Goal: Browse casually: Explore the website without a specific task or goal

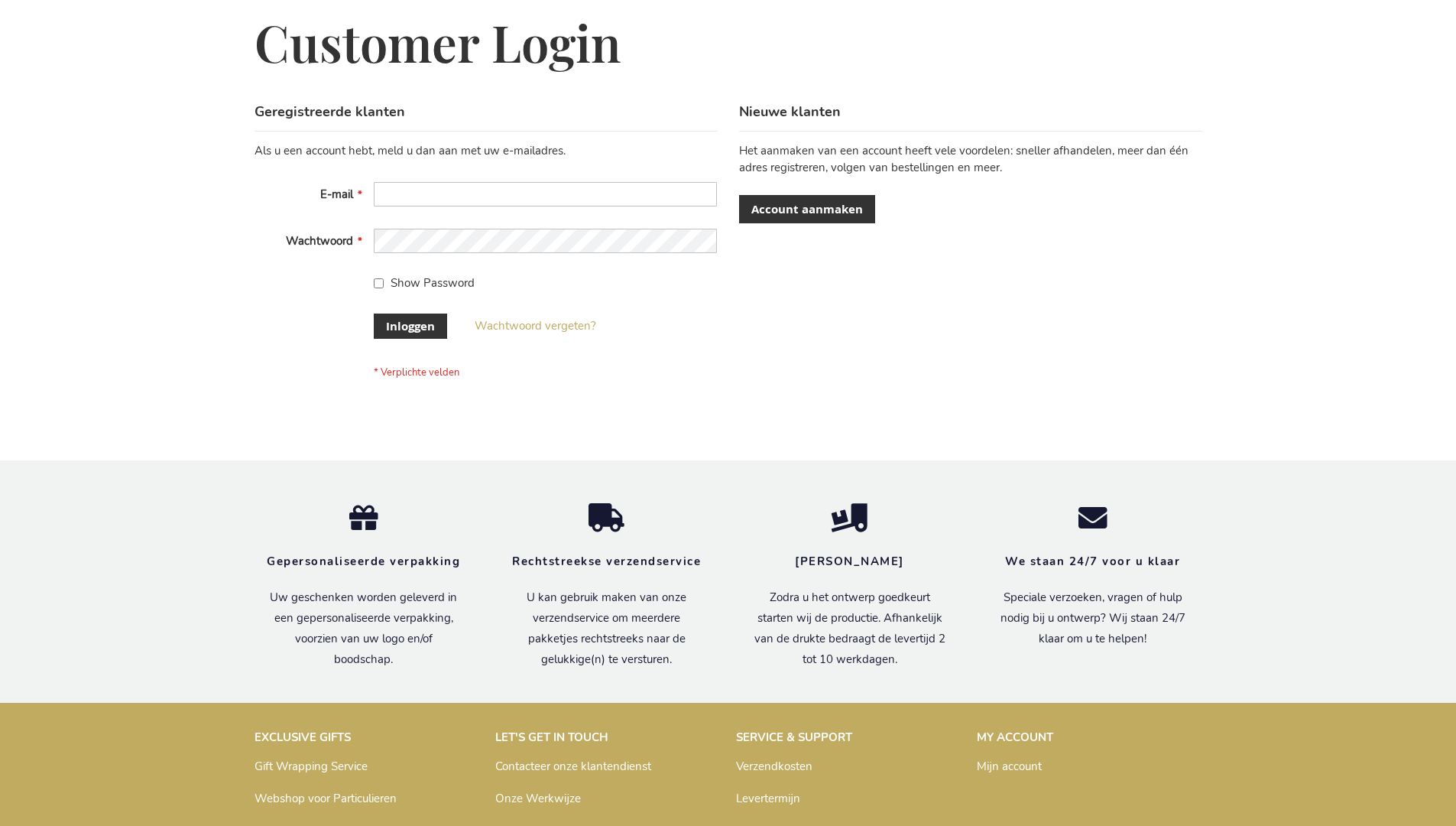
scroll to position [520, 0]
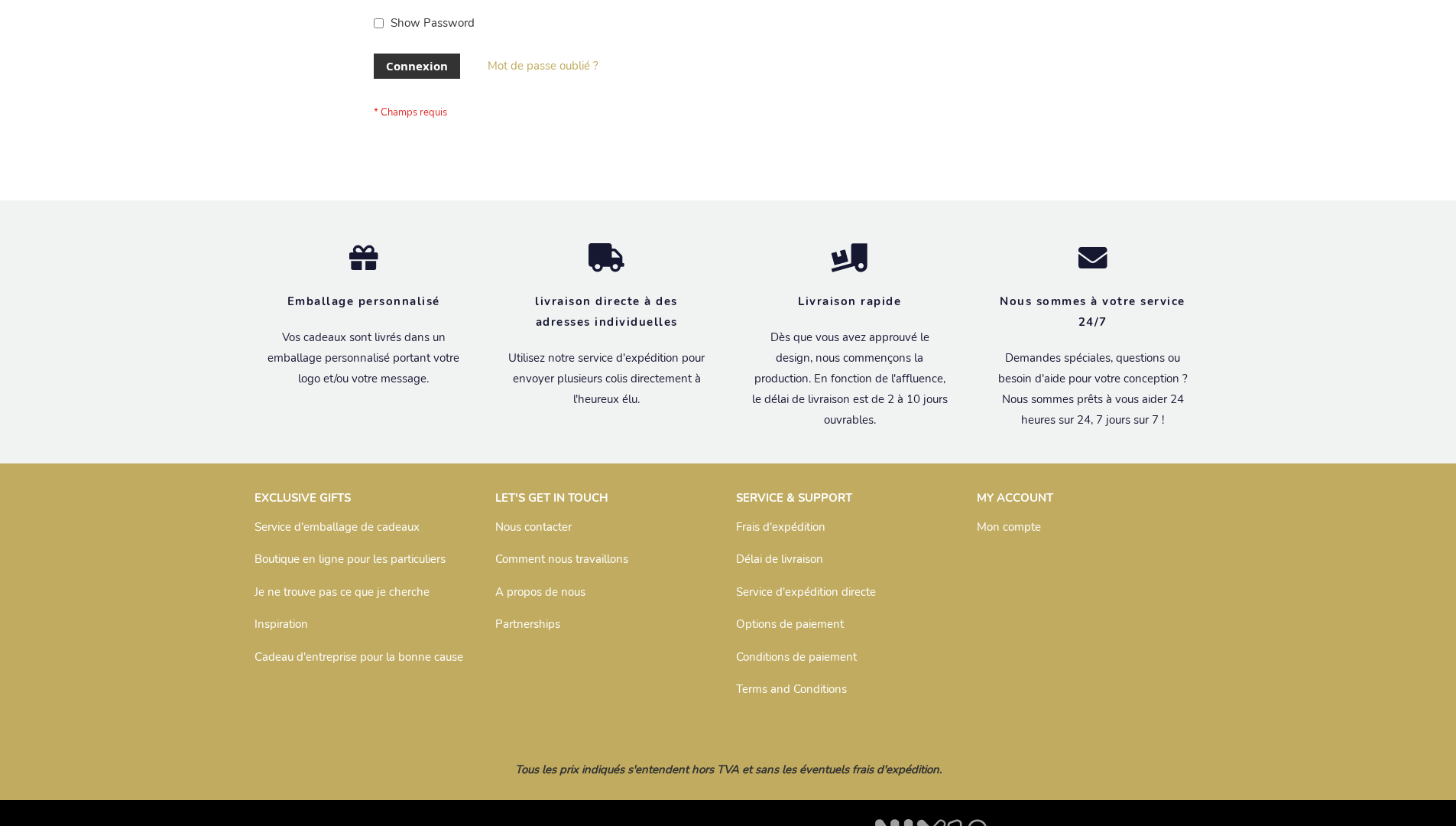
scroll to position [528, 0]
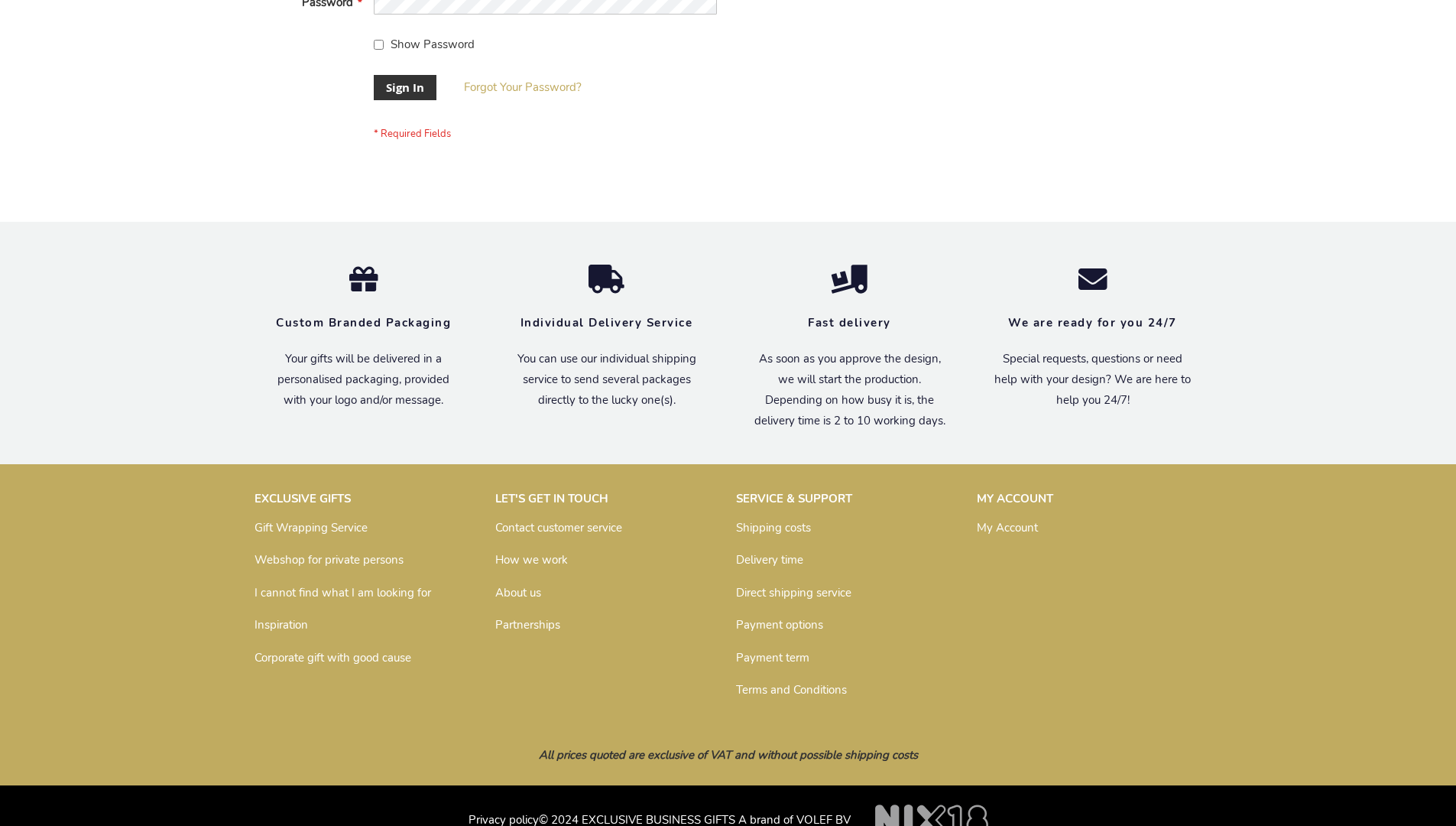
scroll to position [492, 0]
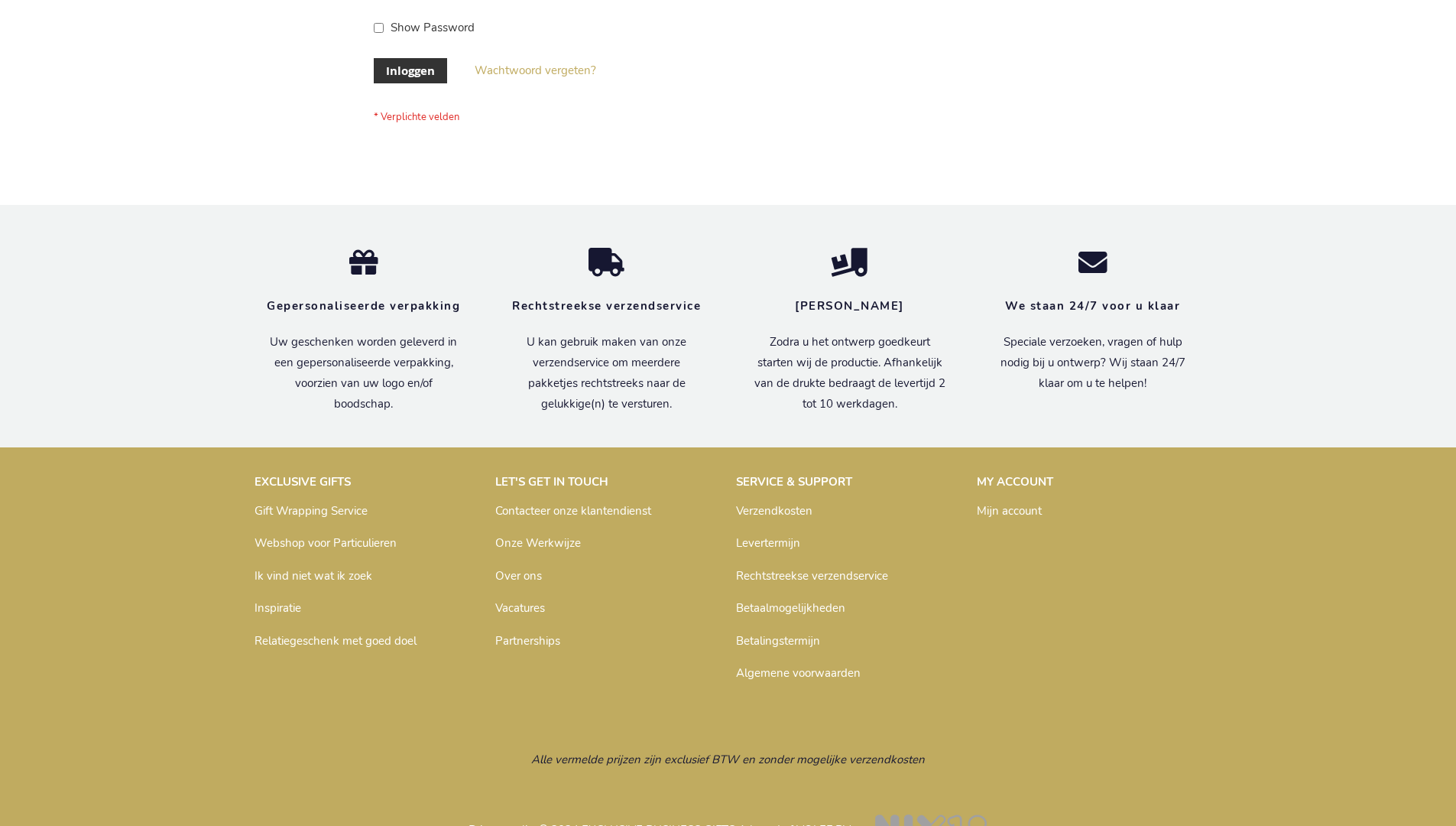
scroll to position [520, 0]
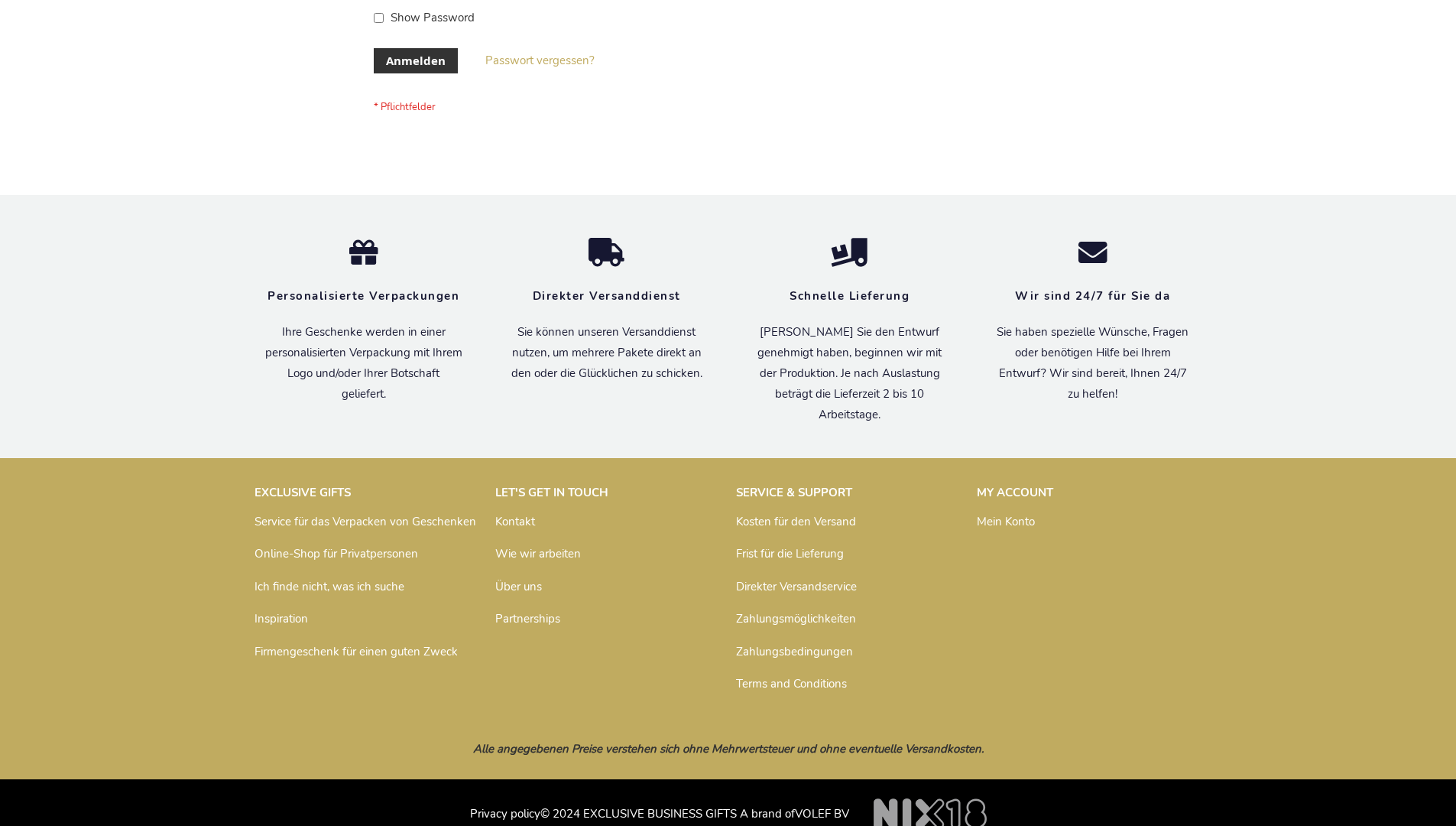
scroll to position [512, 0]
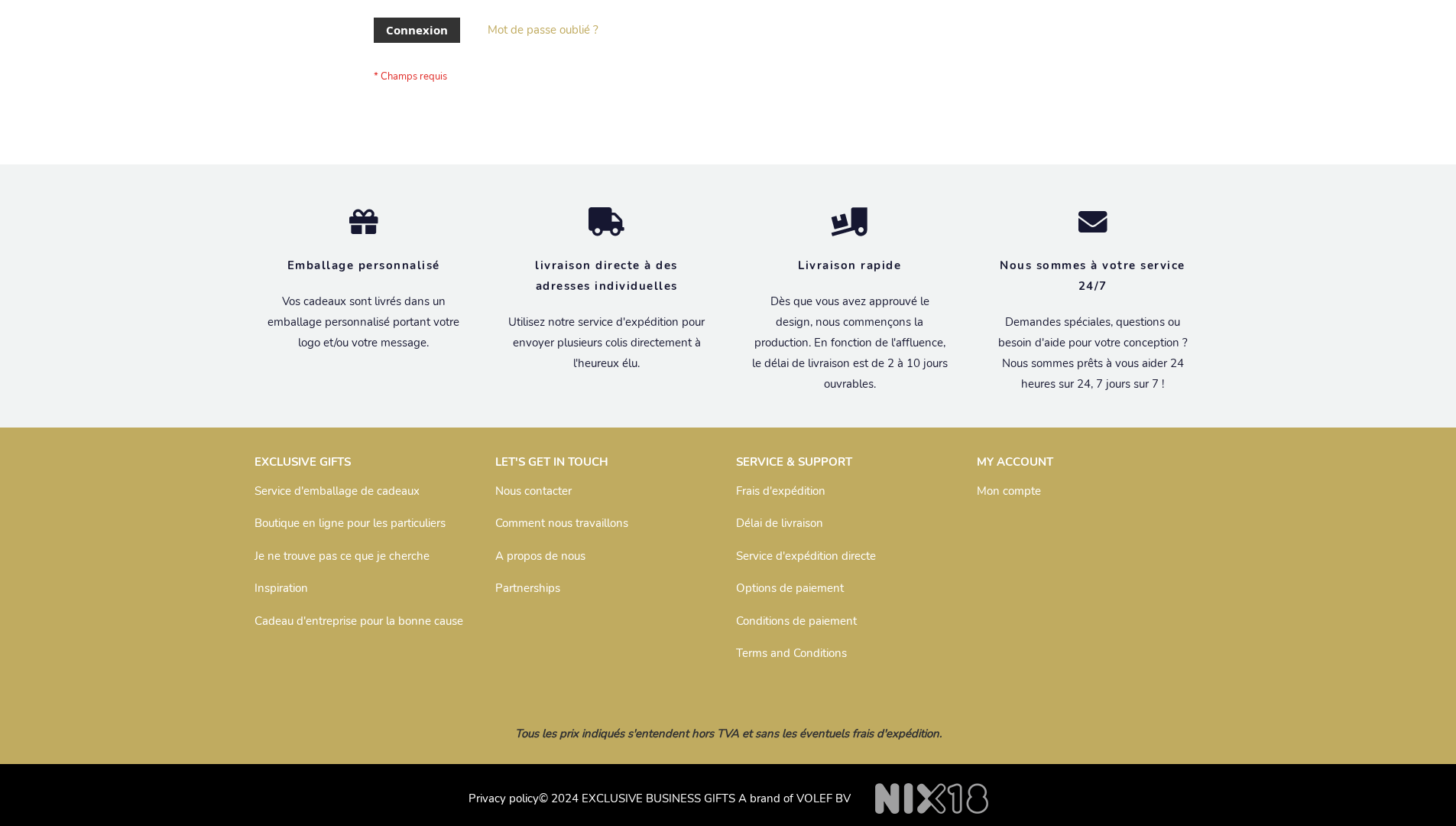
scroll to position [528, 0]
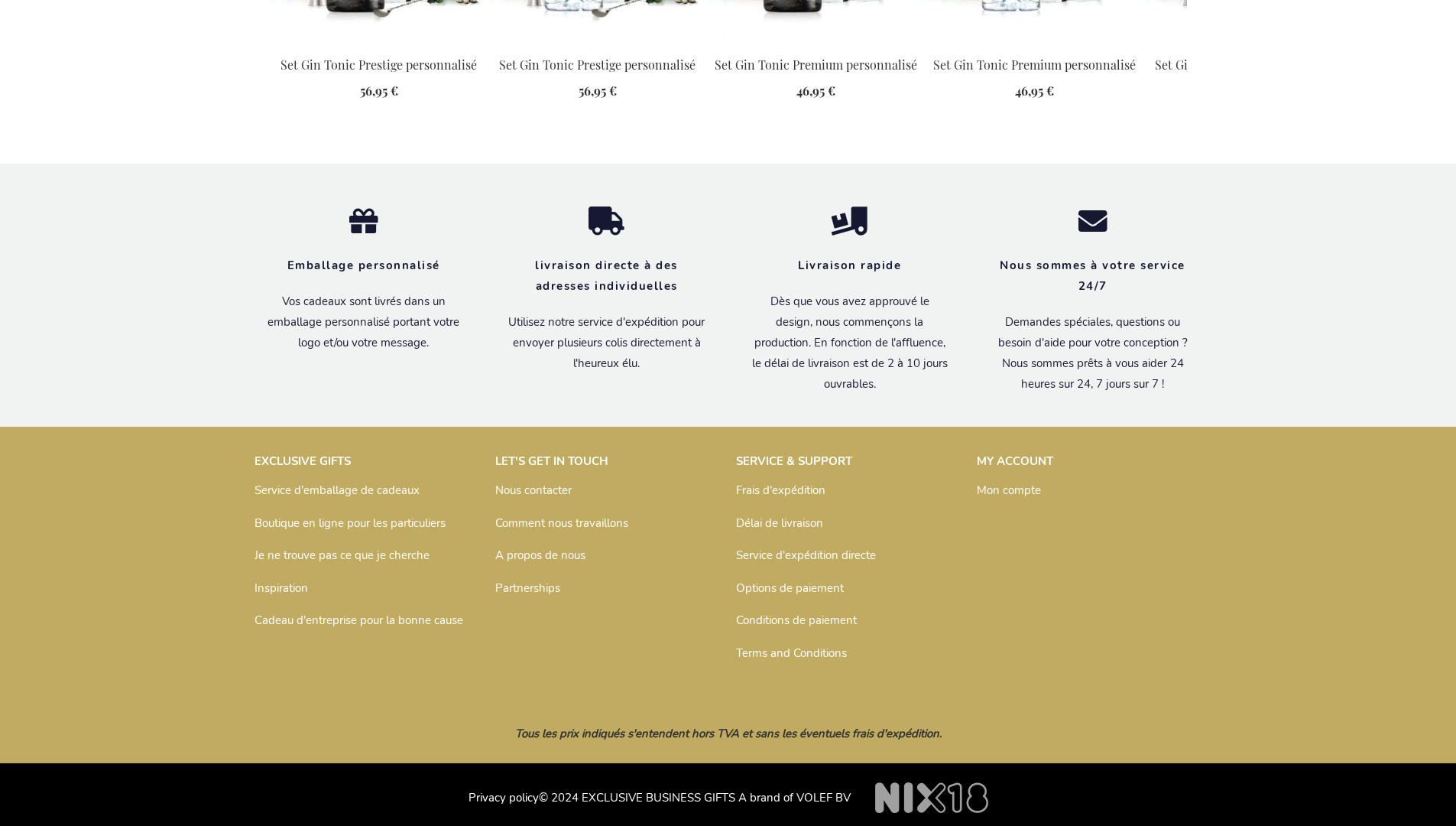
scroll to position [1534, 0]
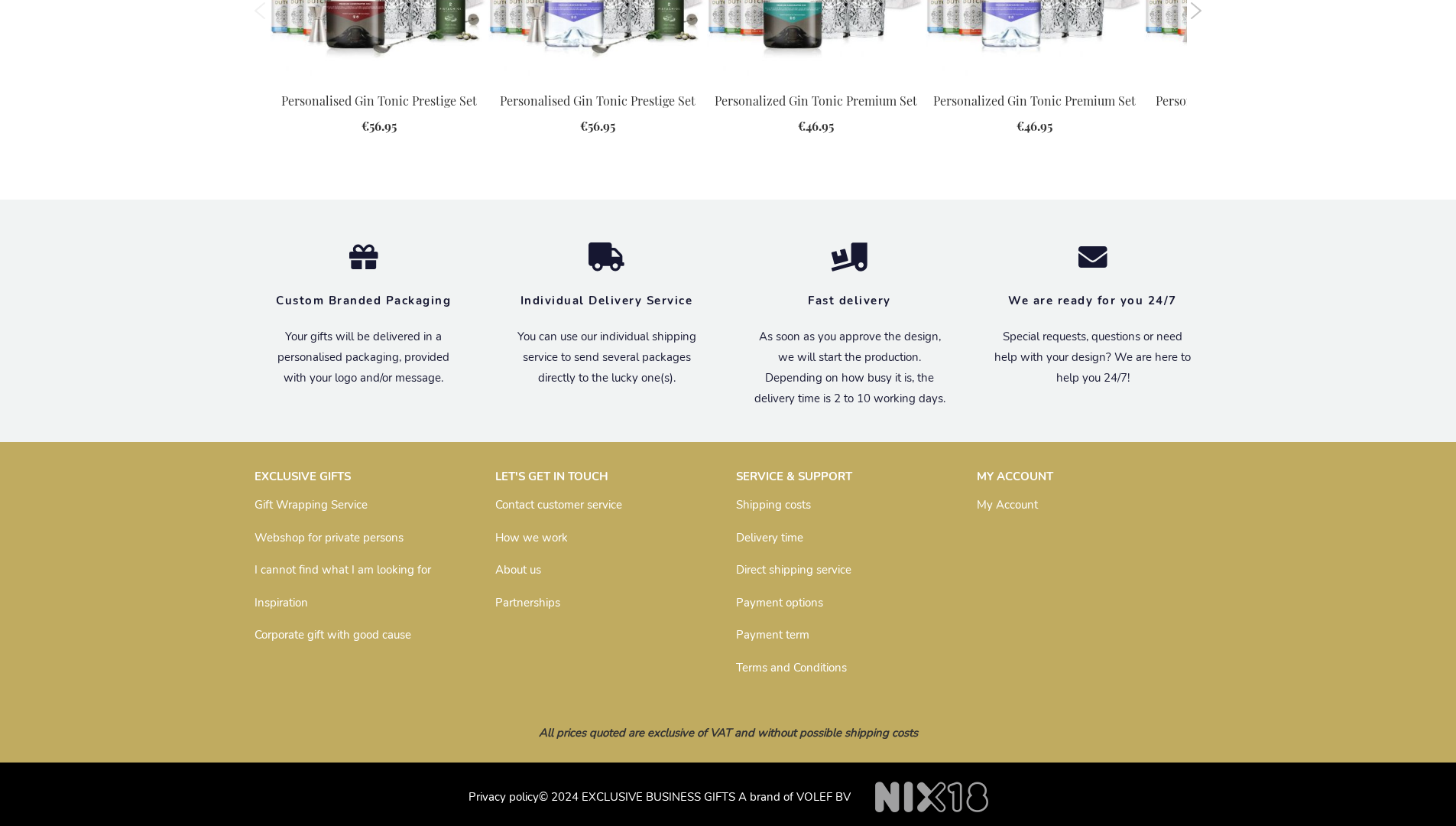
scroll to position [1456, 0]
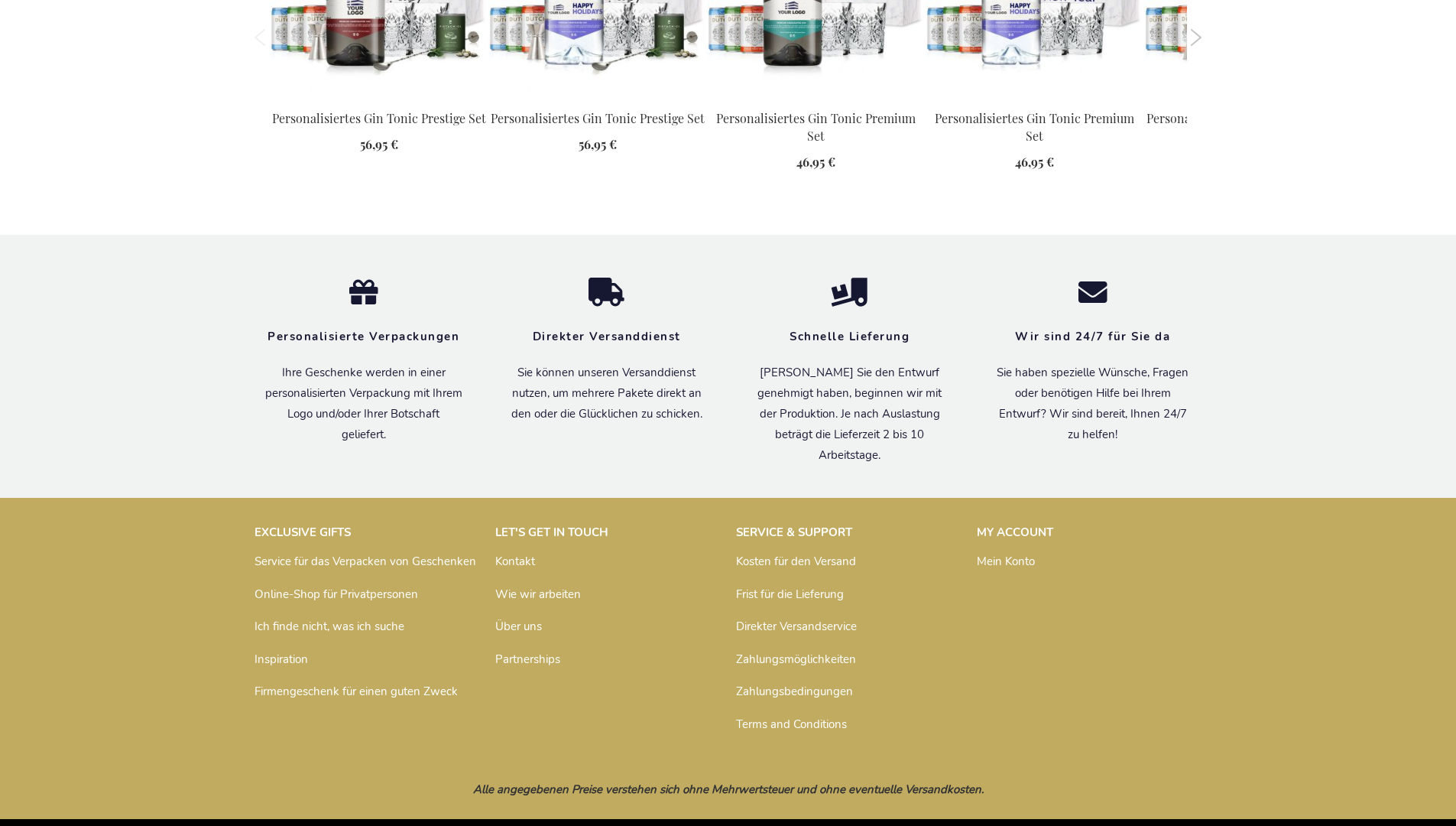
scroll to position [1536, 0]
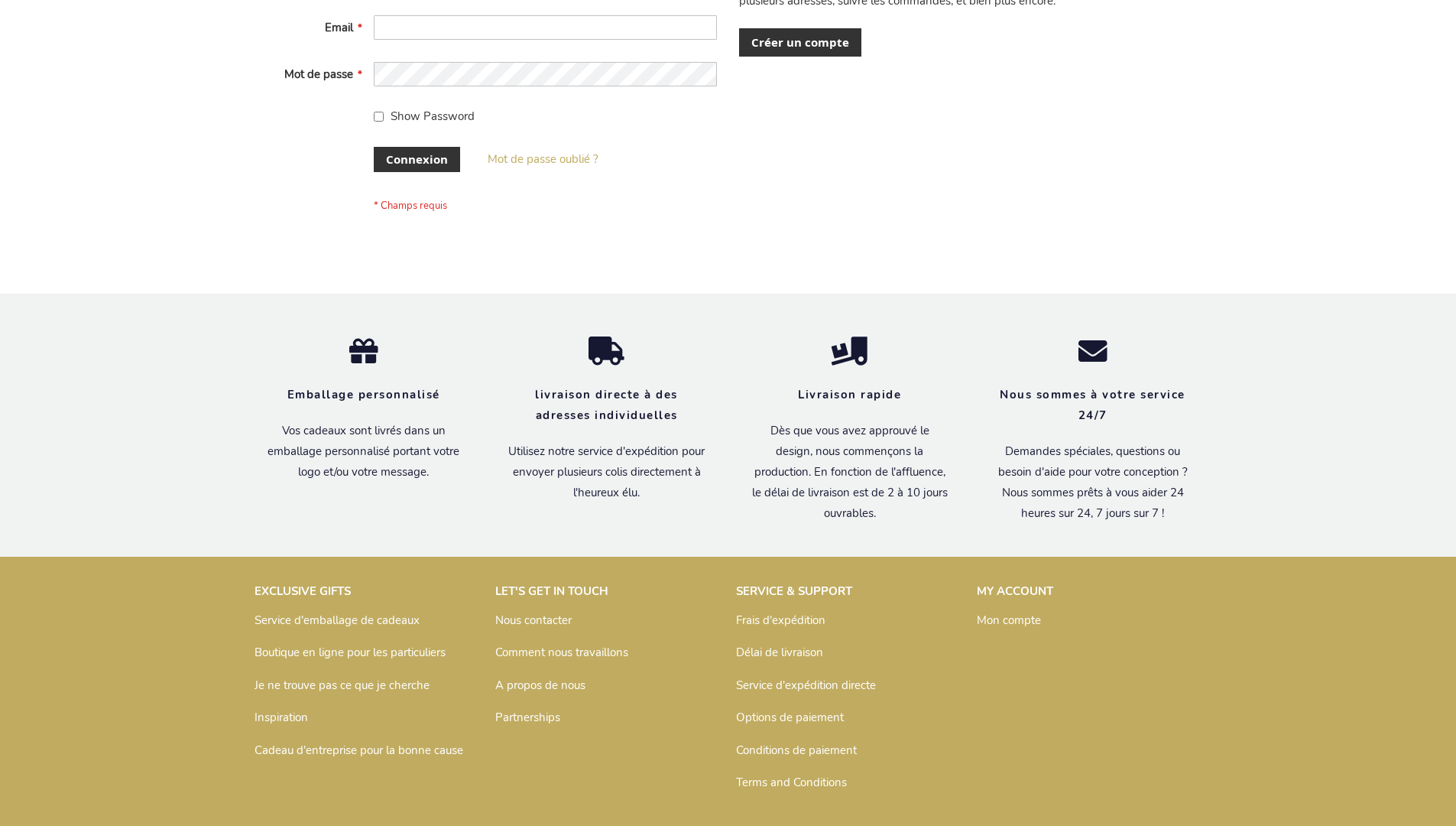
scroll to position [528, 0]
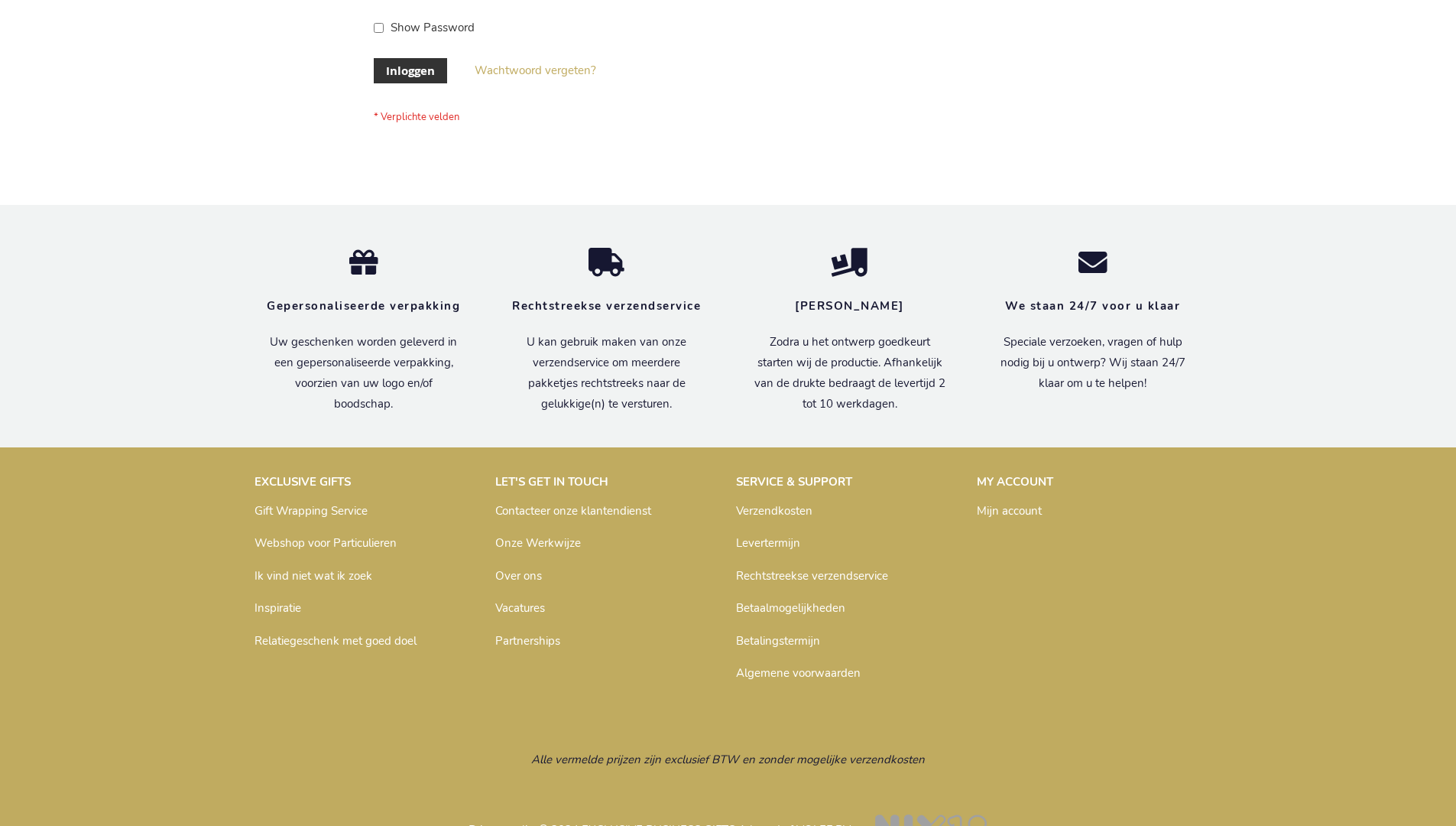
scroll to position [520, 0]
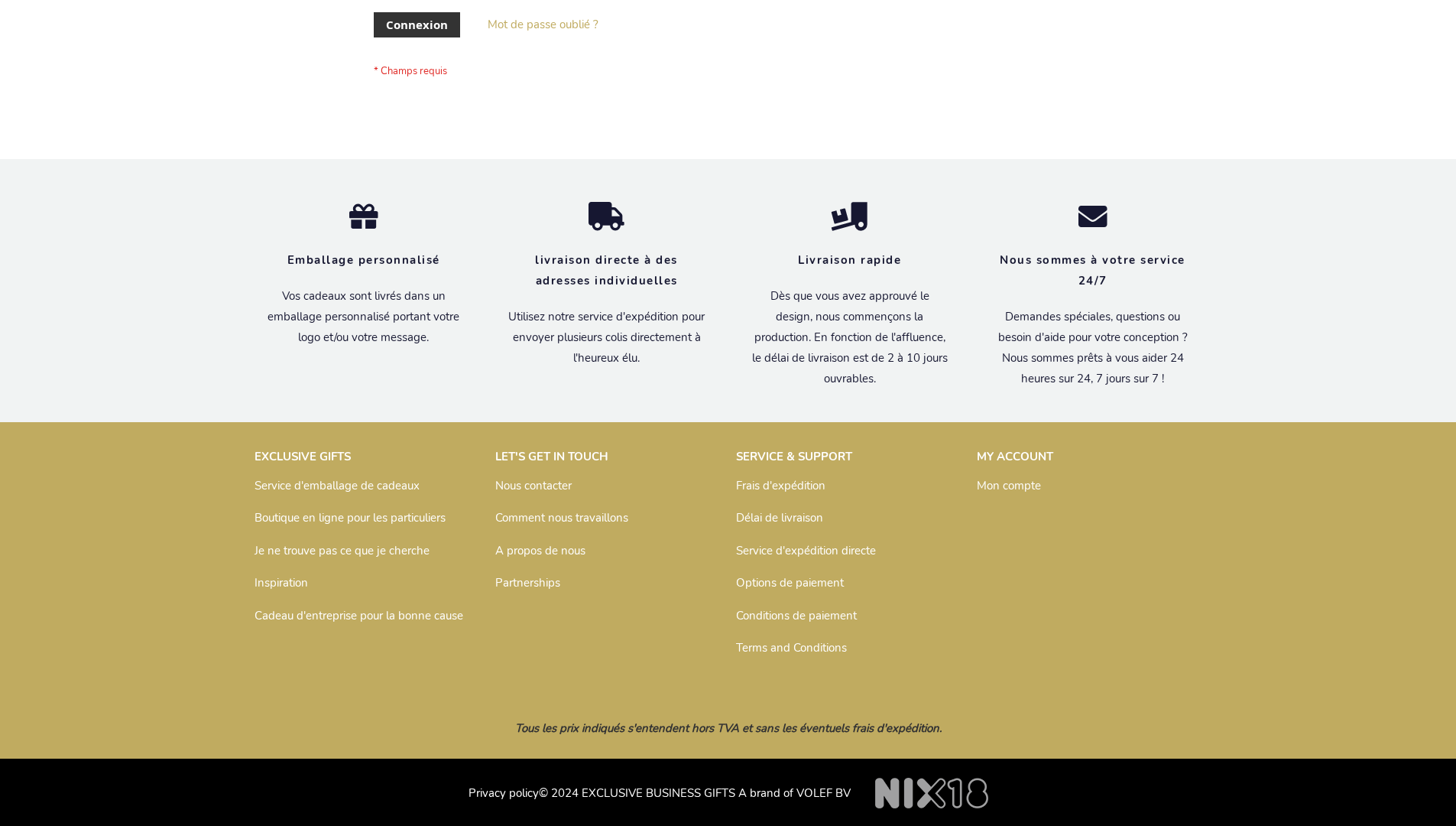
scroll to position [528, 0]
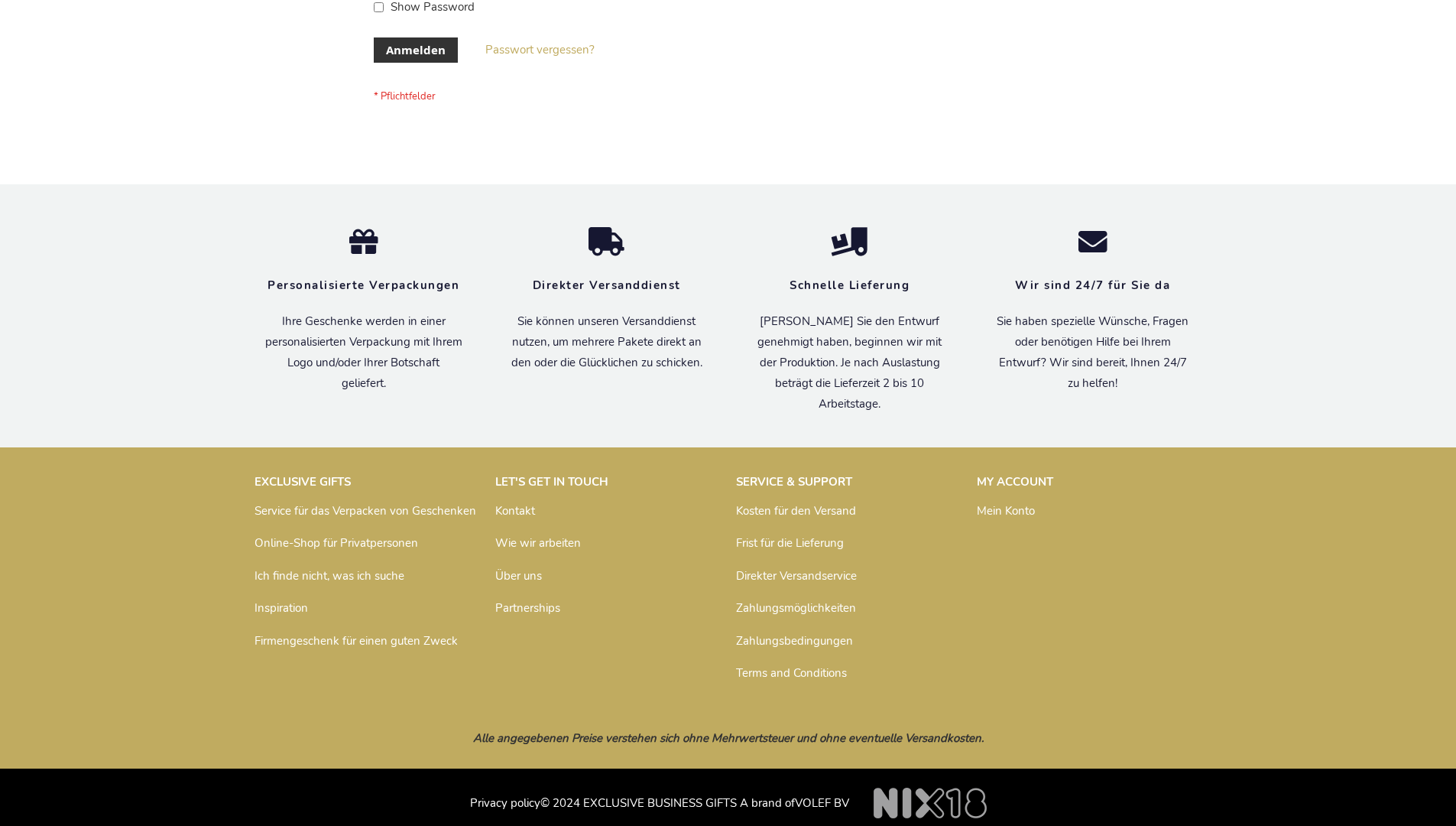
scroll to position [512, 0]
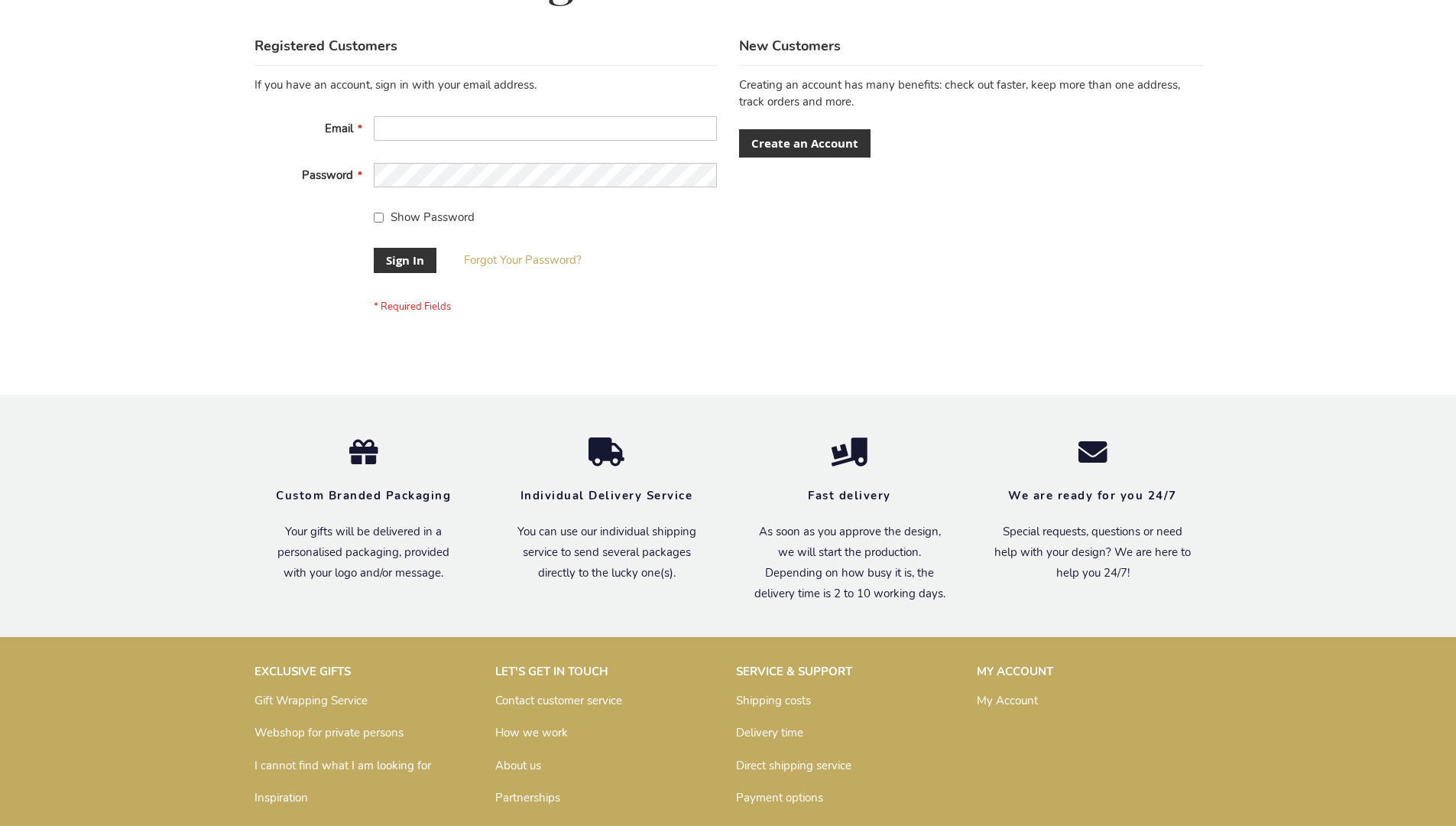
scroll to position [492, 0]
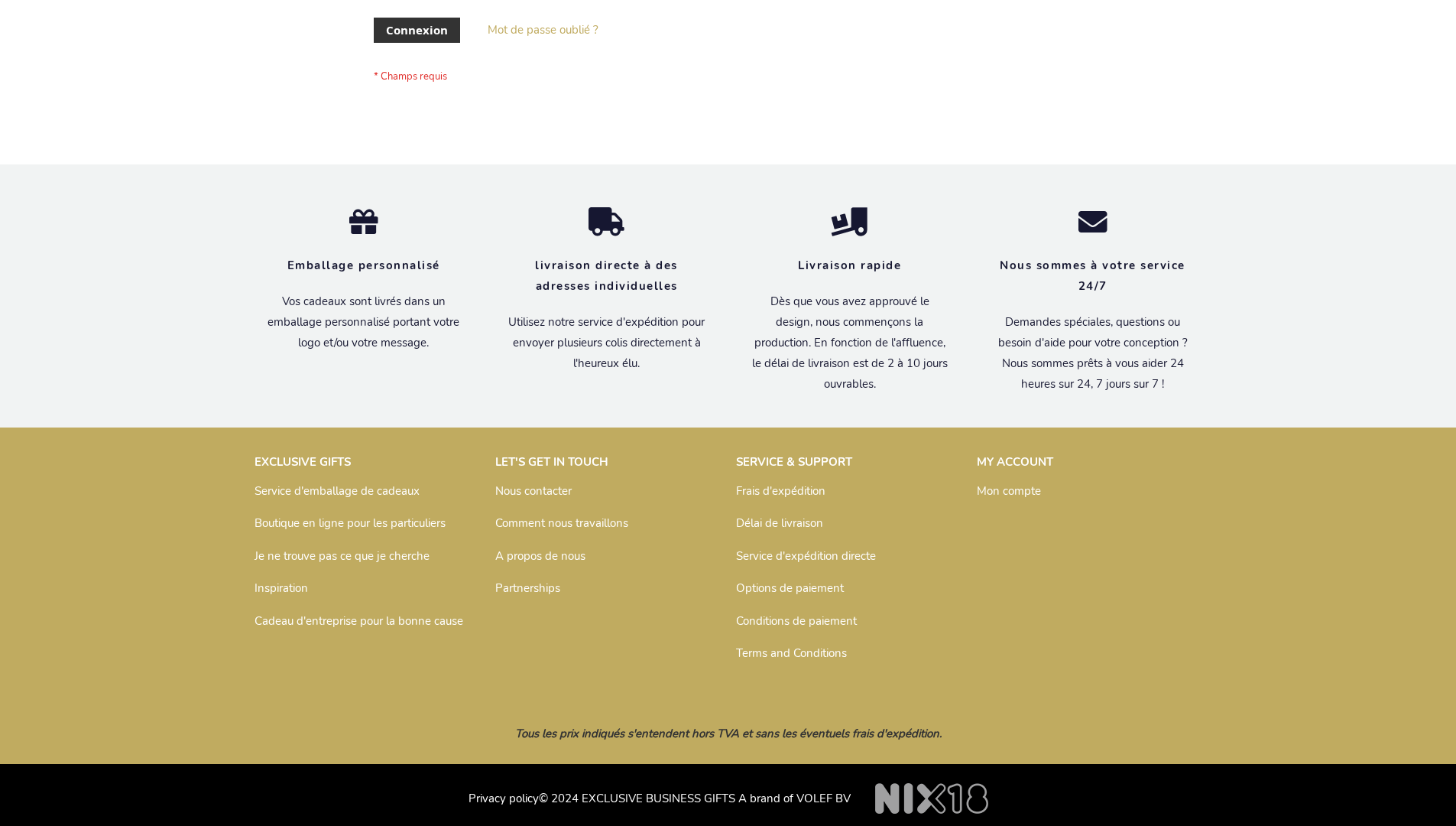
scroll to position [528, 0]
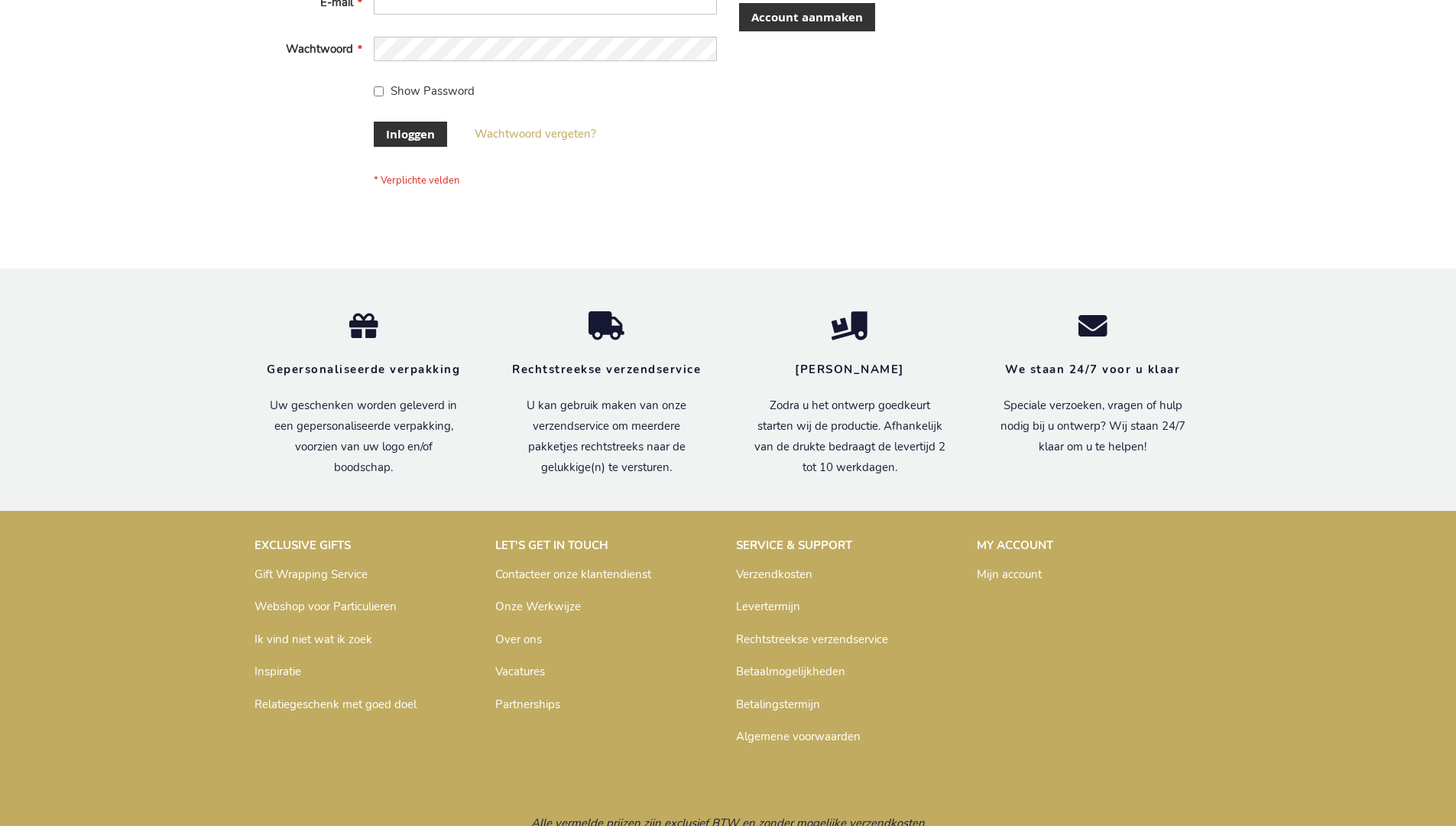
scroll to position [520, 0]
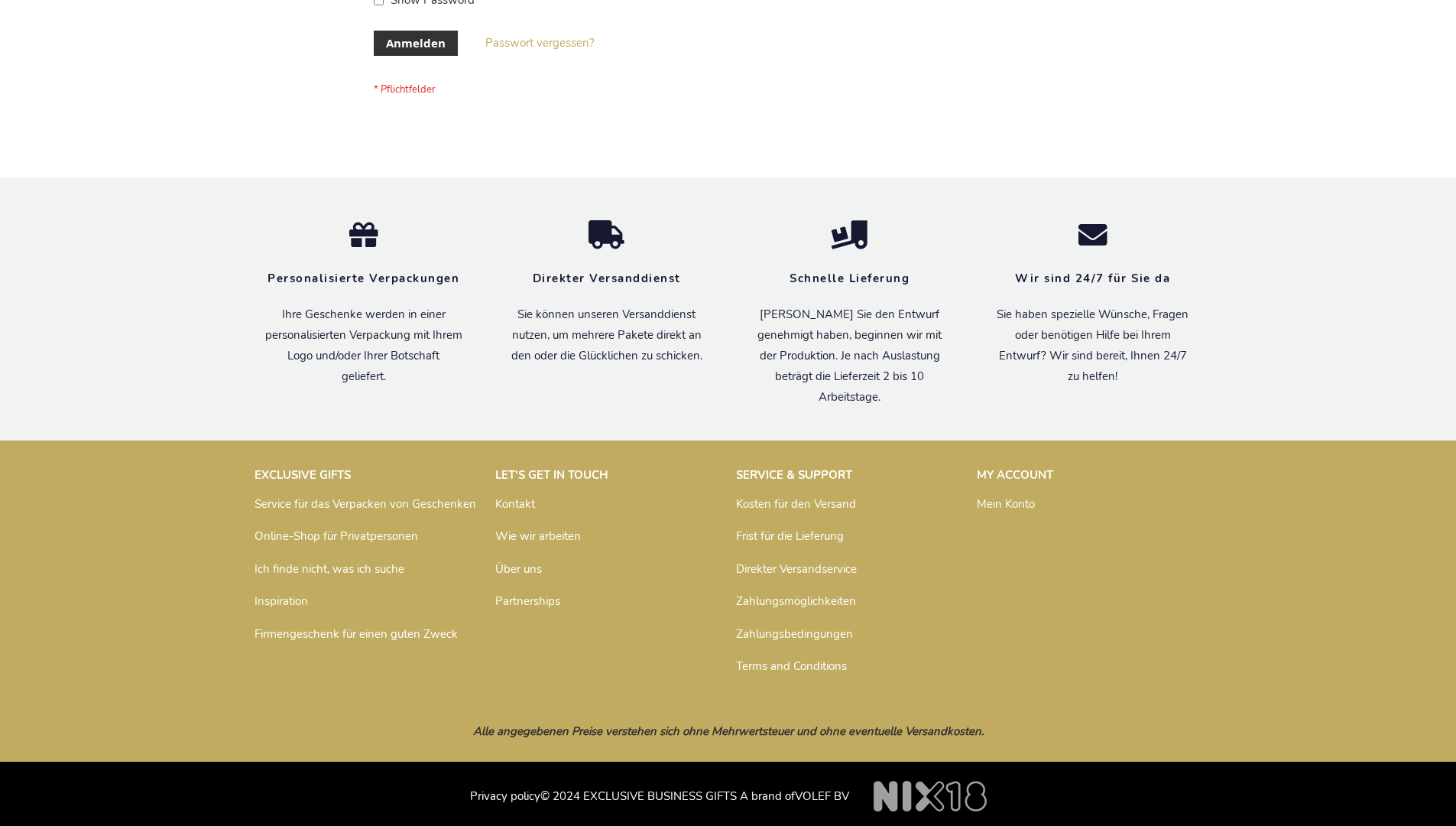
scroll to position [512, 0]
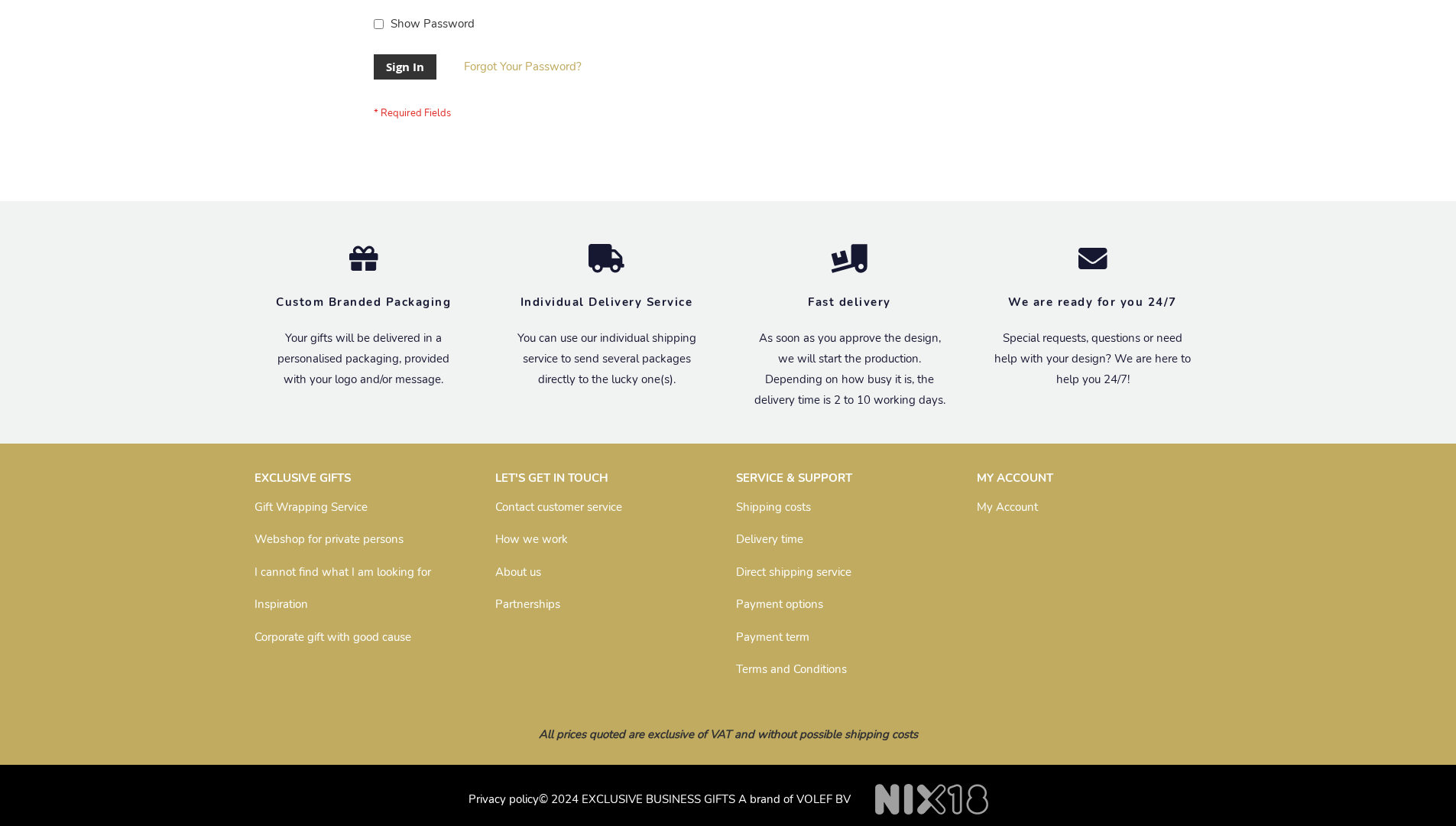
scroll to position [492, 0]
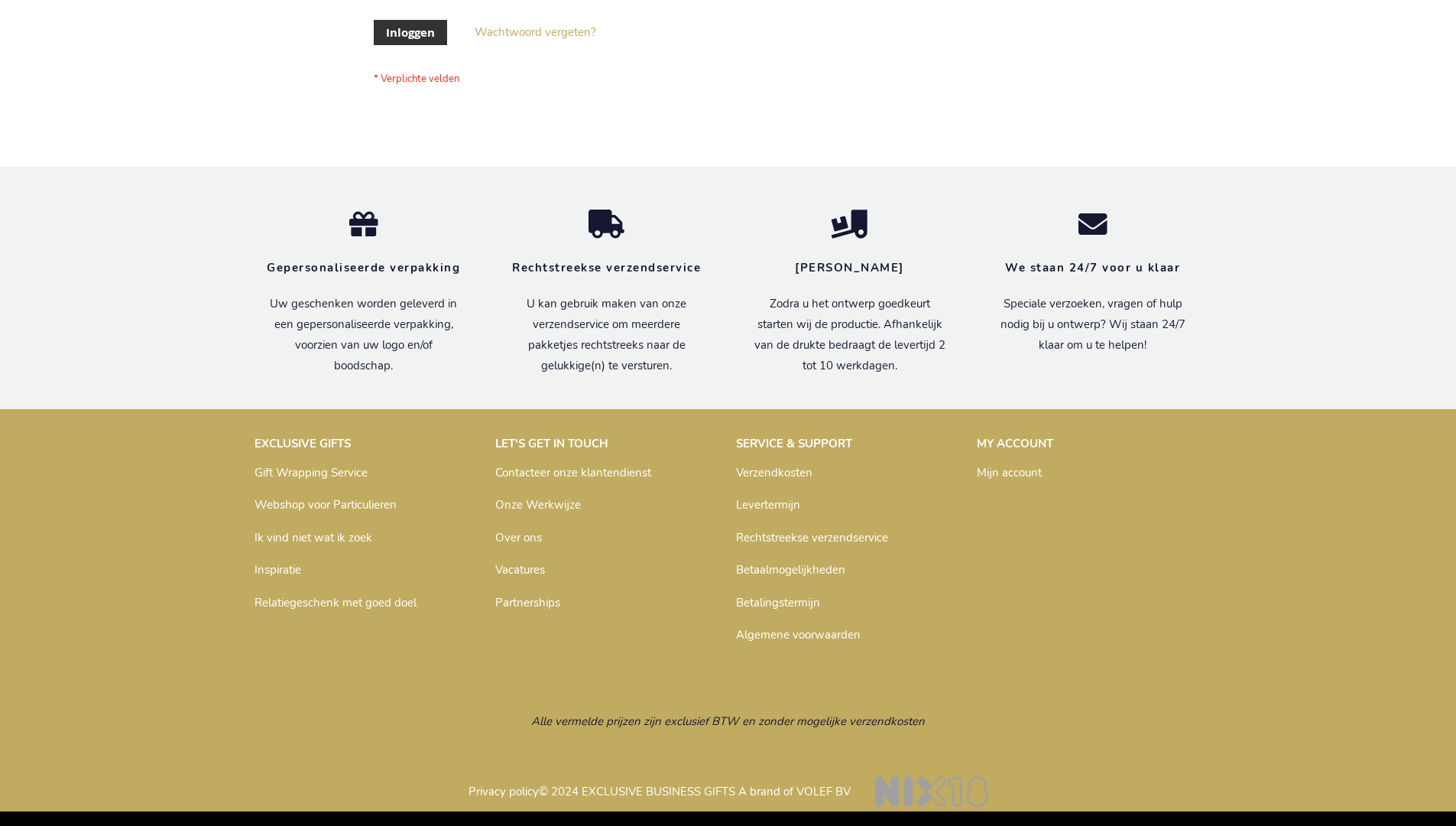
scroll to position [520, 0]
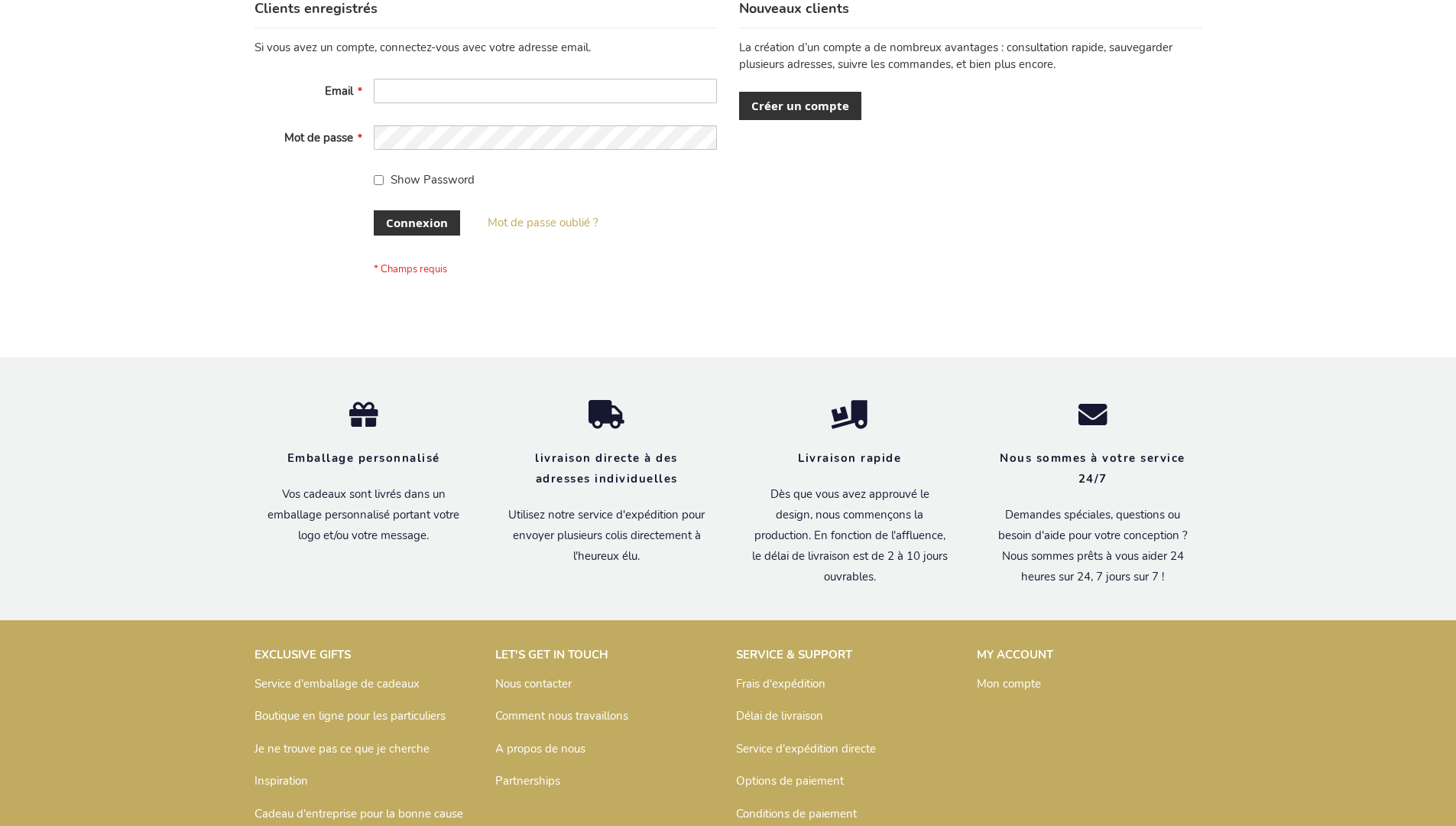
scroll to position [528, 0]
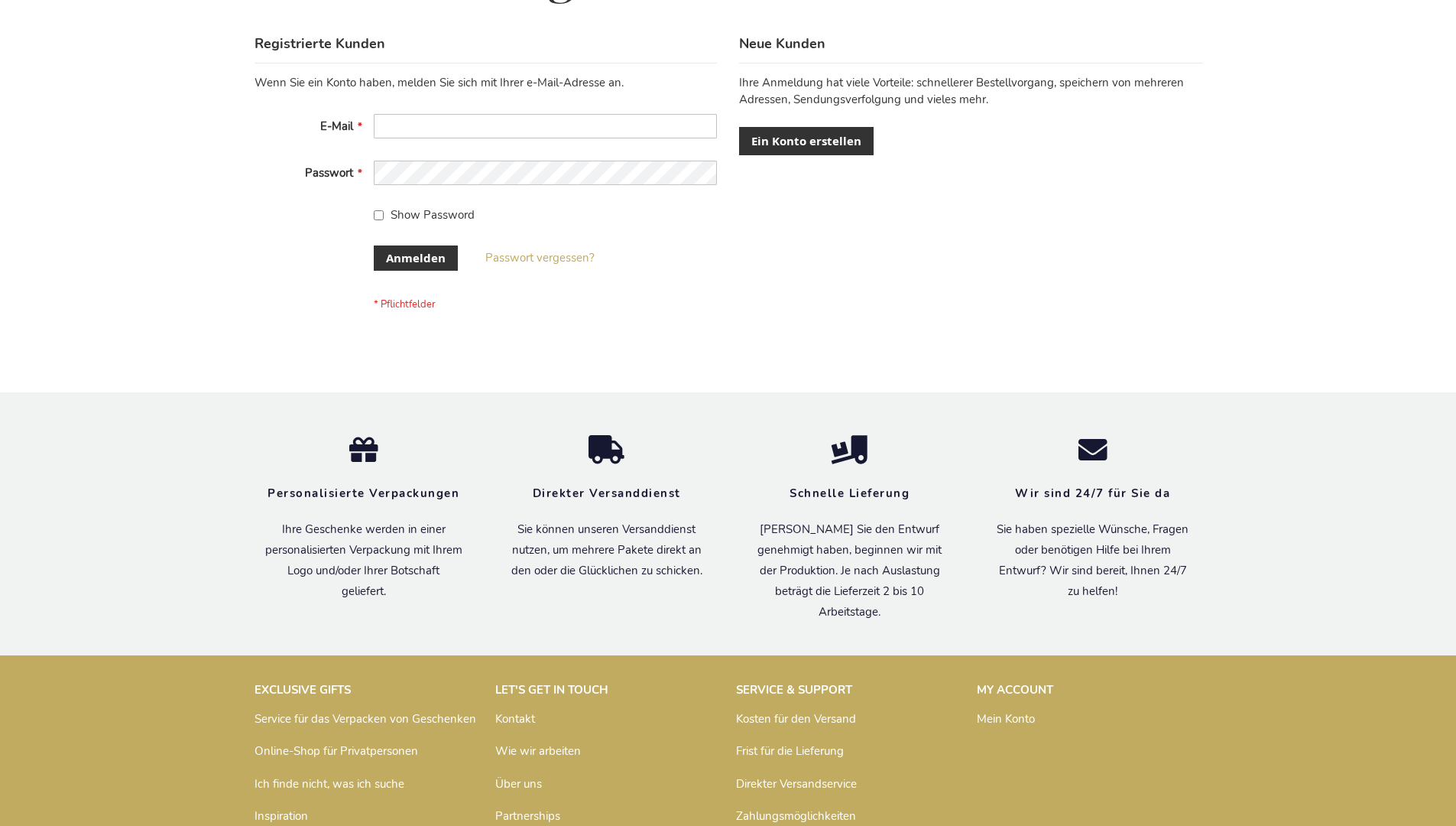
scroll to position [512, 0]
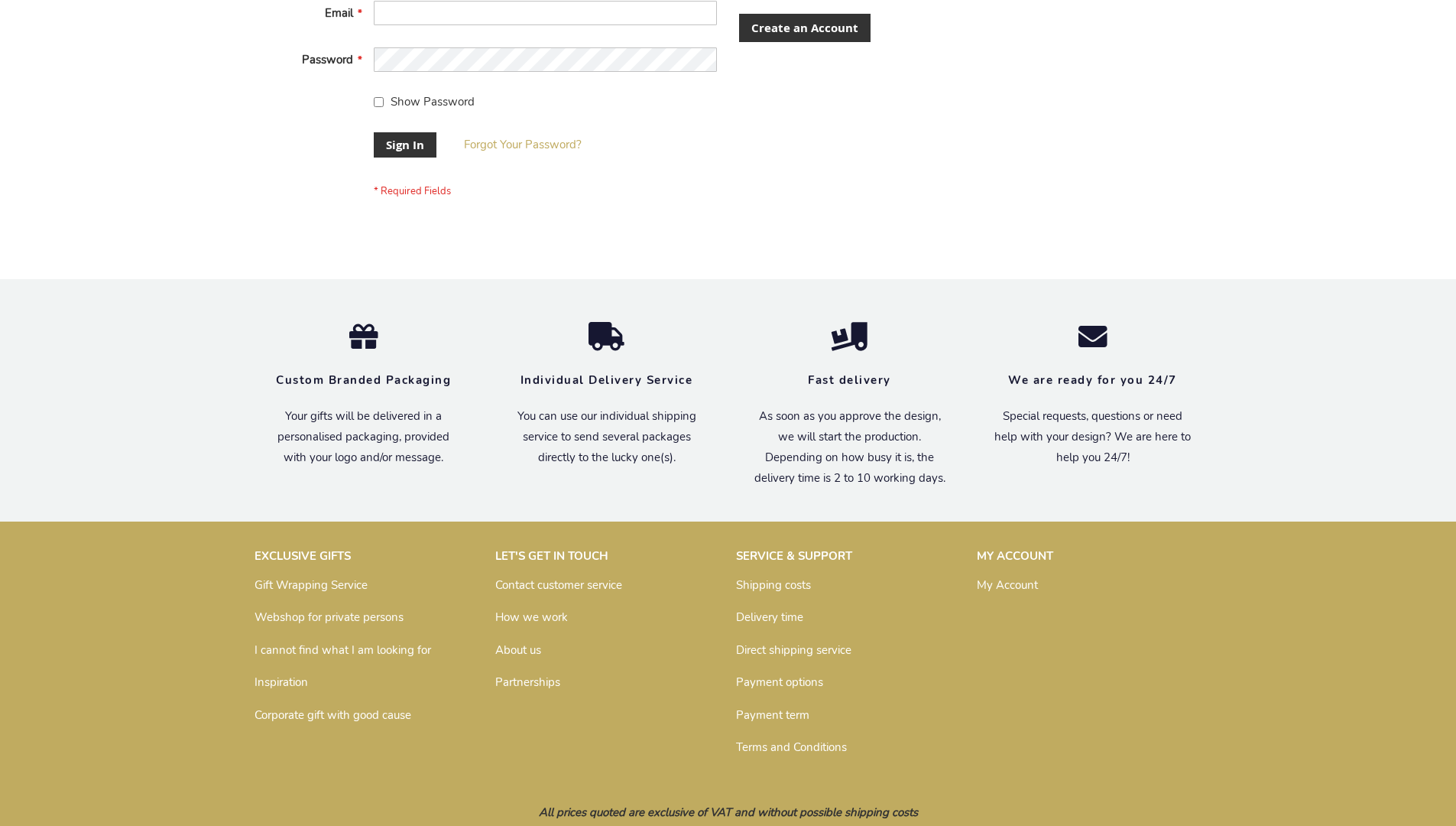
scroll to position [492, 0]
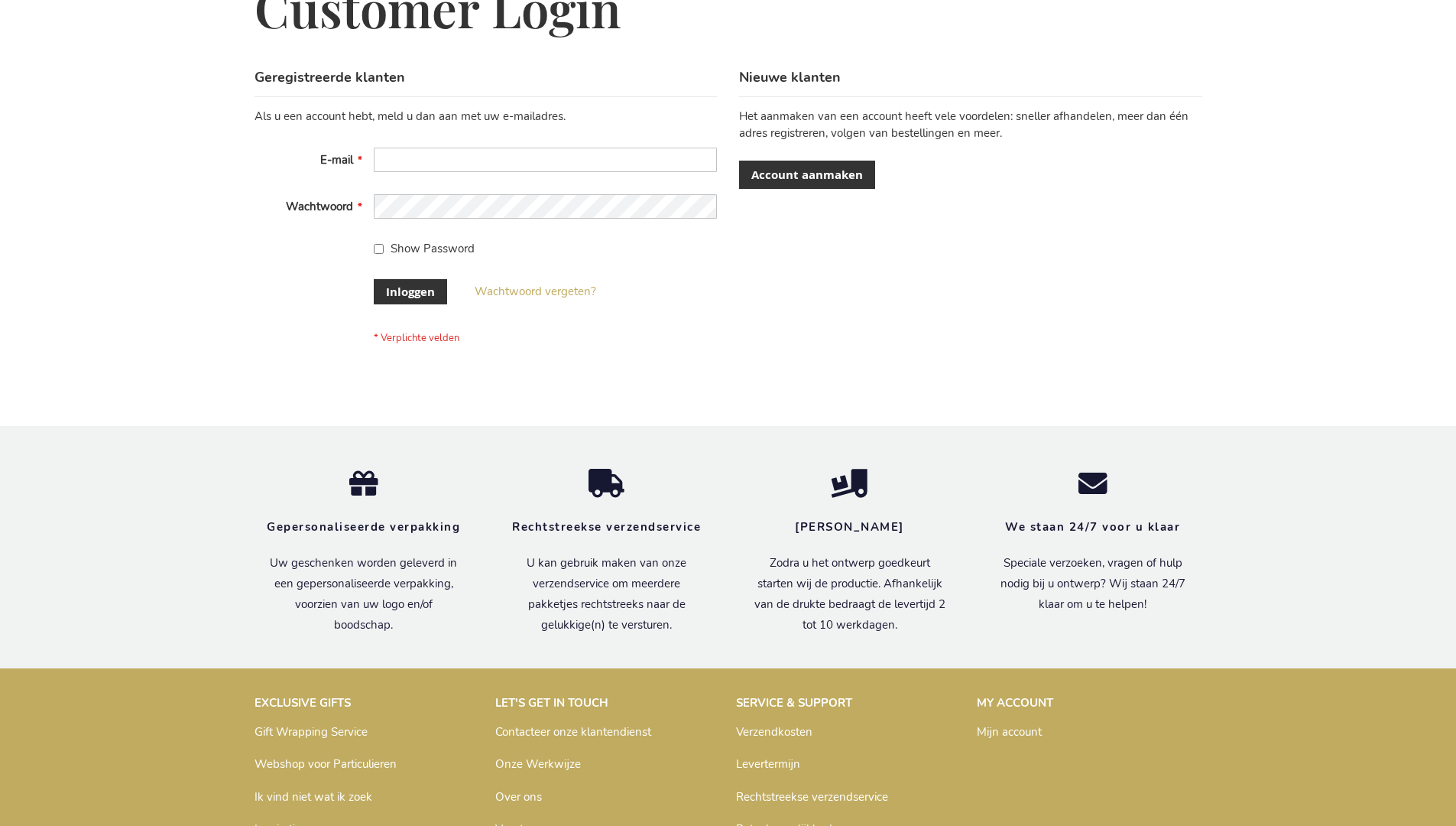
scroll to position [520, 0]
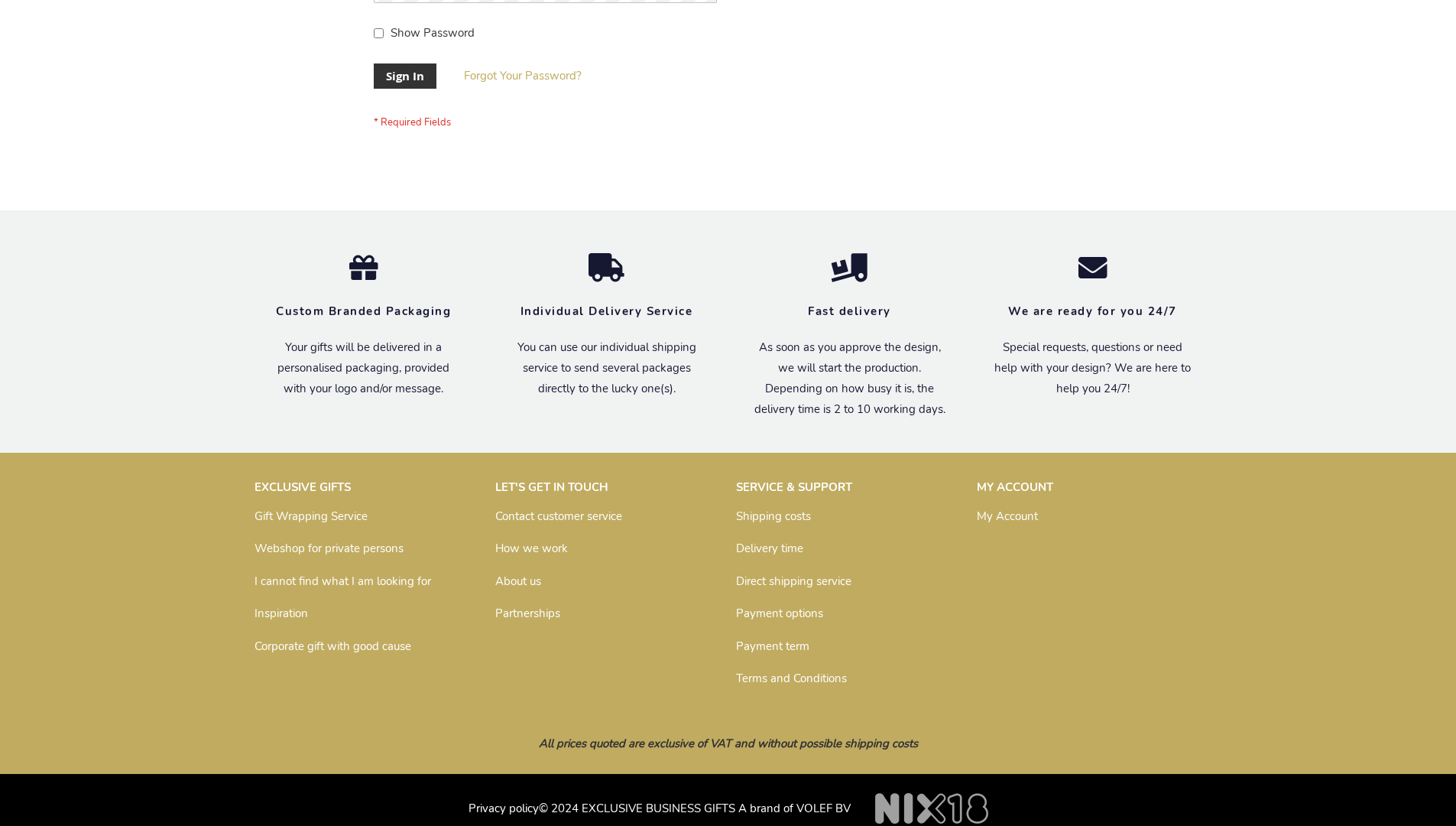
scroll to position [492, 0]
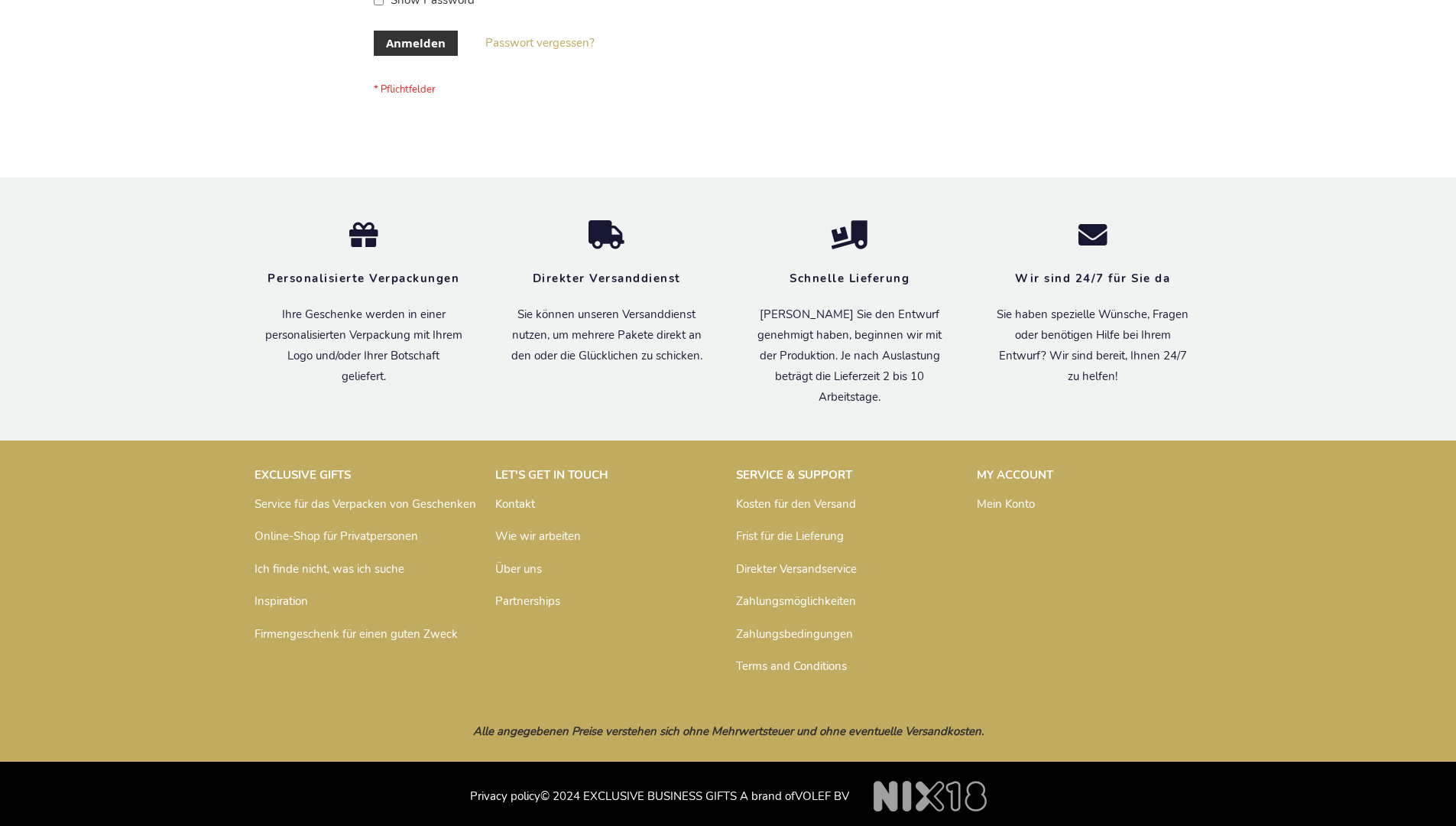
scroll to position [512, 0]
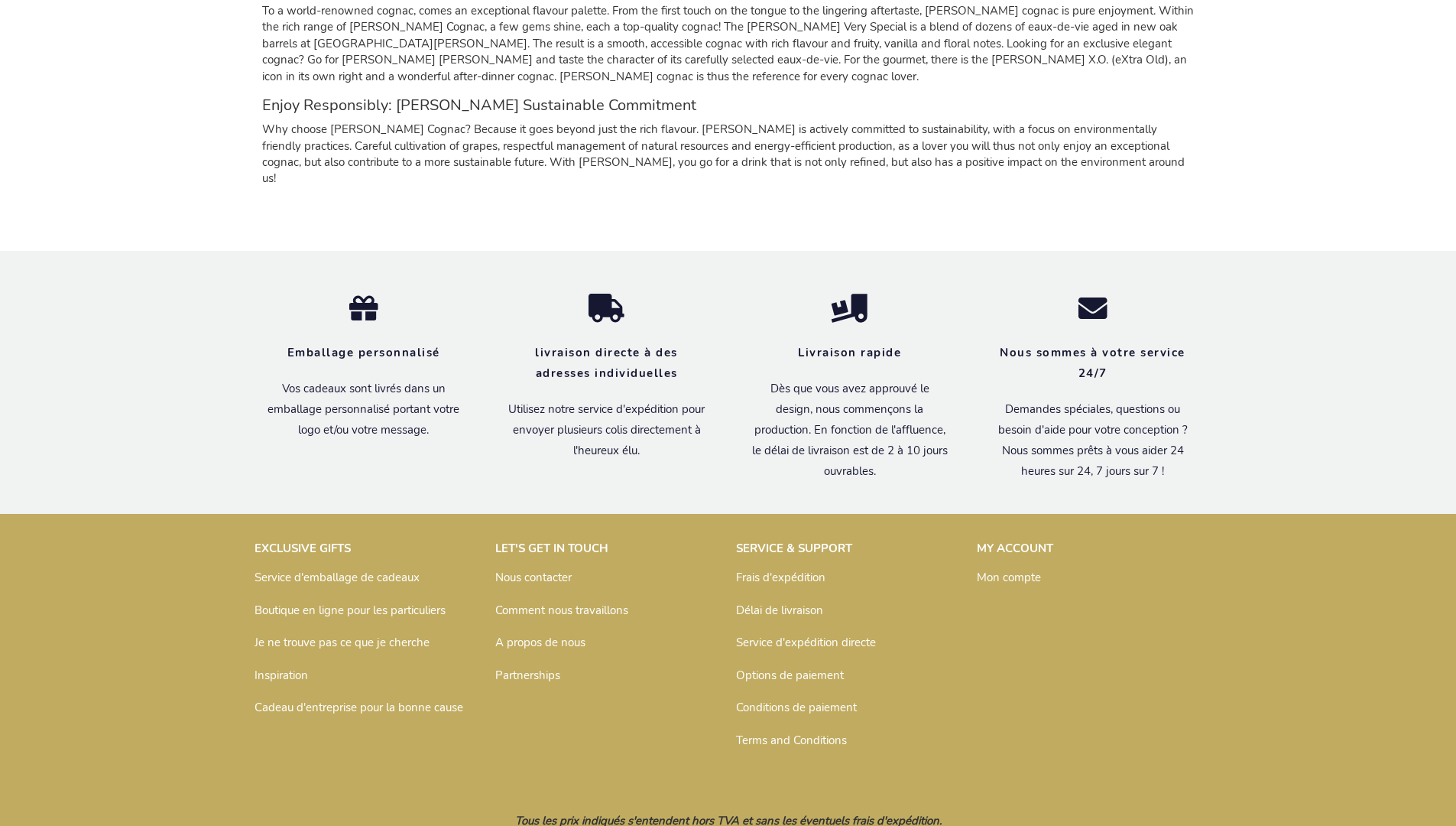
scroll to position [1495, 0]
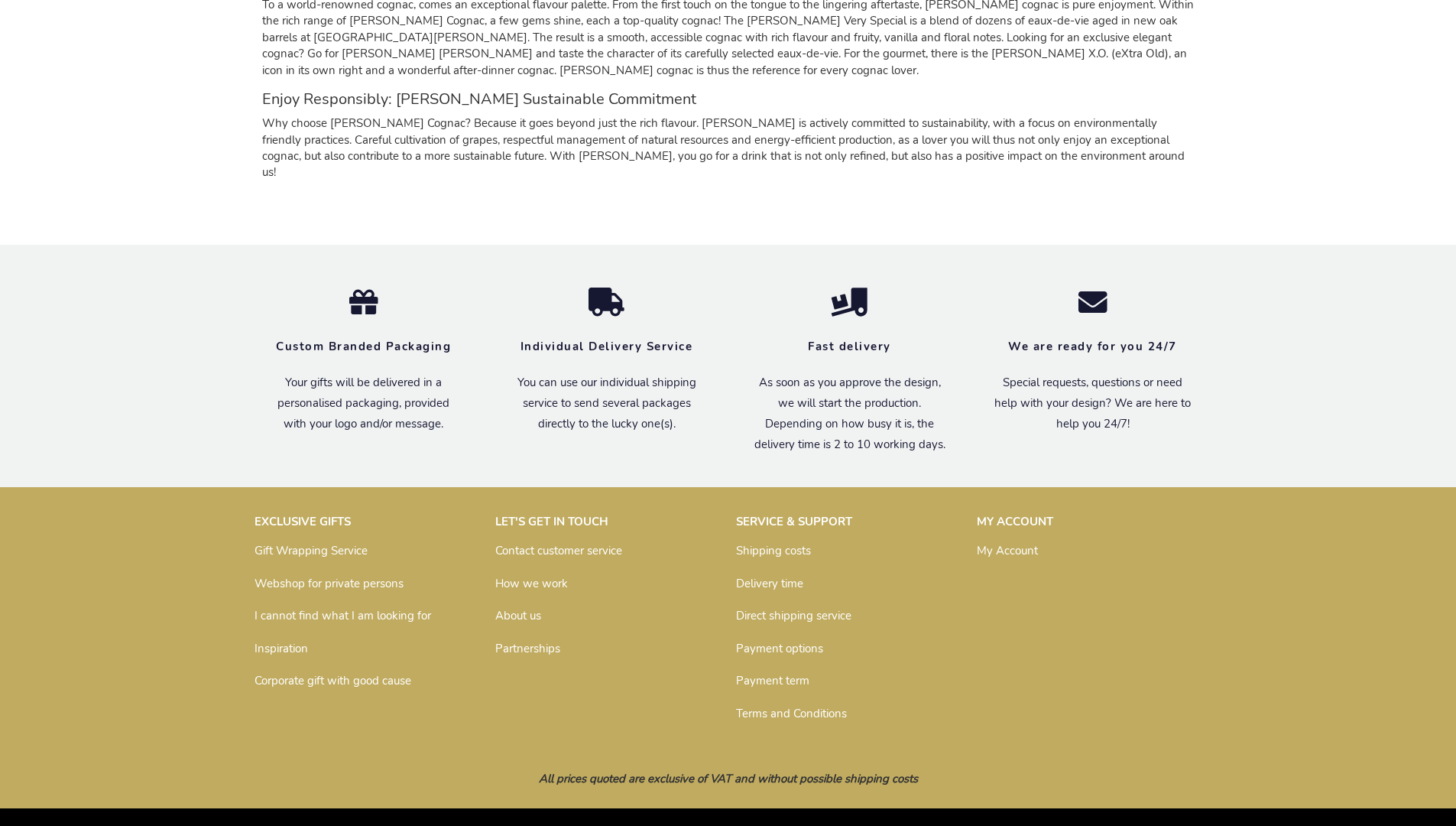
scroll to position [1459, 0]
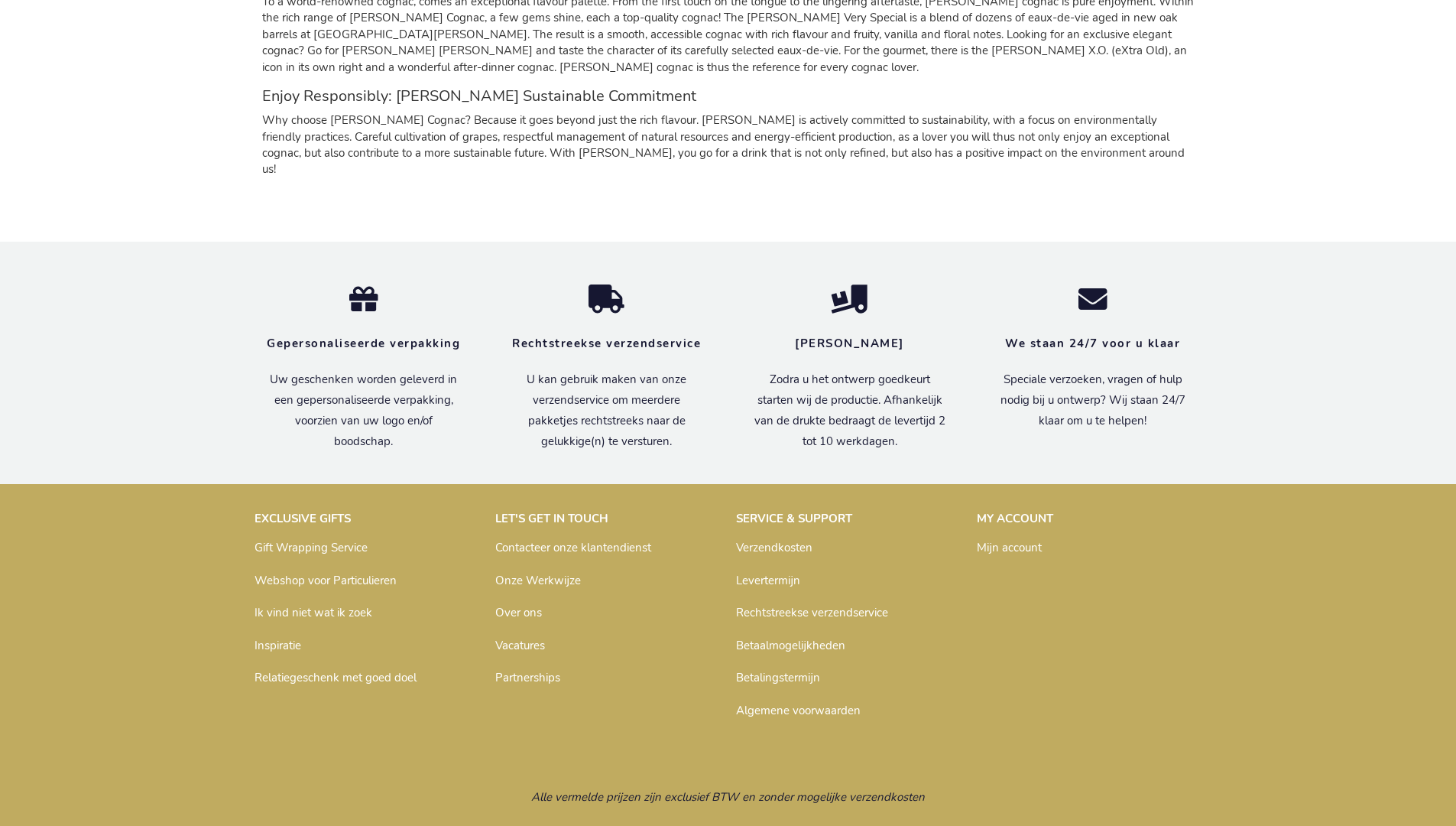
scroll to position [1488, 0]
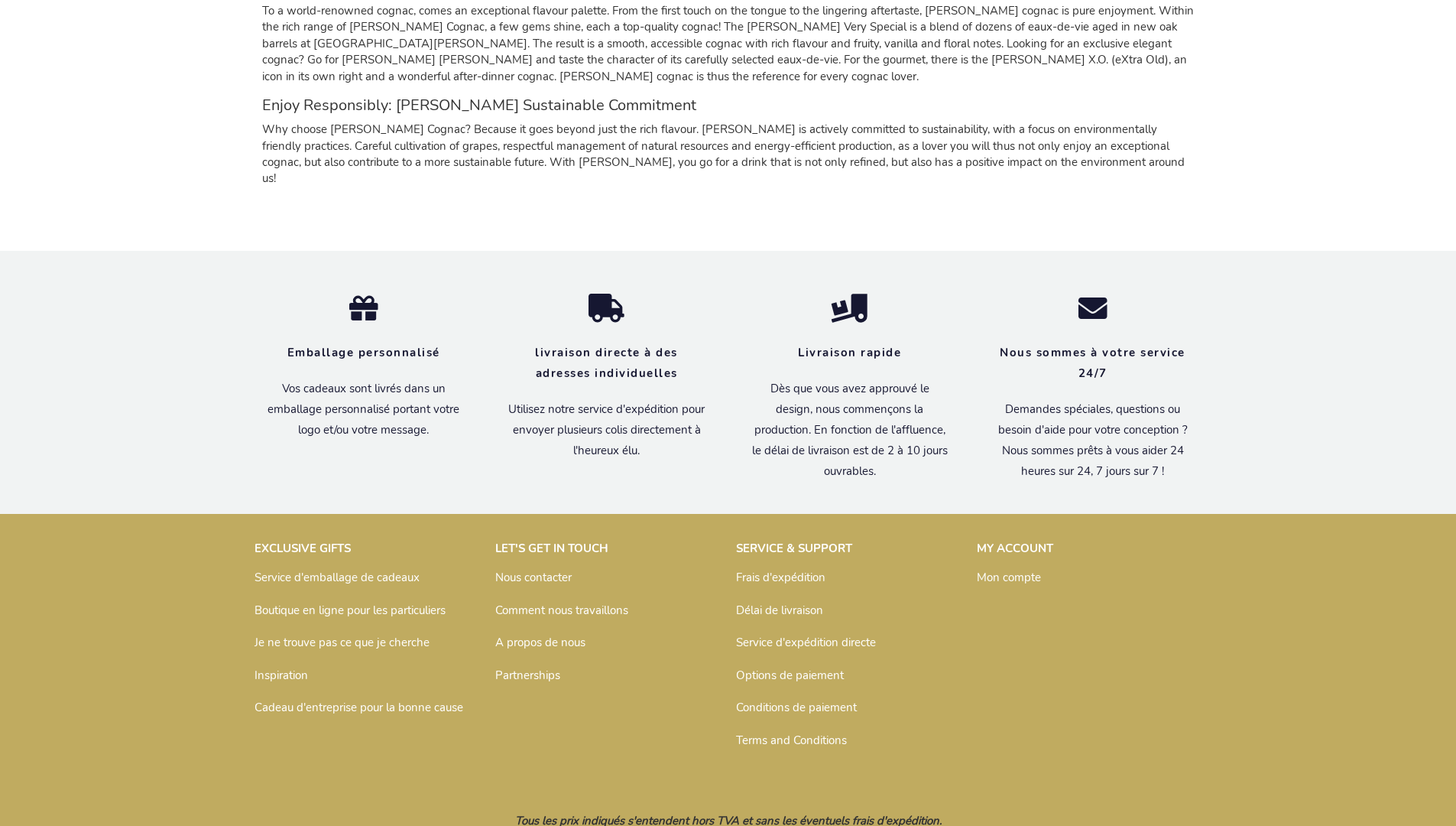
scroll to position [1495, 0]
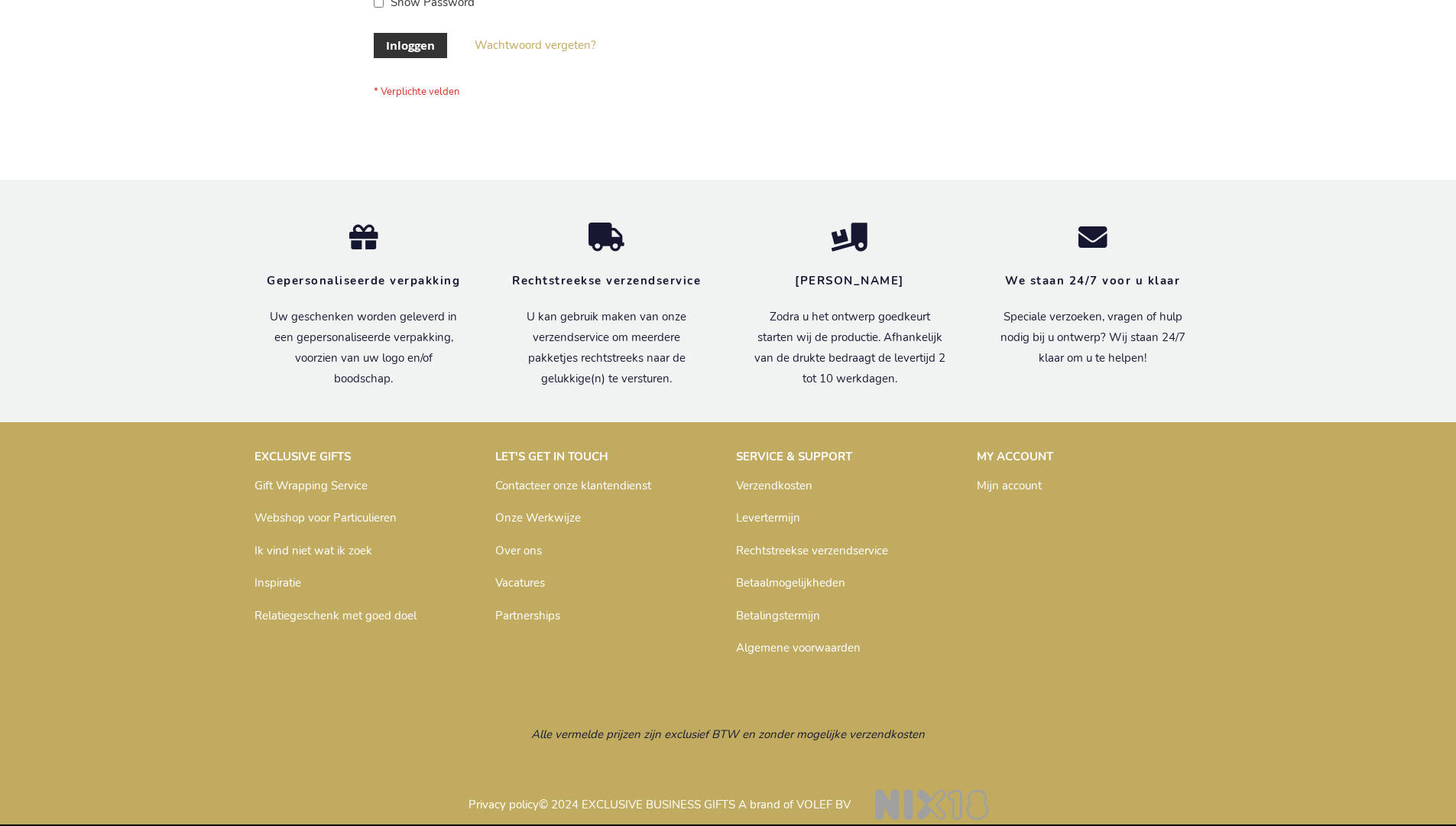
scroll to position [520, 0]
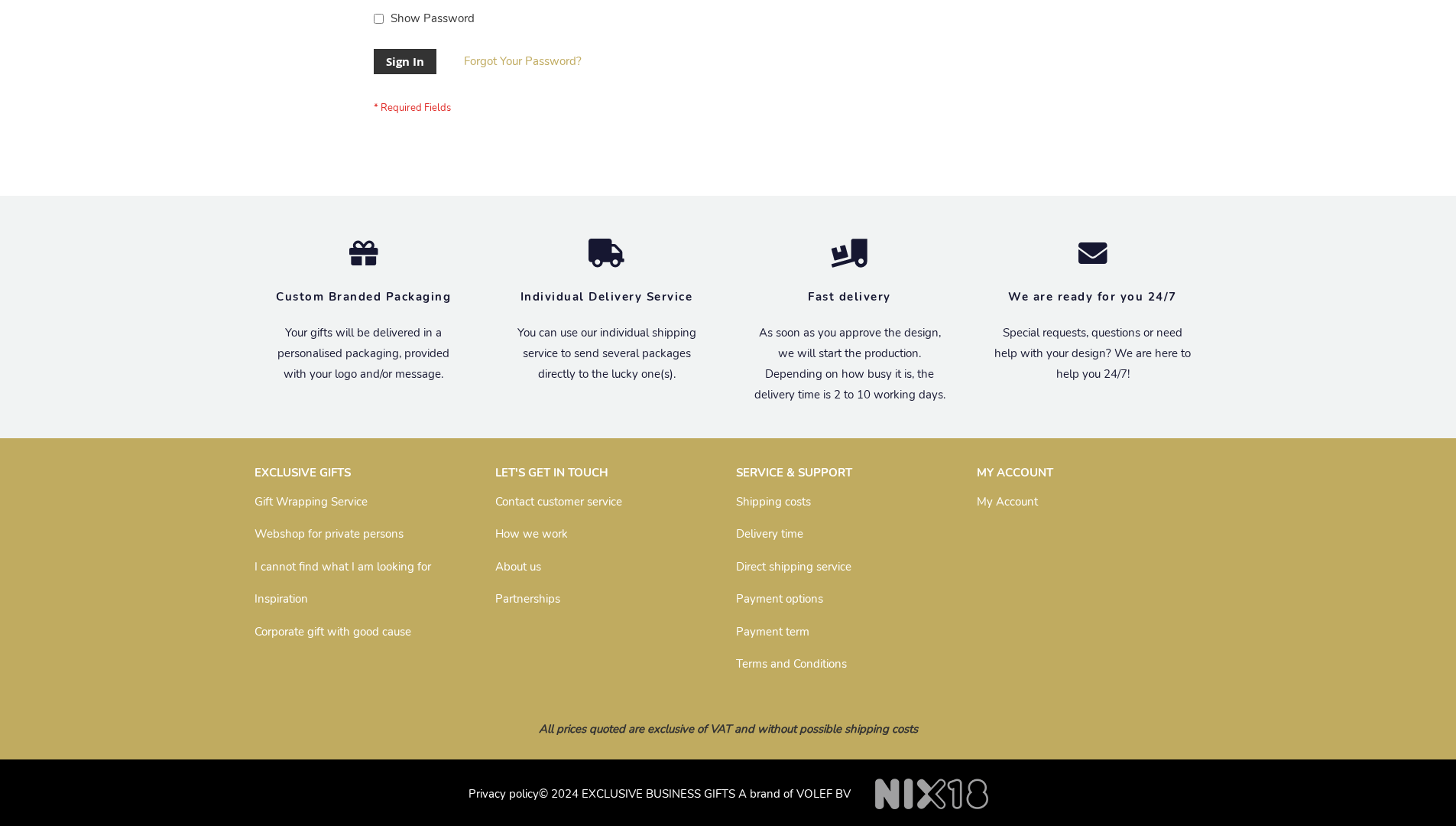
scroll to position [492, 0]
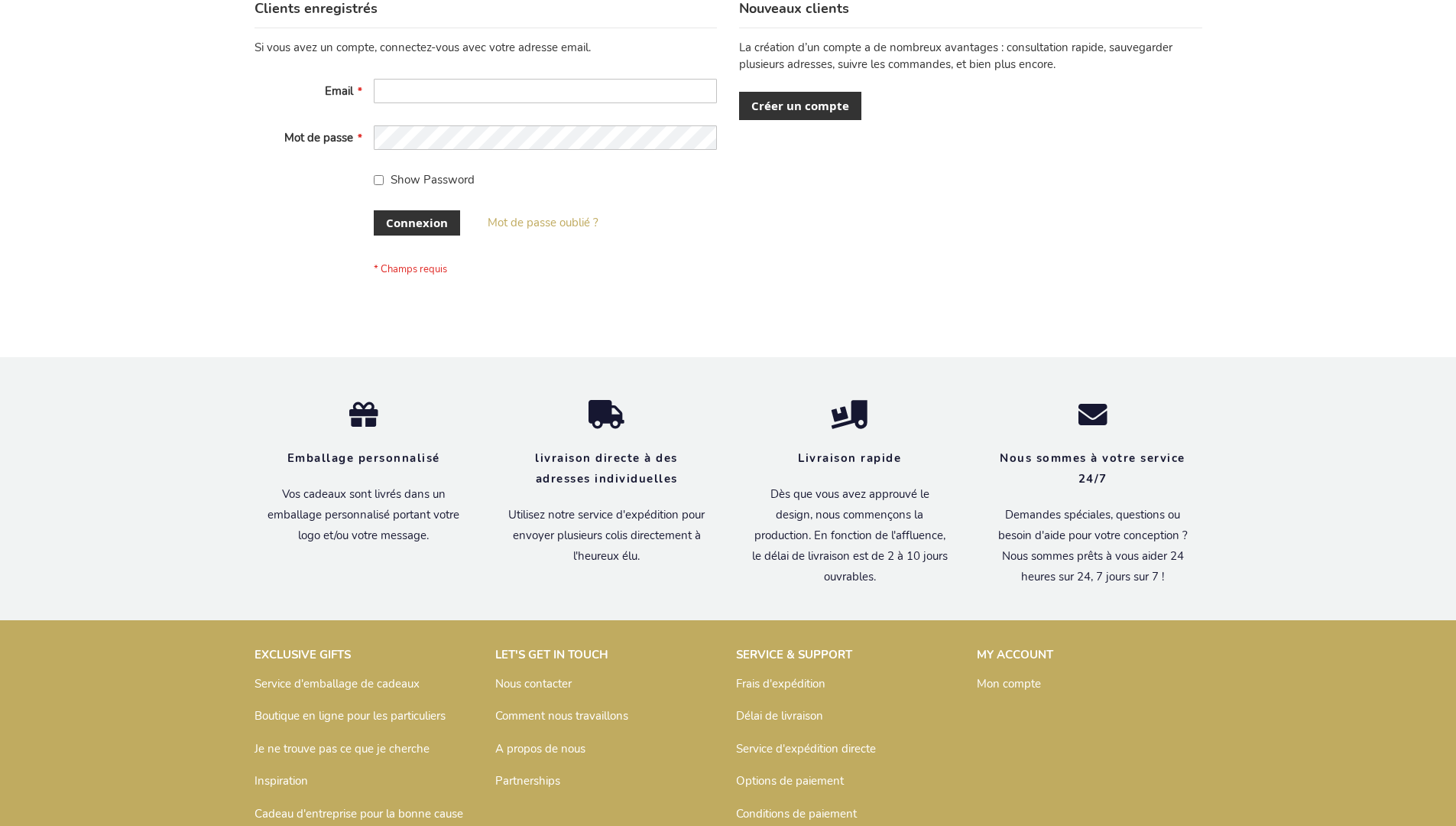
scroll to position [528, 0]
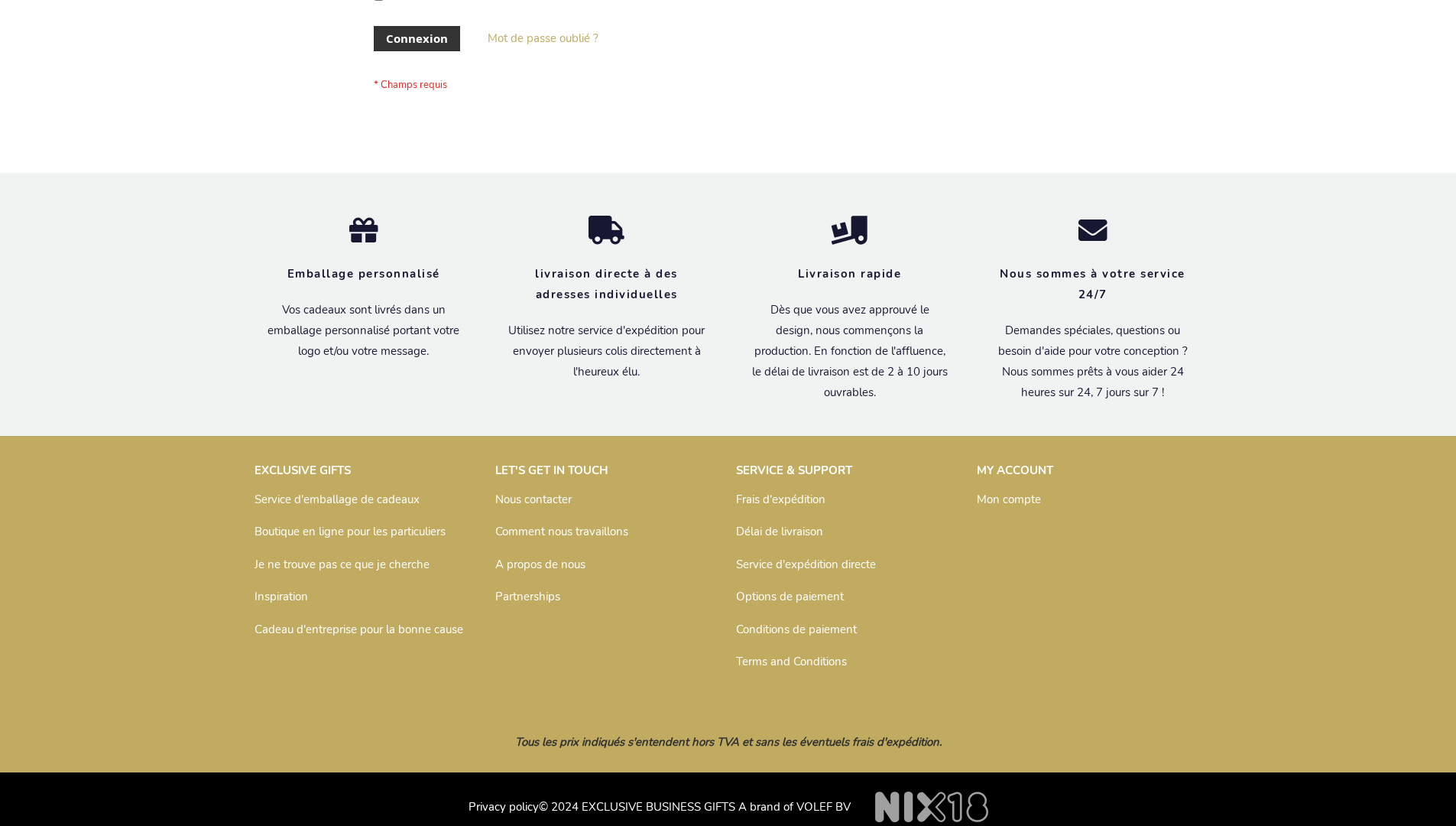
scroll to position [528, 0]
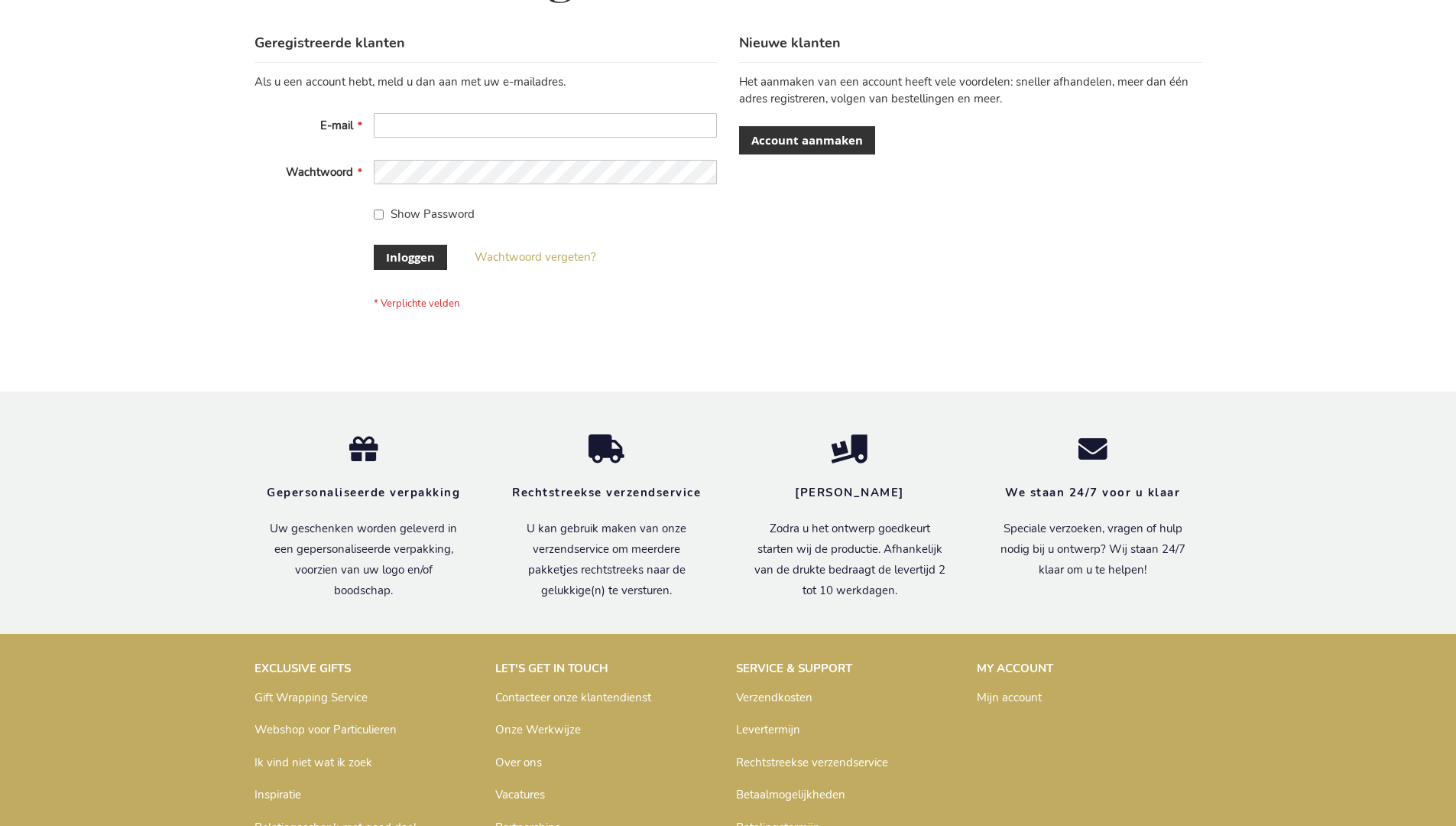
scroll to position [520, 0]
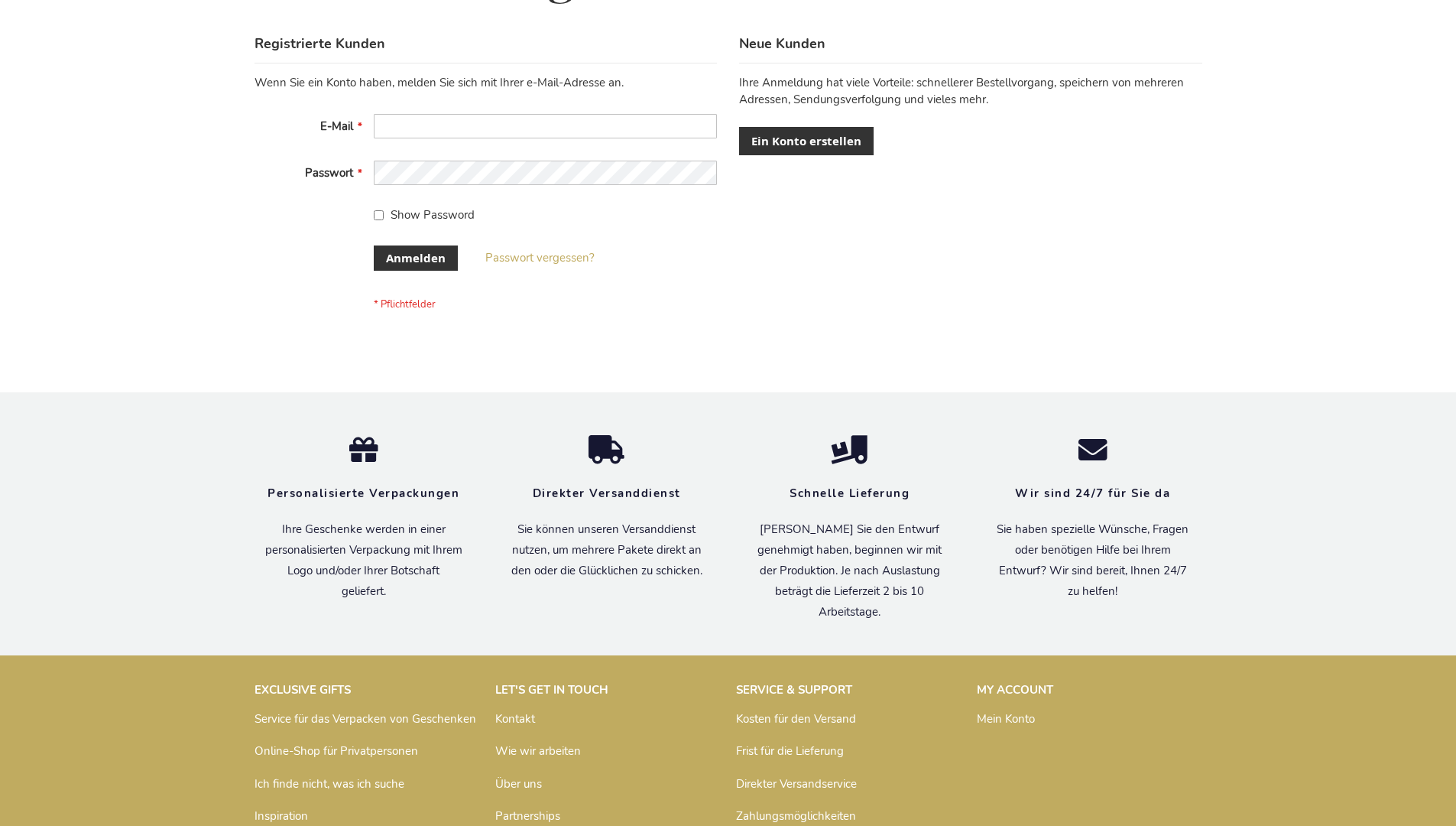
scroll to position [512, 0]
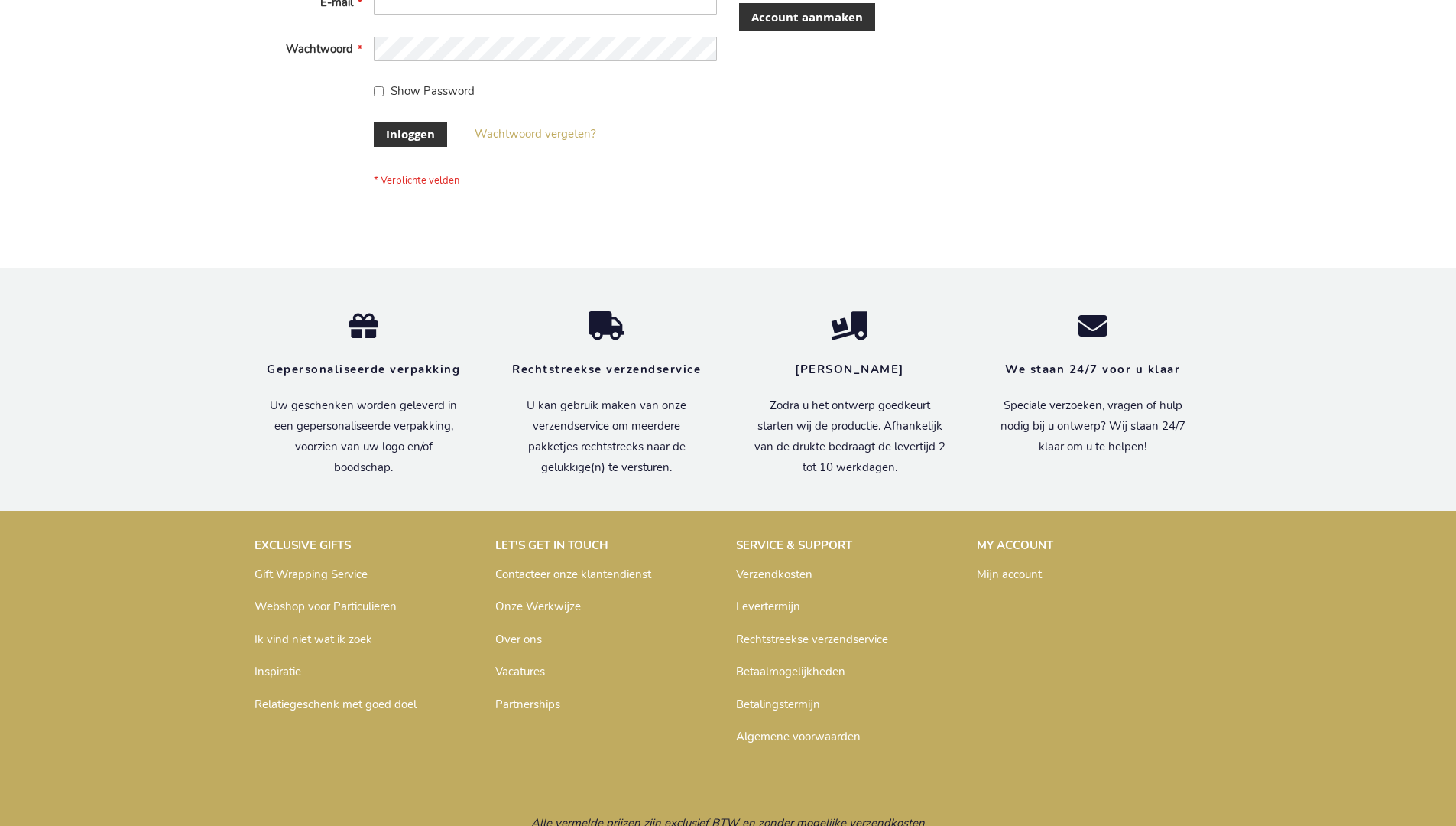
scroll to position [520, 0]
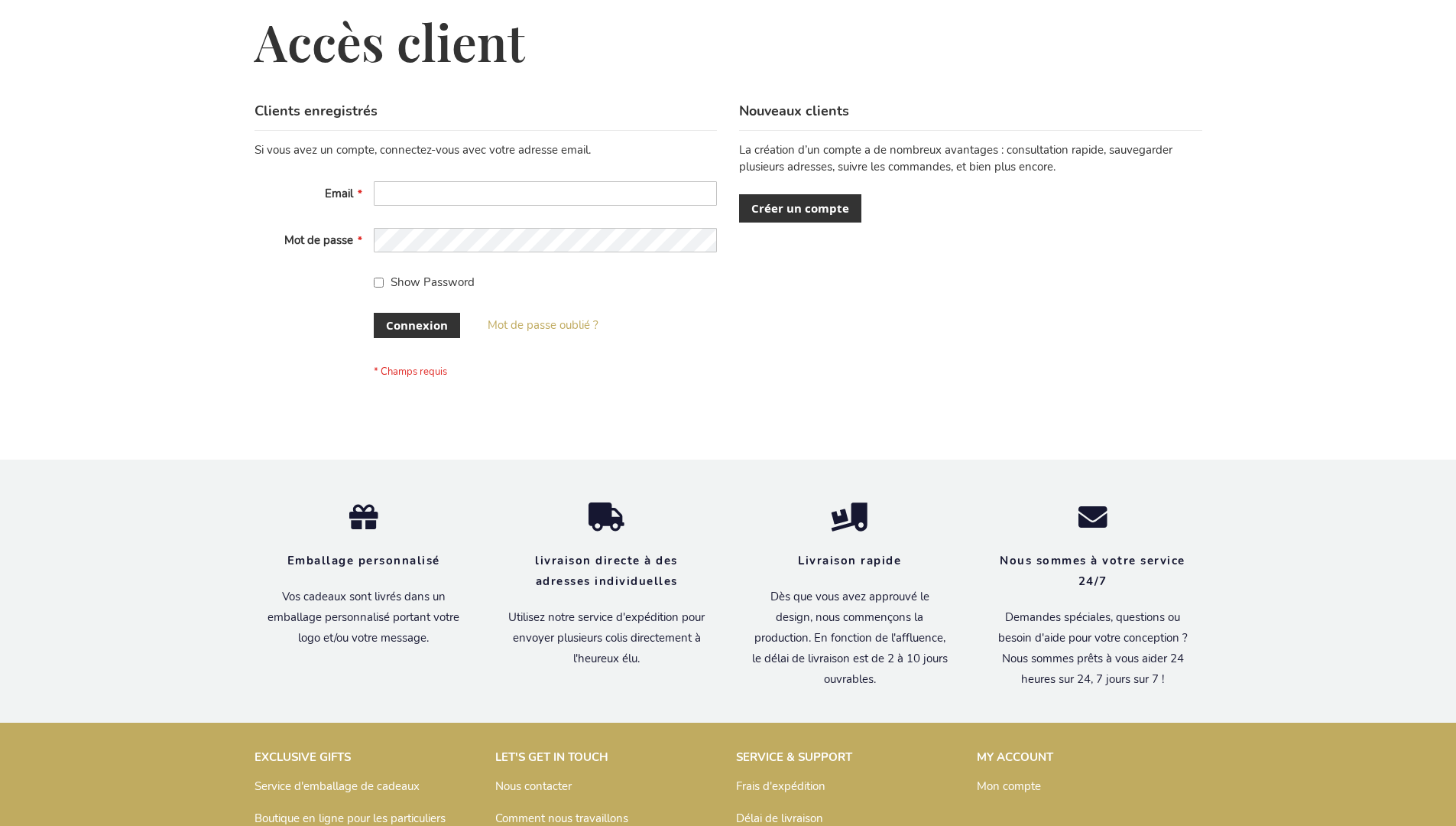
scroll to position [528, 0]
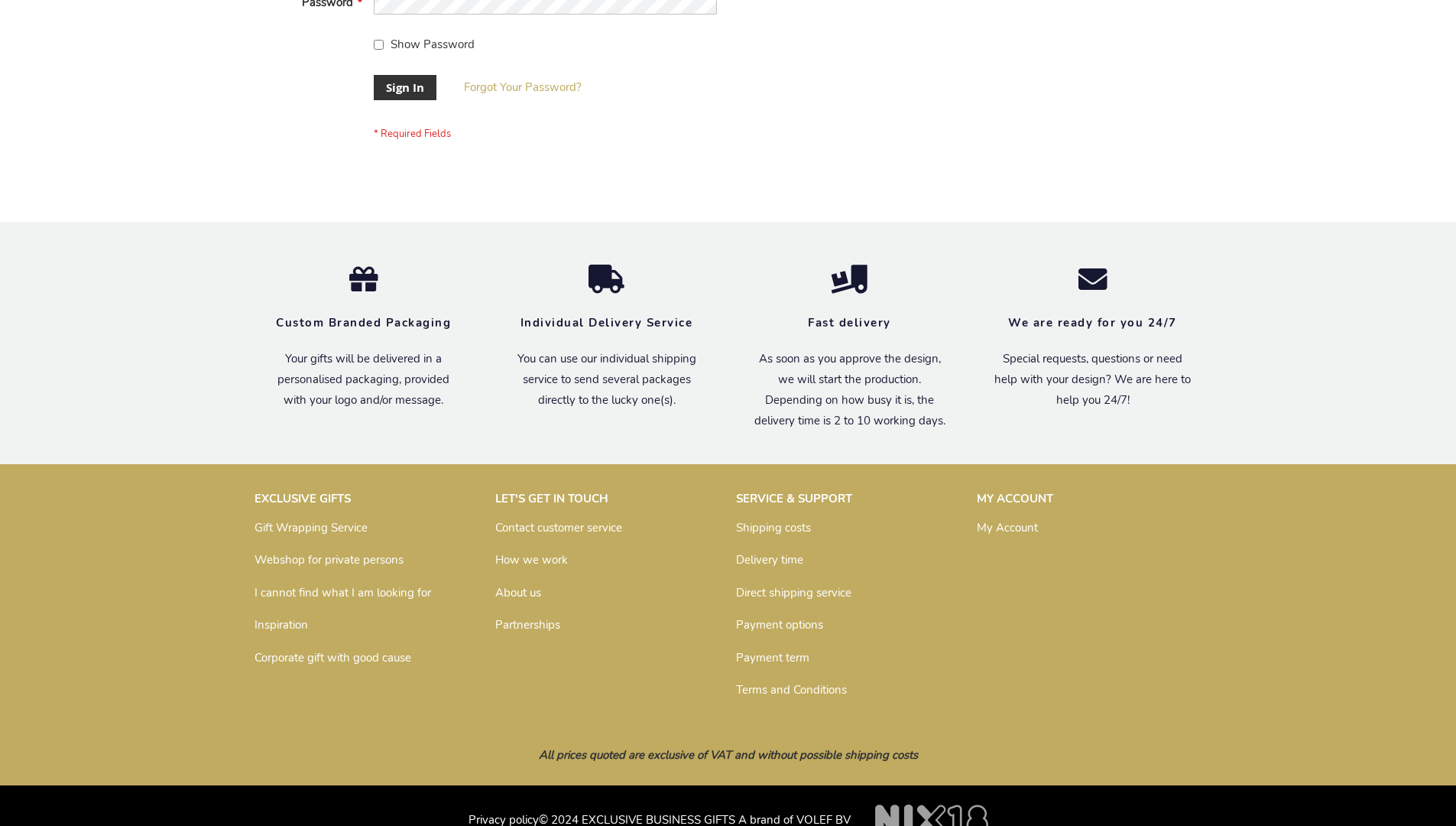
scroll to position [492, 0]
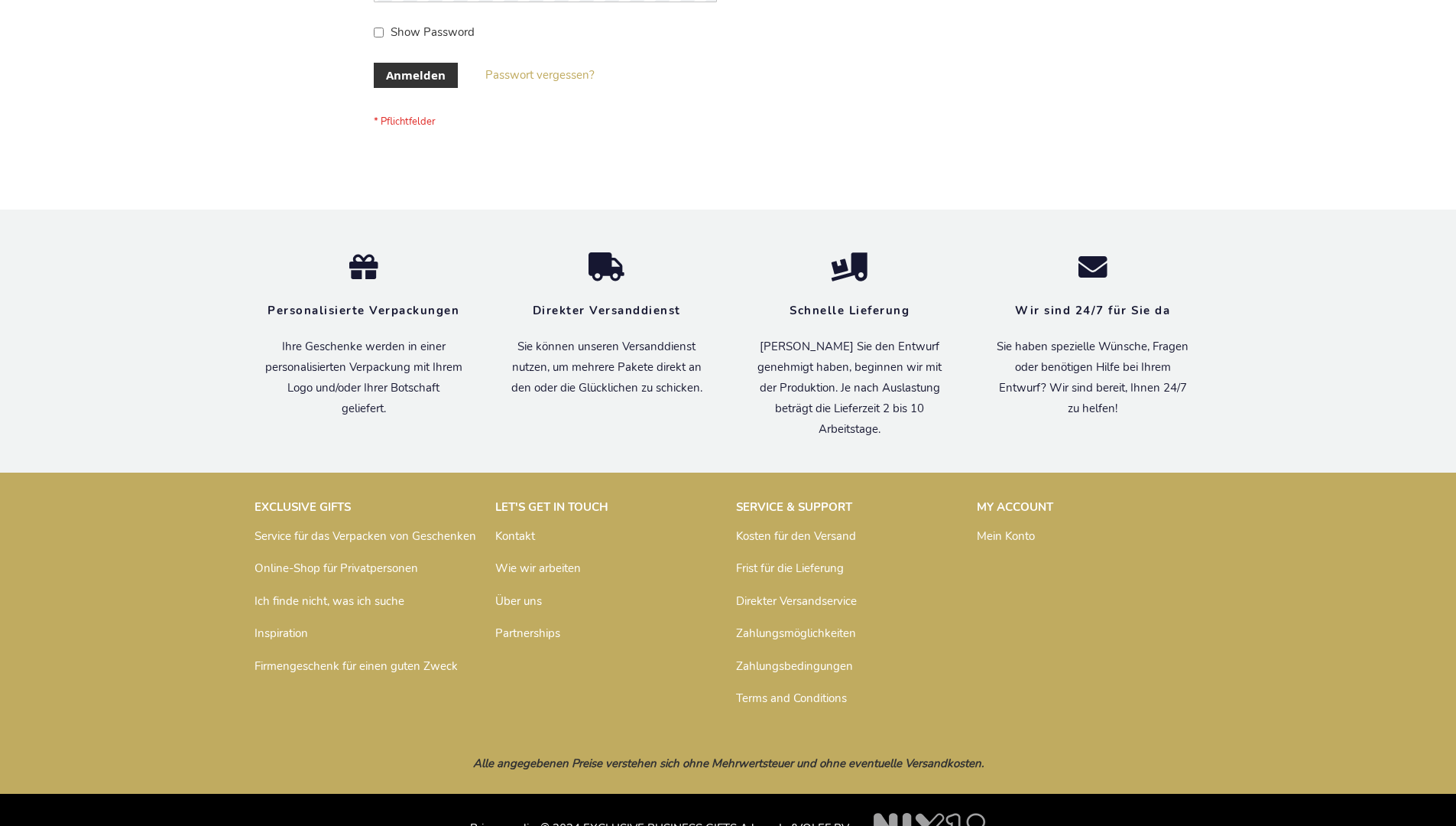
scroll to position [512, 0]
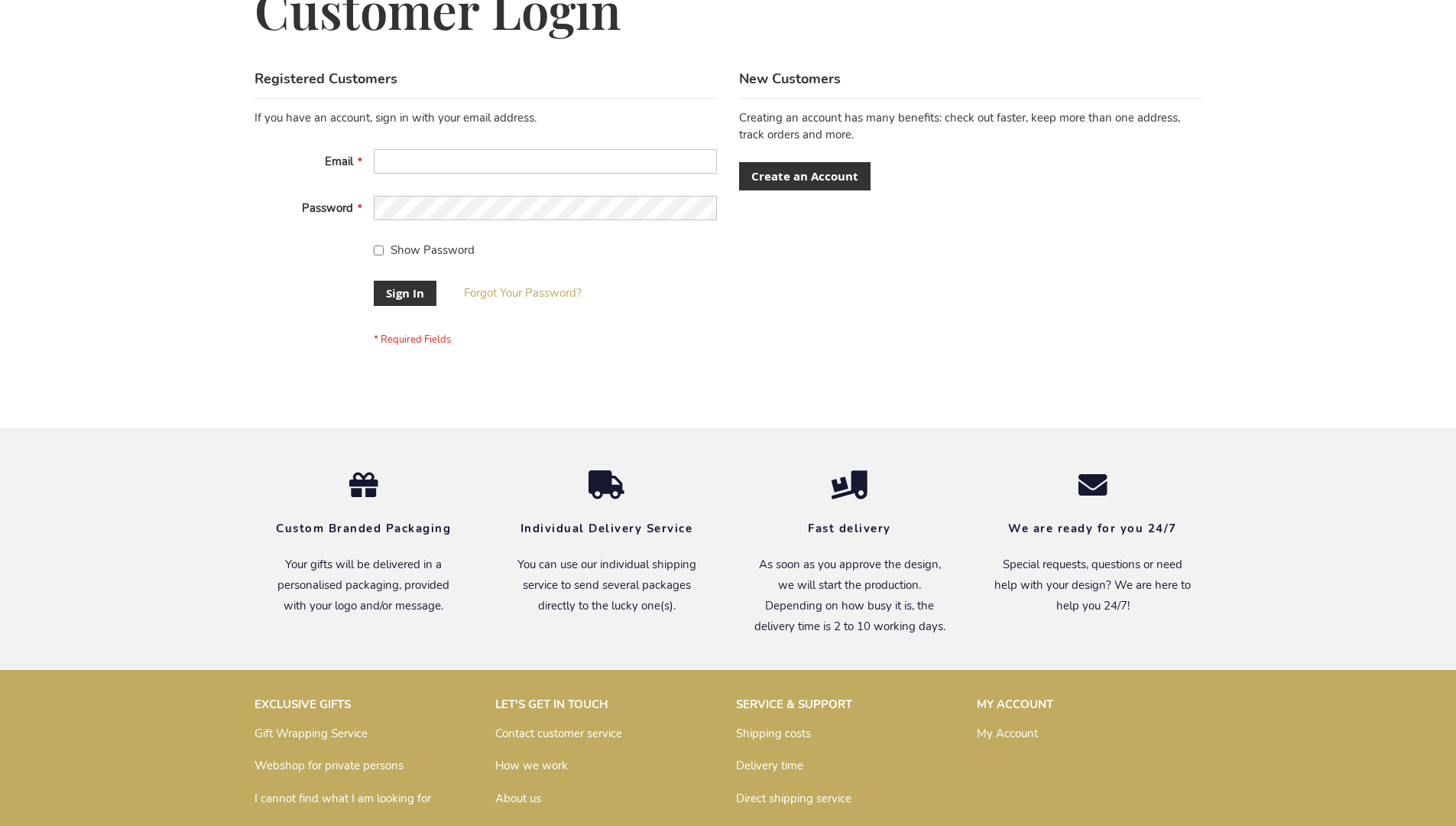
scroll to position [492, 0]
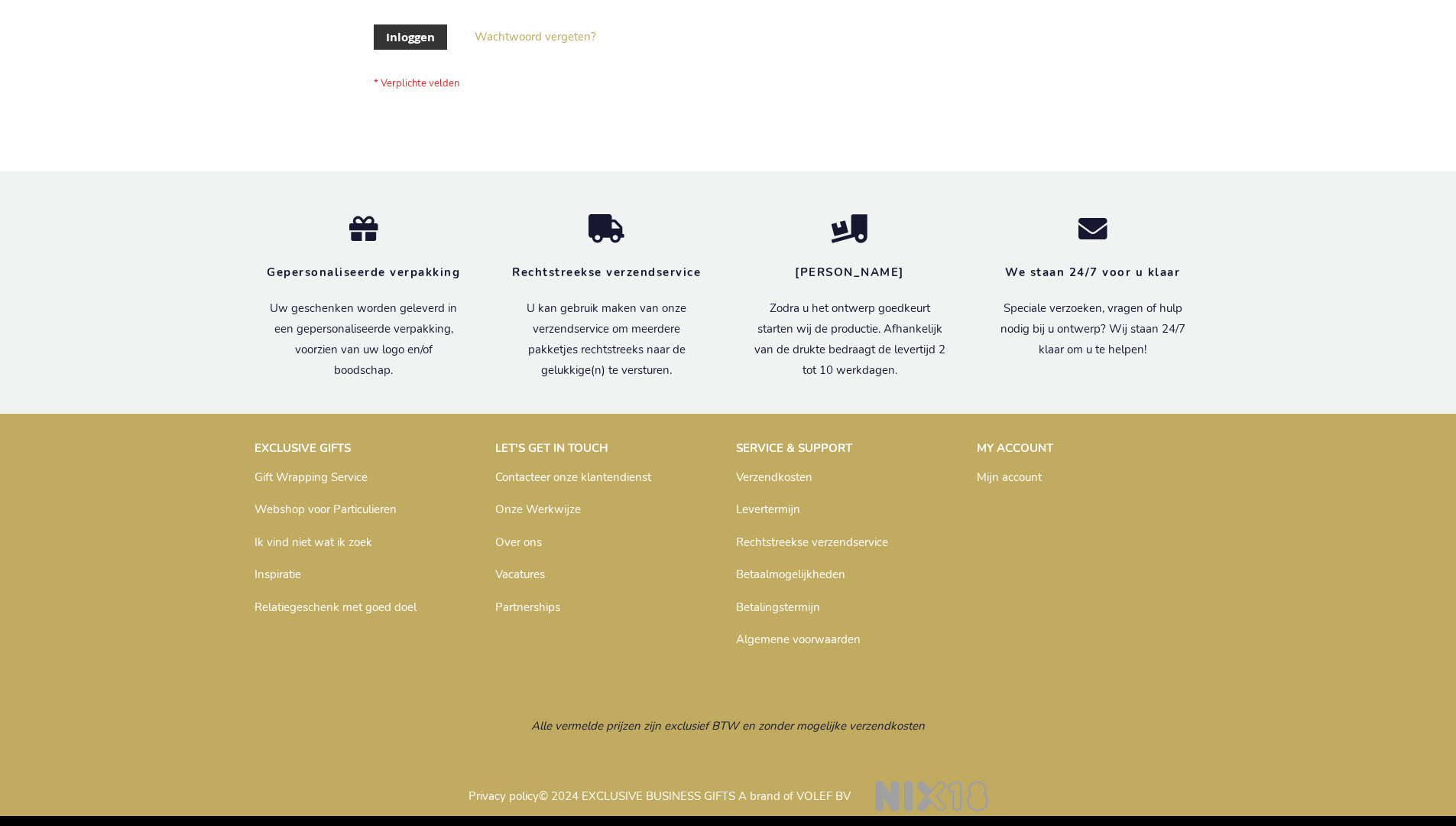
scroll to position [520, 0]
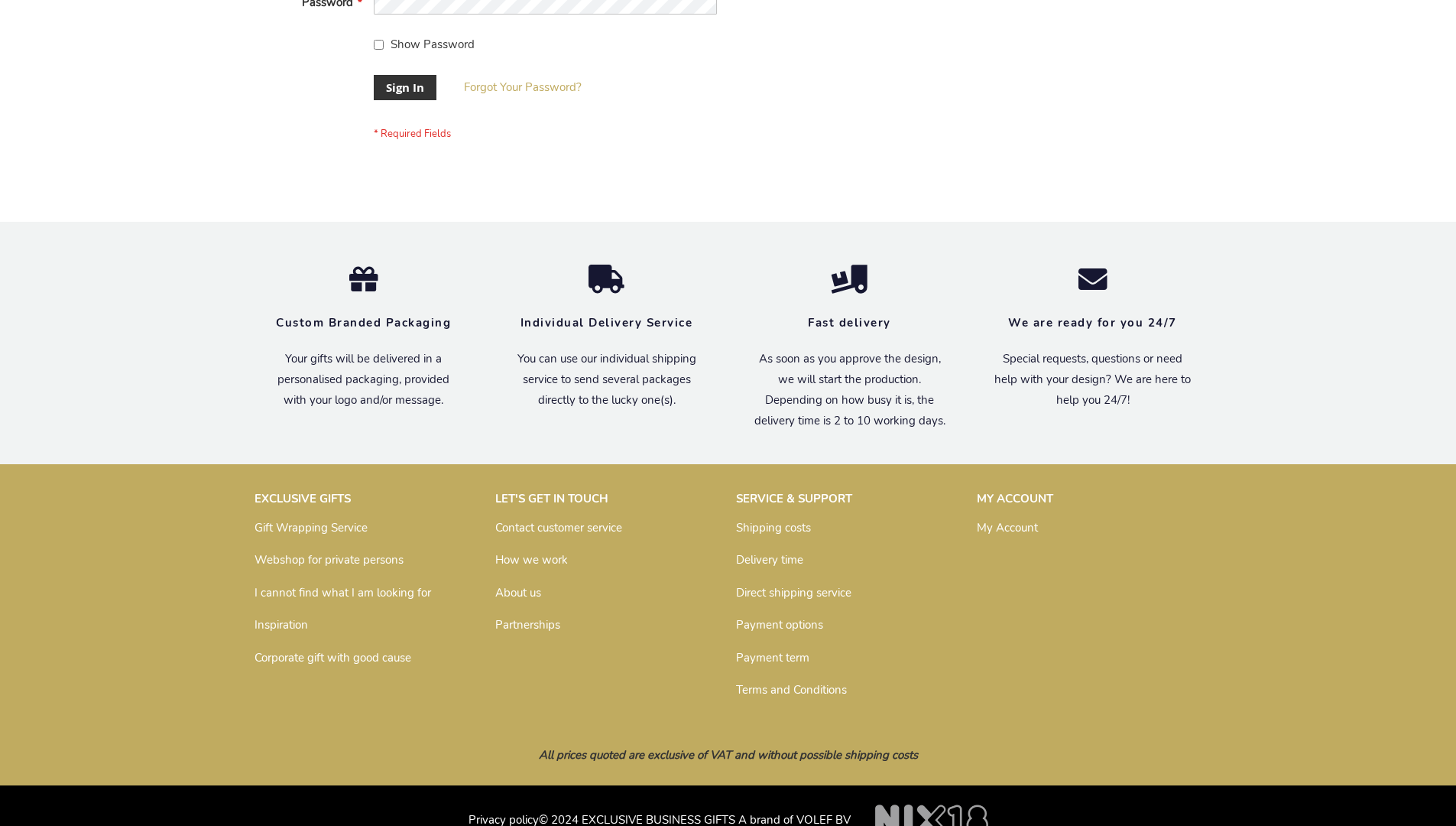
scroll to position [492, 0]
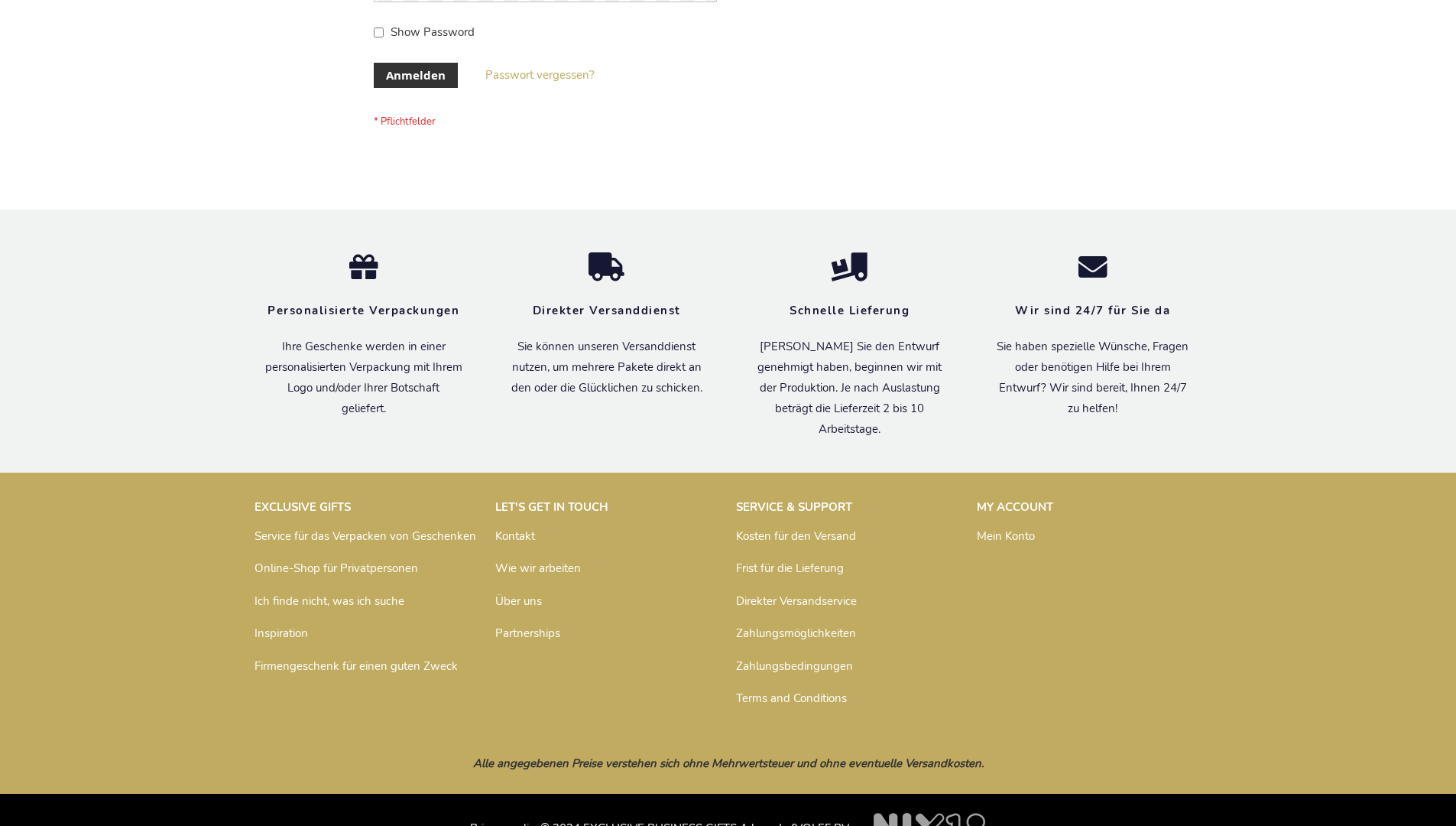
scroll to position [512, 0]
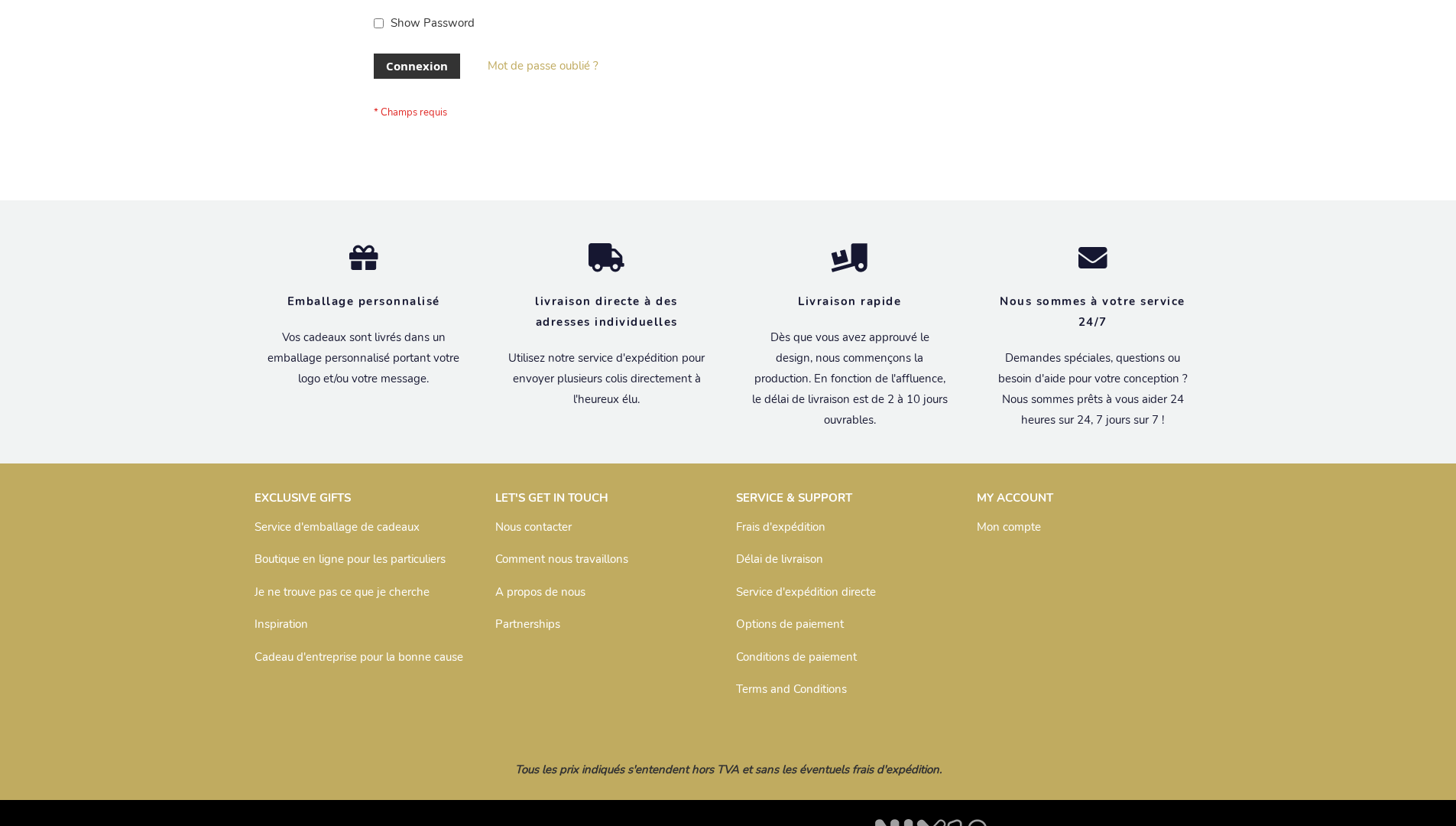
scroll to position [528, 0]
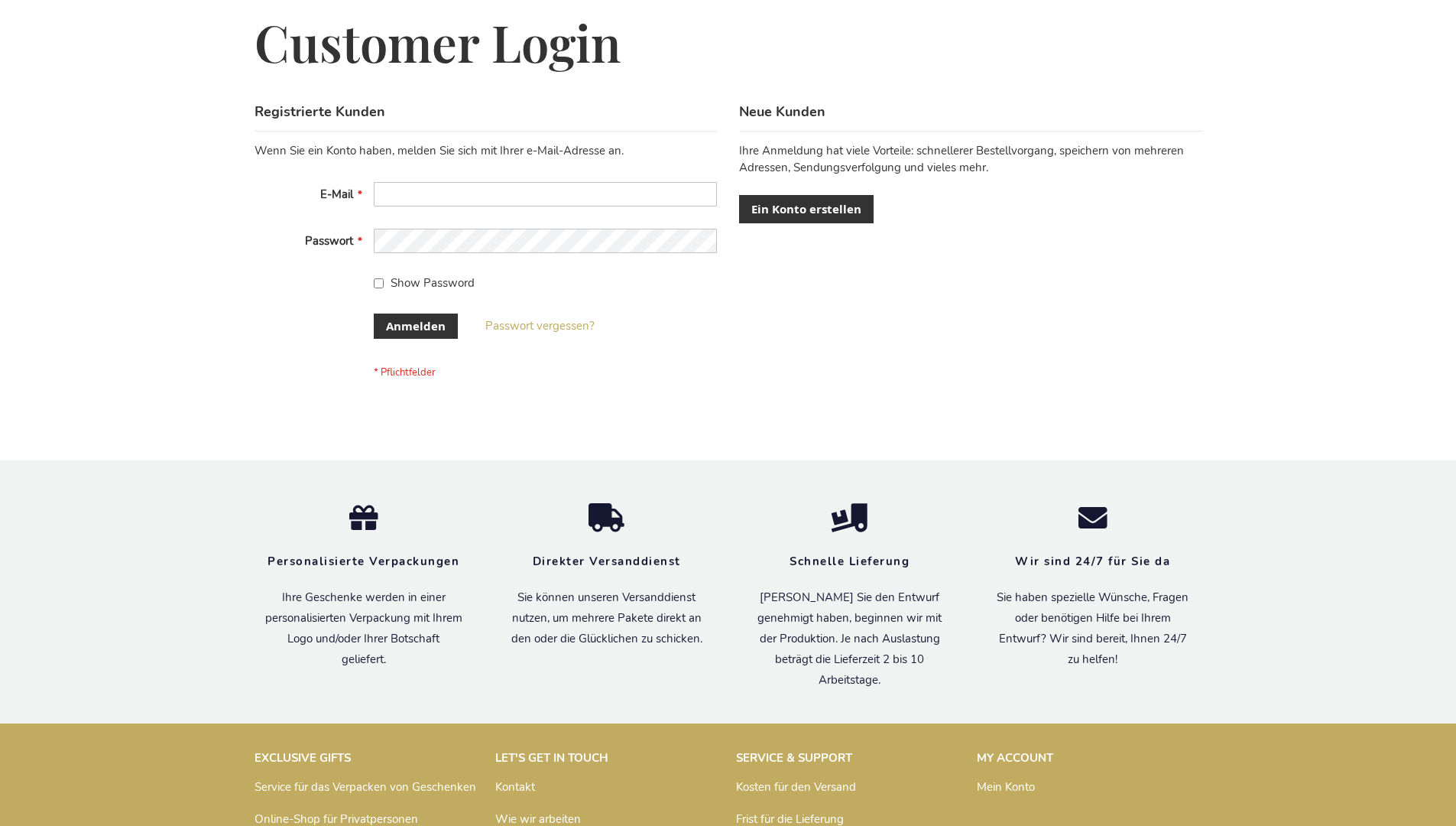
scroll to position [512, 0]
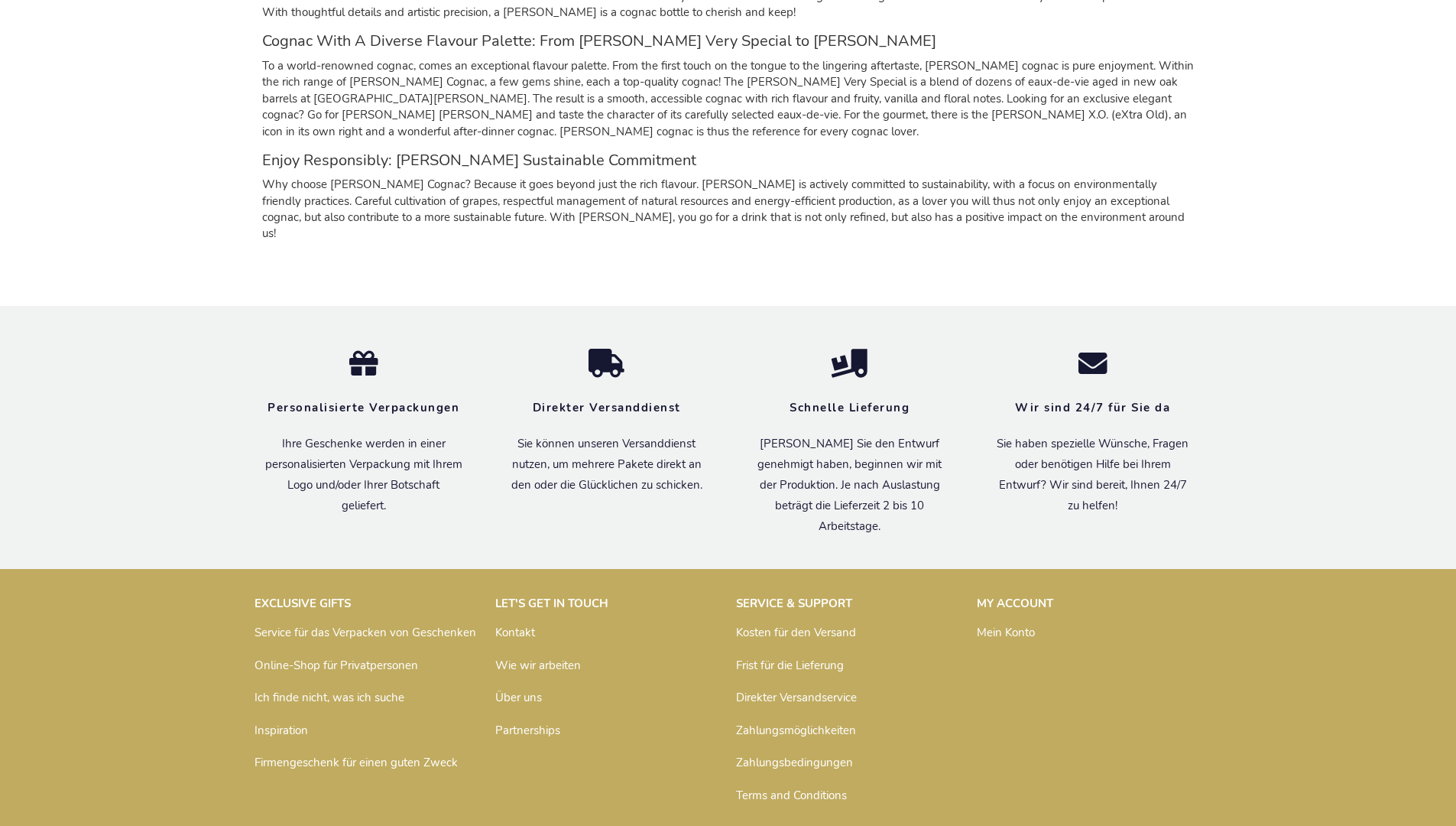
scroll to position [1480, 0]
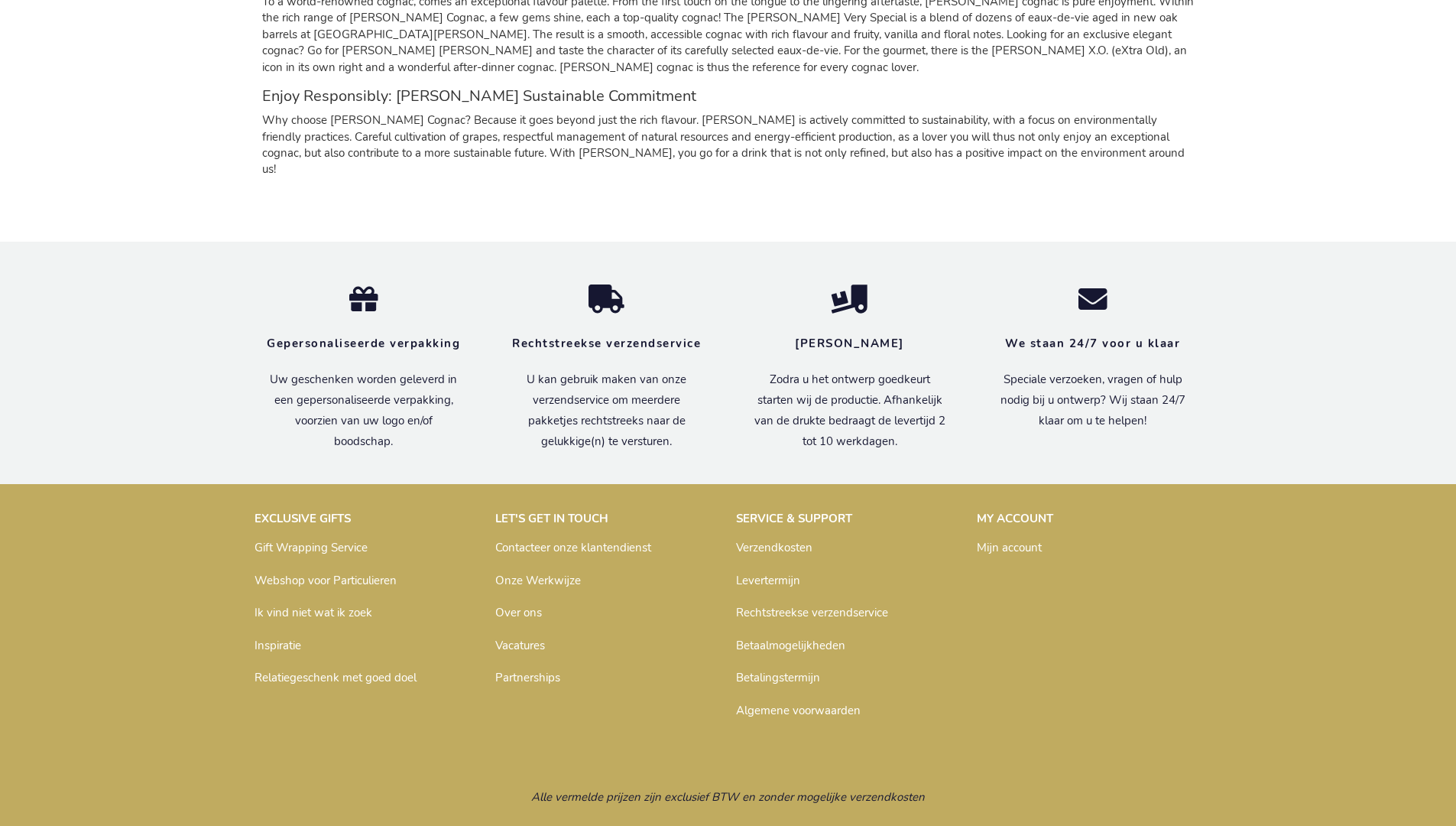
scroll to position [1488, 0]
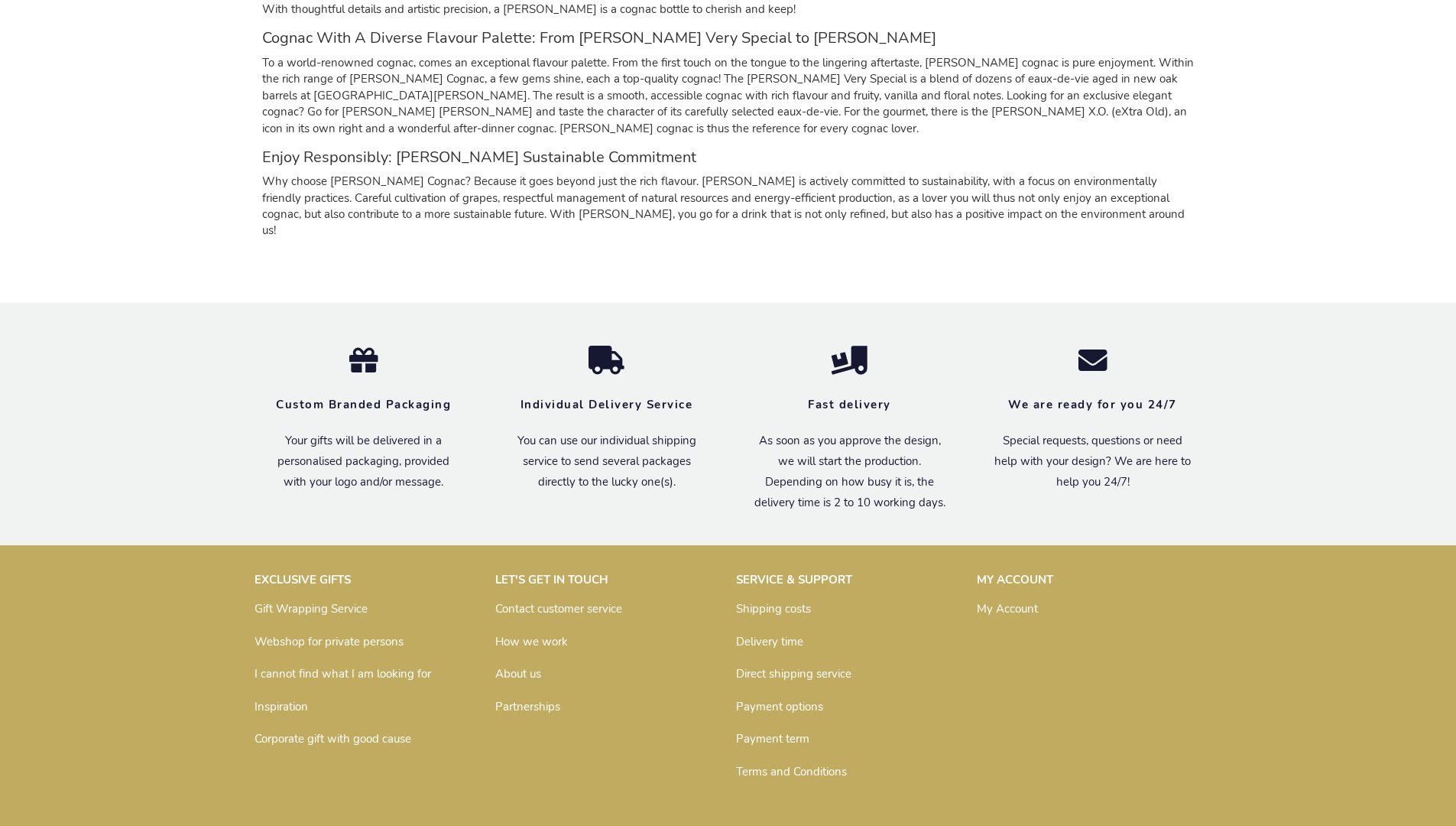
scroll to position [1459, 0]
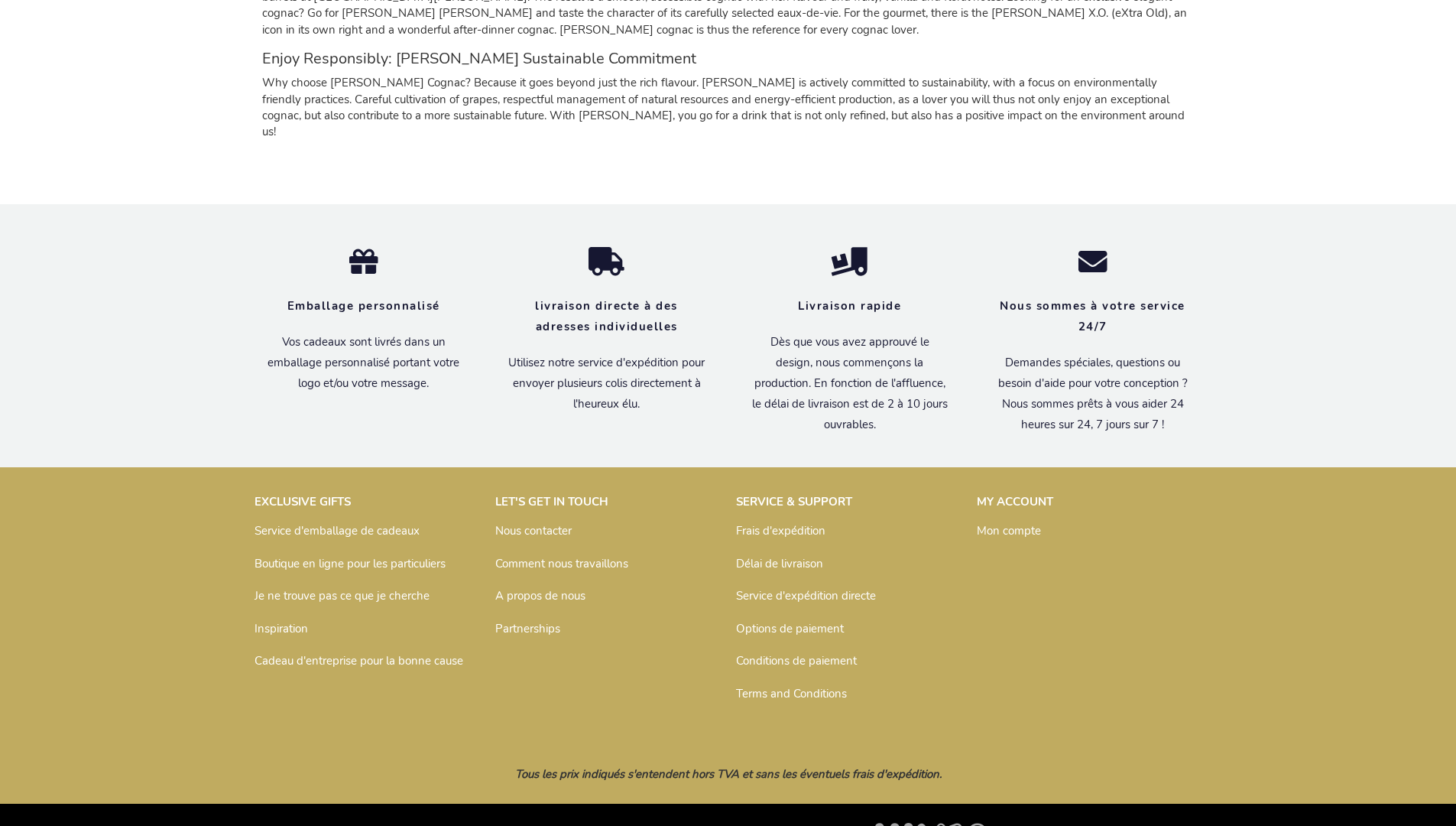
scroll to position [1495, 0]
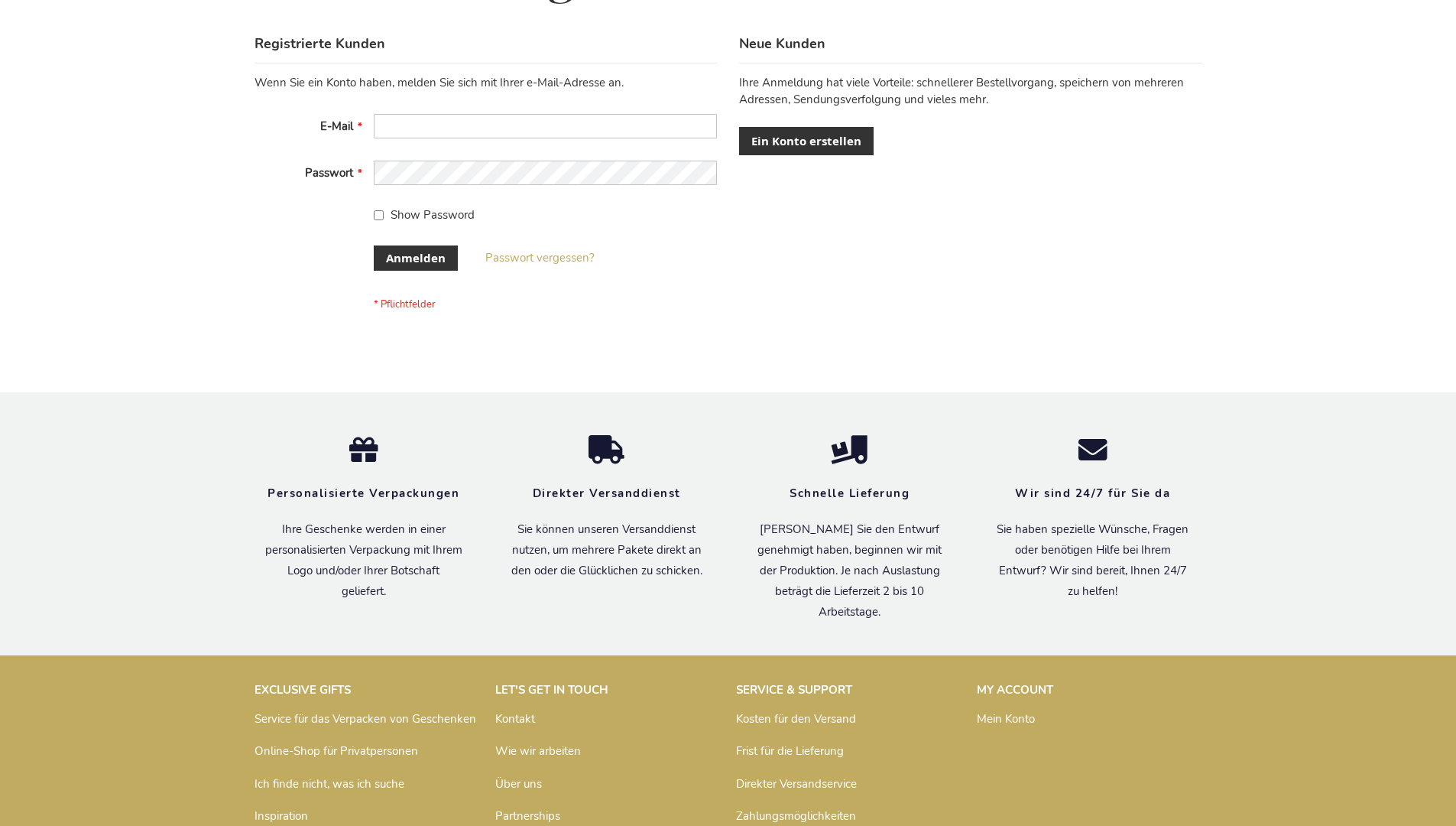
scroll to position [512, 0]
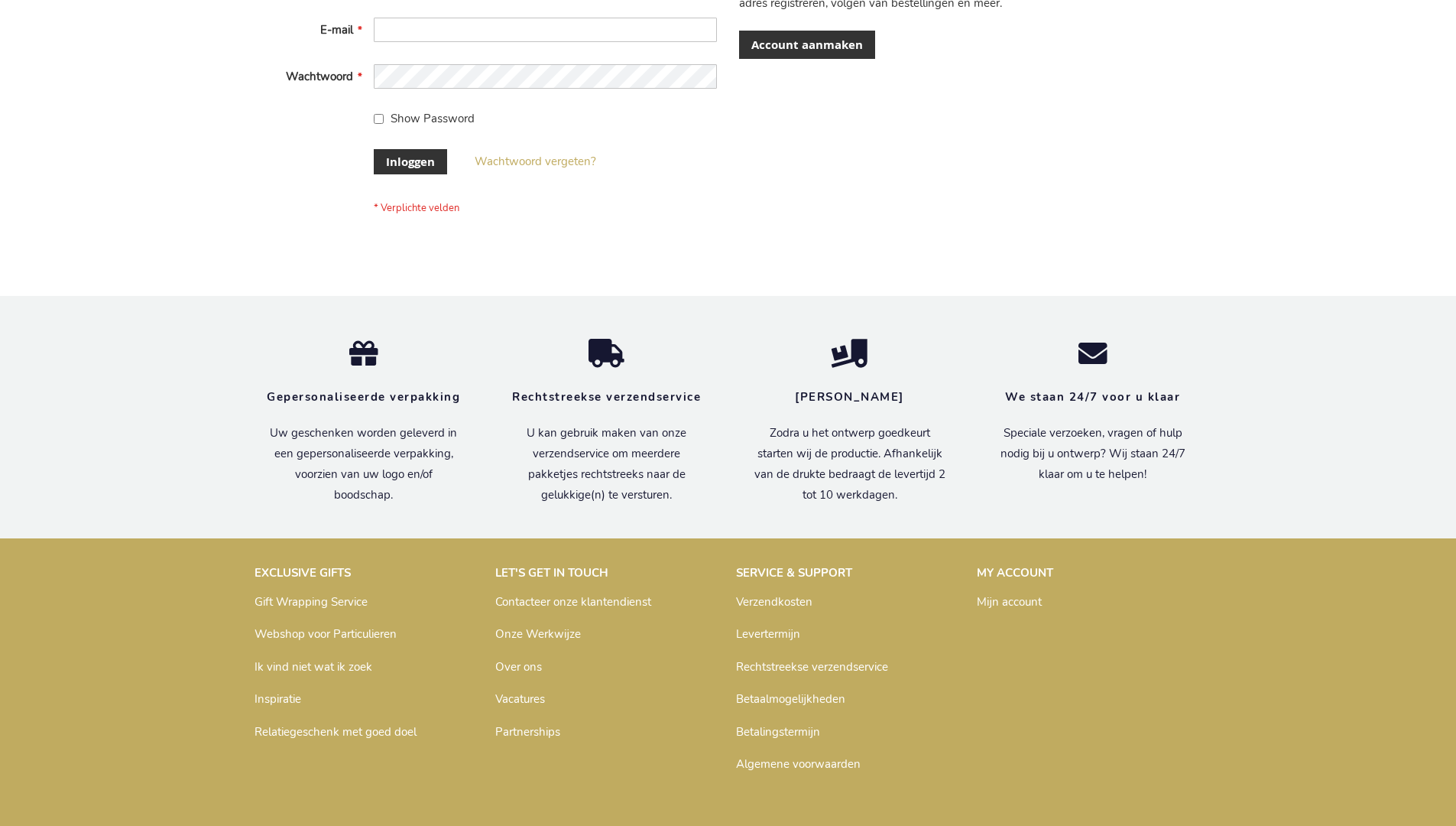
scroll to position [520, 0]
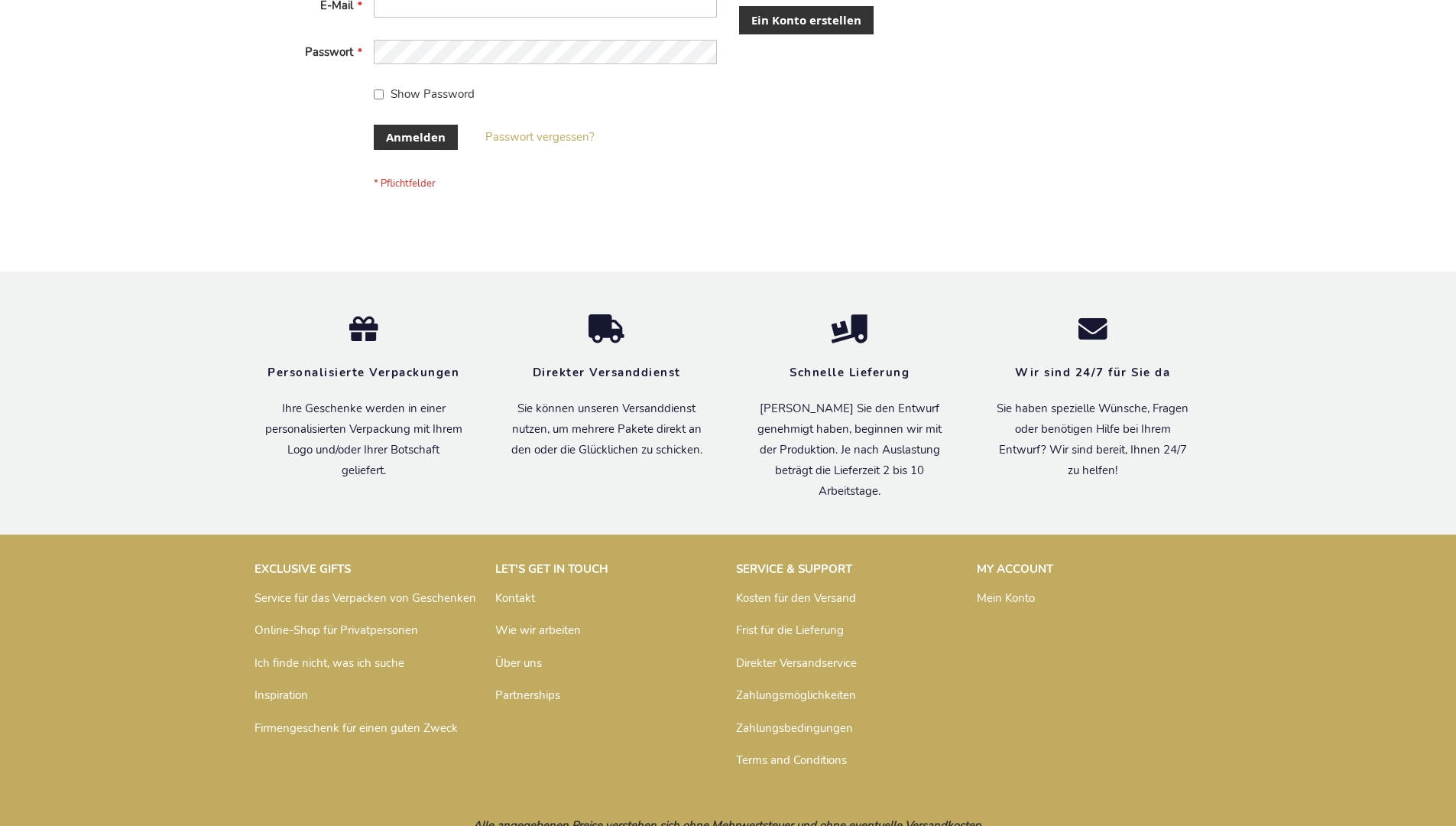
scroll to position [512, 0]
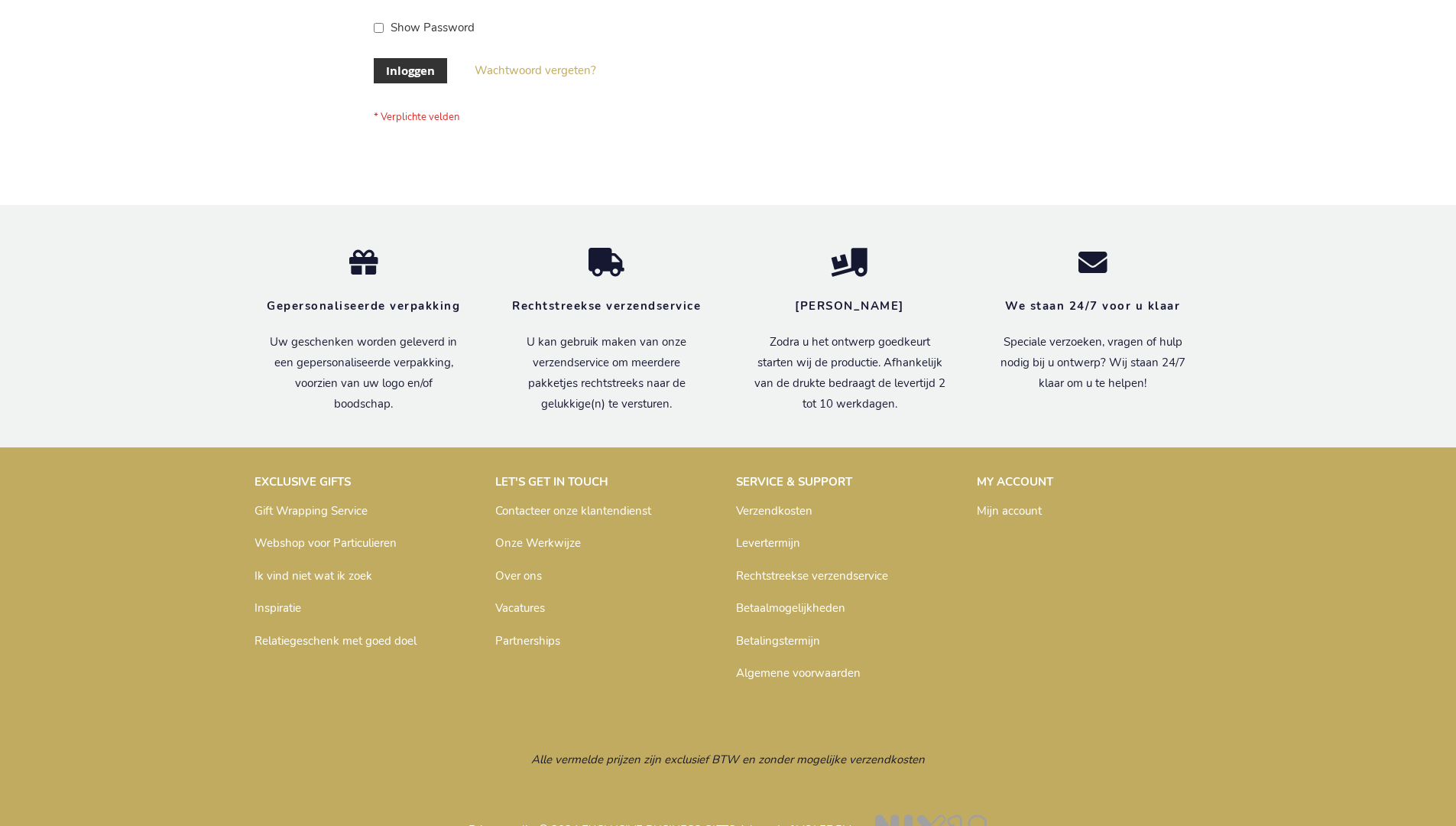
scroll to position [520, 0]
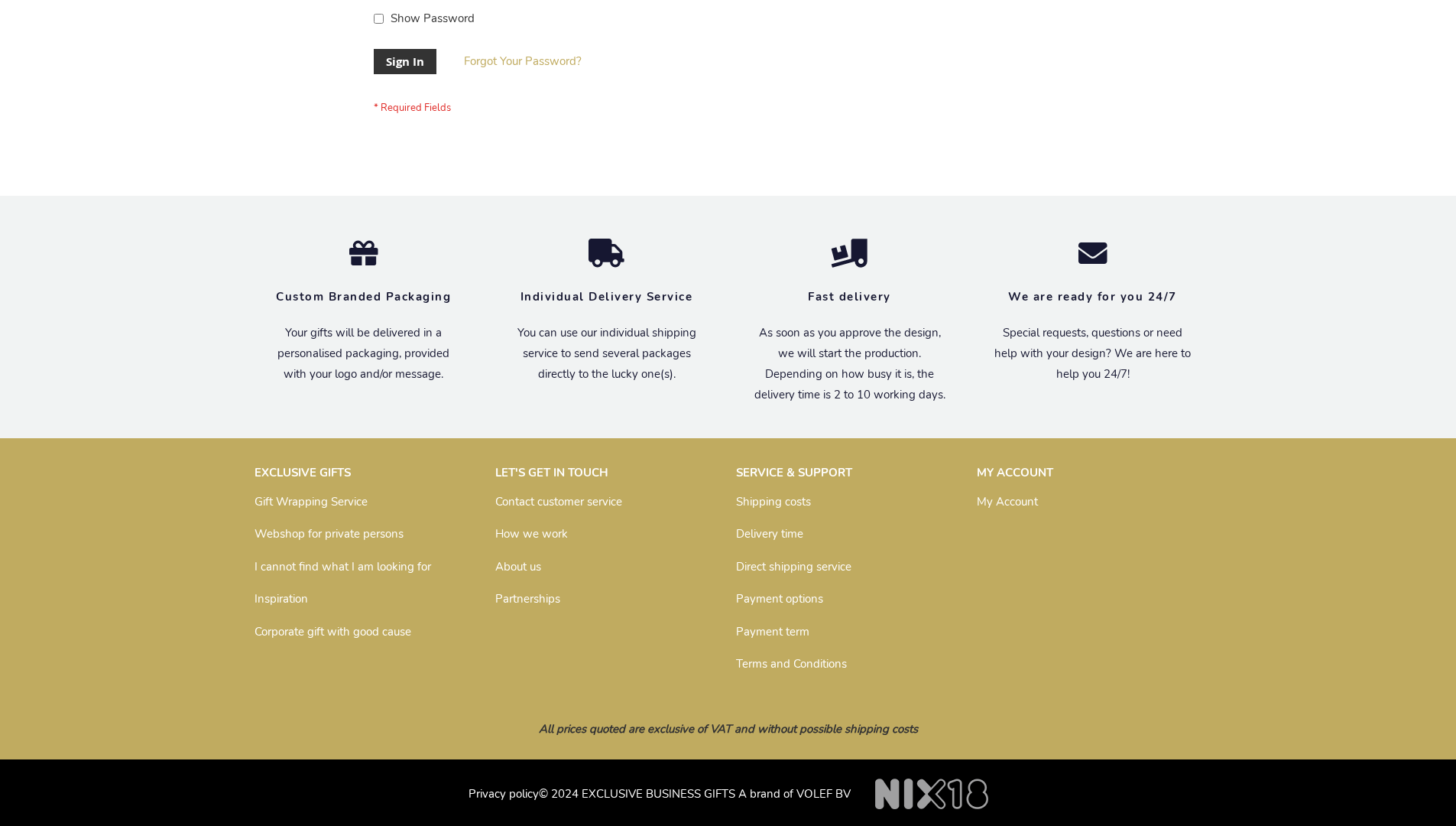
scroll to position [492, 0]
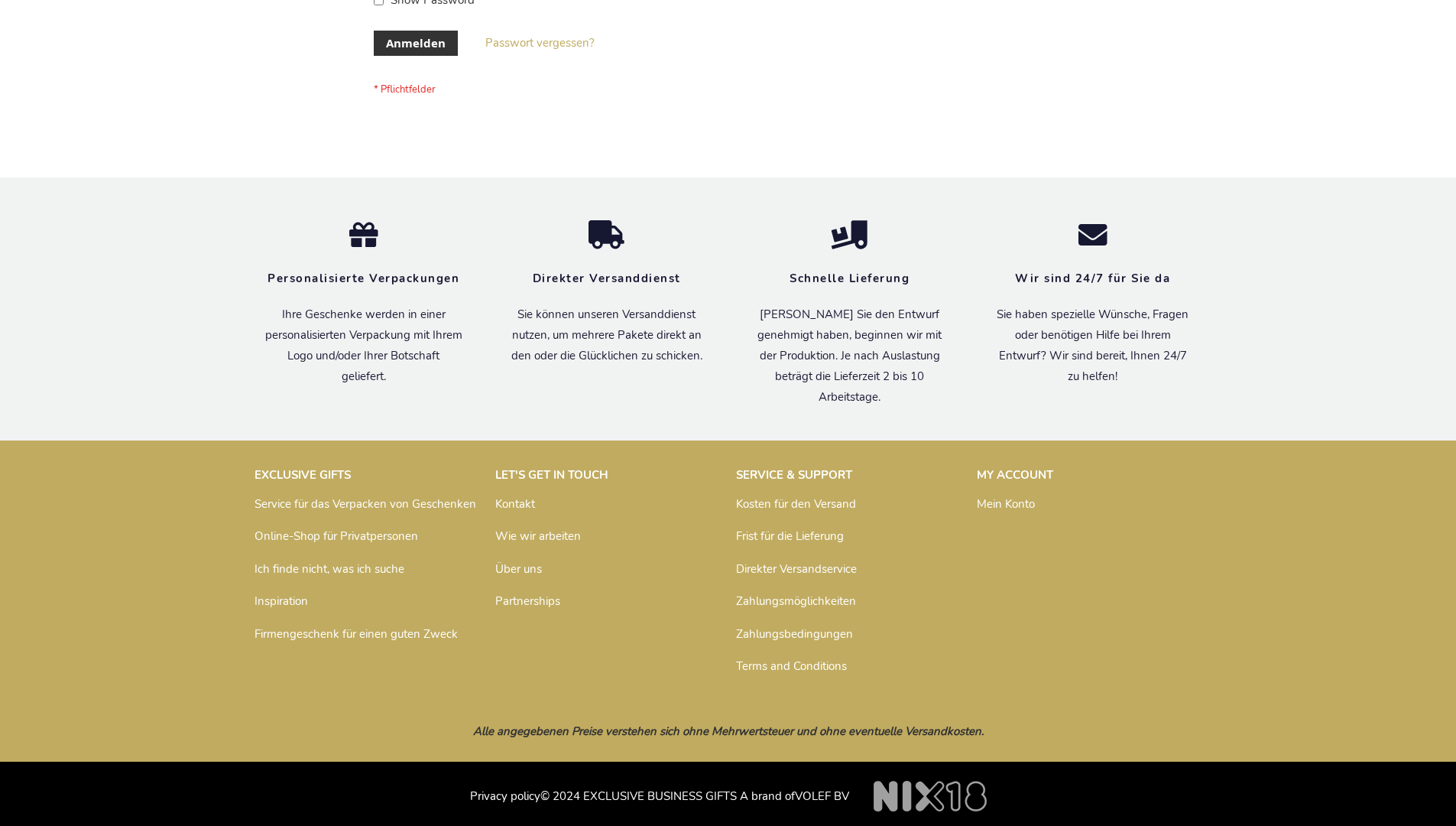
scroll to position [512, 0]
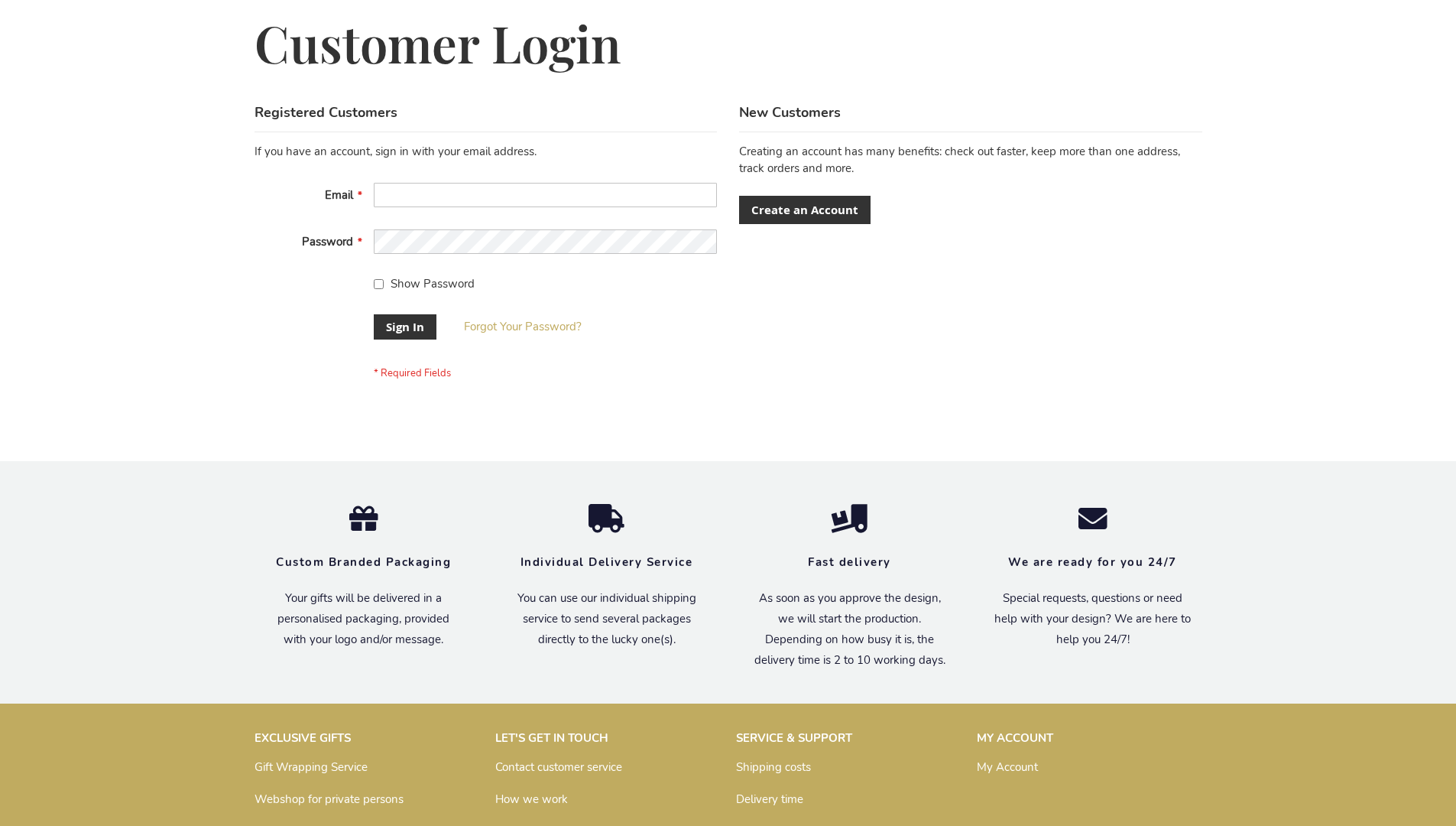
scroll to position [492, 0]
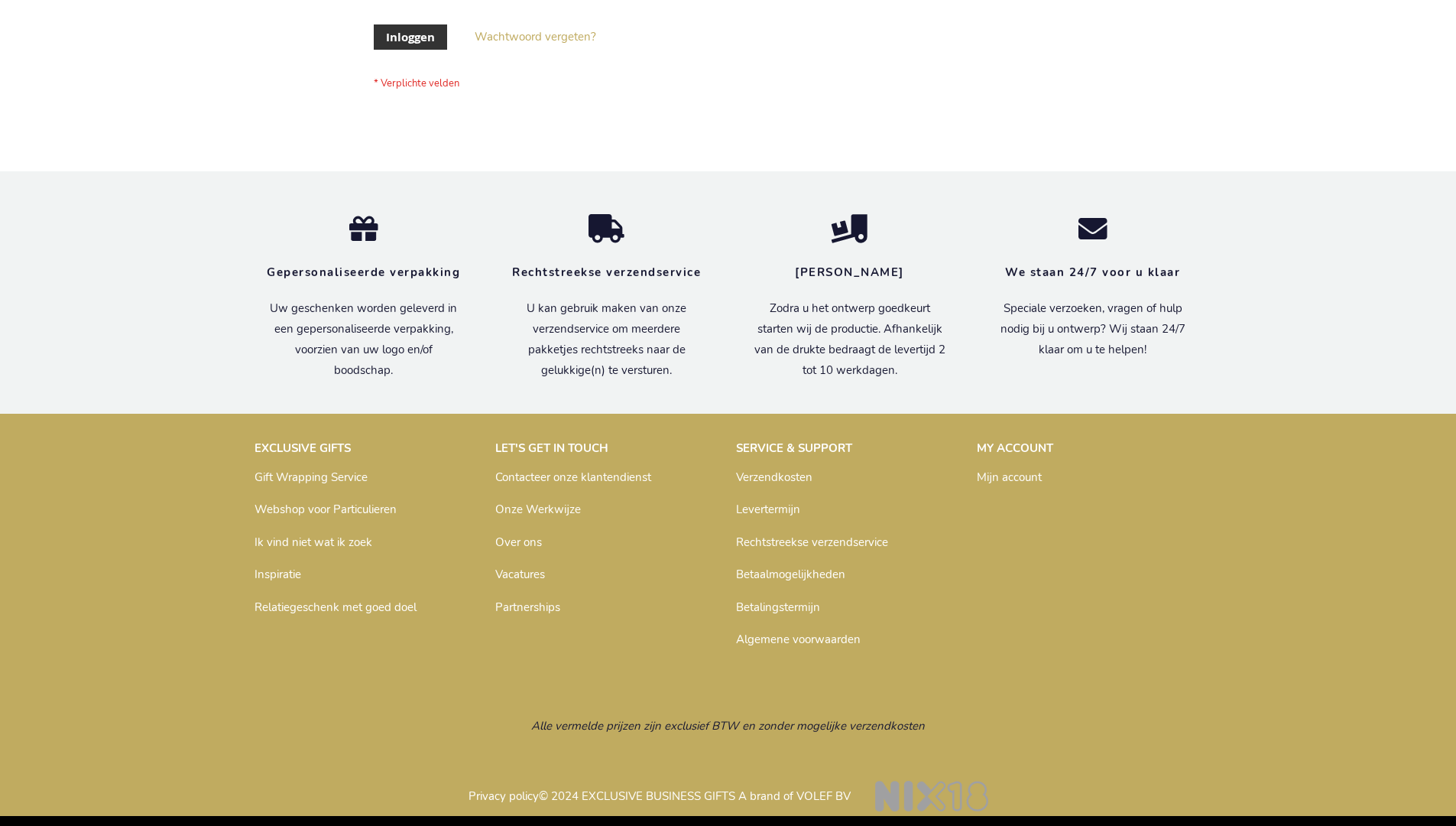
scroll to position [520, 0]
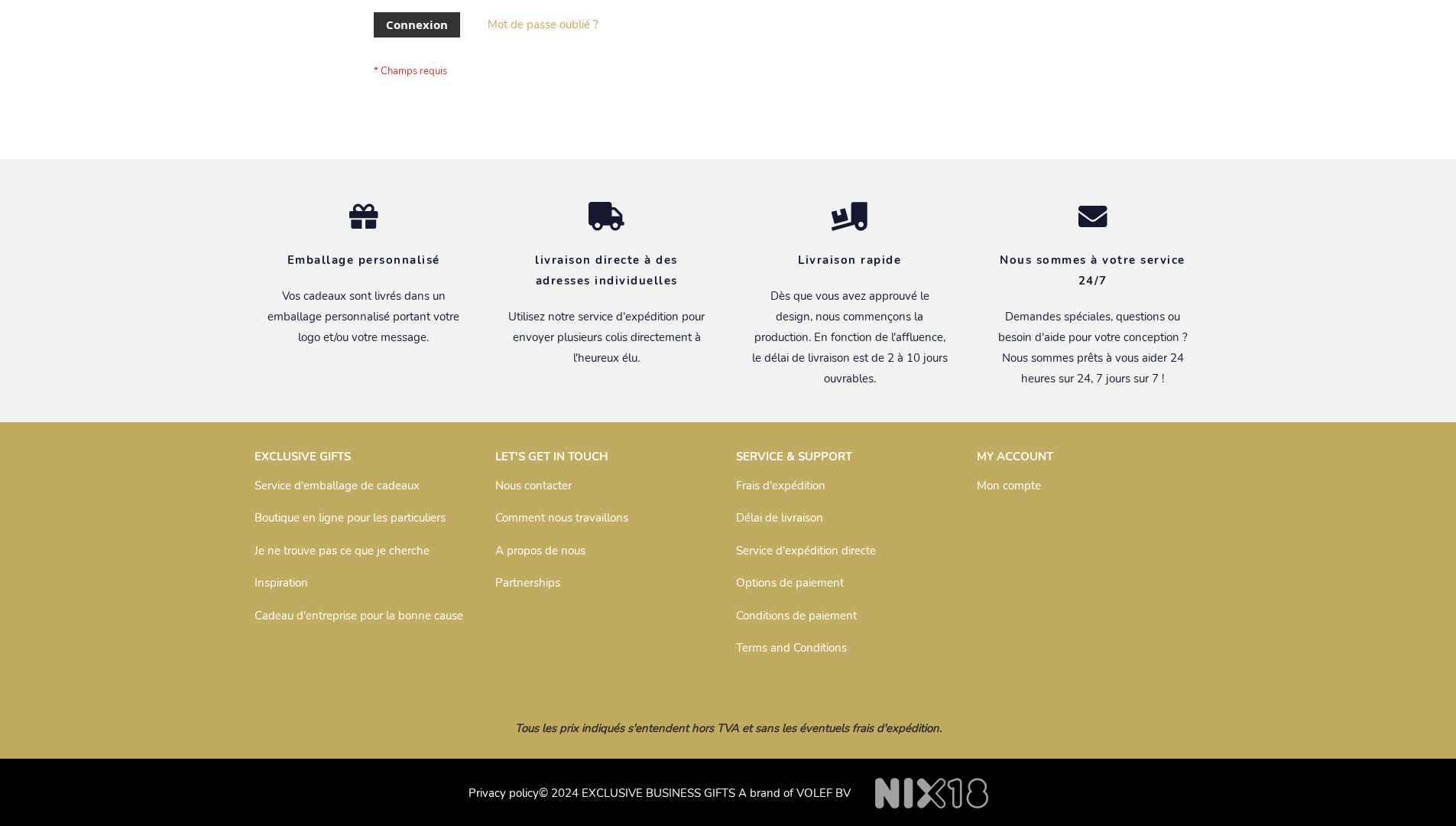
scroll to position [528, 0]
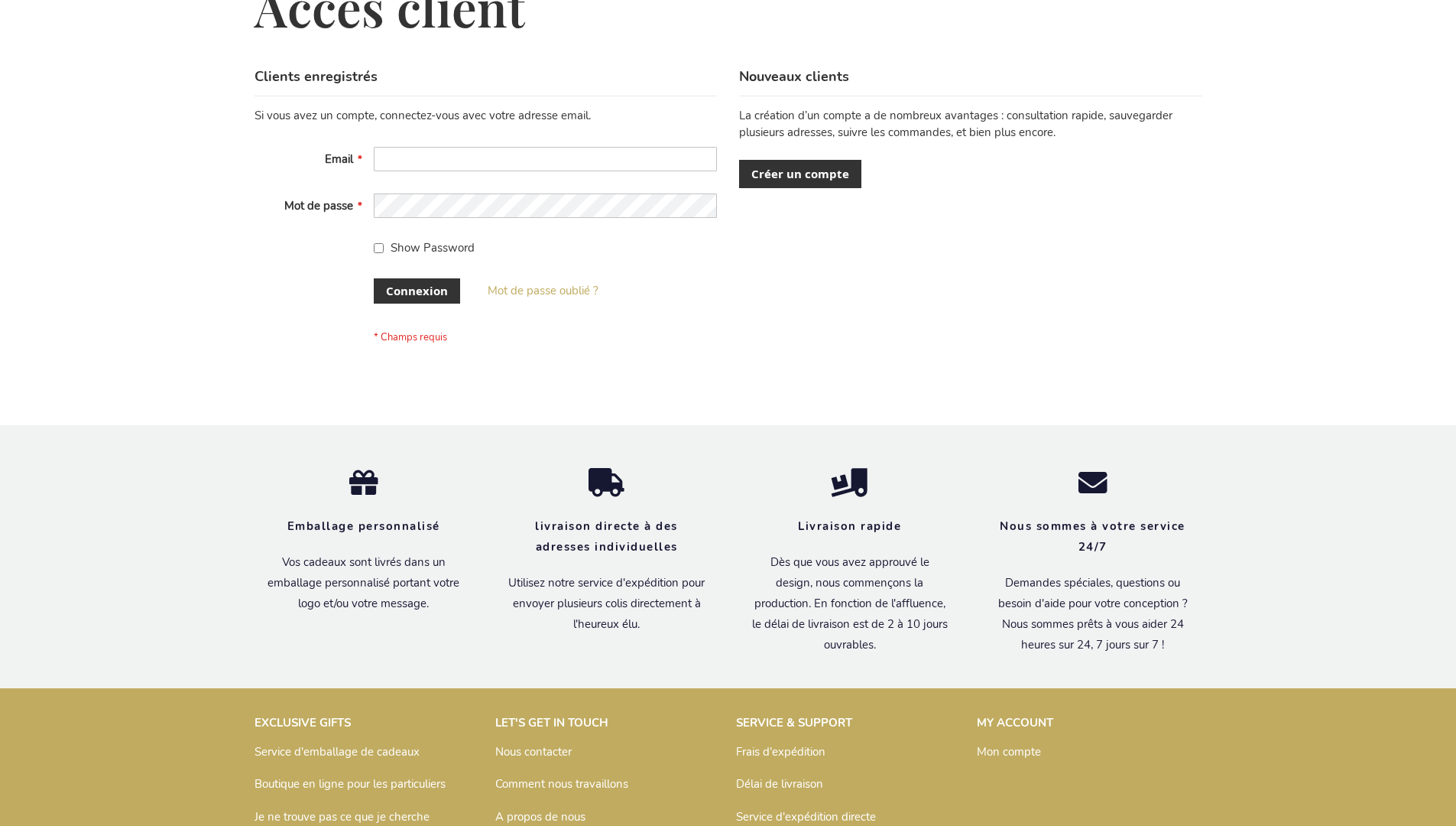
scroll to position [528, 0]
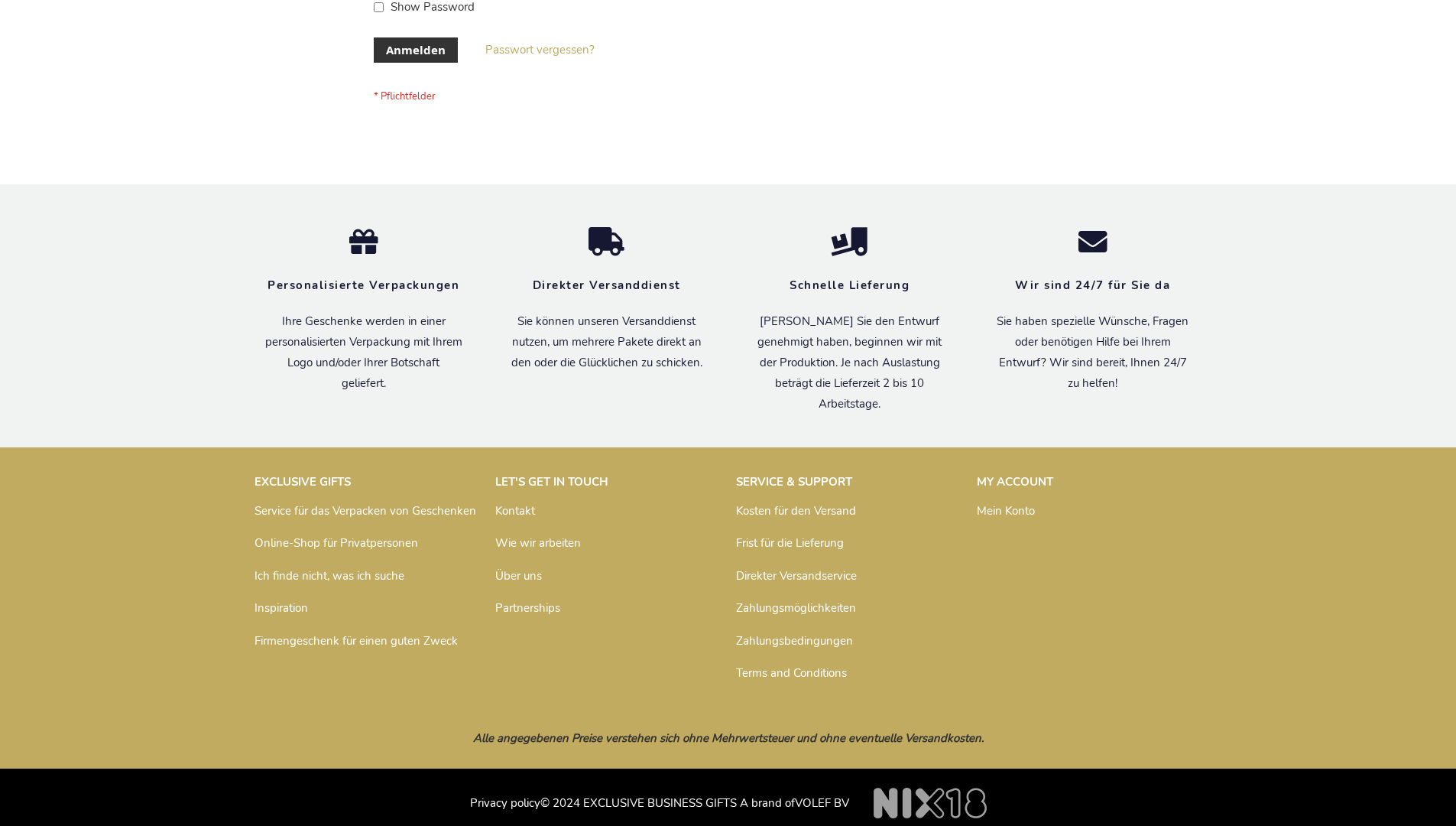
scroll to position [512, 0]
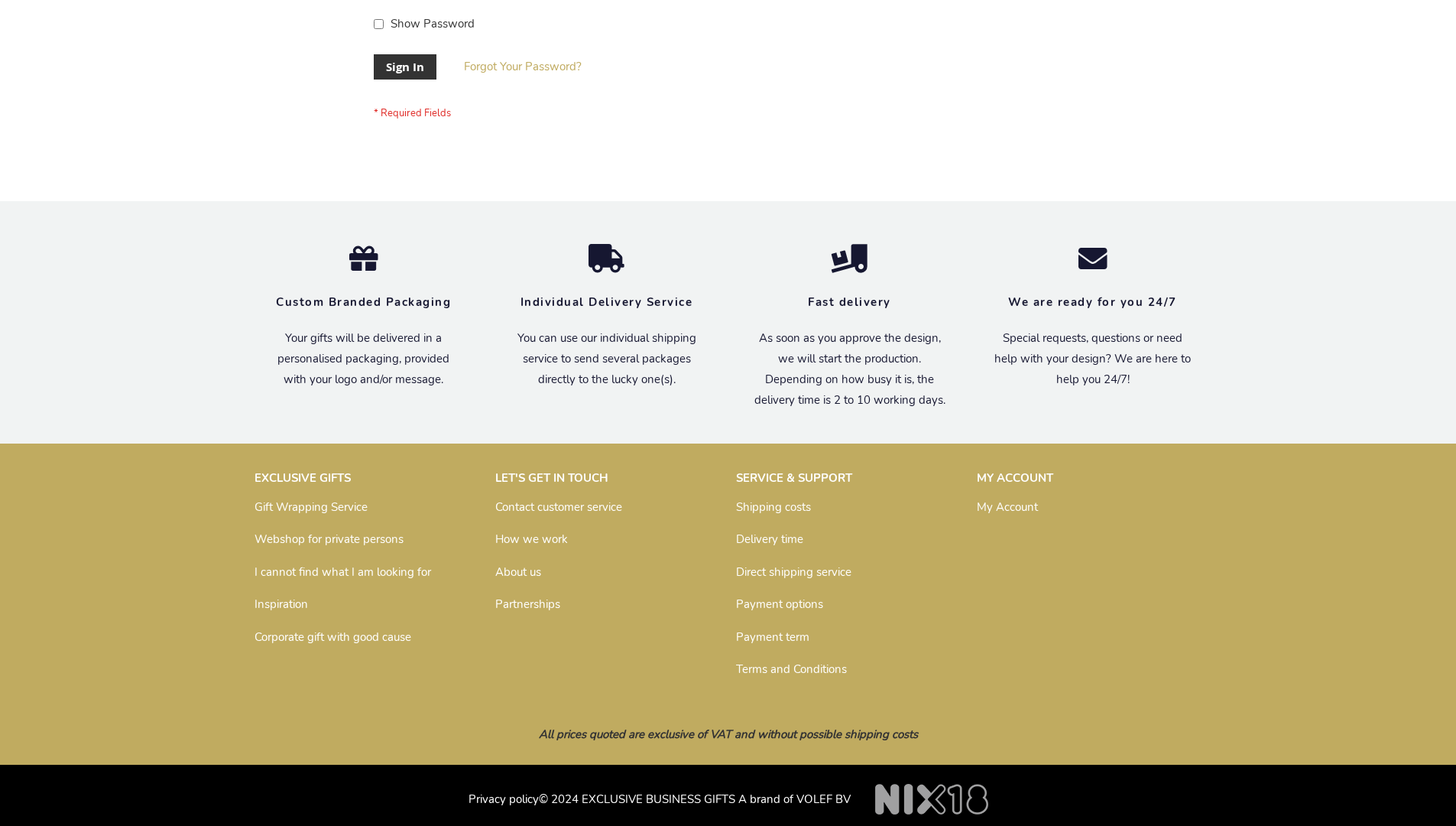
scroll to position [492, 0]
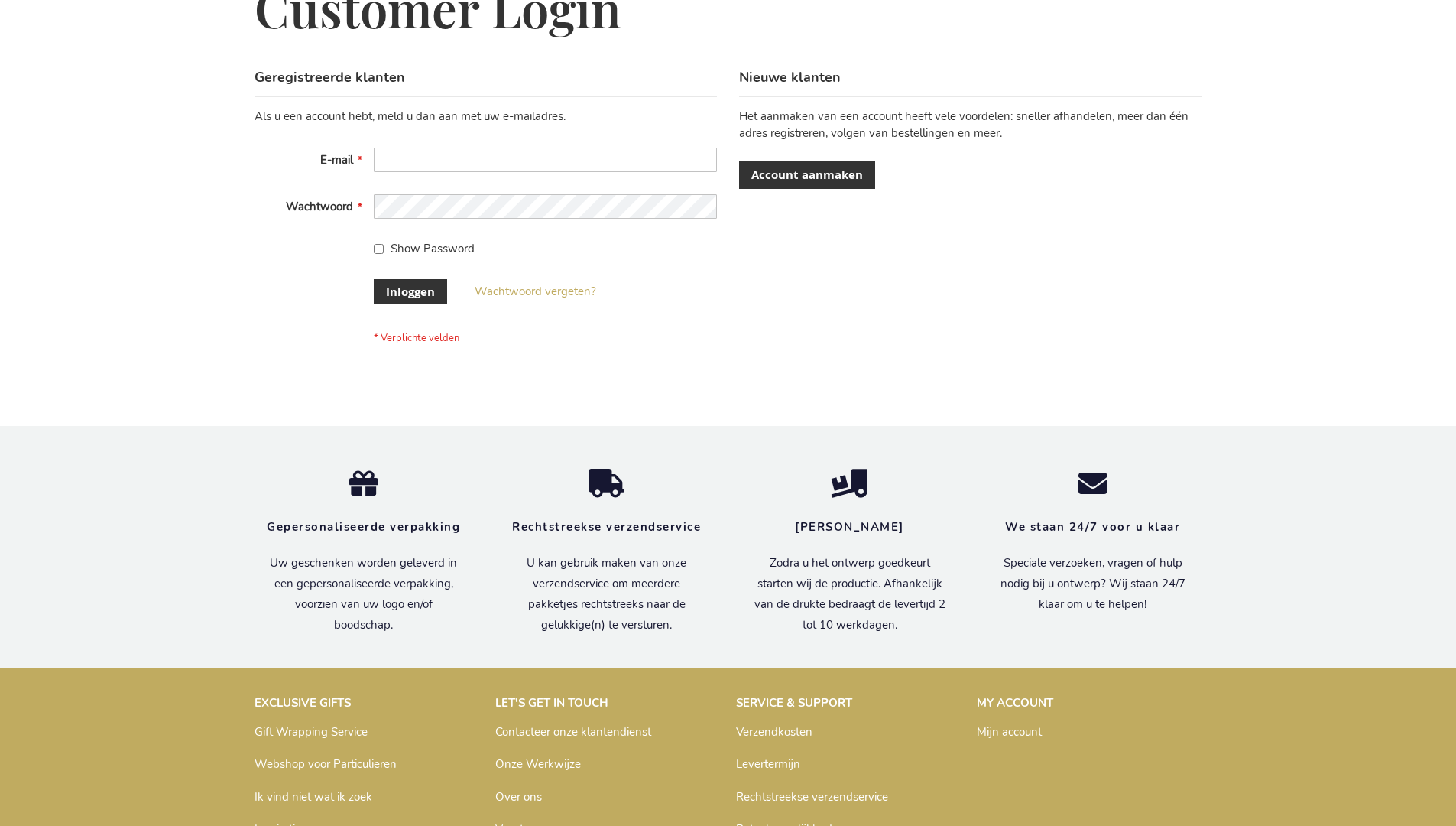
scroll to position [520, 0]
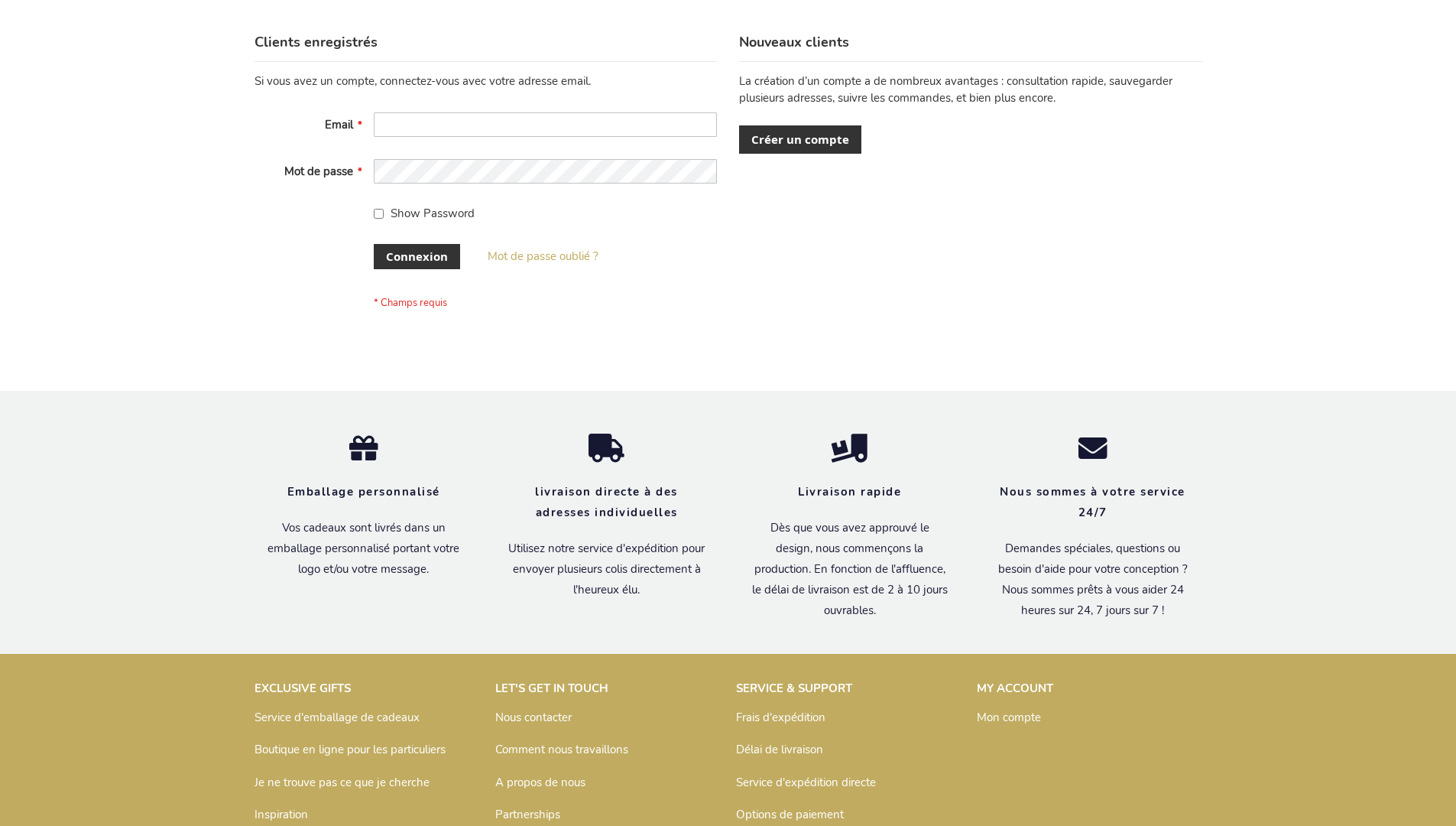
scroll to position [528, 0]
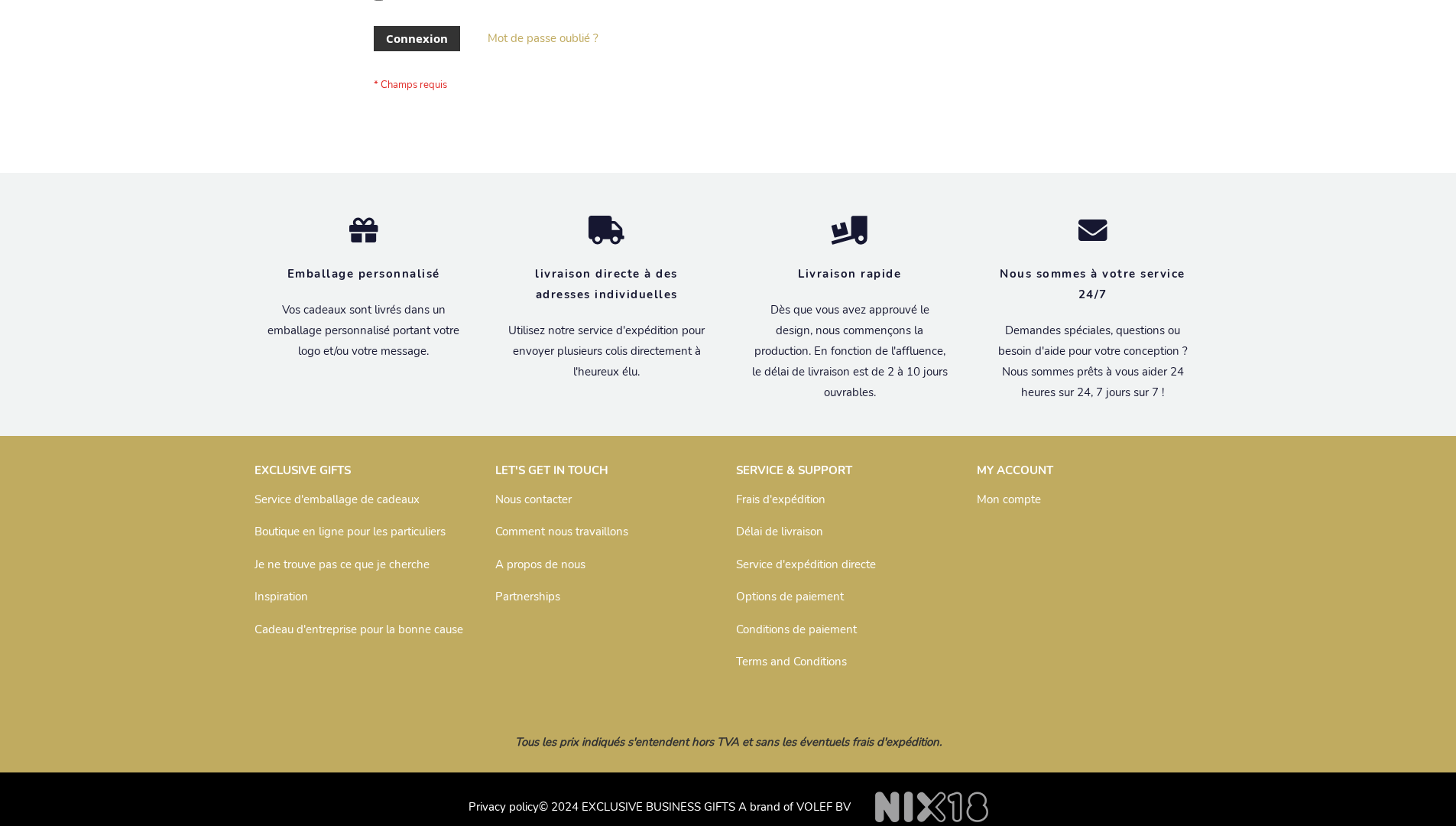
scroll to position [528, 0]
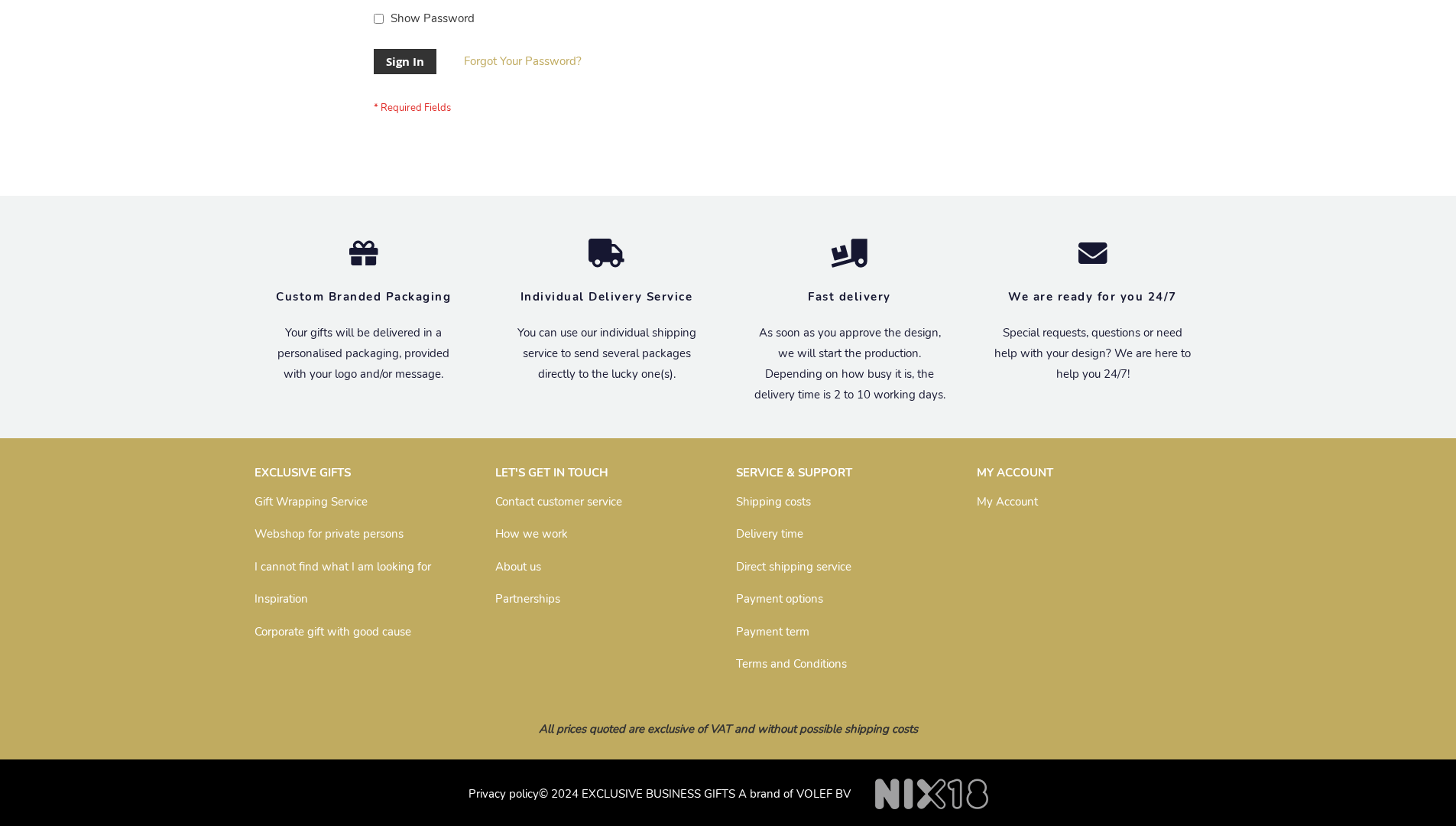
scroll to position [492, 0]
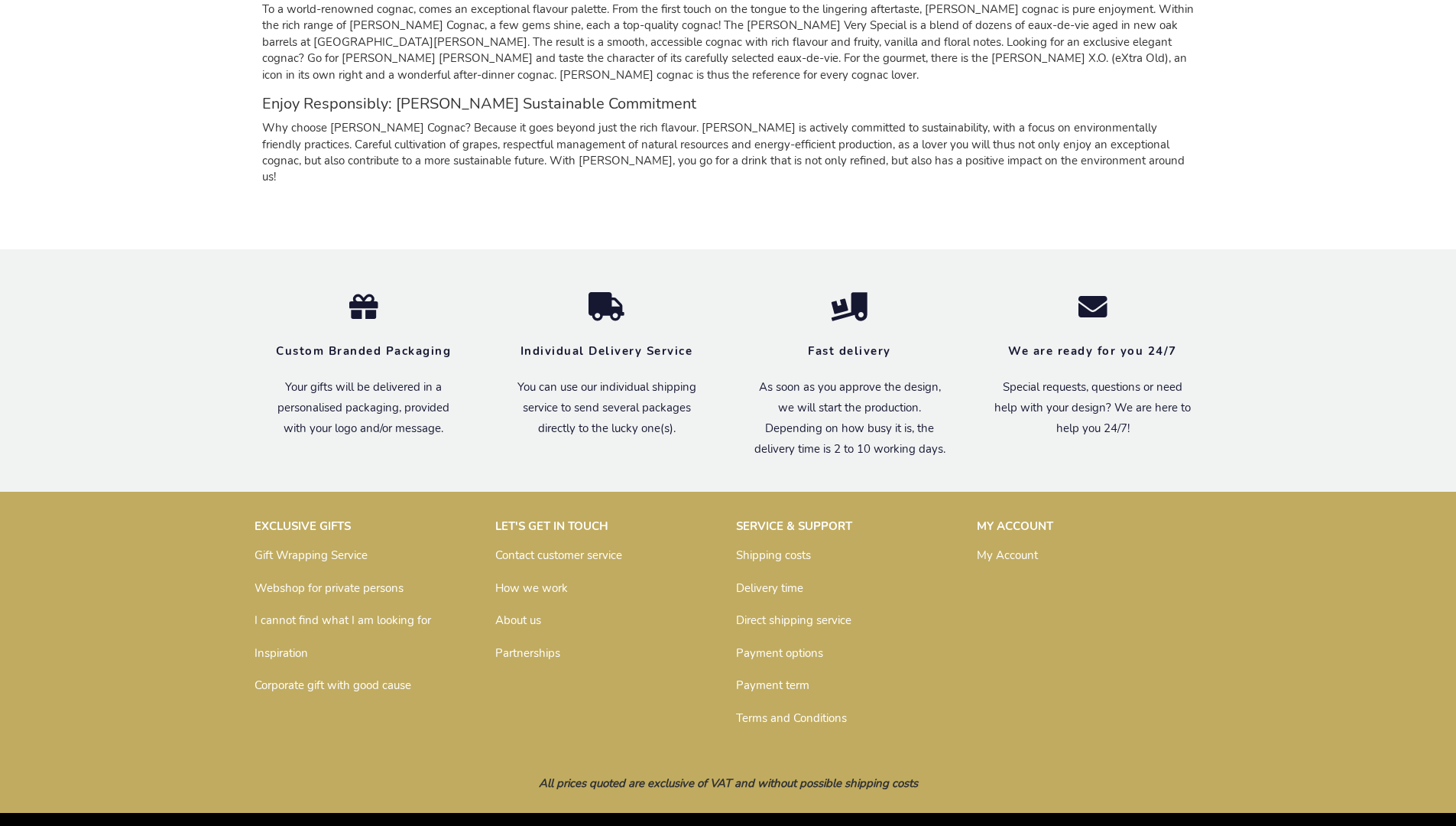
scroll to position [1459, 0]
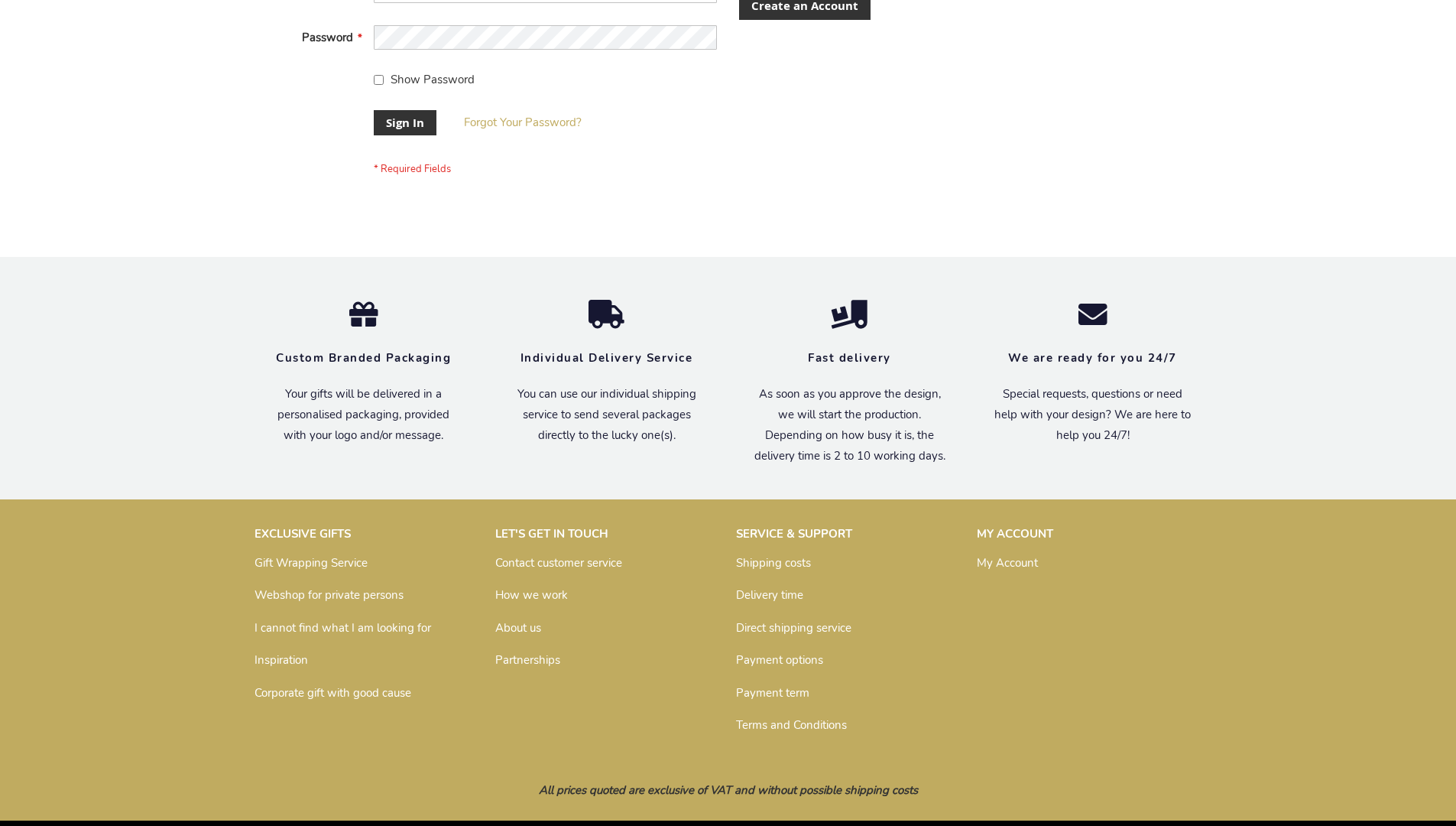
scroll to position [492, 0]
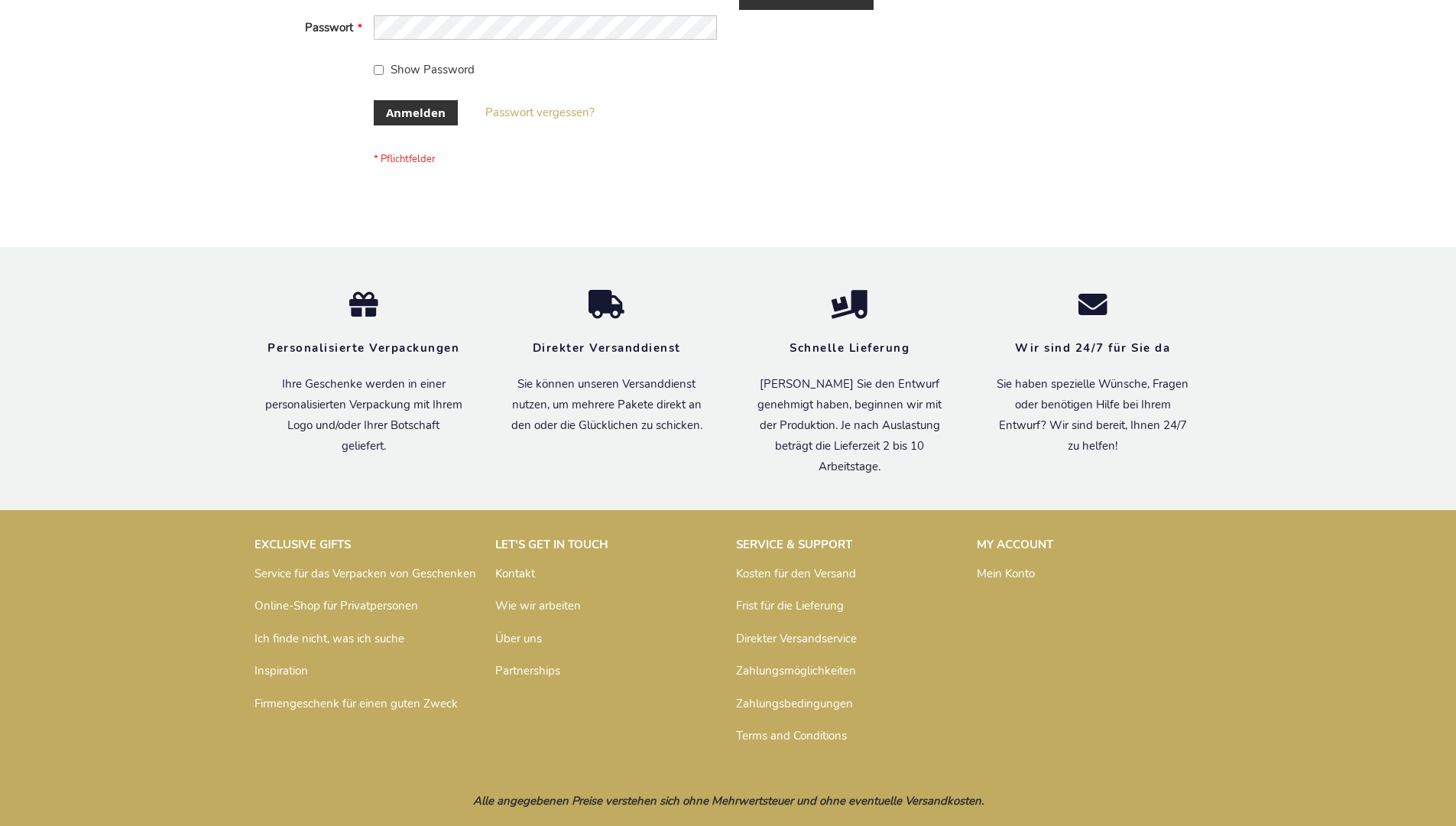
scroll to position [512, 0]
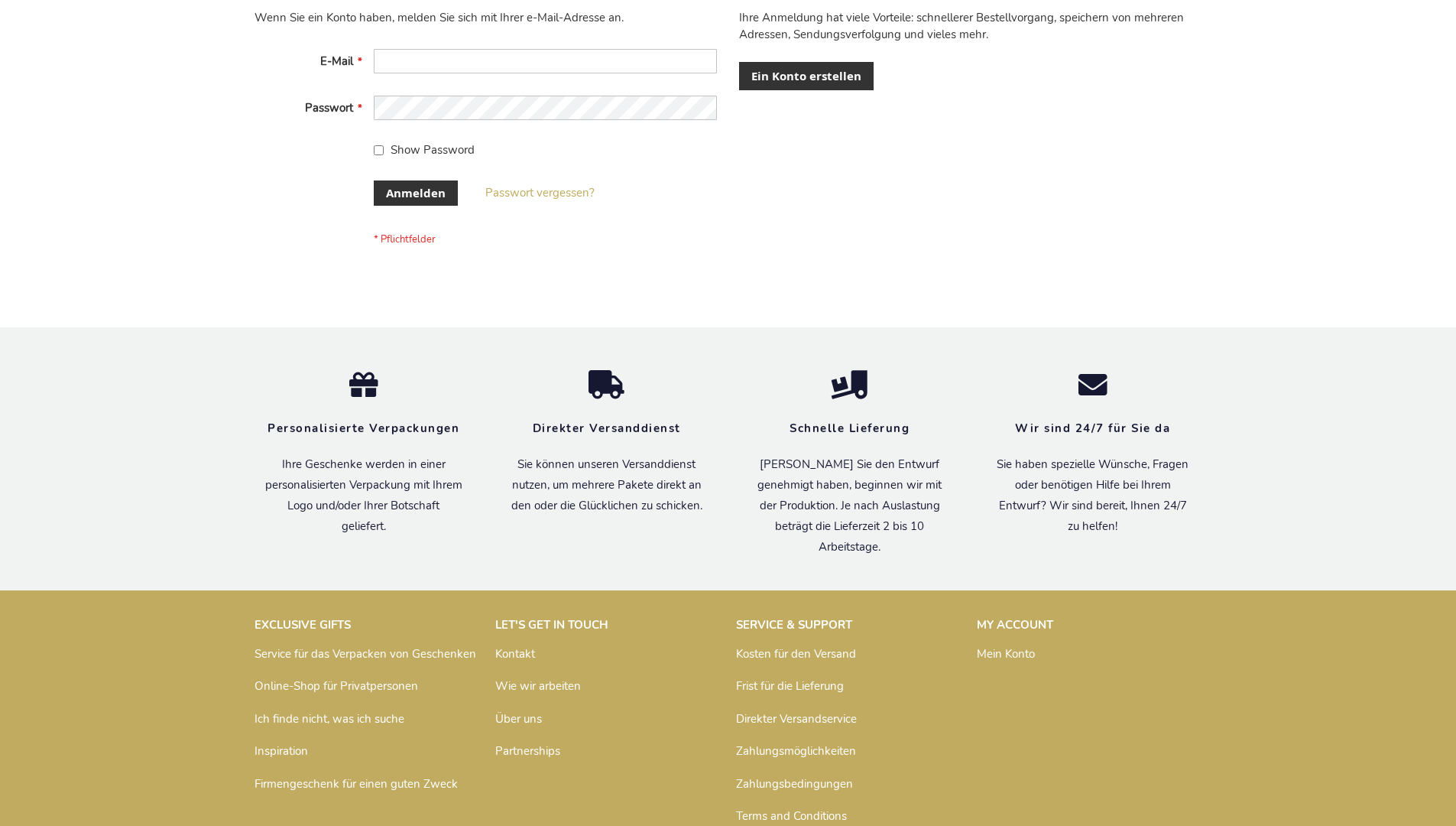
scroll to position [512, 0]
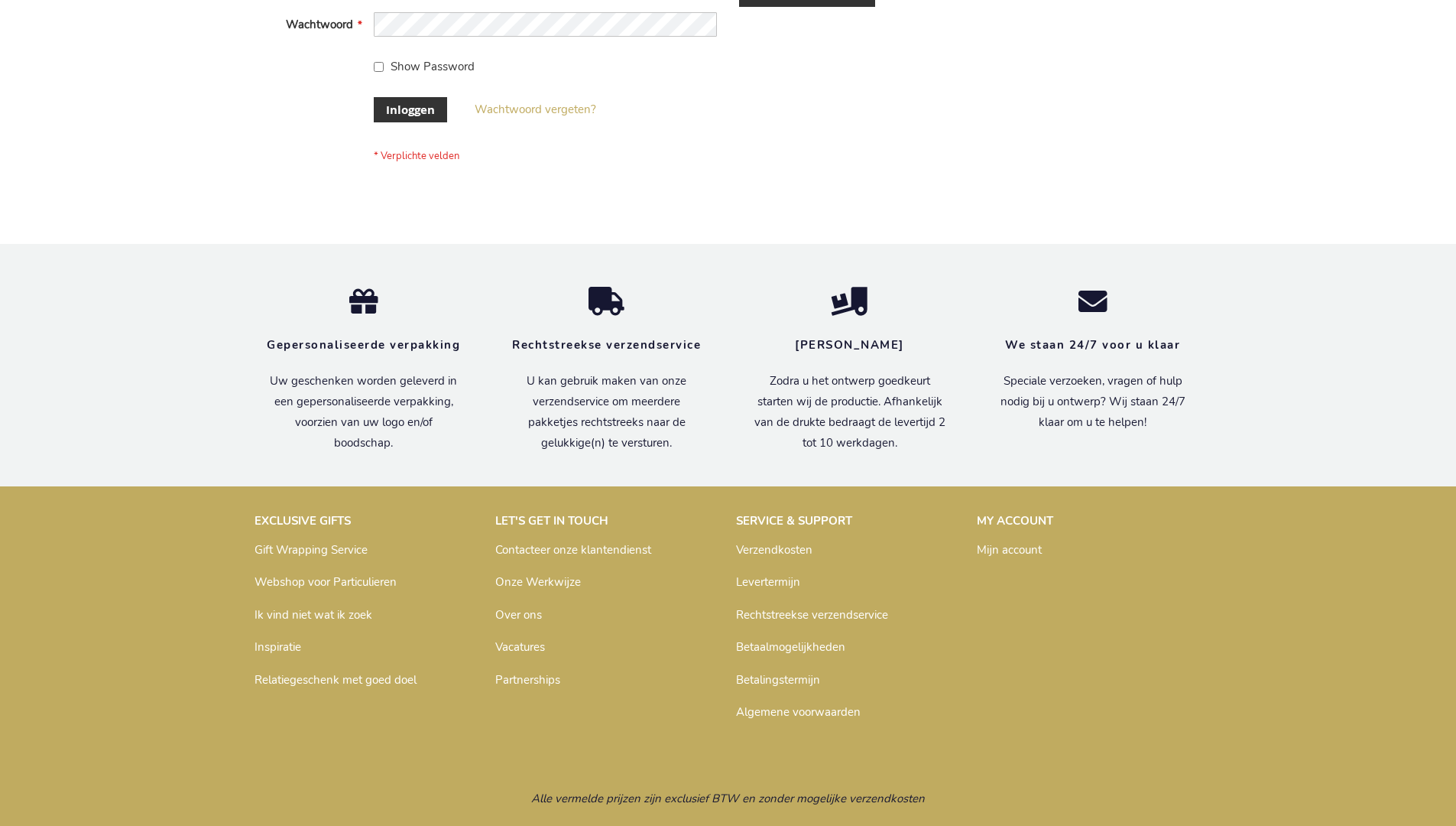
scroll to position [520, 0]
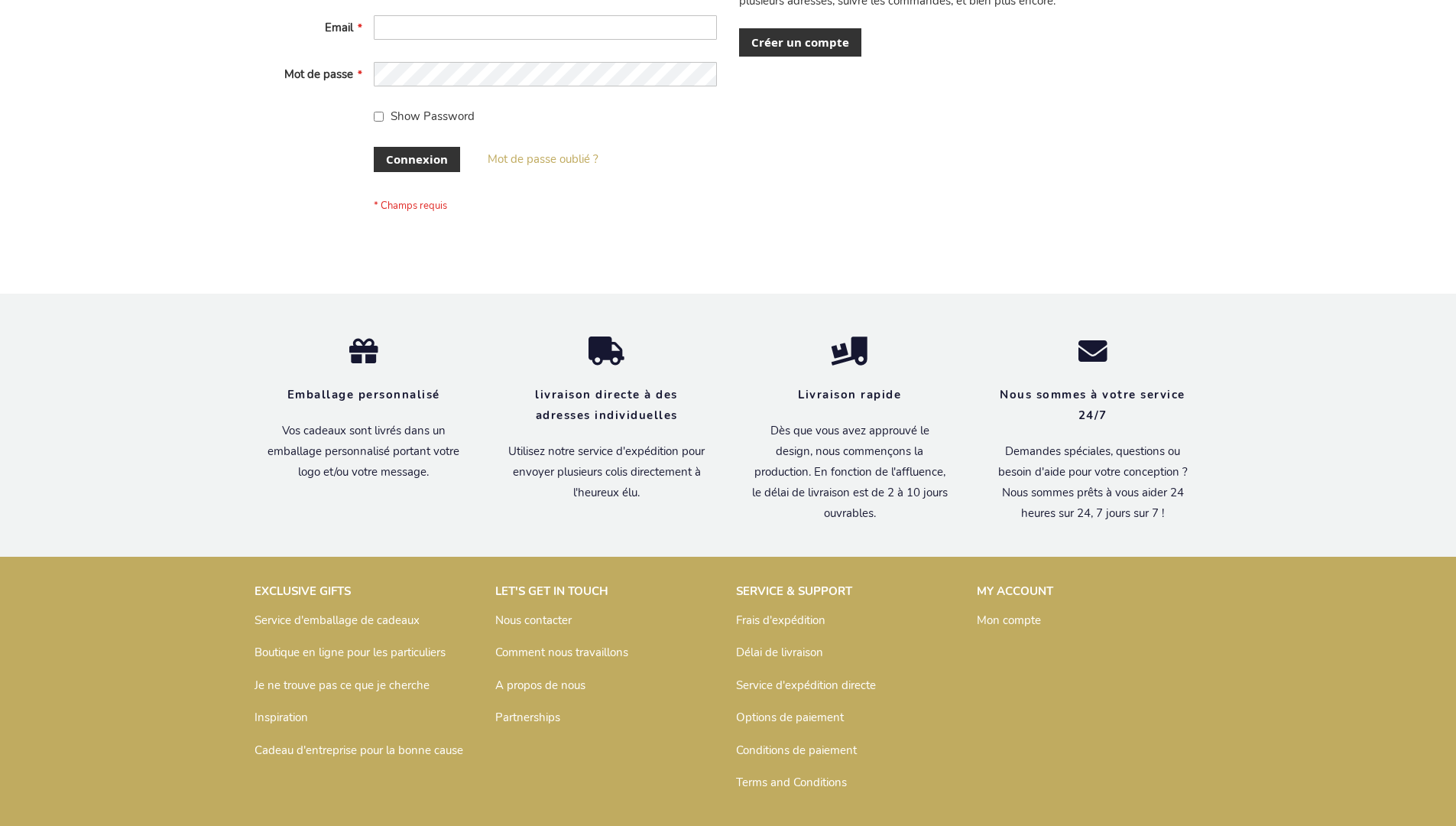
scroll to position [528, 0]
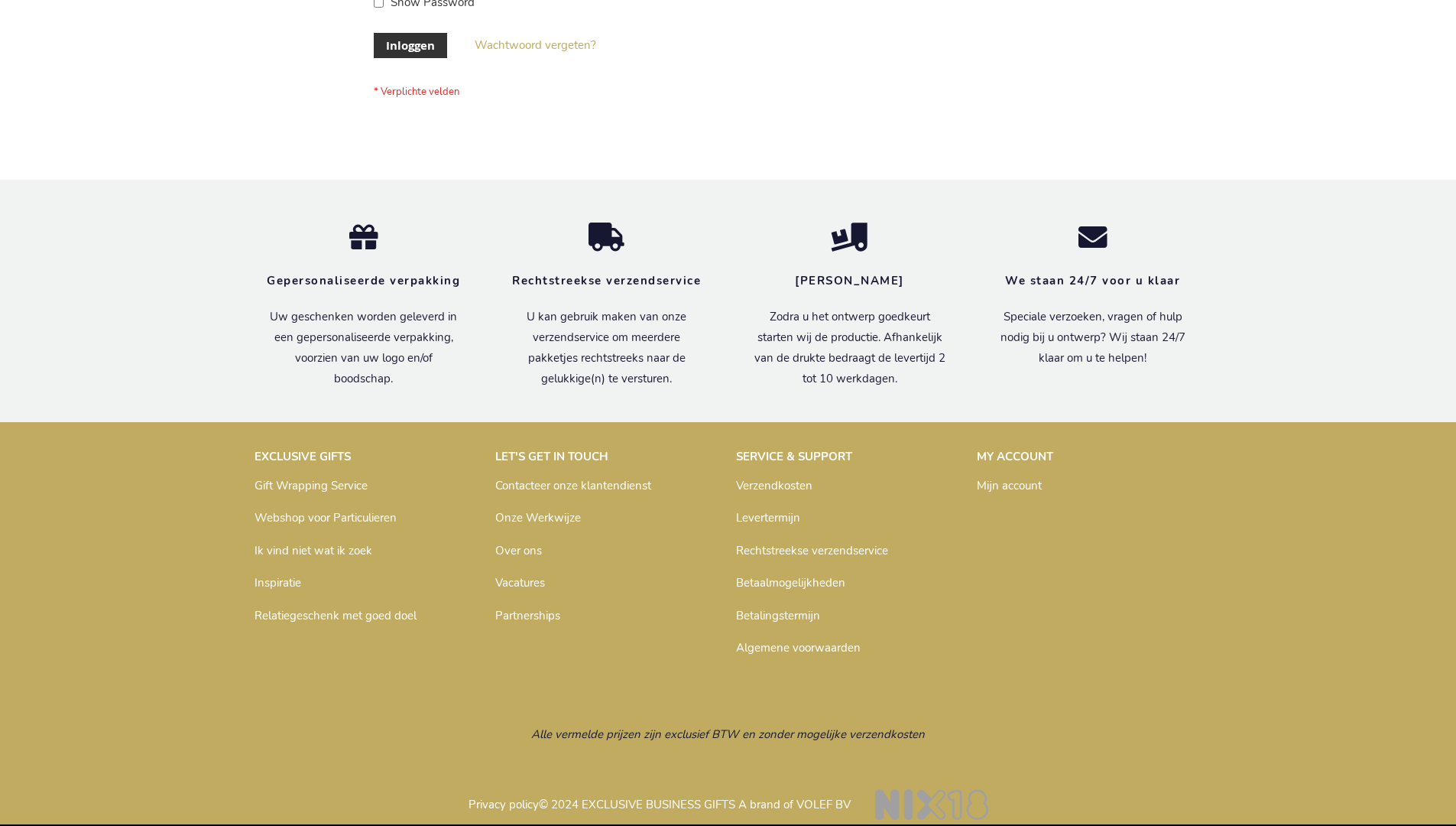
scroll to position [520, 0]
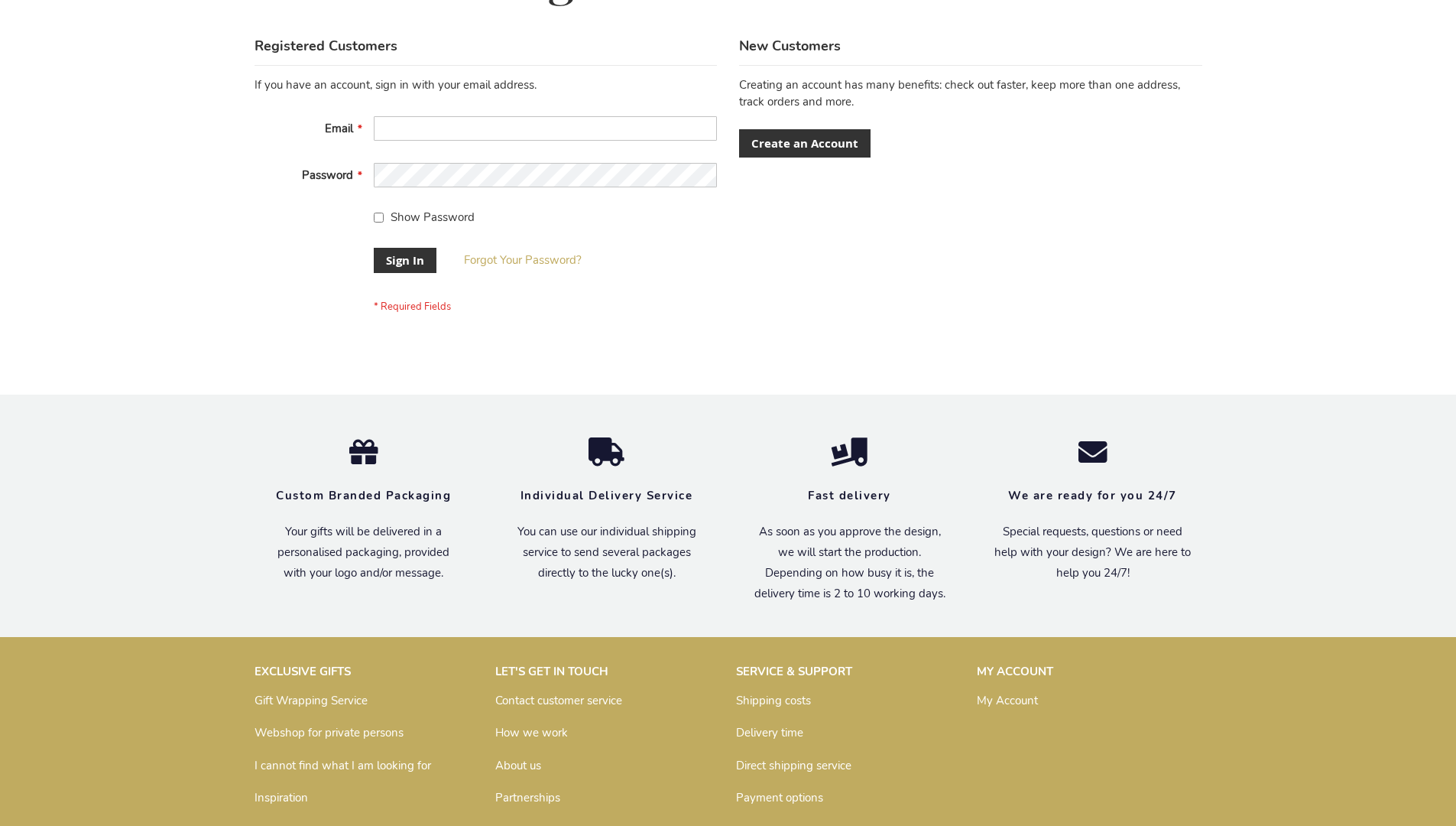
scroll to position [492, 0]
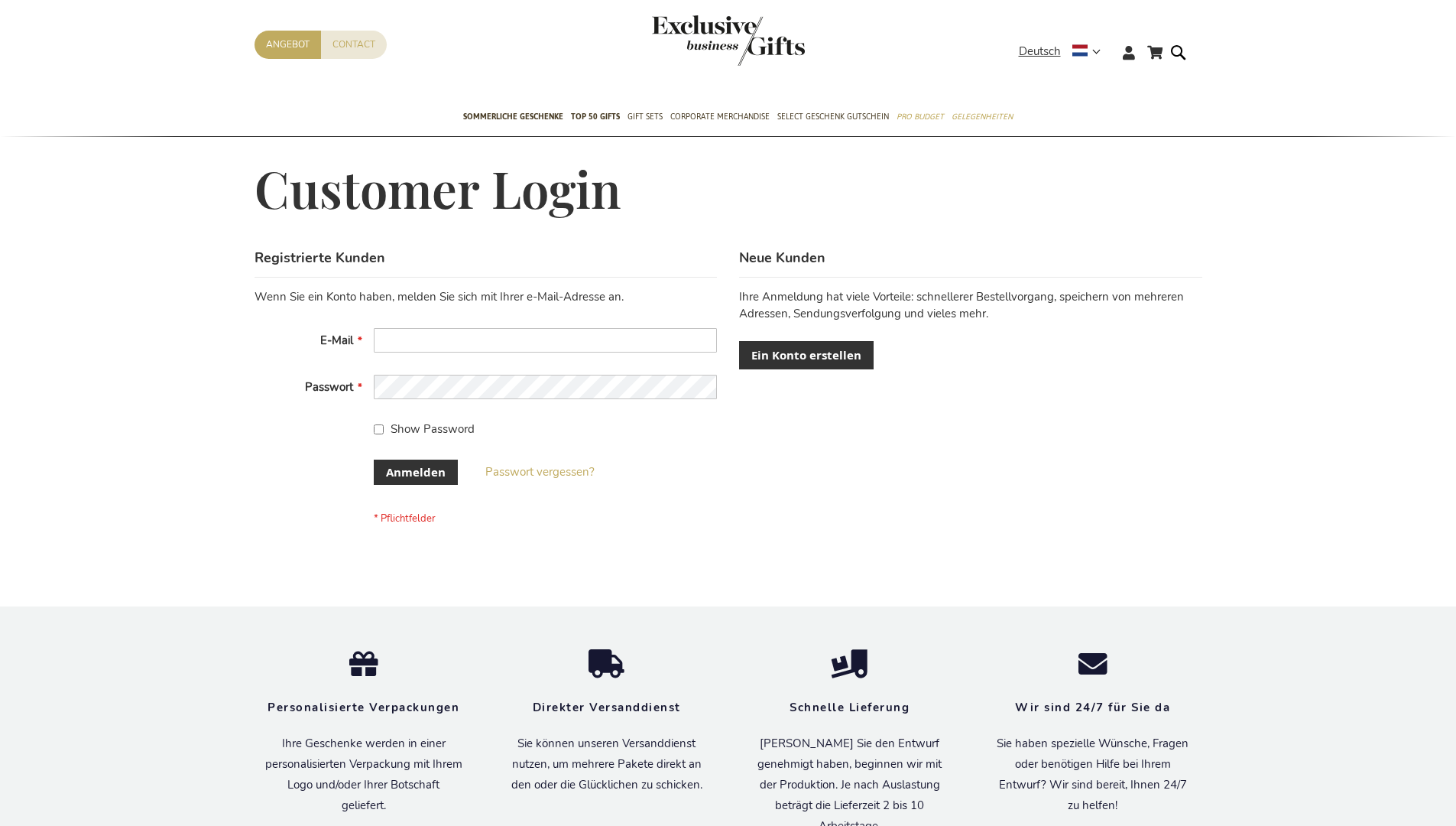
scroll to position [500, 0]
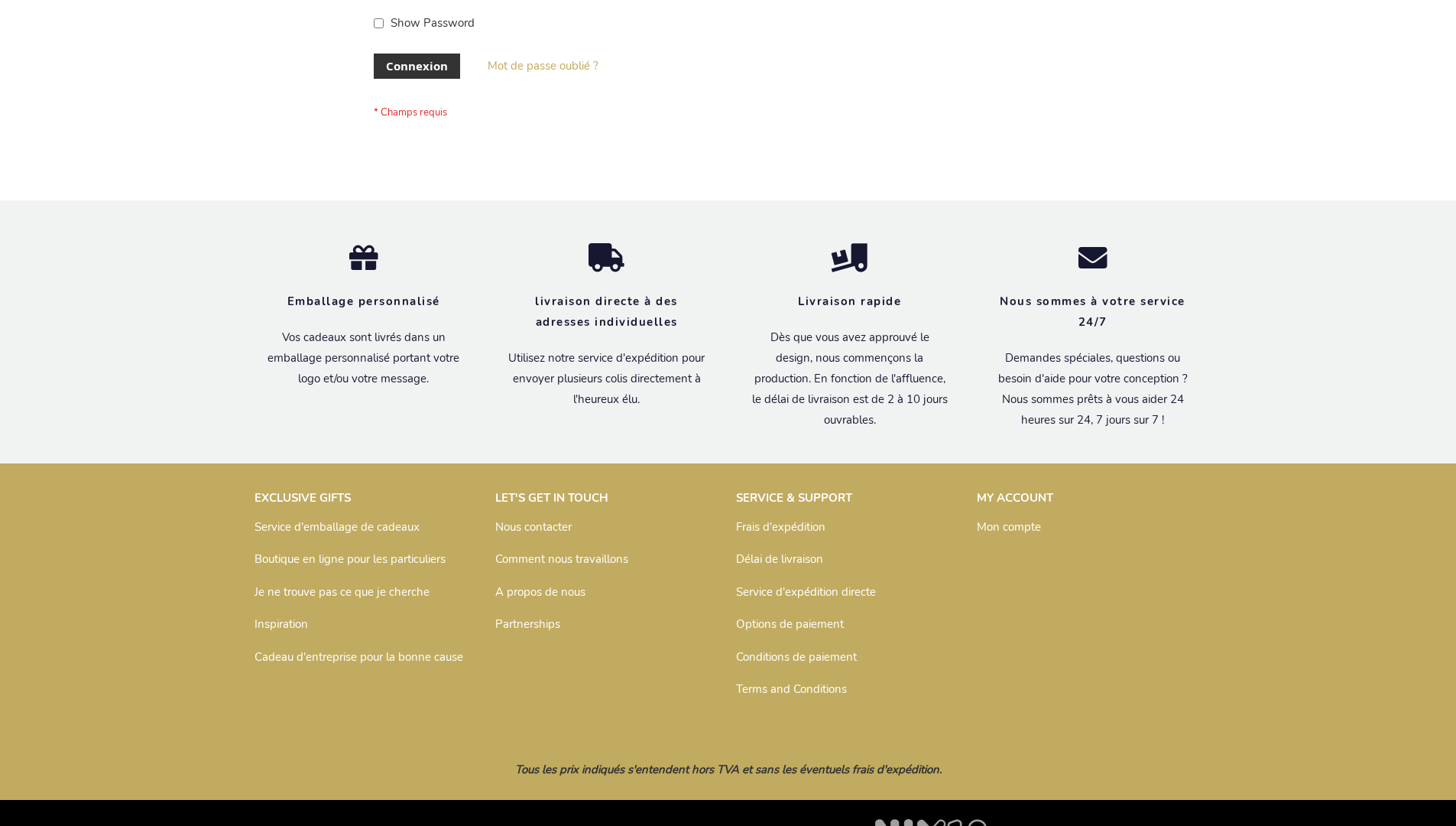
scroll to position [528, 0]
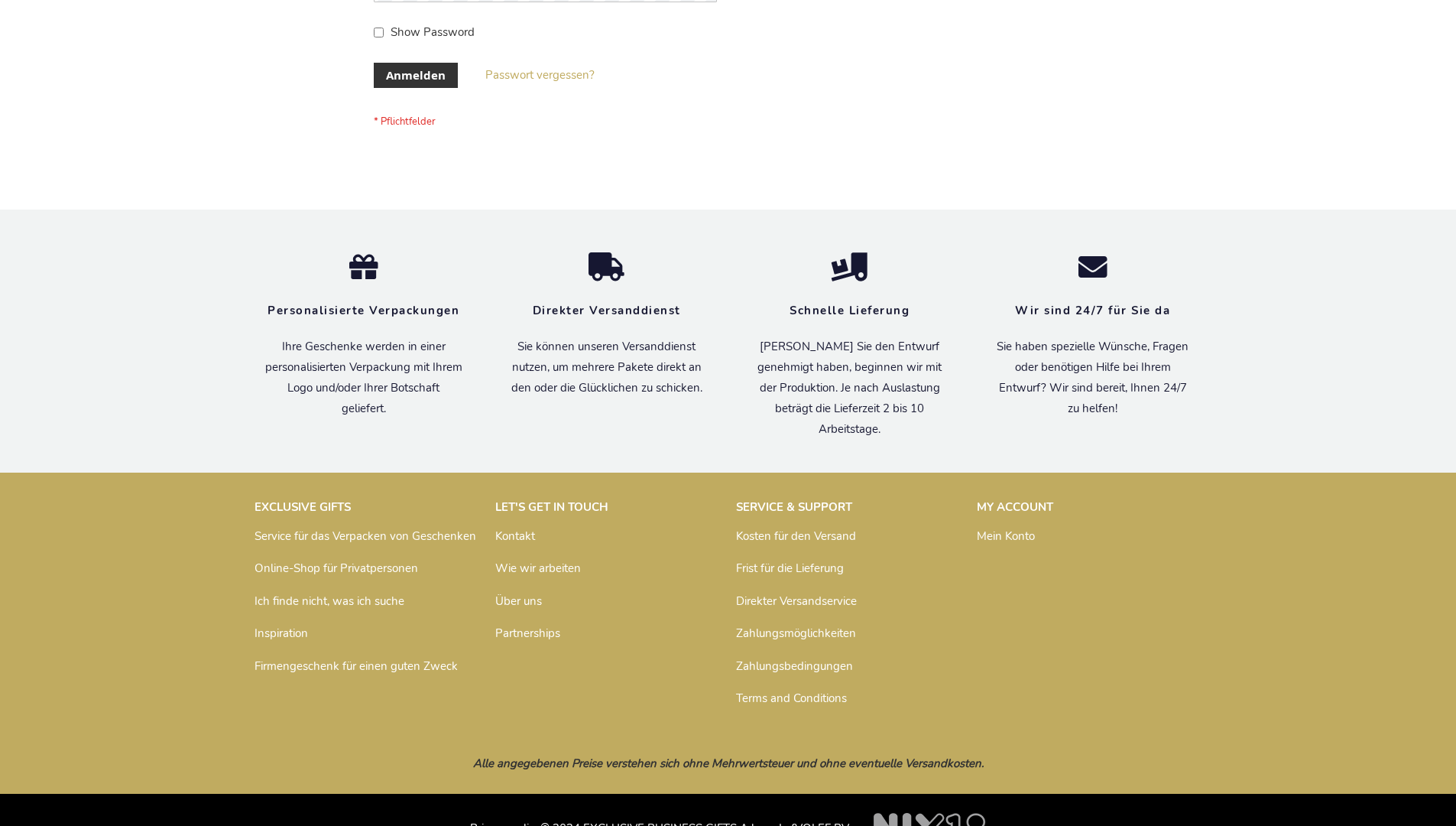
scroll to position [512, 0]
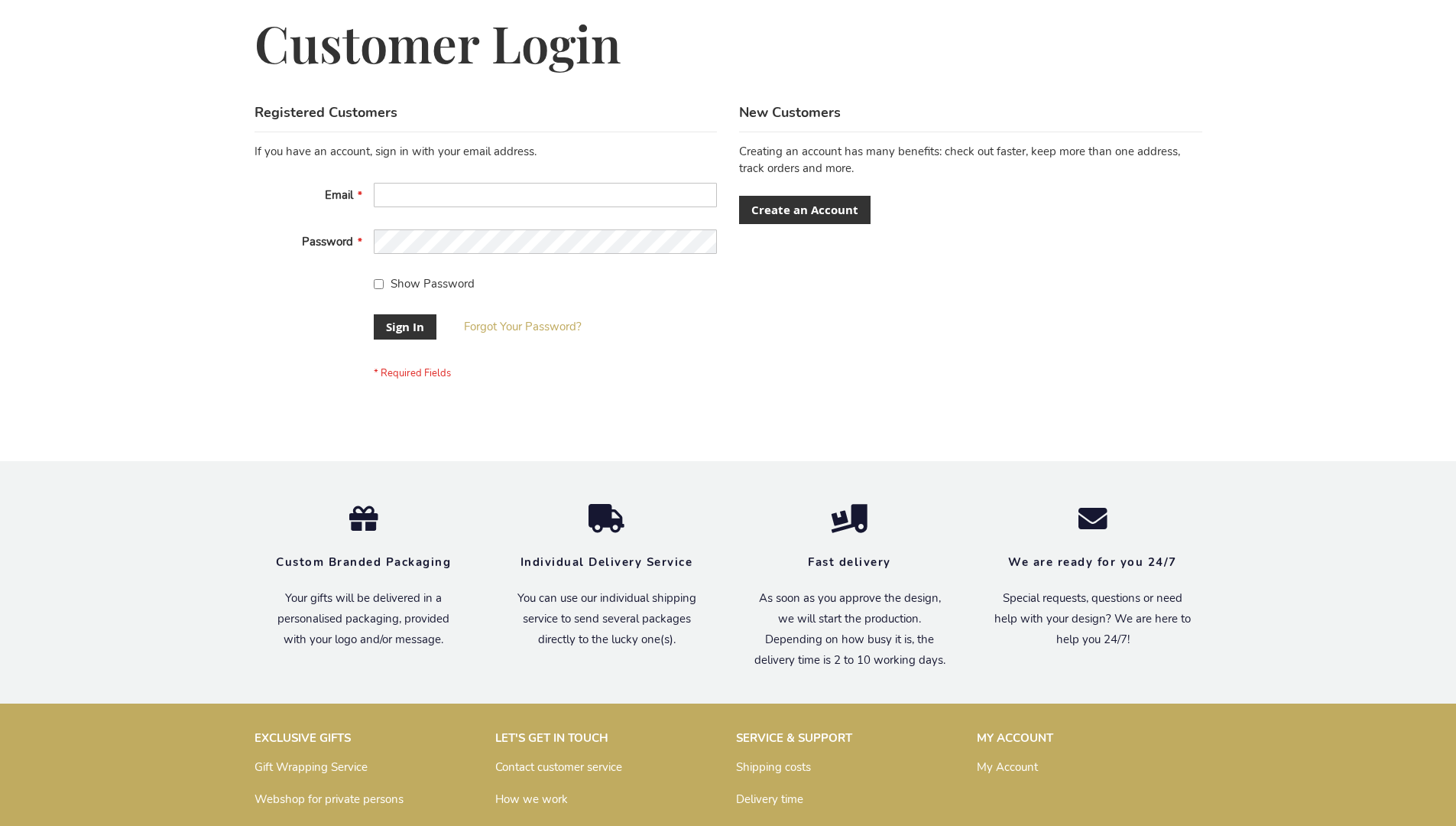
scroll to position [492, 0]
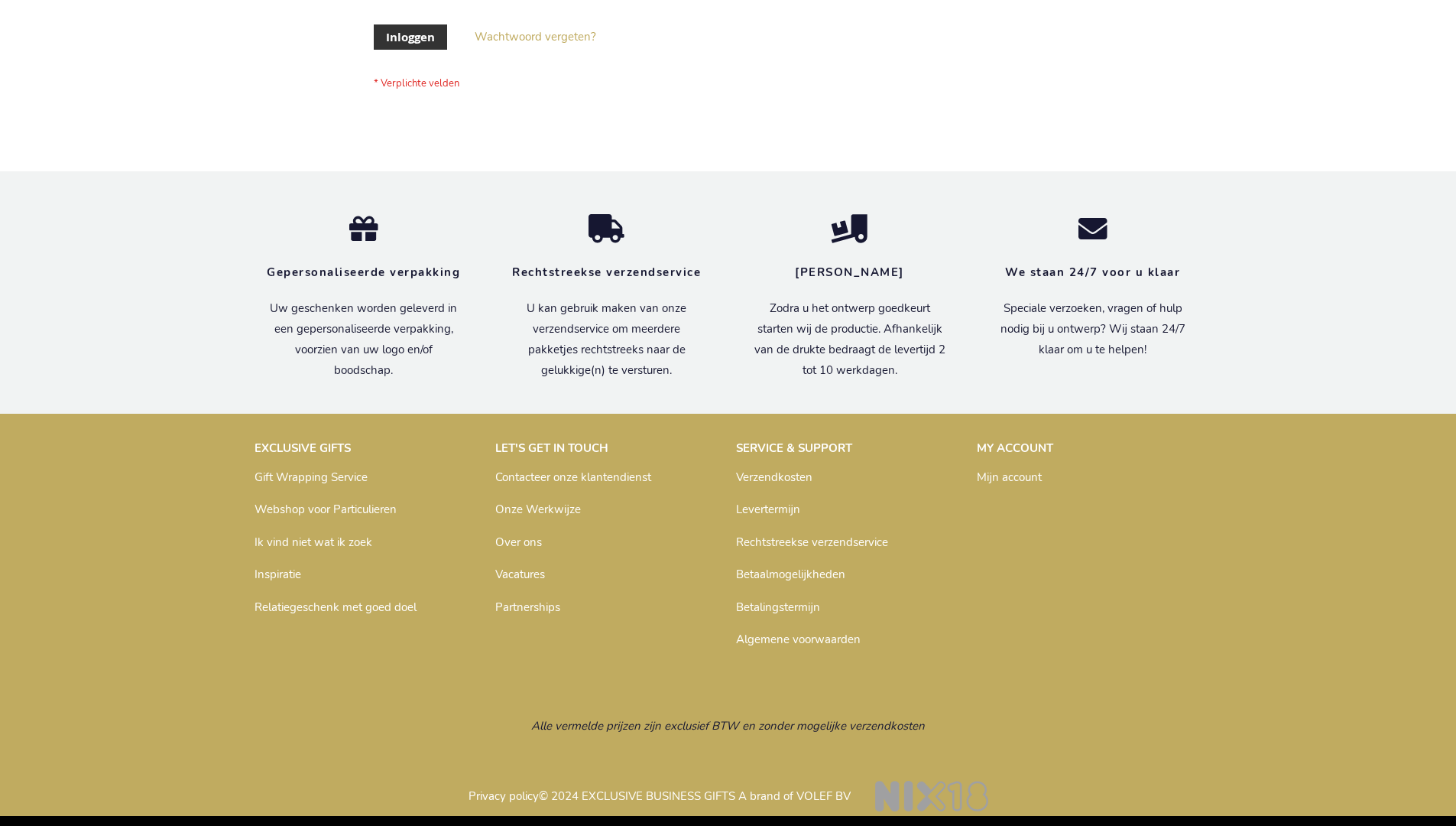
scroll to position [520, 0]
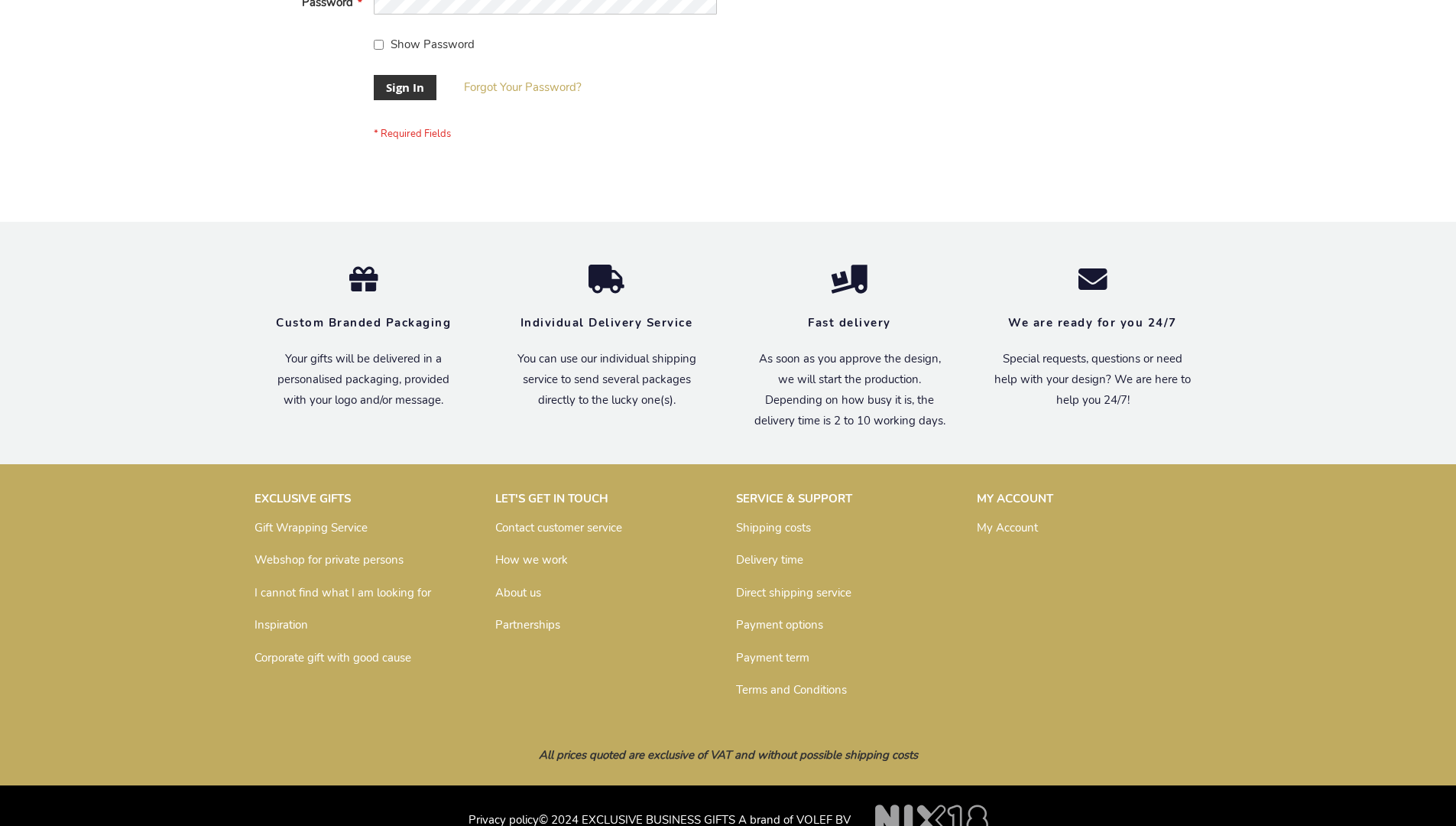
scroll to position [492, 0]
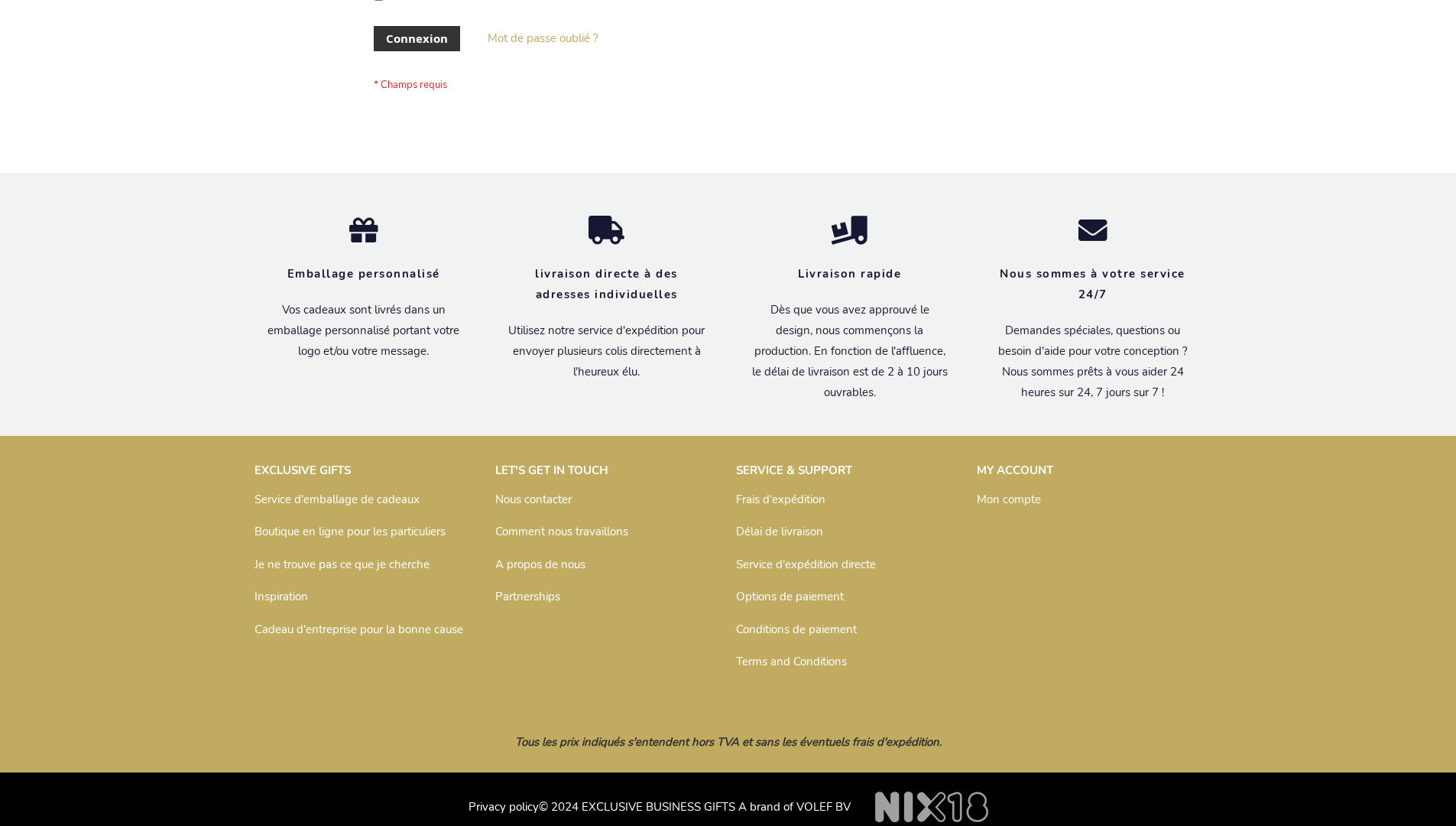
scroll to position [528, 0]
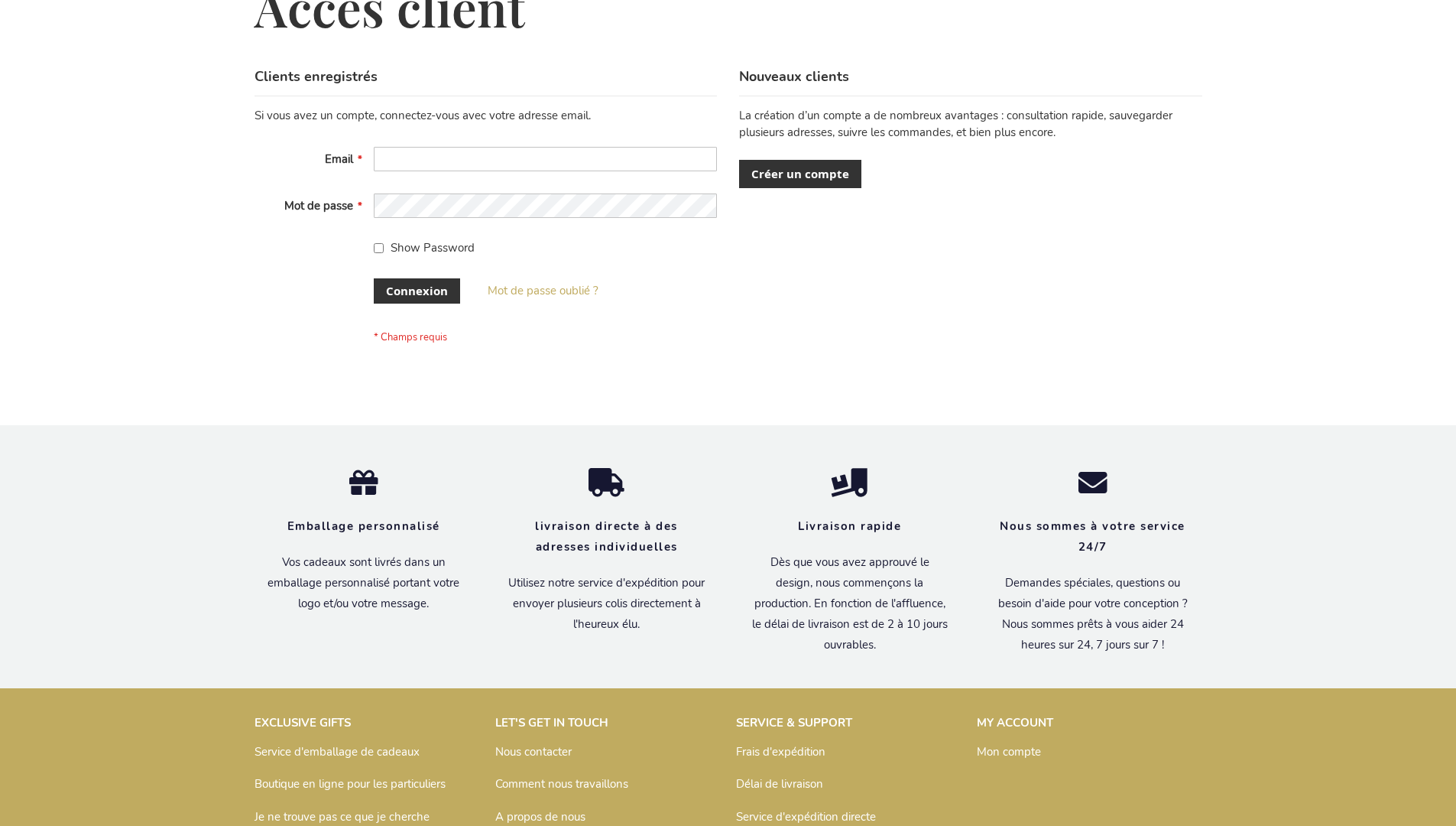
scroll to position [528, 0]
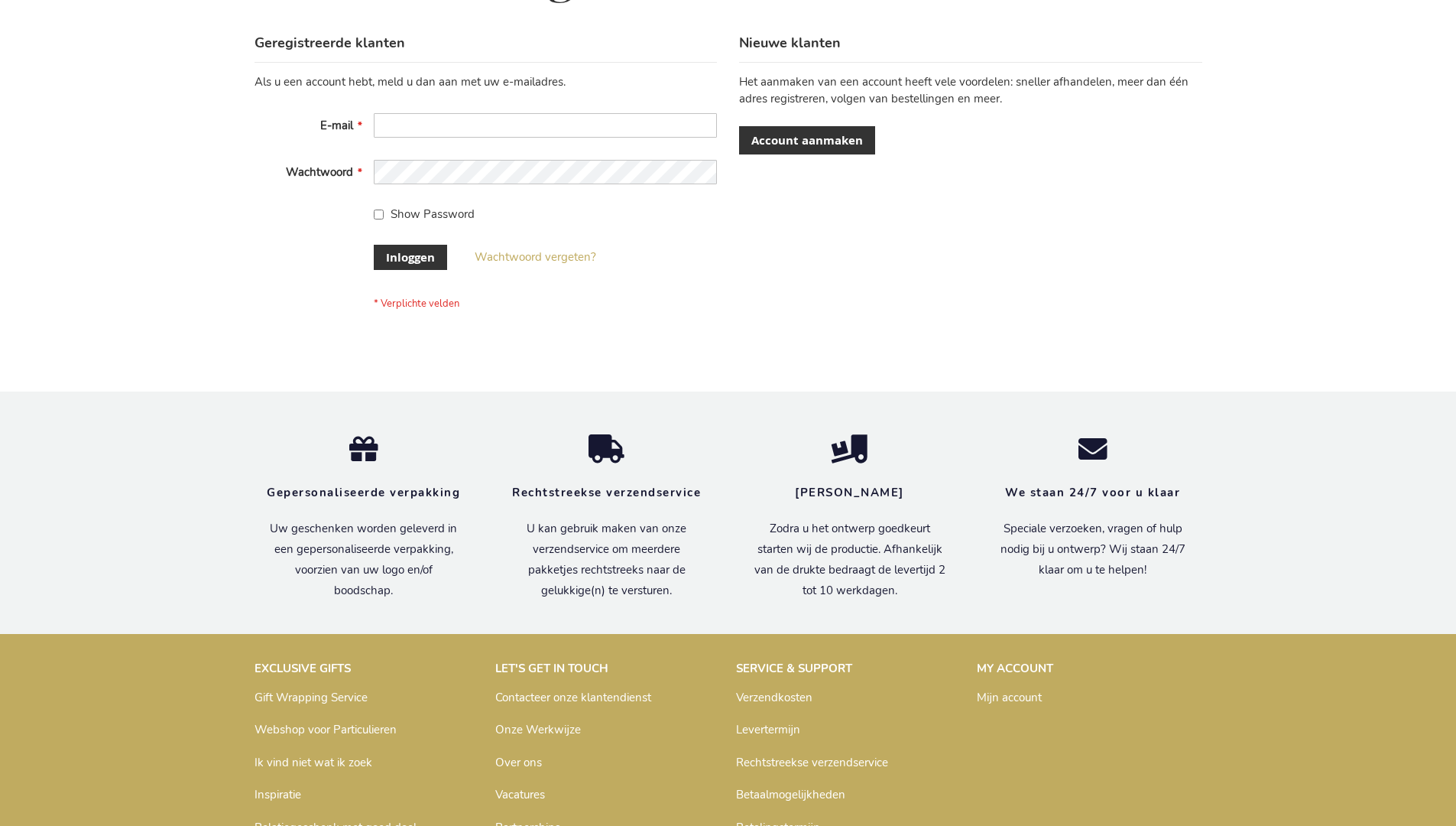
scroll to position [520, 0]
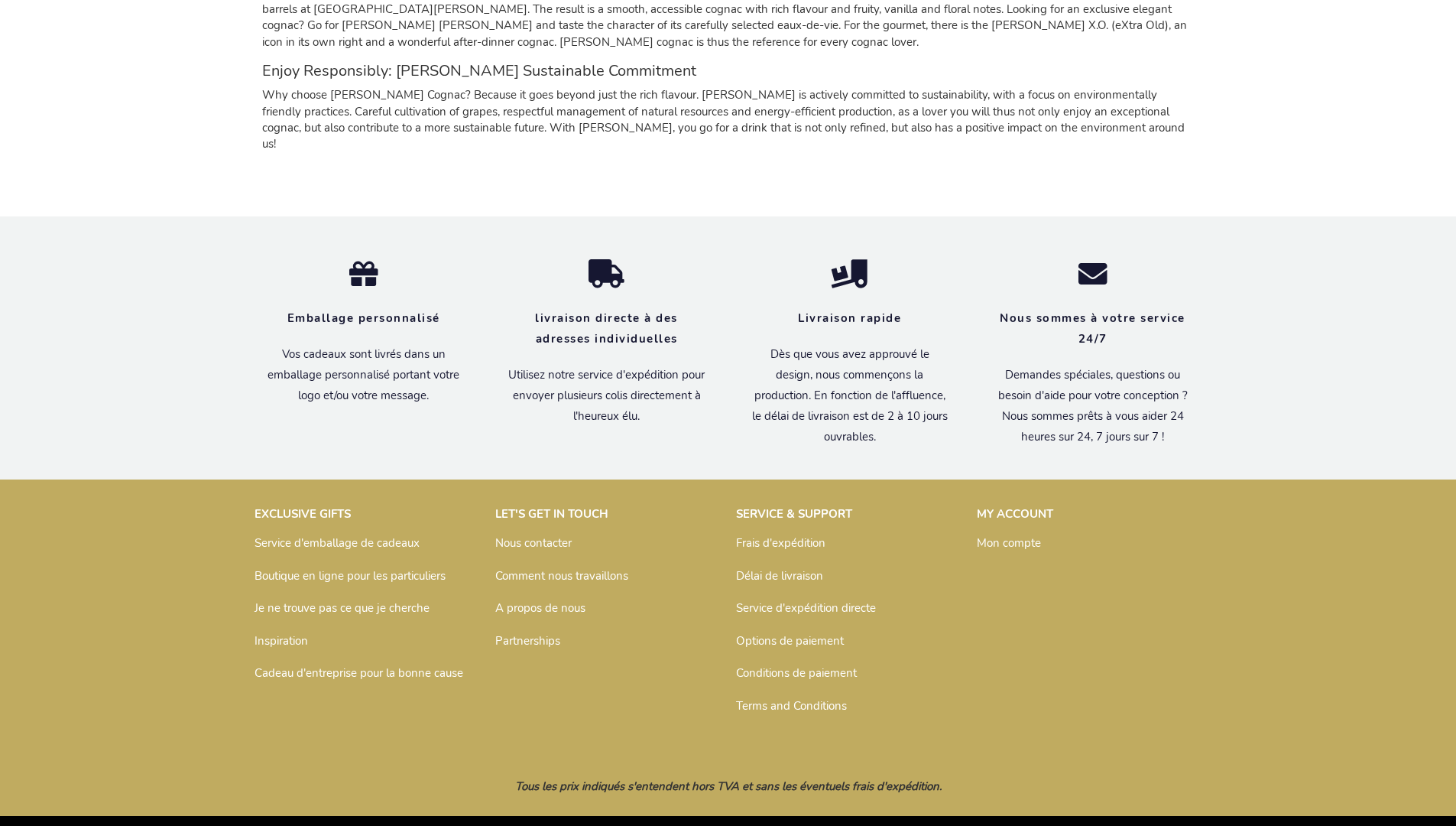
scroll to position [1495, 0]
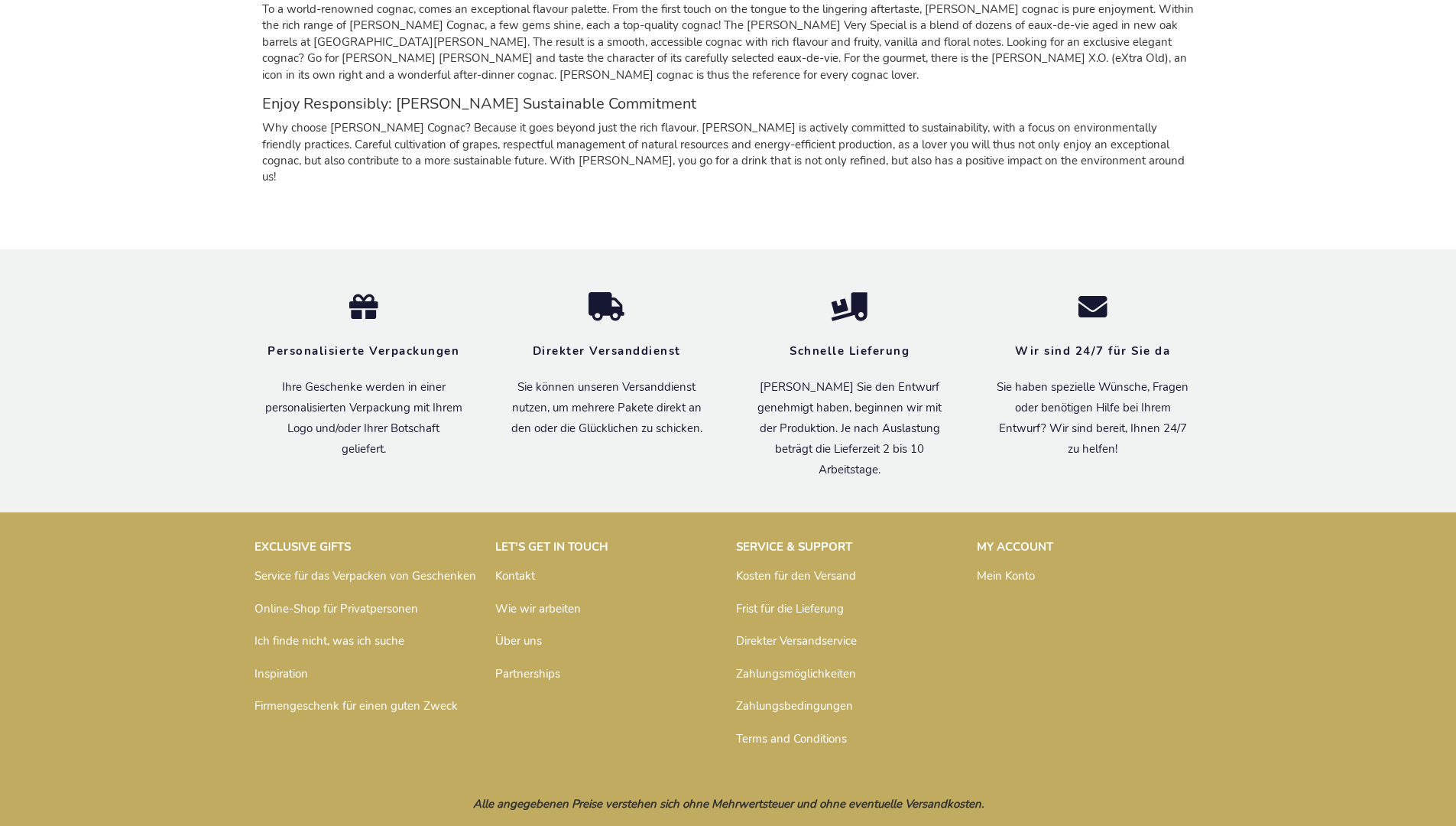
scroll to position [1480, 0]
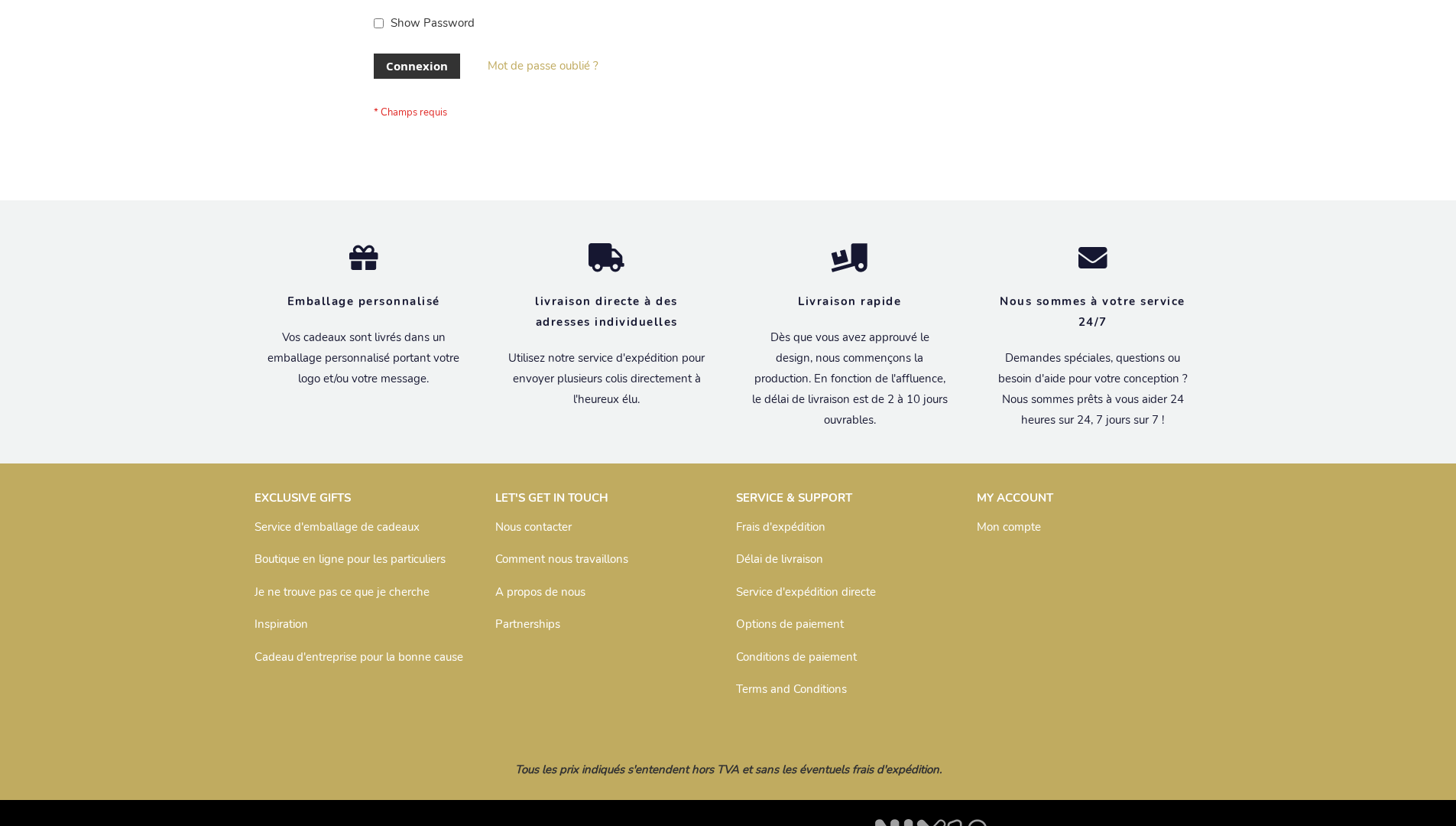
scroll to position [528, 0]
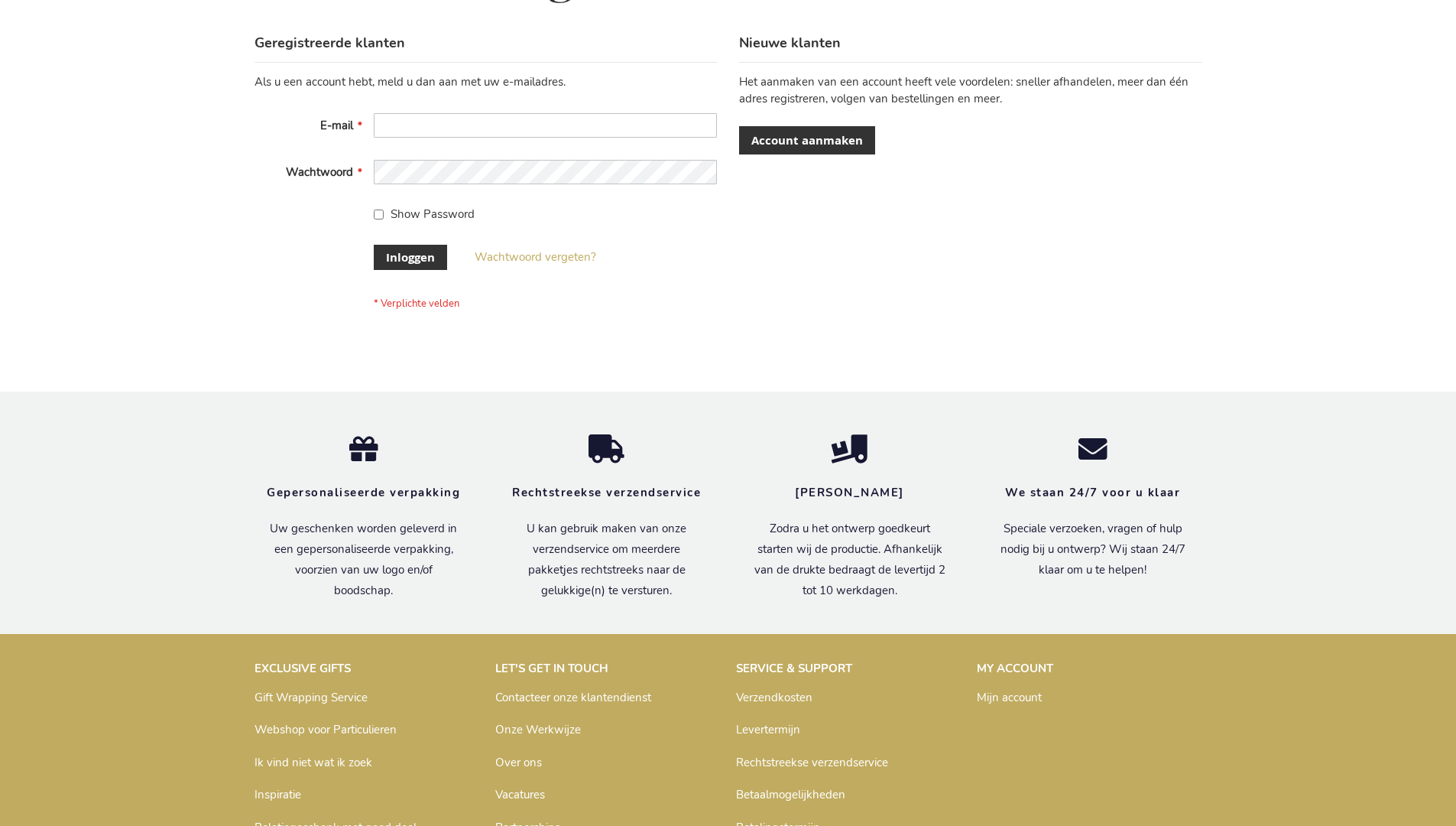
scroll to position [520, 0]
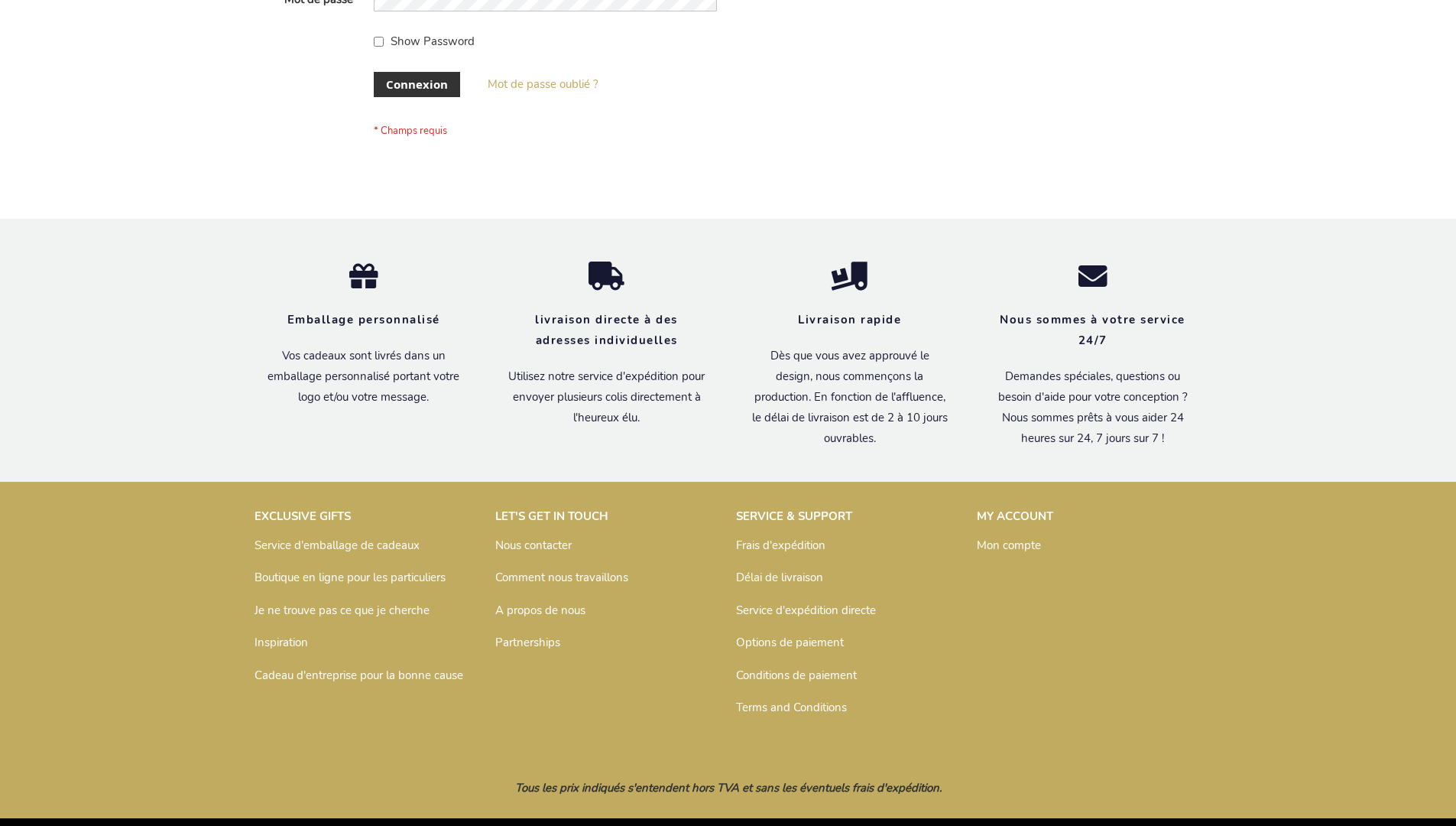
scroll to position [528, 0]
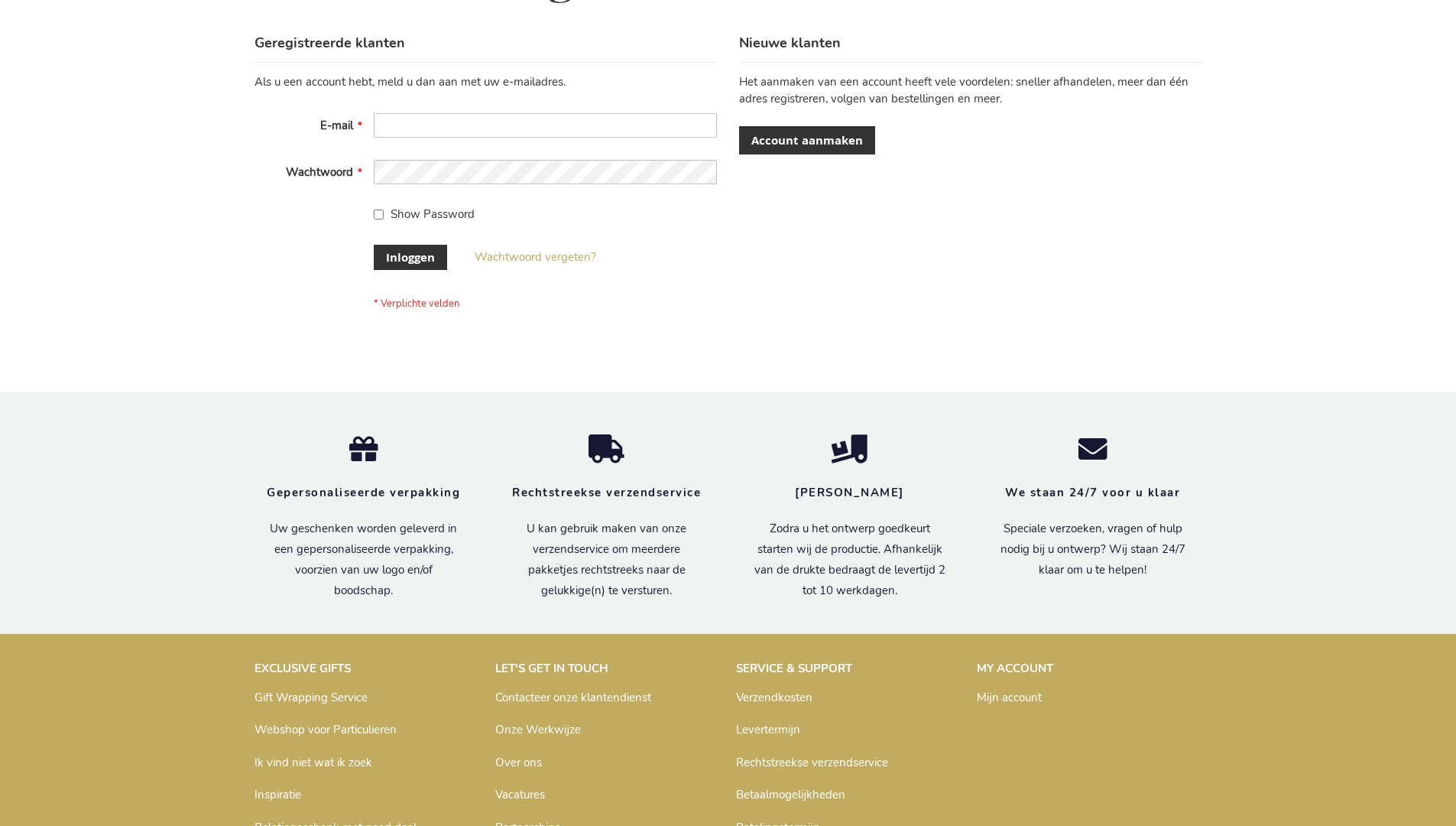
scroll to position [520, 0]
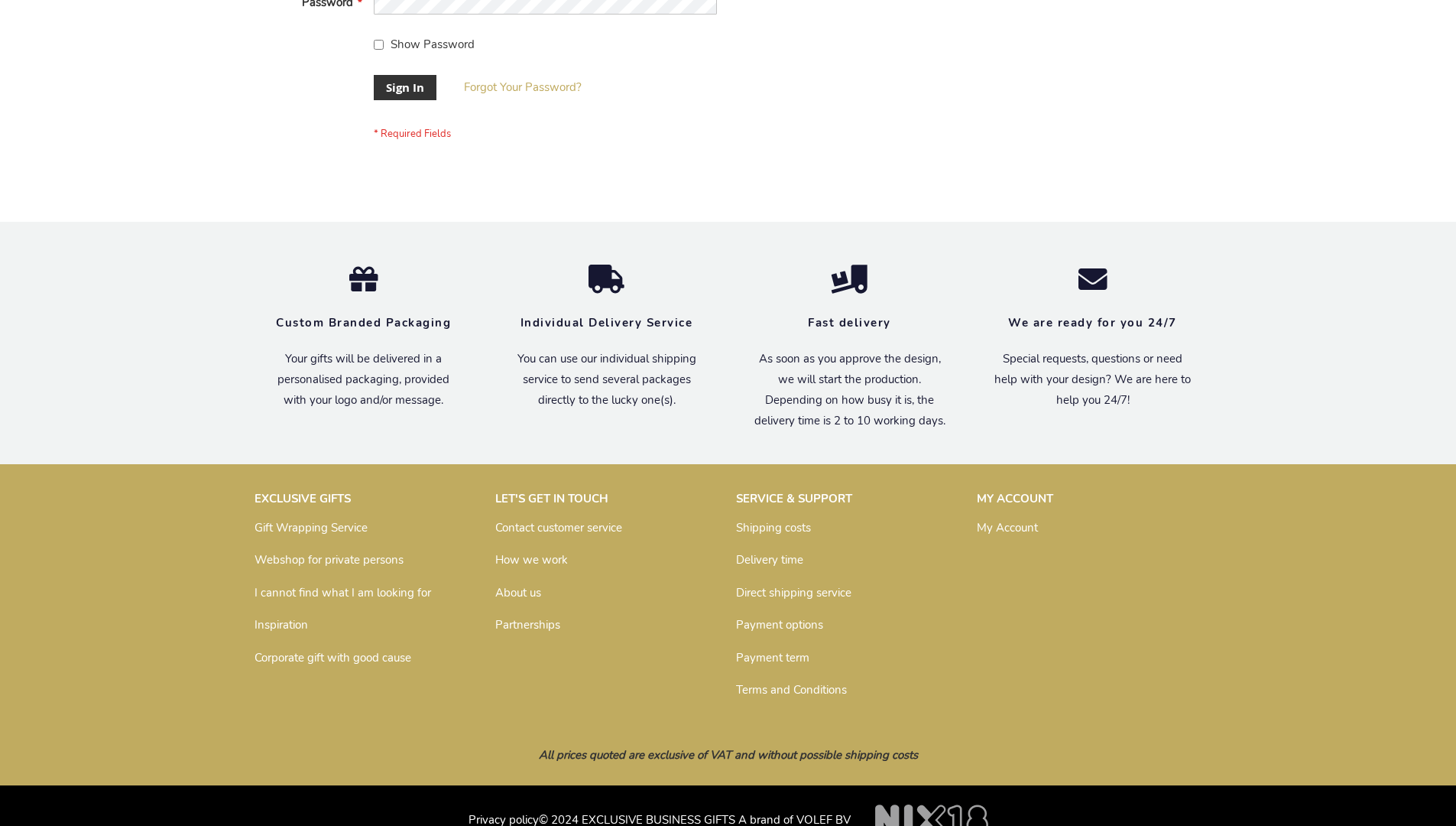
scroll to position [492, 0]
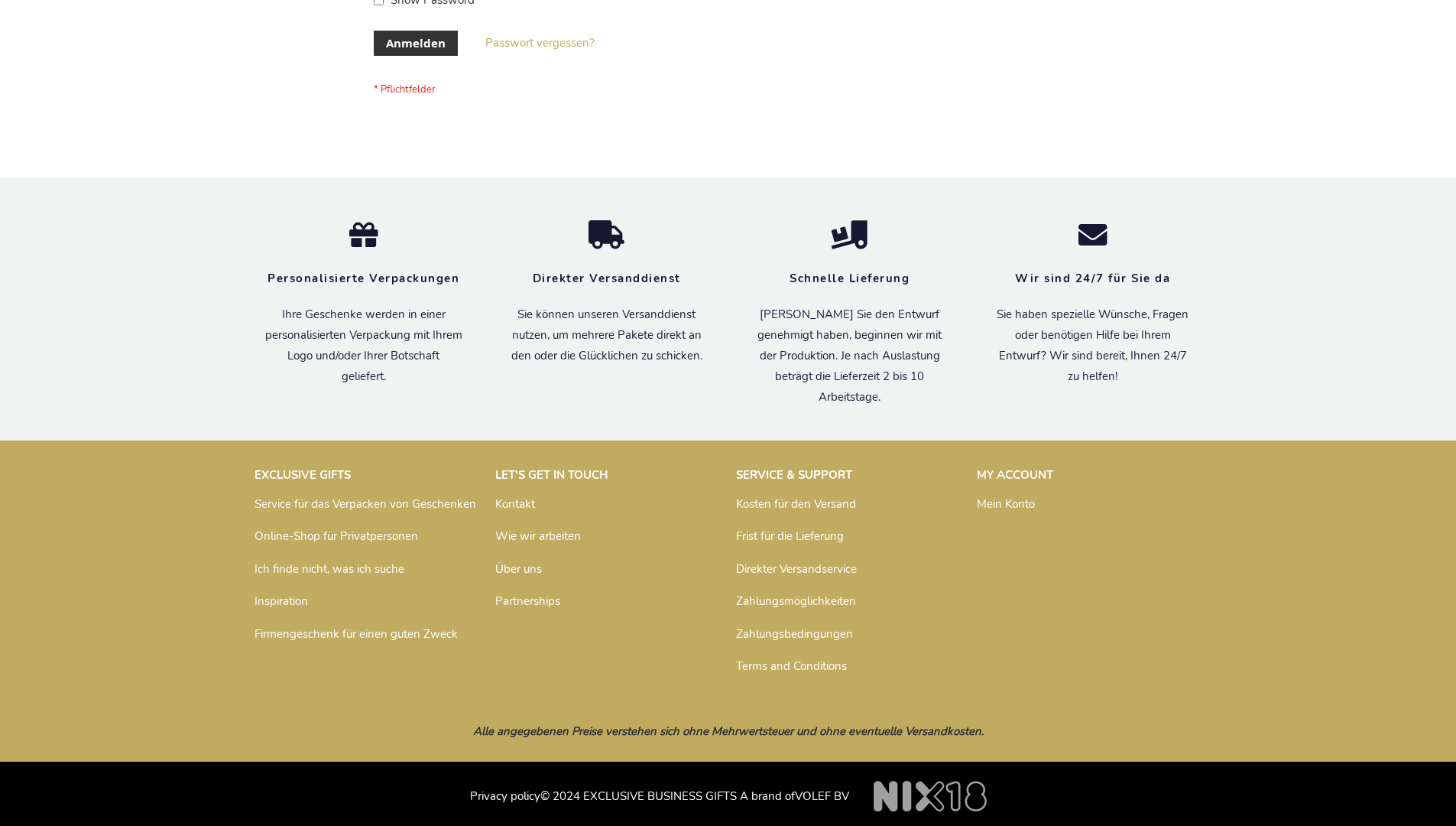
scroll to position [512, 0]
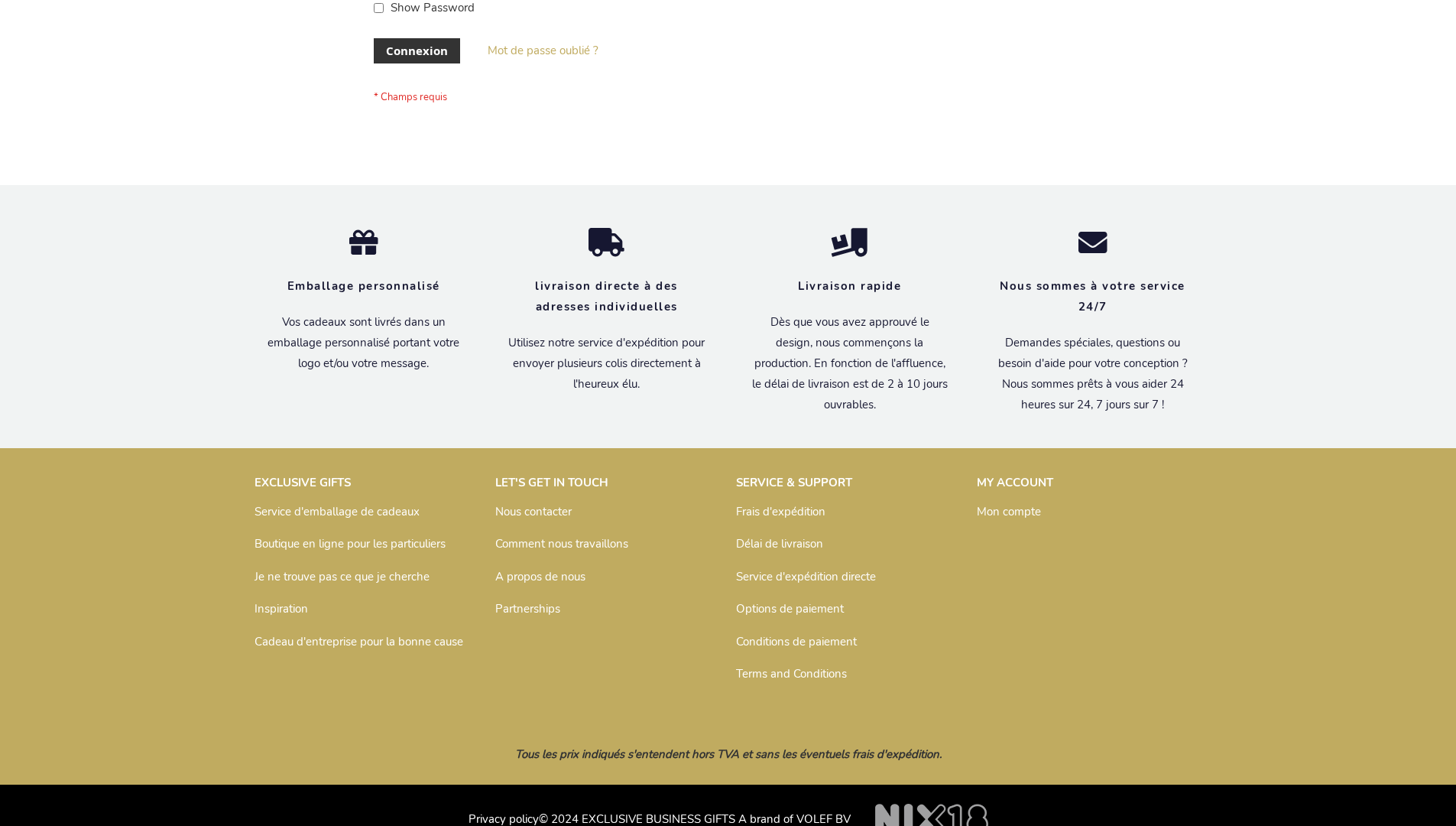
scroll to position [528, 0]
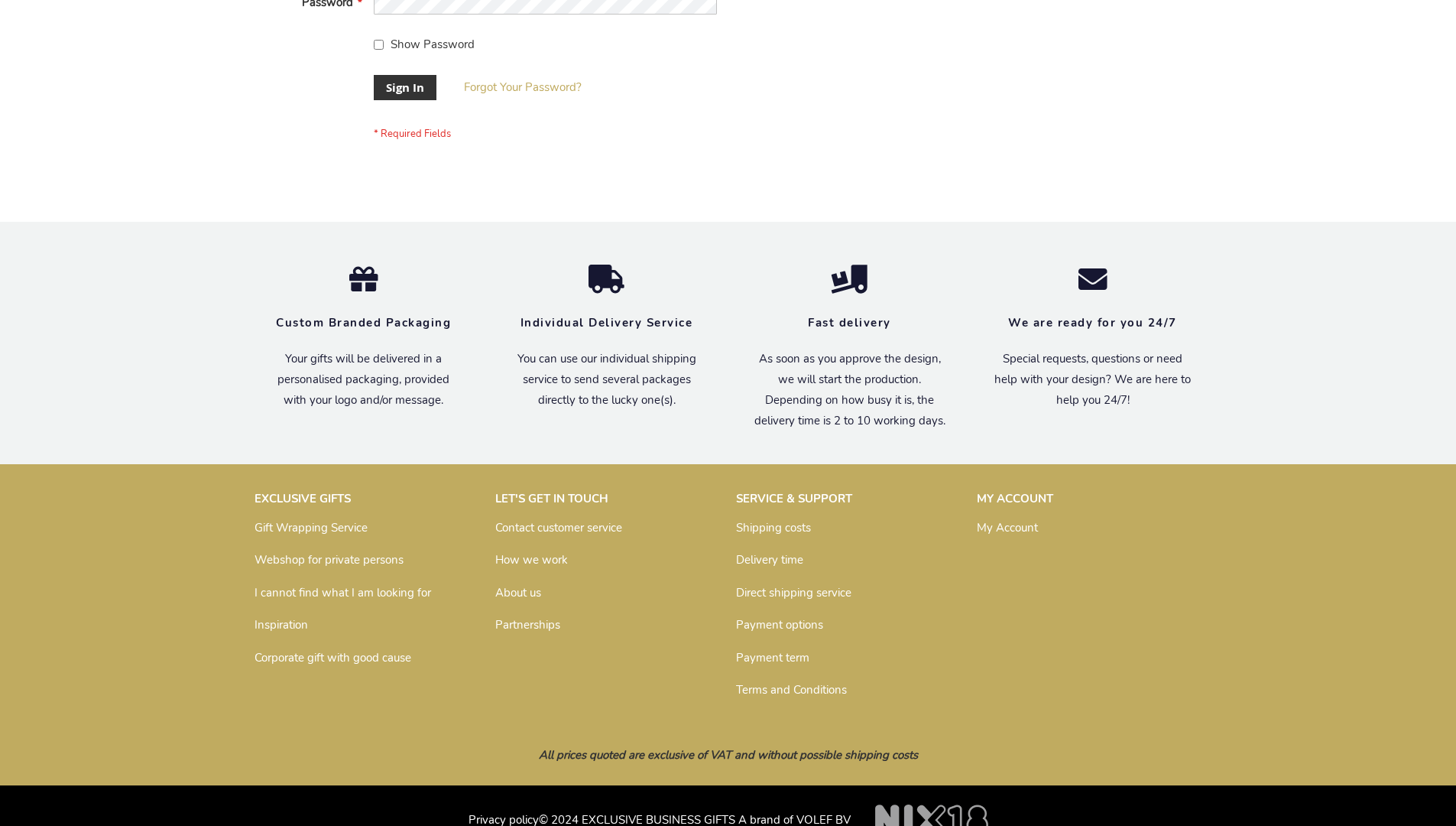
scroll to position [492, 0]
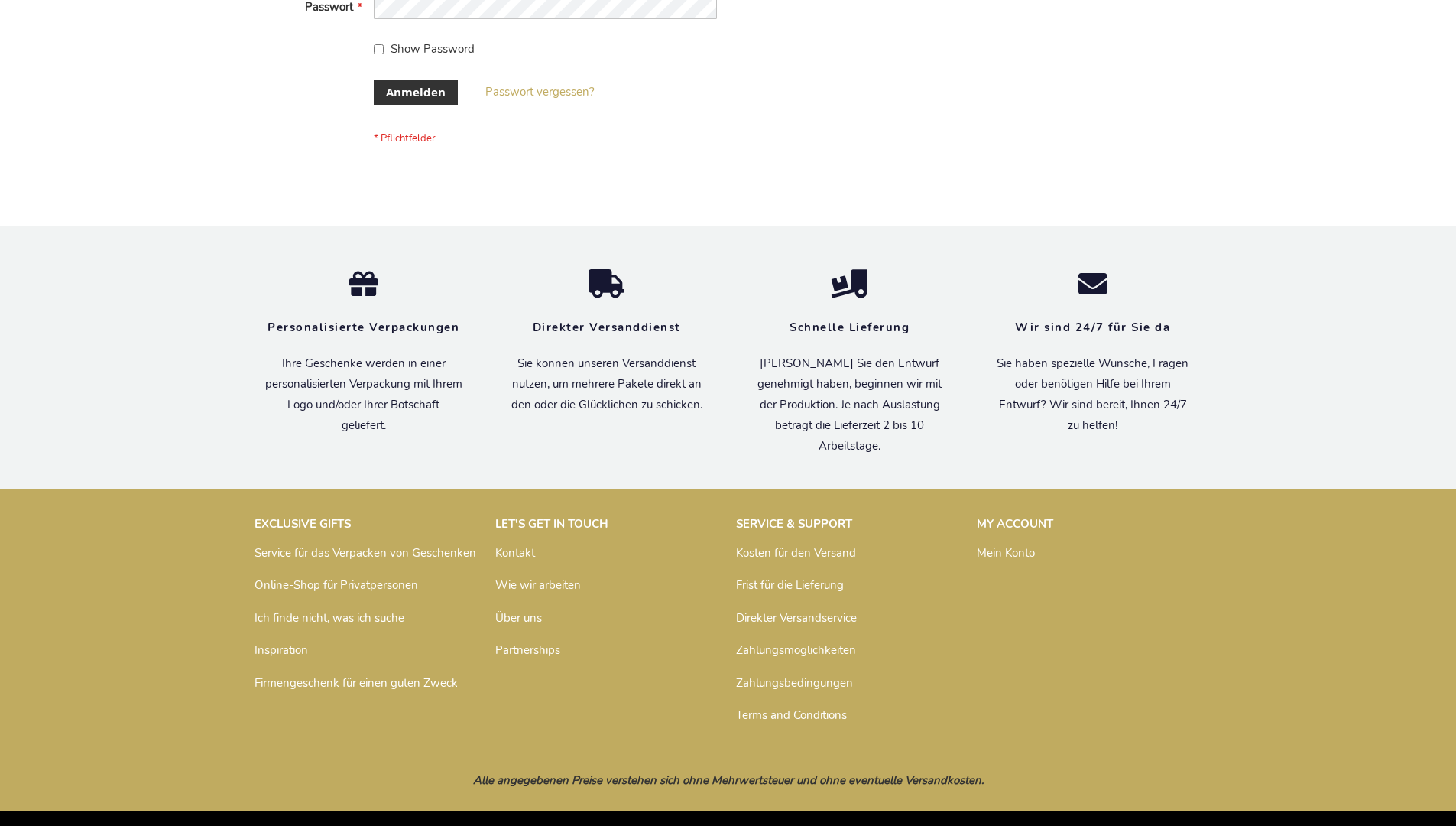
scroll to position [512, 0]
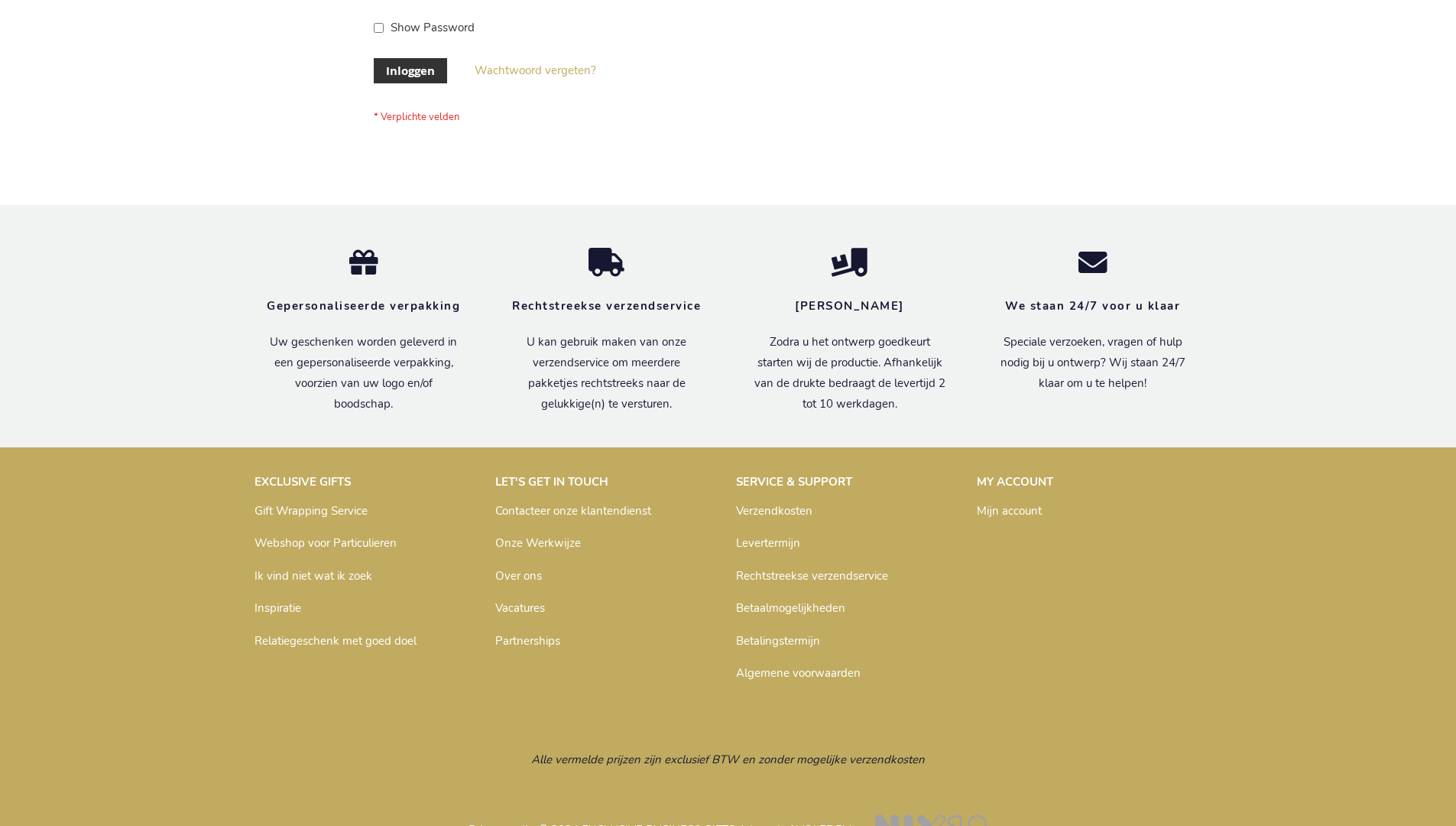
scroll to position [520, 0]
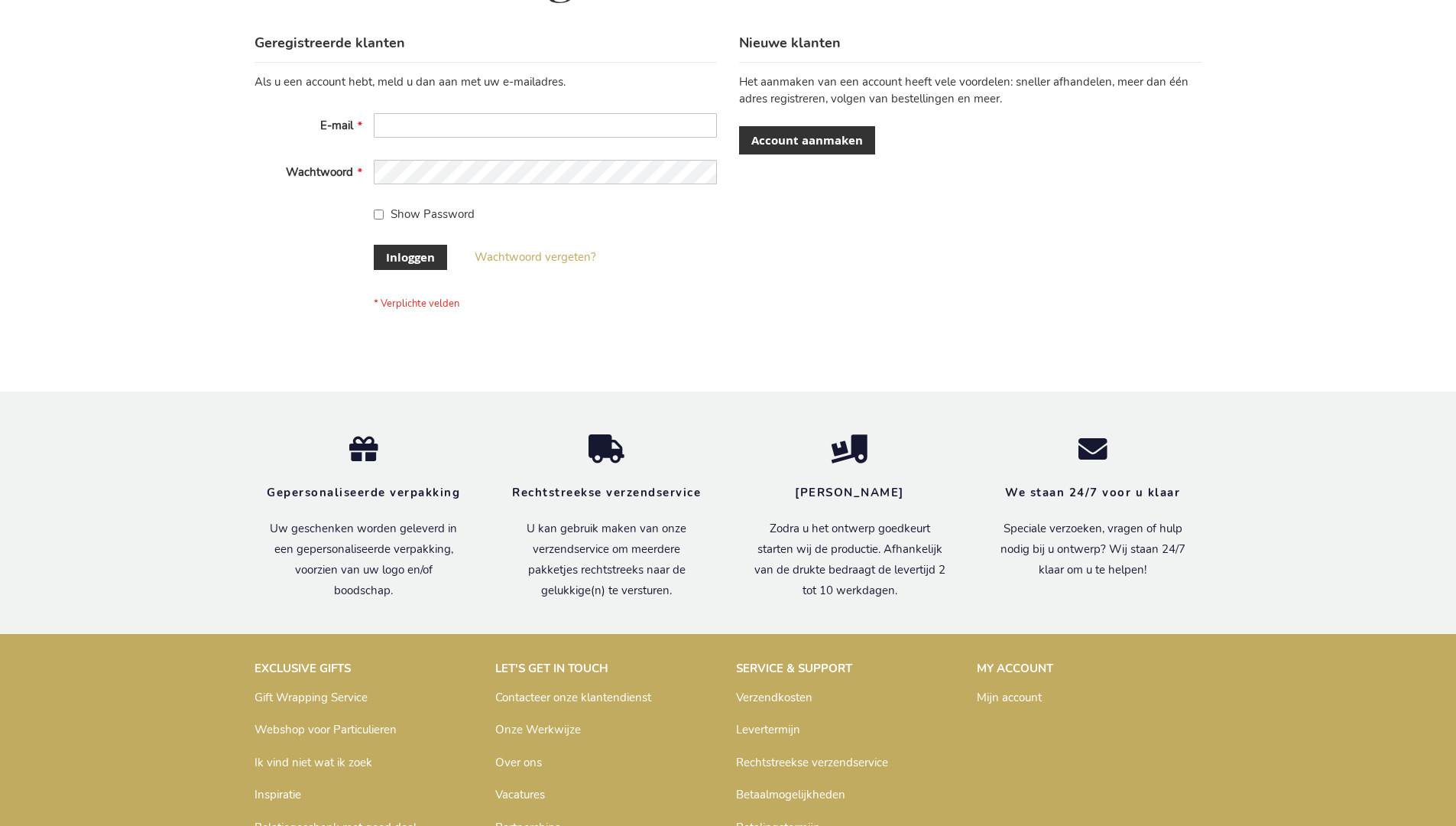
scroll to position [520, 0]
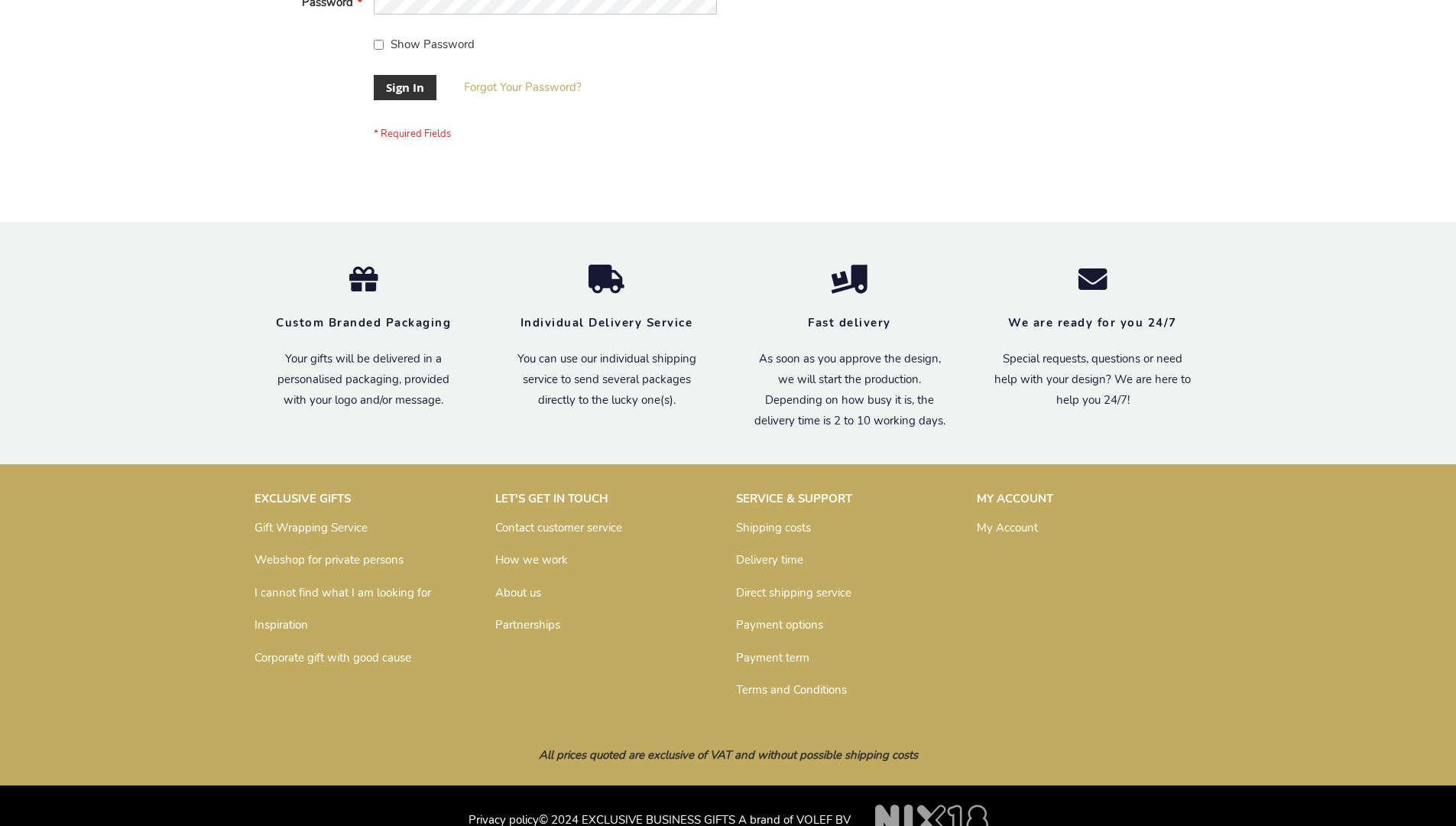
scroll to position [492, 0]
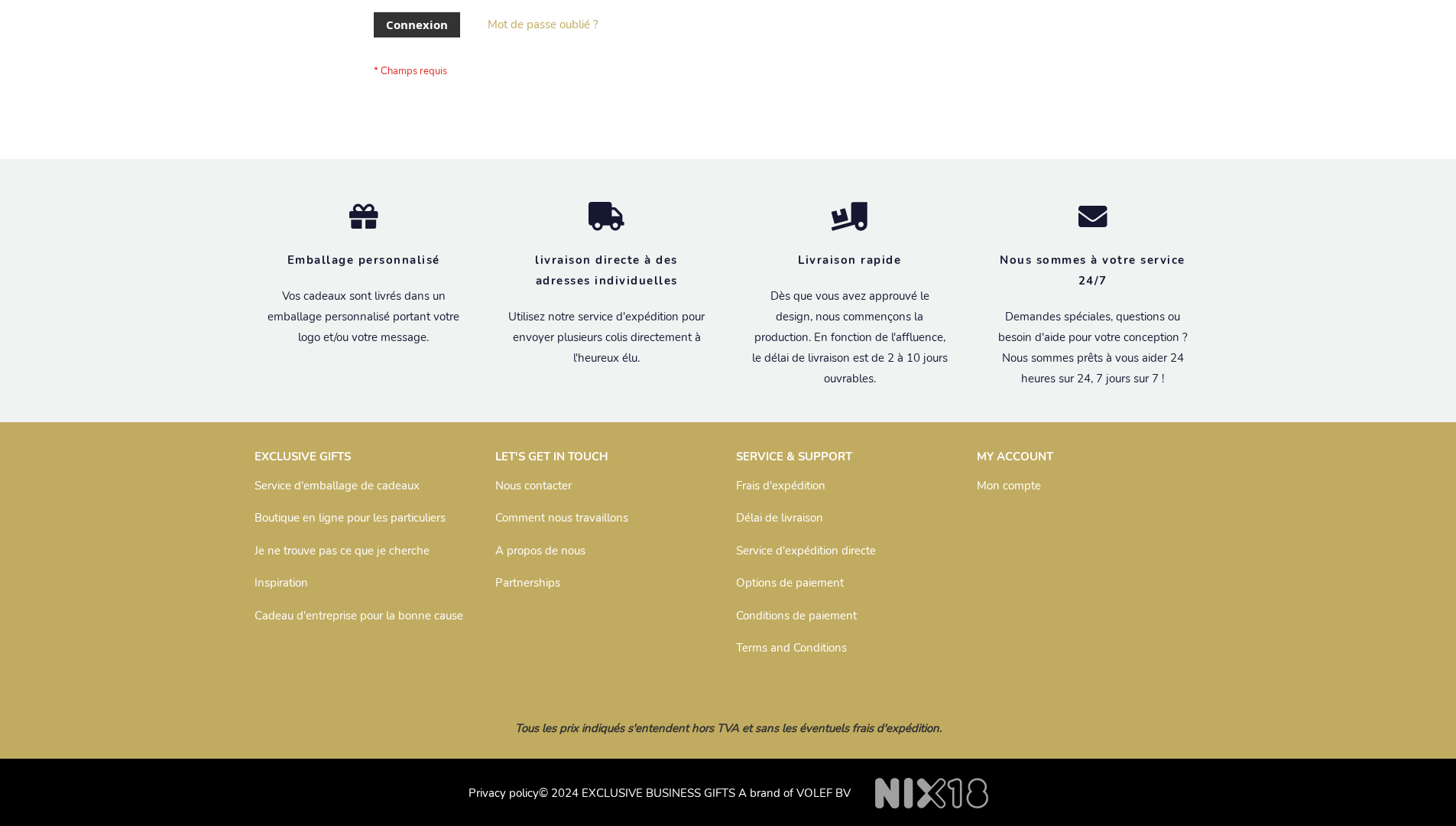
scroll to position [528, 0]
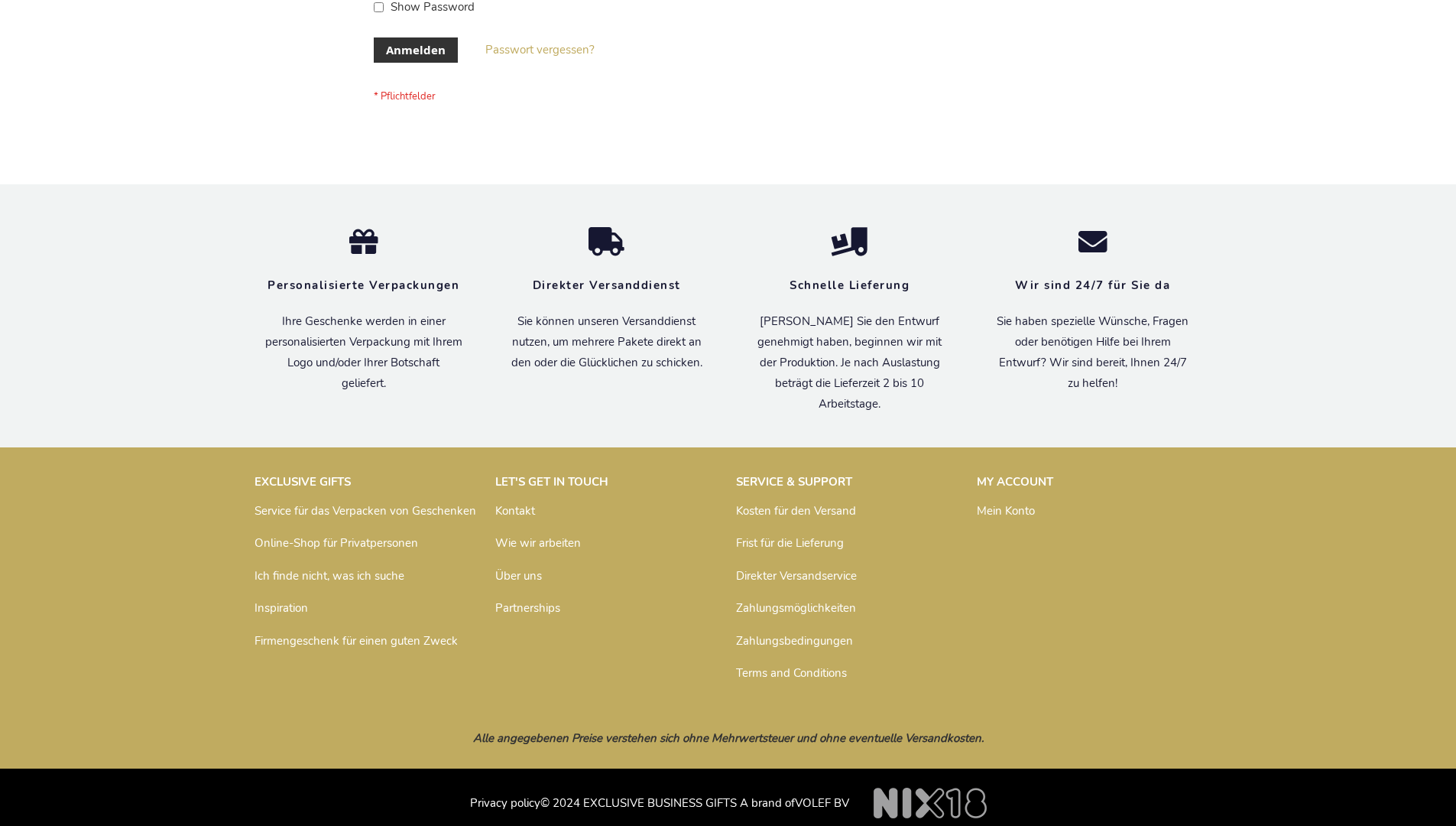
scroll to position [512, 0]
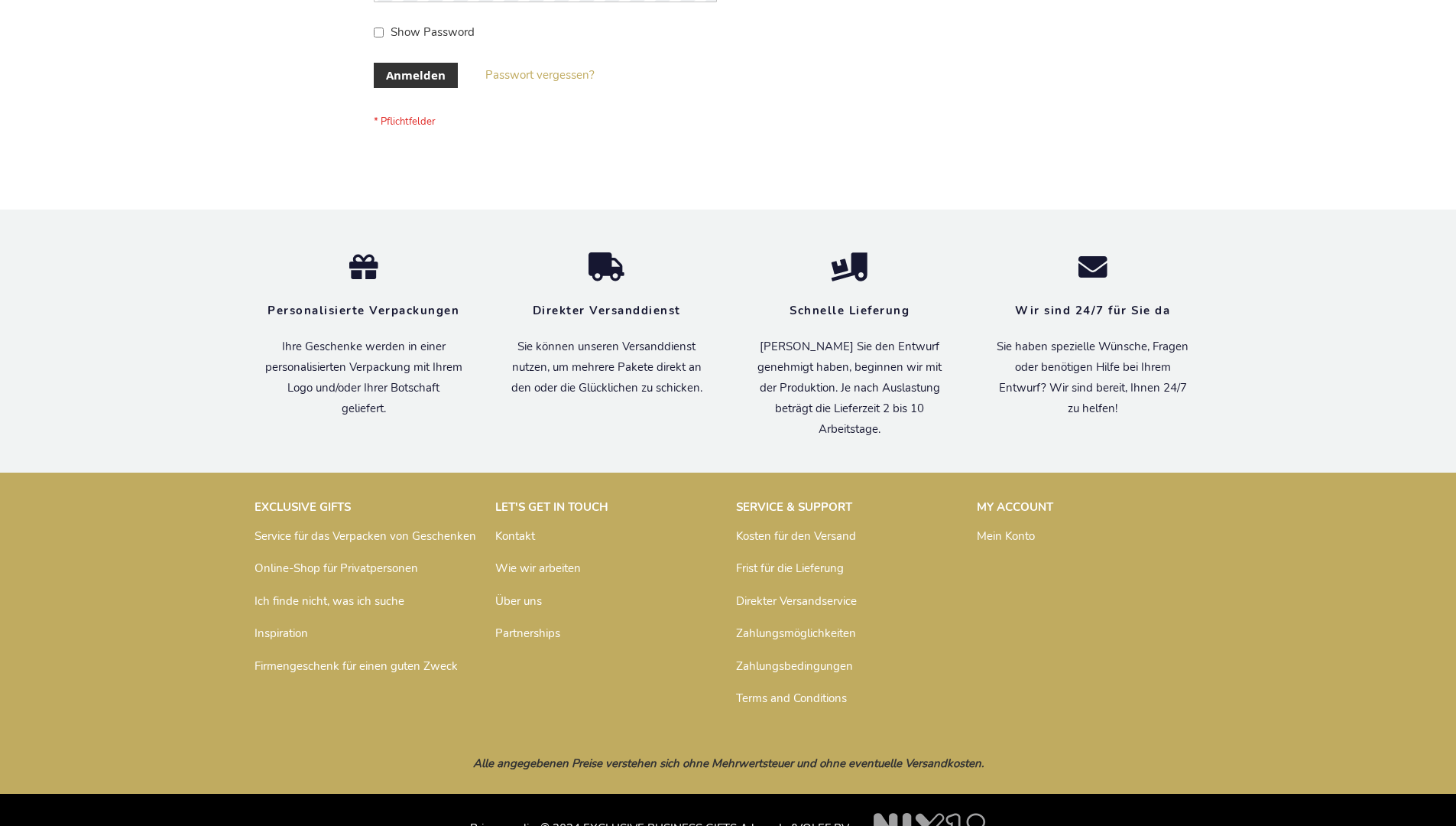
scroll to position [512, 0]
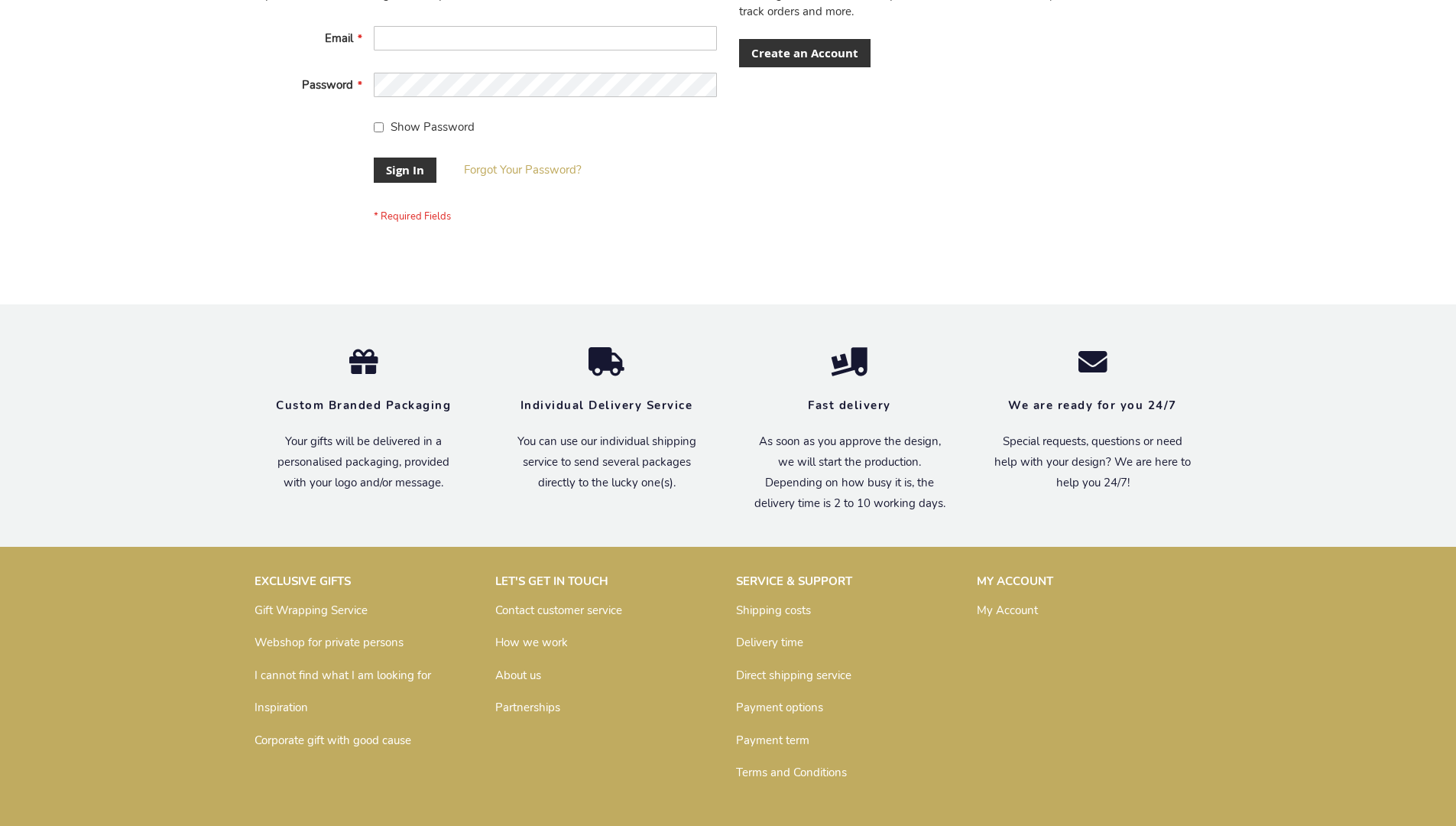
scroll to position [492, 0]
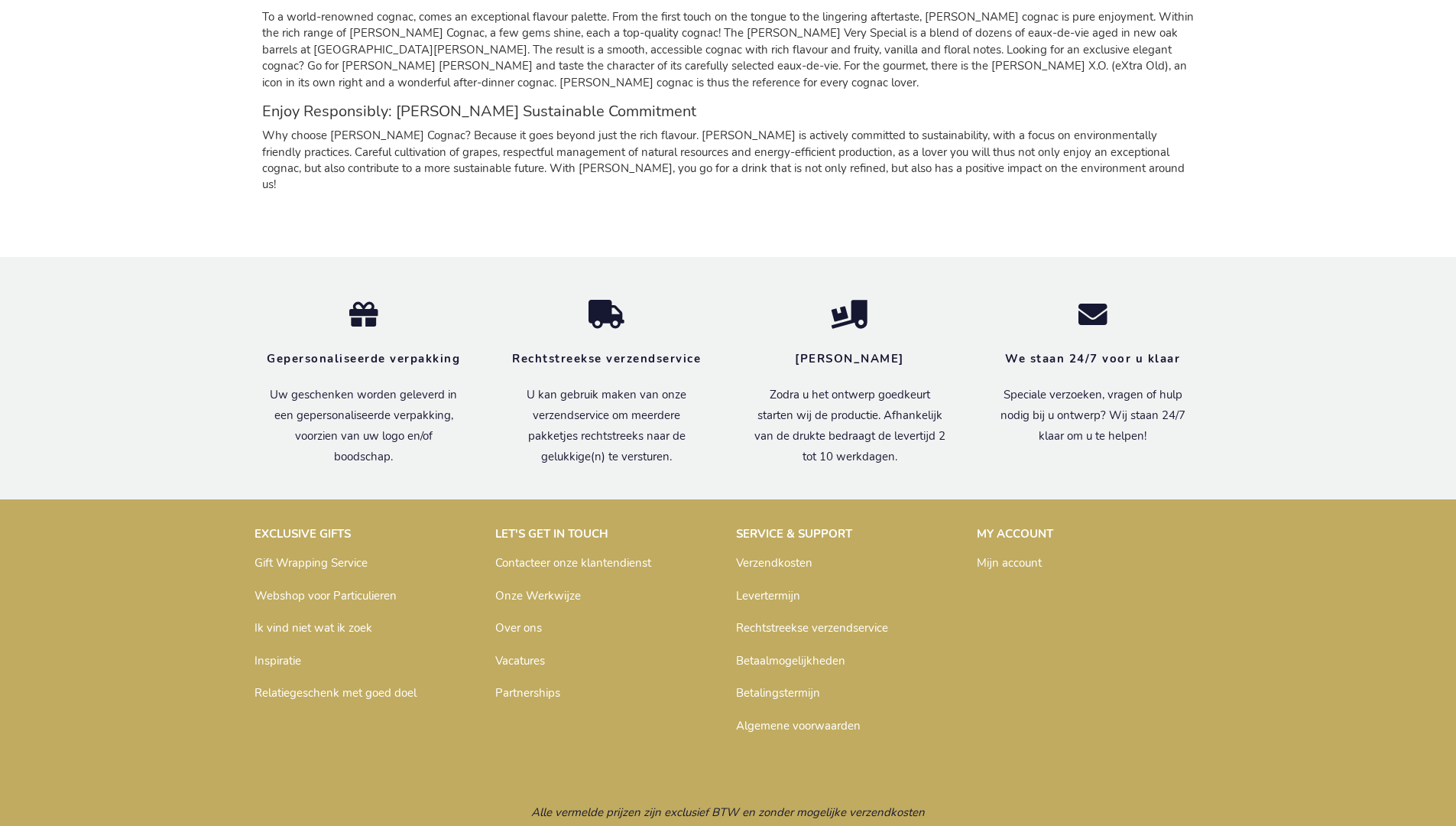
scroll to position [1488, 0]
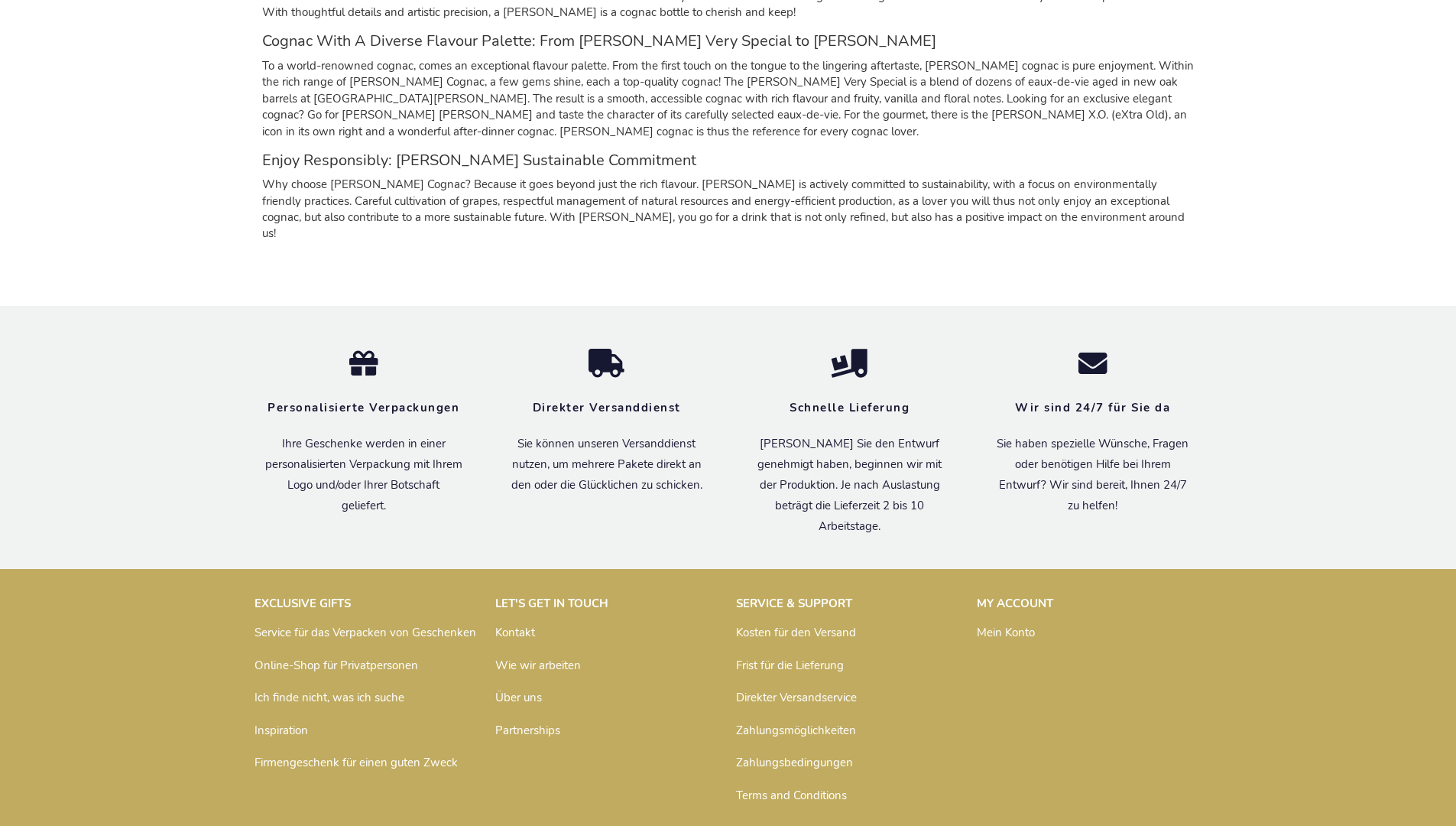
scroll to position [1480, 0]
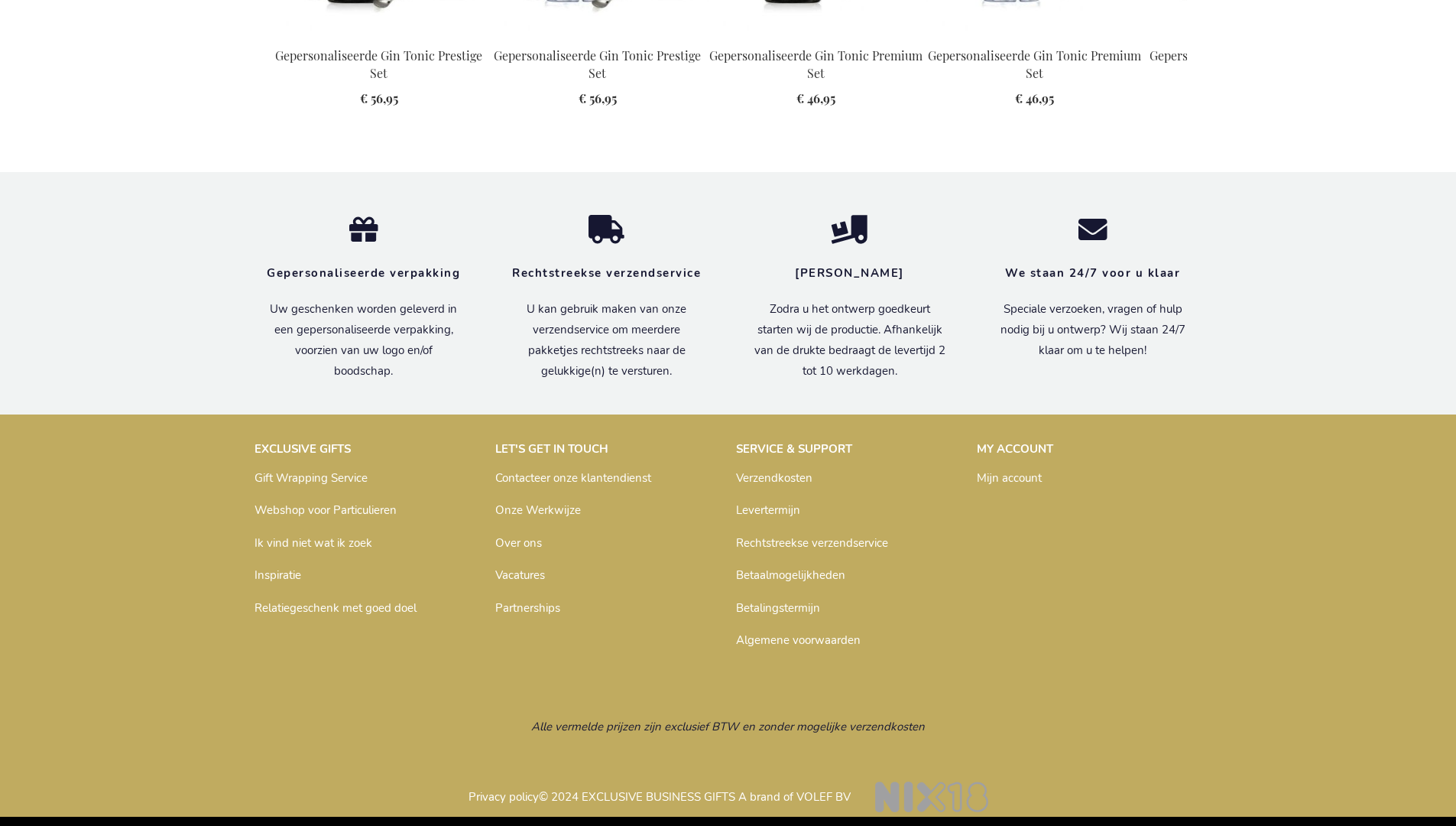
scroll to position [1526, 0]
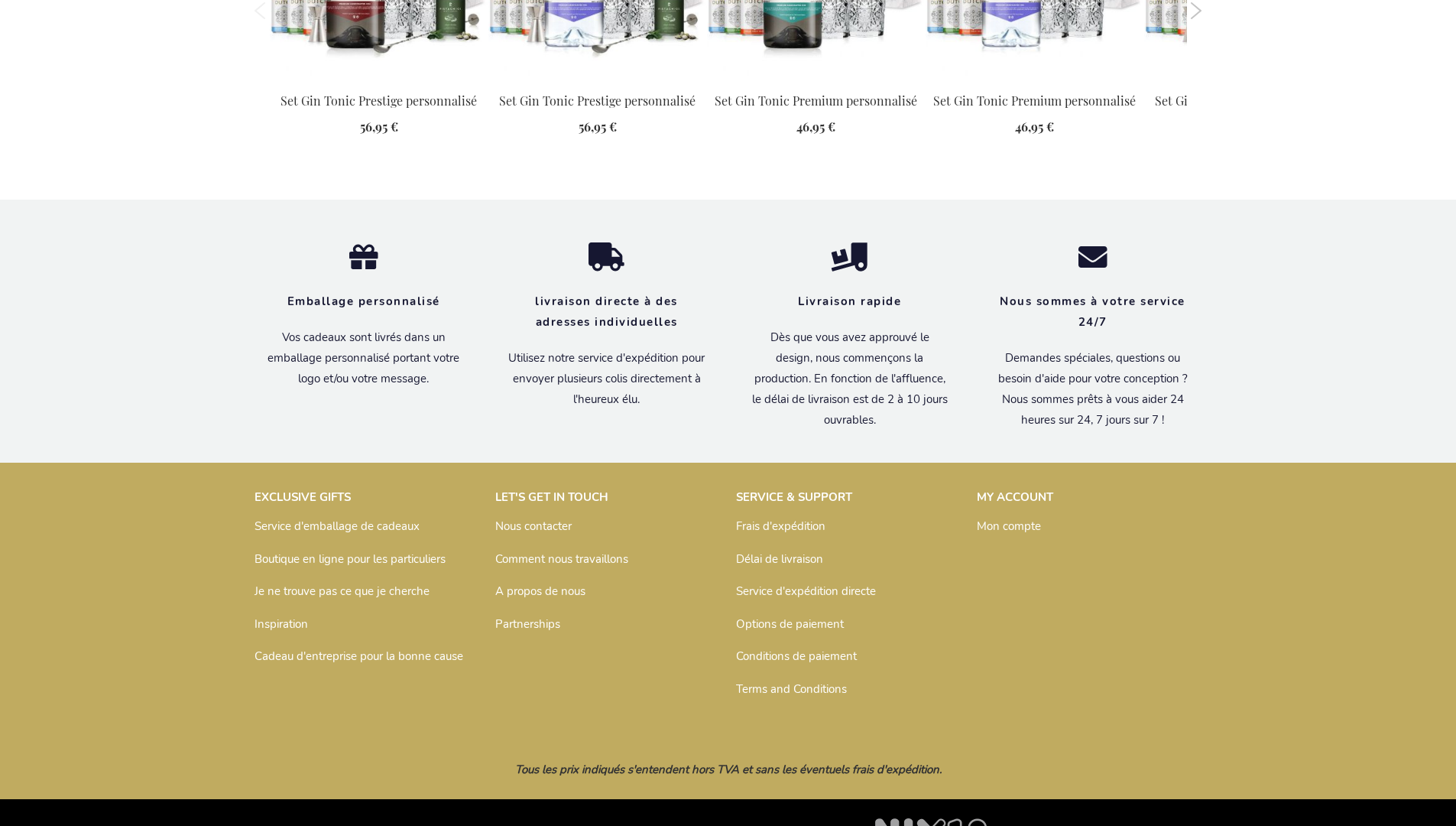
scroll to position [1534, 0]
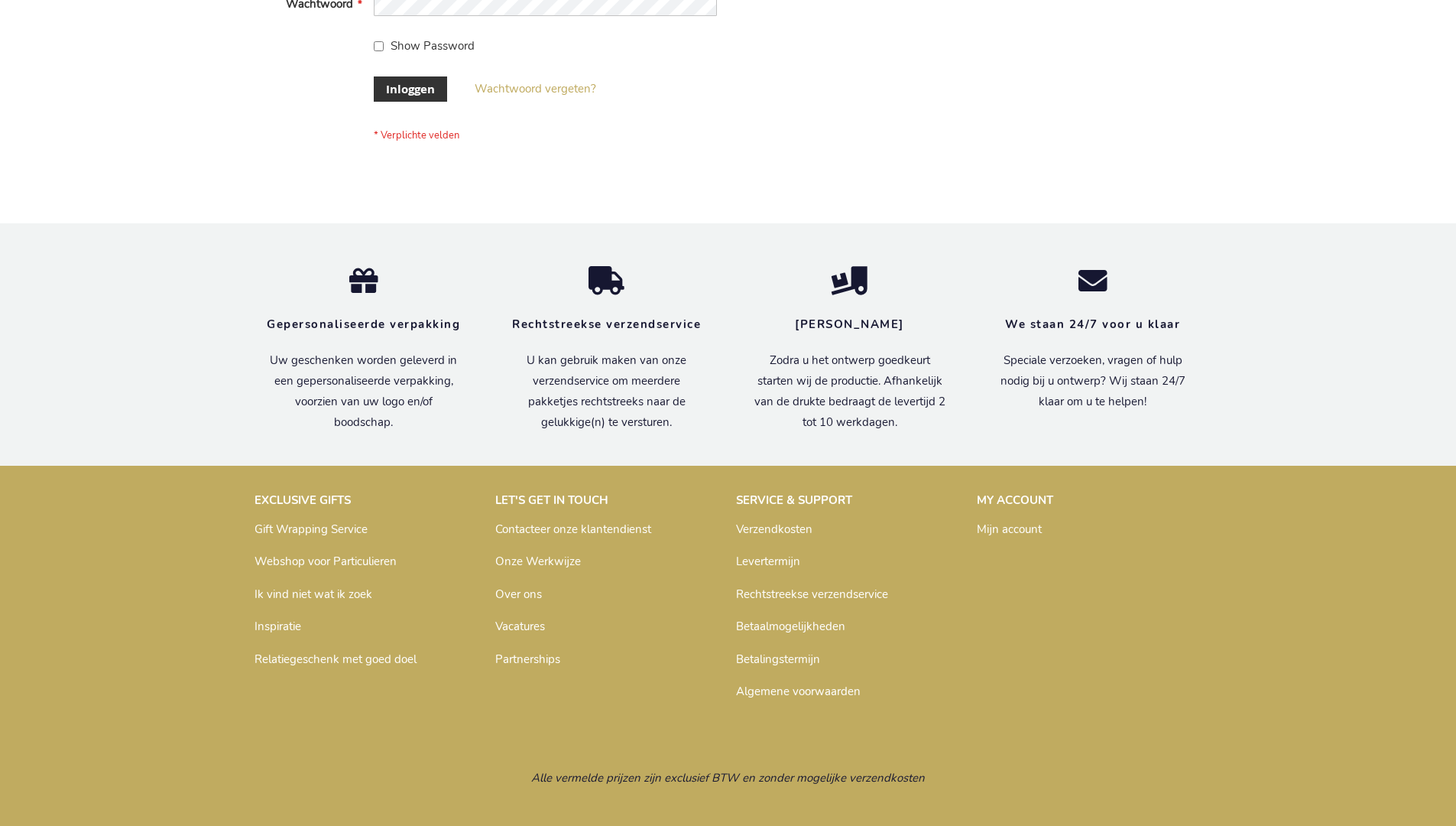
scroll to position [520, 0]
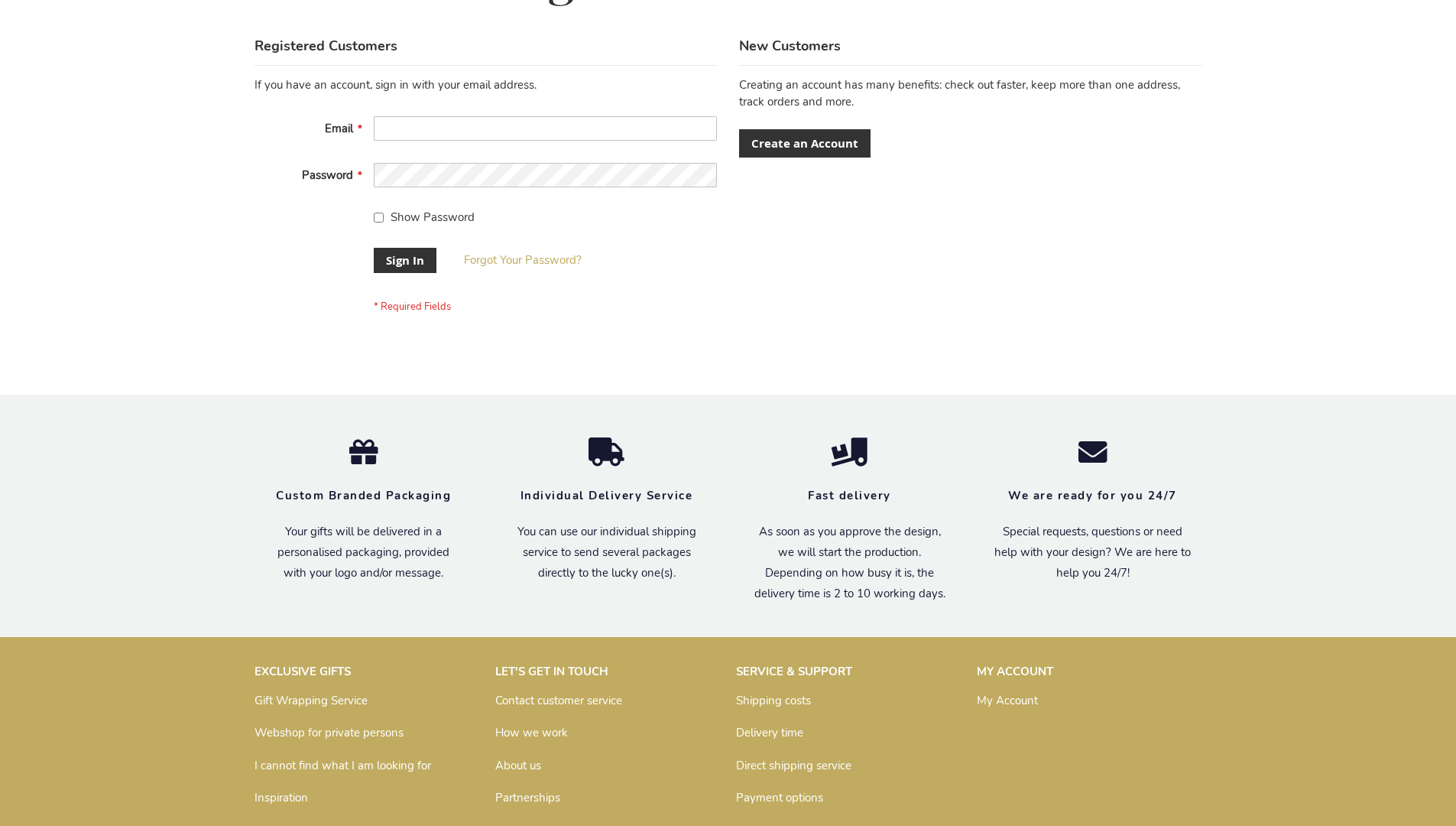
scroll to position [492, 0]
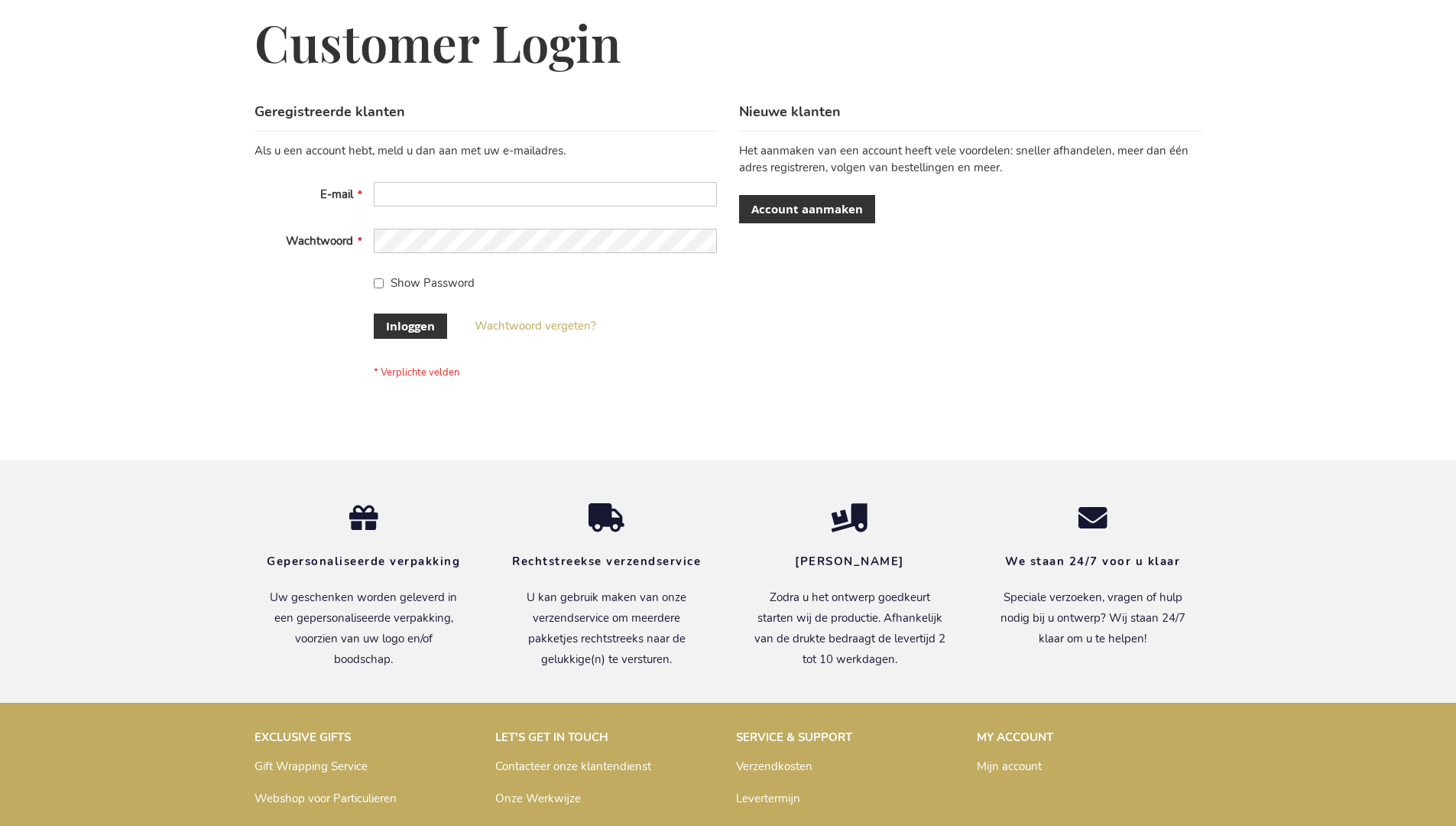
scroll to position [520, 0]
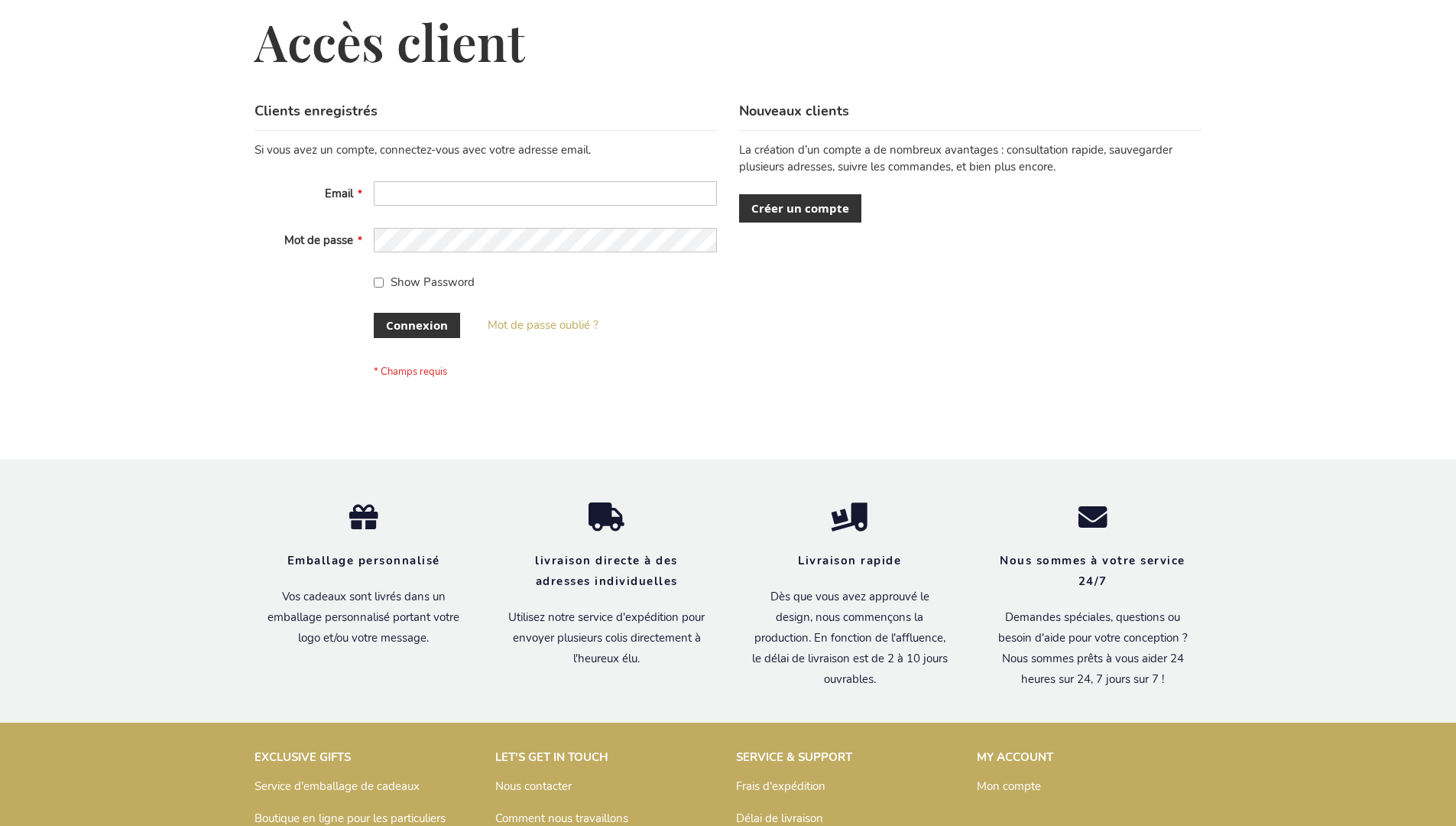
scroll to position [528, 0]
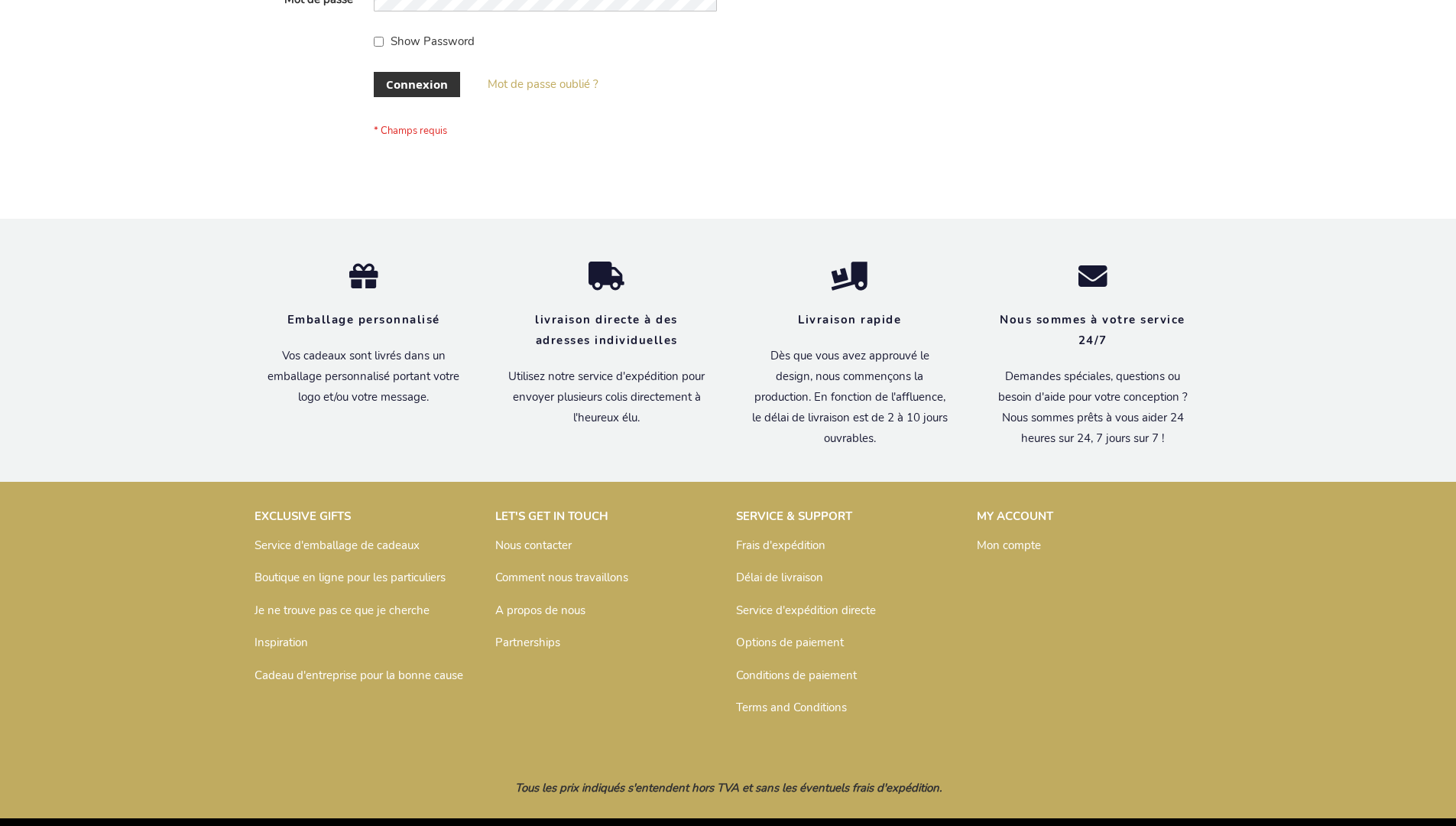
scroll to position [528, 0]
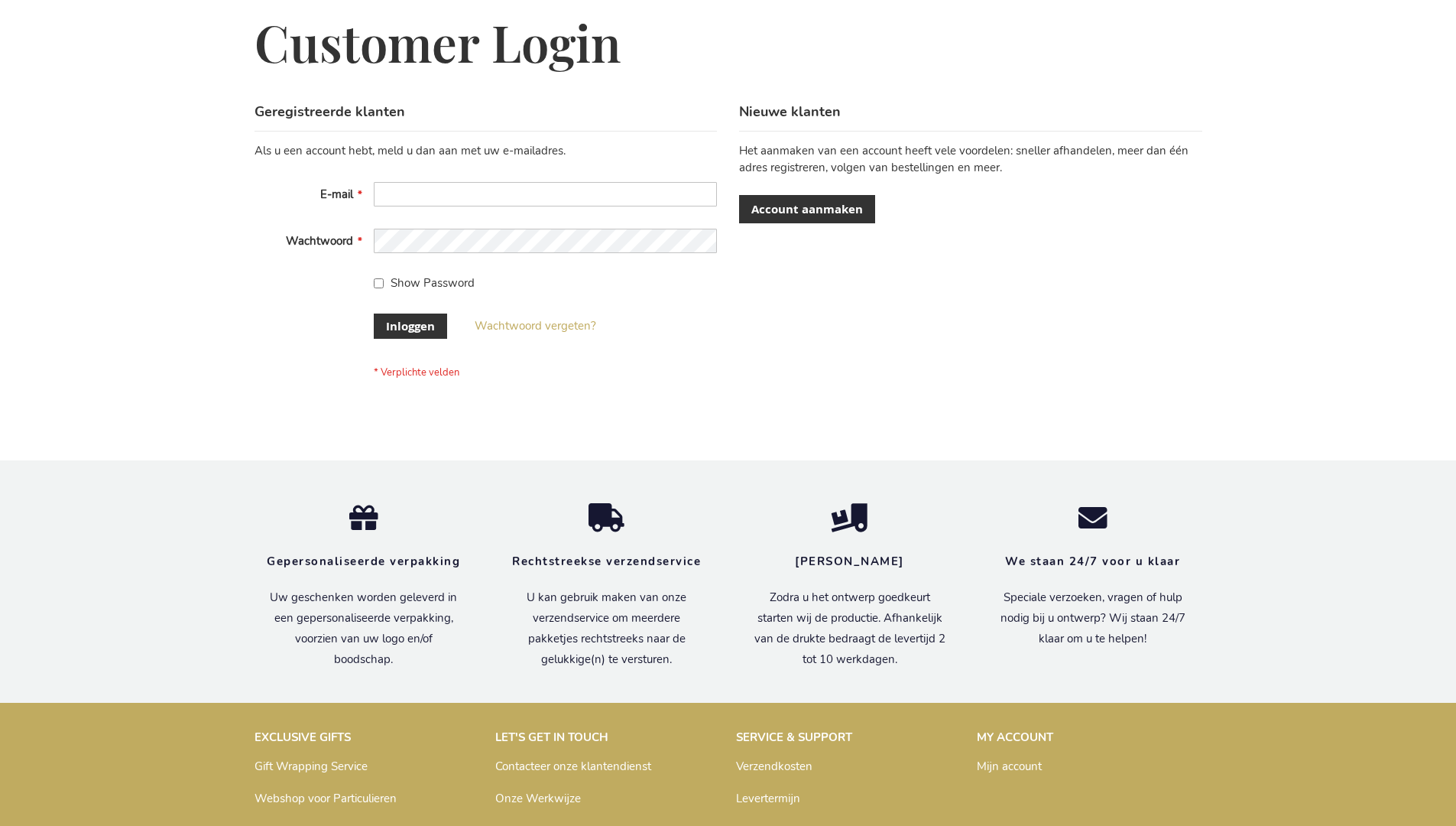
scroll to position [520, 0]
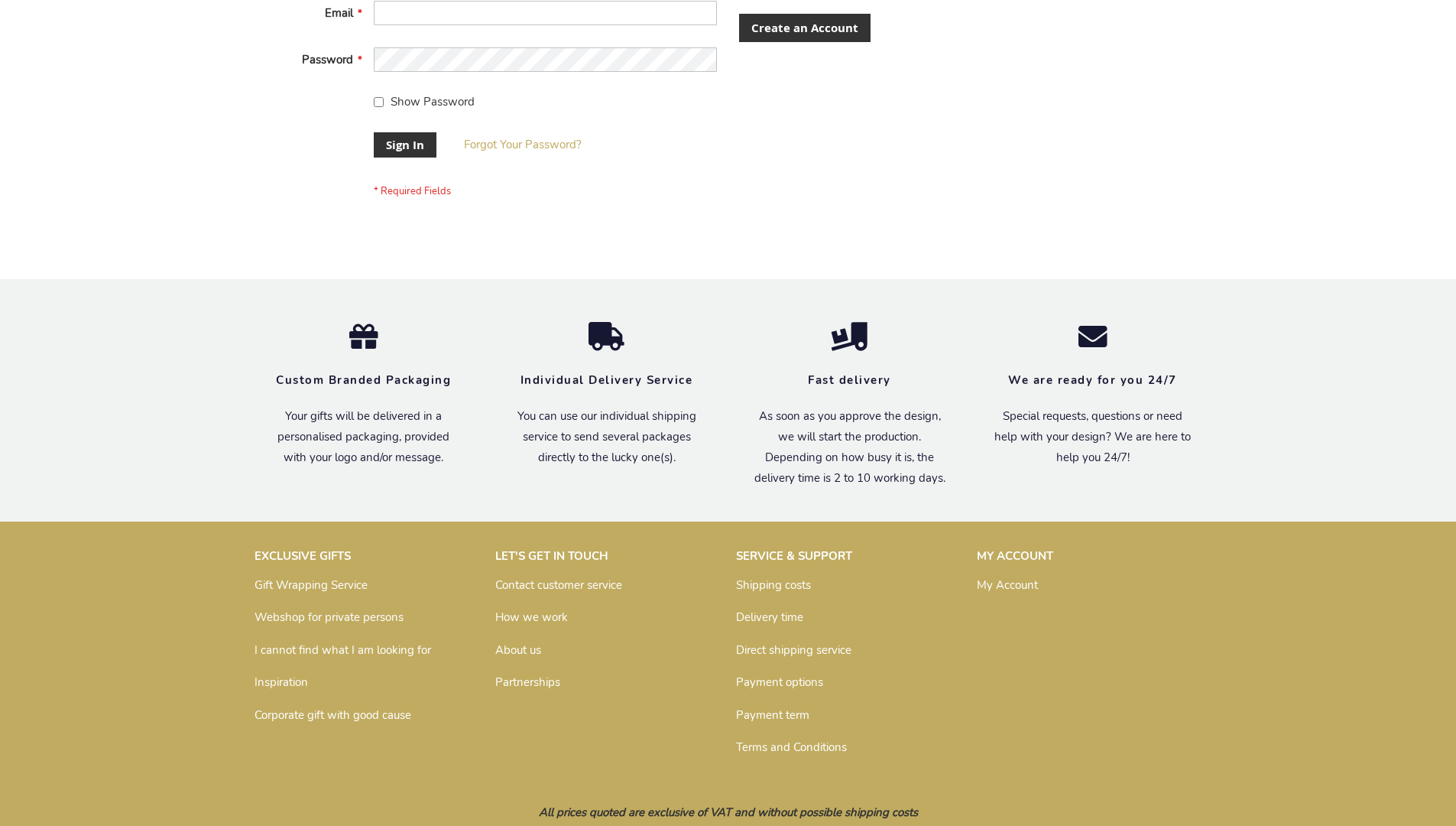
scroll to position [492, 0]
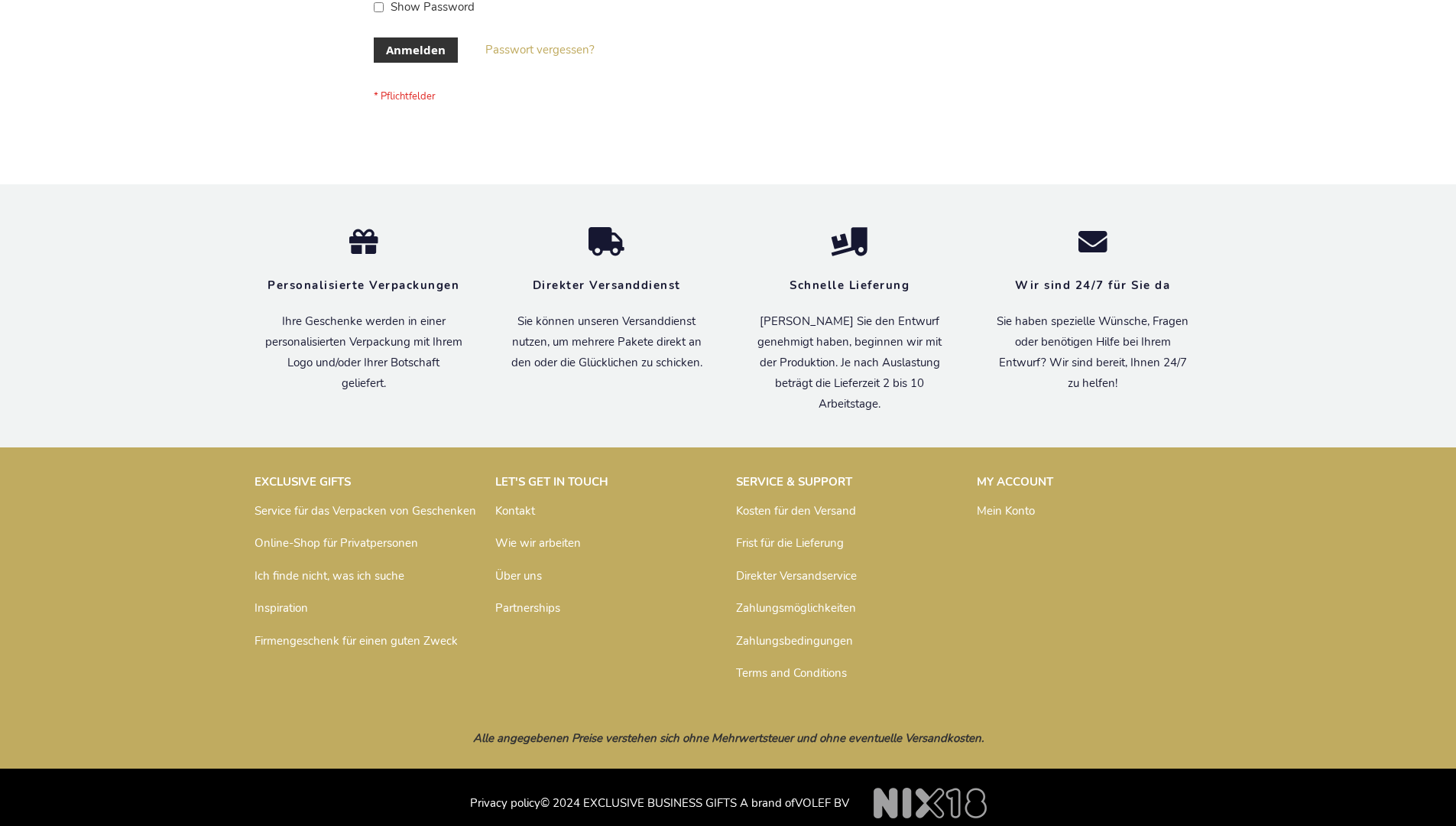
scroll to position [512, 0]
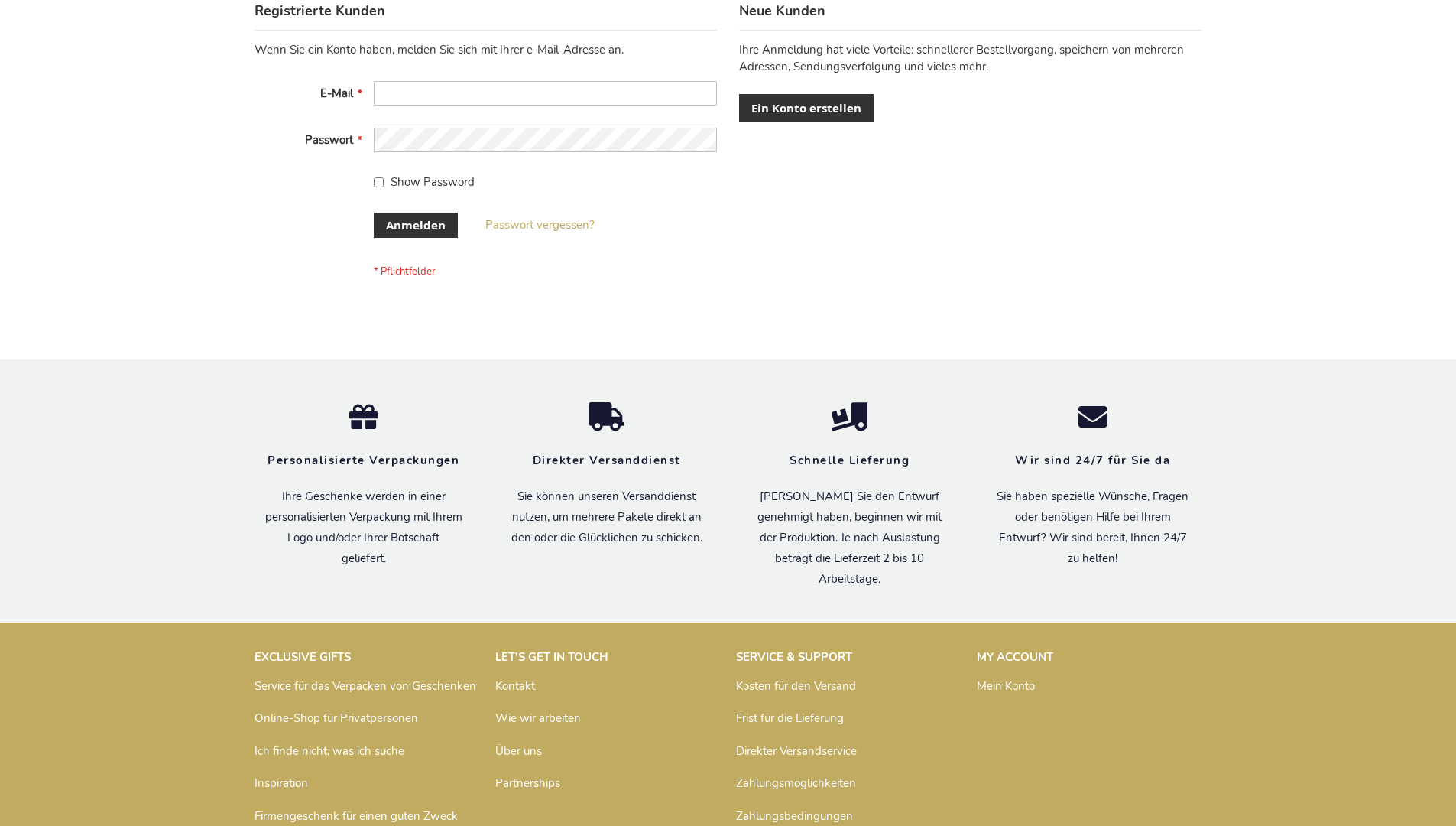
scroll to position [512, 0]
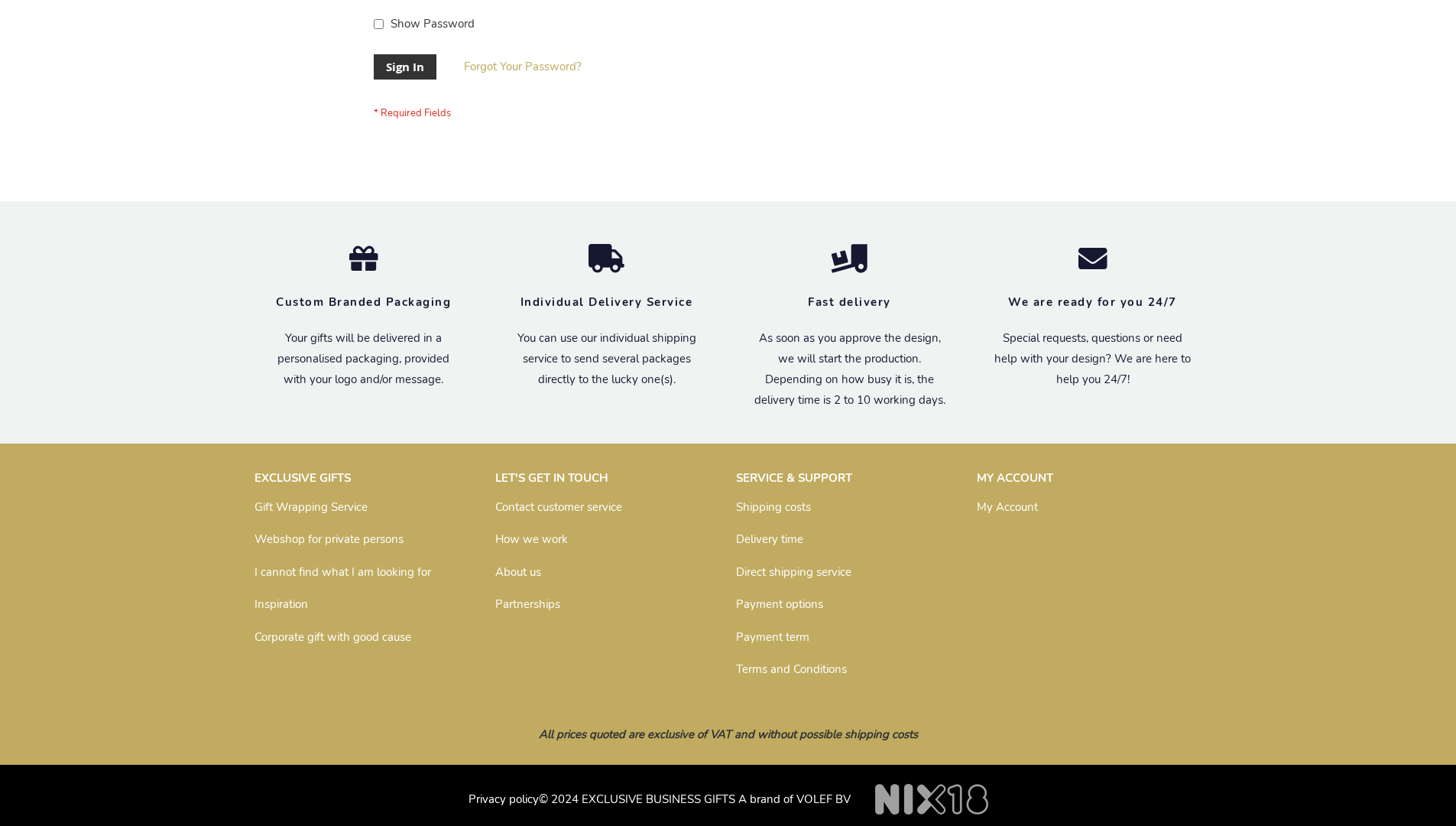
scroll to position [492, 0]
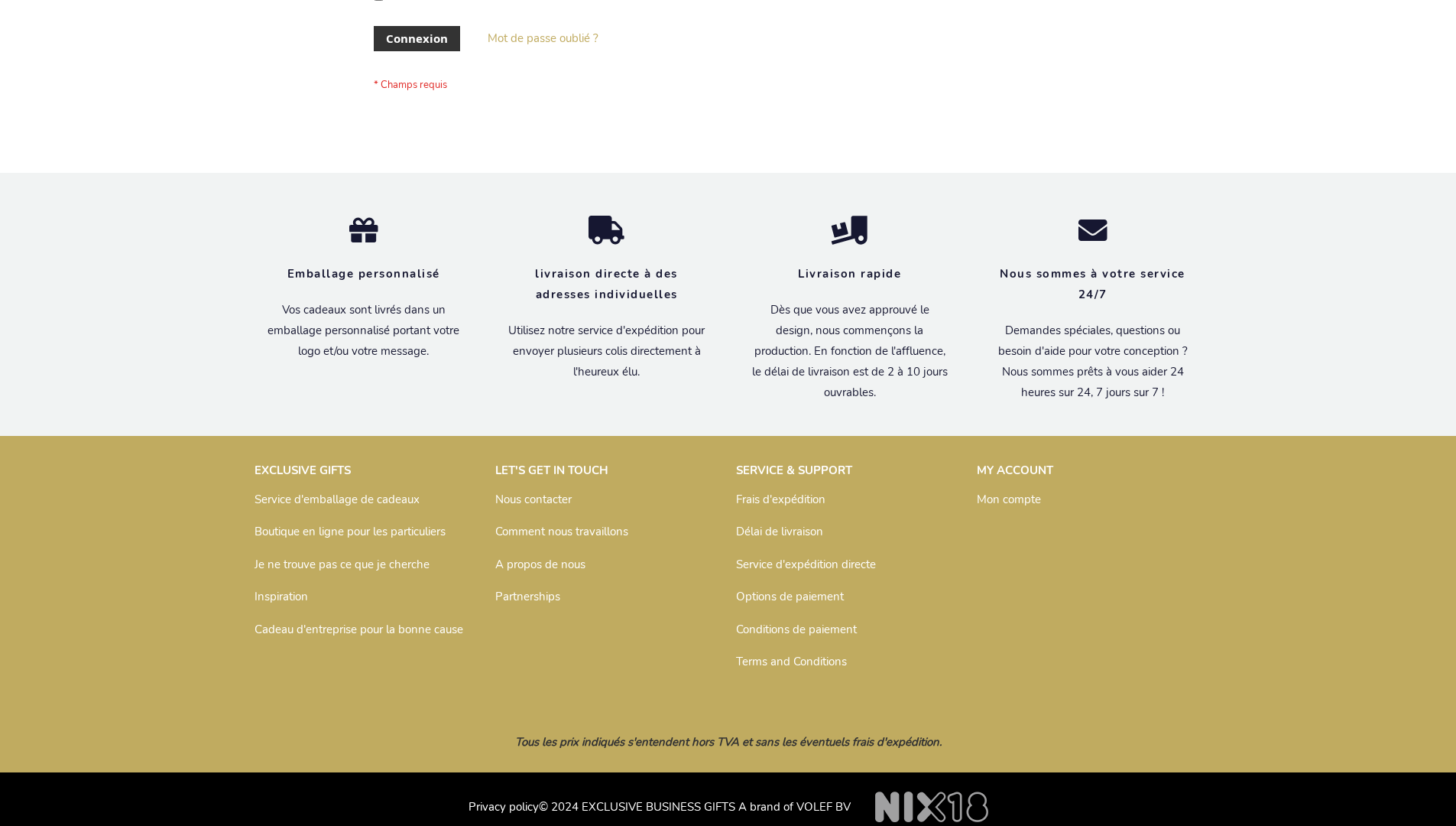
scroll to position [528, 0]
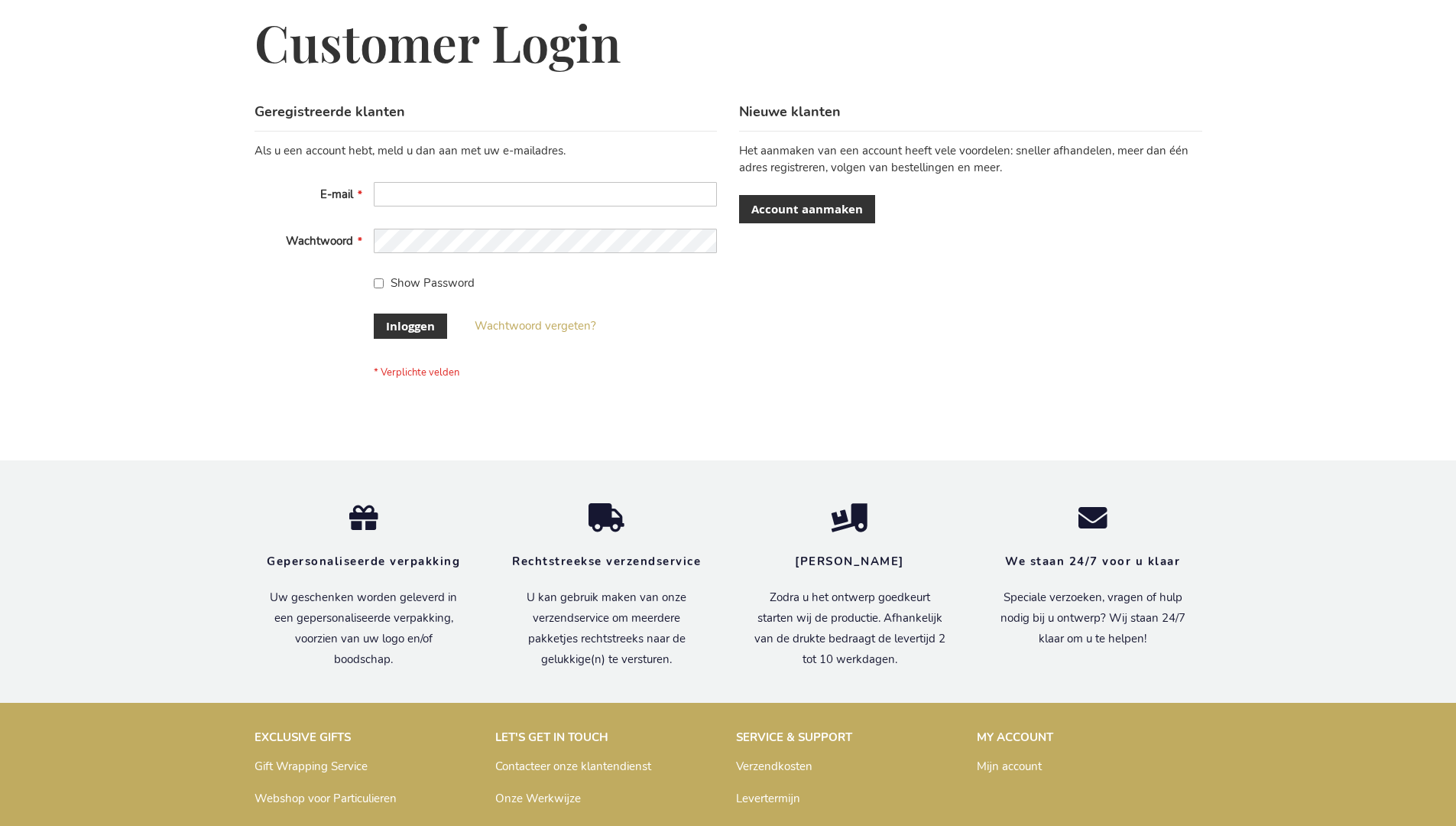
scroll to position [520, 0]
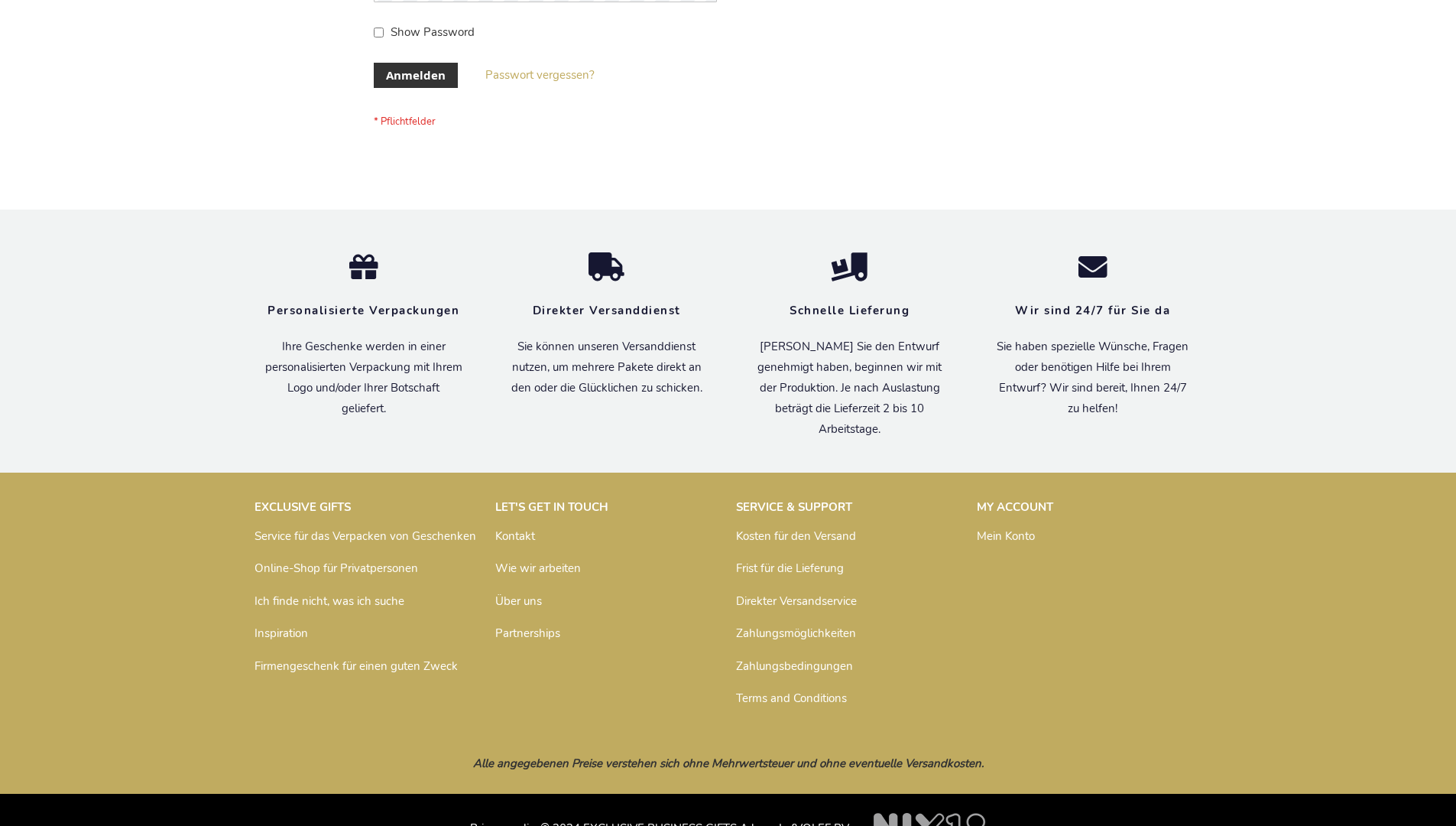
scroll to position [512, 0]
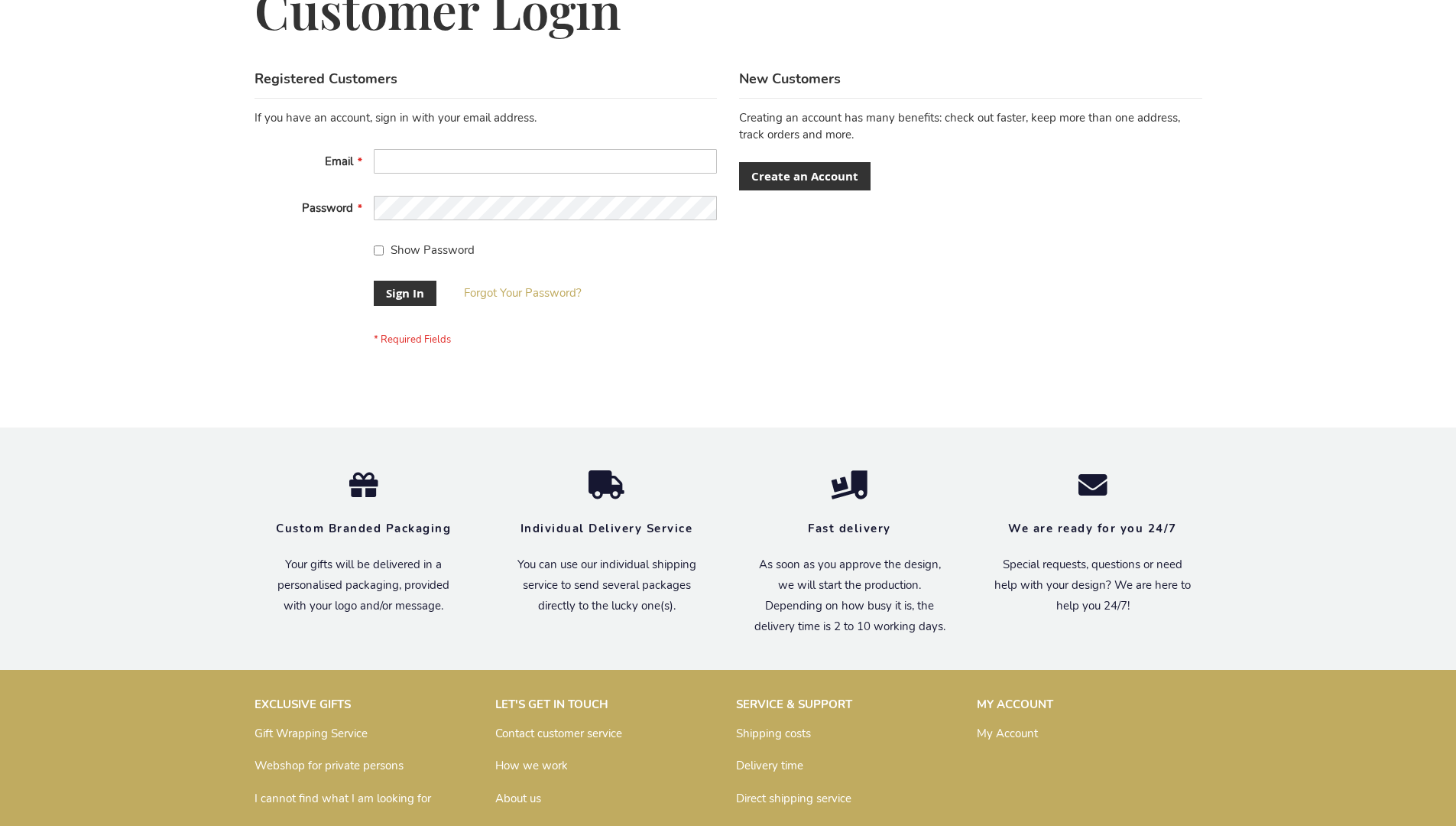
scroll to position [492, 0]
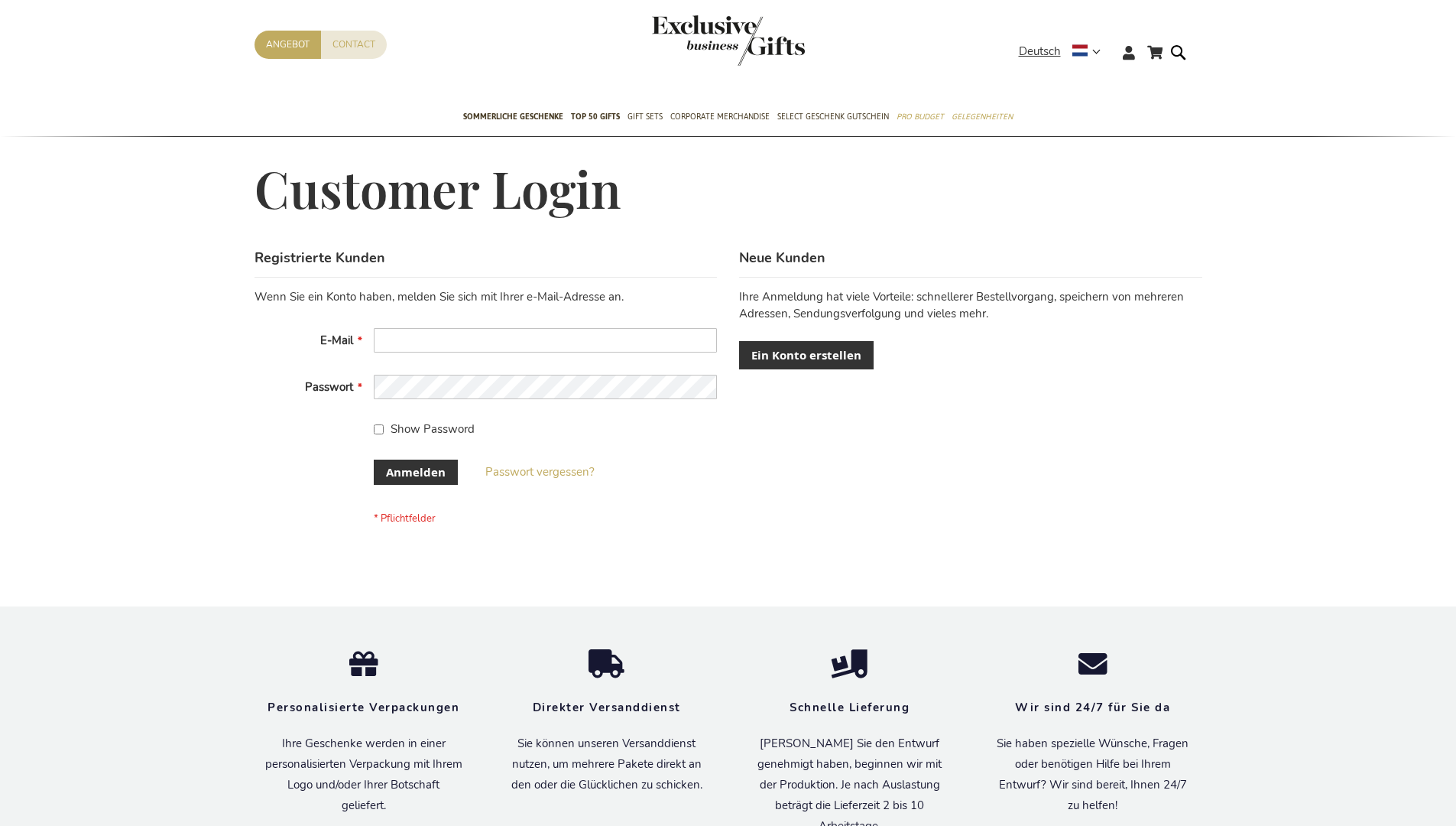
scroll to position [512, 0]
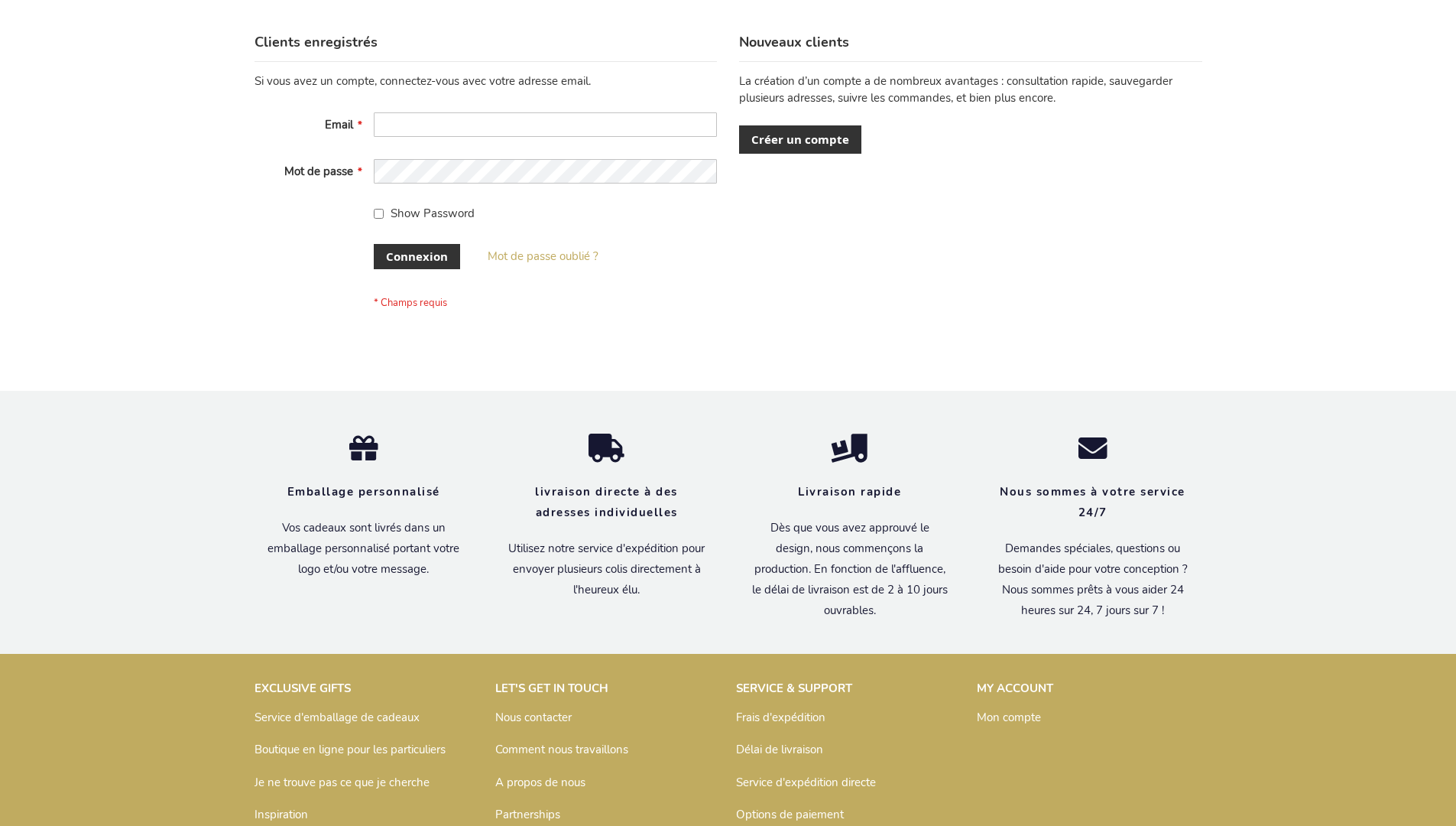
scroll to position [528, 0]
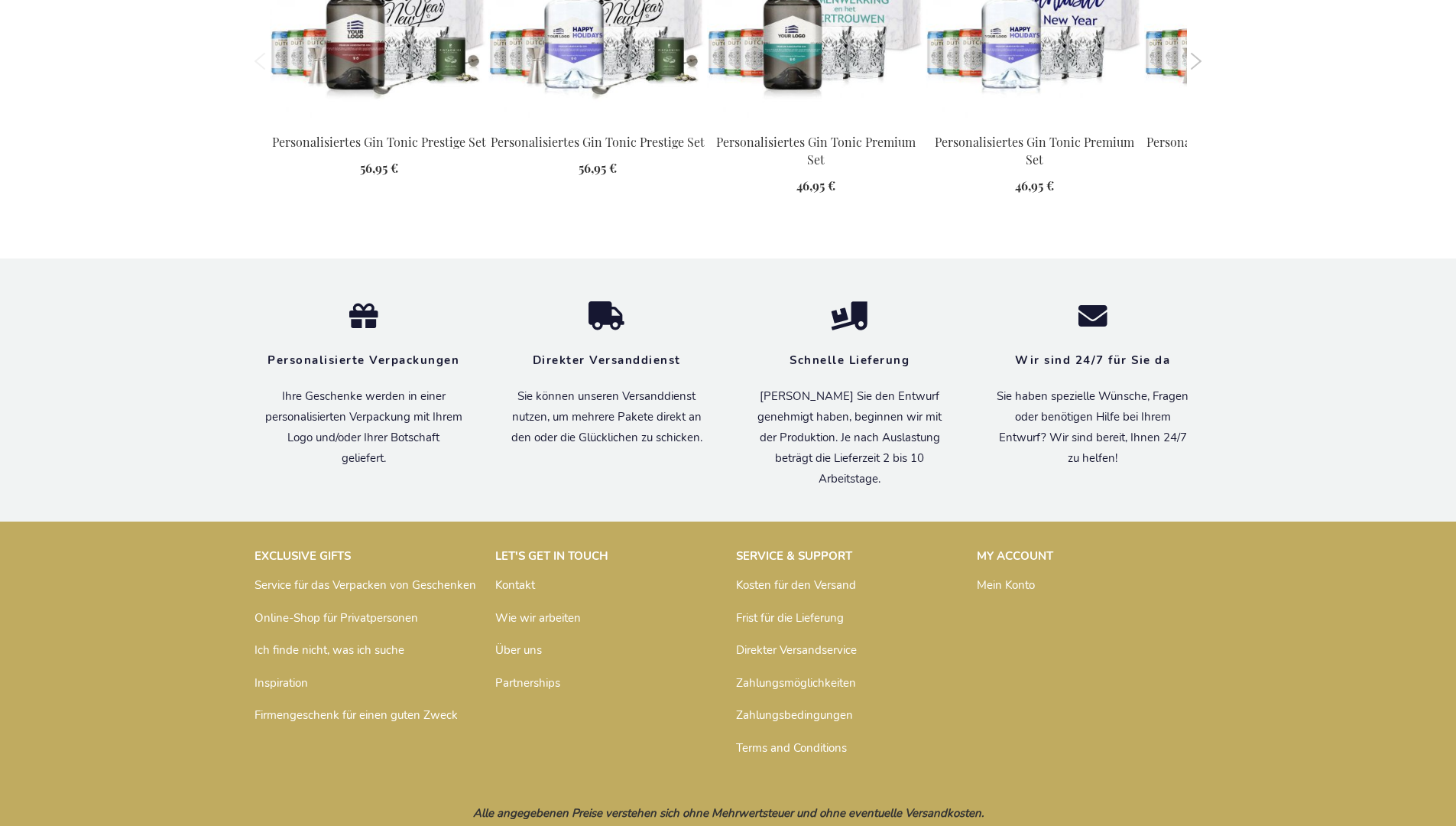
scroll to position [1536, 0]
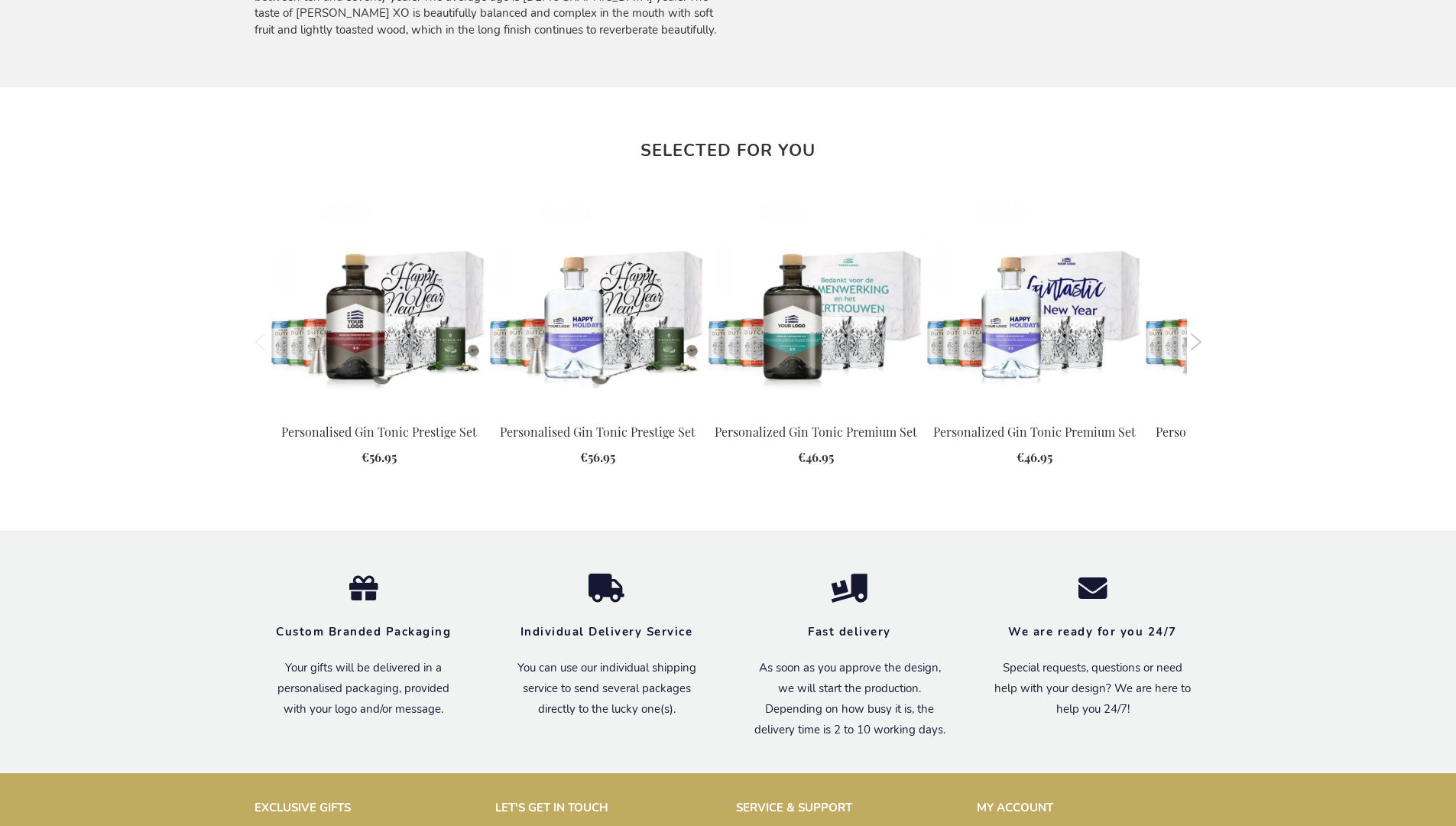
scroll to position [1456, 0]
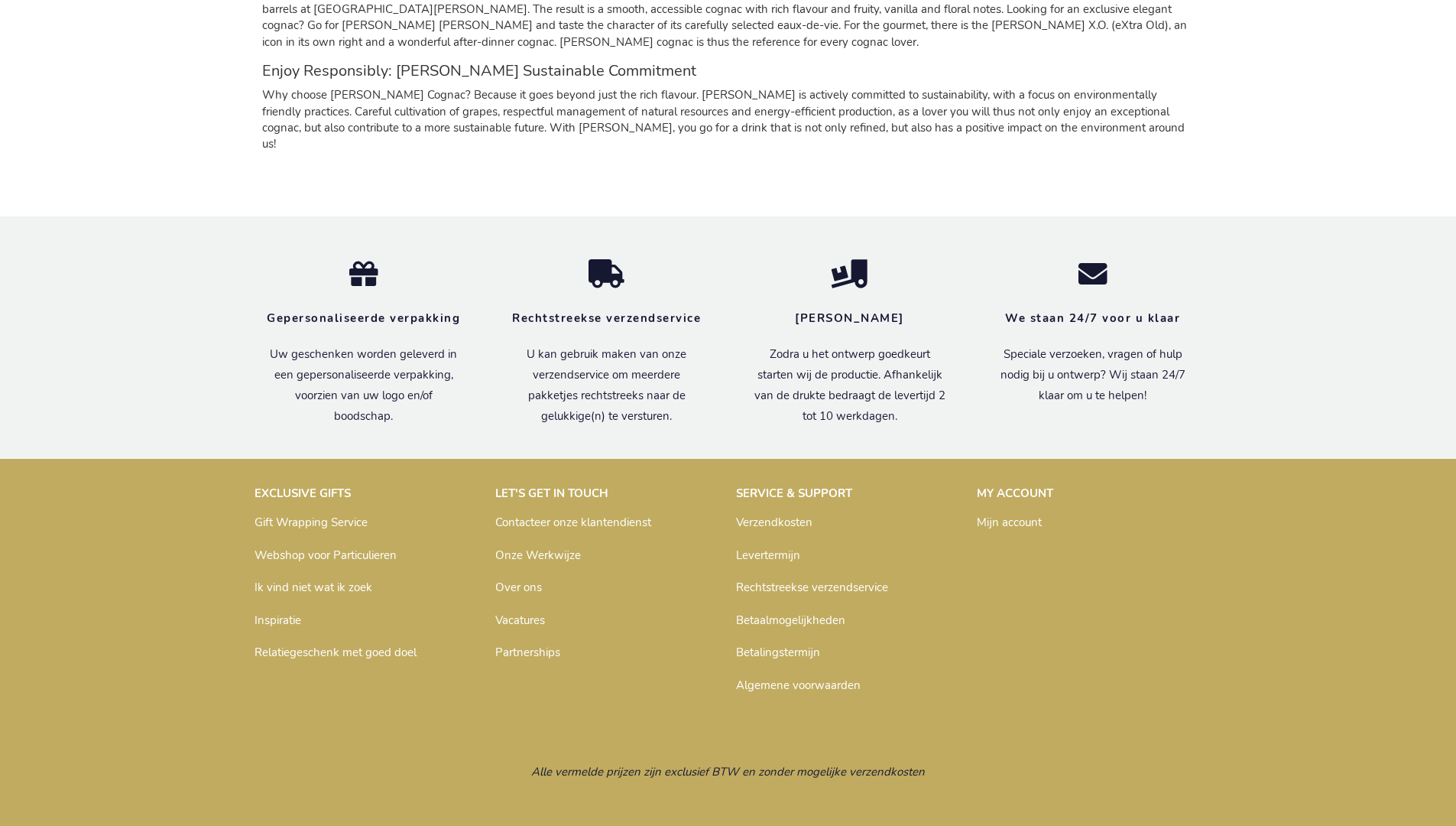
scroll to position [1488, 0]
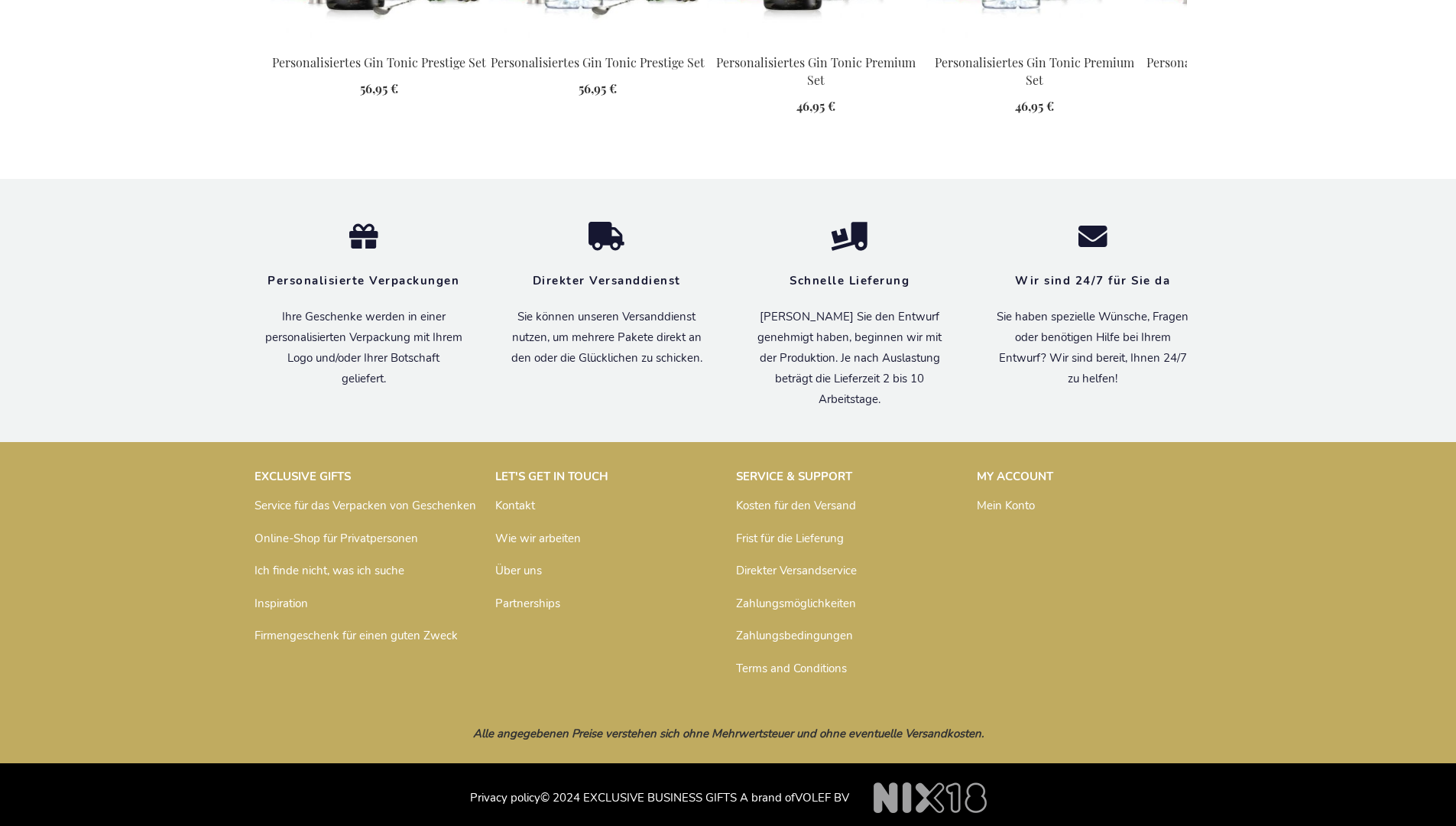
scroll to position [1536, 0]
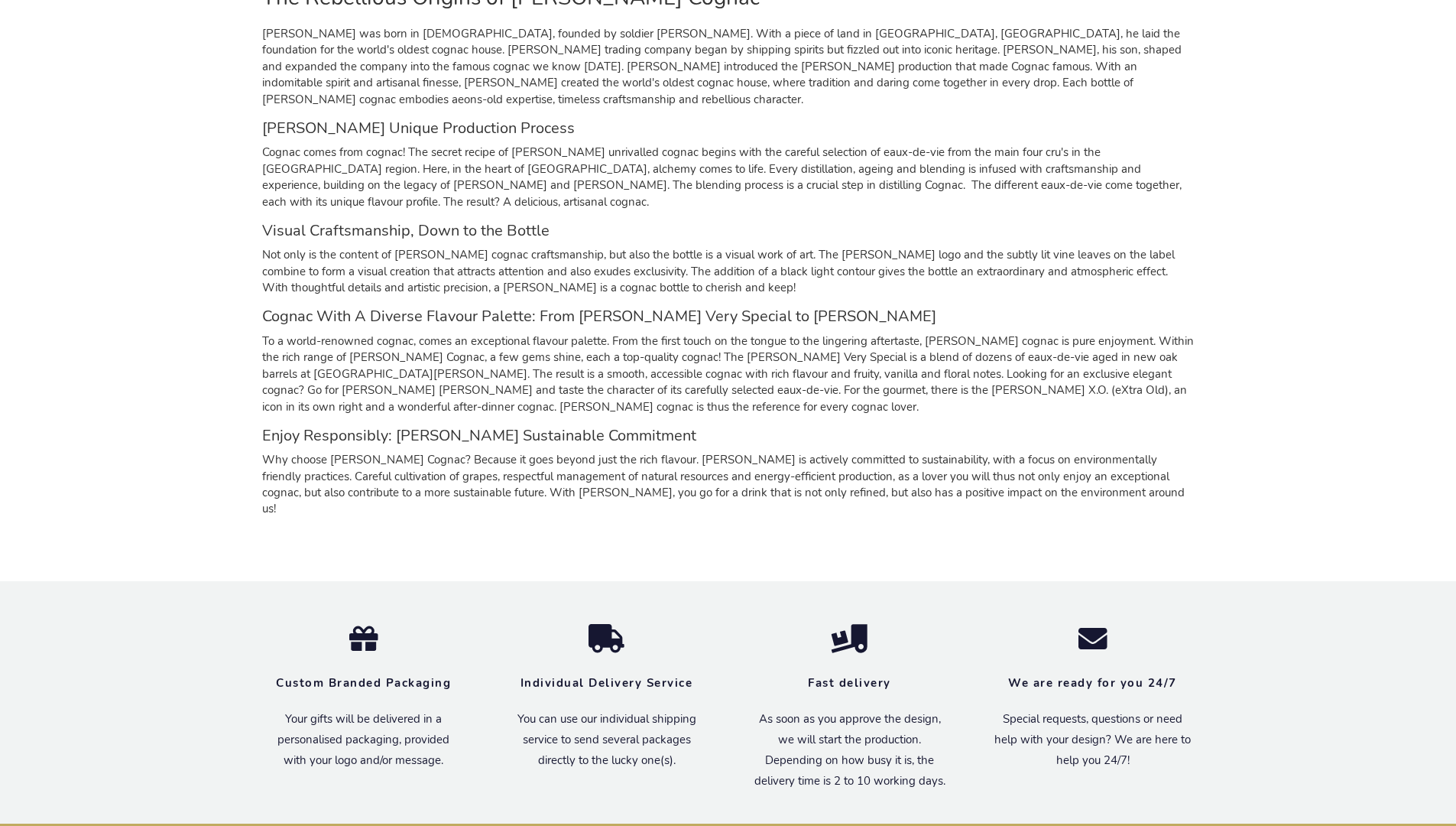
scroll to position [1459, 0]
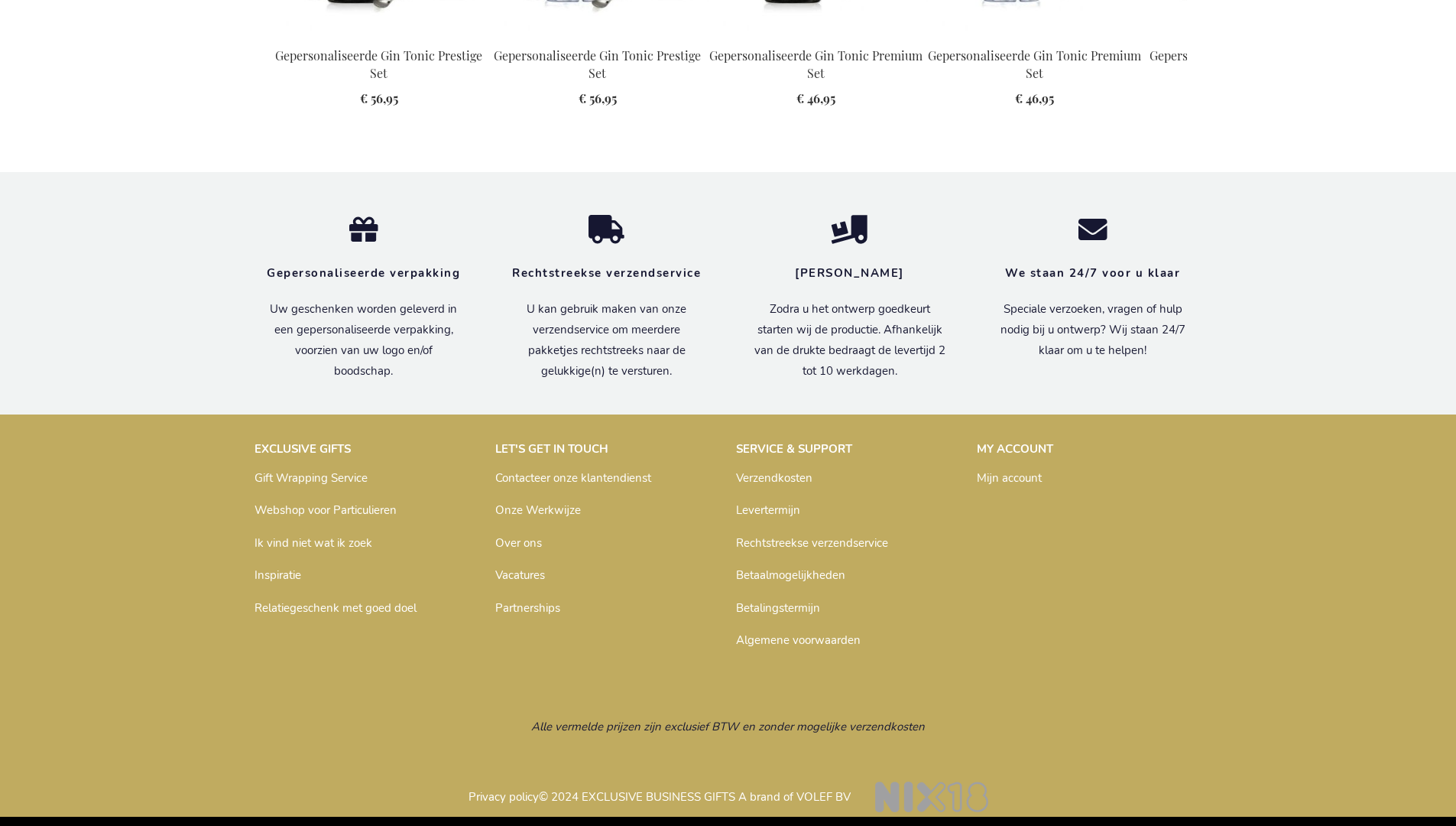
scroll to position [1526, 0]
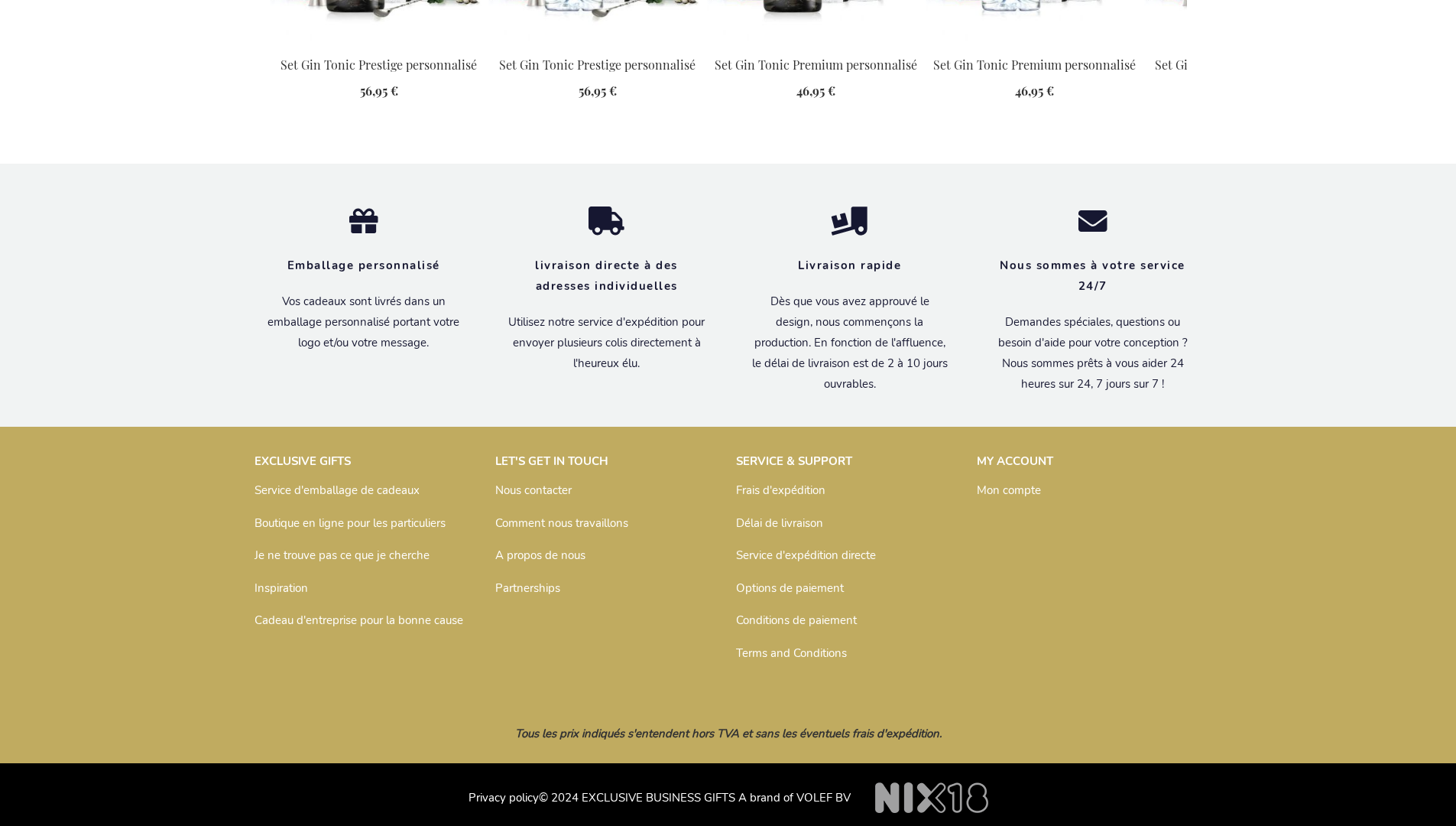
scroll to position [1534, 0]
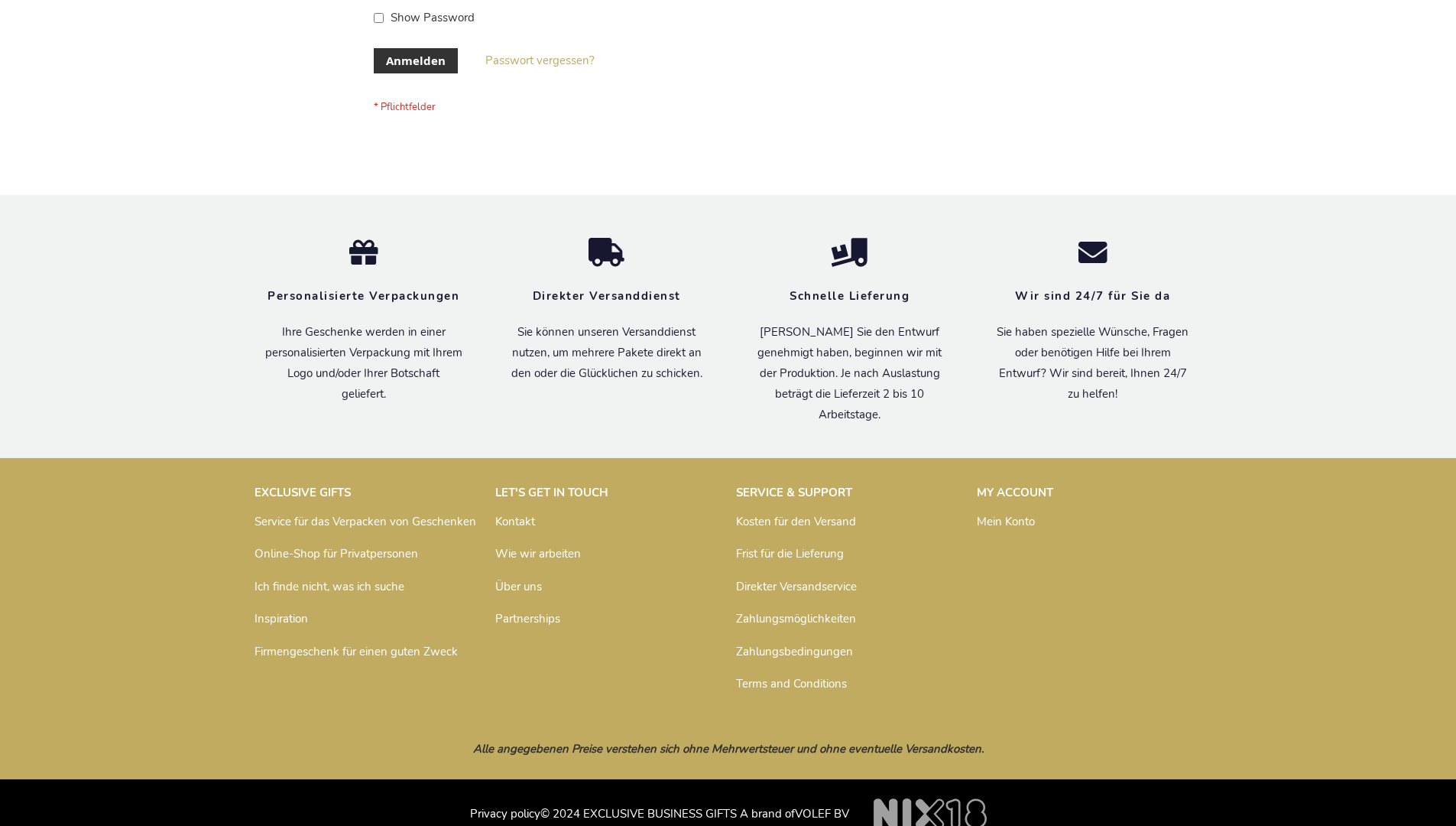
scroll to position [512, 0]
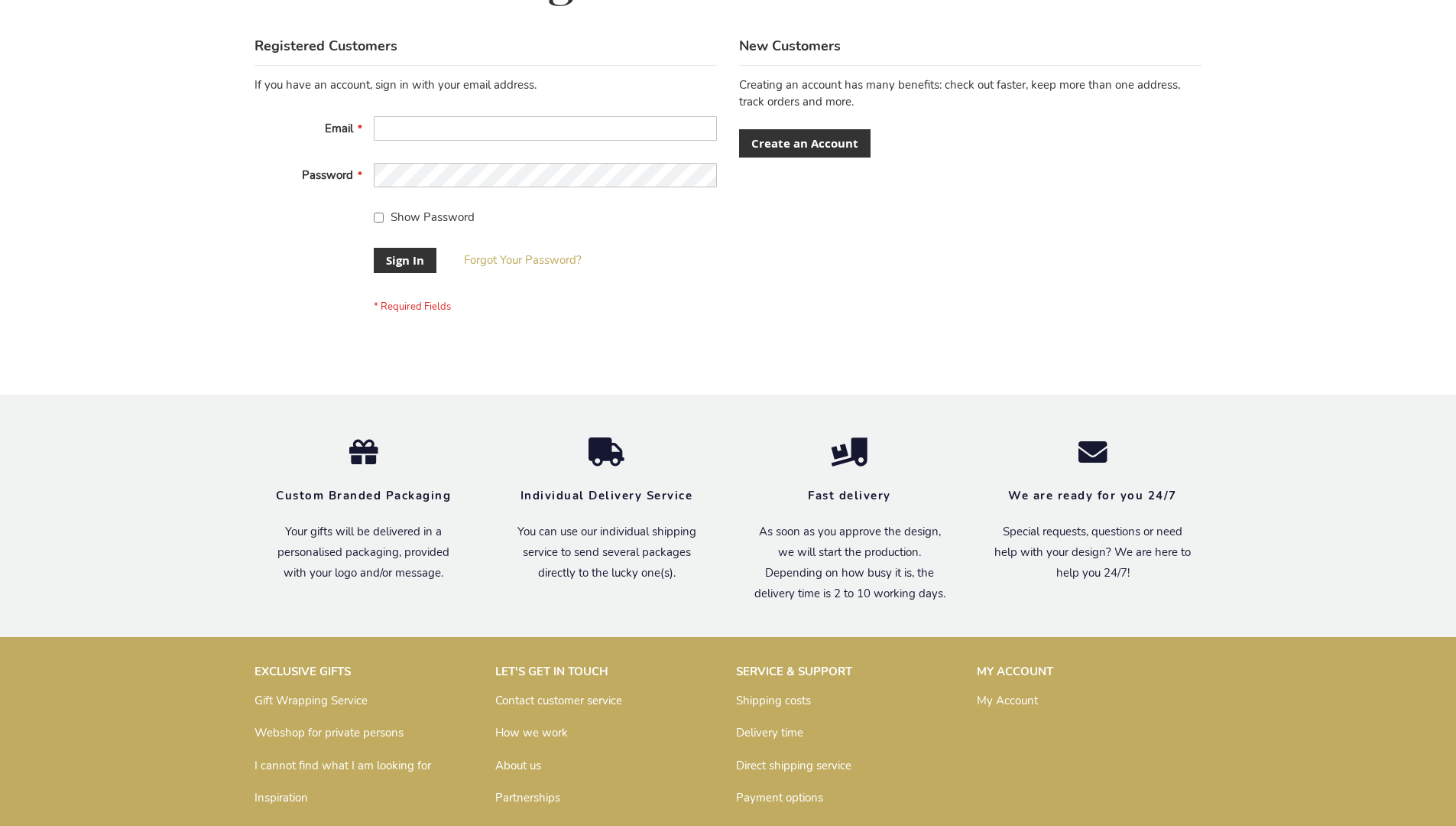
scroll to position [492, 0]
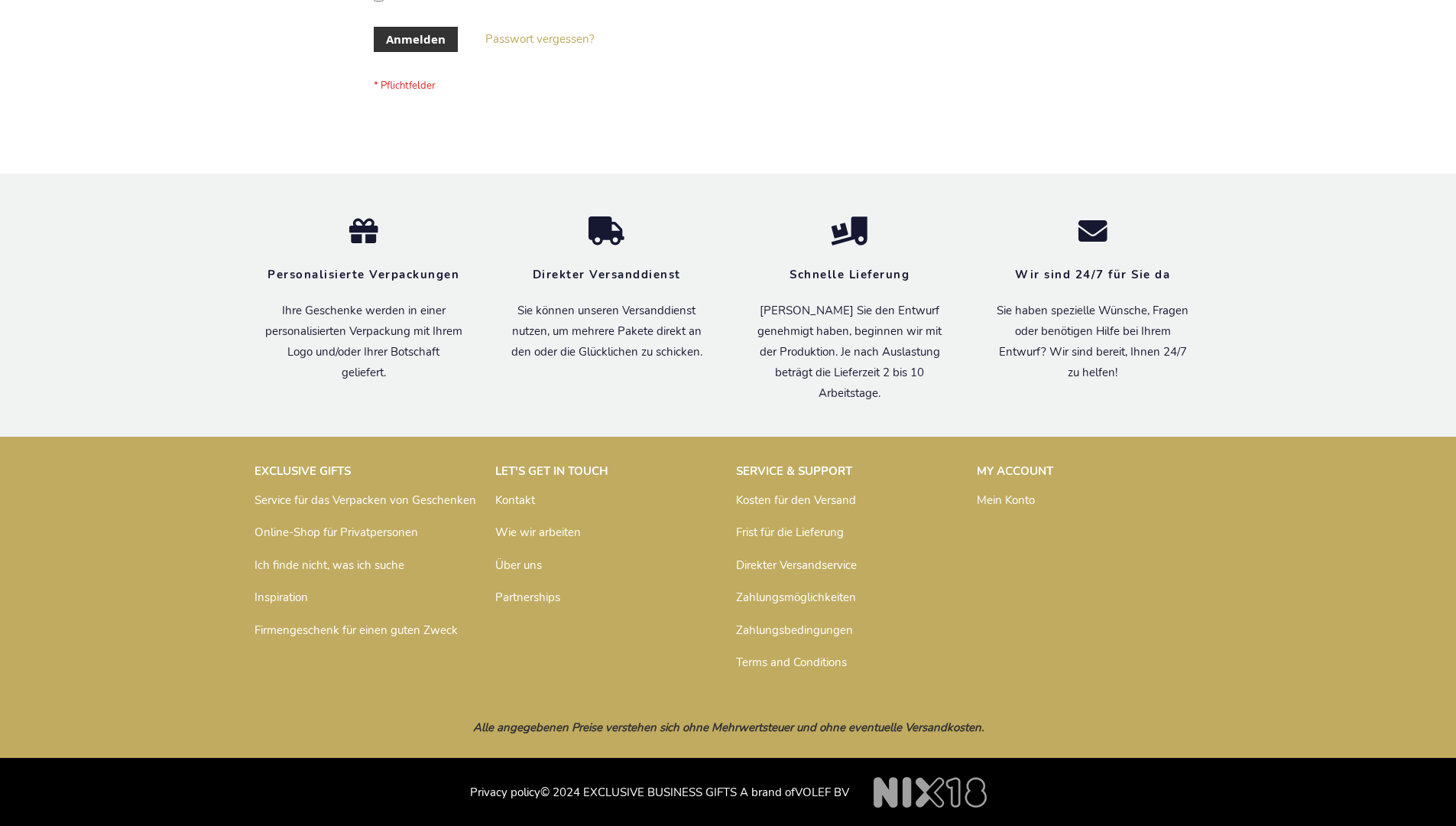
scroll to position [512, 0]
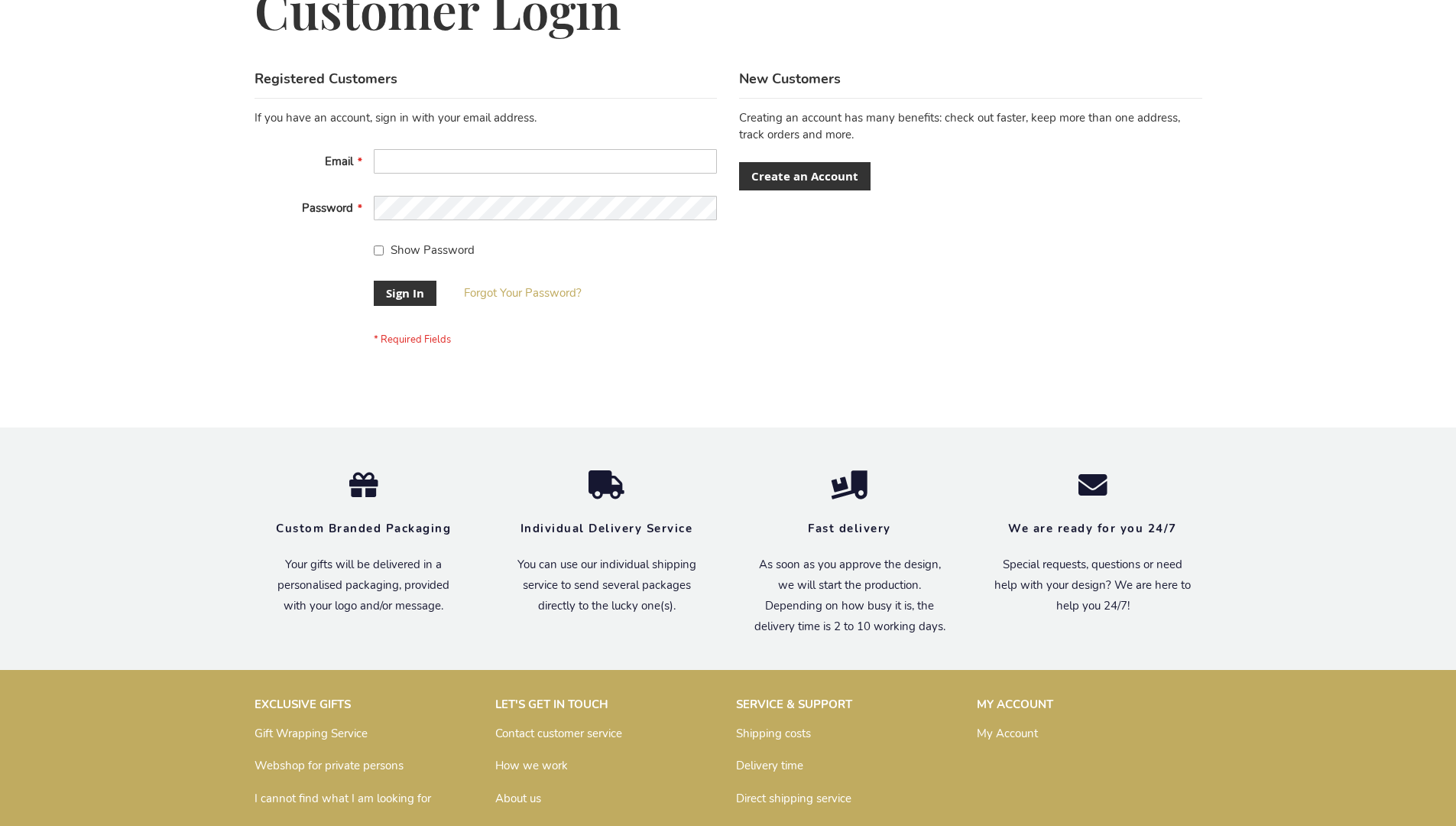
scroll to position [492, 0]
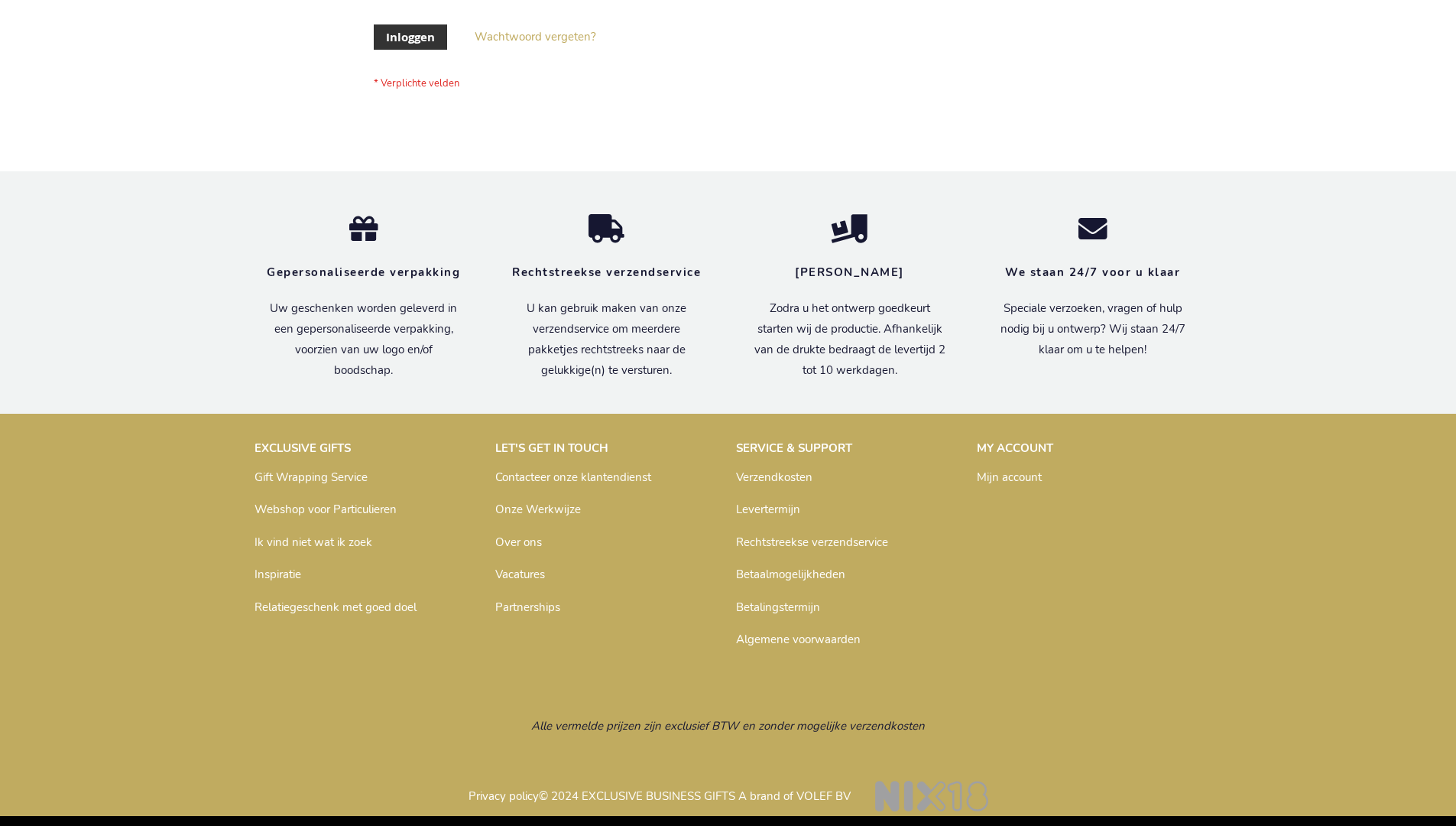
scroll to position [520, 0]
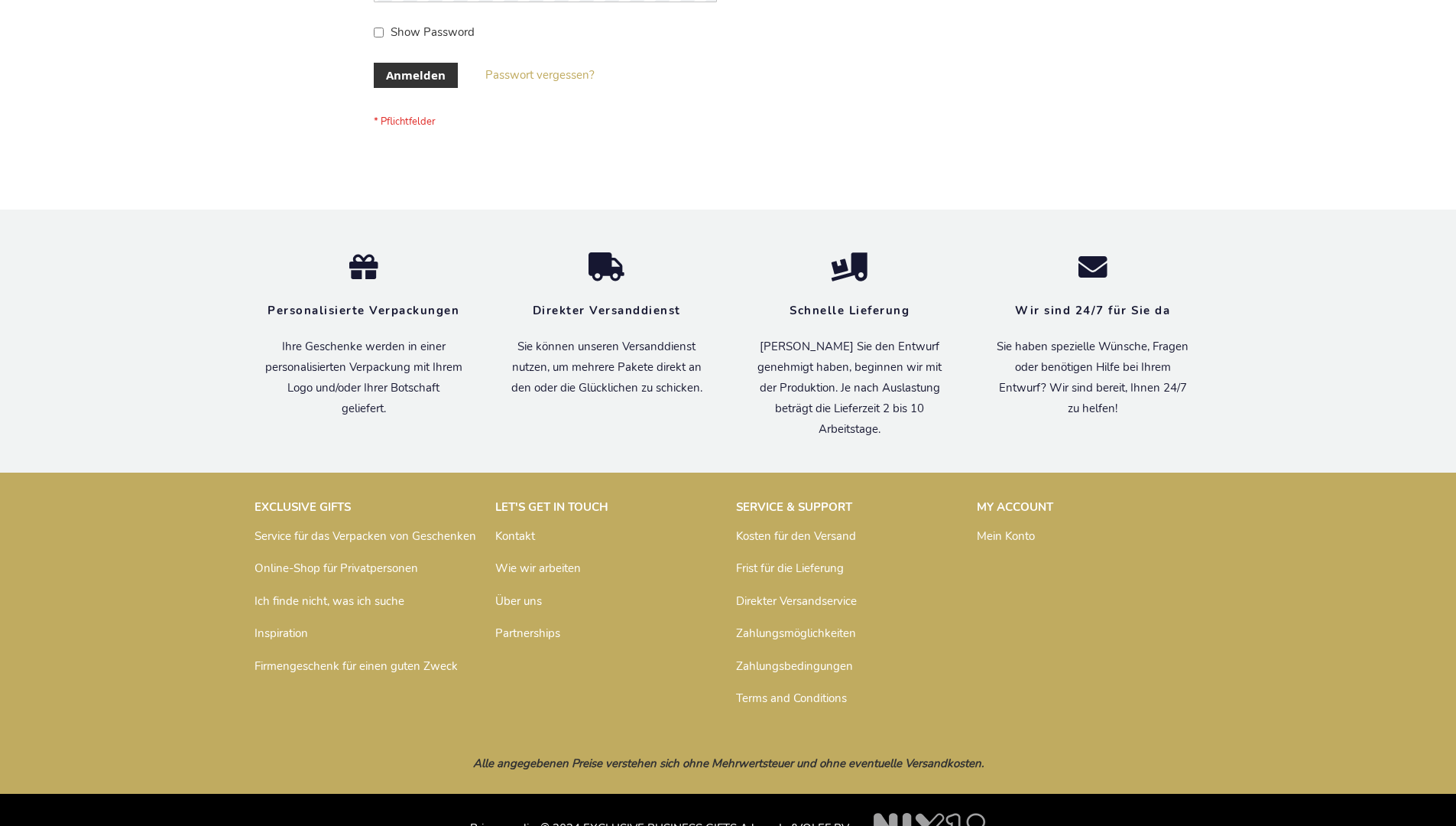
scroll to position [512, 0]
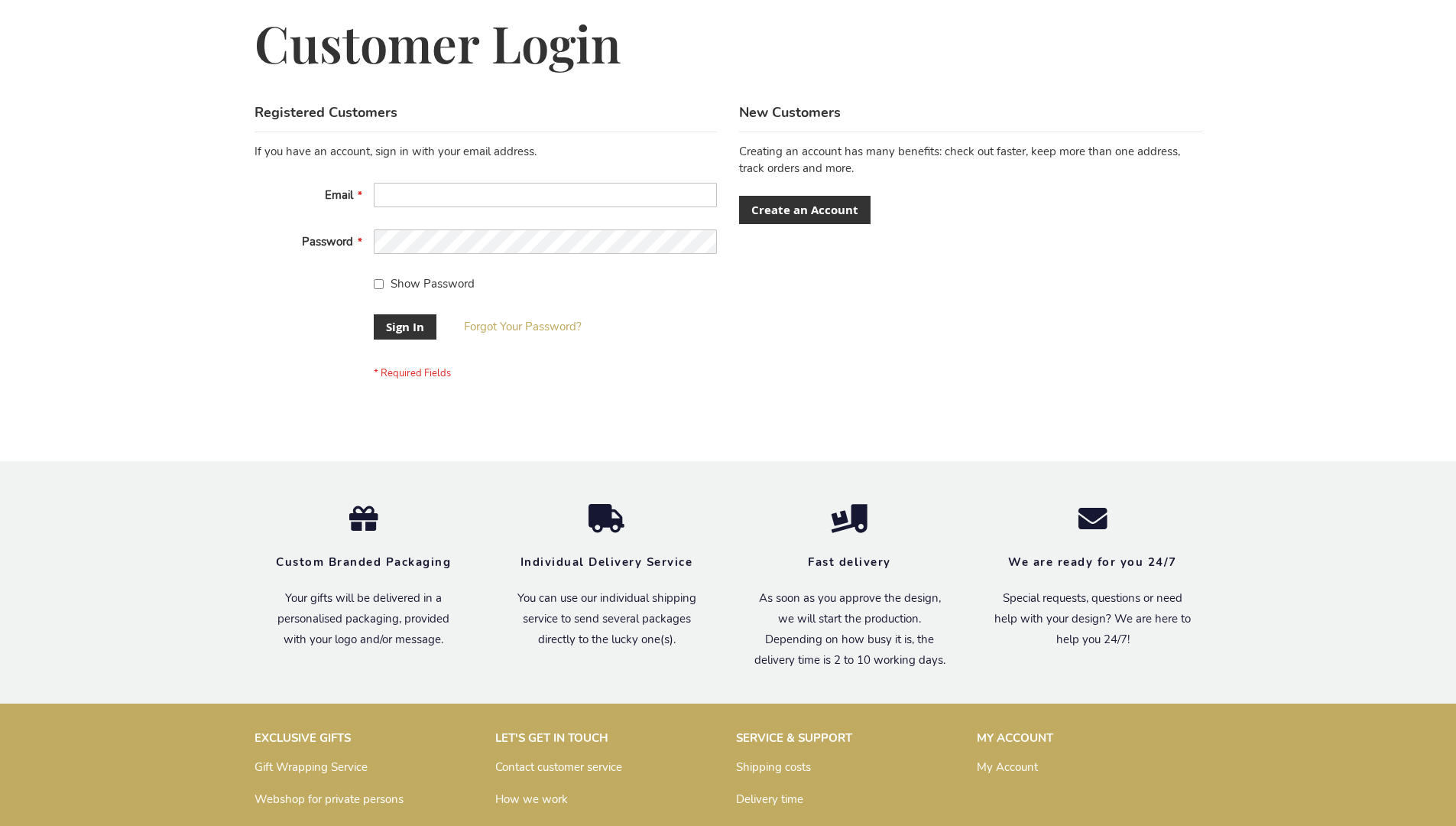
scroll to position [492, 0]
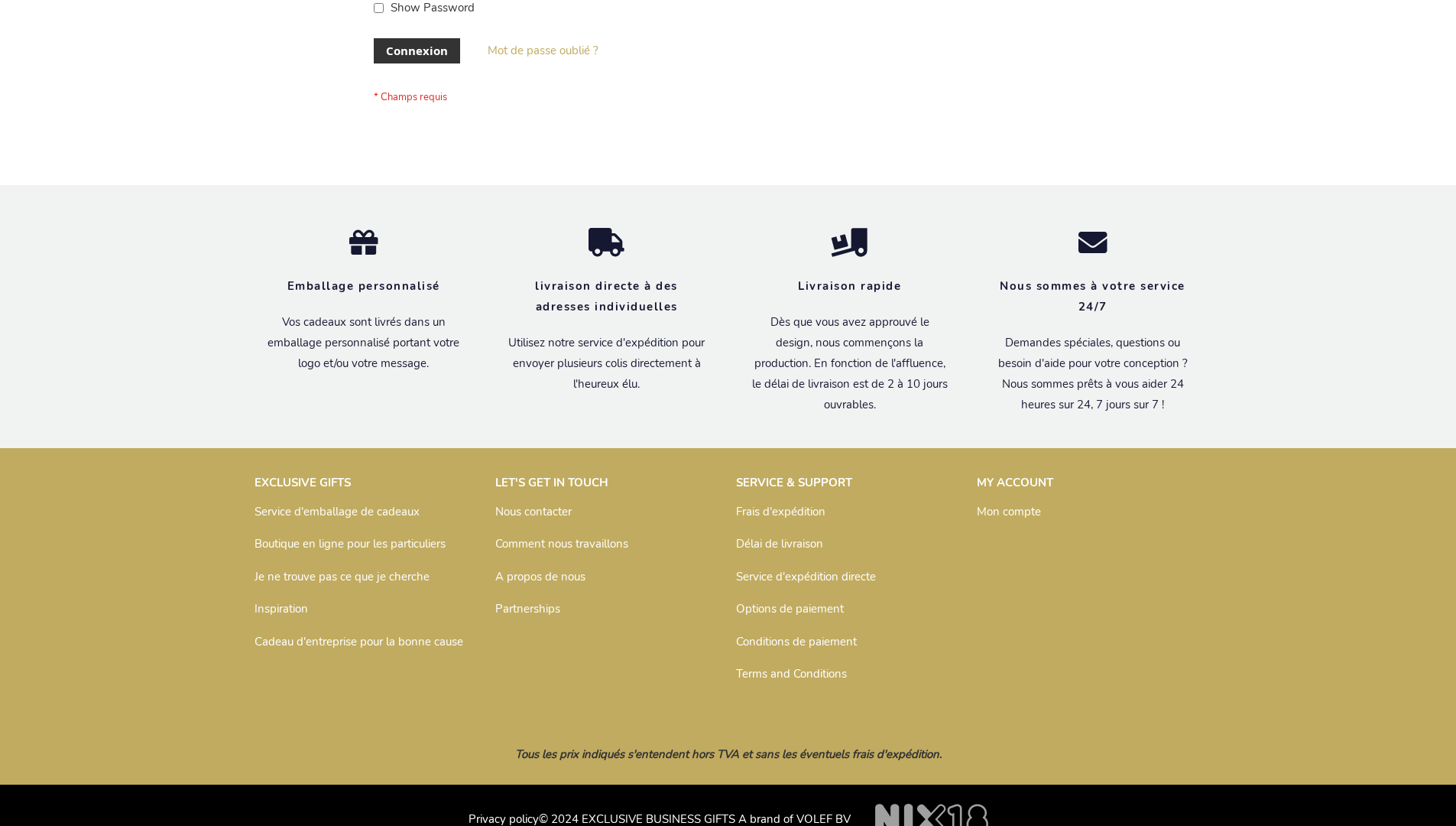
scroll to position [528, 0]
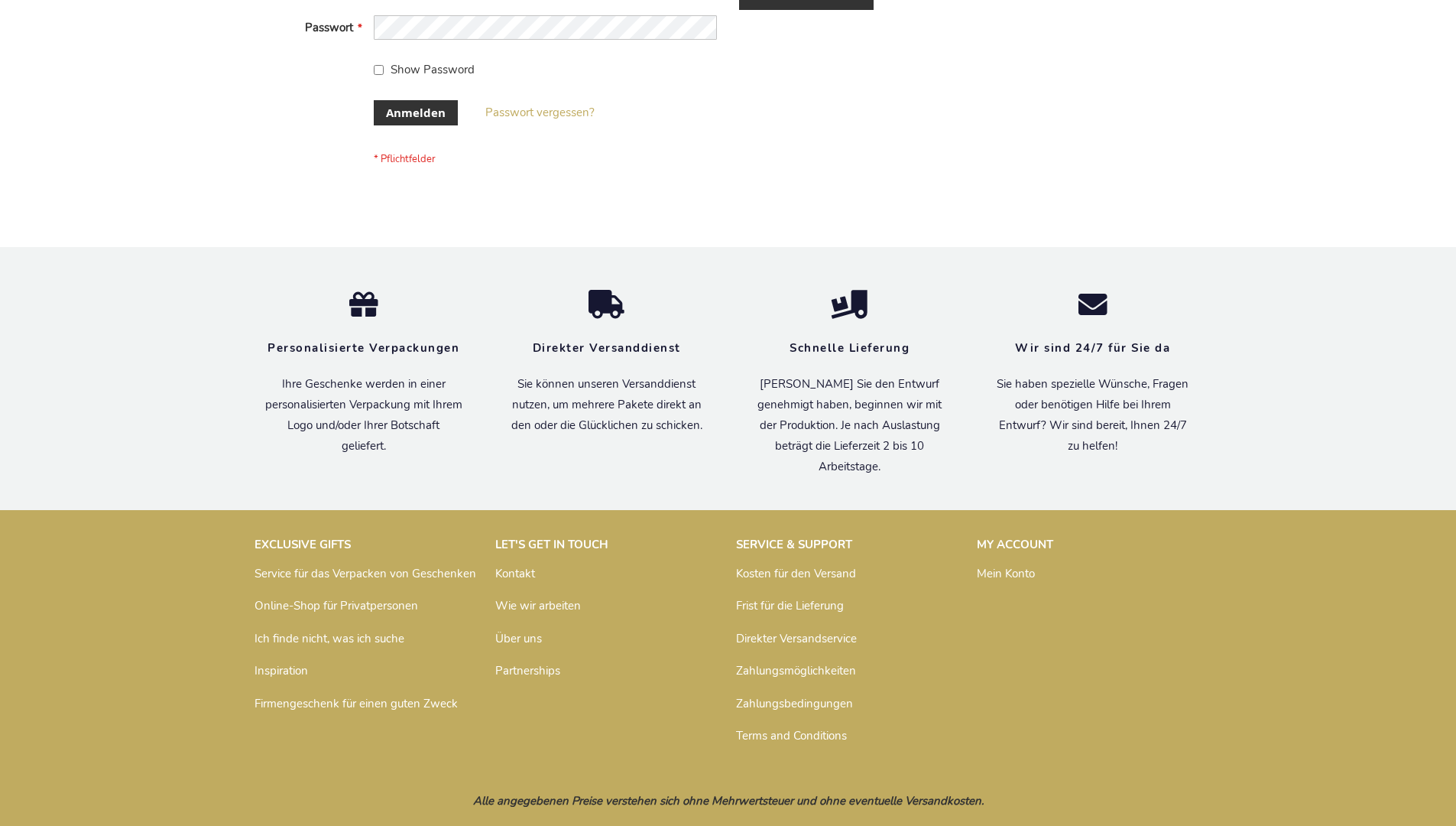
scroll to position [512, 0]
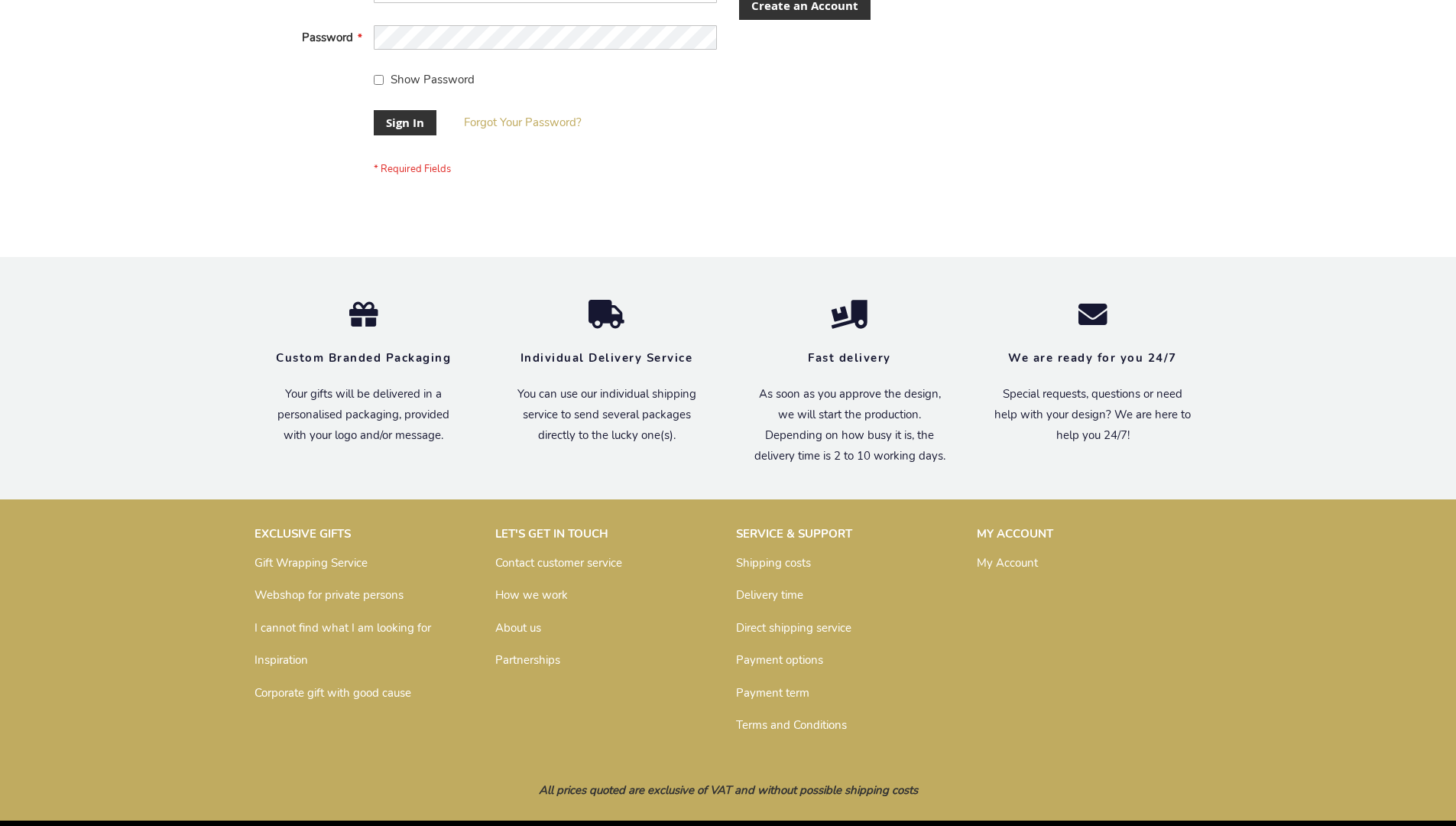
scroll to position [492, 0]
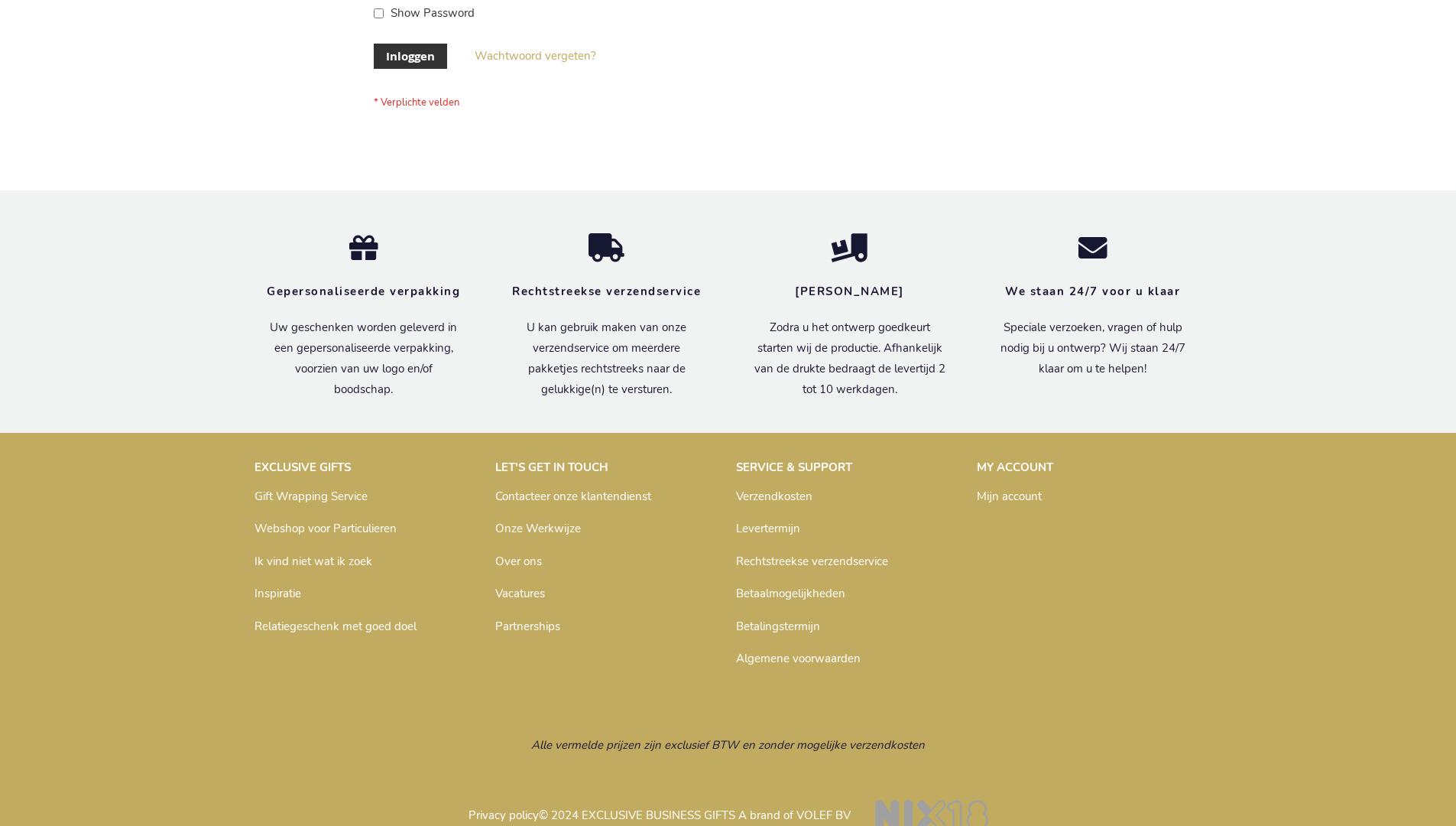
scroll to position [520, 0]
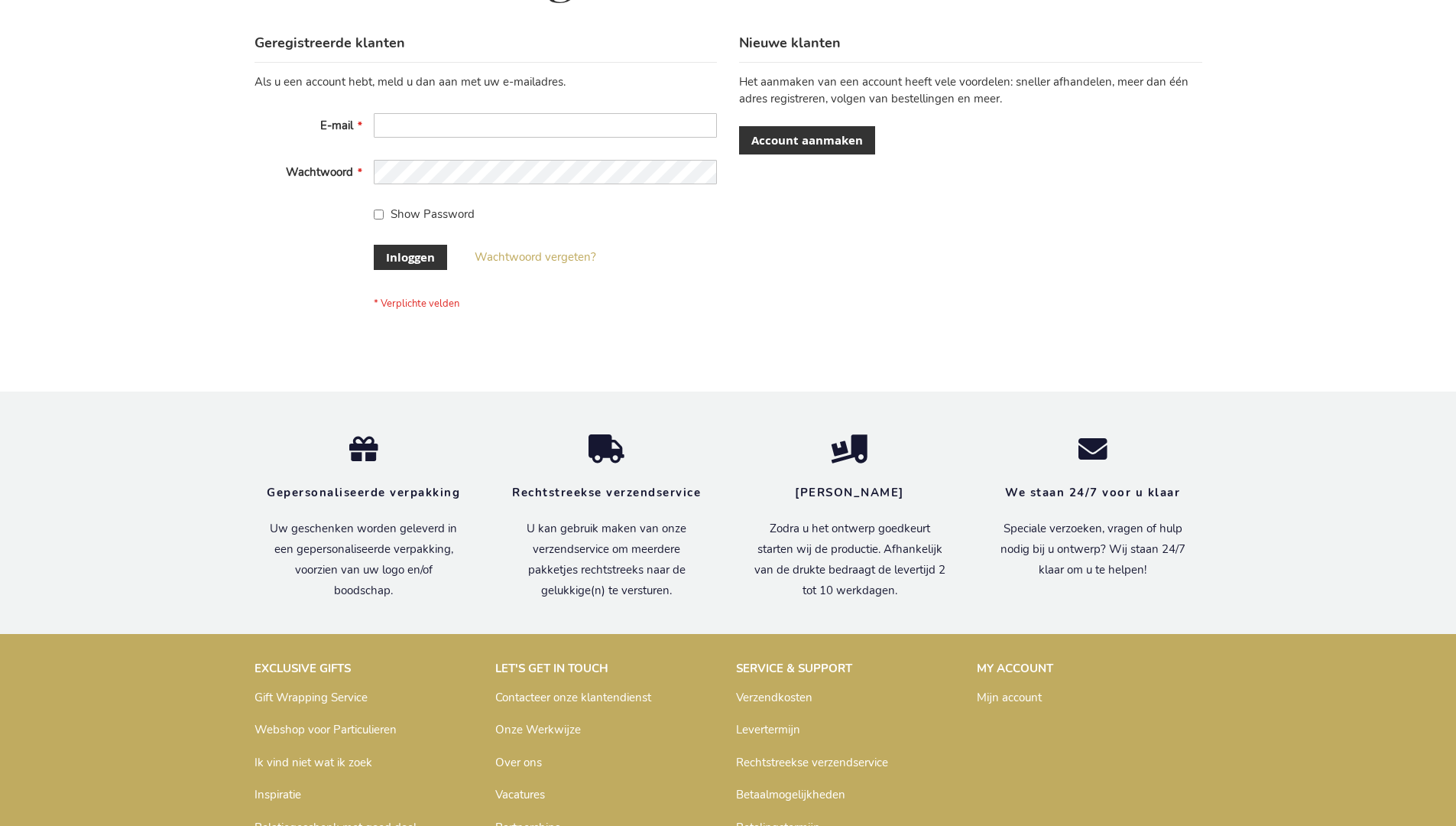
scroll to position [520, 0]
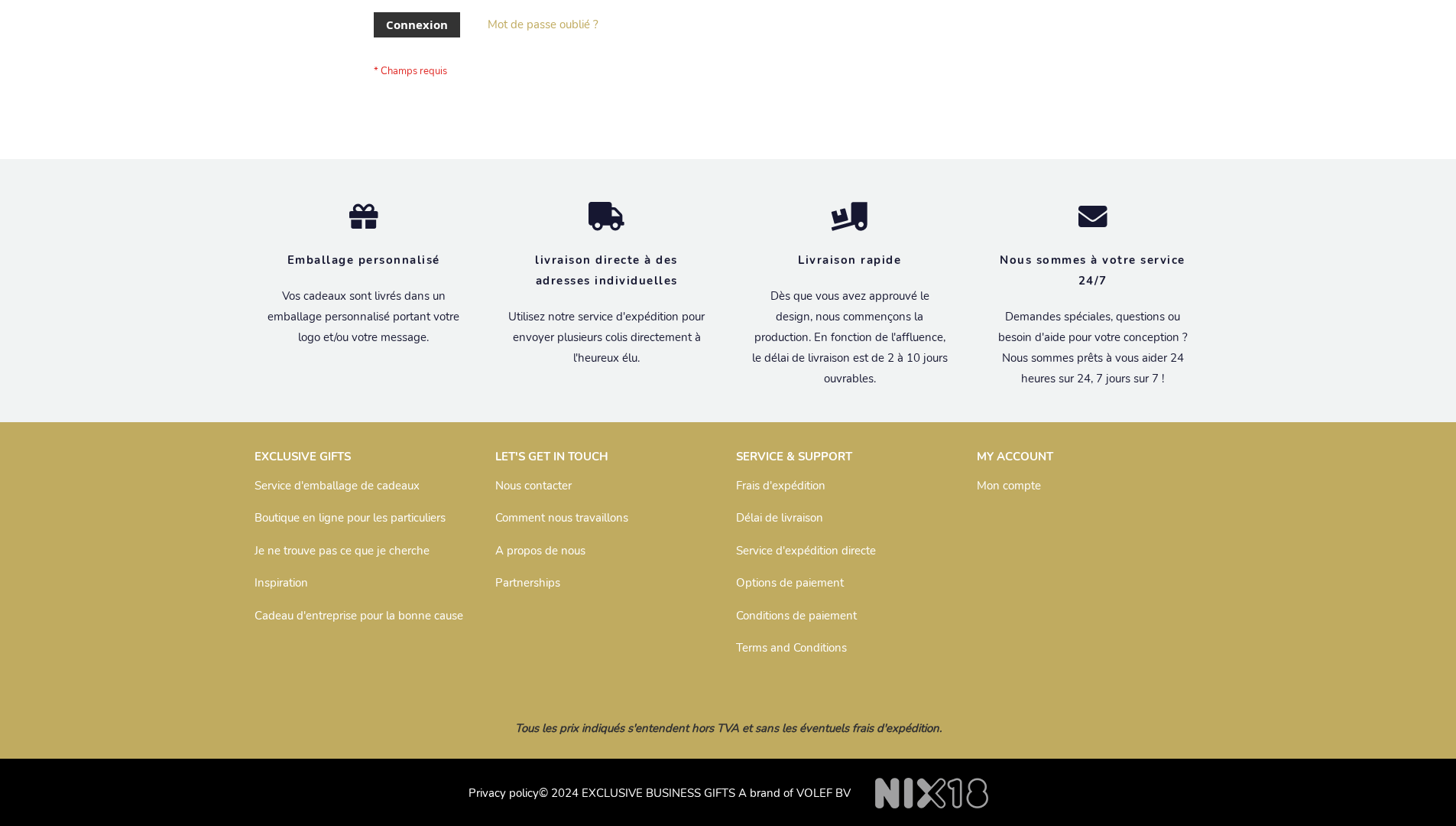
scroll to position [528, 0]
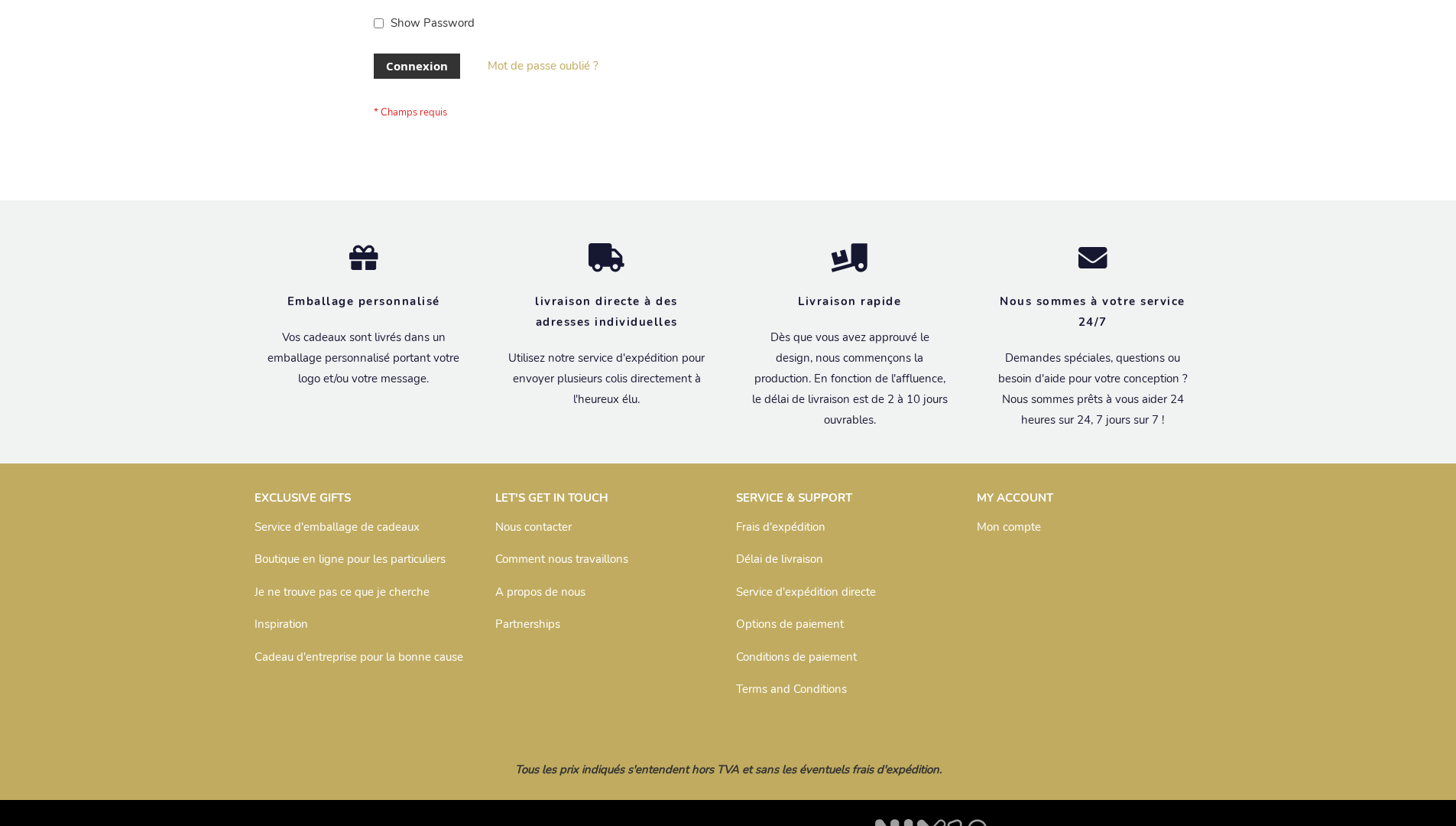
scroll to position [528, 0]
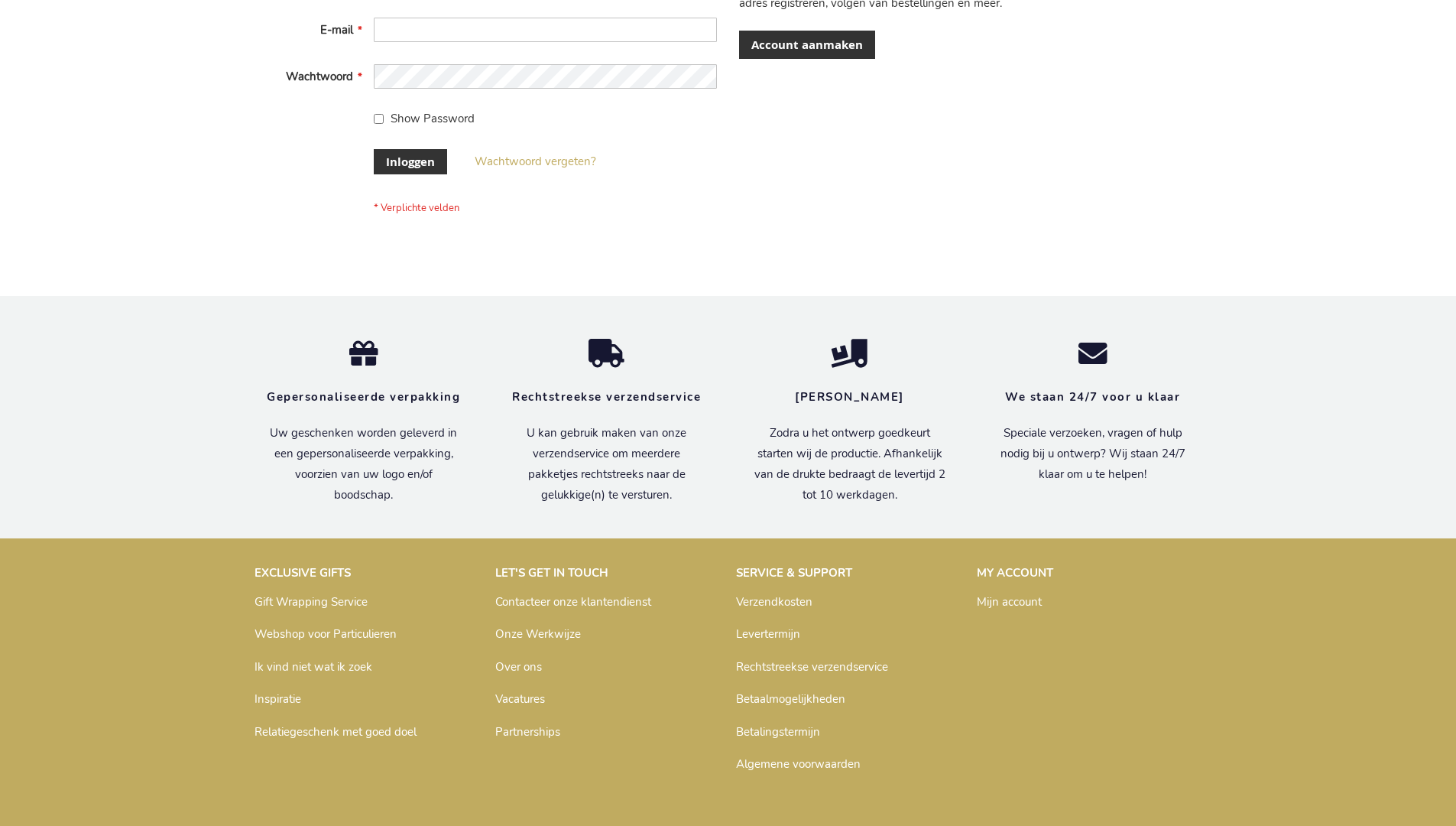
scroll to position [520, 0]
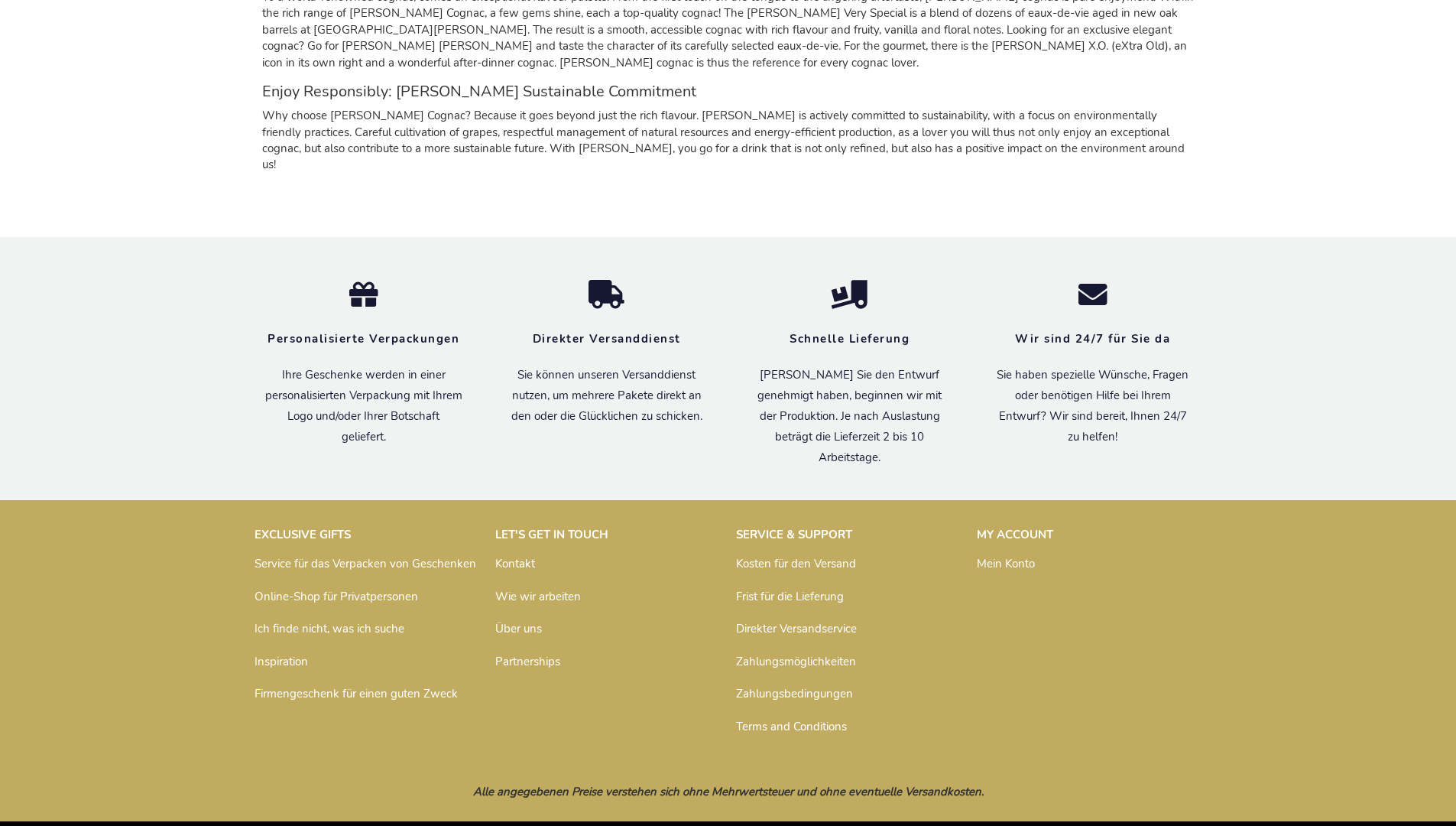
scroll to position [1480, 0]
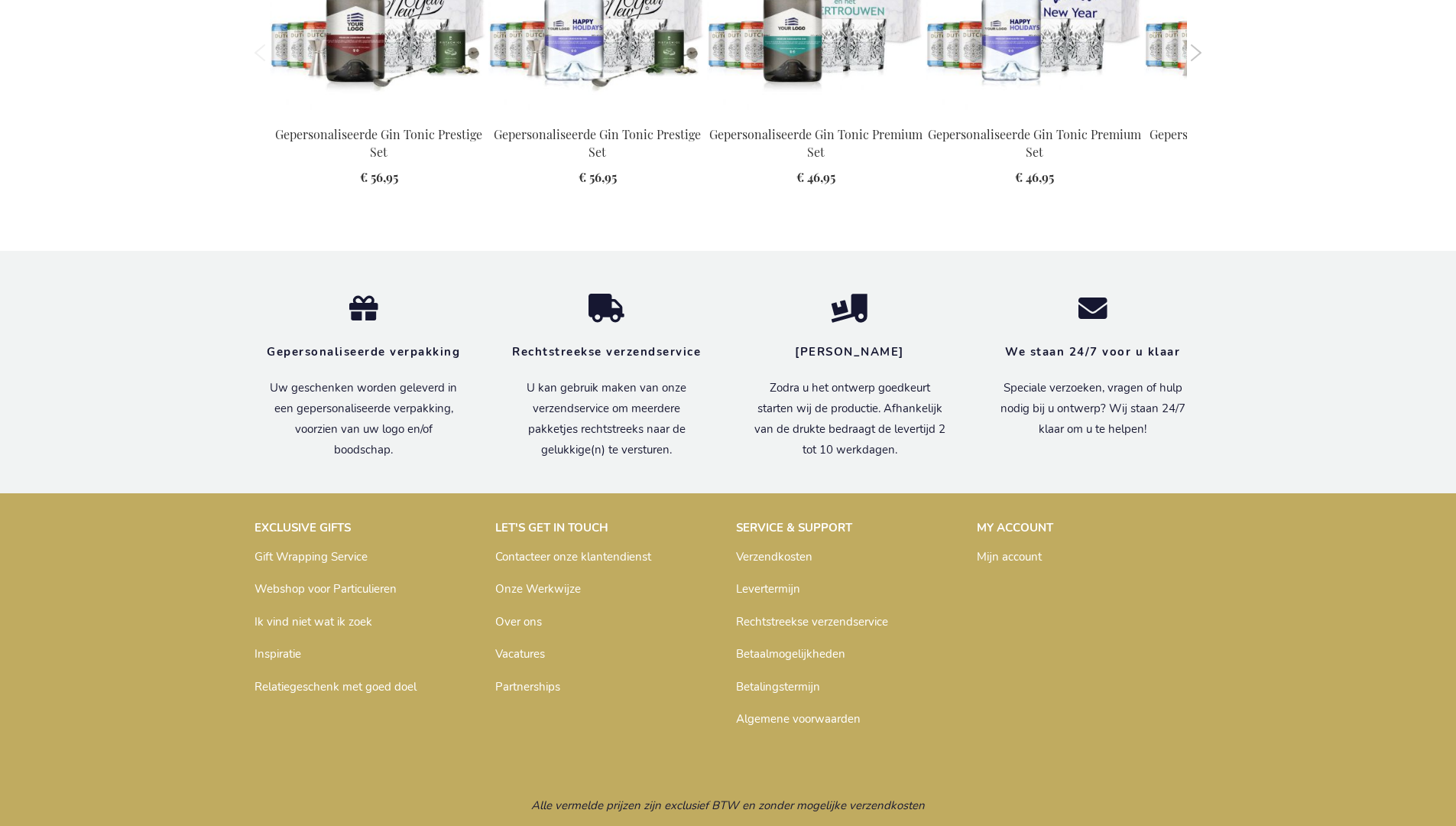
scroll to position [1526, 0]
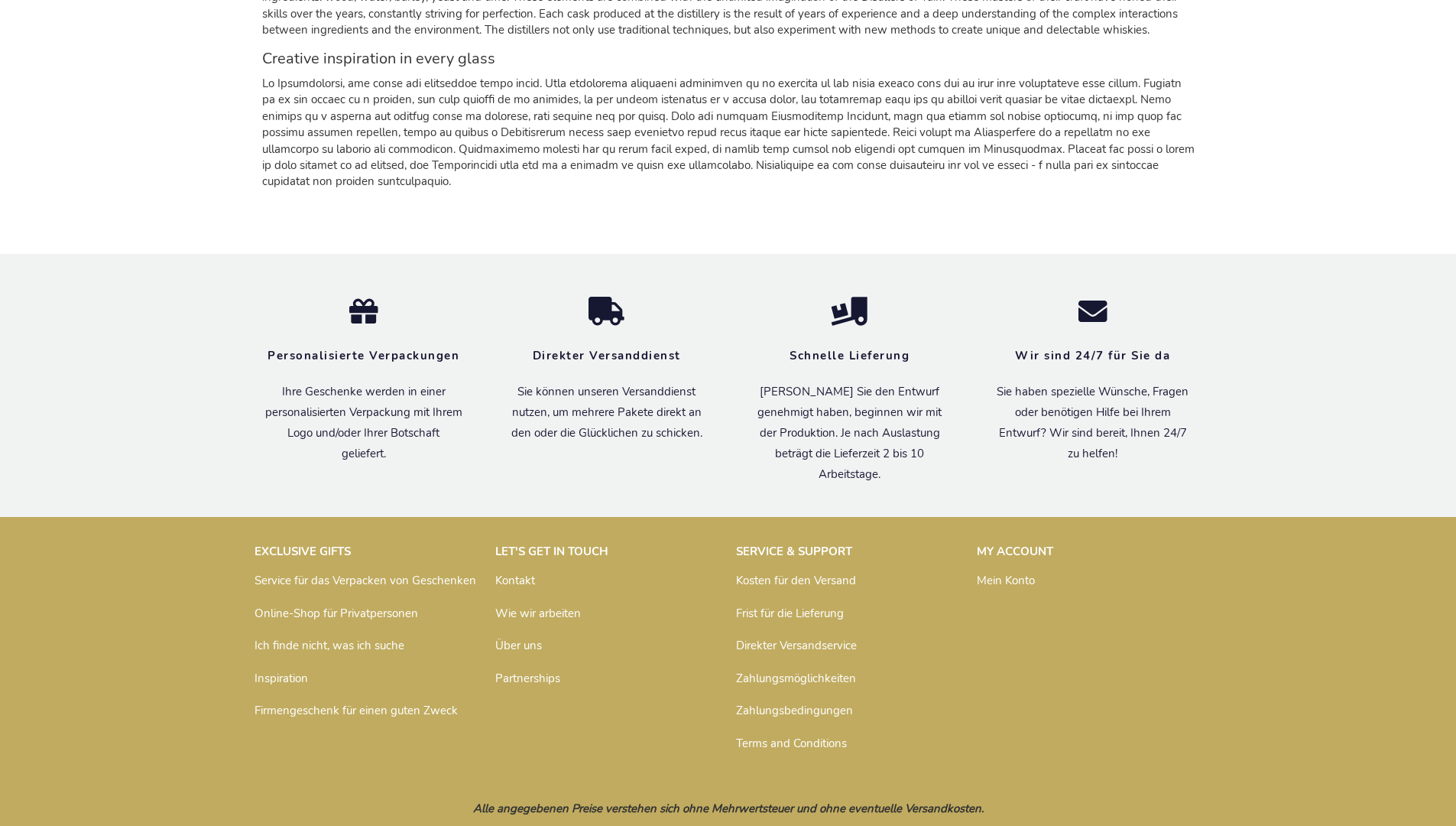
scroll to position [1461, 0]
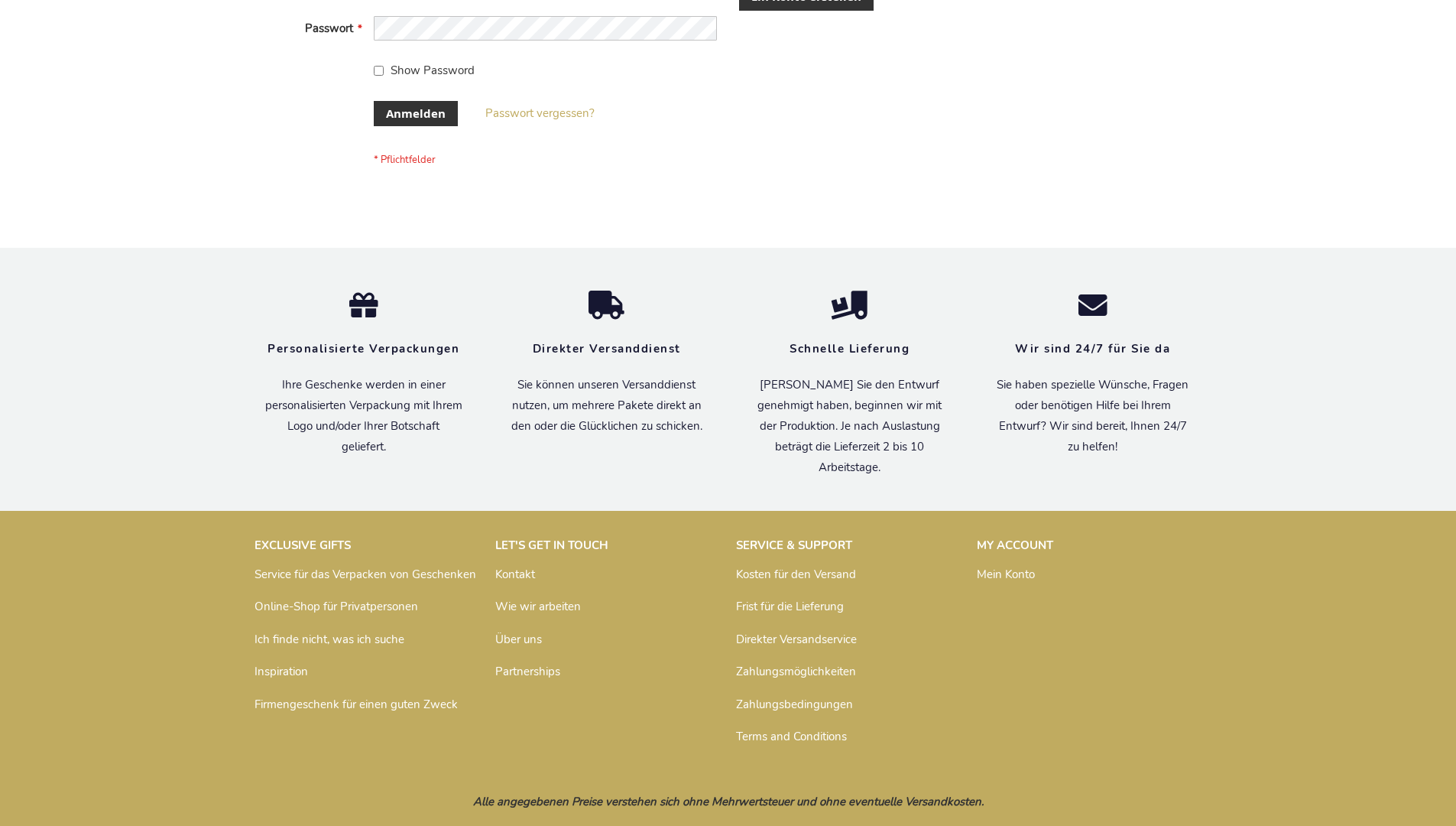
scroll to position [511, 0]
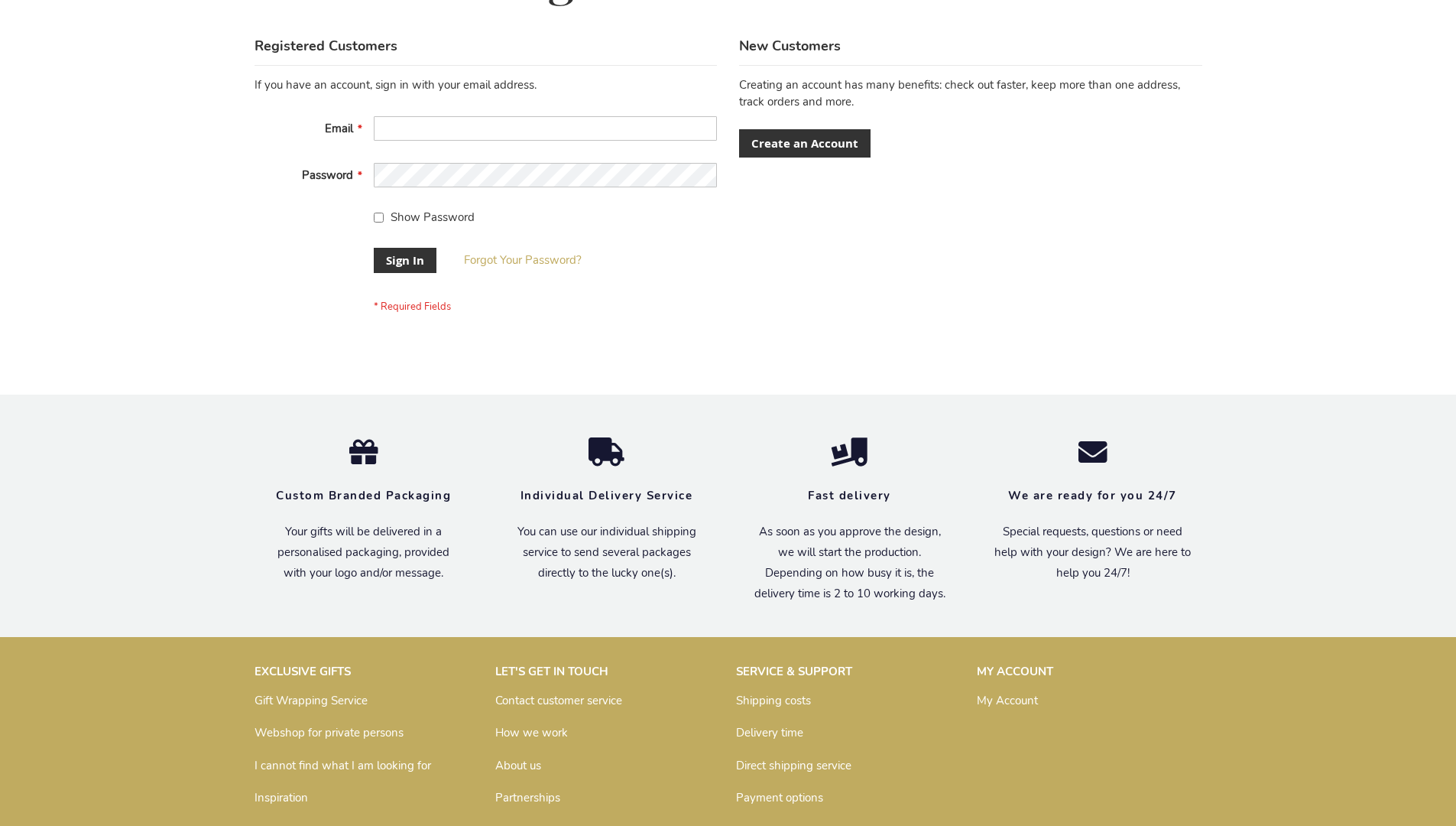
scroll to position [492, 0]
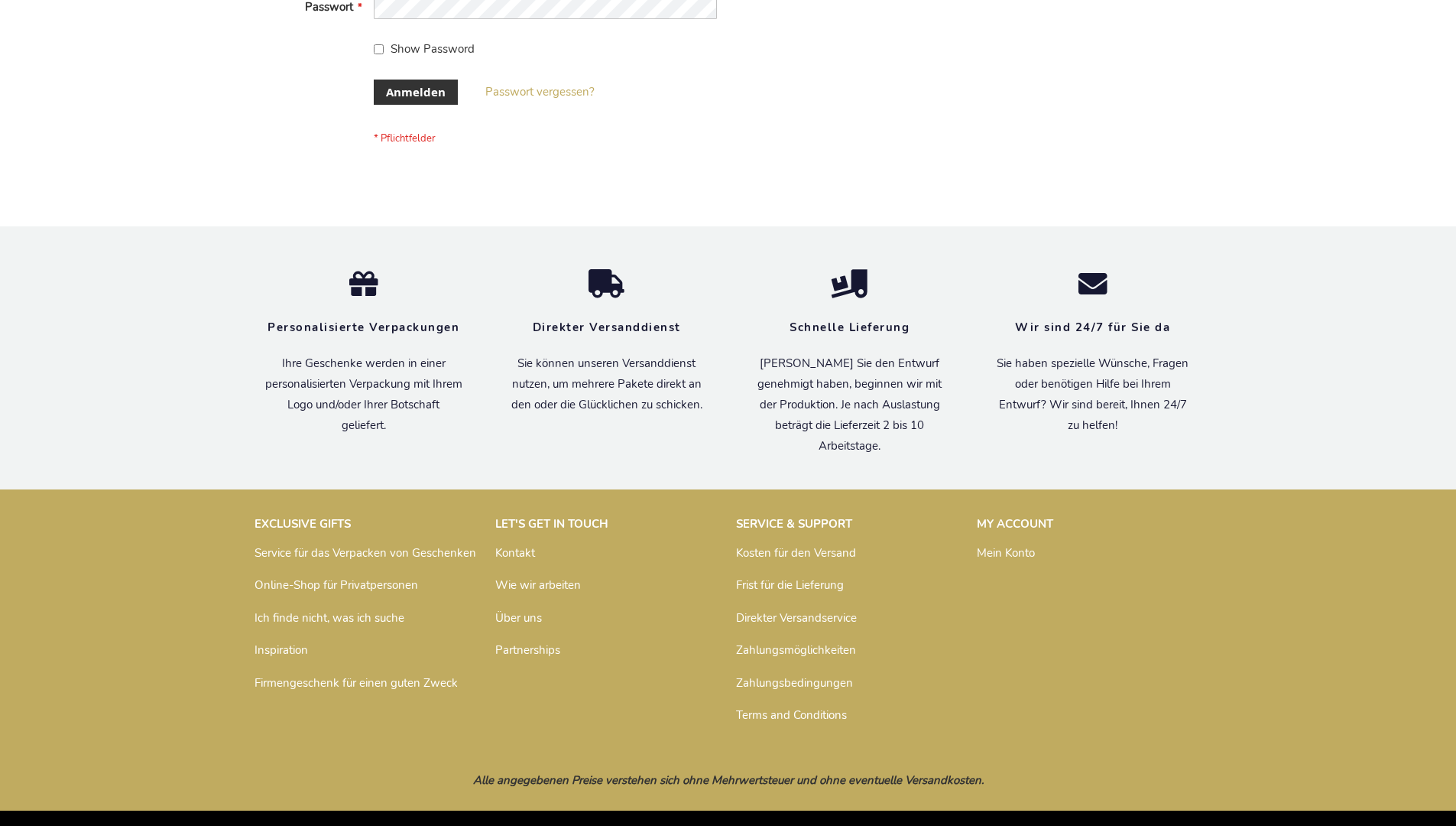
scroll to position [512, 0]
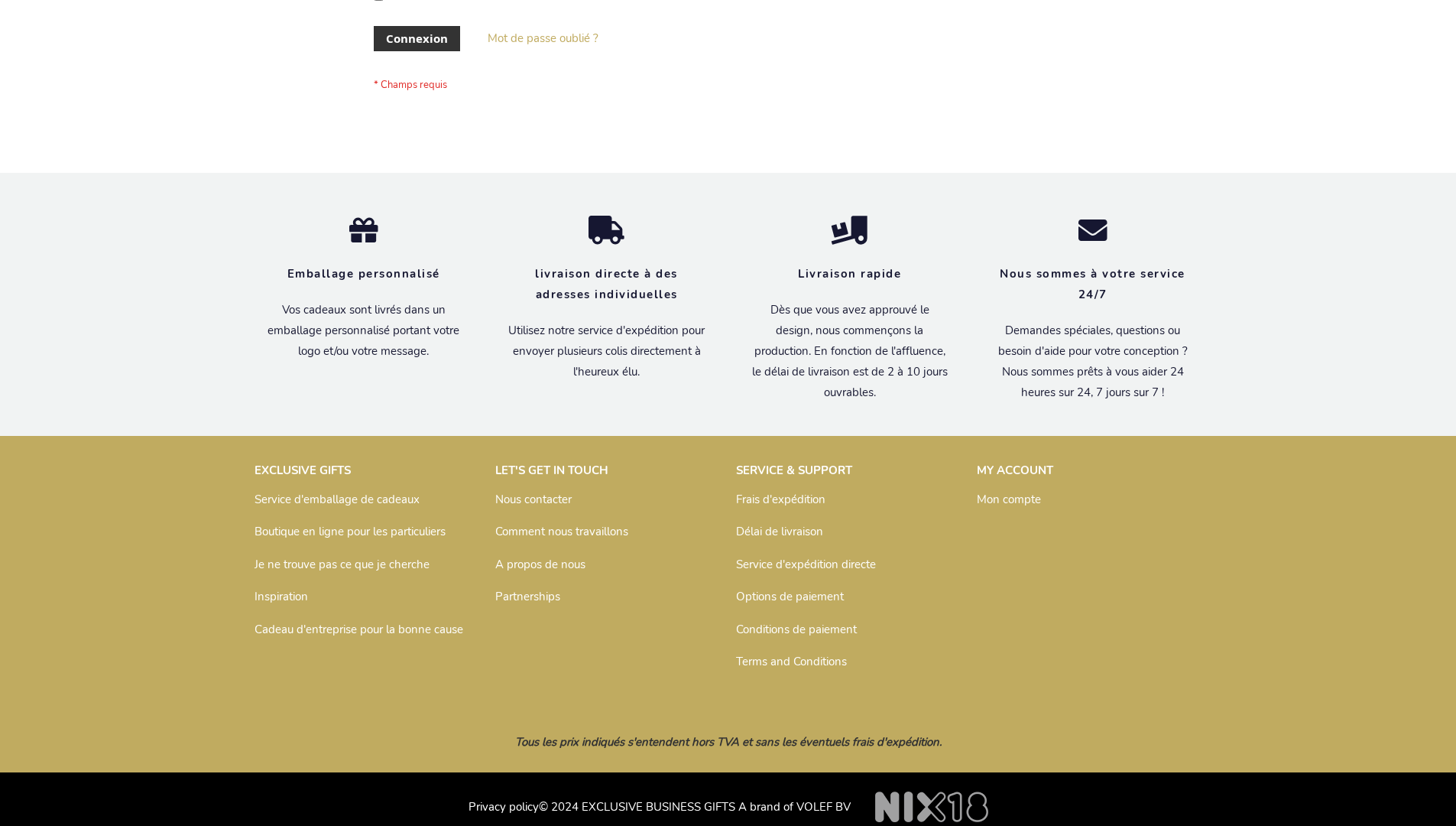
scroll to position [528, 0]
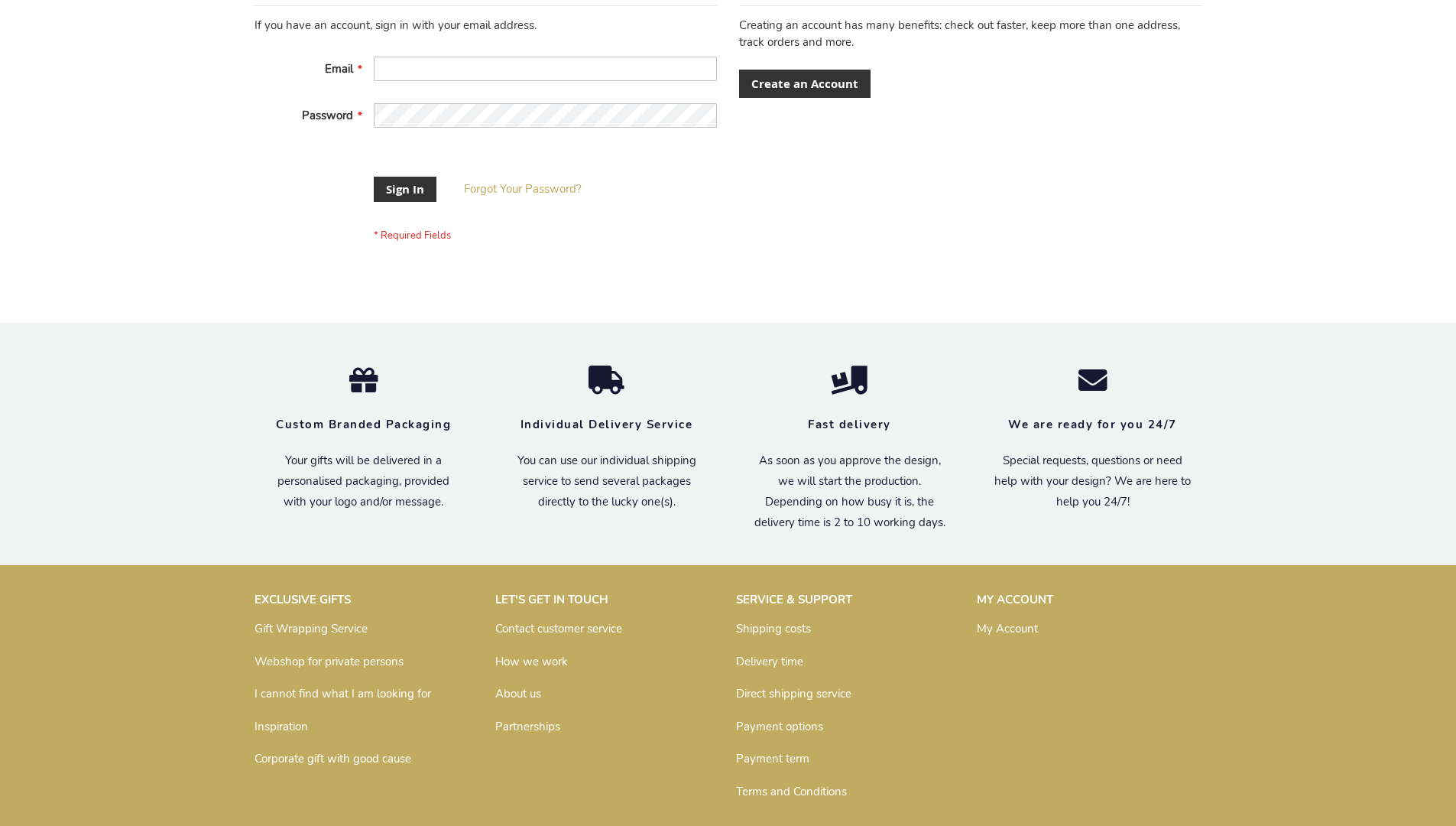
scroll to position [480, 0]
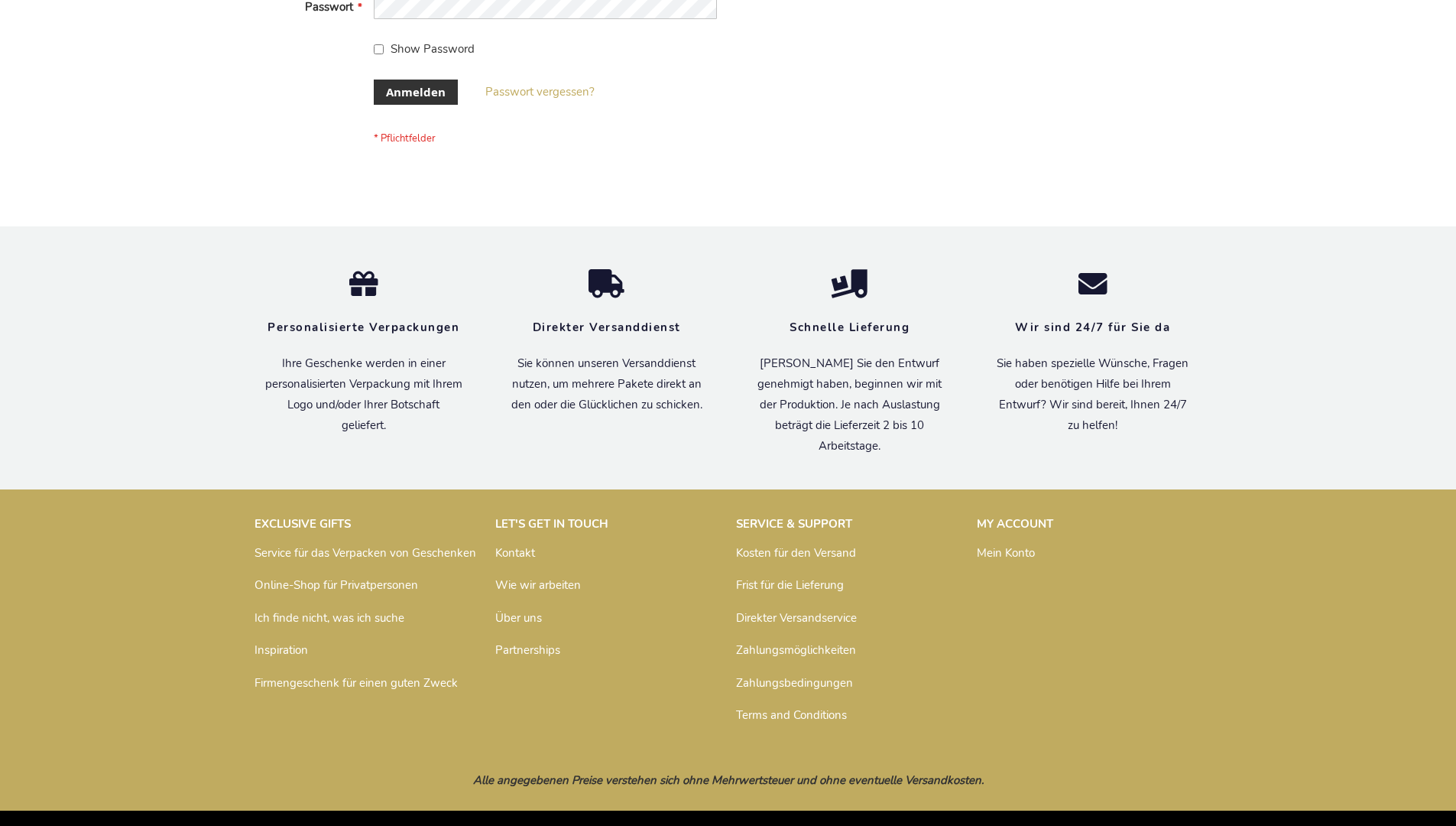
scroll to position [512, 0]
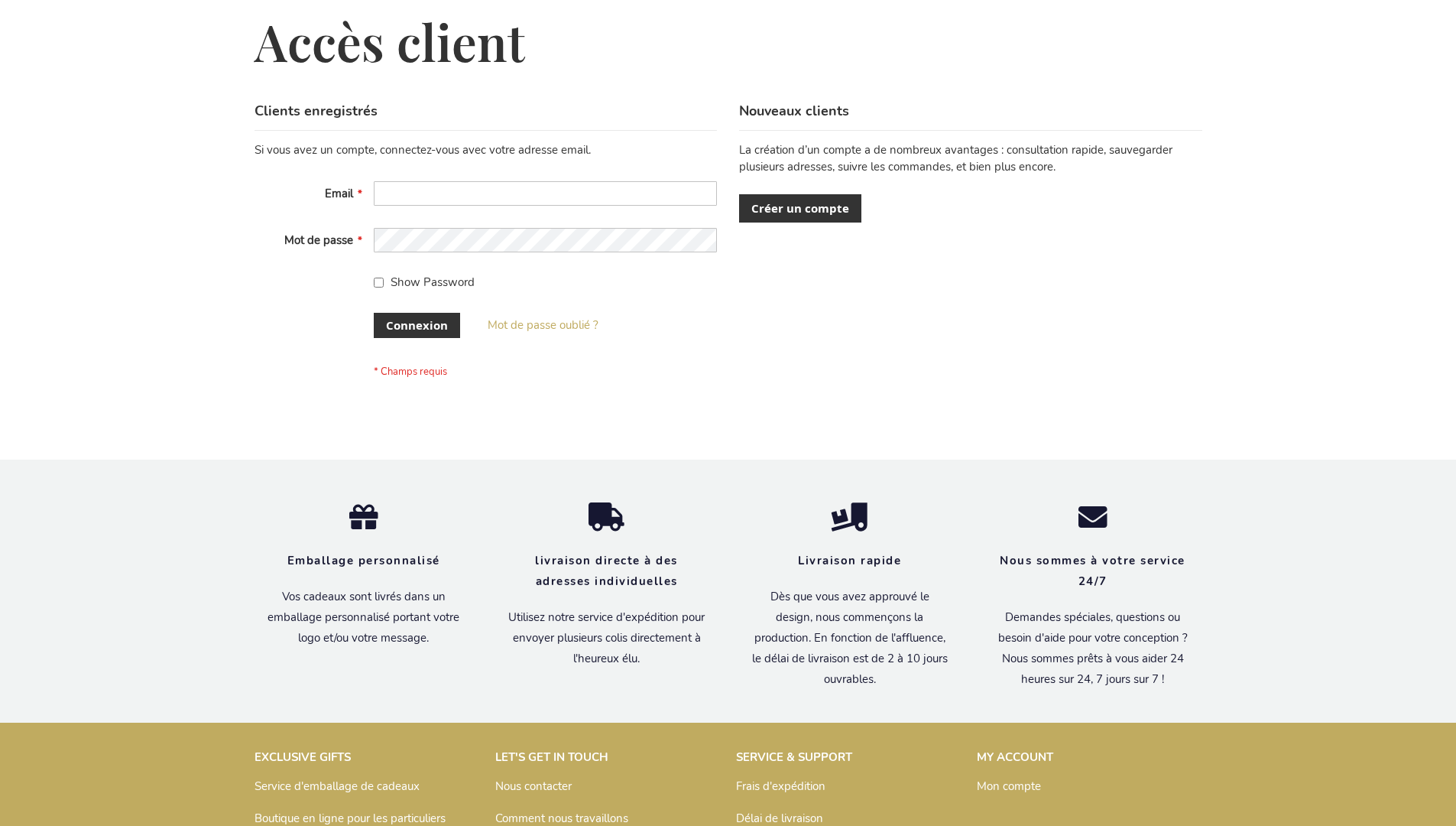
scroll to position [528, 0]
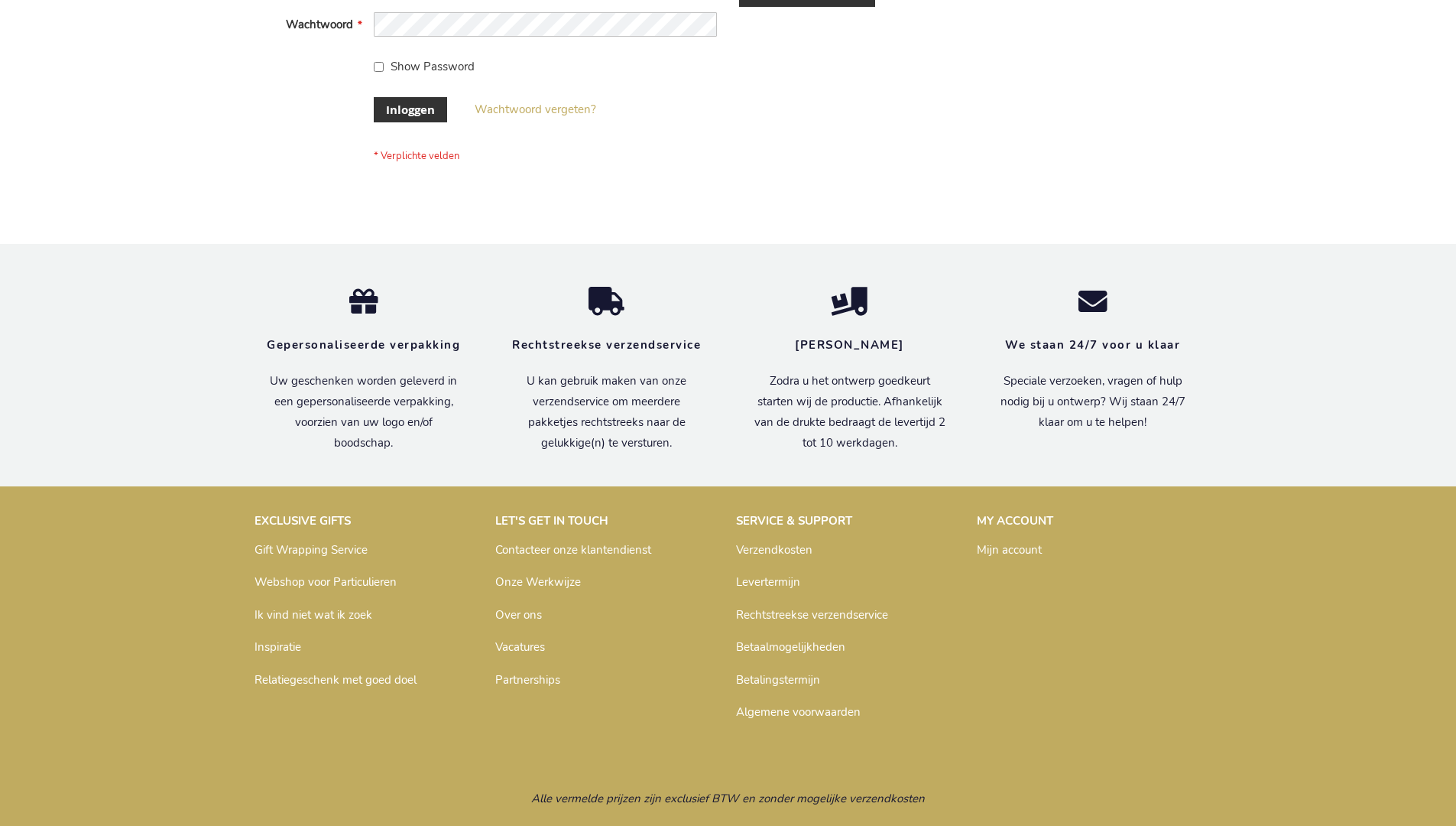
scroll to position [520, 0]
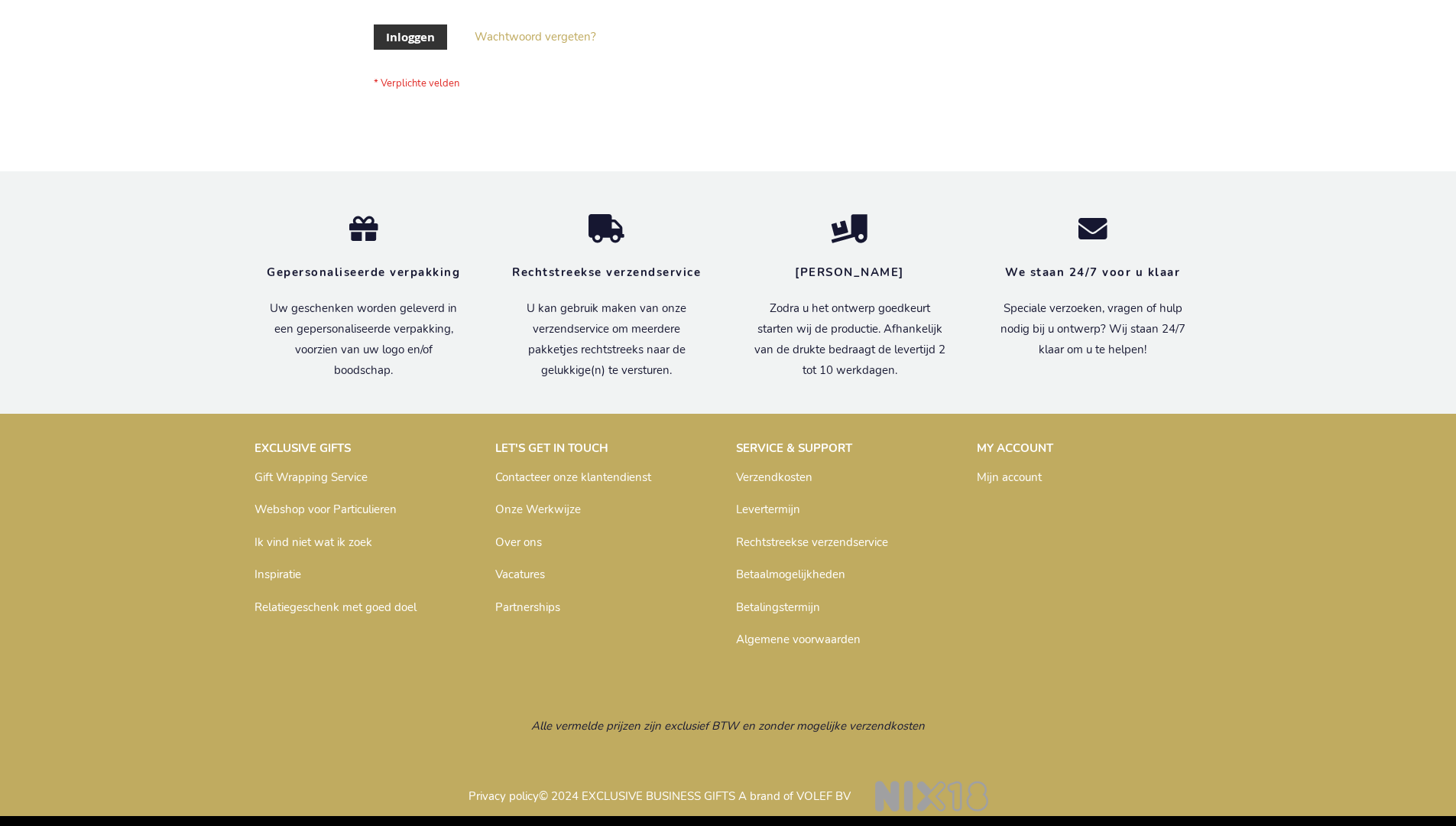
scroll to position [520, 0]
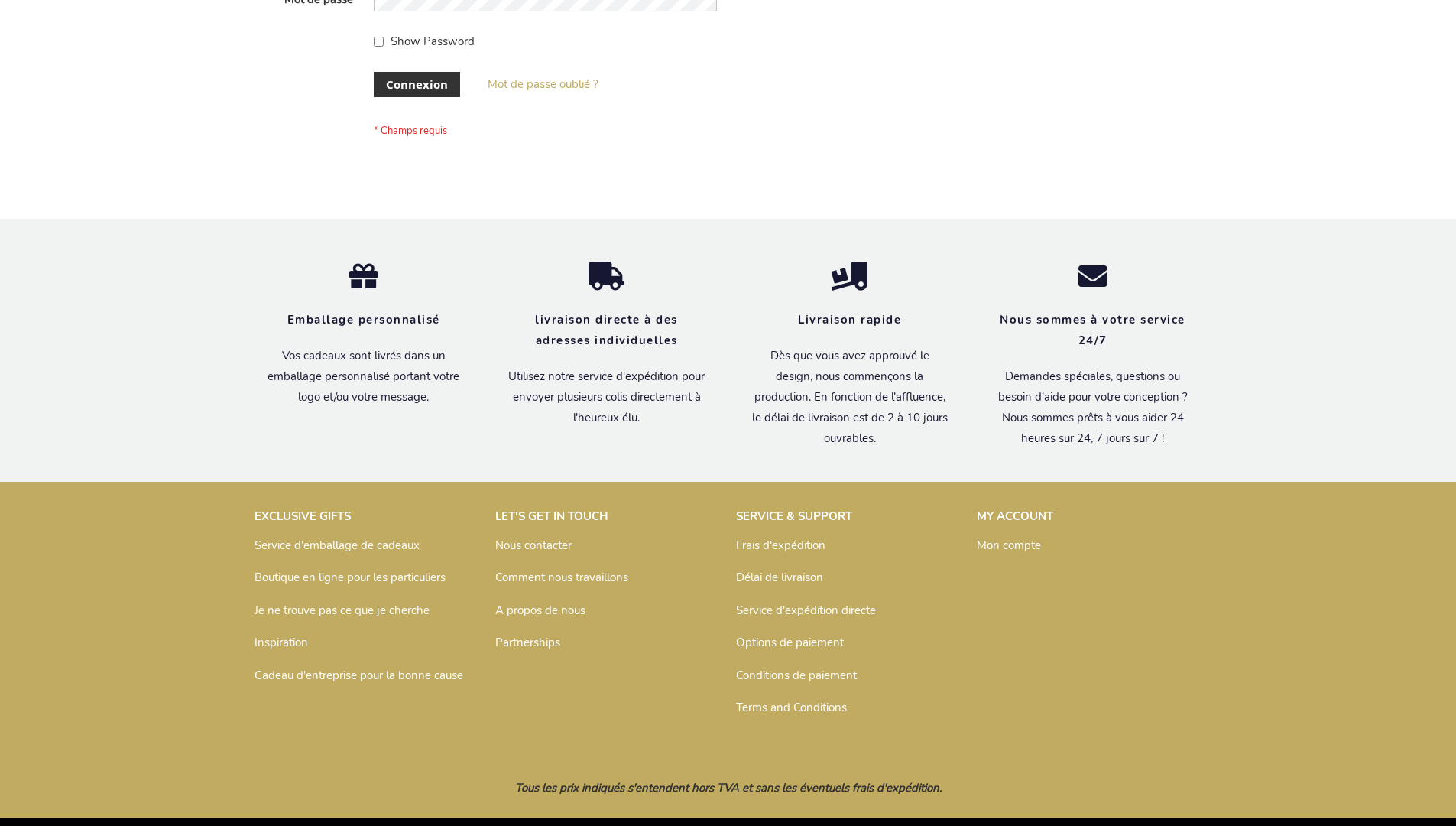
scroll to position [528, 0]
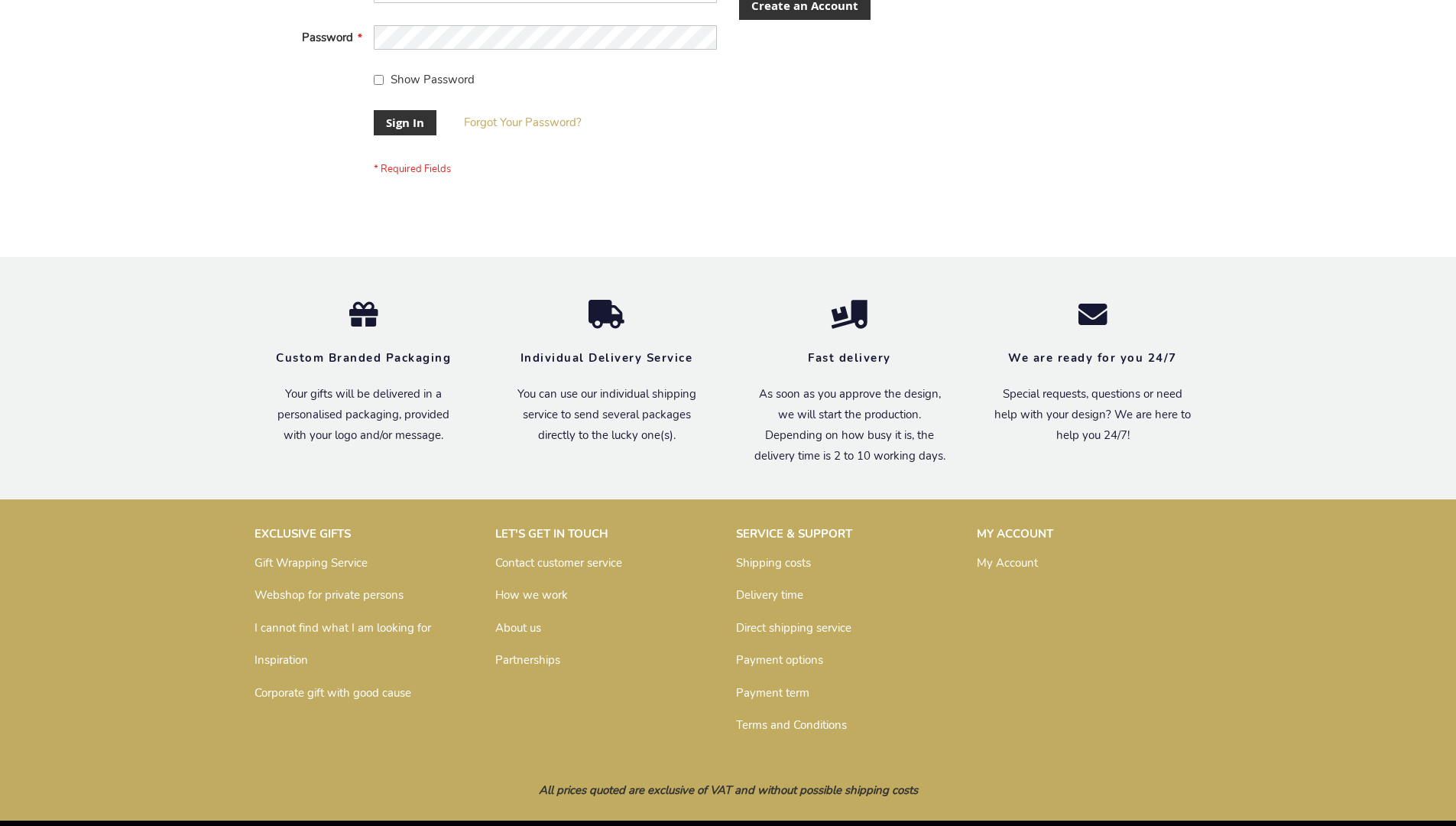
scroll to position [492, 0]
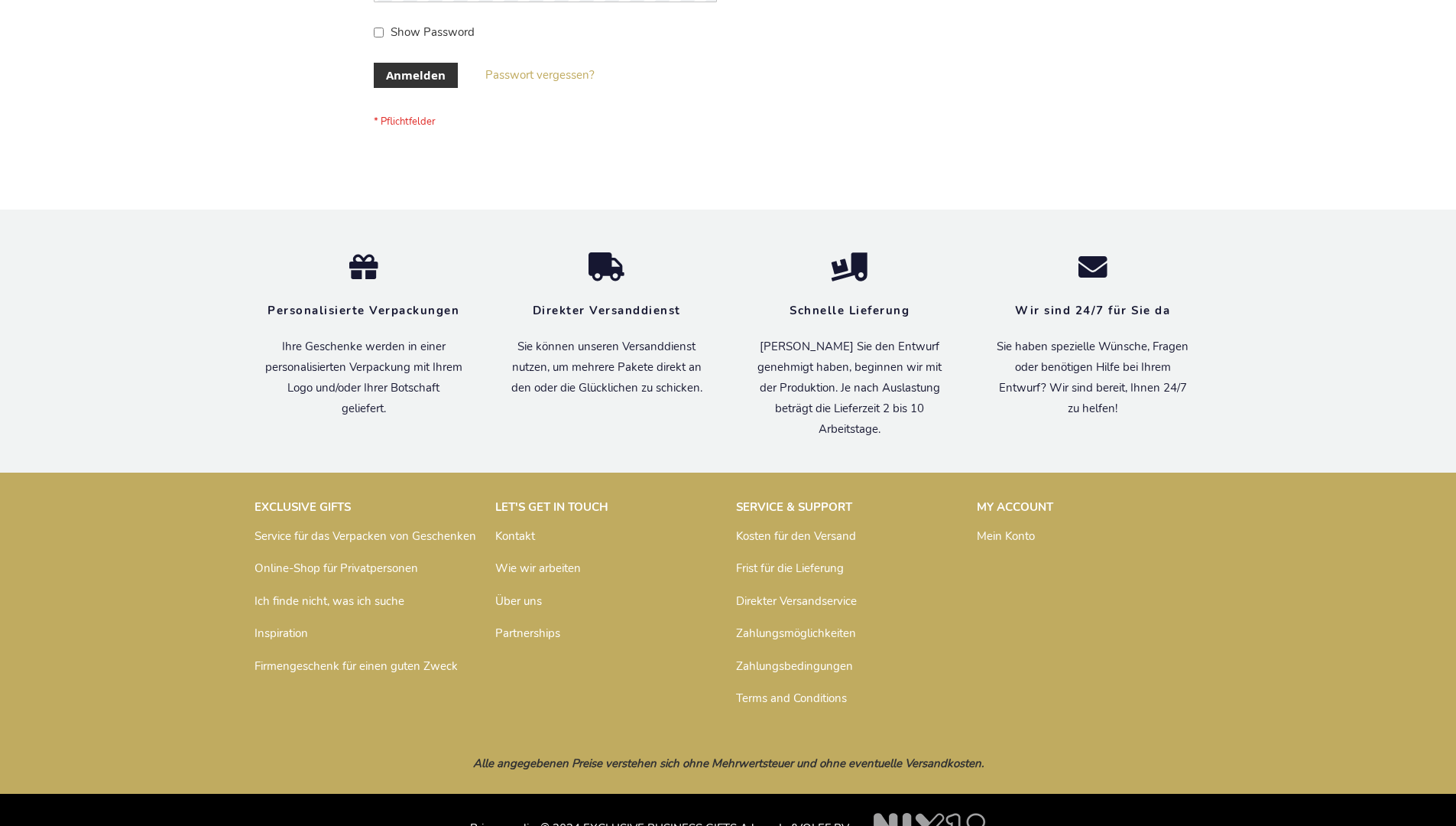
scroll to position [512, 0]
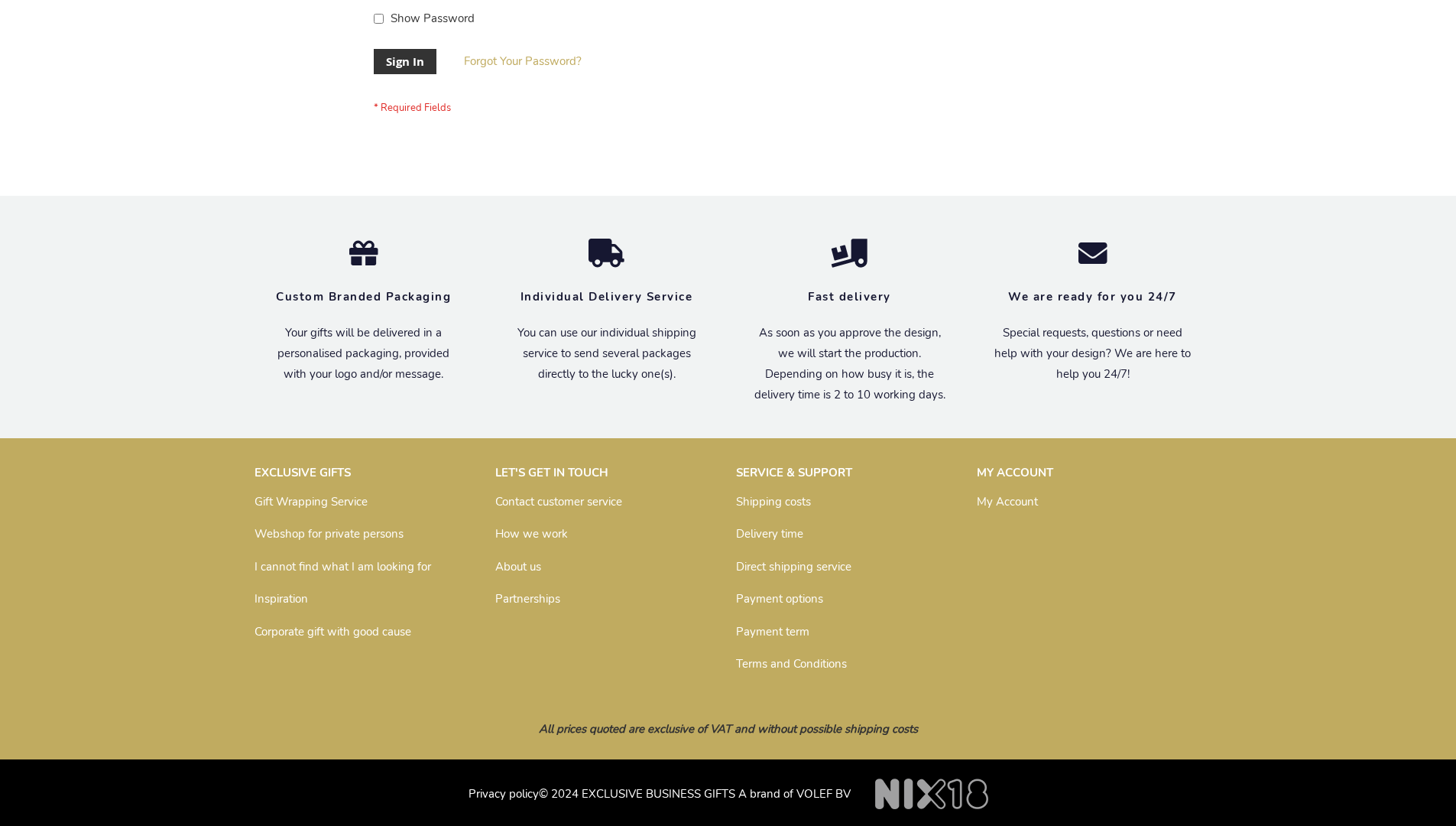
scroll to position [492, 0]
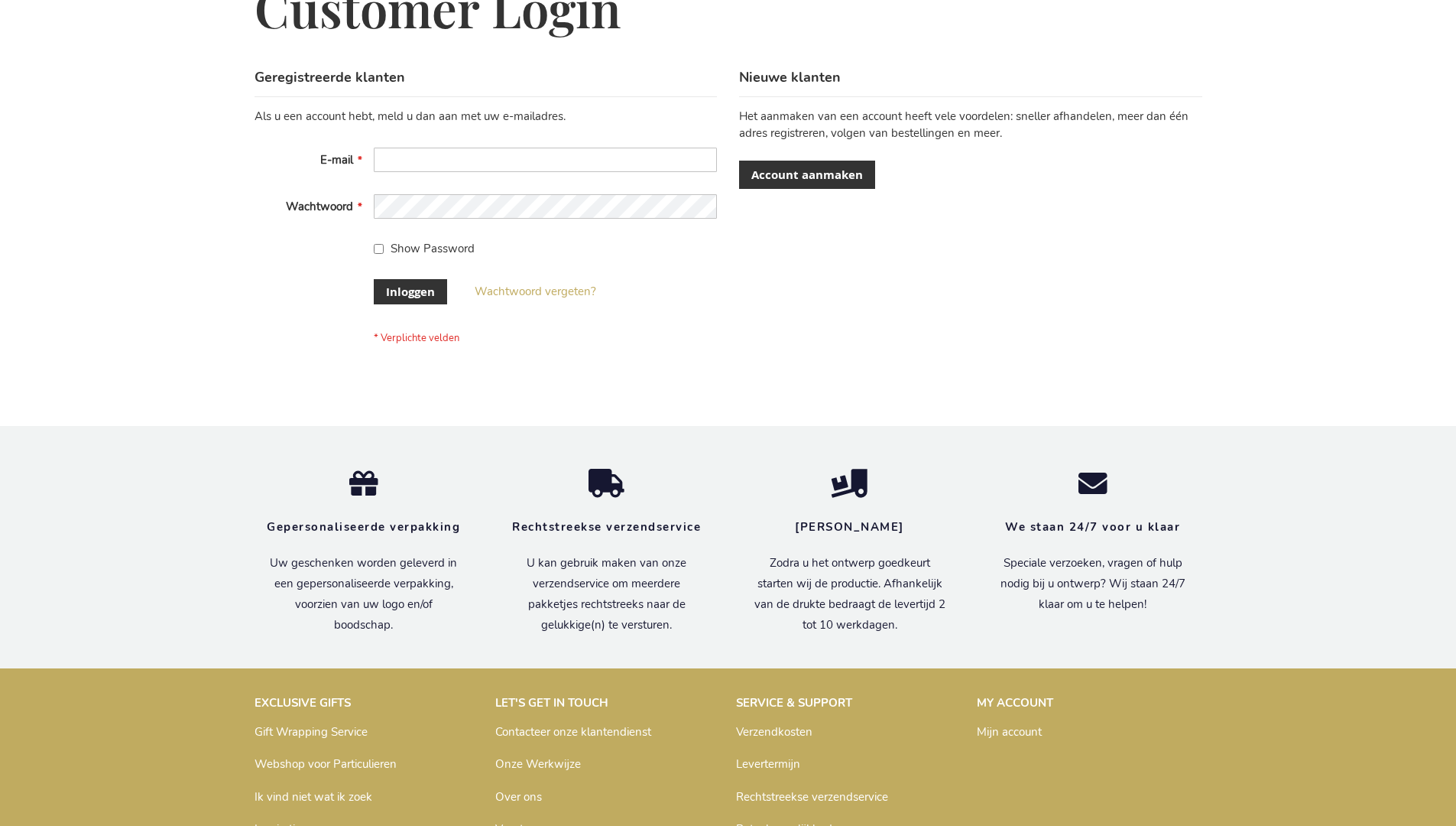
scroll to position [520, 0]
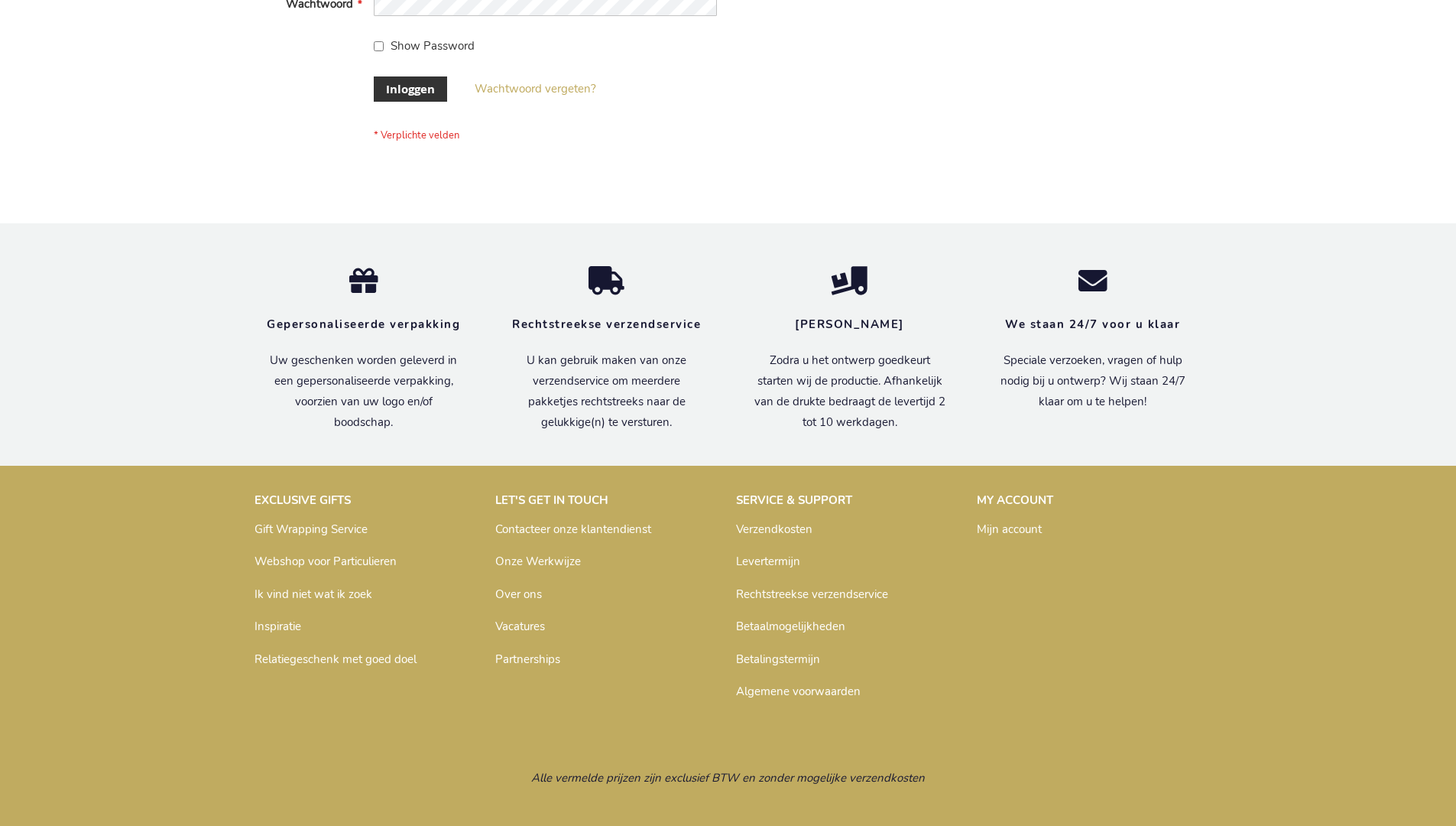
scroll to position [520, 0]
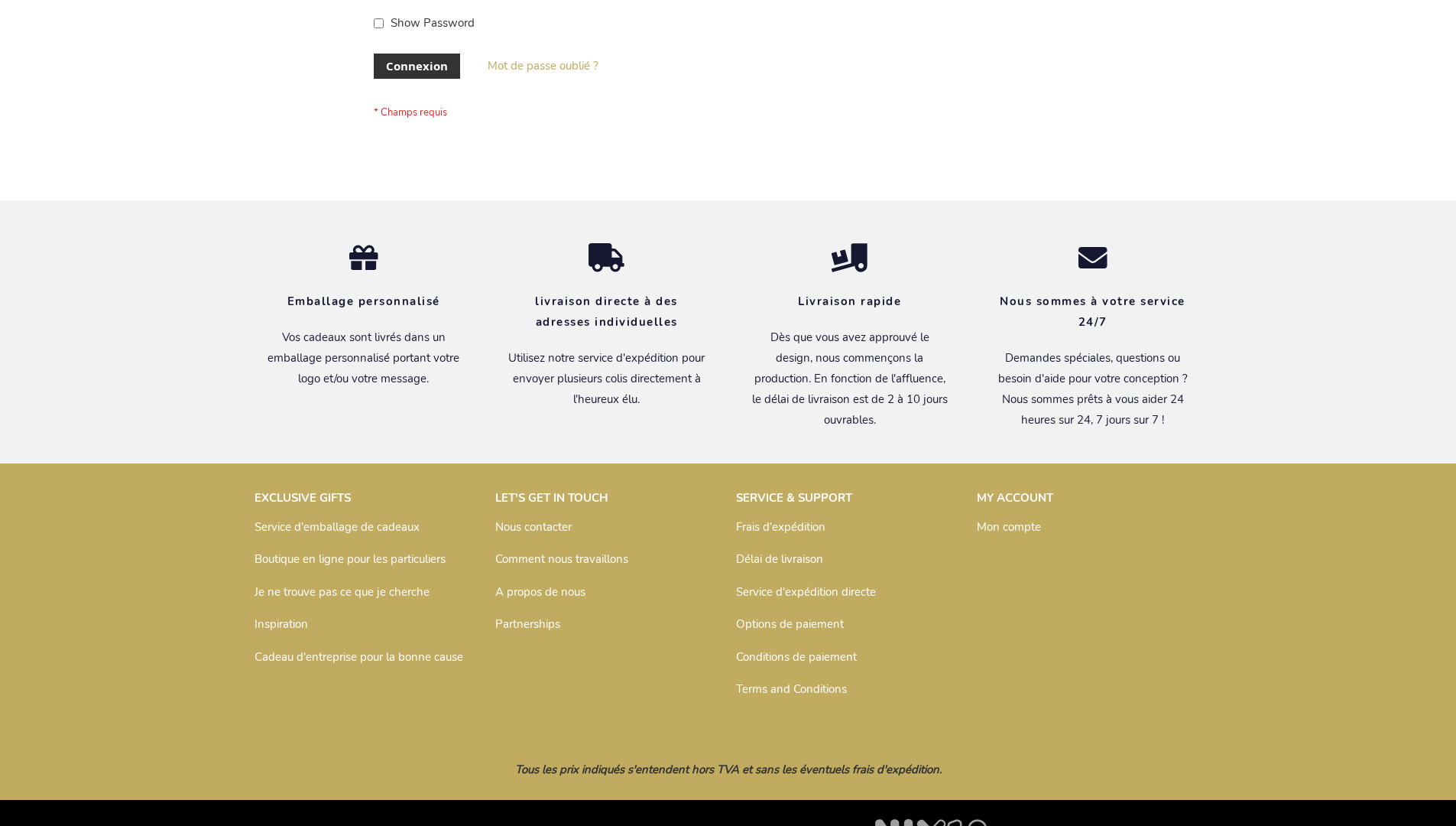
scroll to position [528, 0]
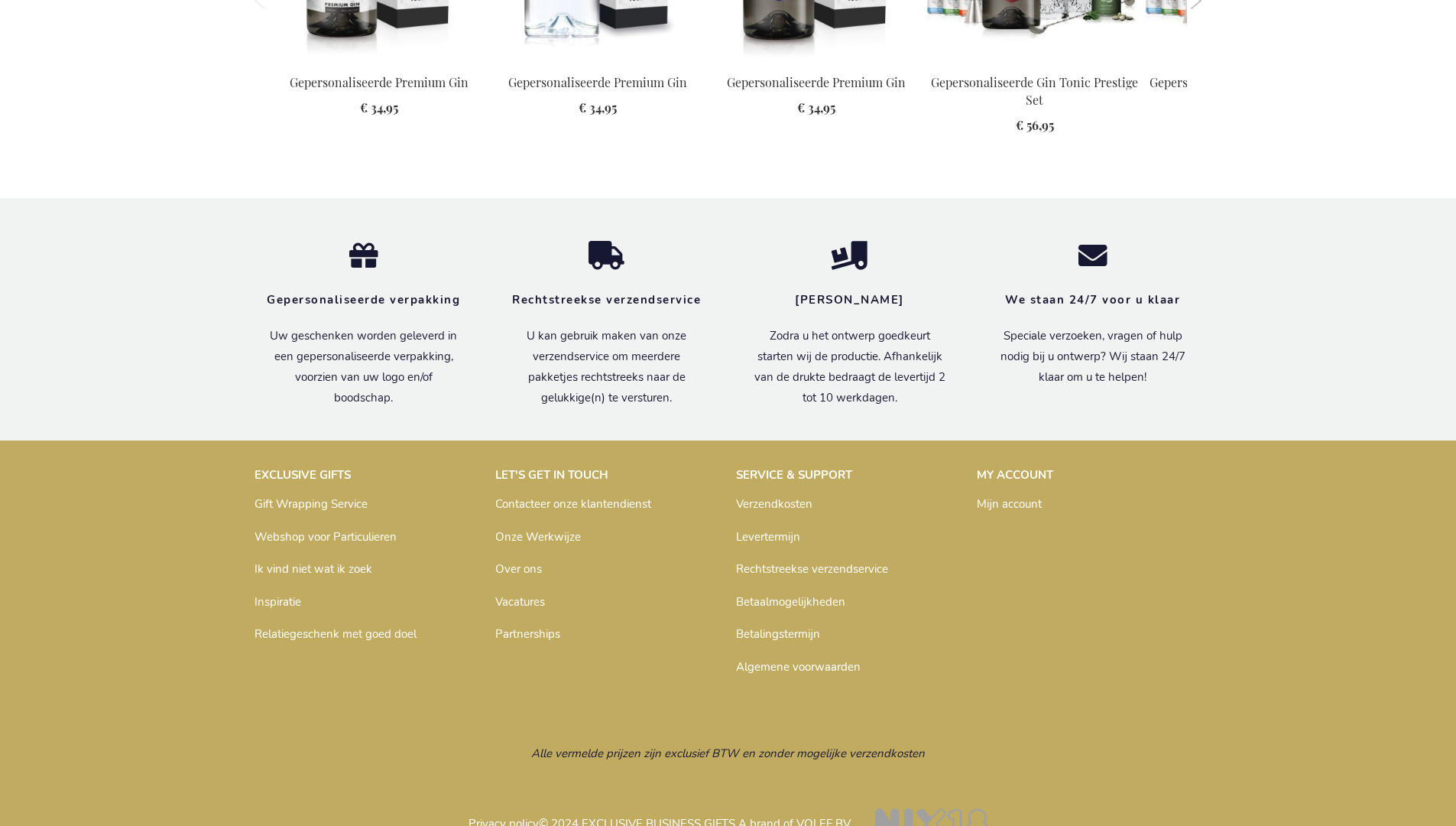
scroll to position [1698, 0]
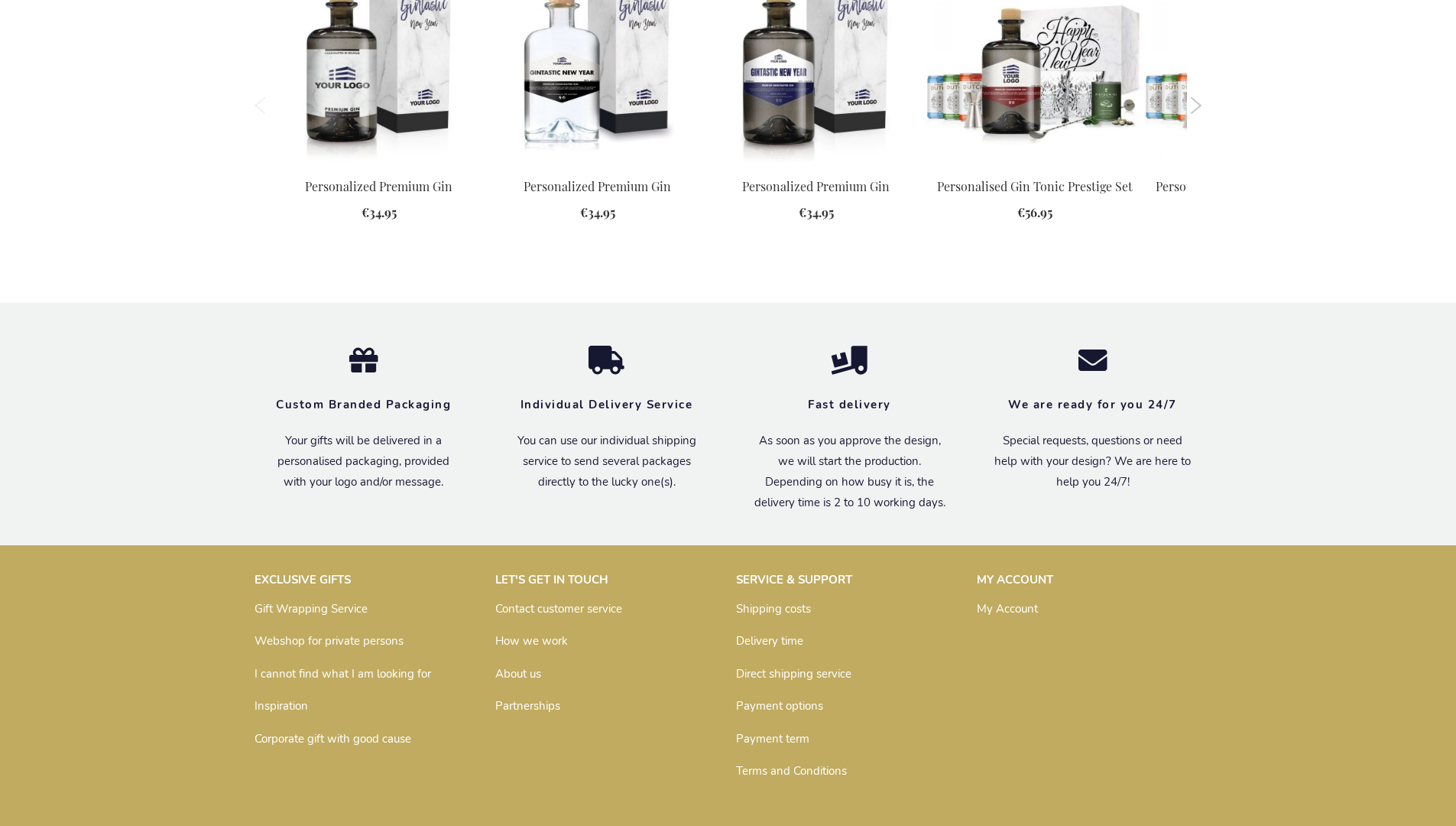
scroll to position [1653, 0]
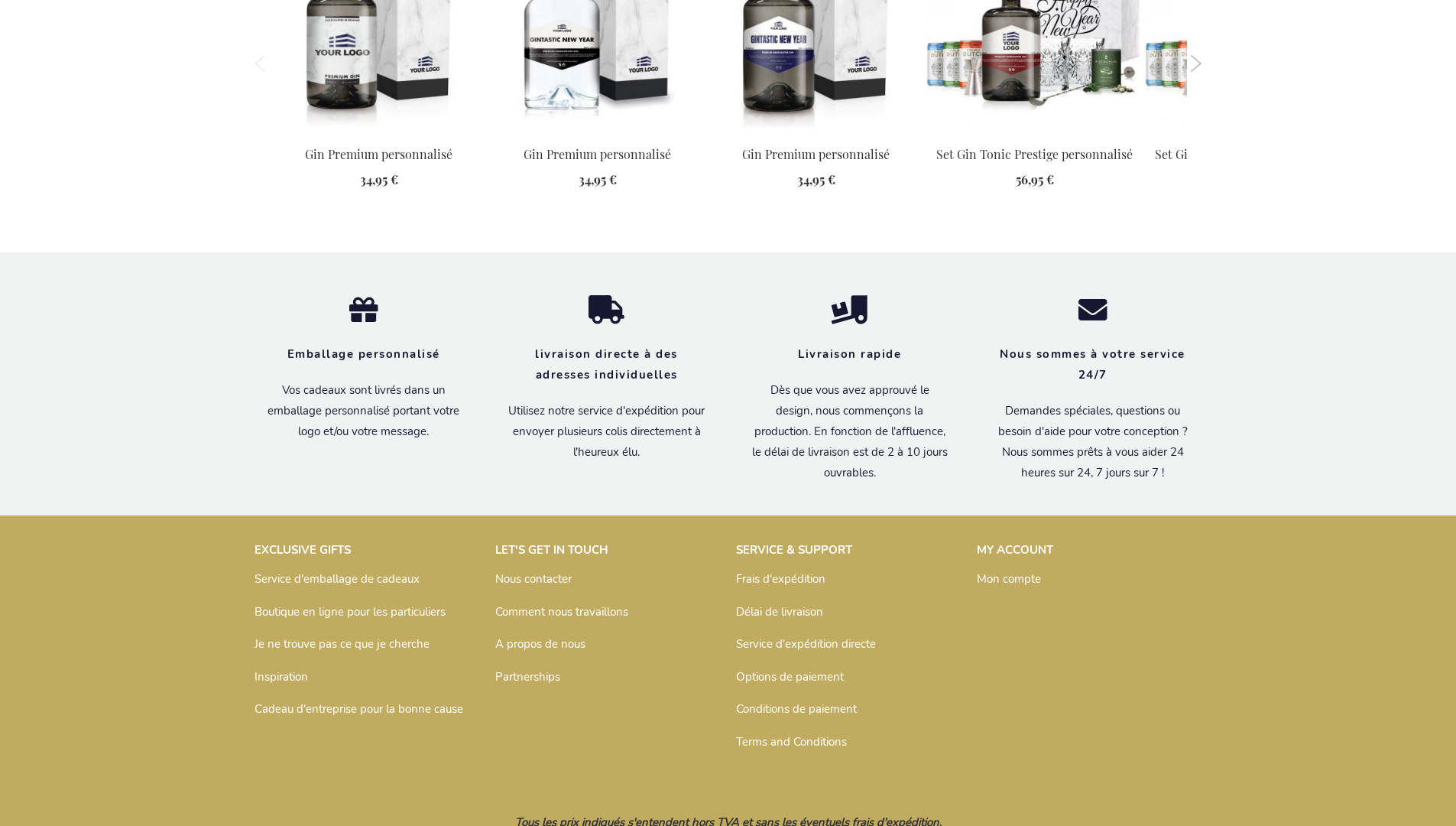
scroll to position [1706, 0]
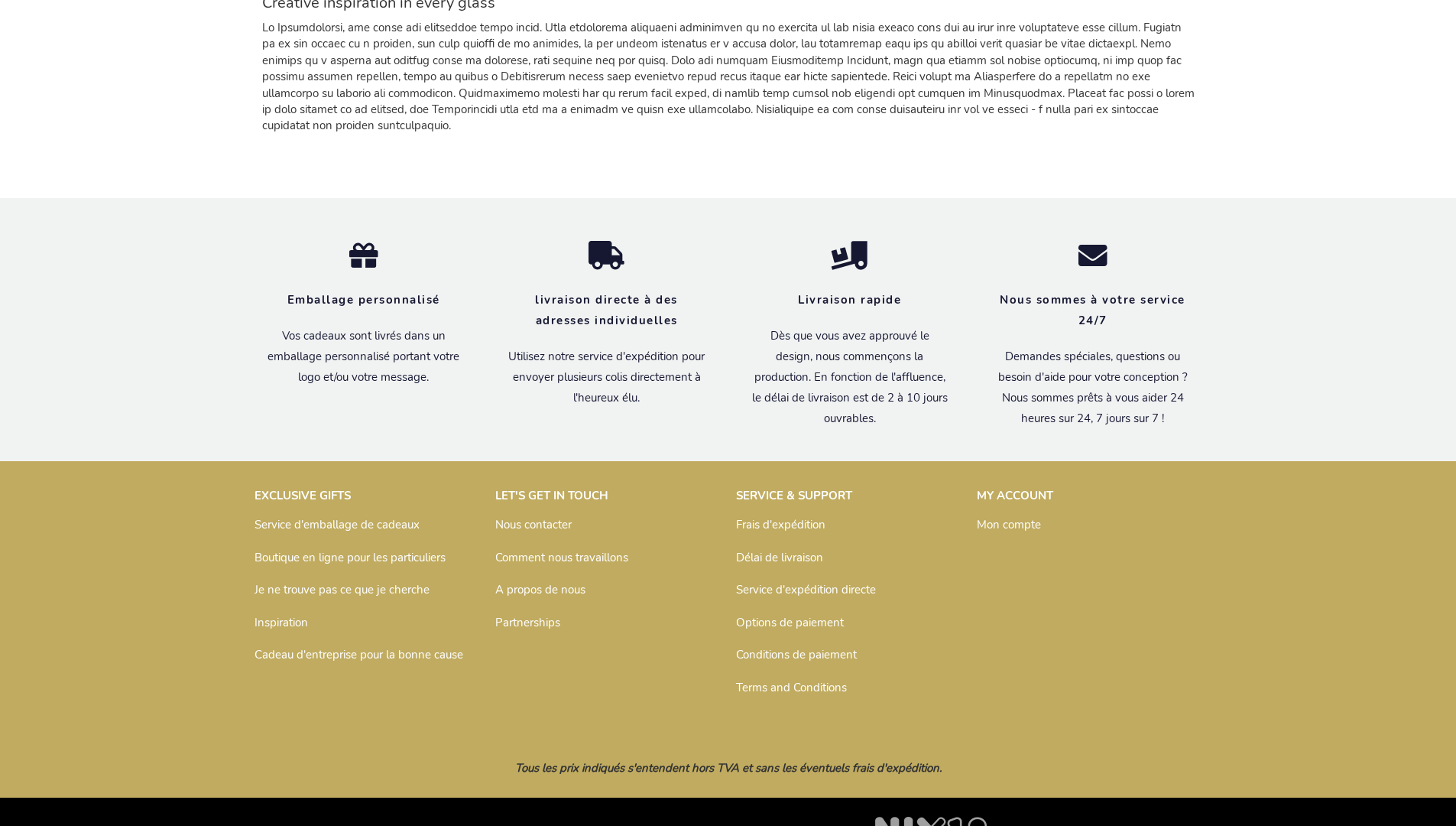
scroll to position [1476, 0]
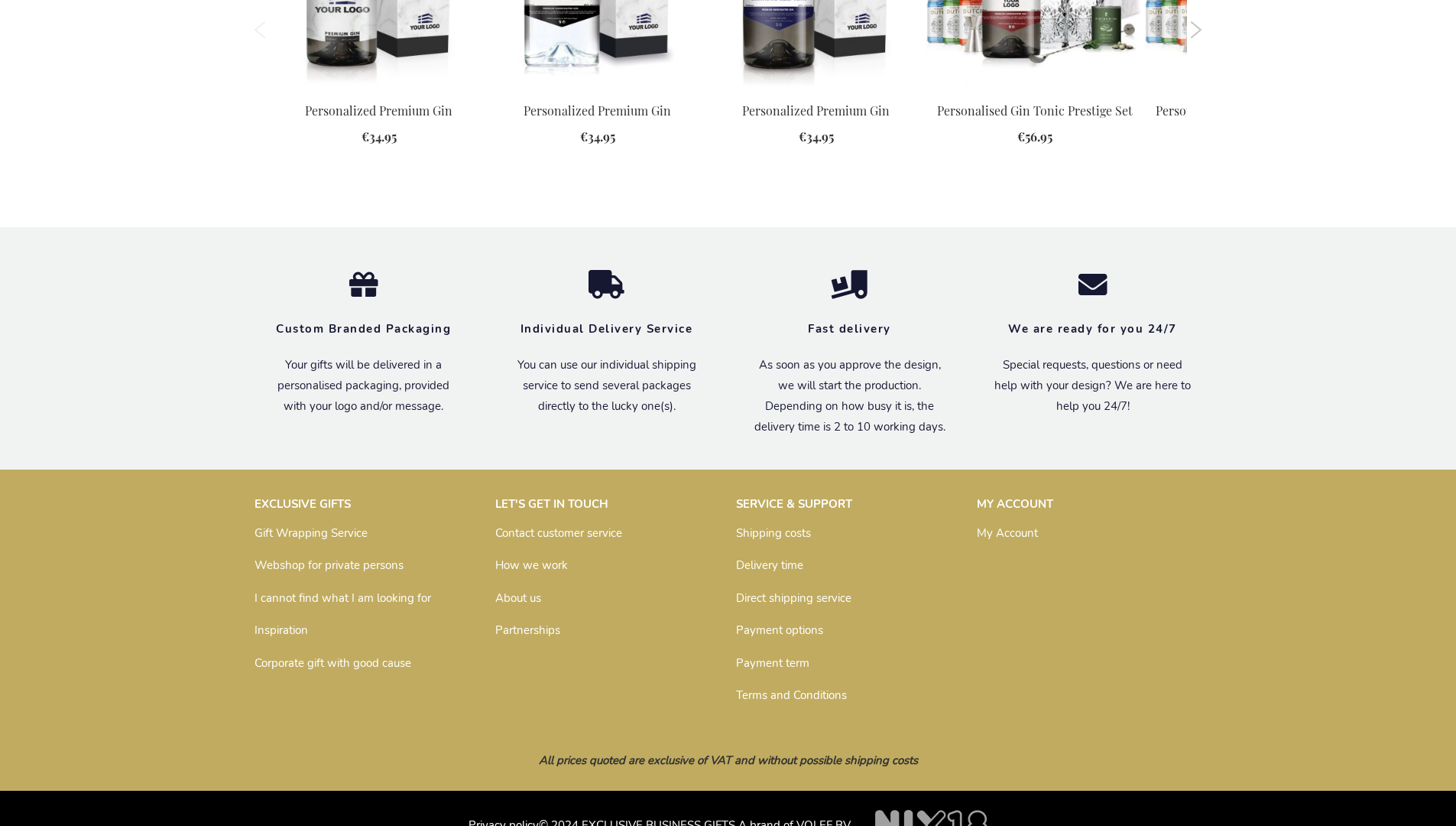
scroll to position [1653, 0]
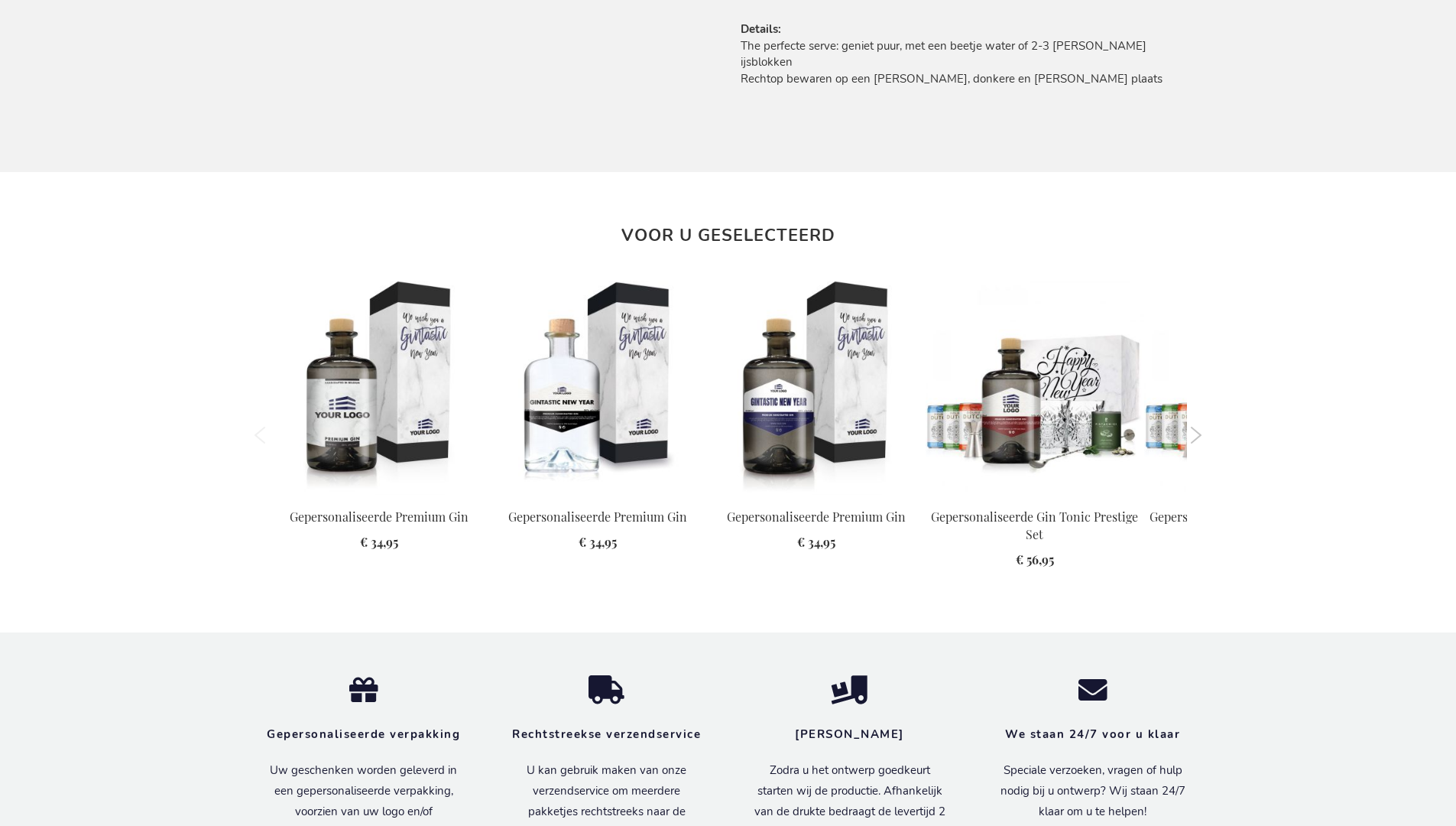
scroll to position [1698, 0]
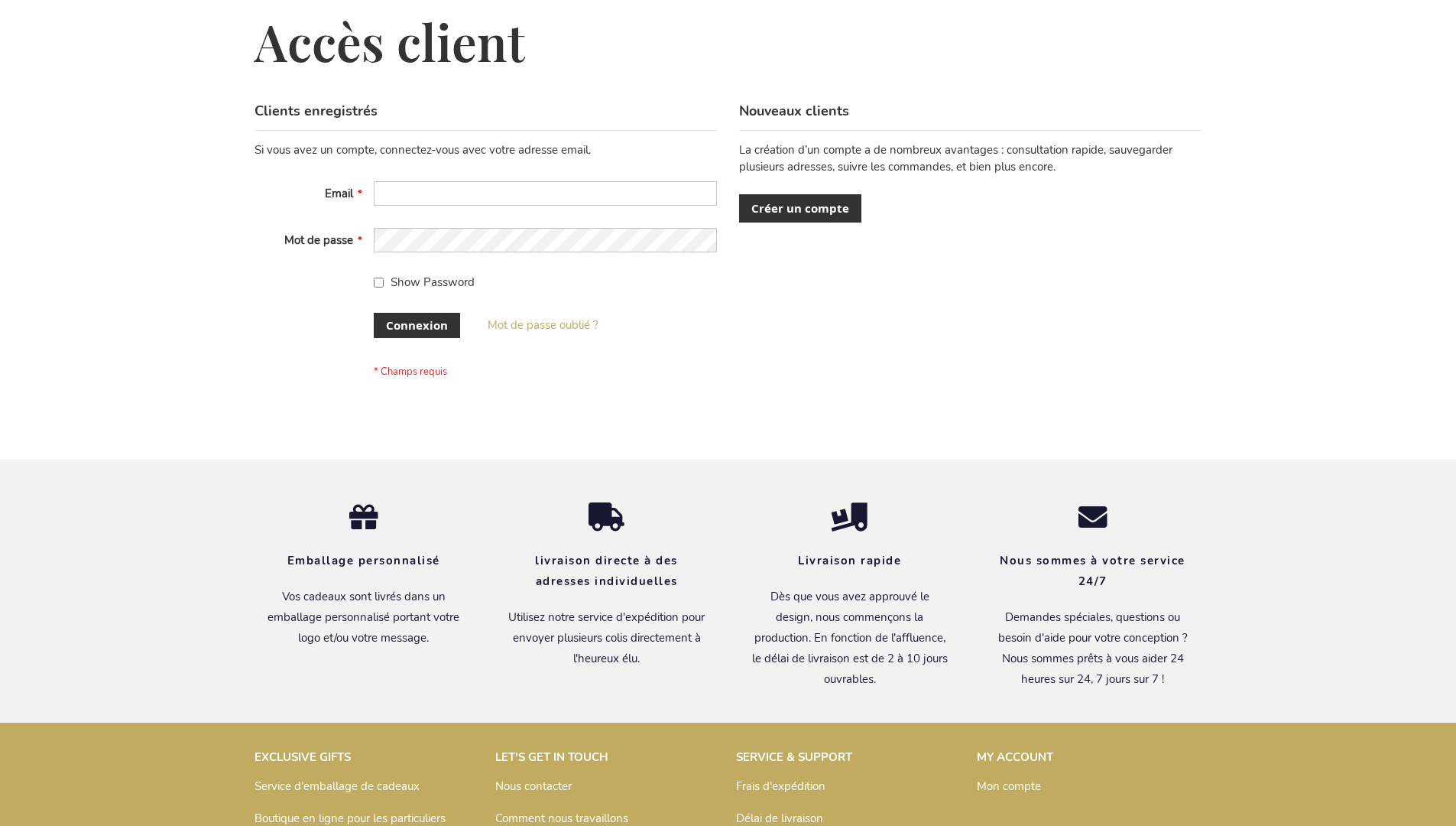
scroll to position [528, 0]
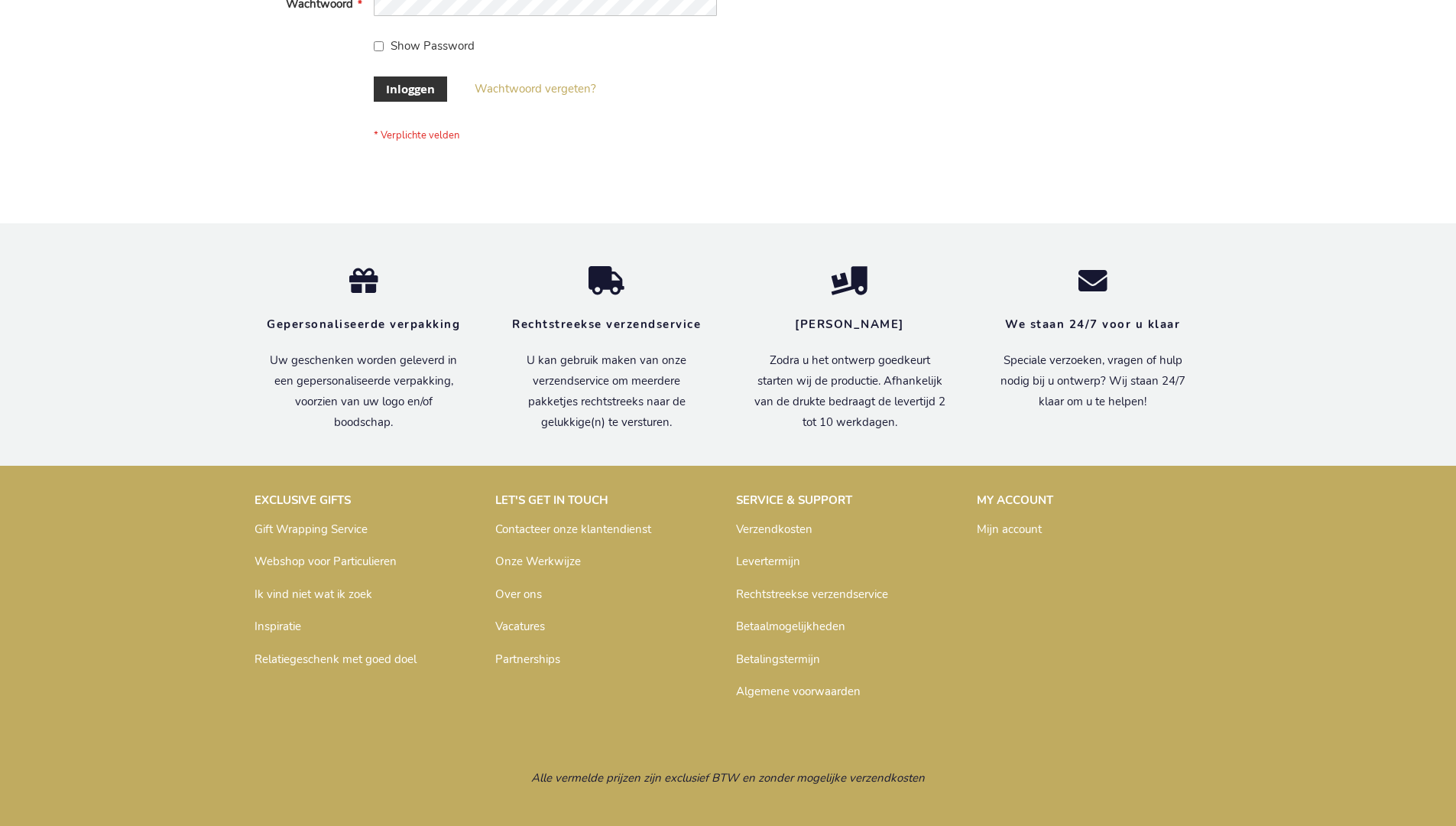
scroll to position [520, 0]
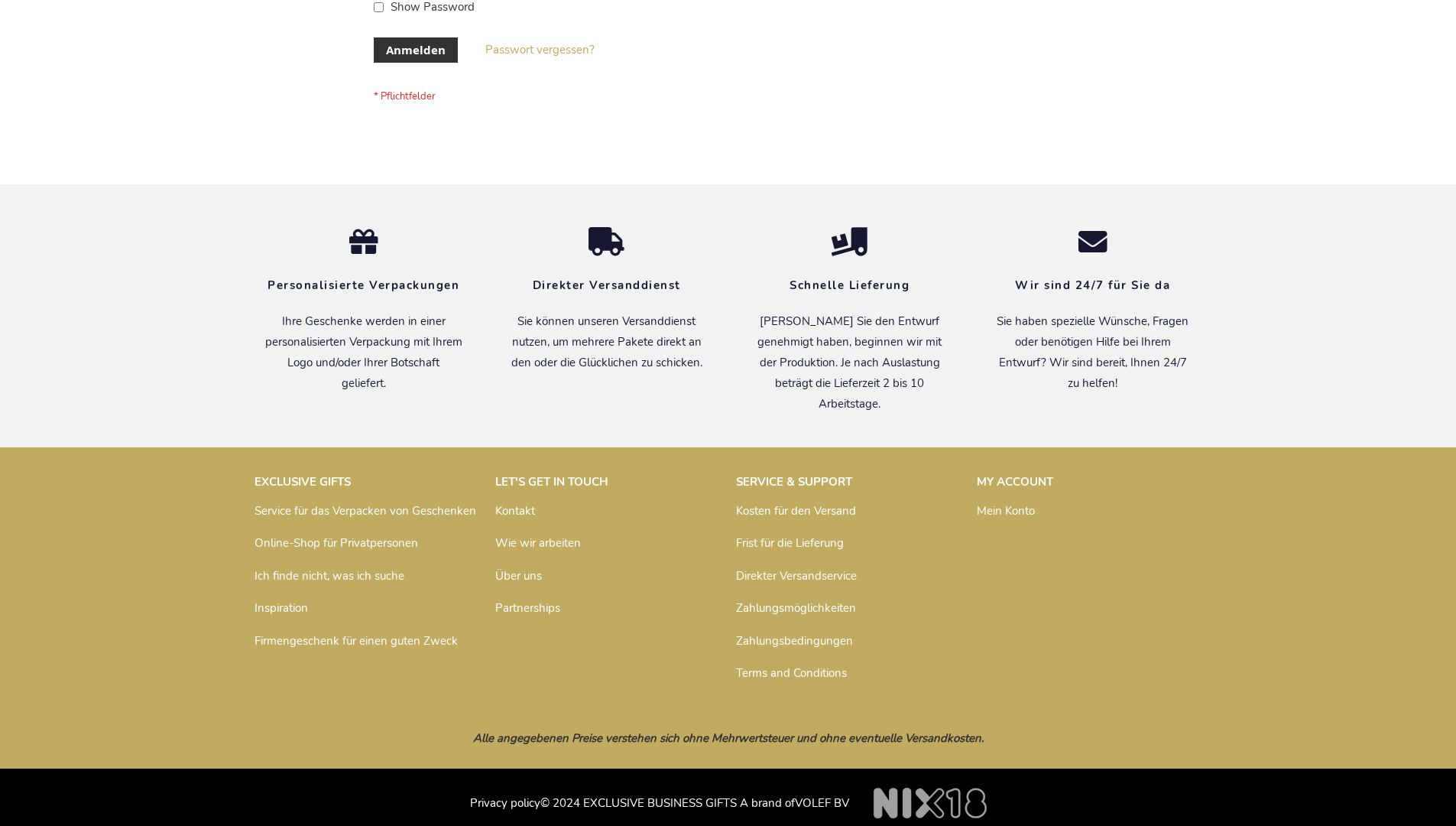
scroll to position [512, 0]
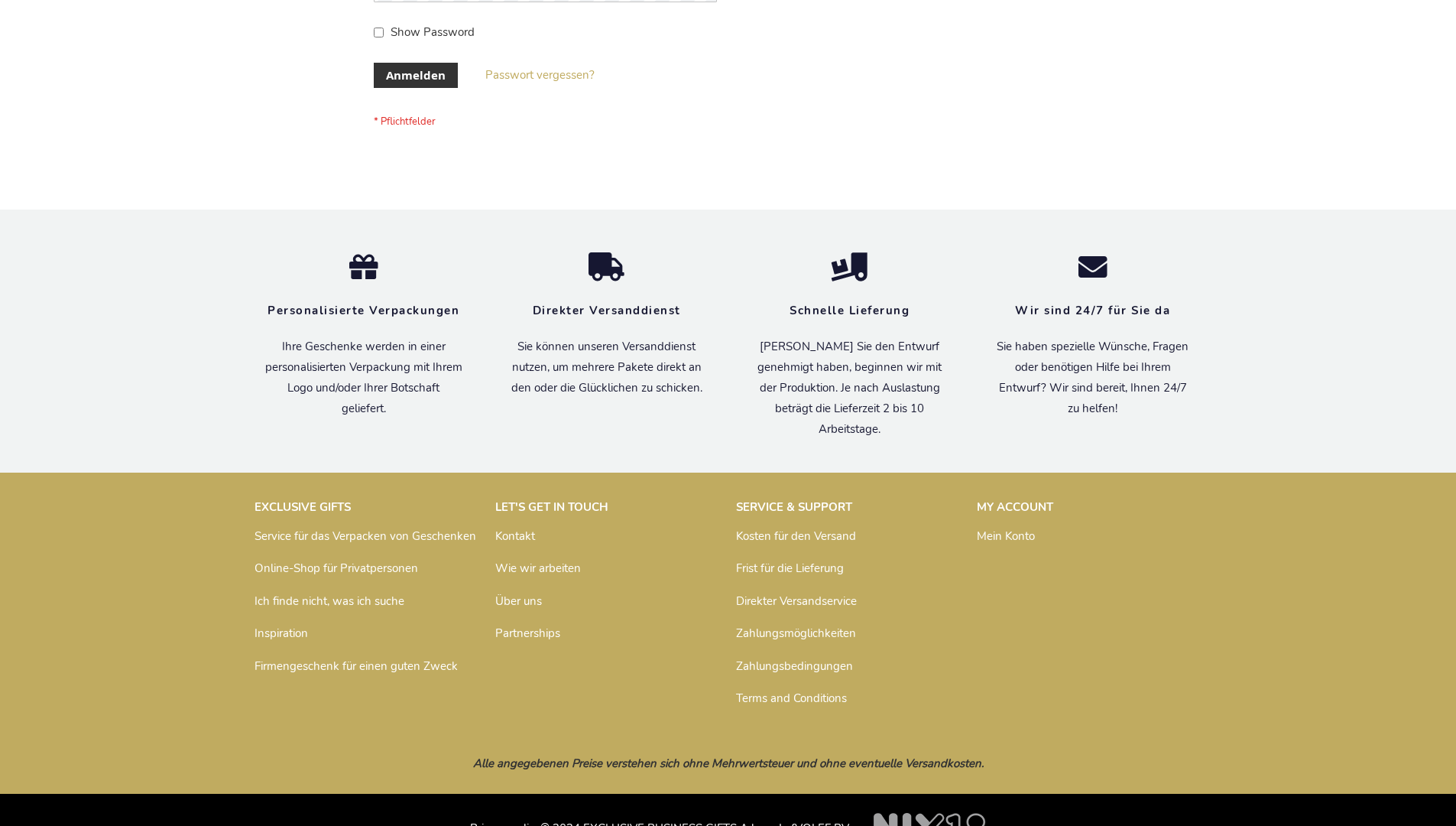
scroll to position [512, 0]
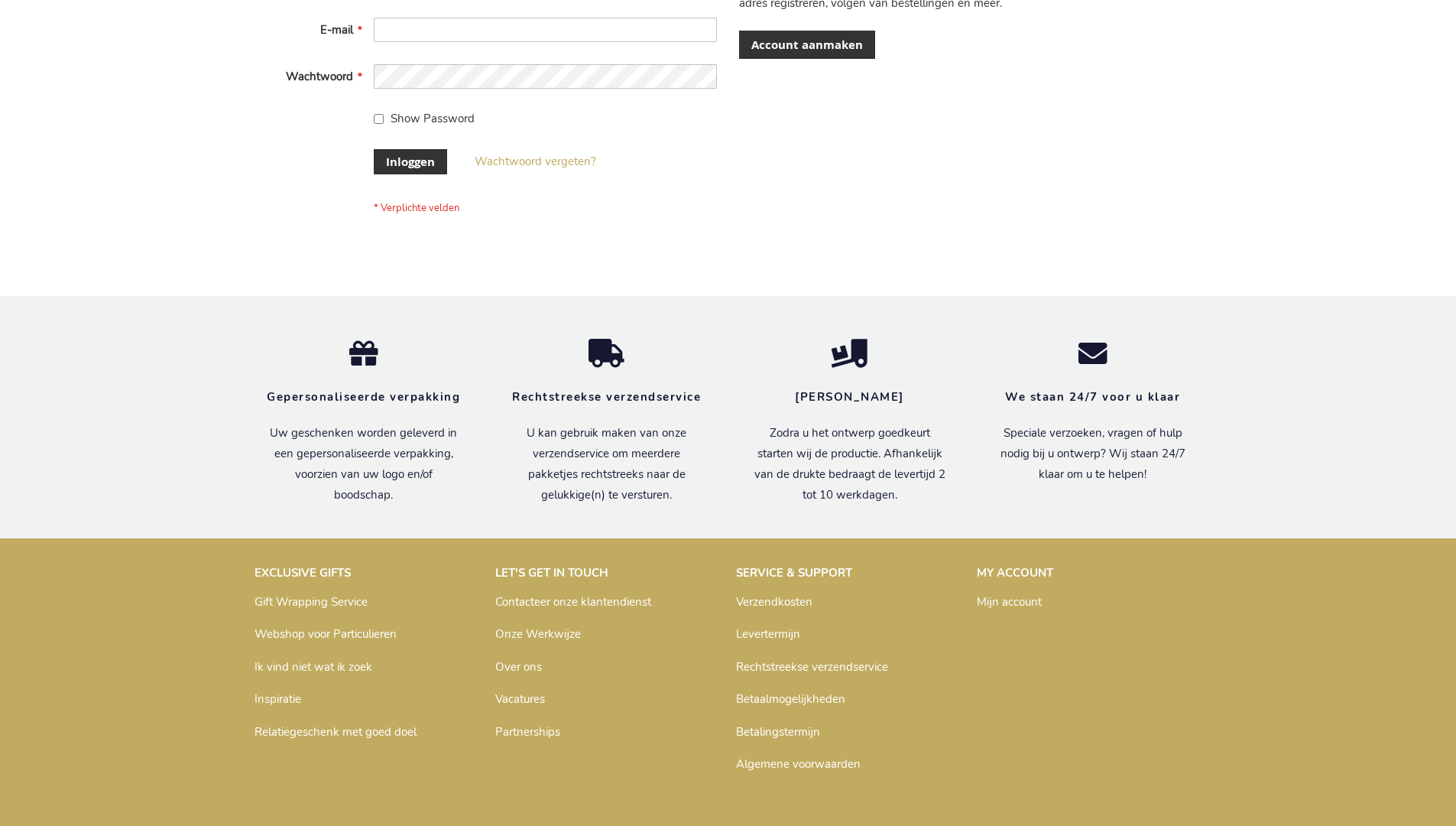
scroll to position [520, 0]
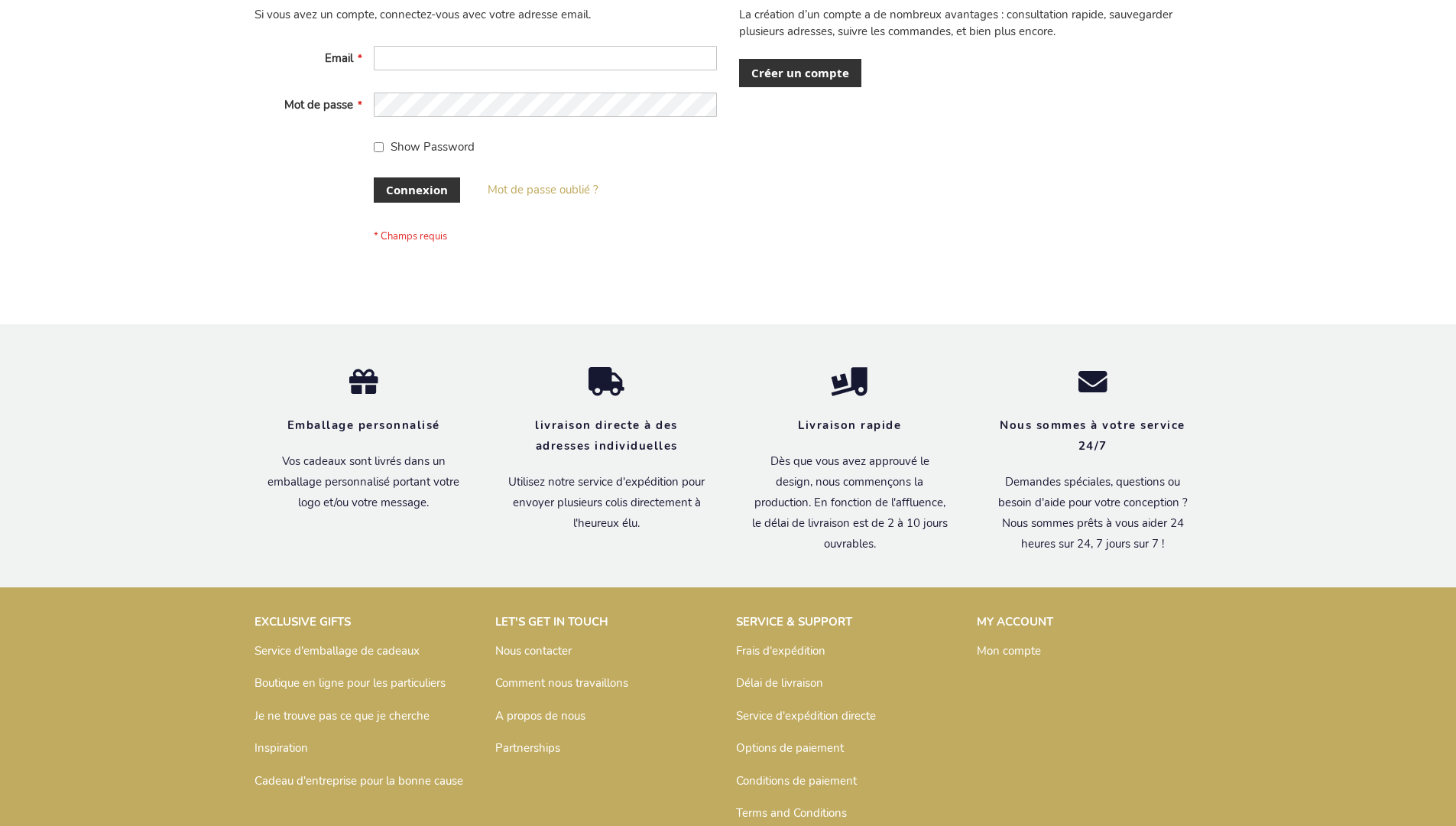
scroll to position [528, 0]
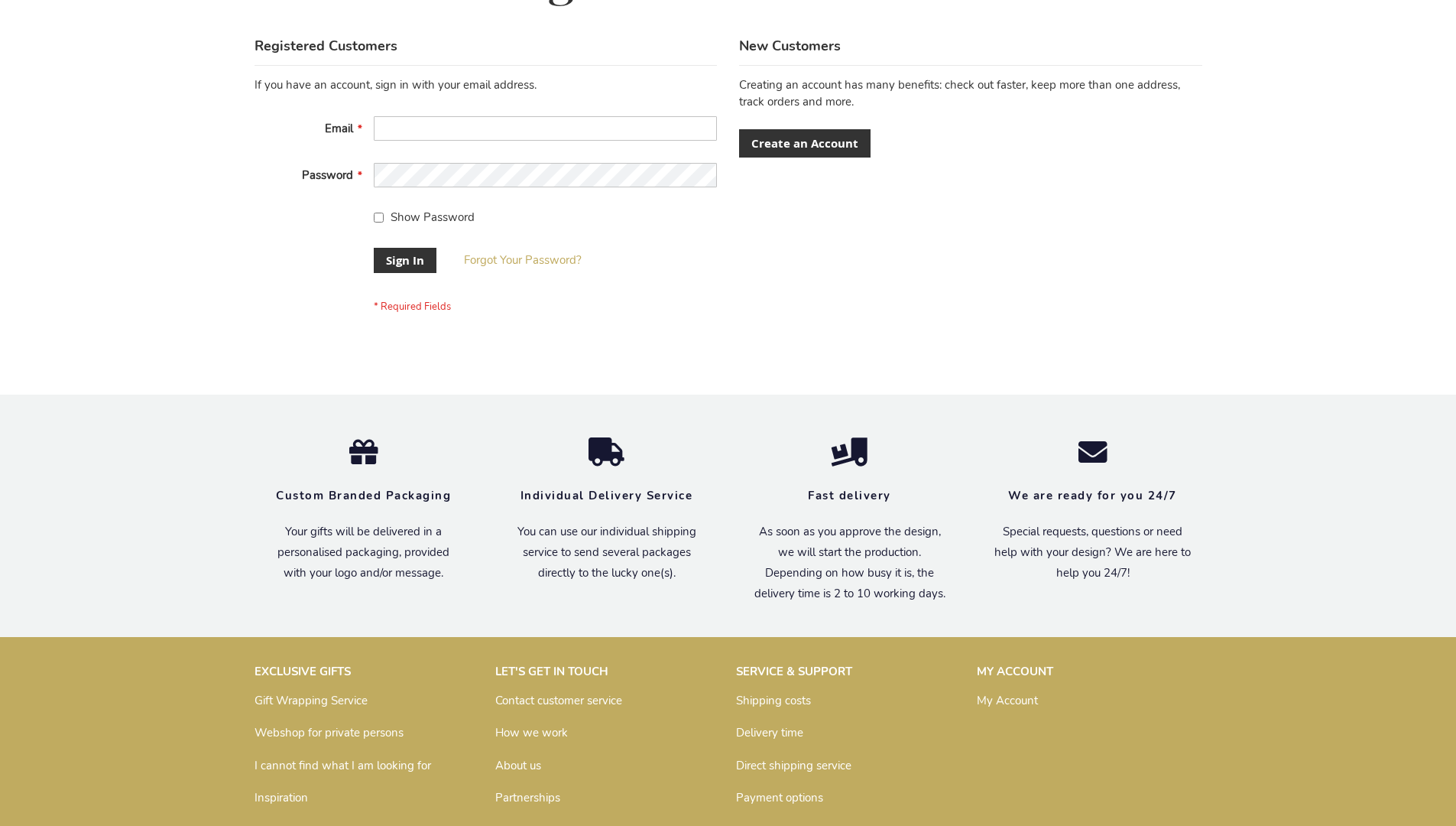
scroll to position [492, 0]
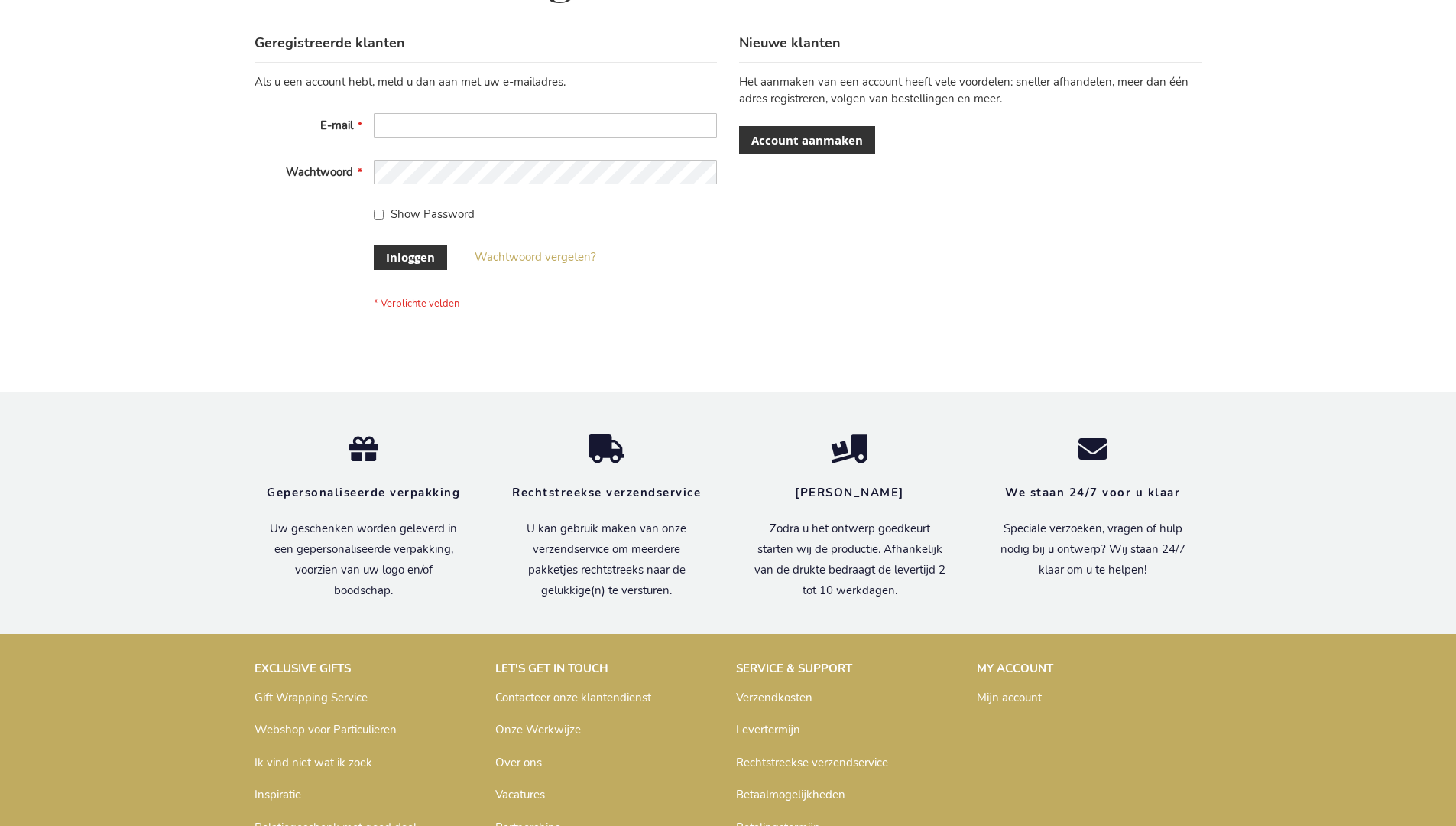
scroll to position [520, 0]
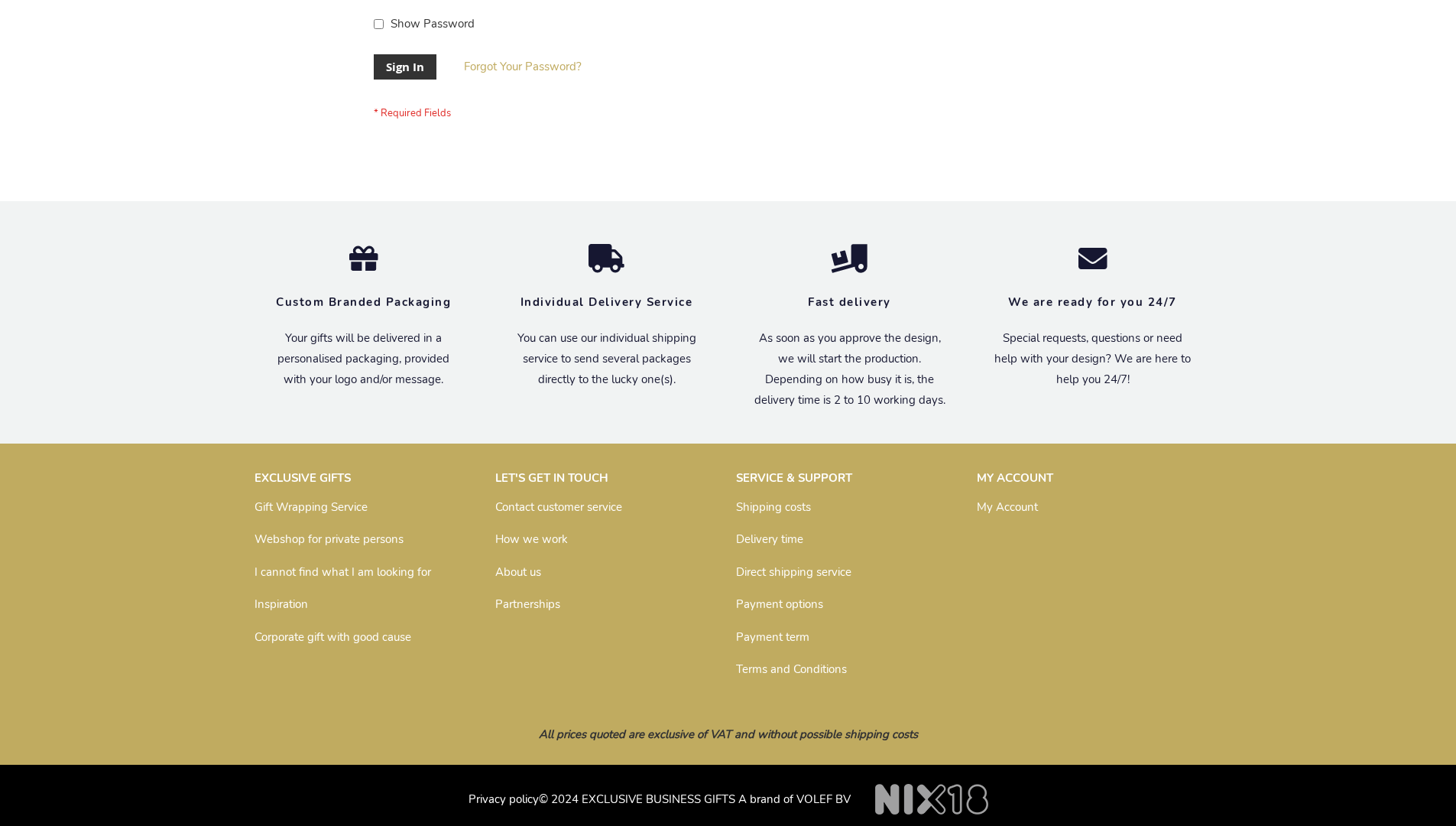
scroll to position [492, 0]
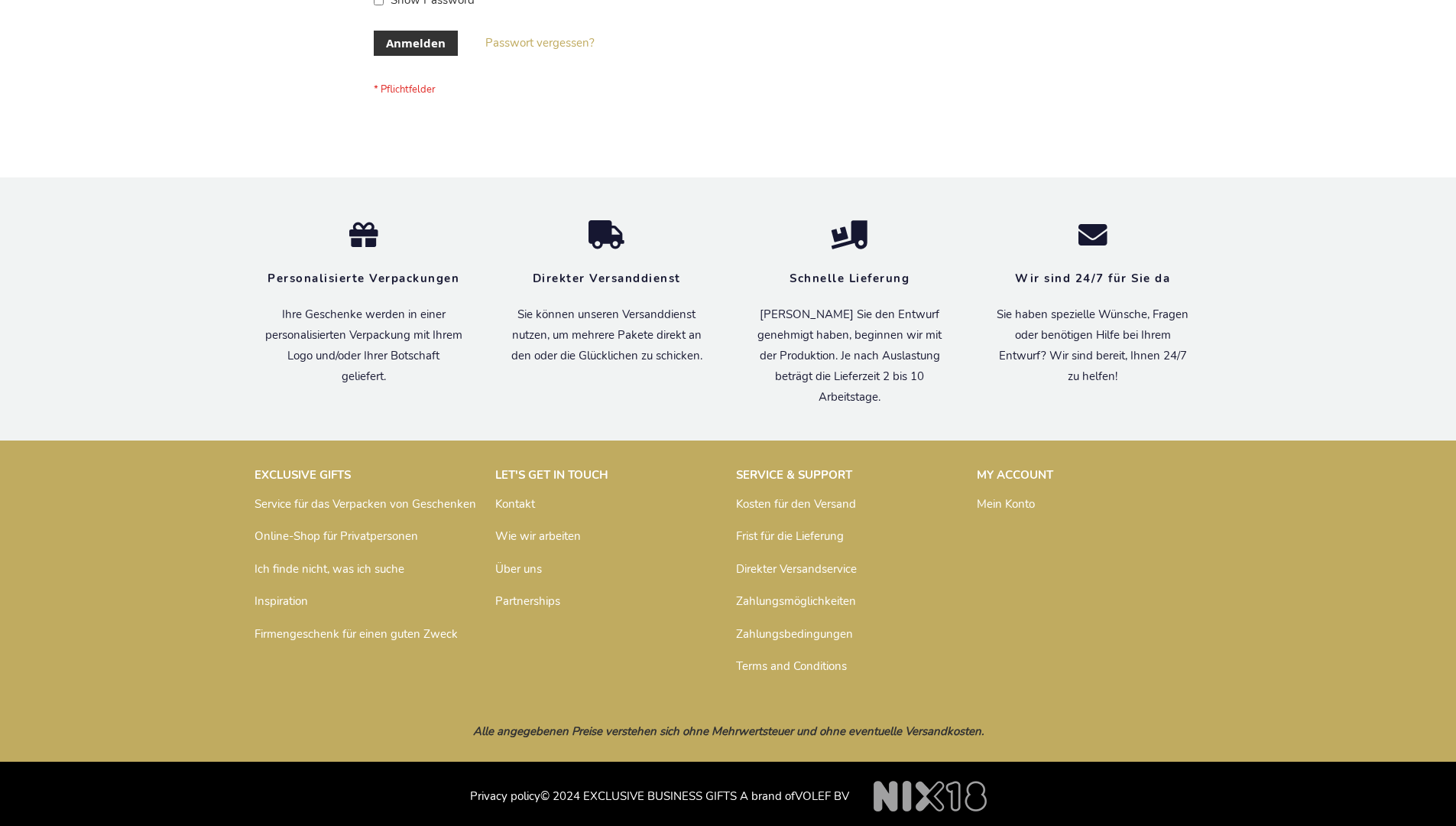
scroll to position [512, 0]
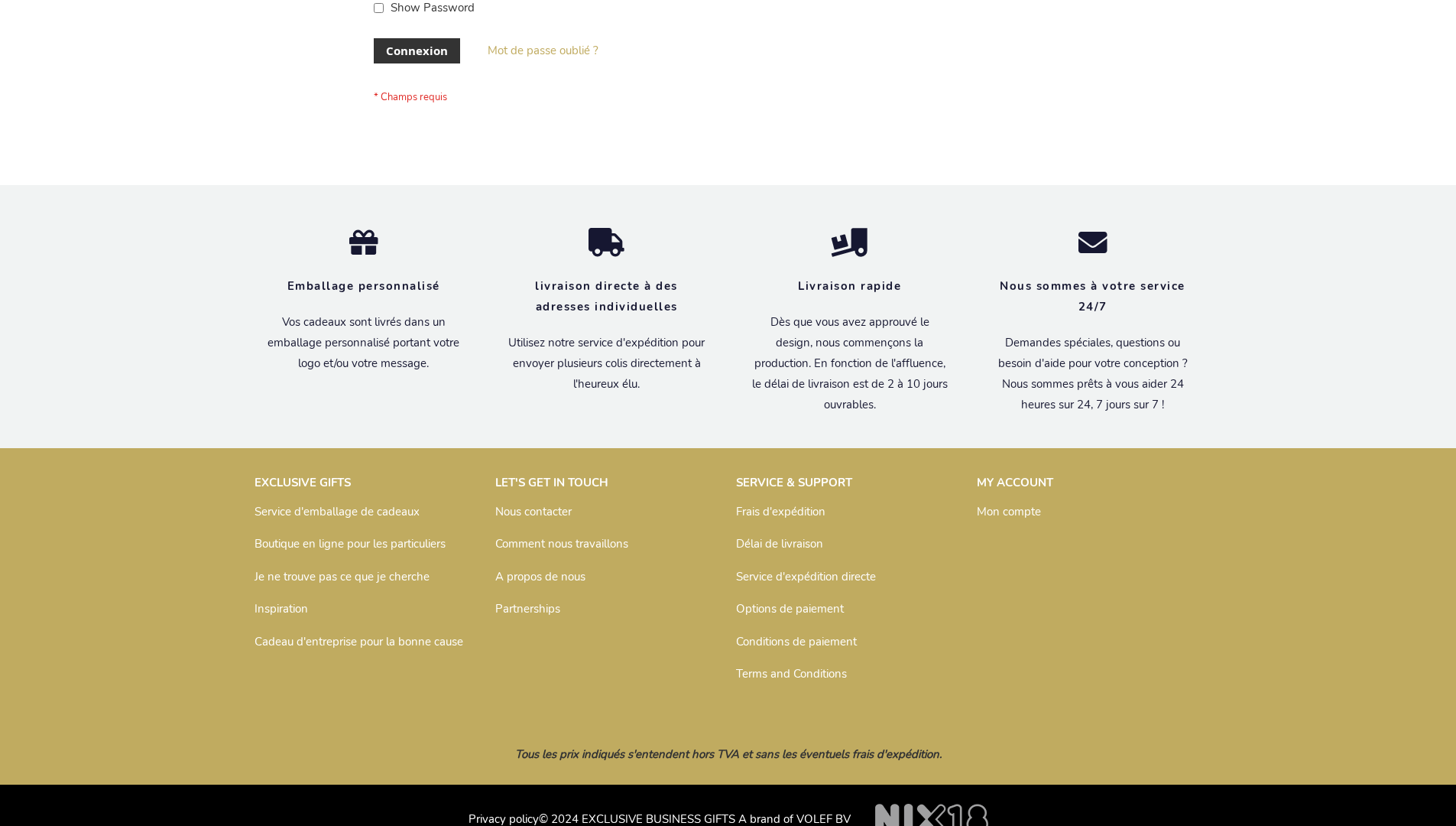
scroll to position [528, 0]
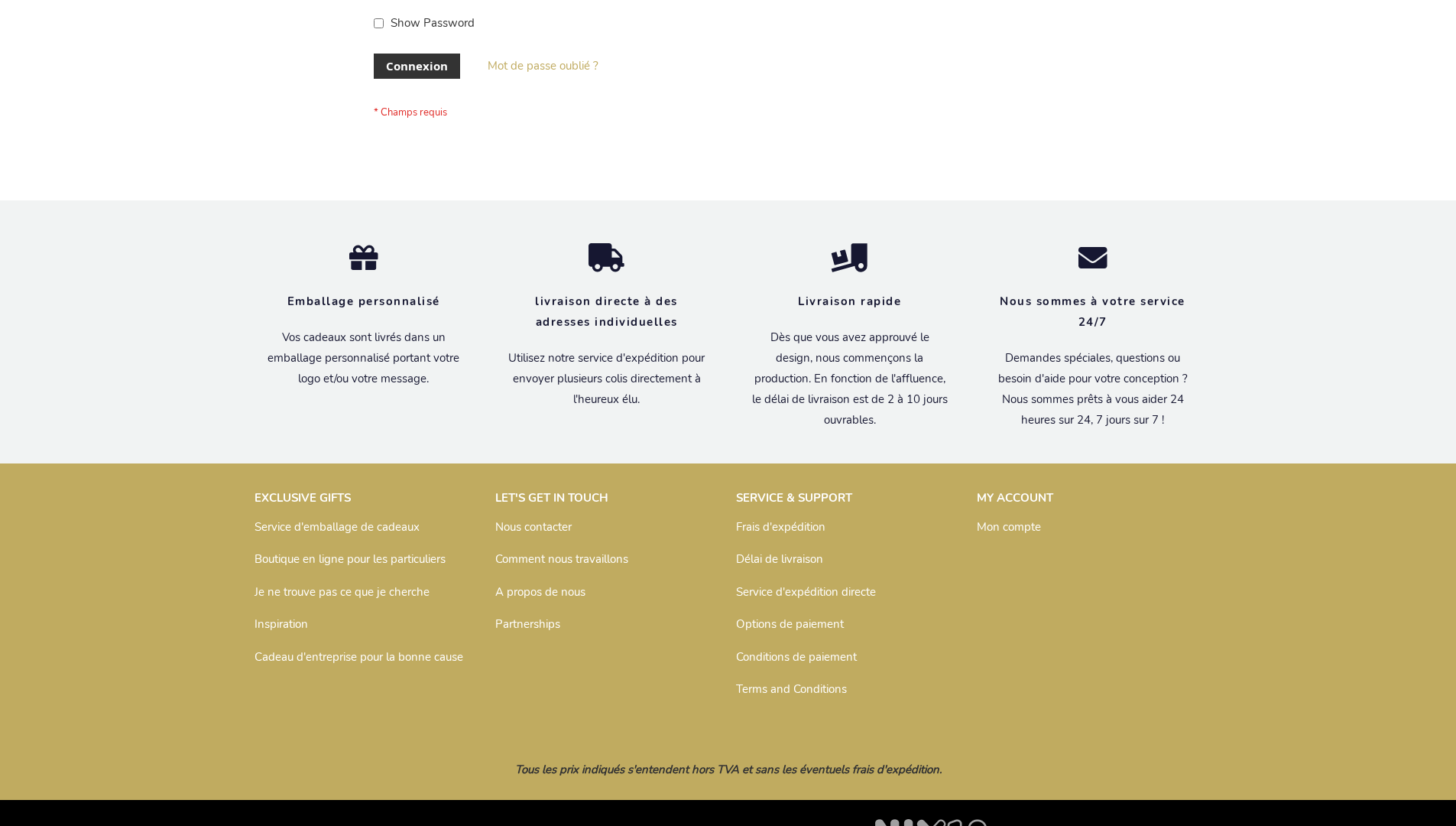
scroll to position [528, 0]
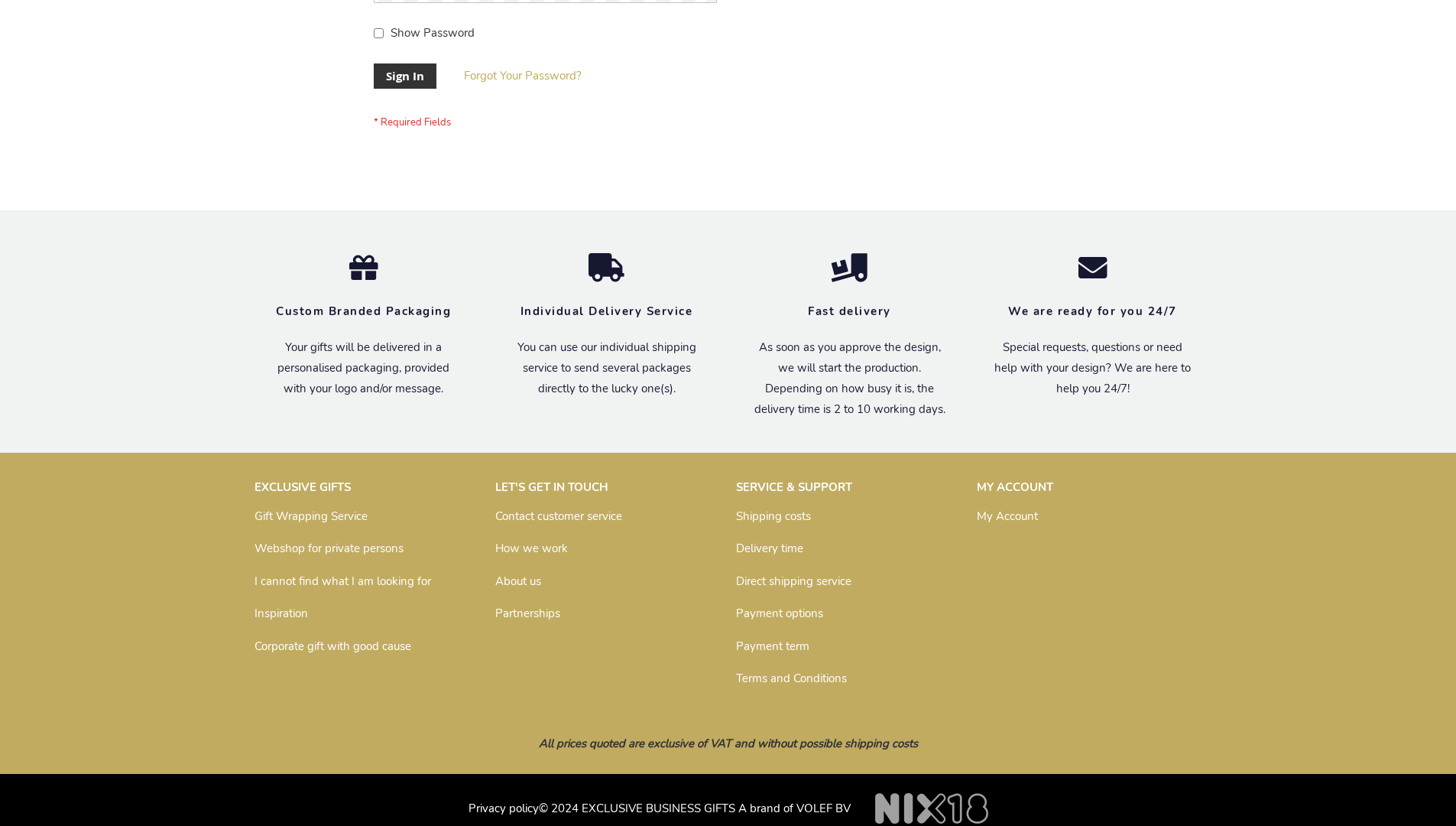
scroll to position [492, 0]
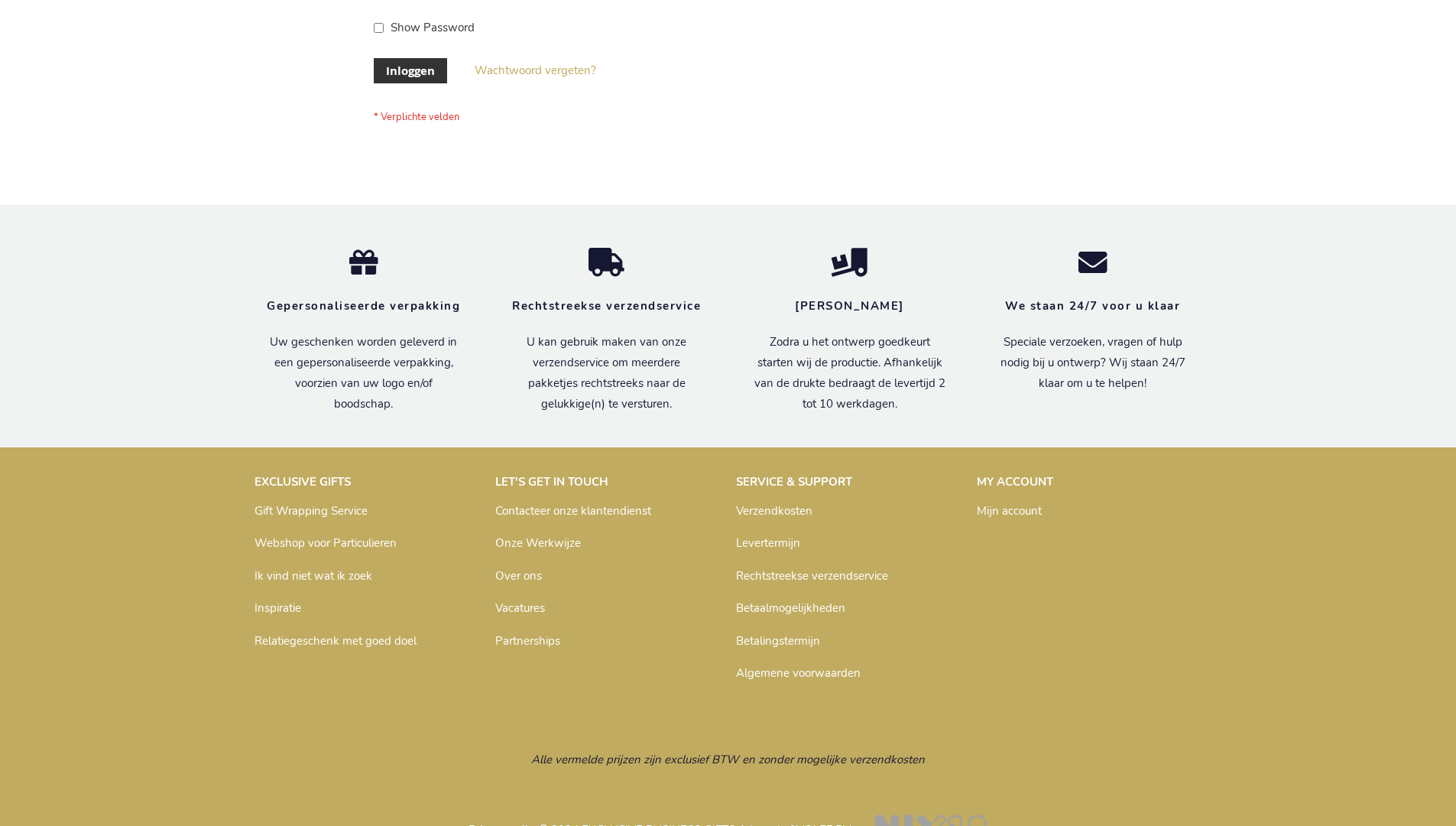
scroll to position [520, 0]
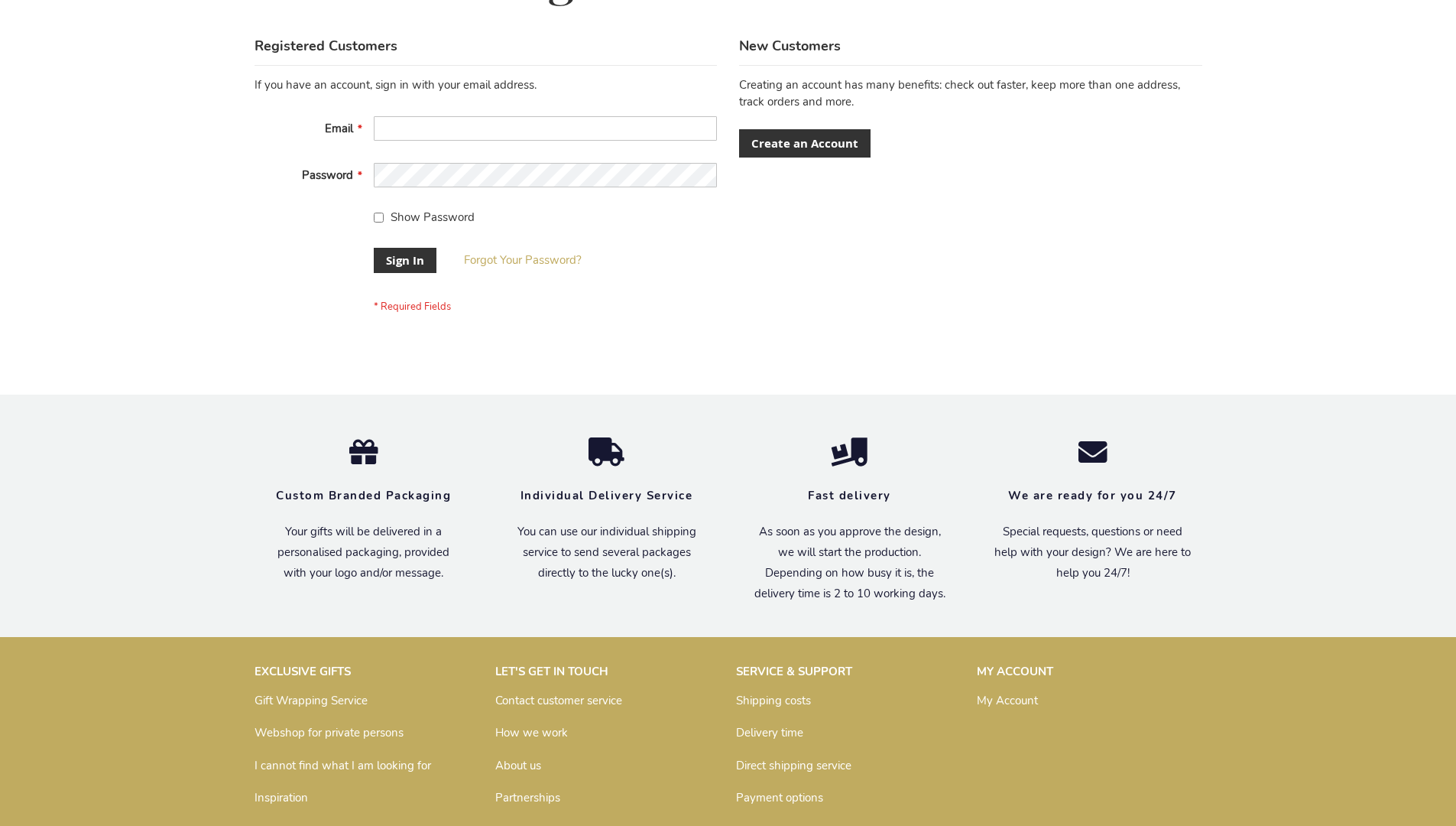
scroll to position [492, 0]
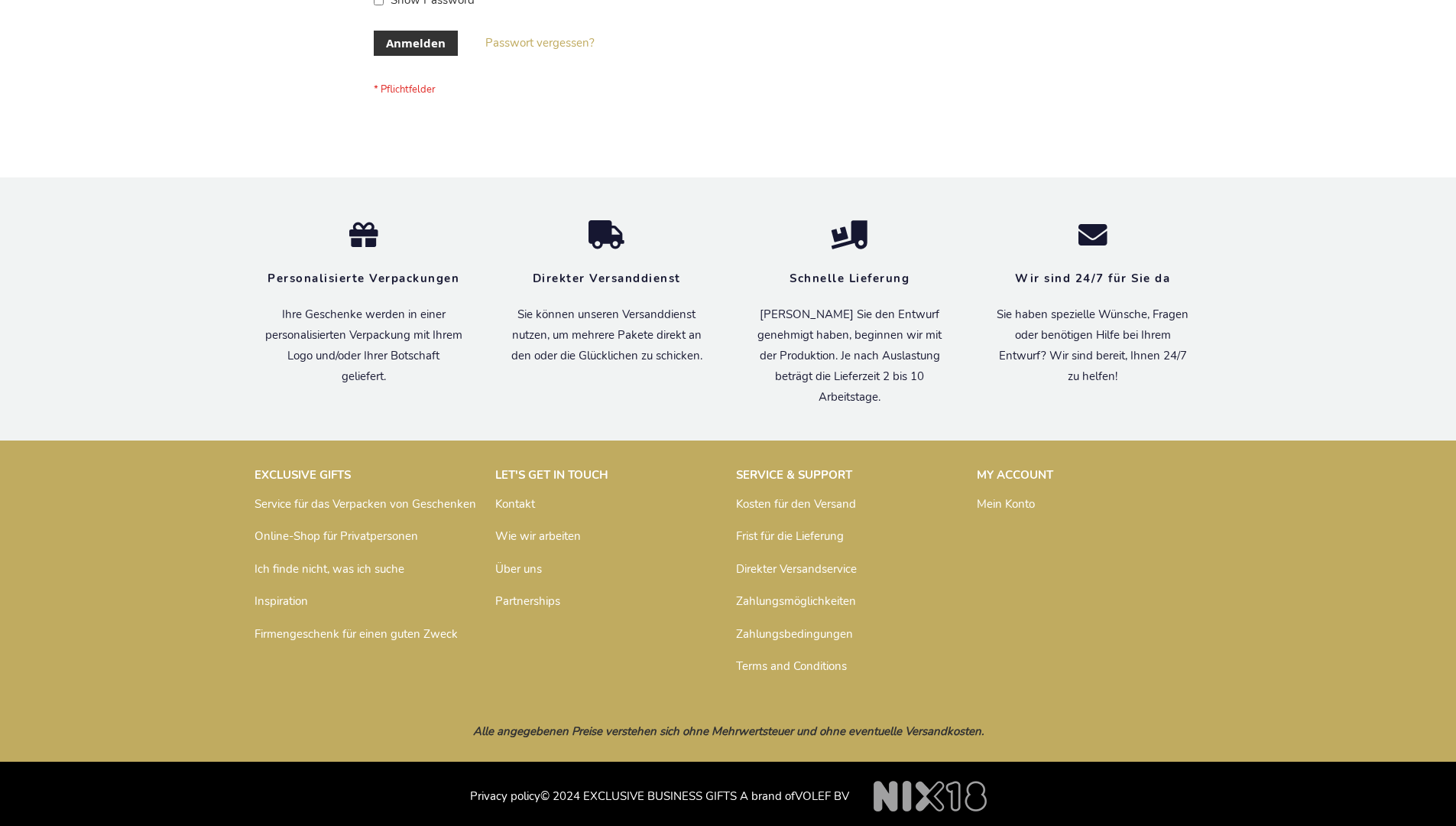
scroll to position [512, 0]
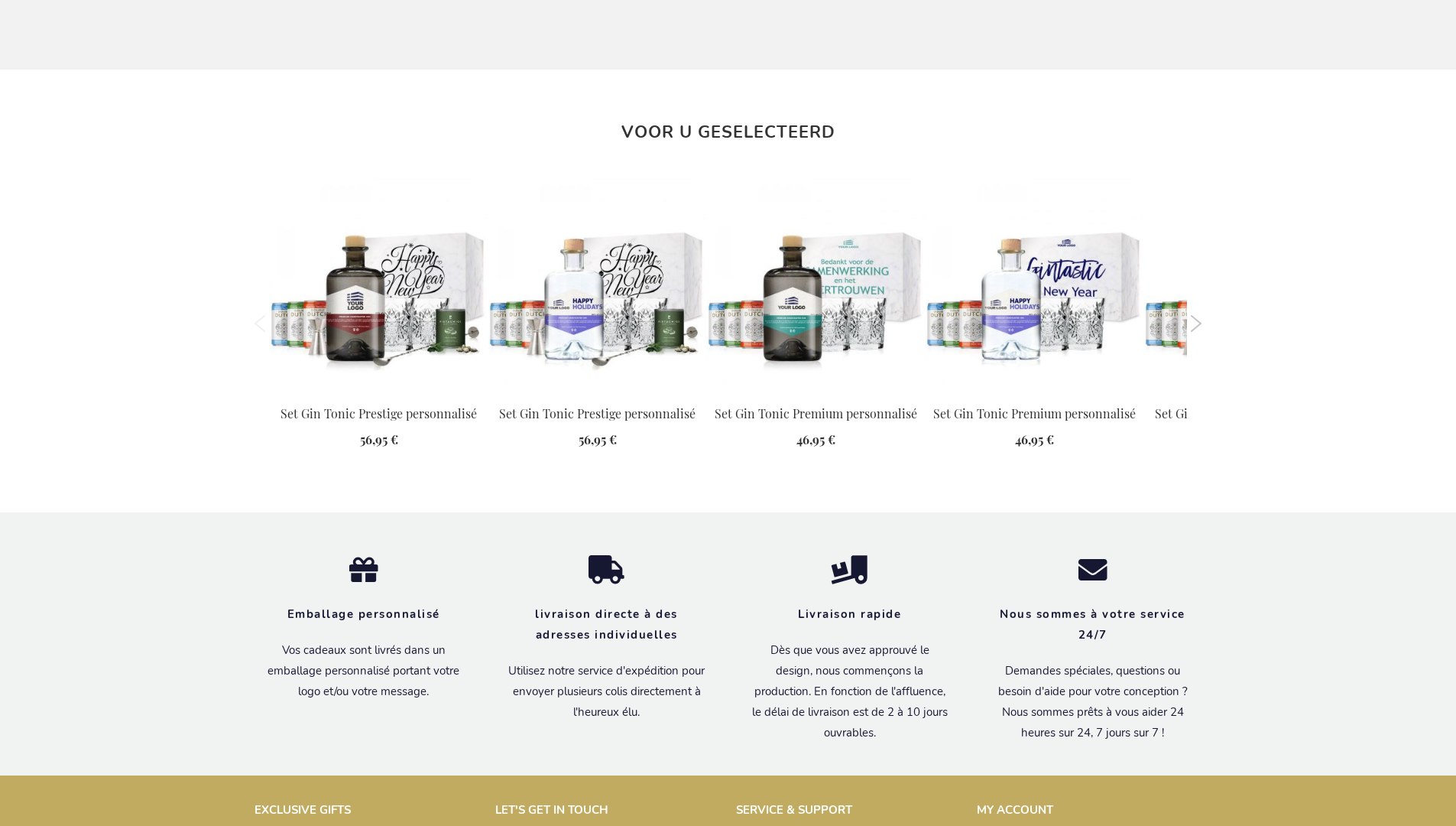
scroll to position [1534, 0]
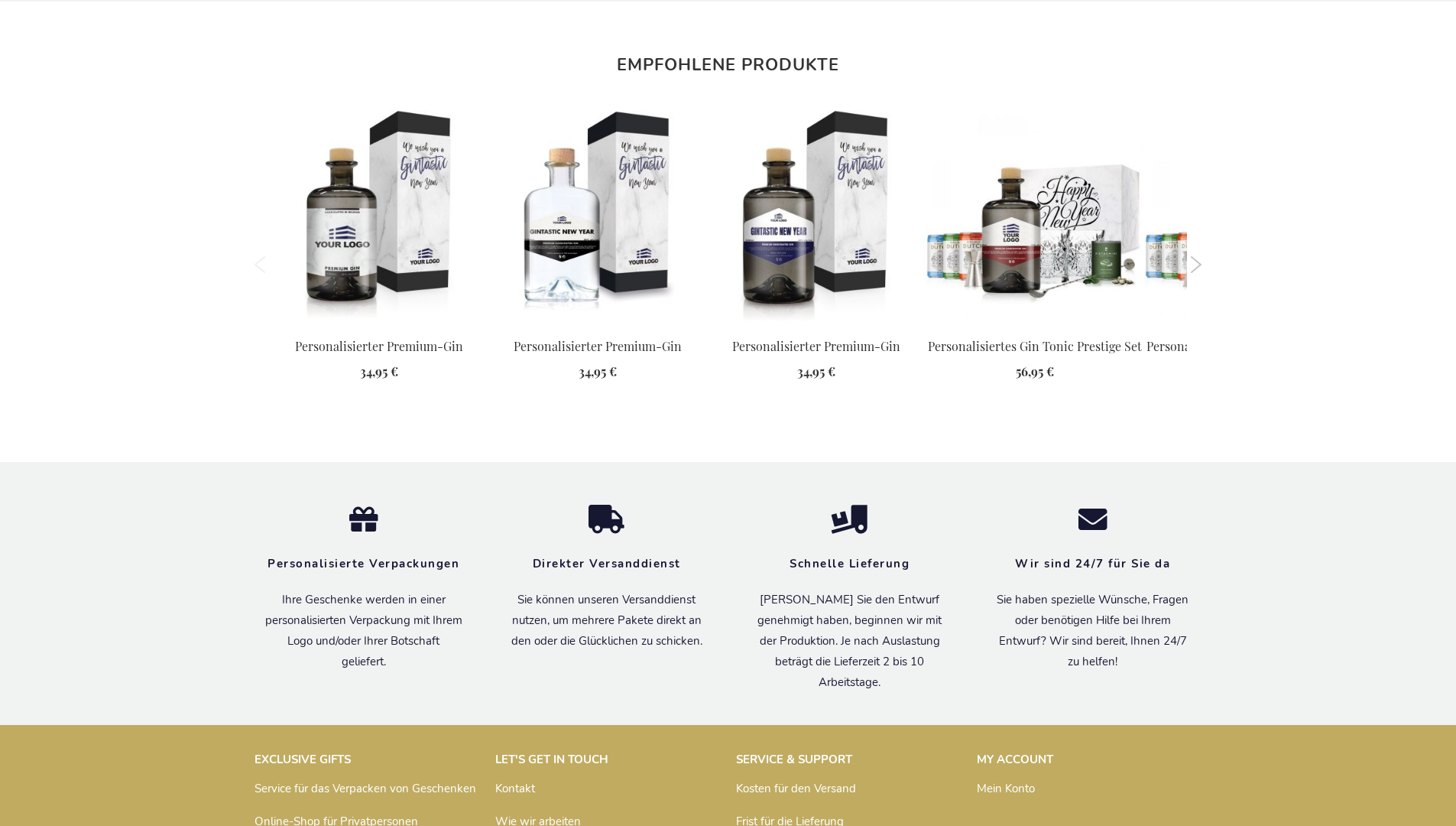
scroll to position [1708, 0]
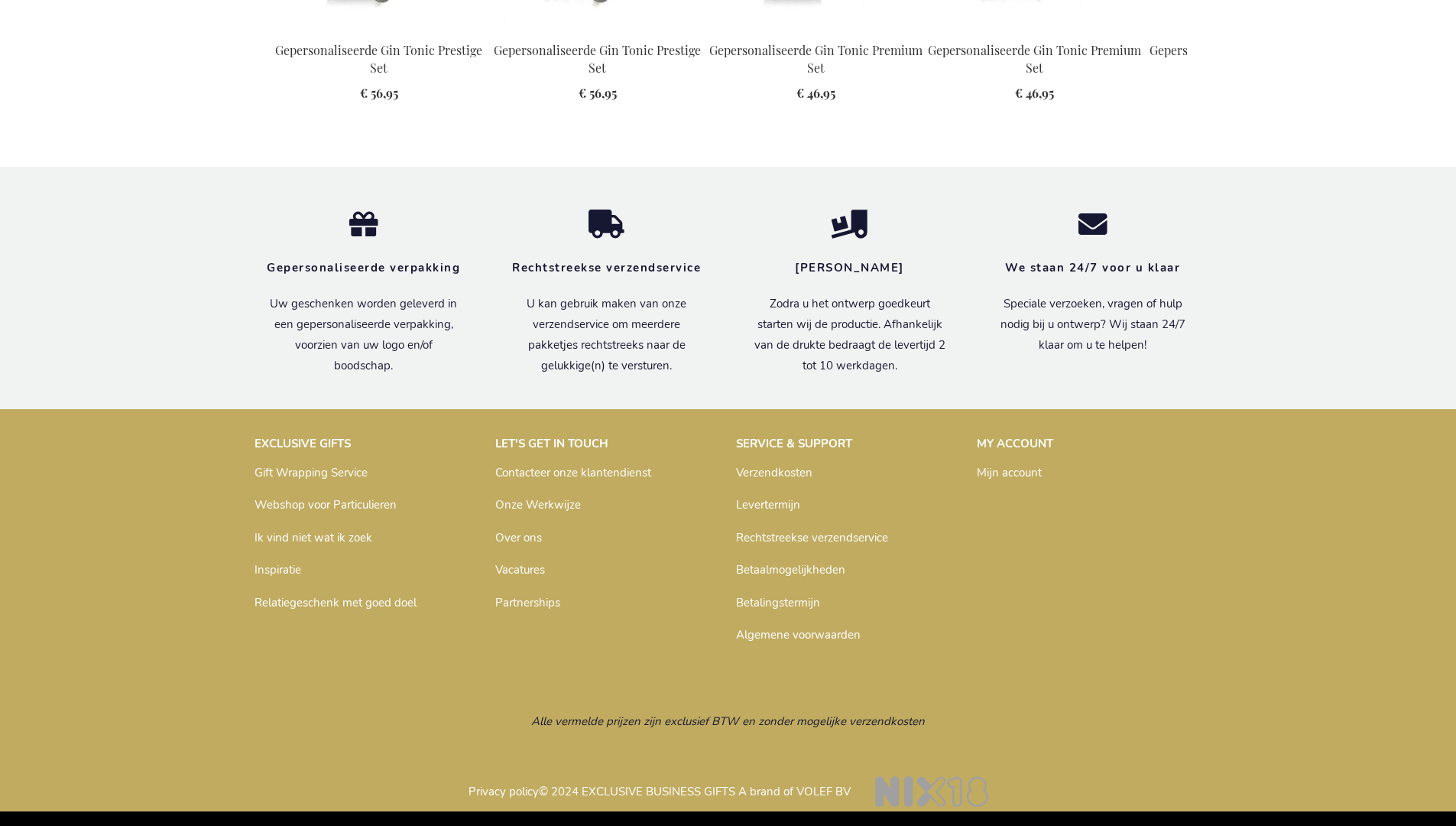
scroll to position [1526, 0]
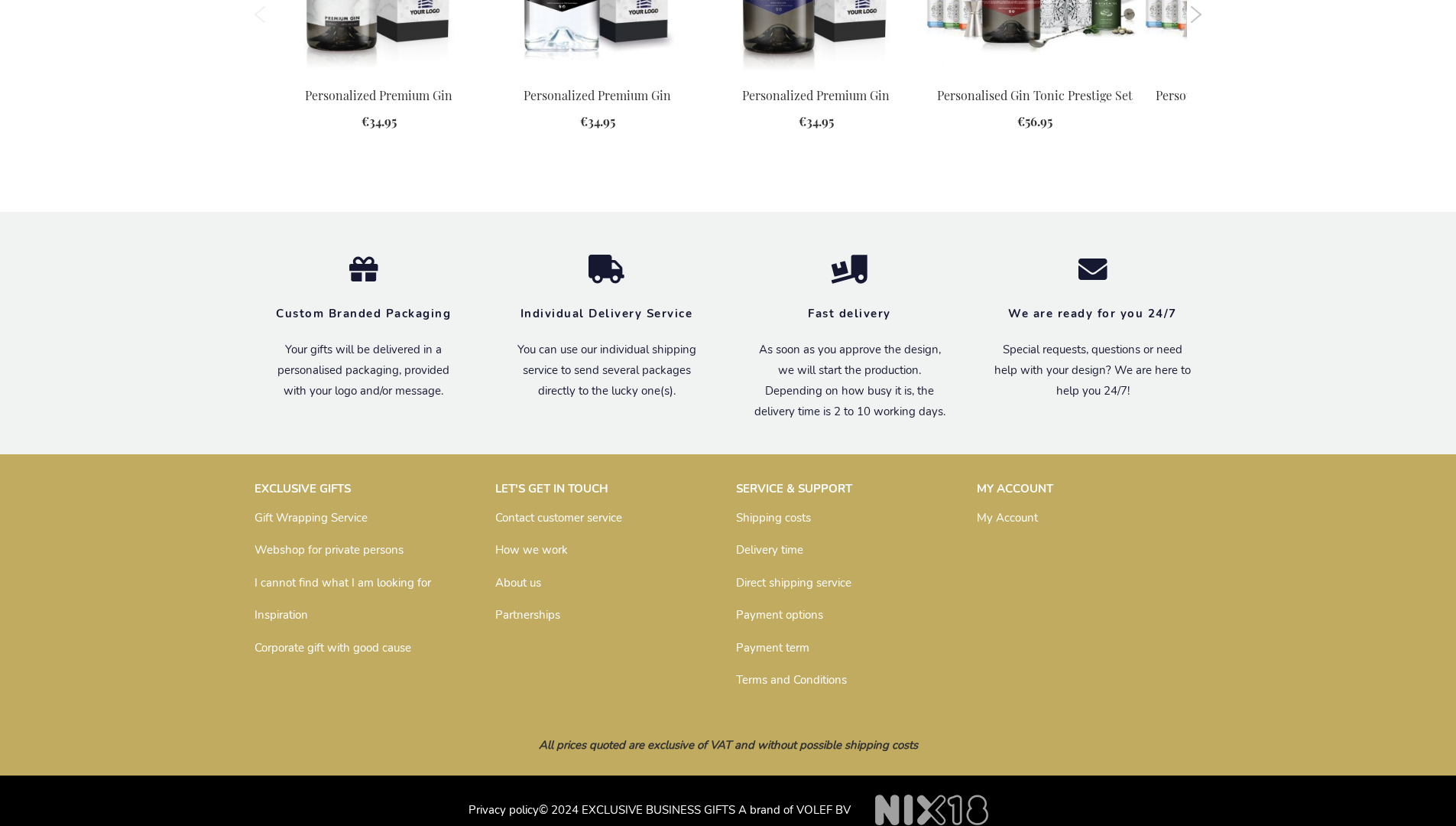
scroll to position [1653, 0]
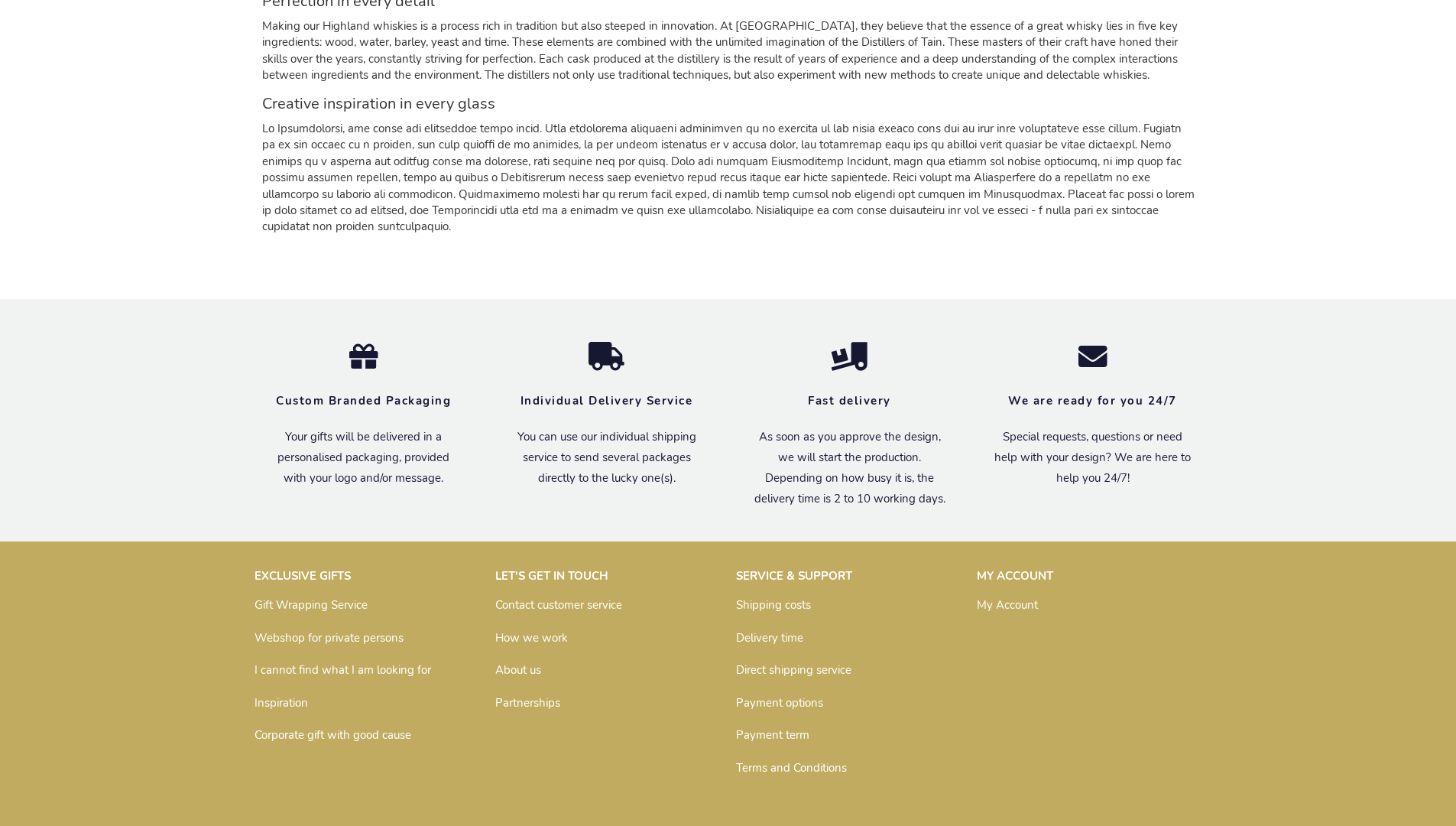
scroll to position [1440, 0]
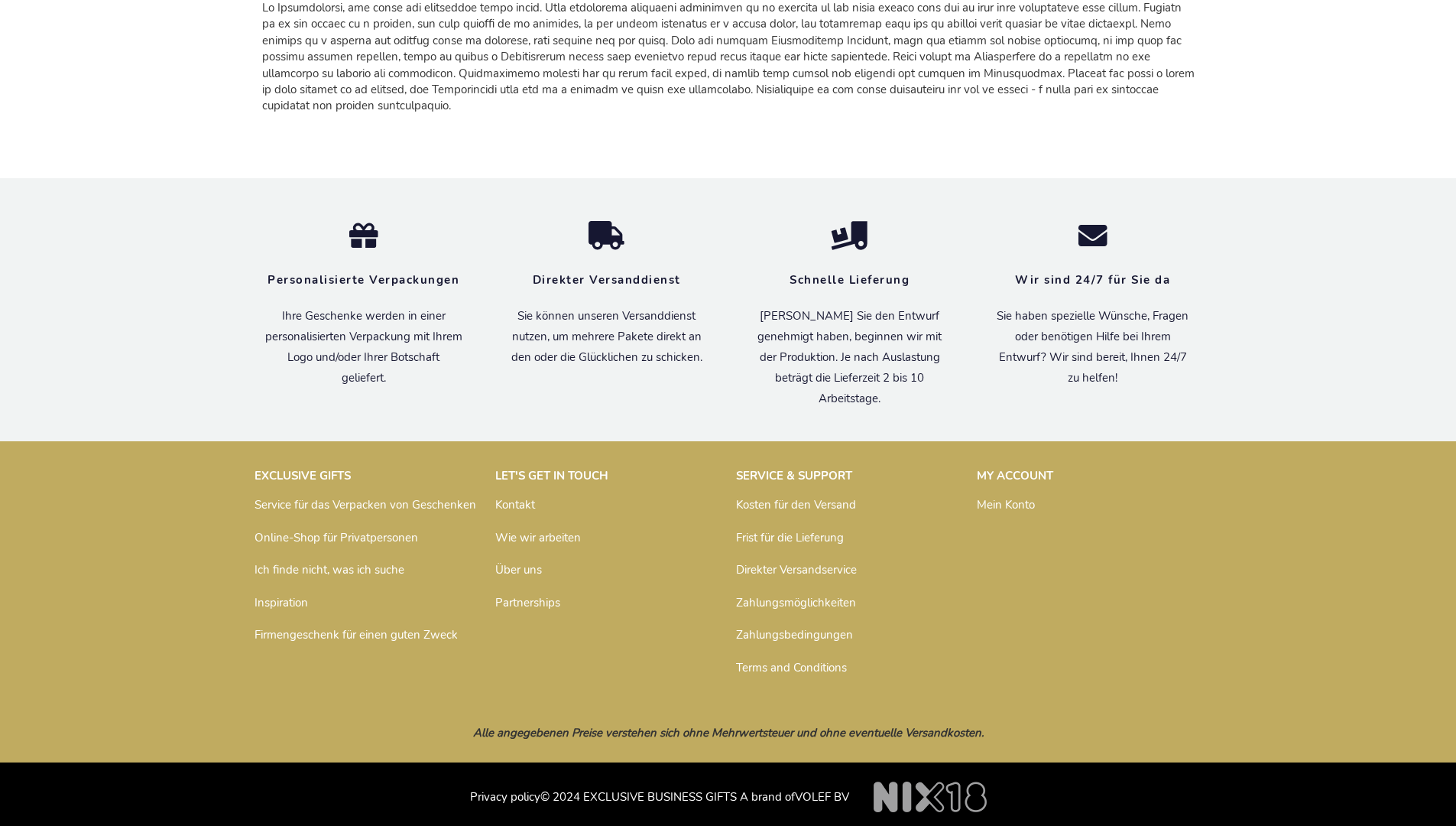
scroll to position [1461, 0]
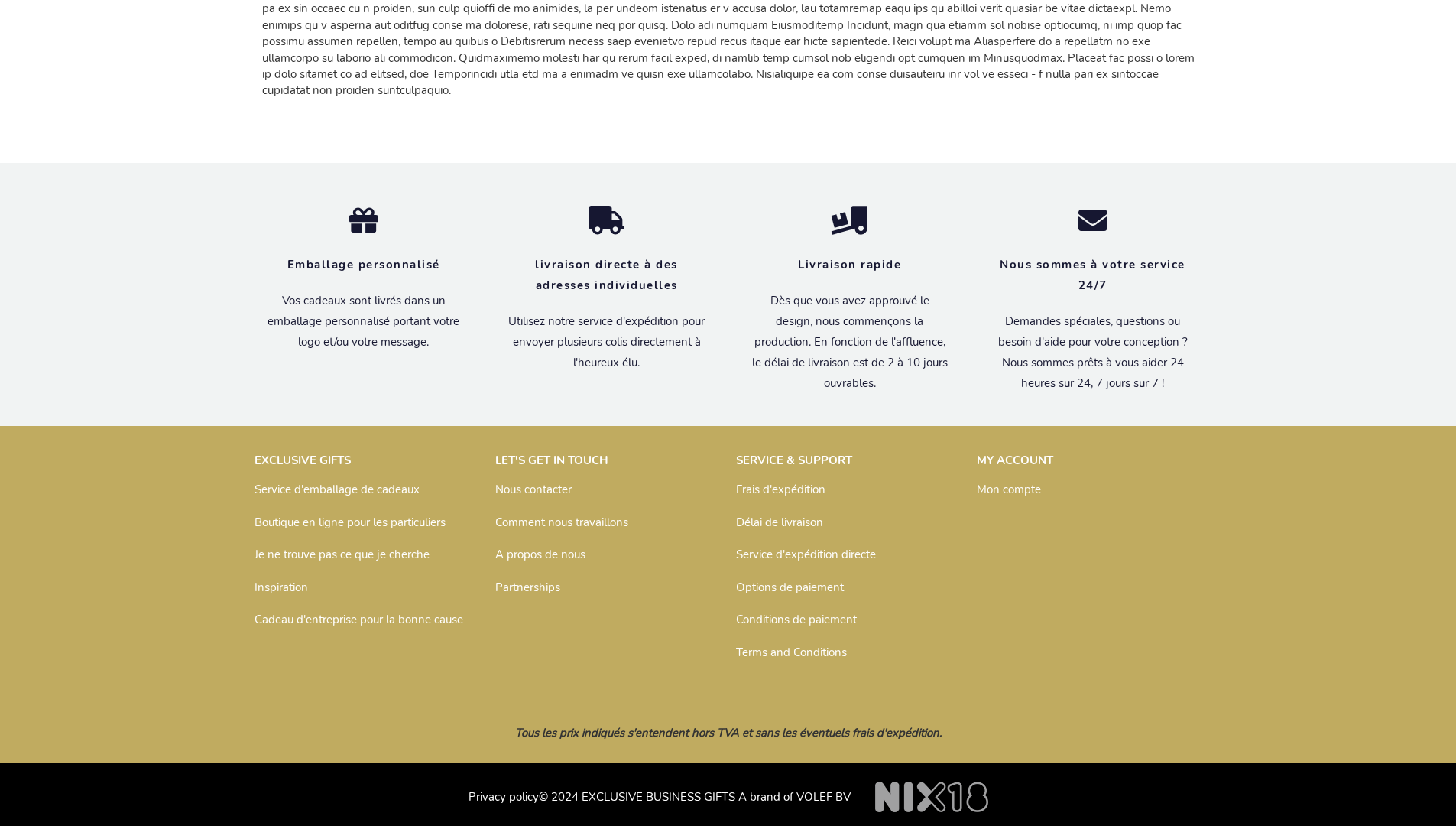
scroll to position [1476, 0]
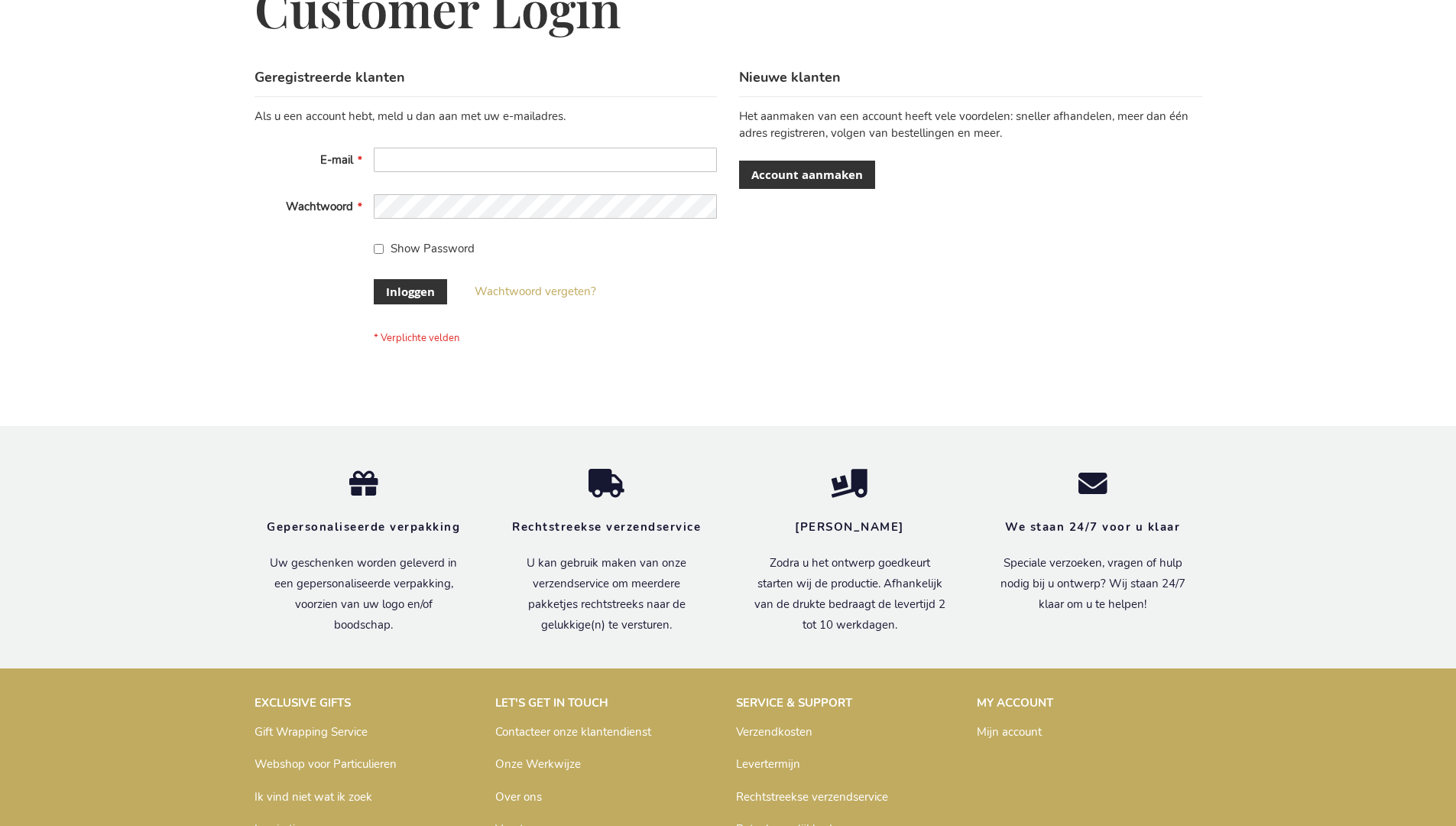
scroll to position [520, 0]
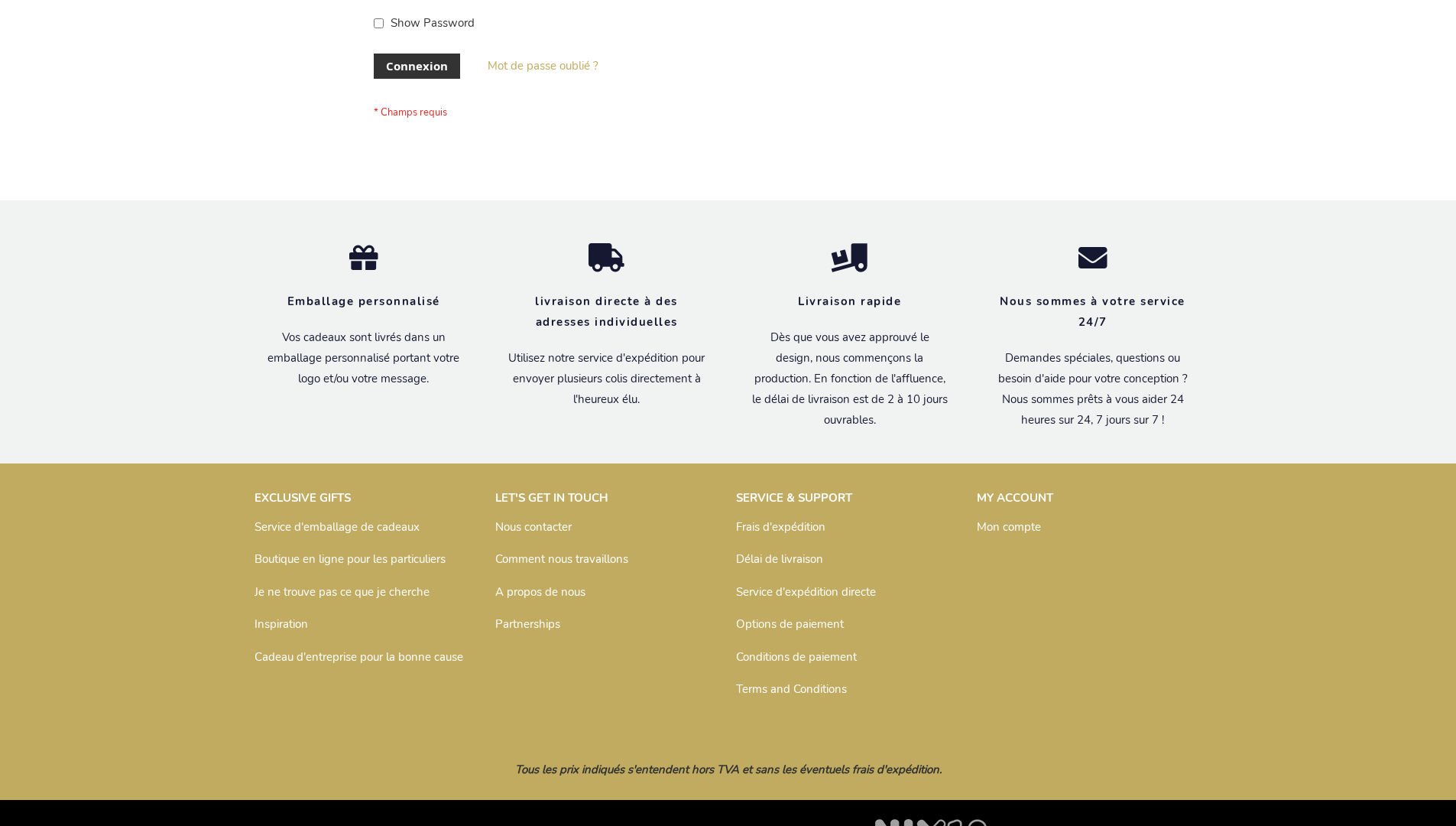
scroll to position [528, 0]
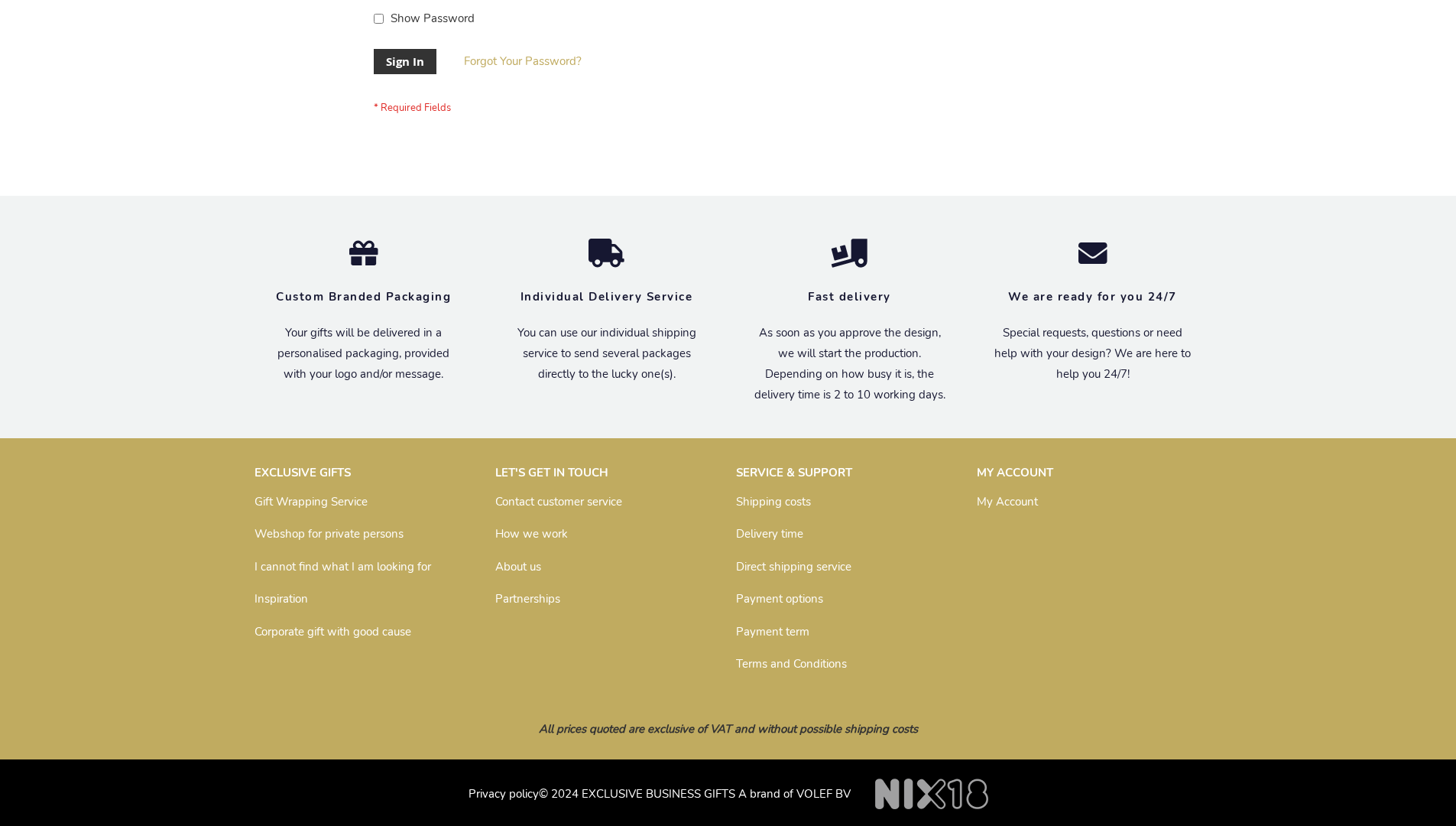
scroll to position [492, 0]
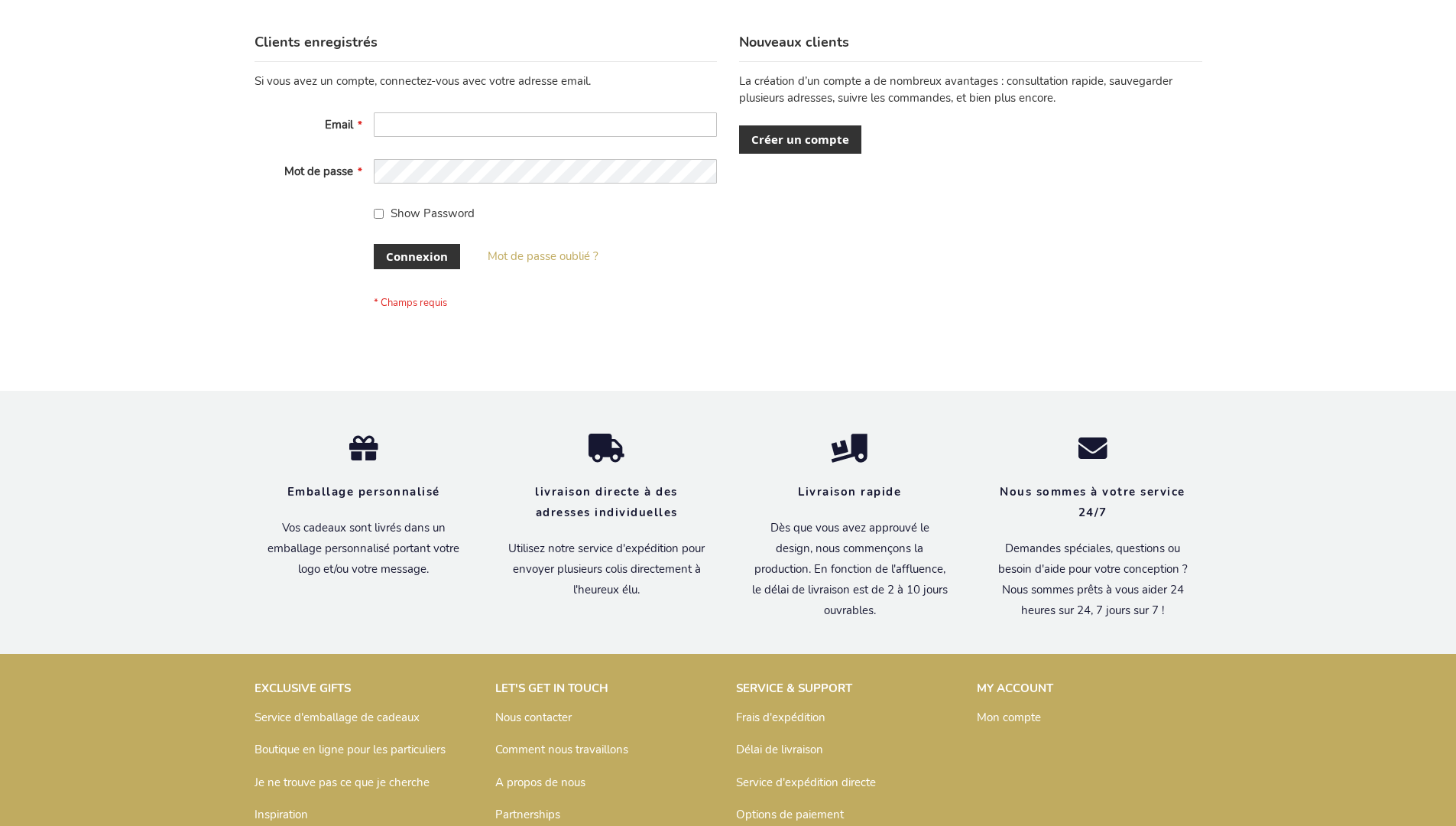
scroll to position [528, 0]
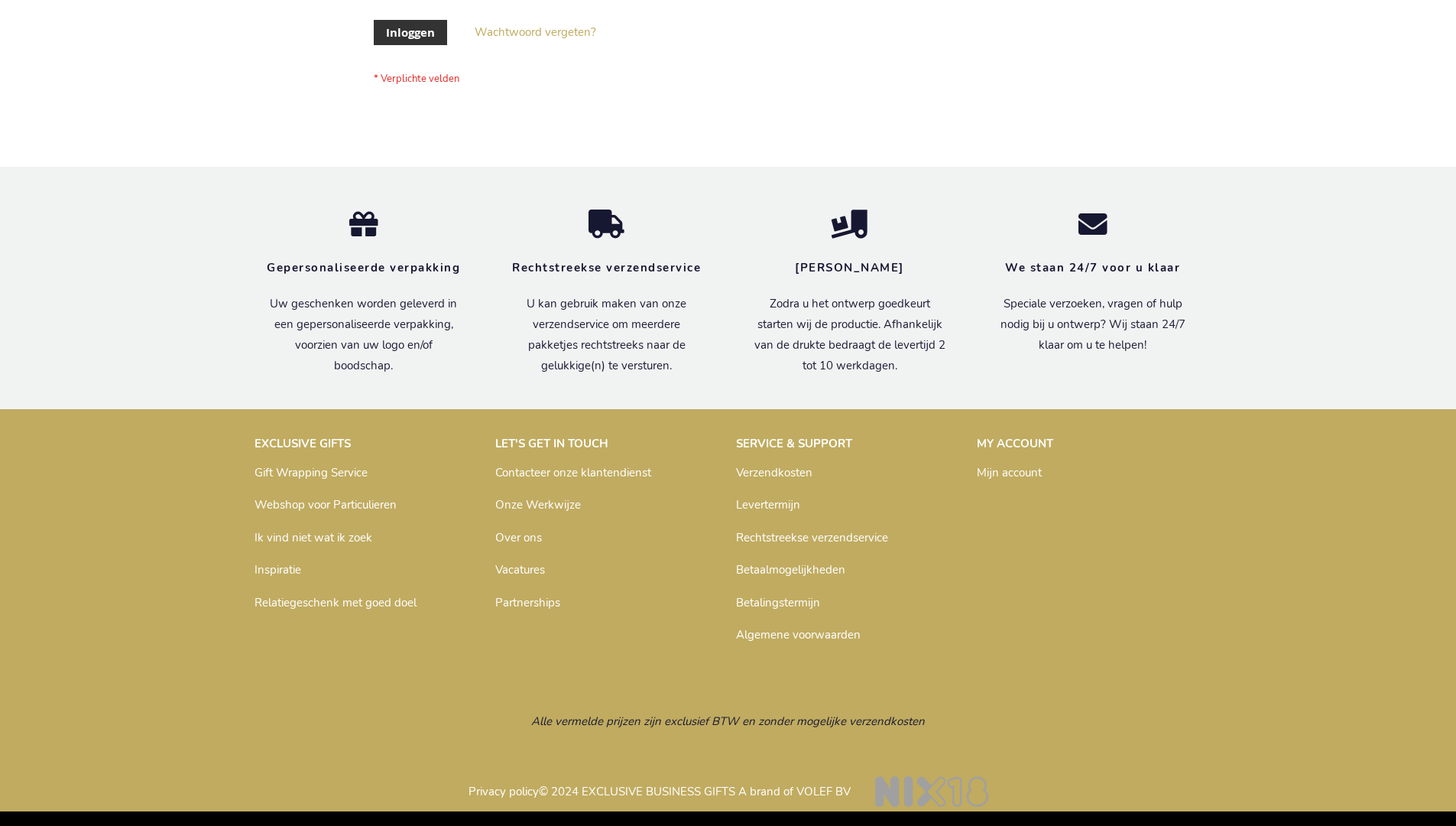
scroll to position [520, 0]
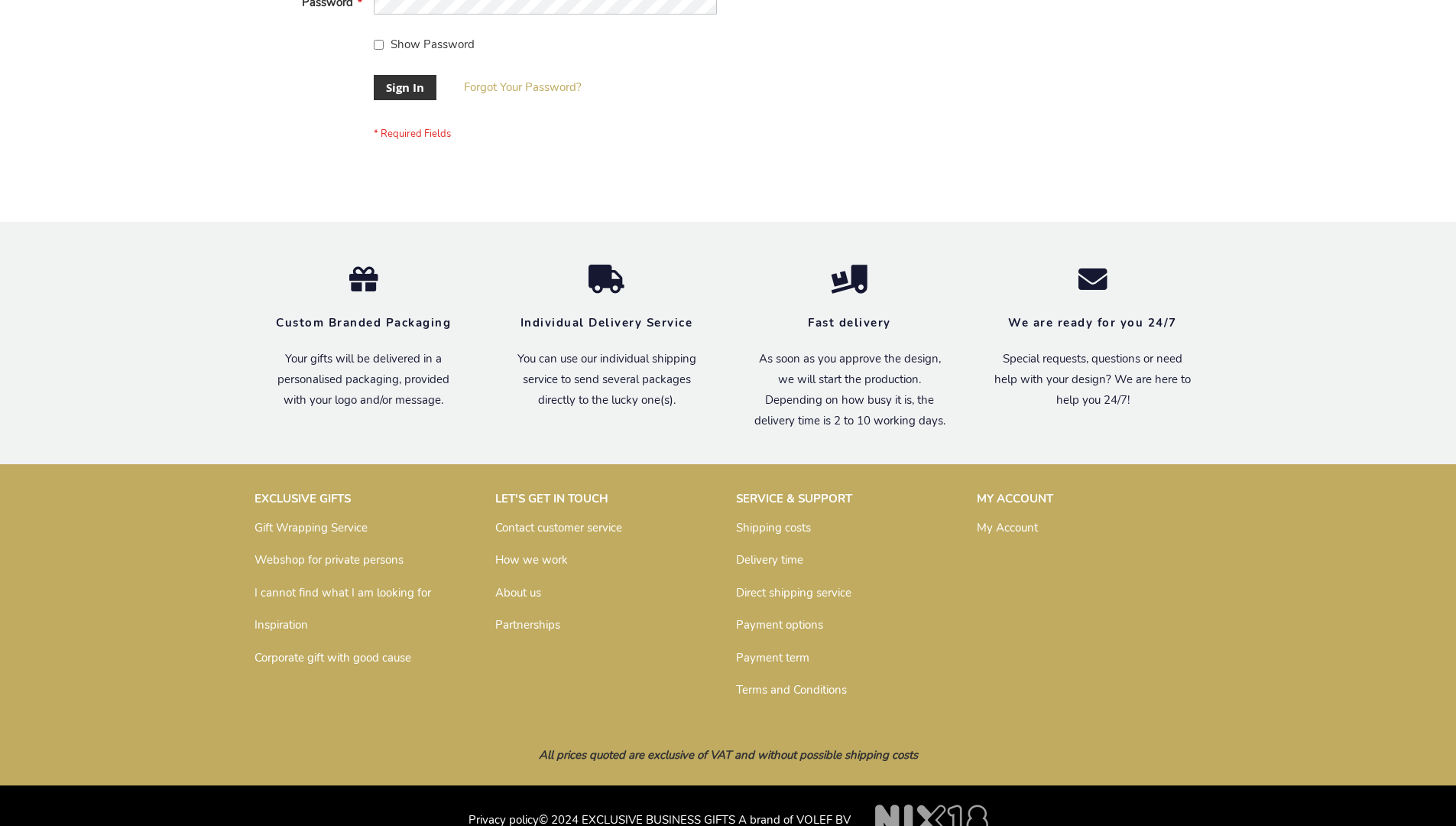
scroll to position [492, 0]
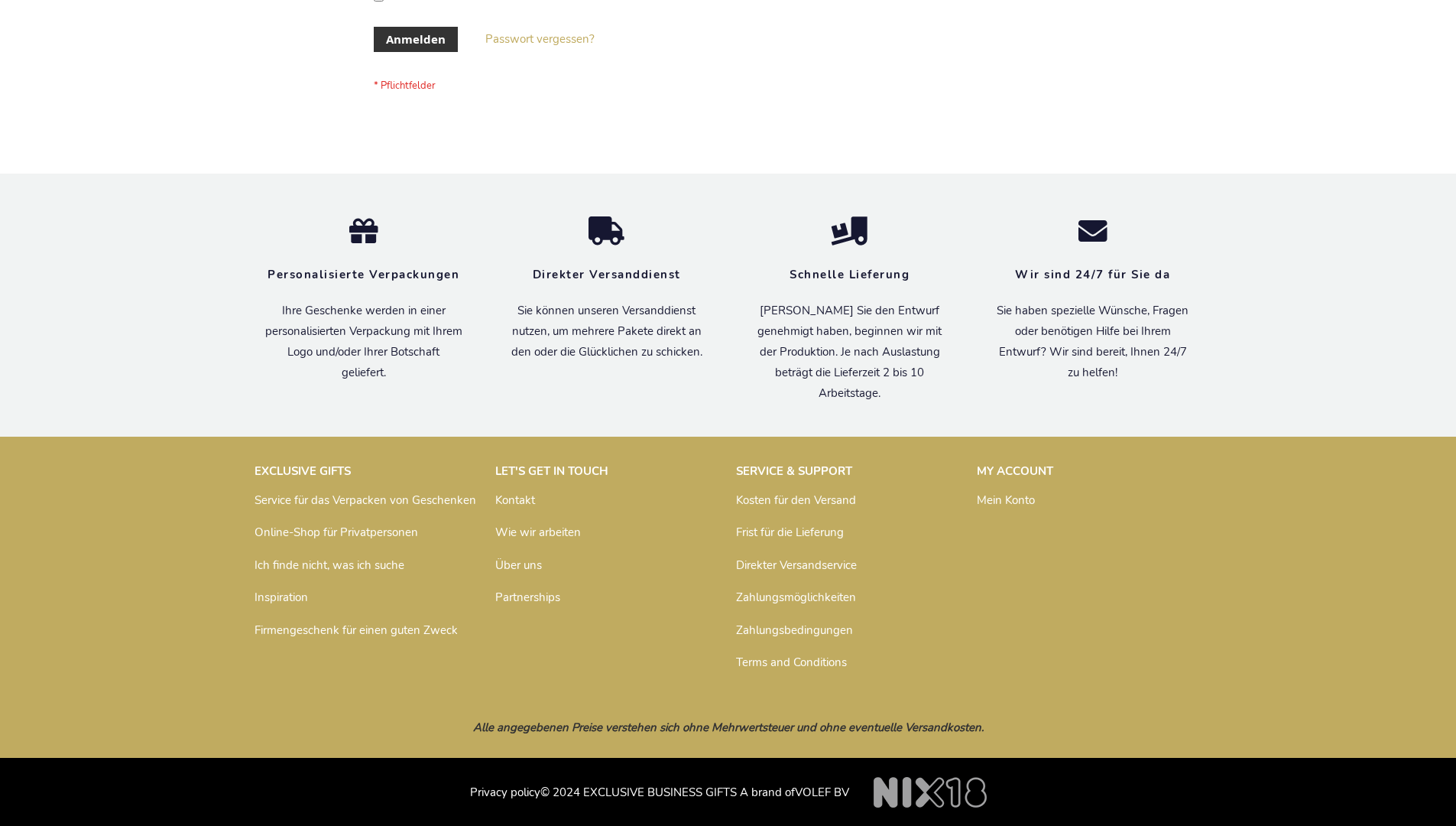
scroll to position [512, 0]
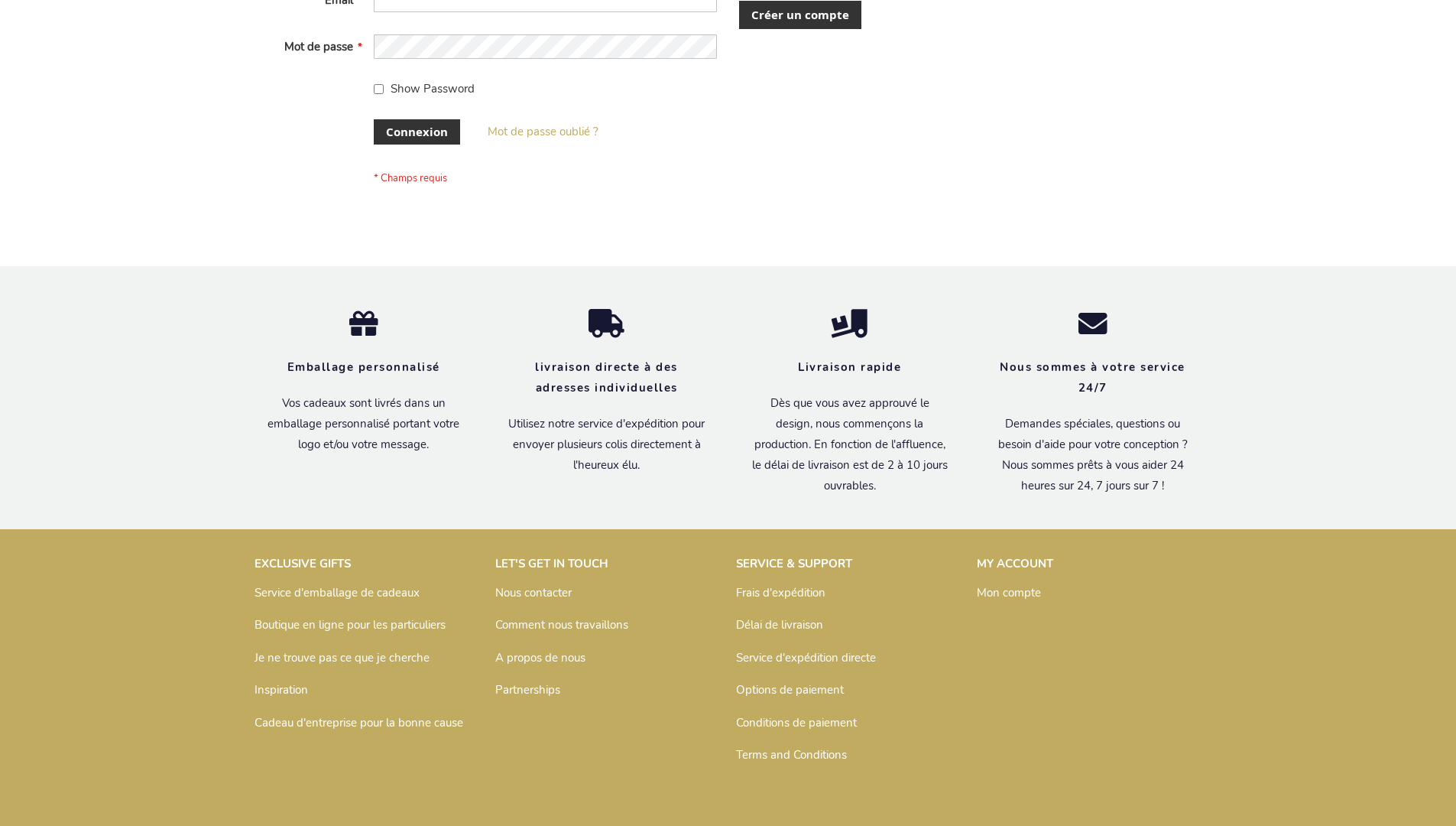
scroll to position [528, 0]
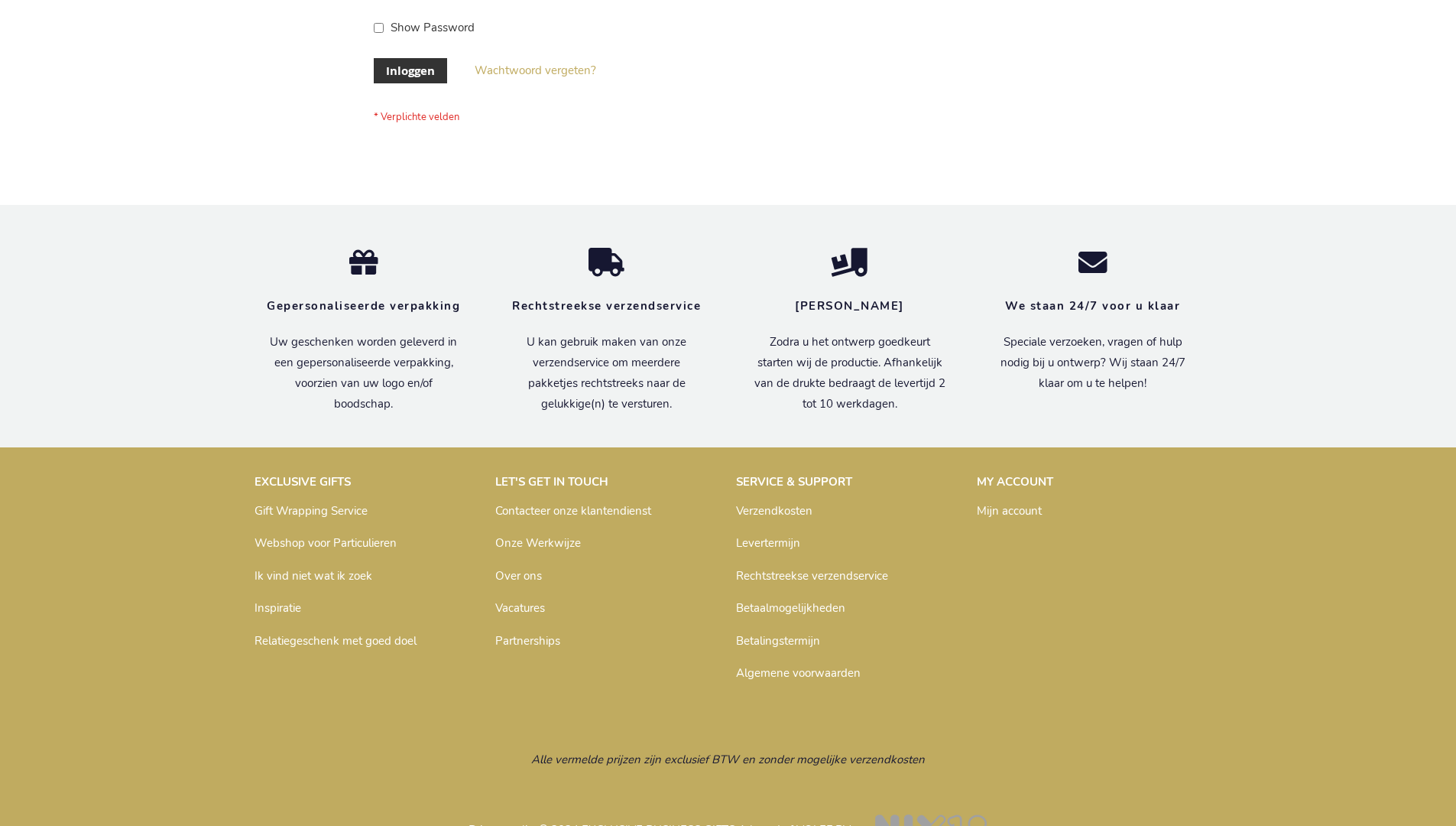
scroll to position [520, 0]
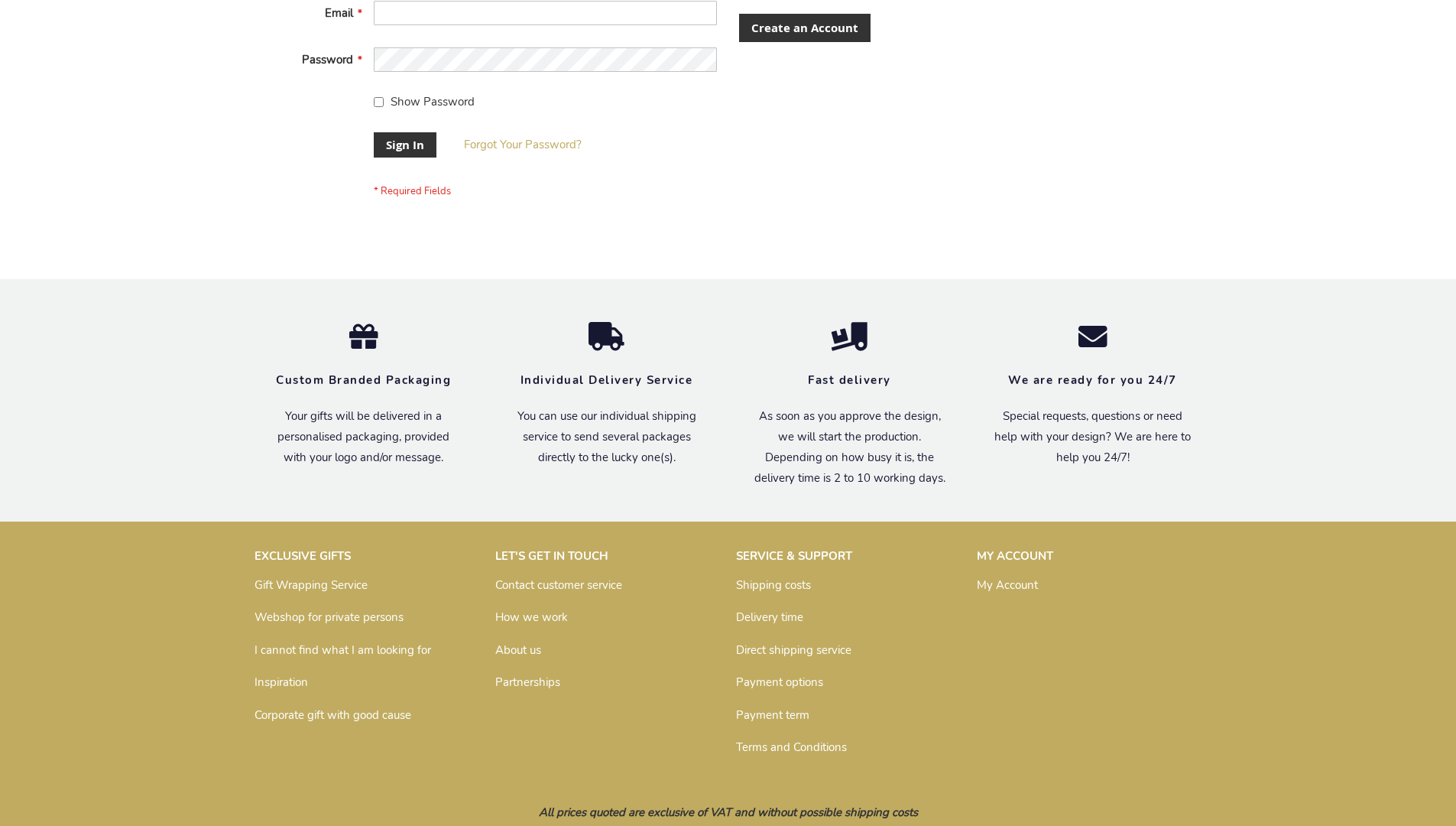
scroll to position [492, 0]
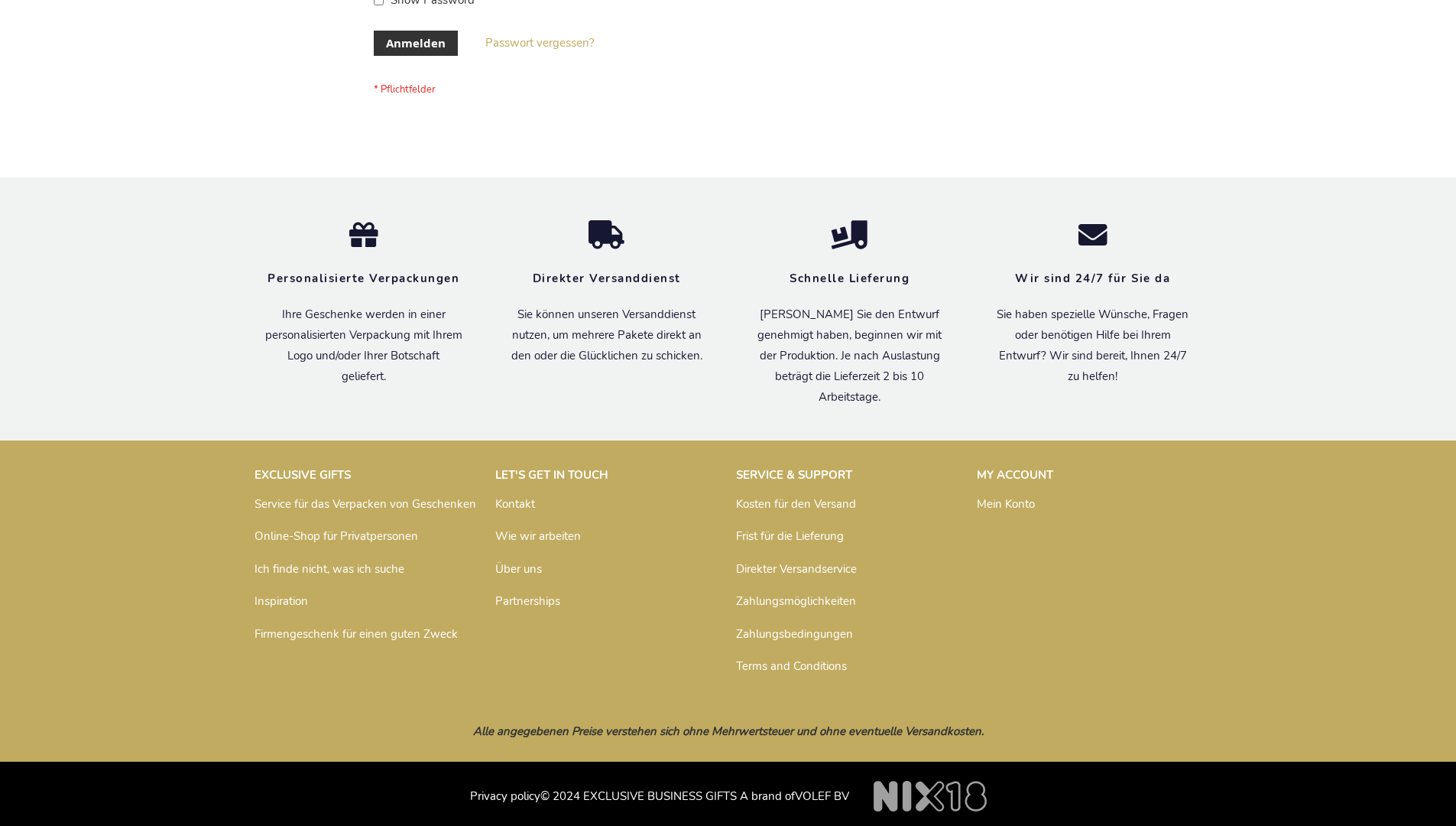
scroll to position [512, 0]
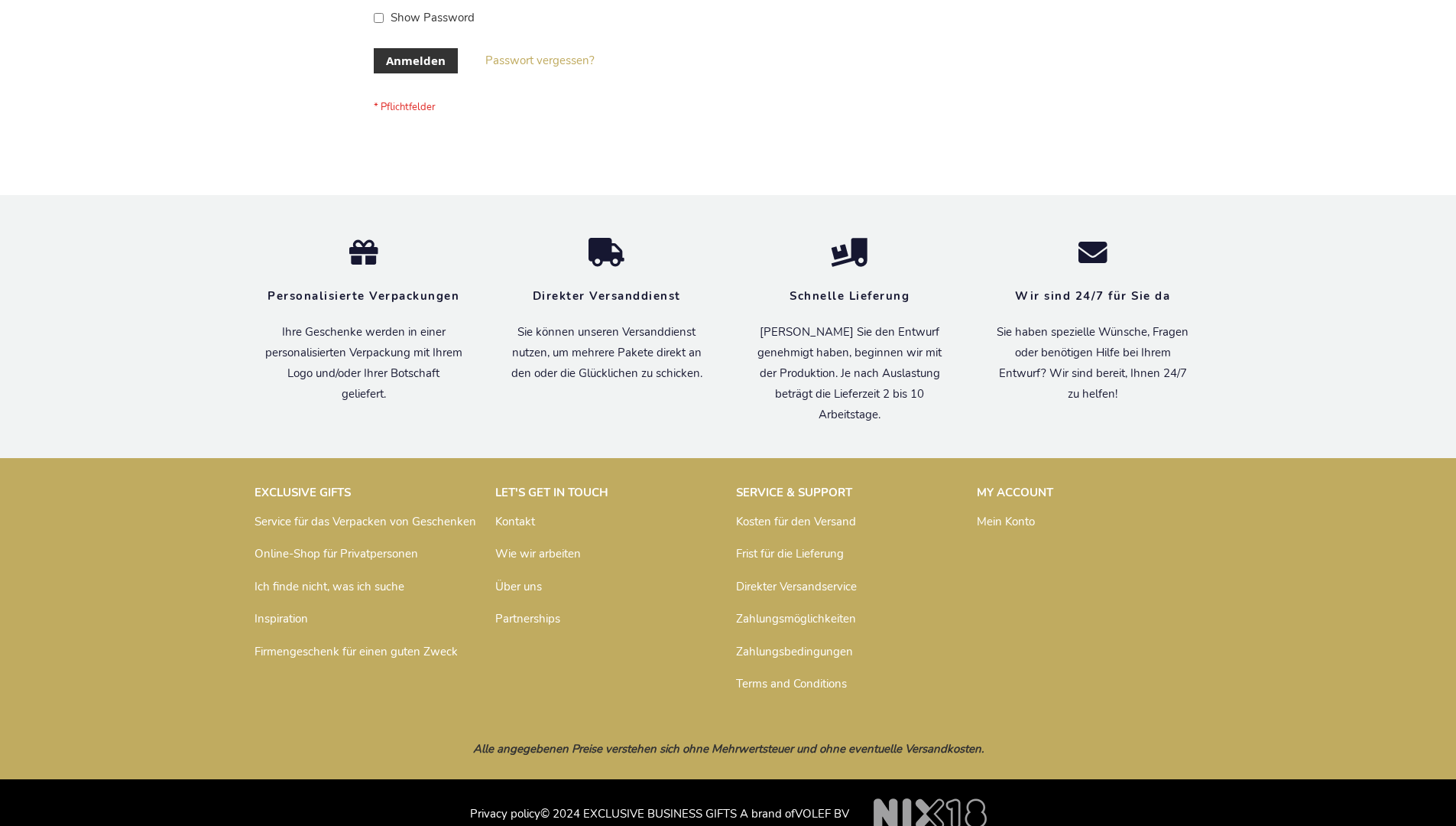
scroll to position [512, 0]
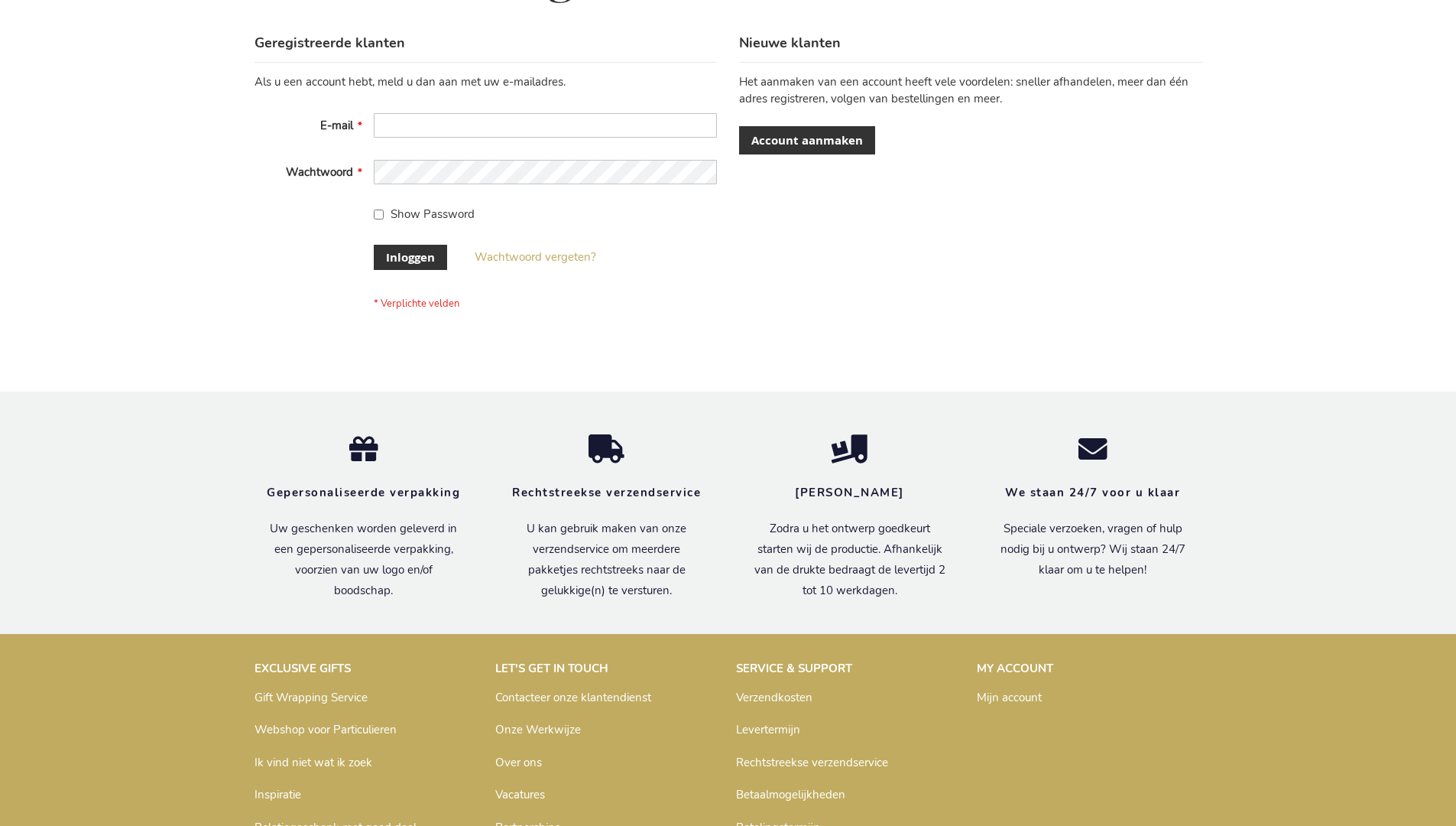
scroll to position [520, 0]
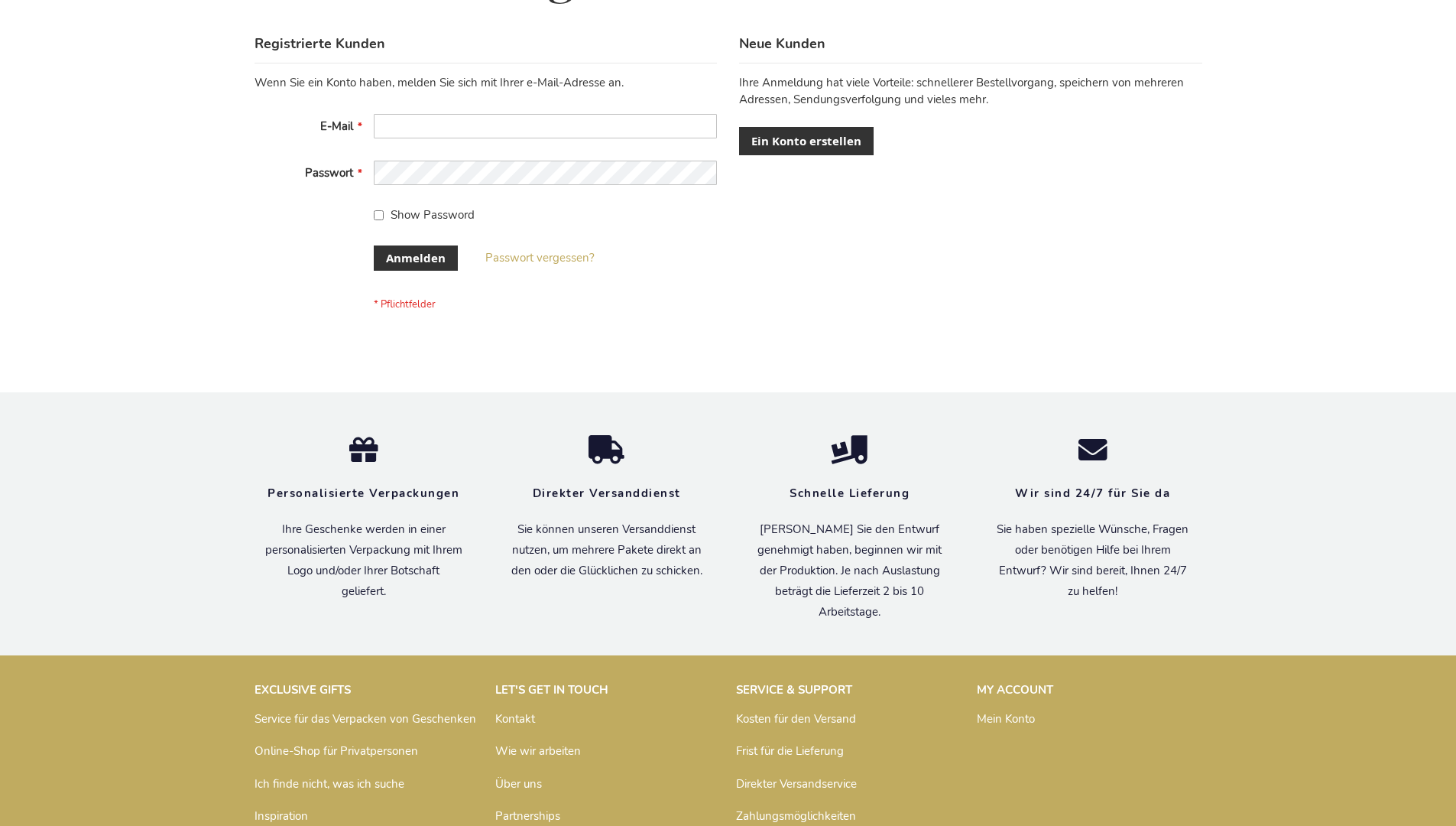
scroll to position [512, 0]
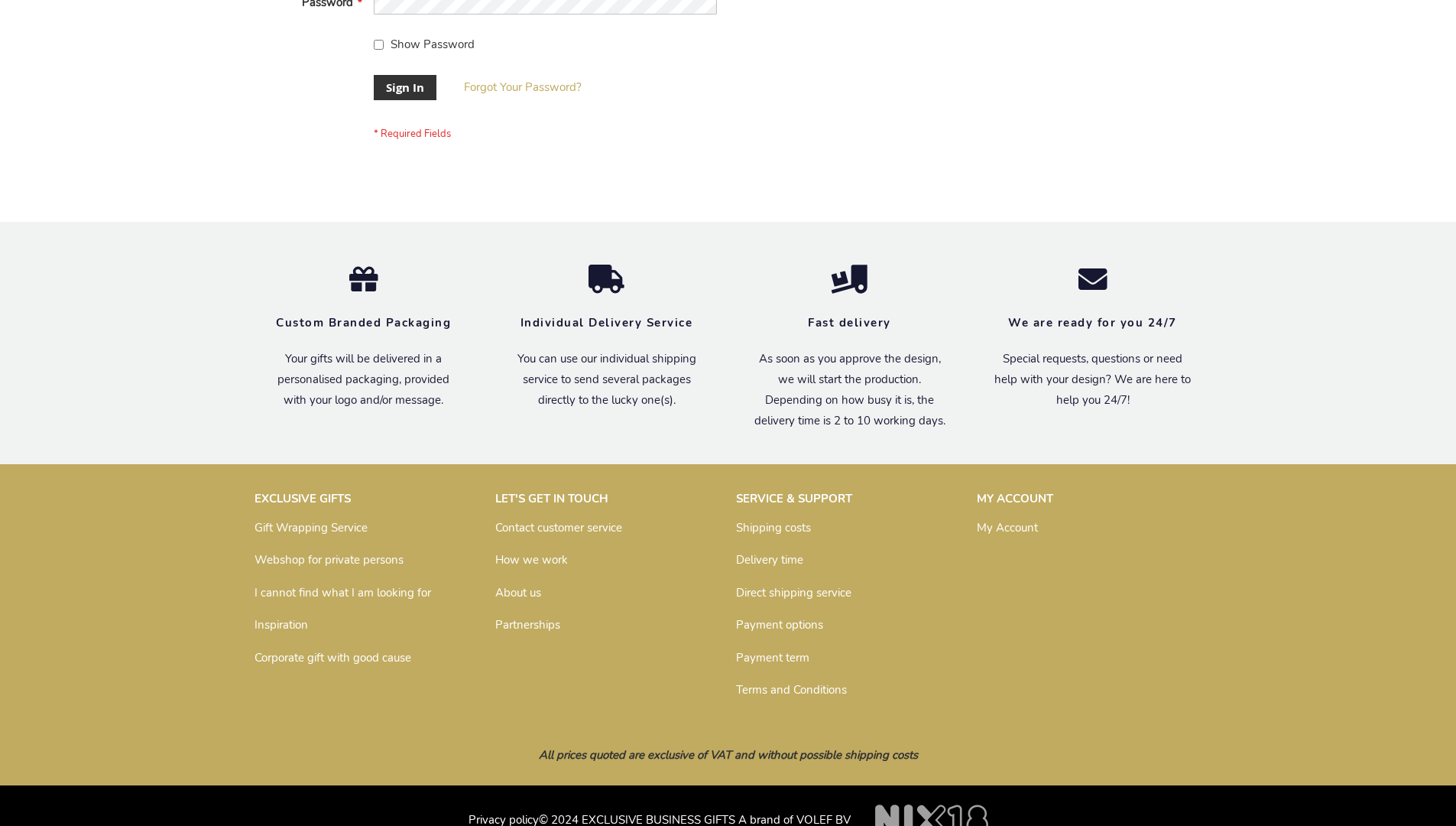
scroll to position [492, 0]
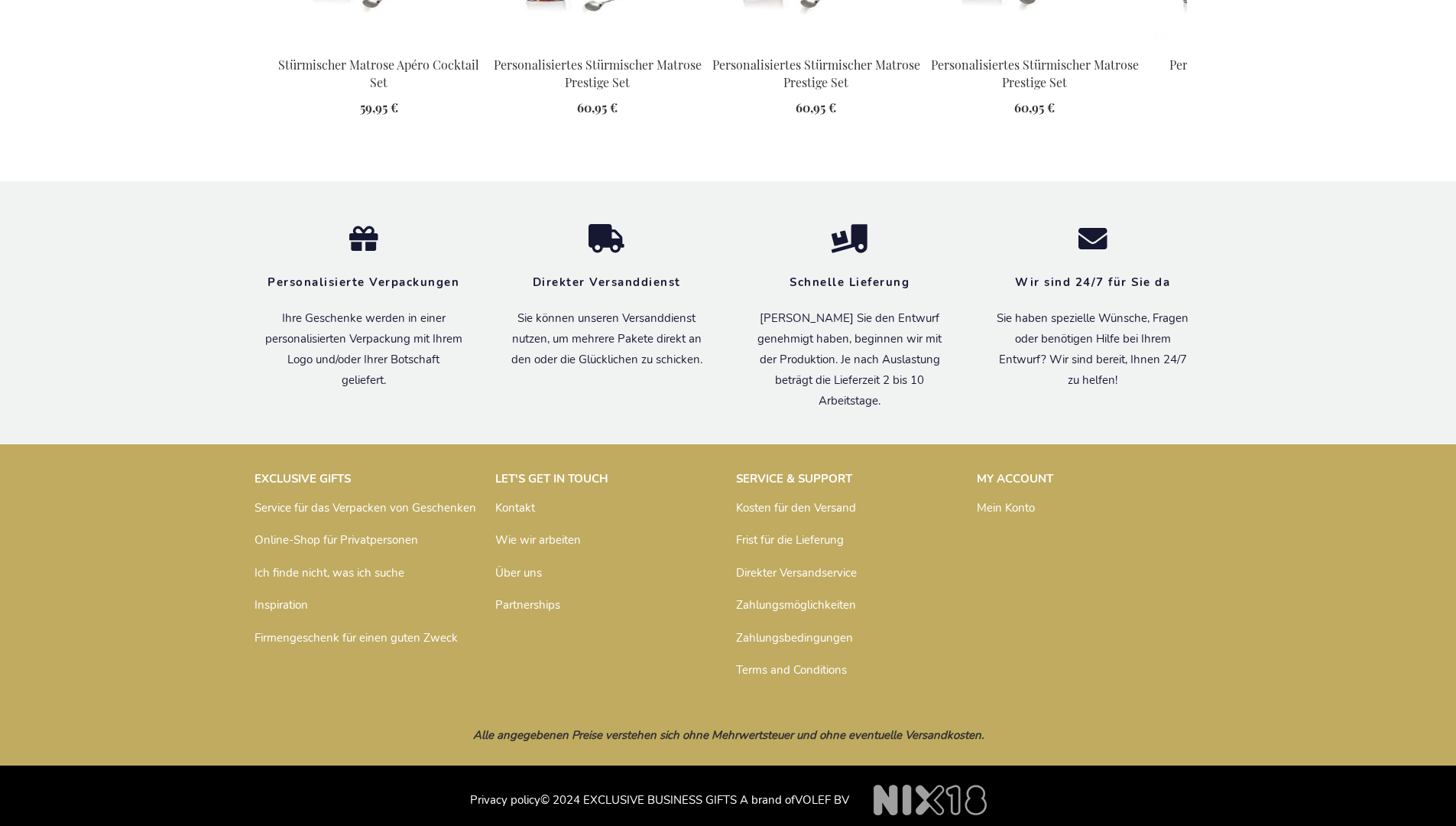
scroll to position [2043, 0]
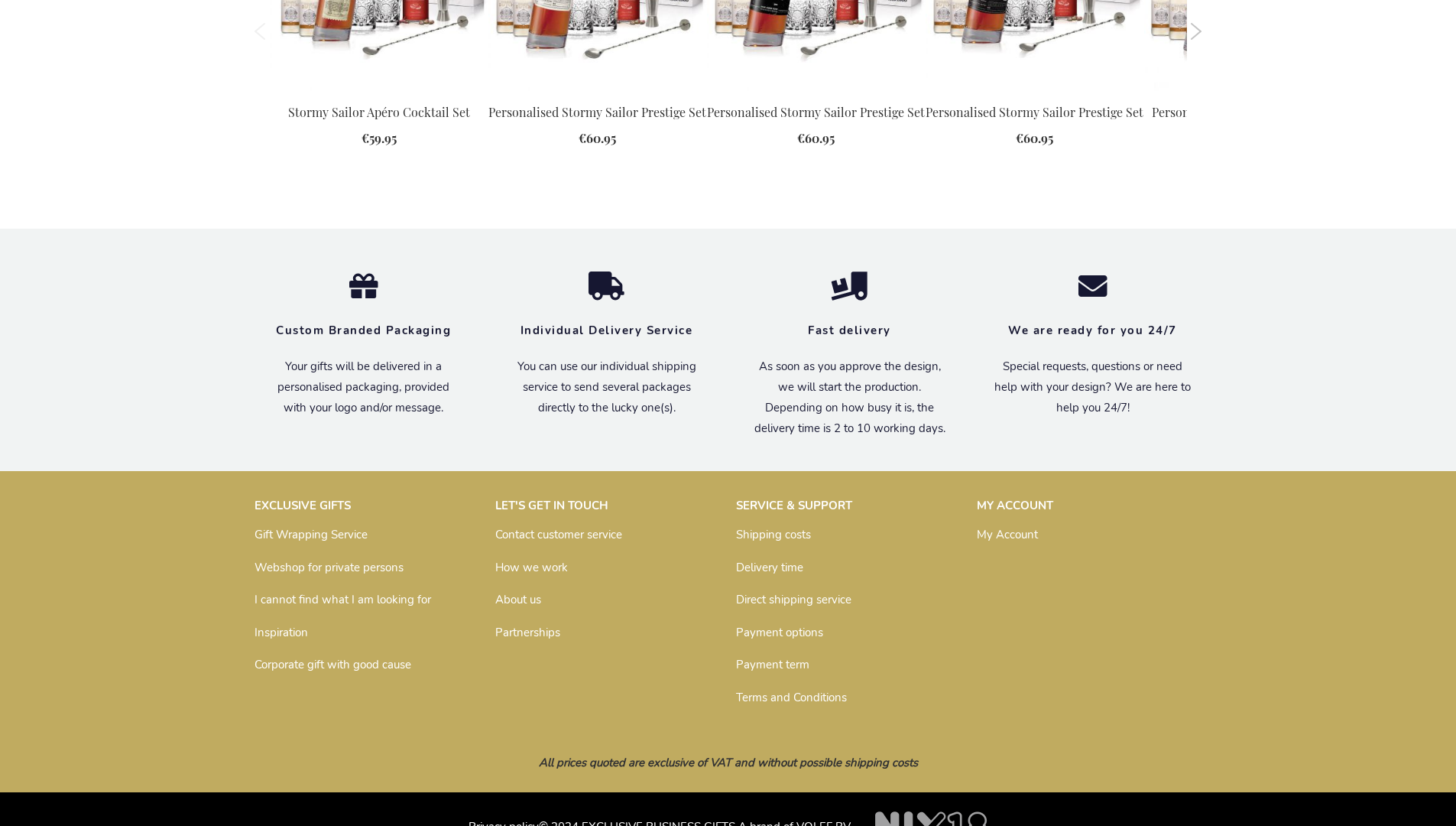
scroll to position [2005, 0]
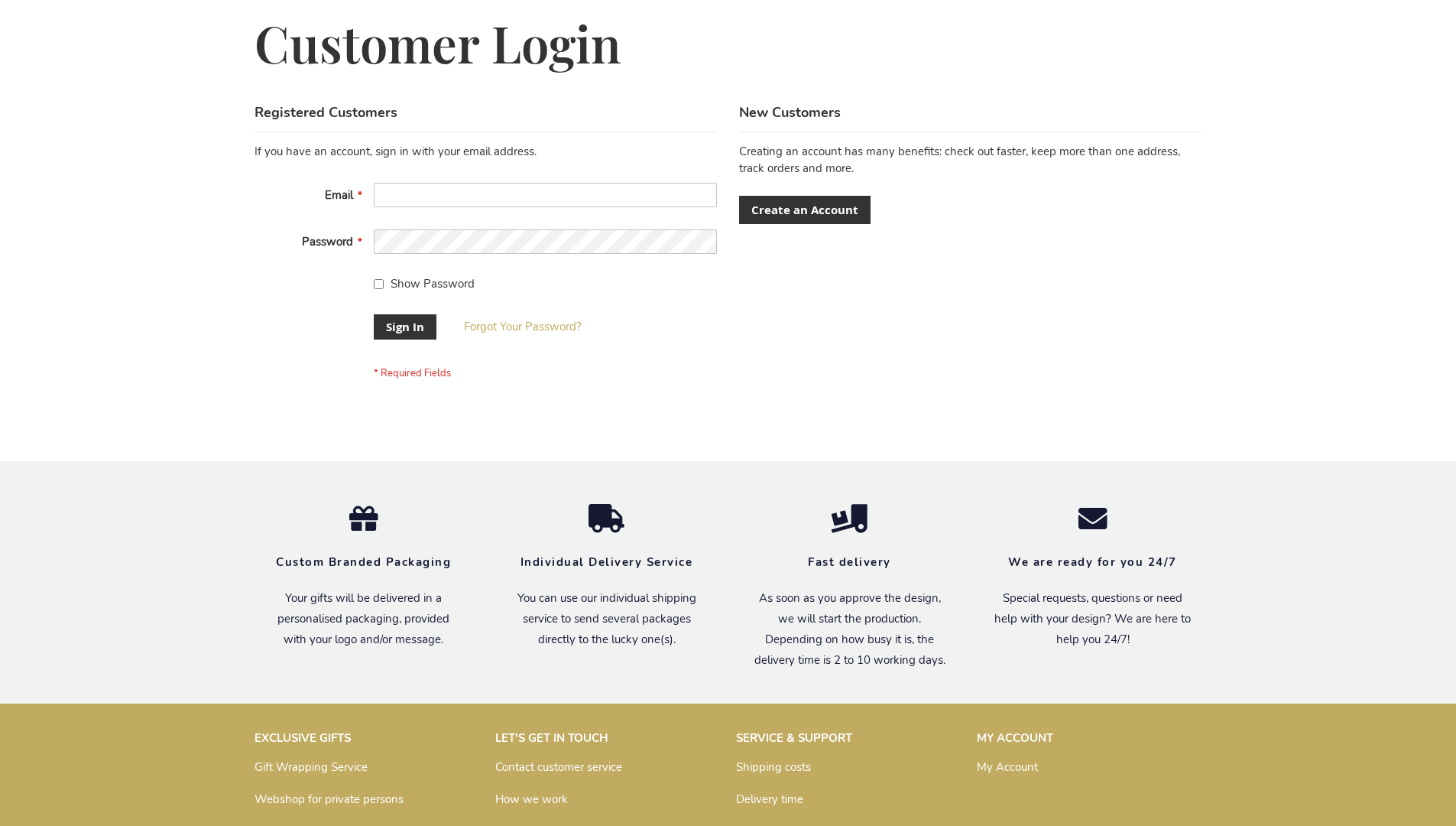
scroll to position [492, 0]
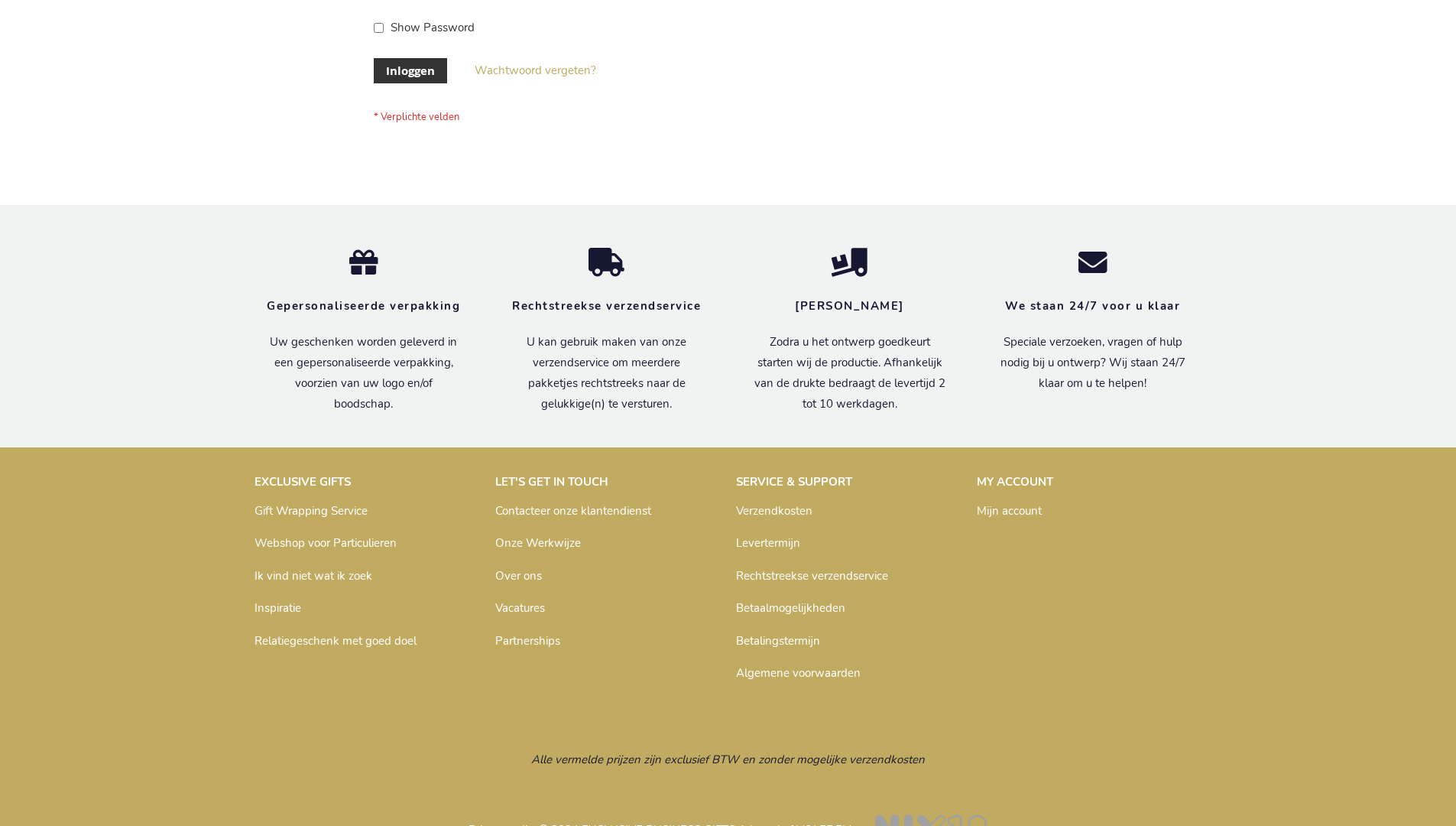
scroll to position [520, 0]
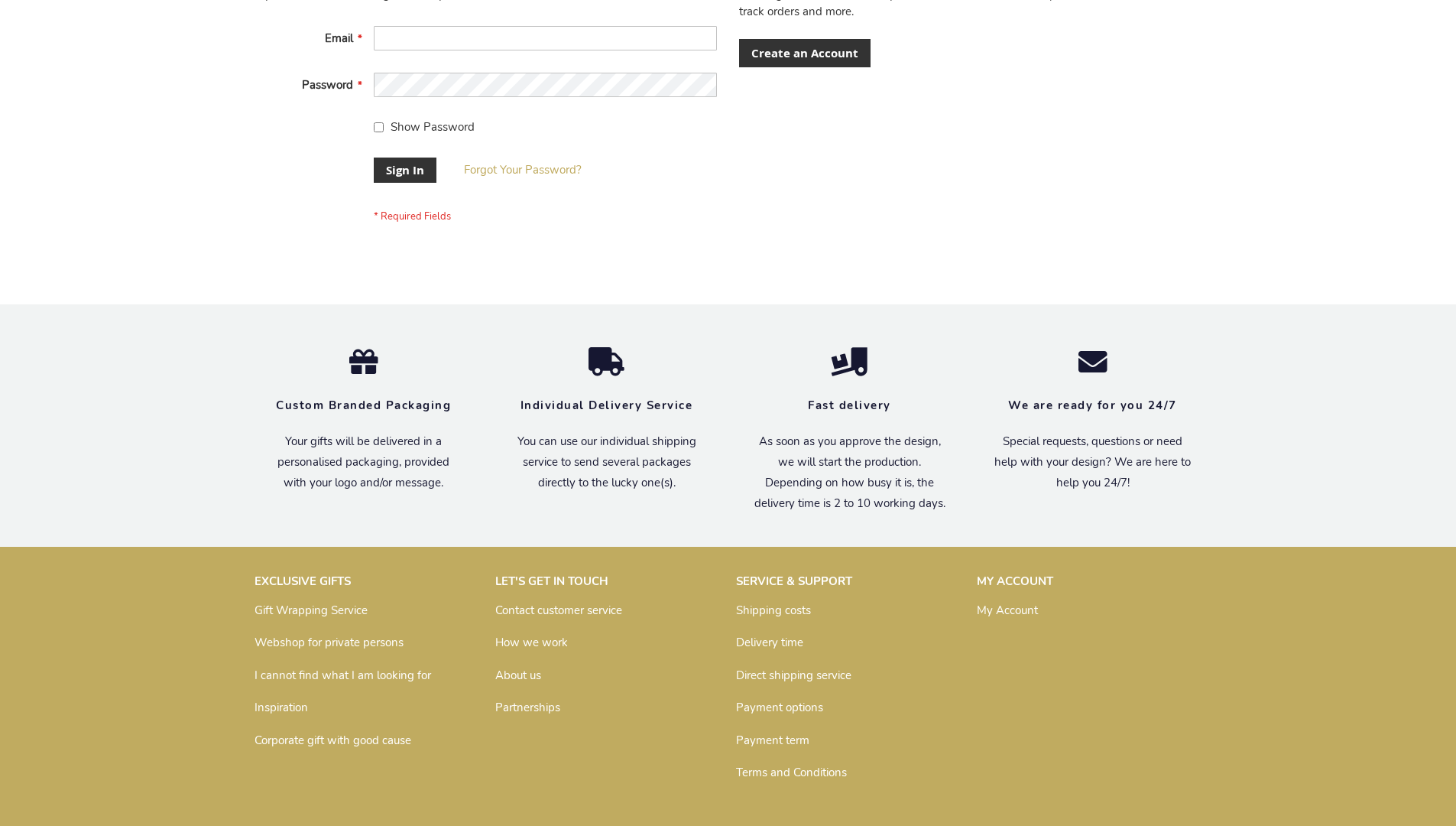
scroll to position [492, 0]
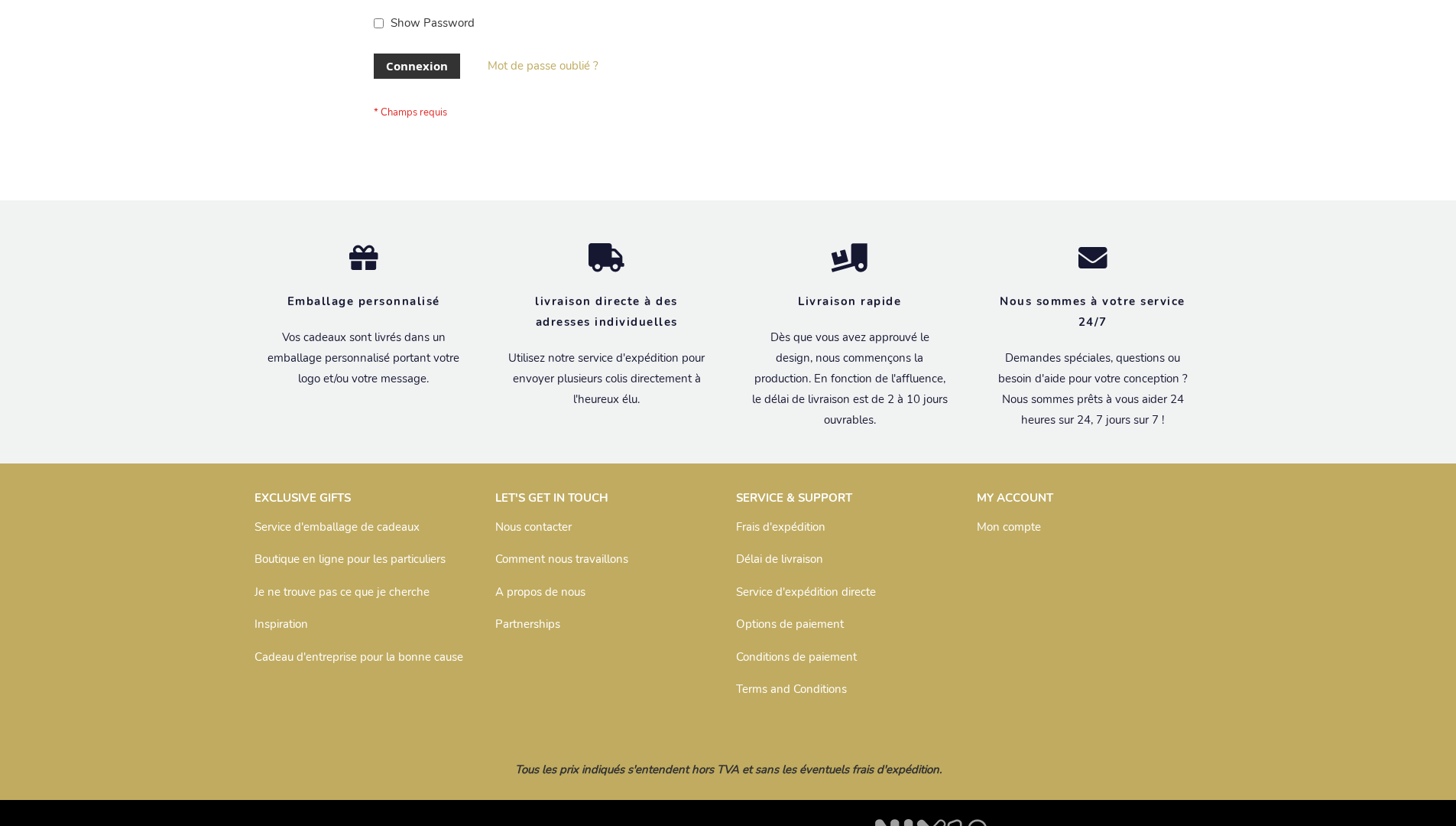
scroll to position [528, 0]
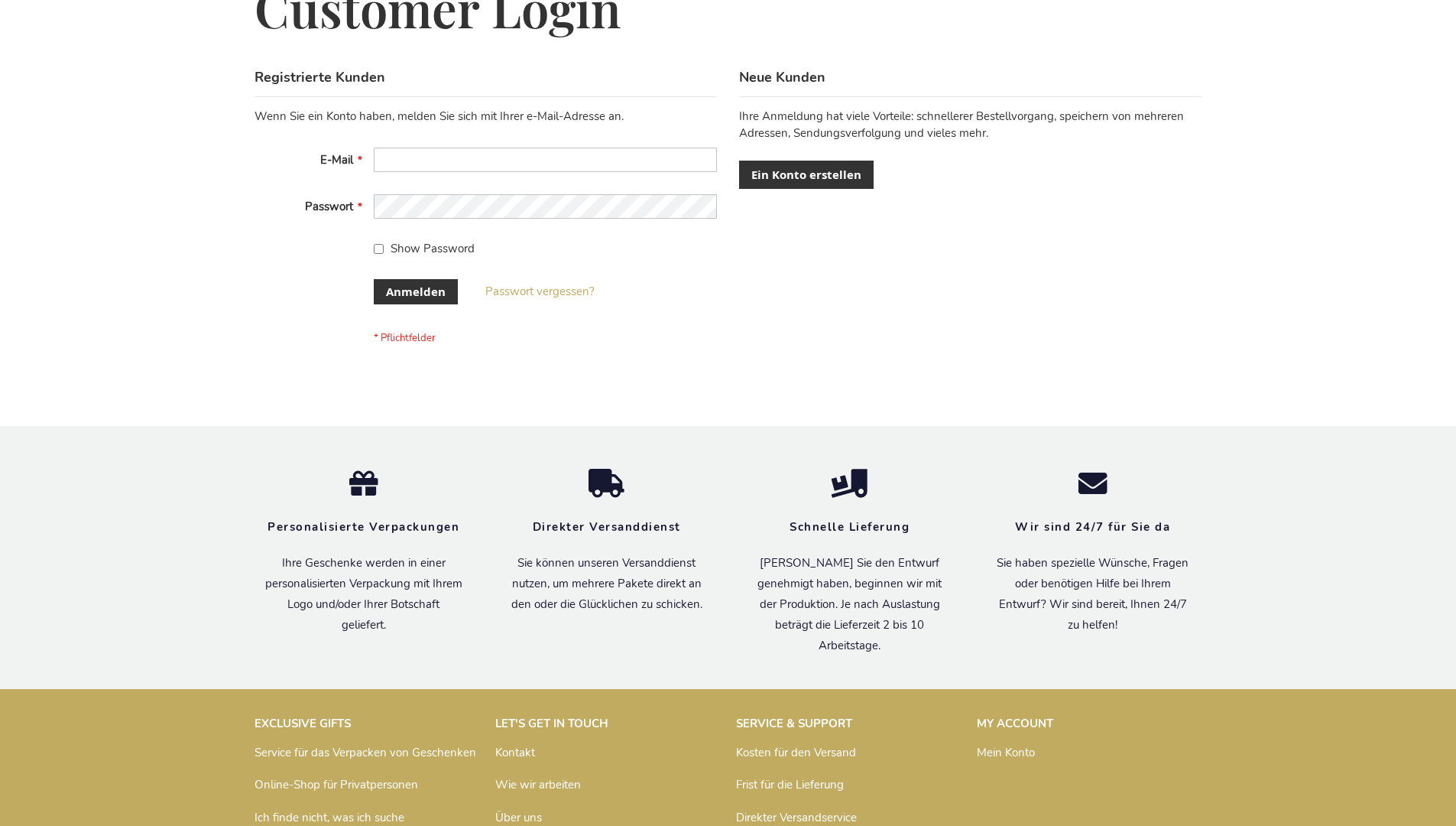
scroll to position [512, 0]
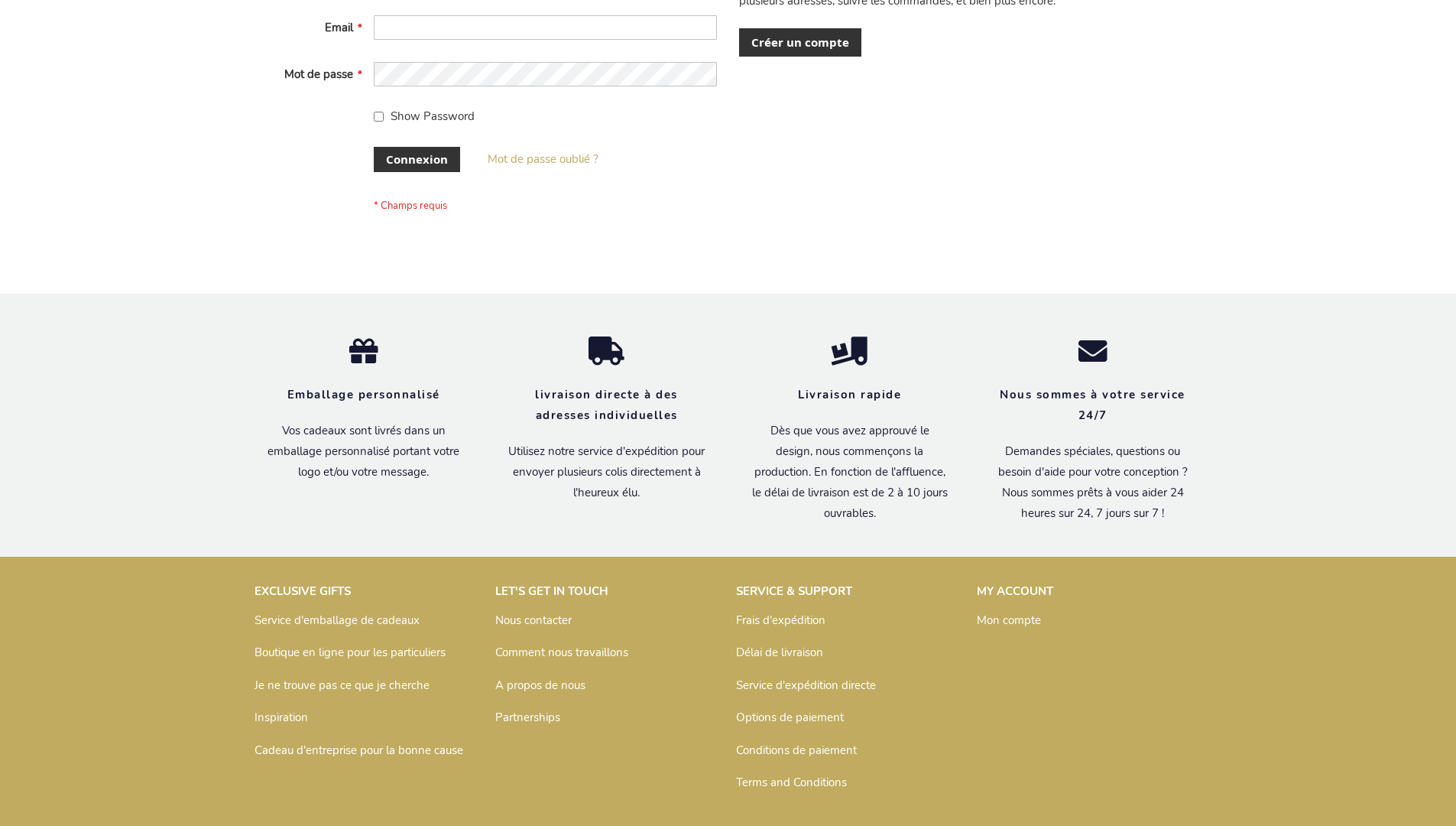
scroll to position [528, 0]
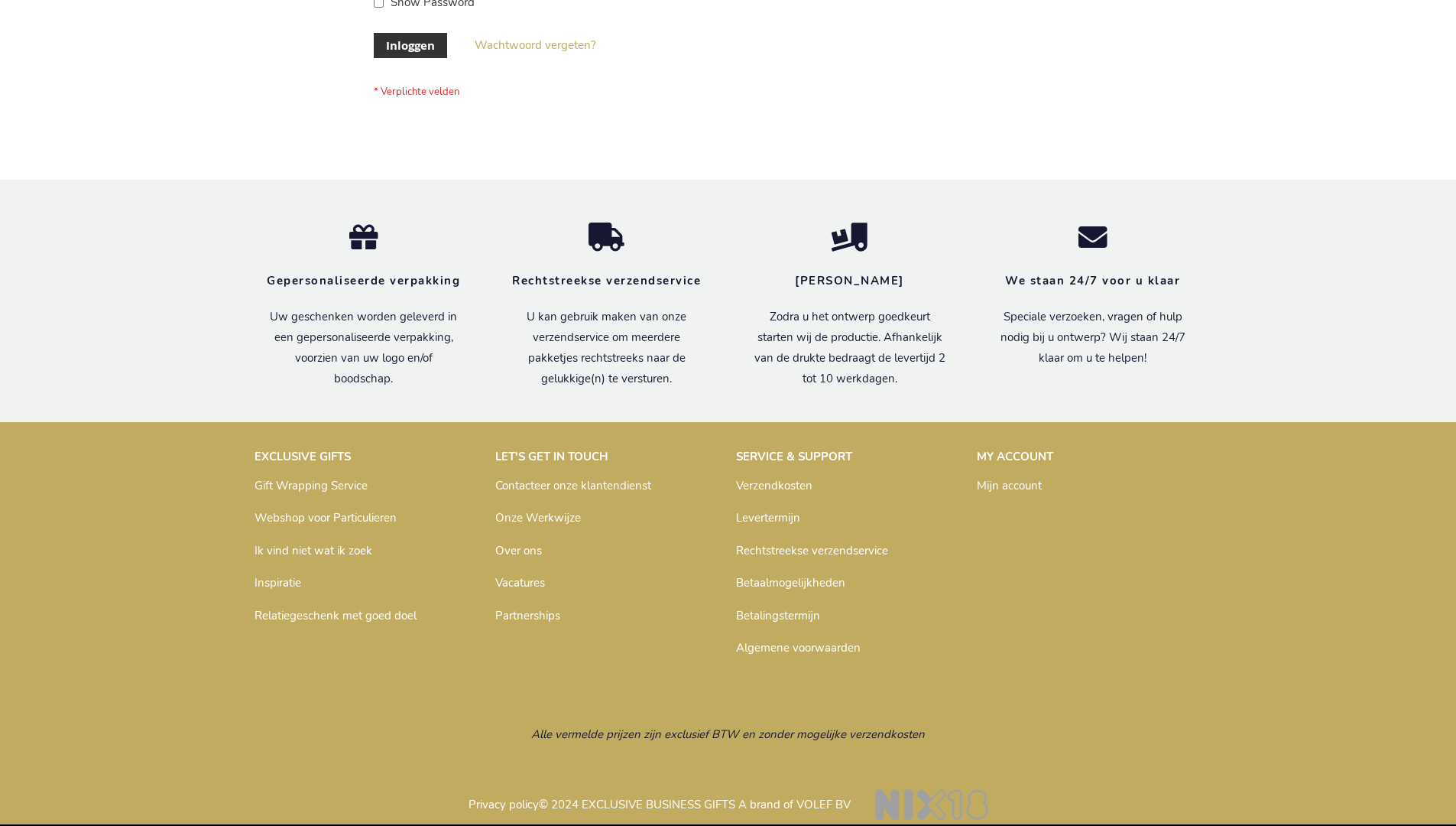
scroll to position [520, 0]
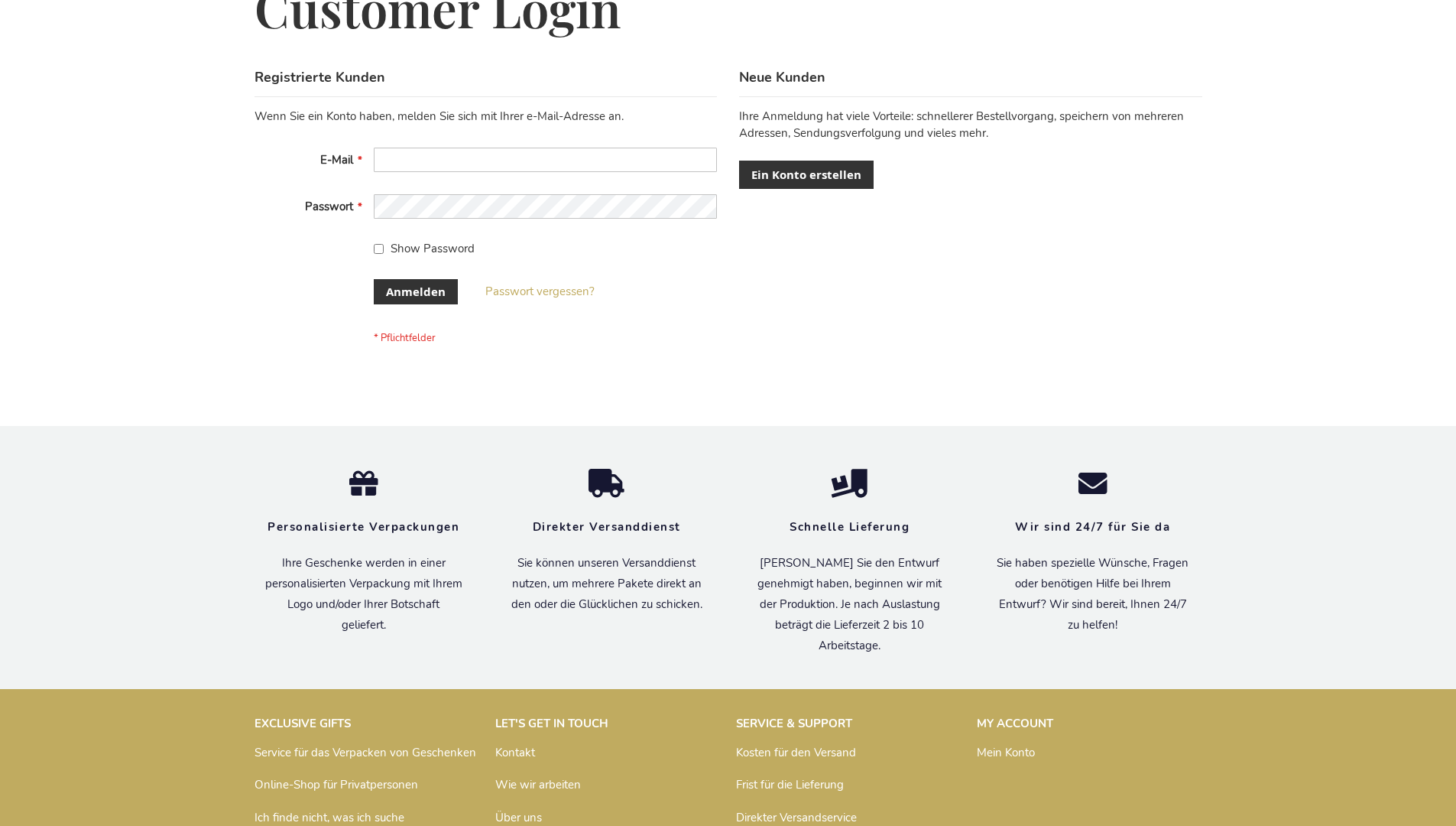
scroll to position [512, 0]
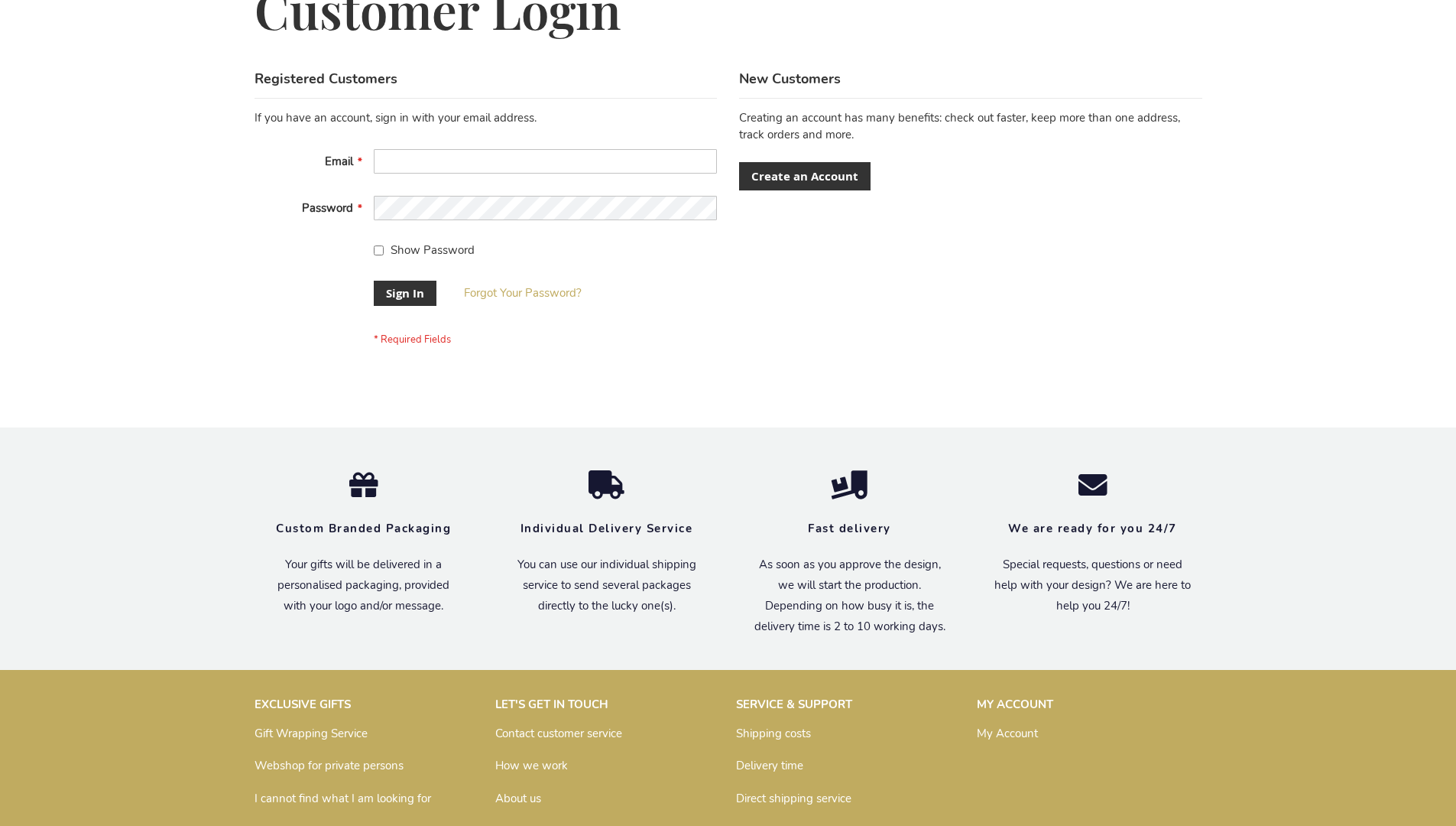
scroll to position [492, 0]
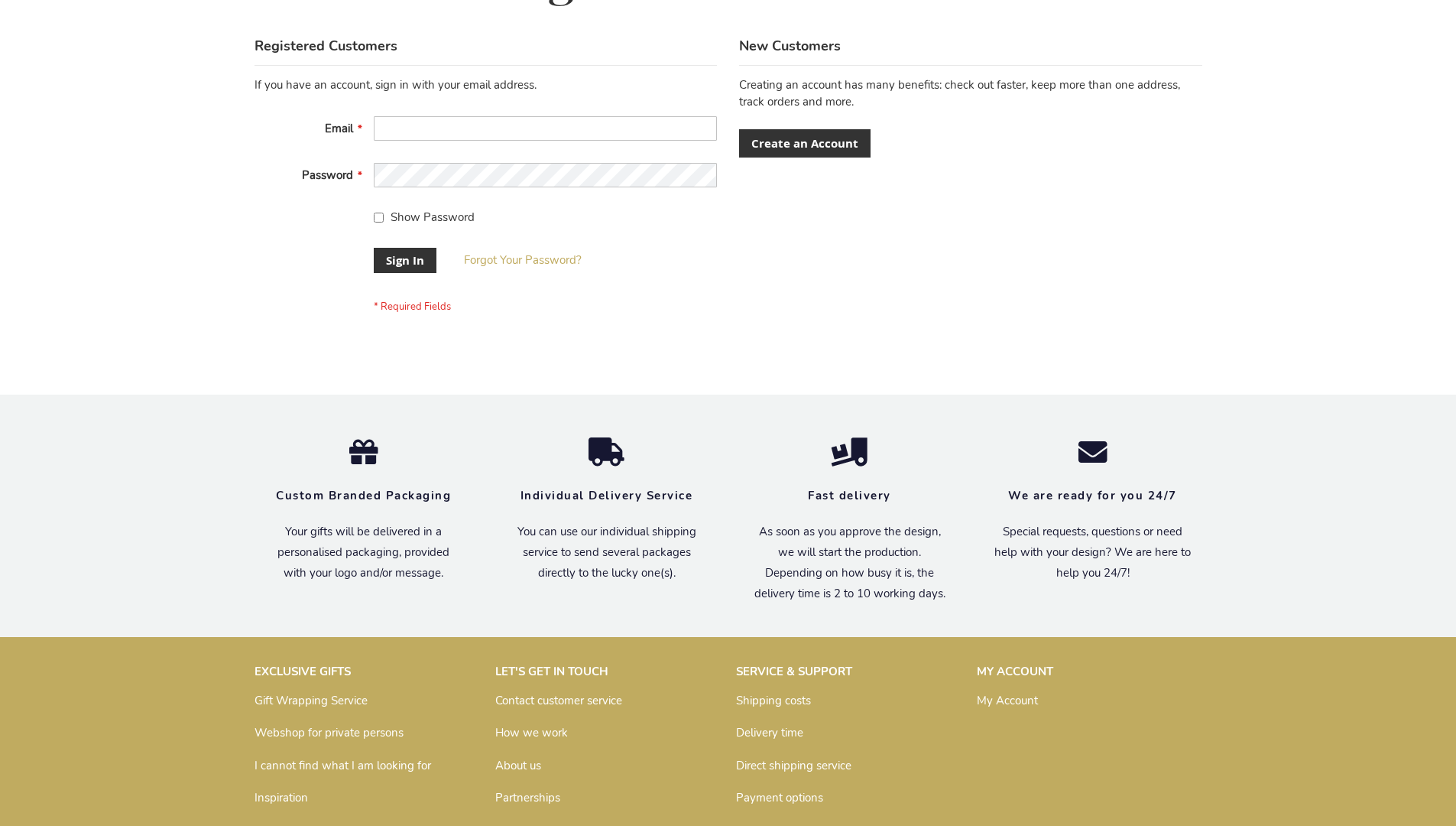
scroll to position [492, 0]
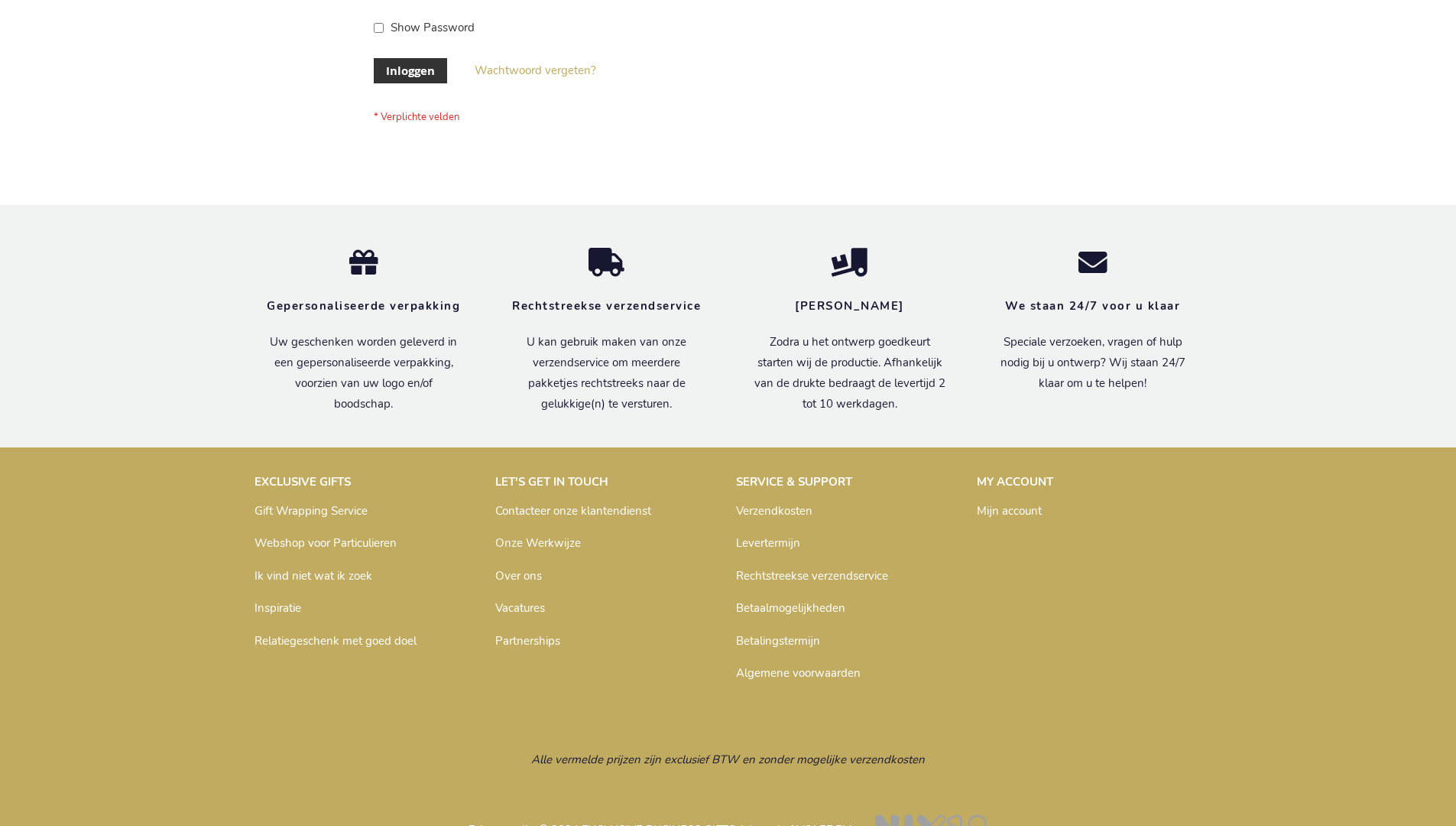
scroll to position [520, 0]
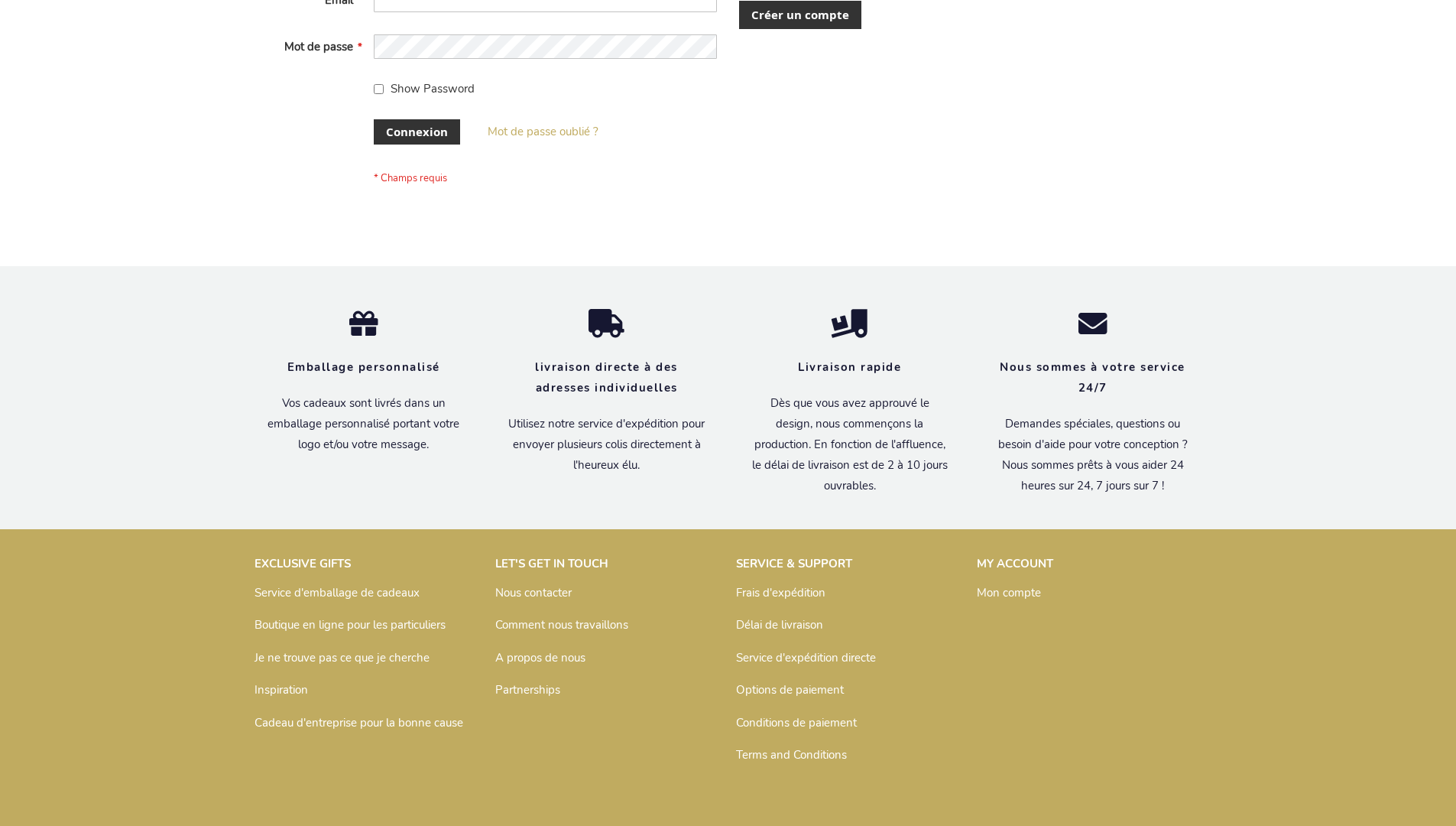
scroll to position [528, 0]
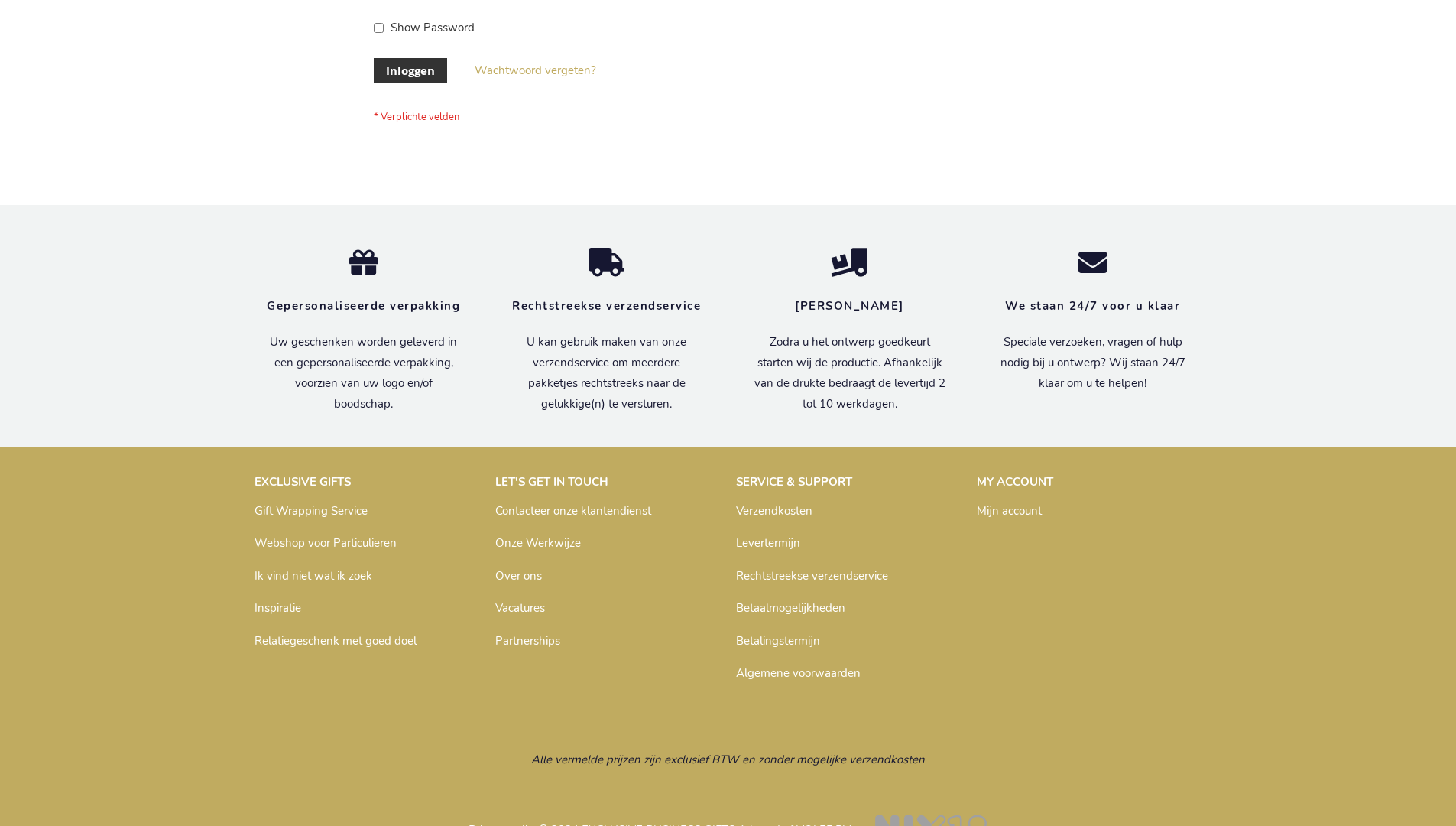
scroll to position [520, 0]
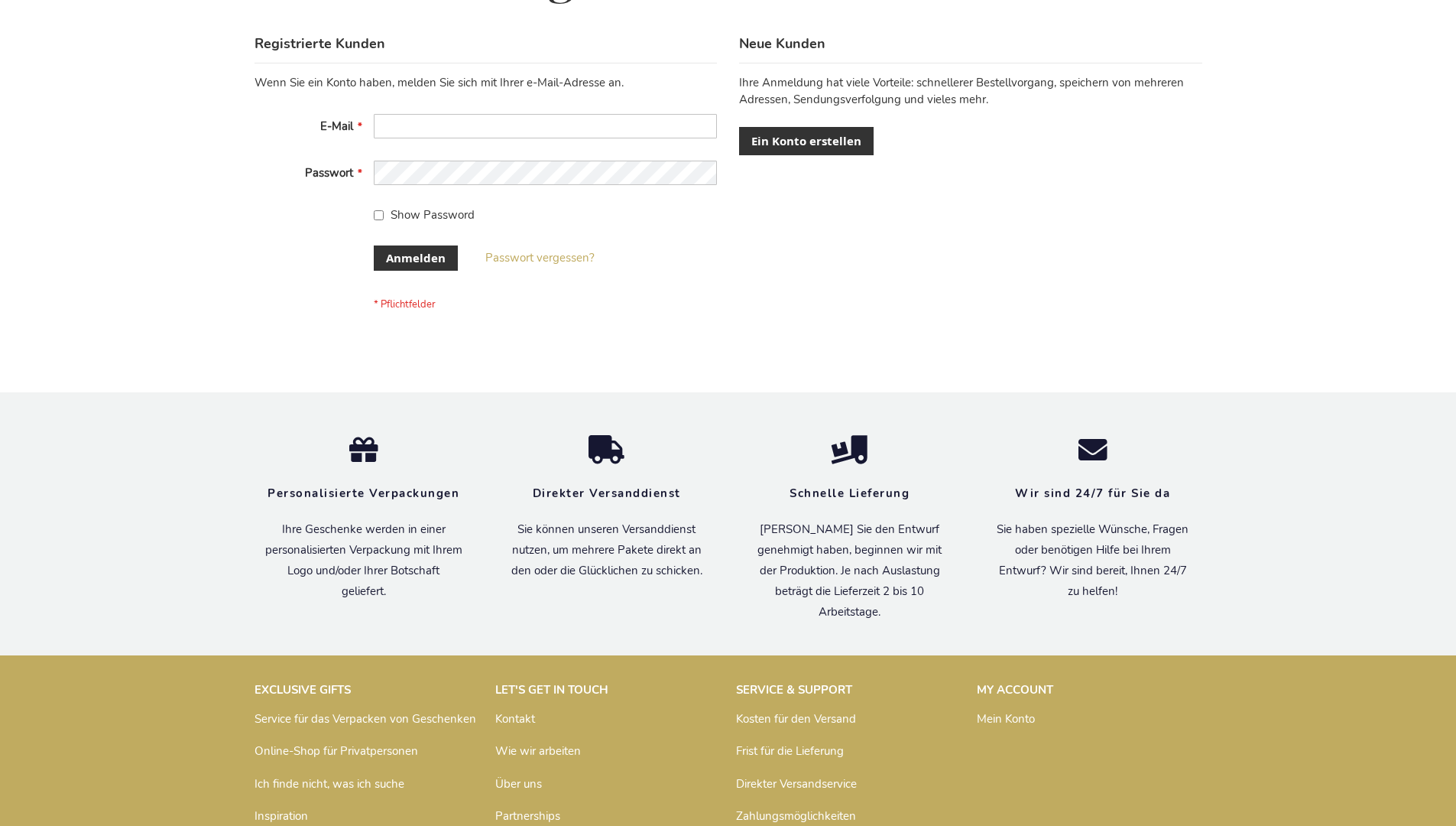
scroll to position [512, 0]
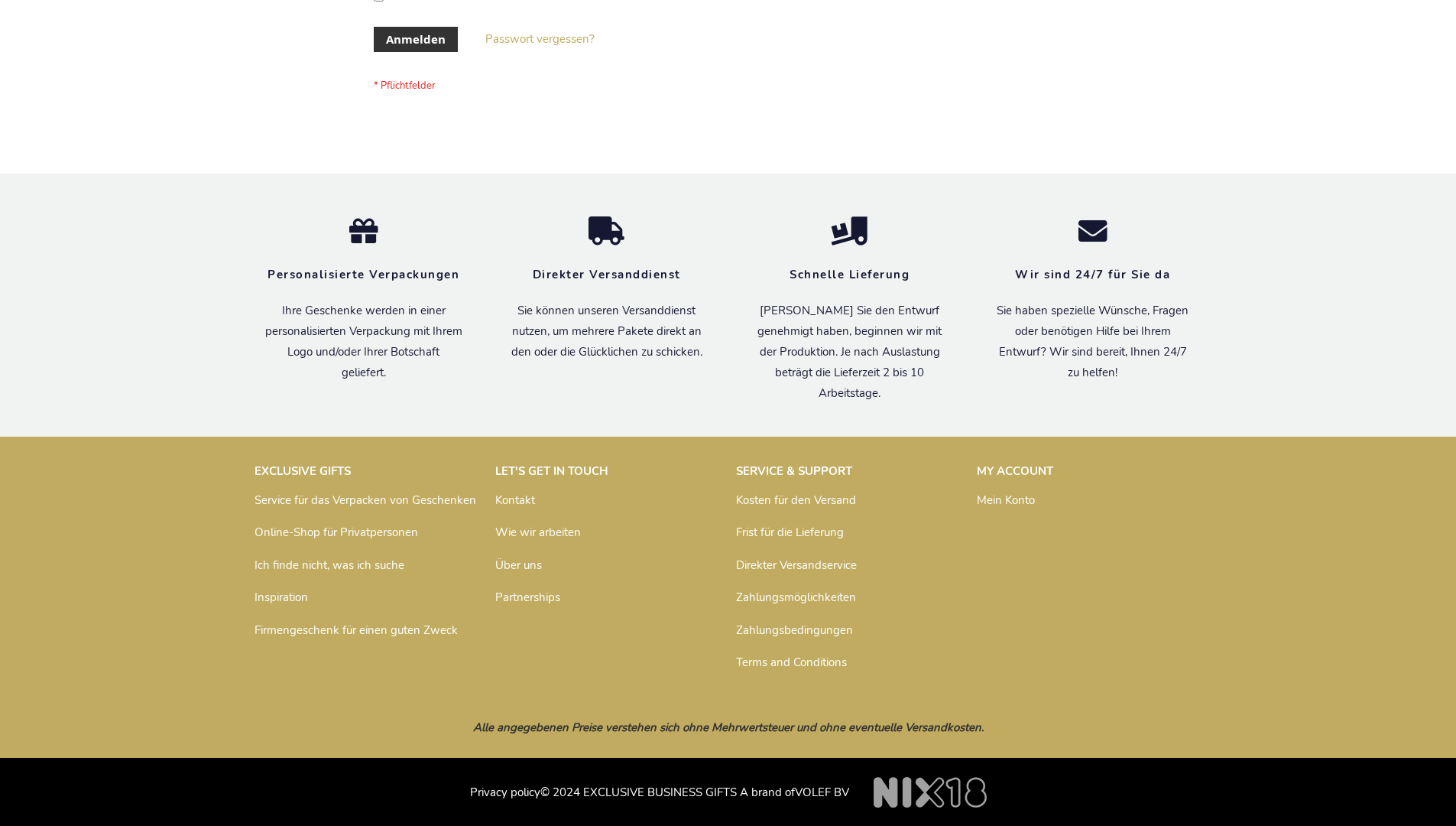
scroll to position [512, 0]
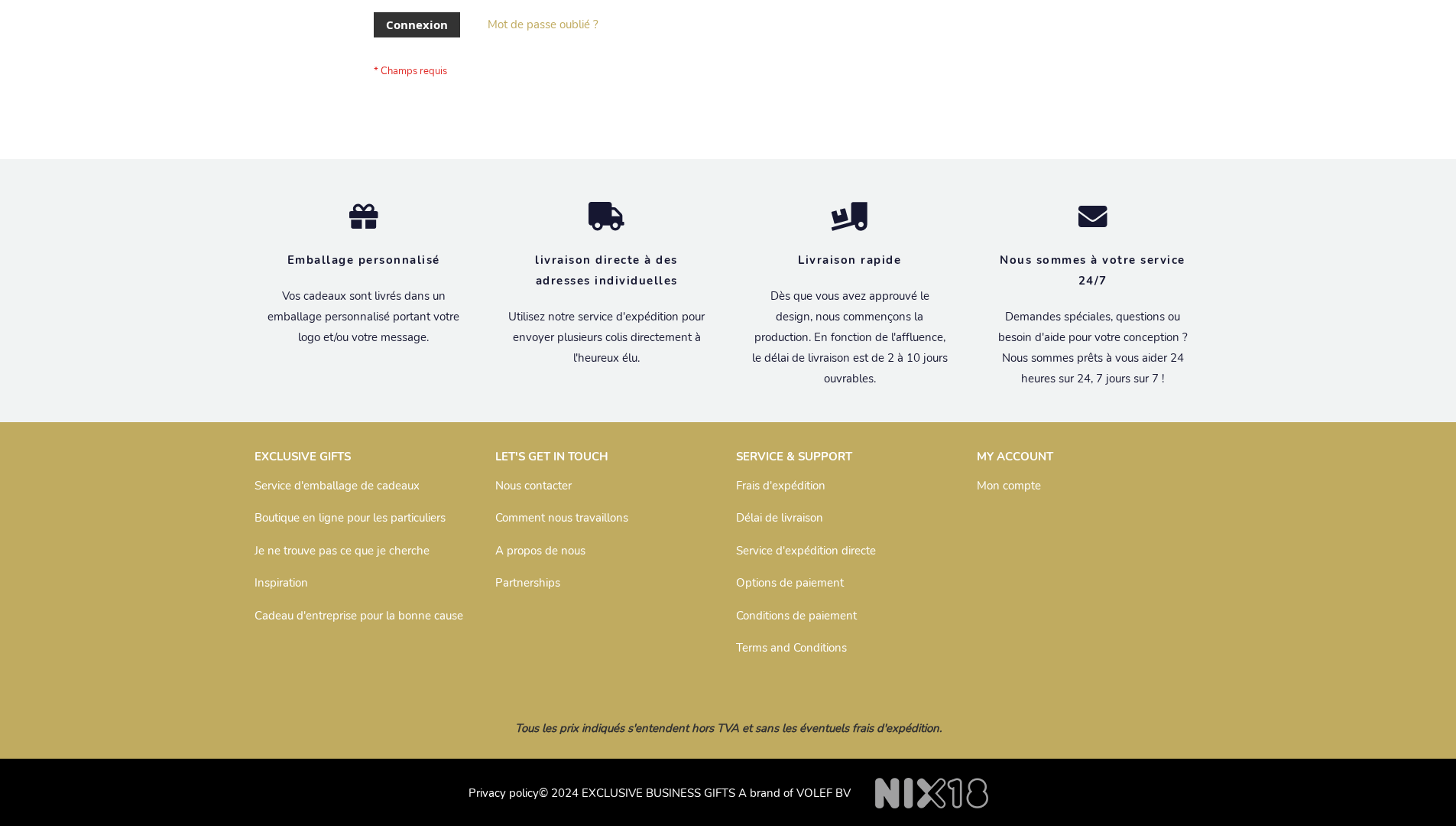
scroll to position [528, 0]
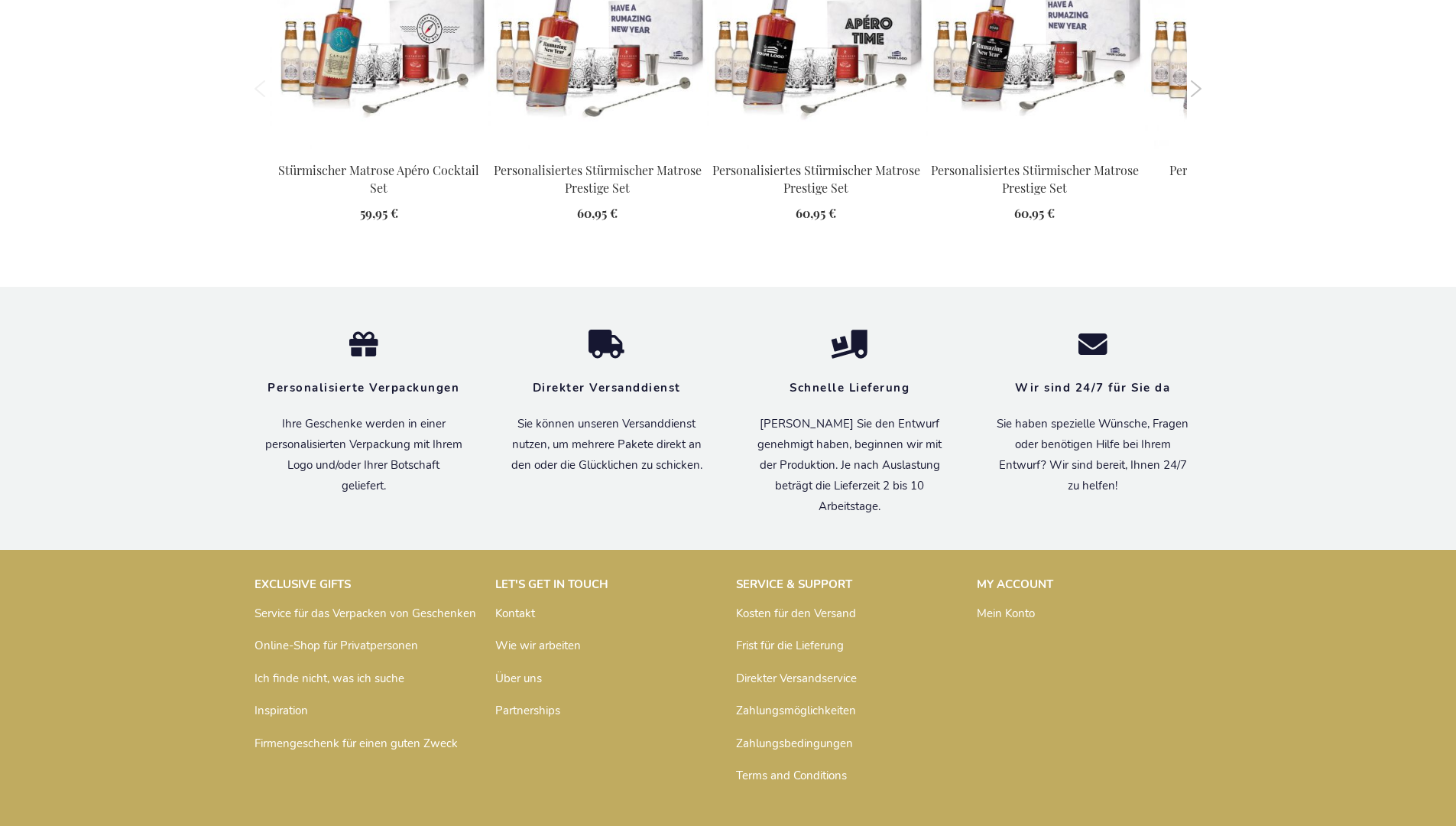
scroll to position [2043, 0]
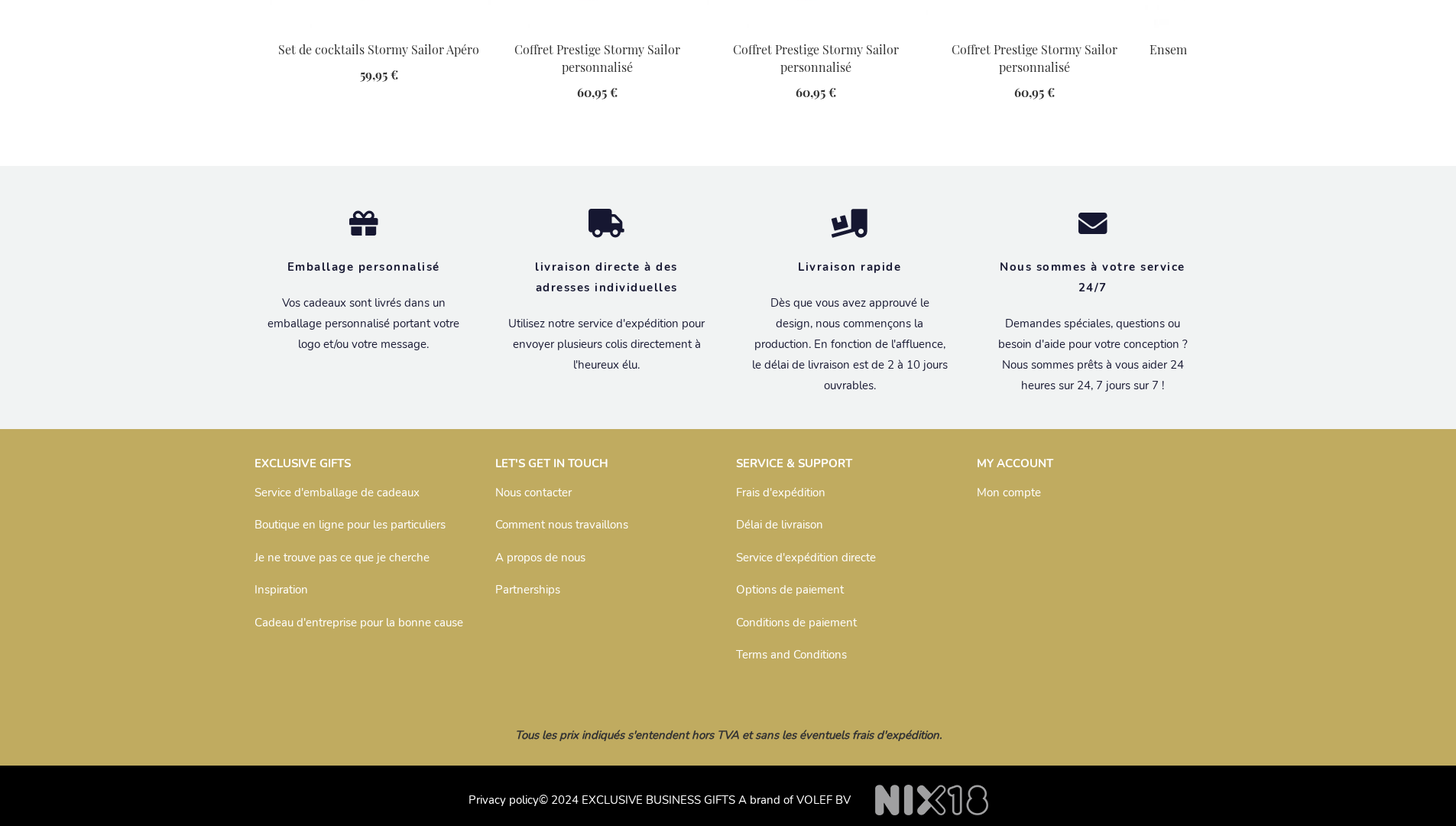
scroll to position [2058, 0]
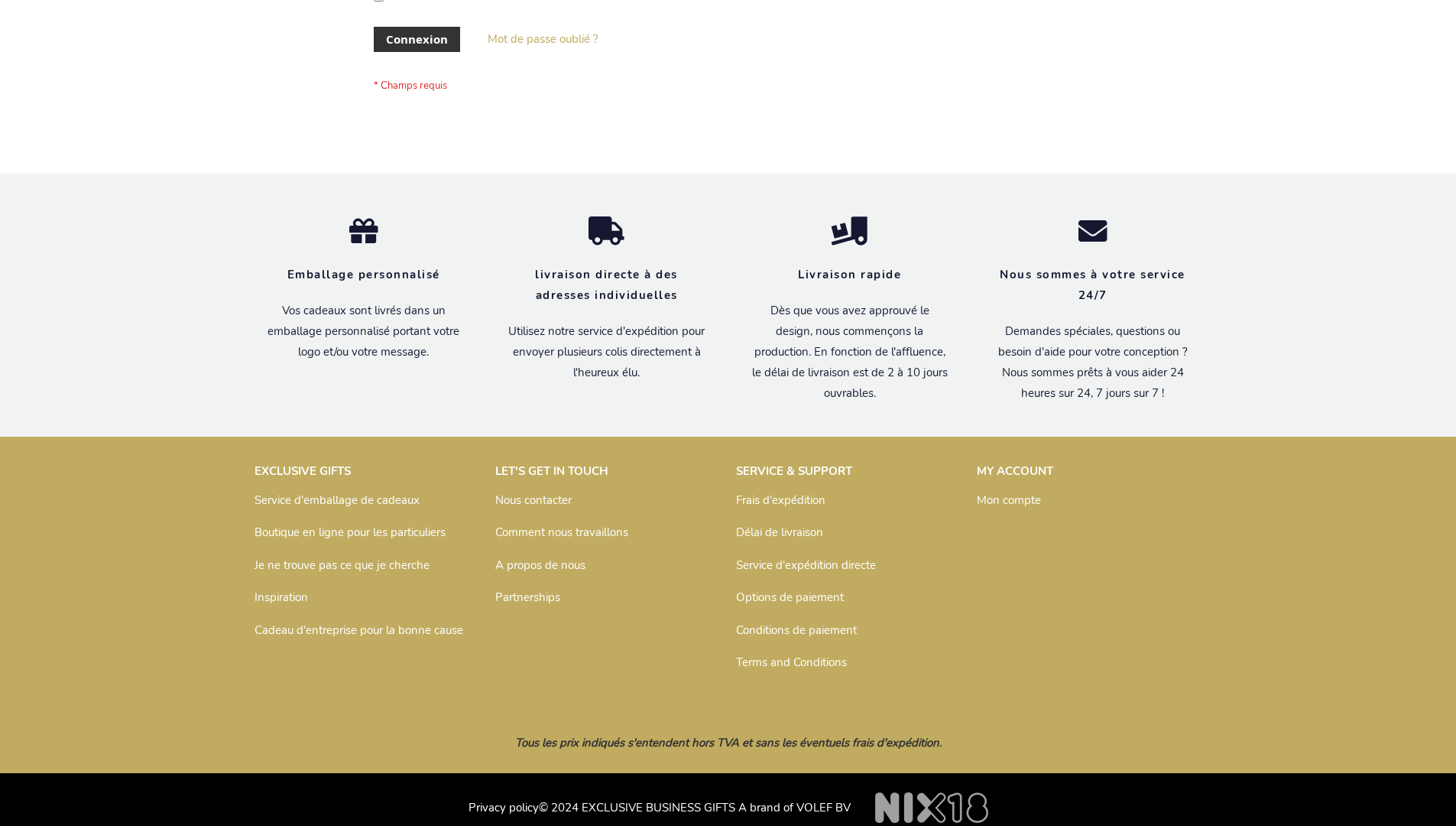
scroll to position [527, 0]
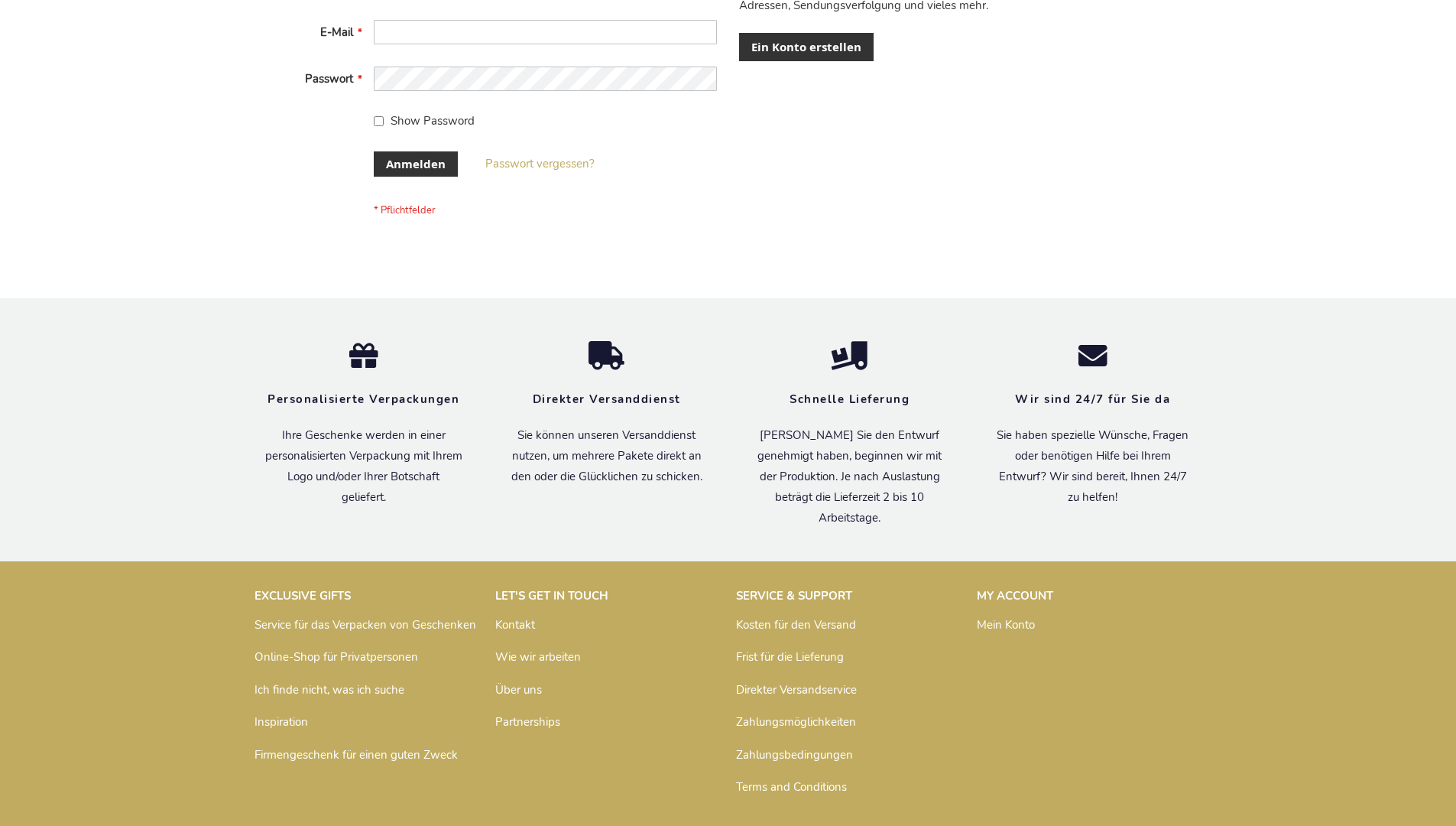
scroll to position [512, 0]
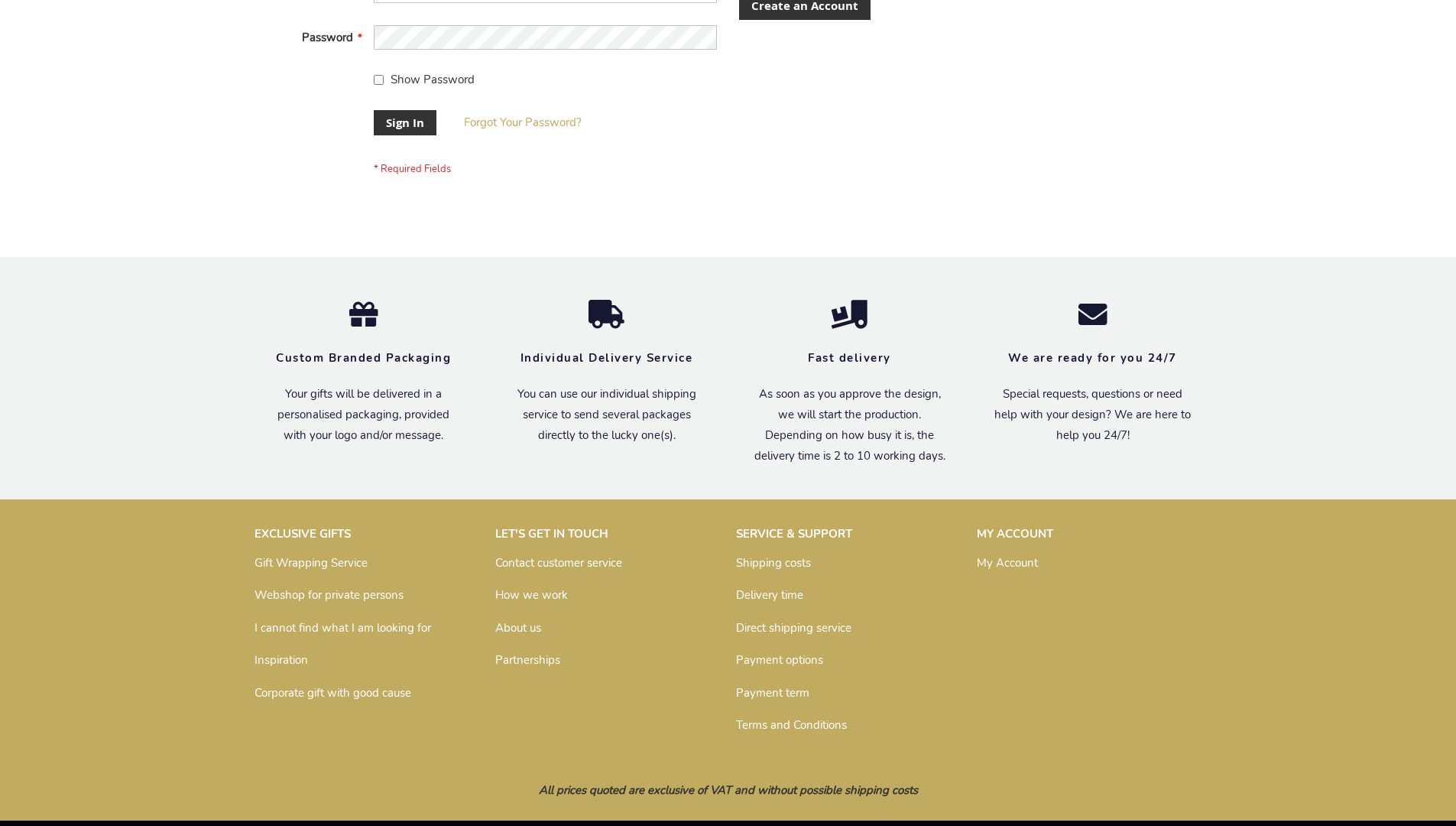
scroll to position [492, 0]
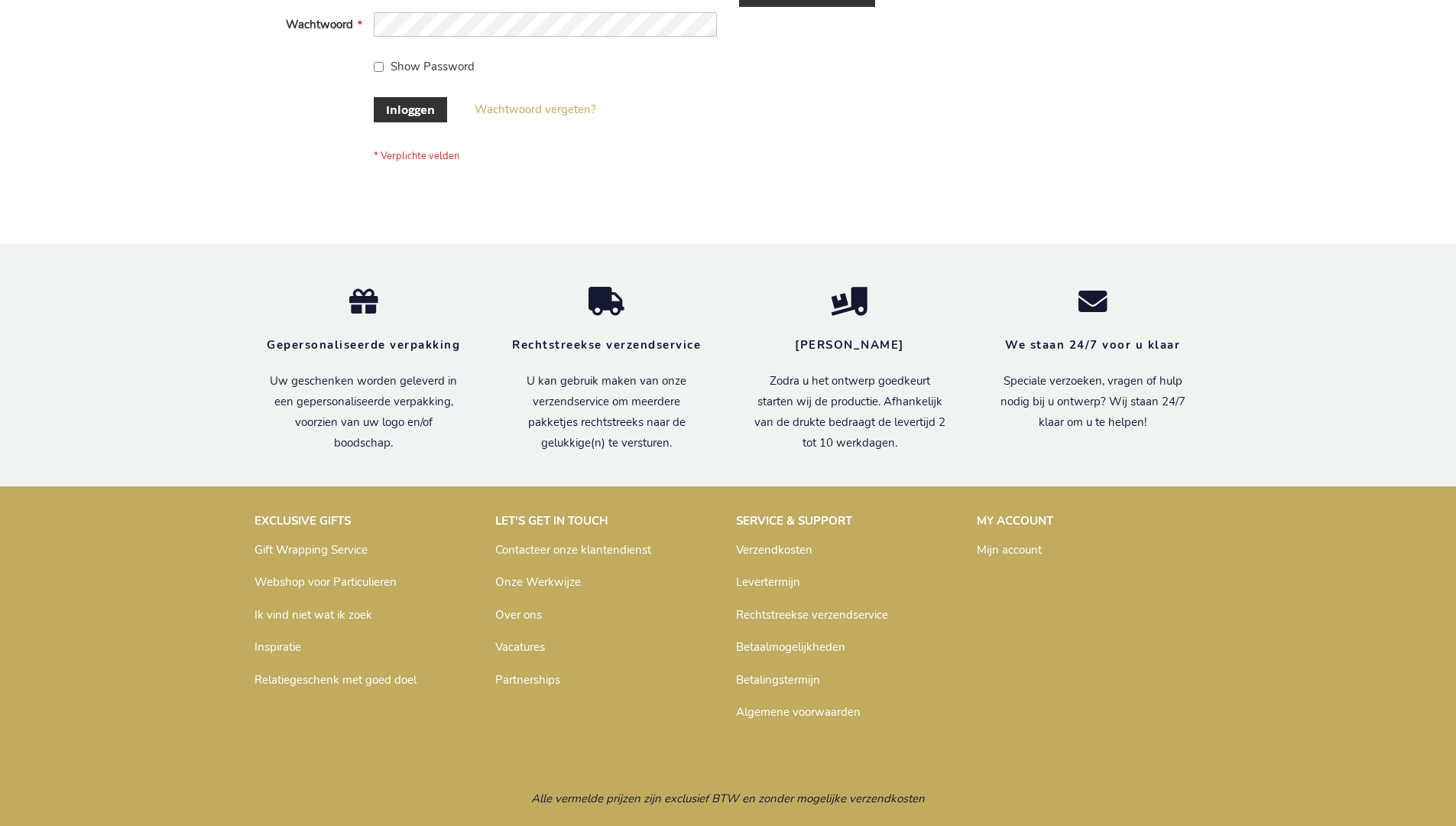
scroll to position [520, 0]
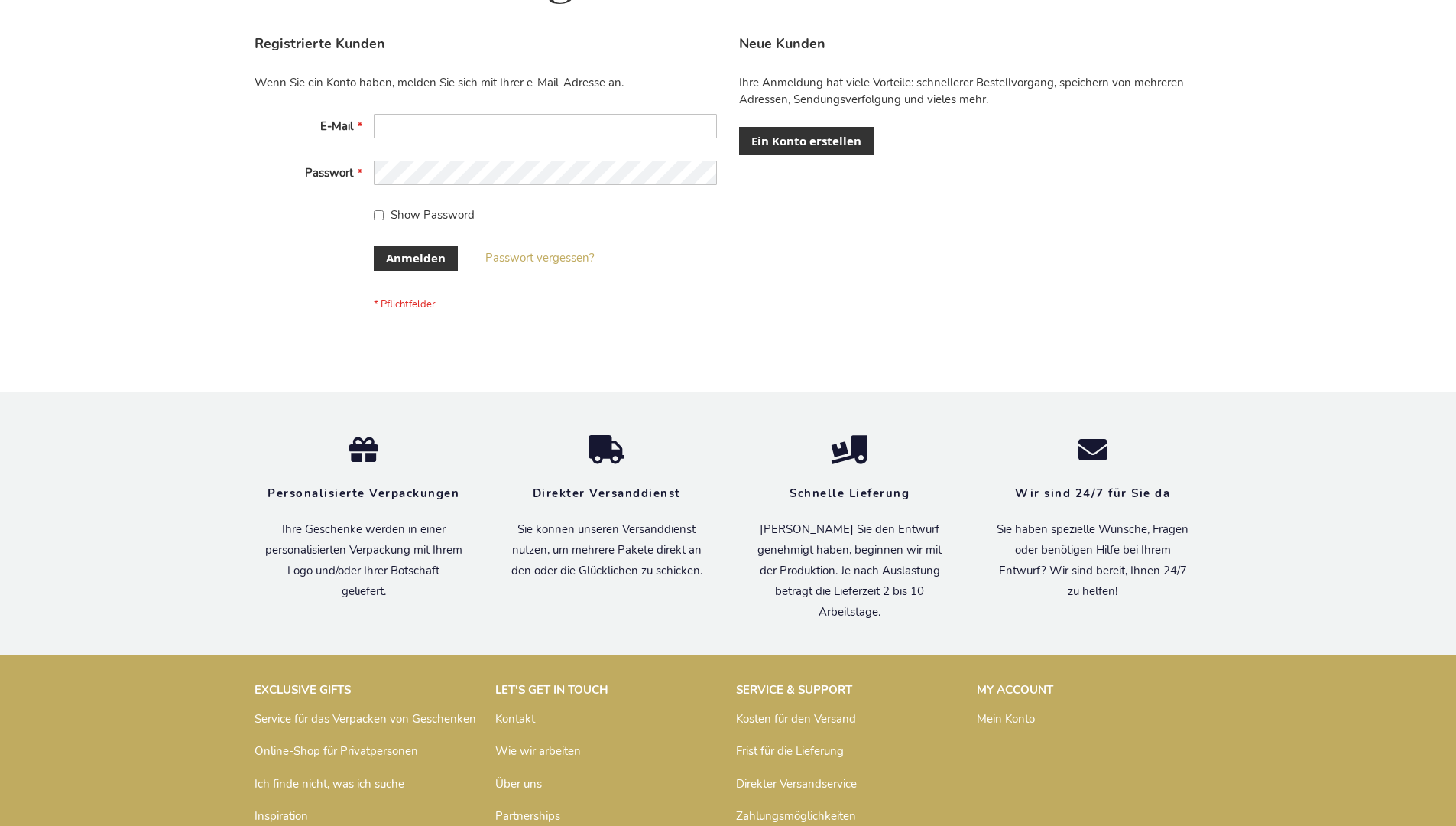
scroll to position [512, 0]
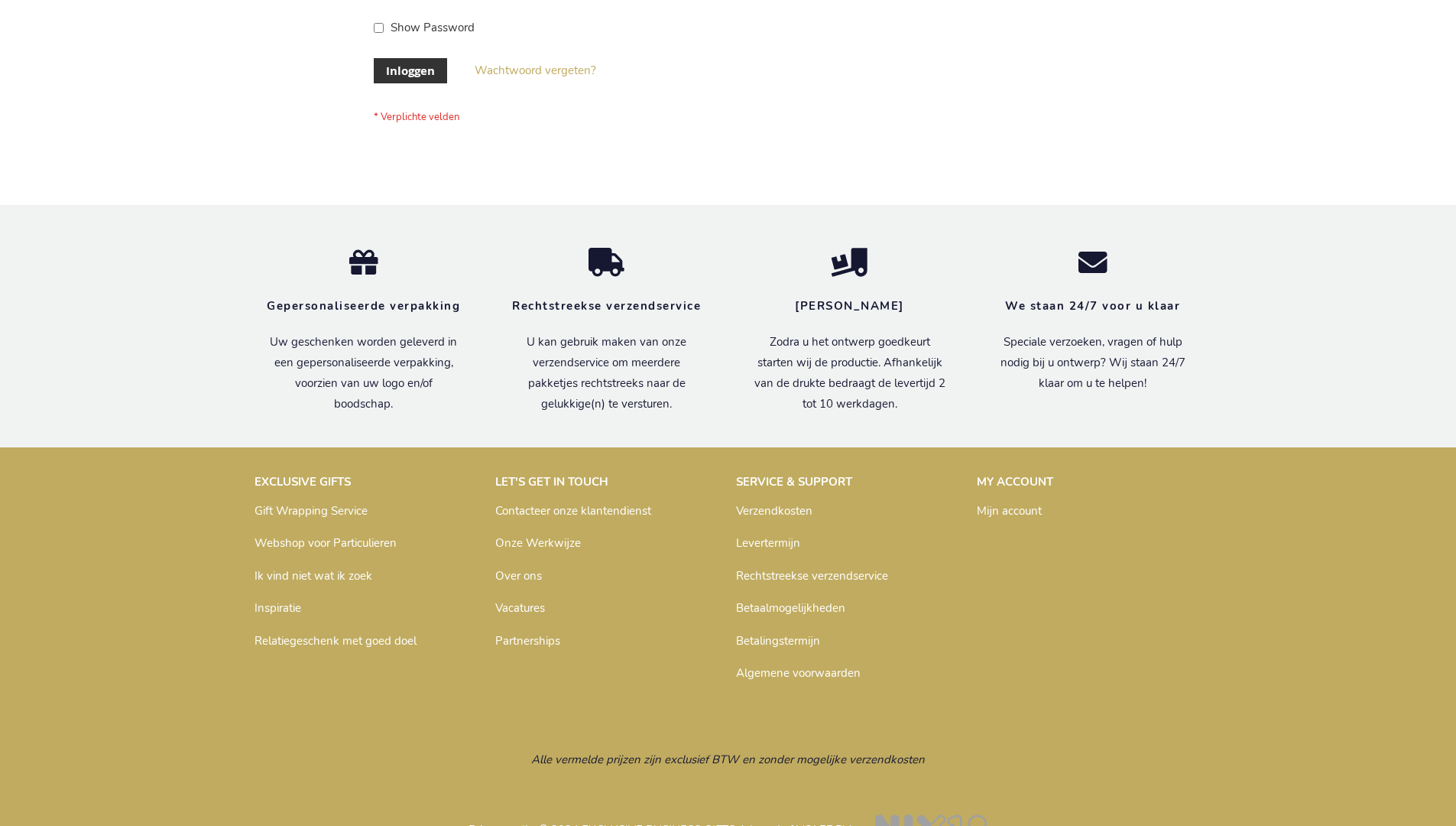
scroll to position [520, 0]
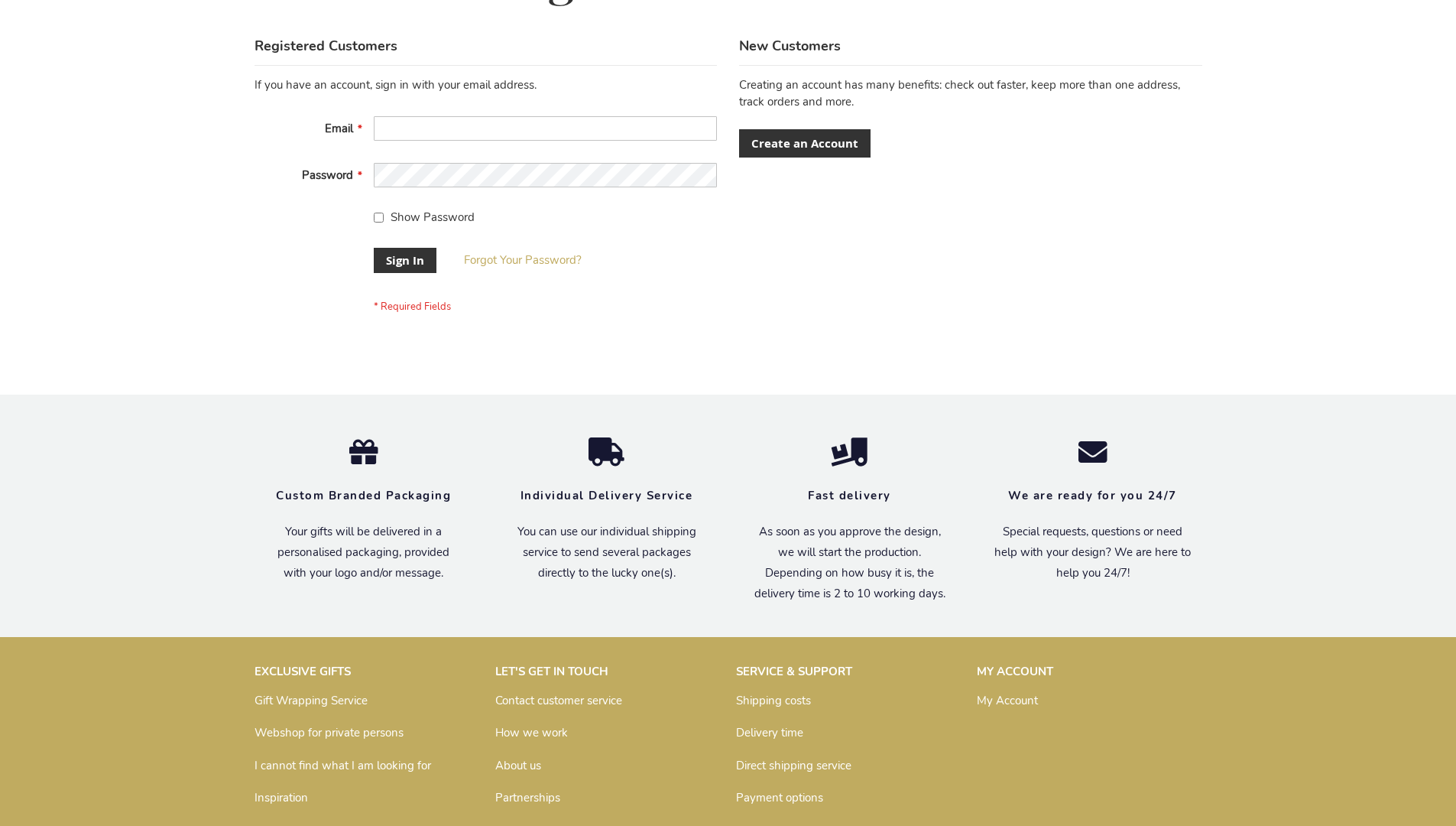
scroll to position [492, 0]
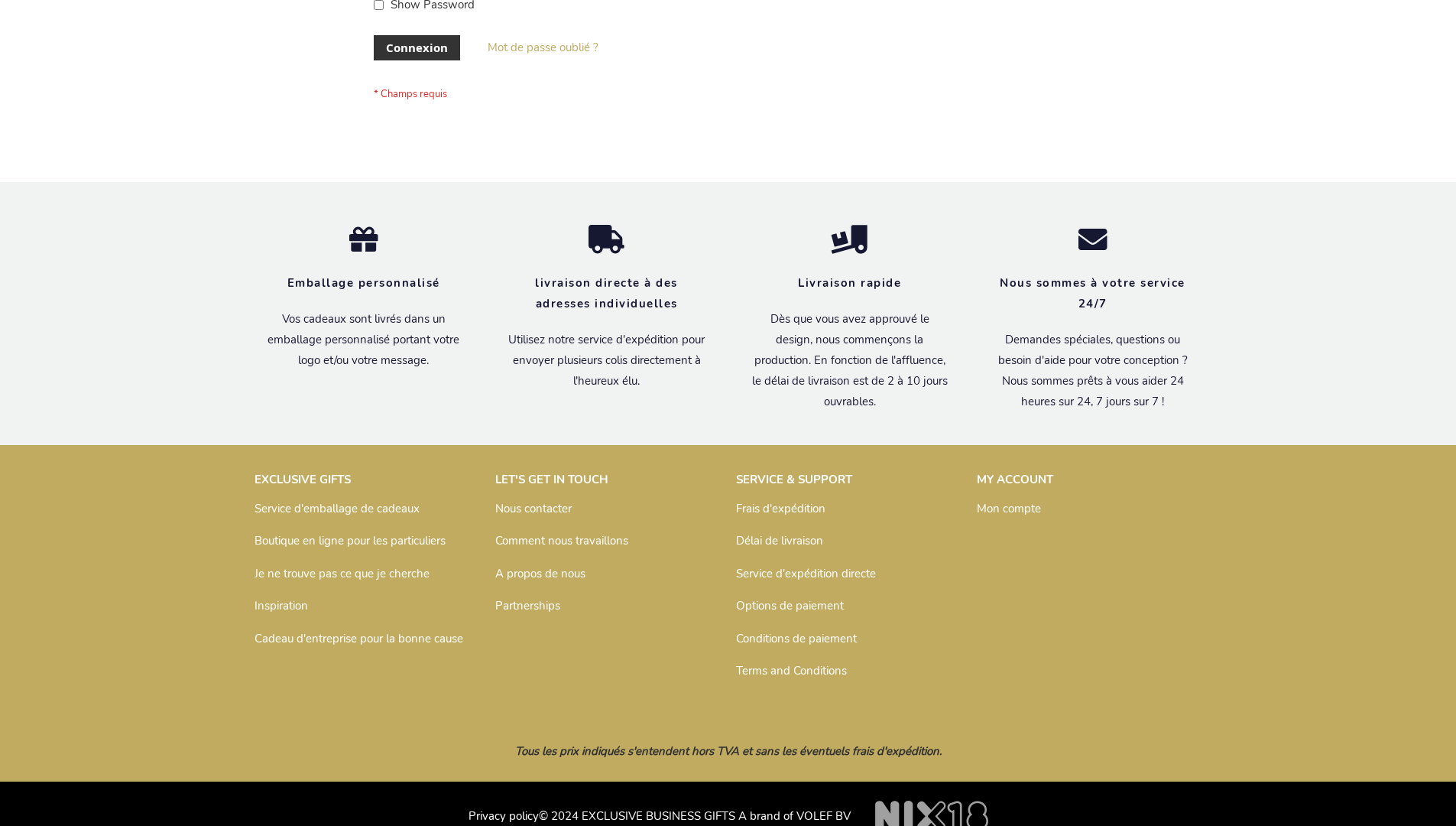
scroll to position [516, 0]
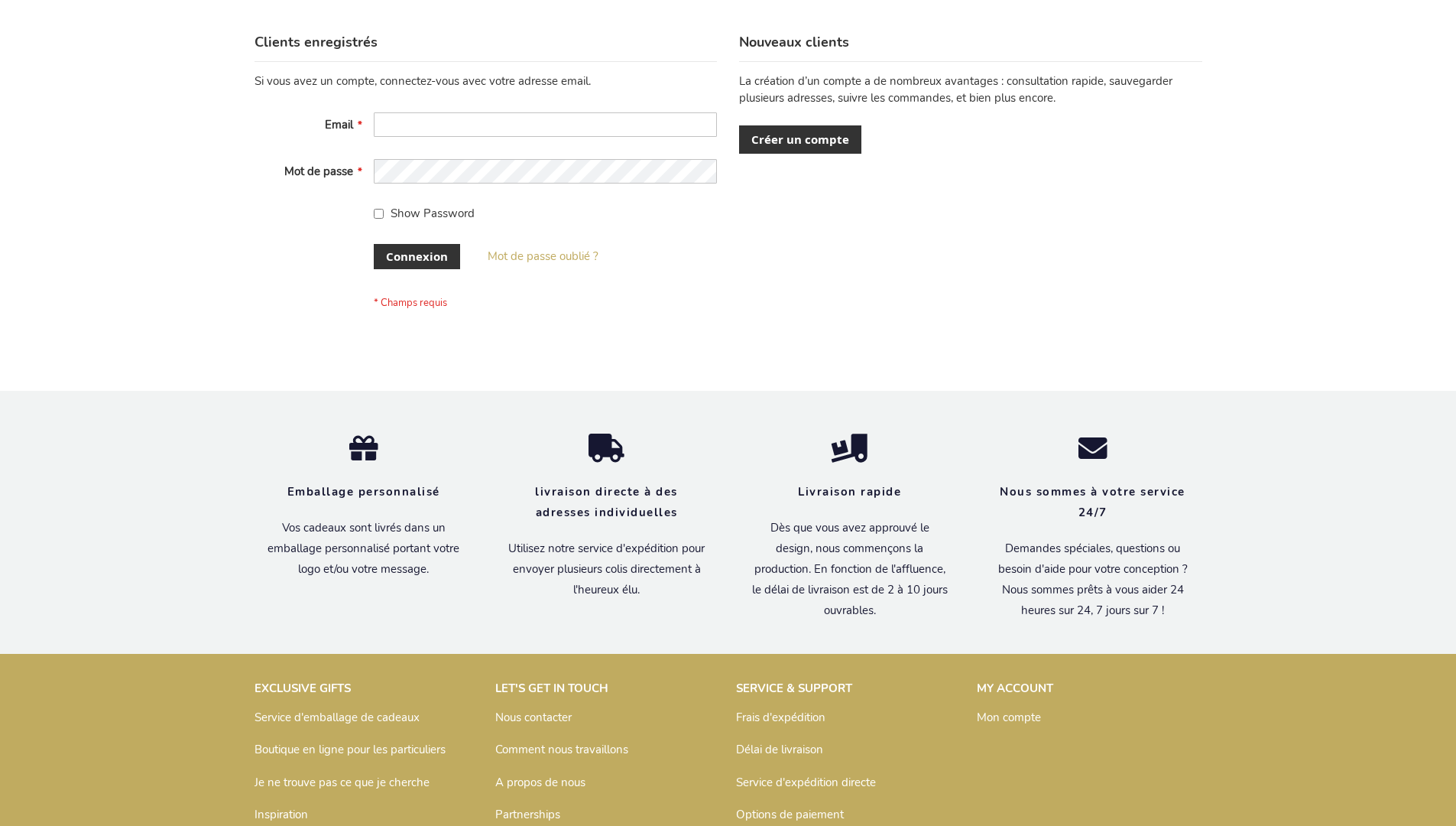
scroll to position [528, 0]
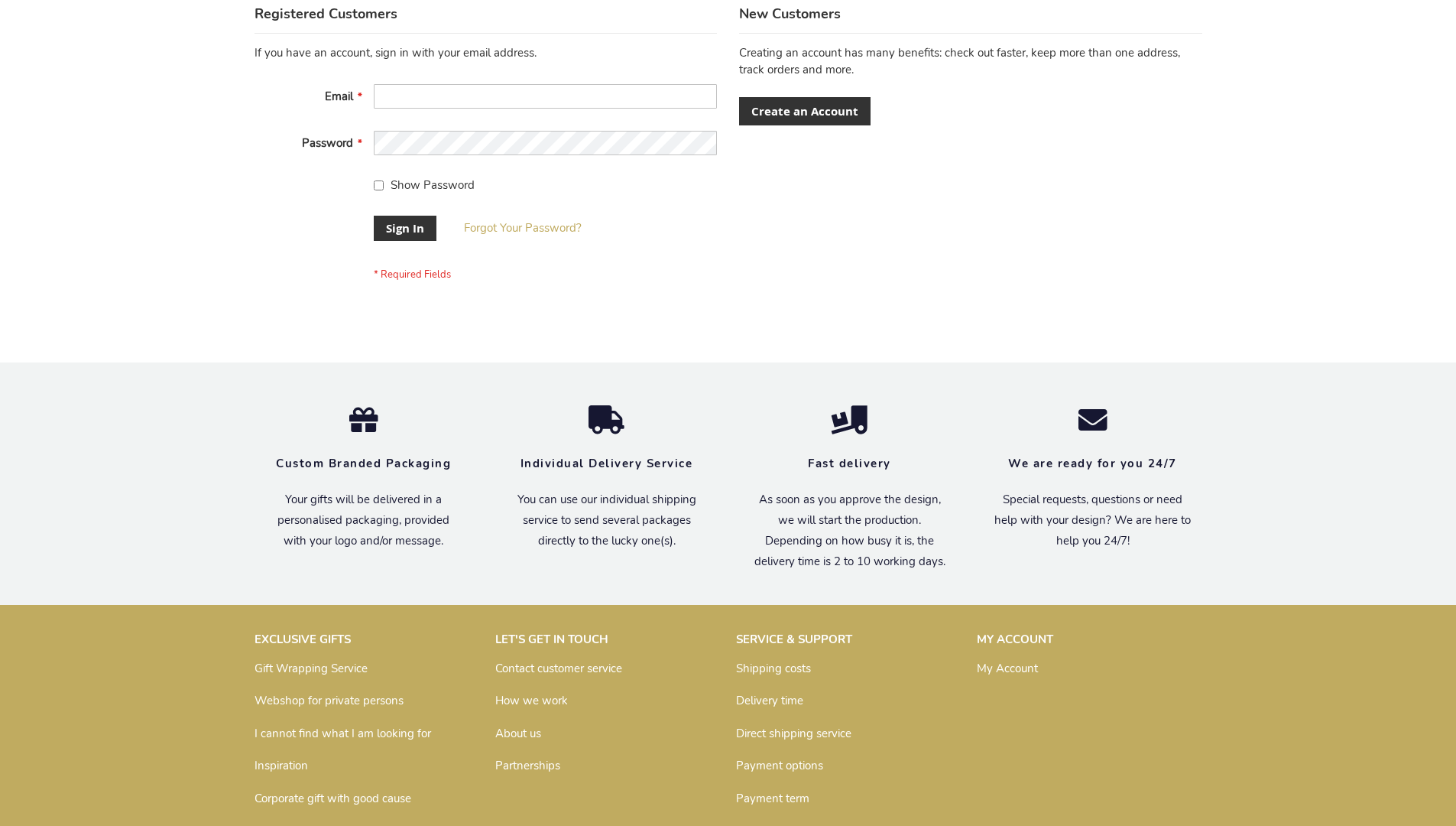
scroll to position [492, 0]
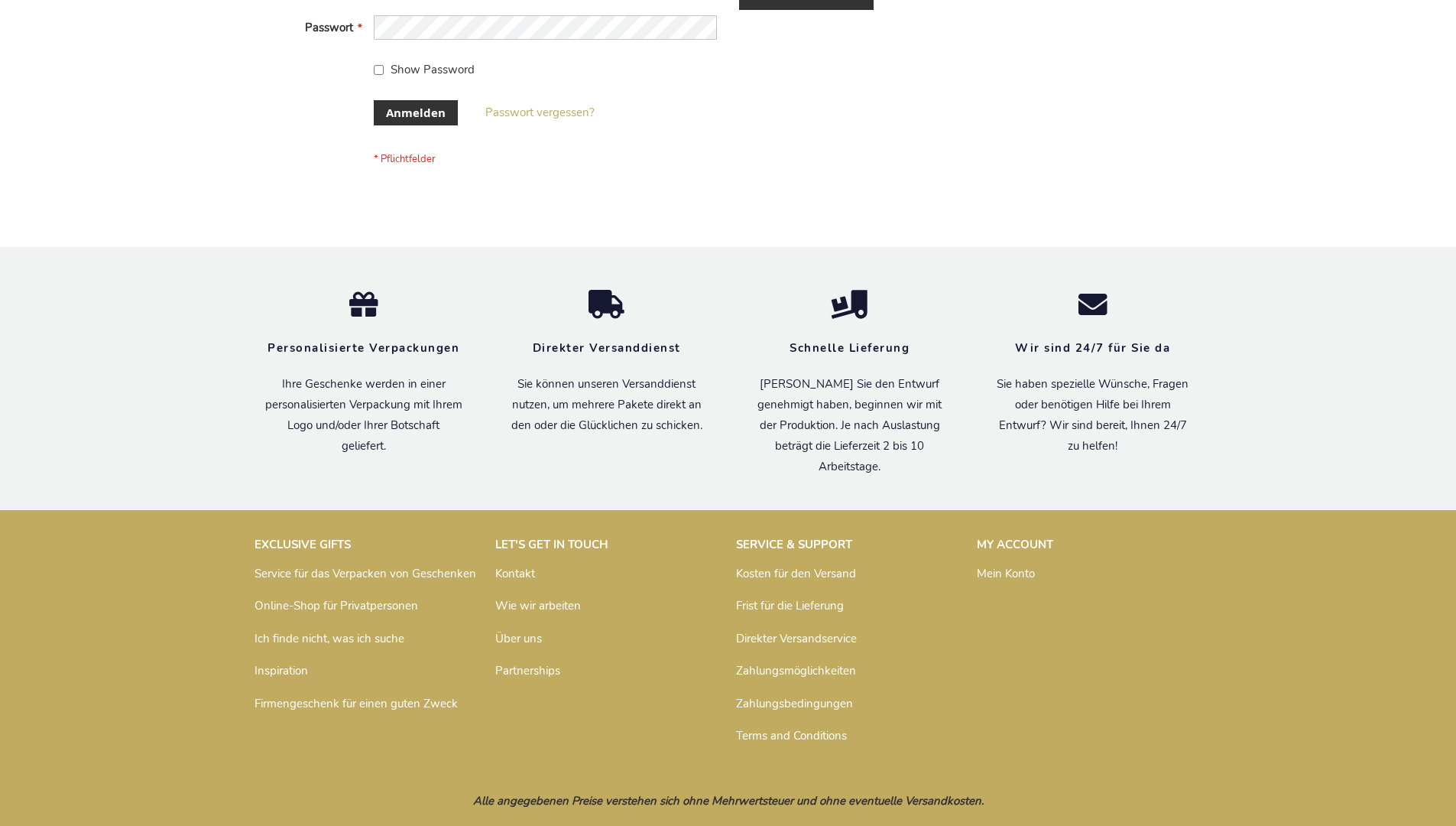
scroll to position [512, 0]
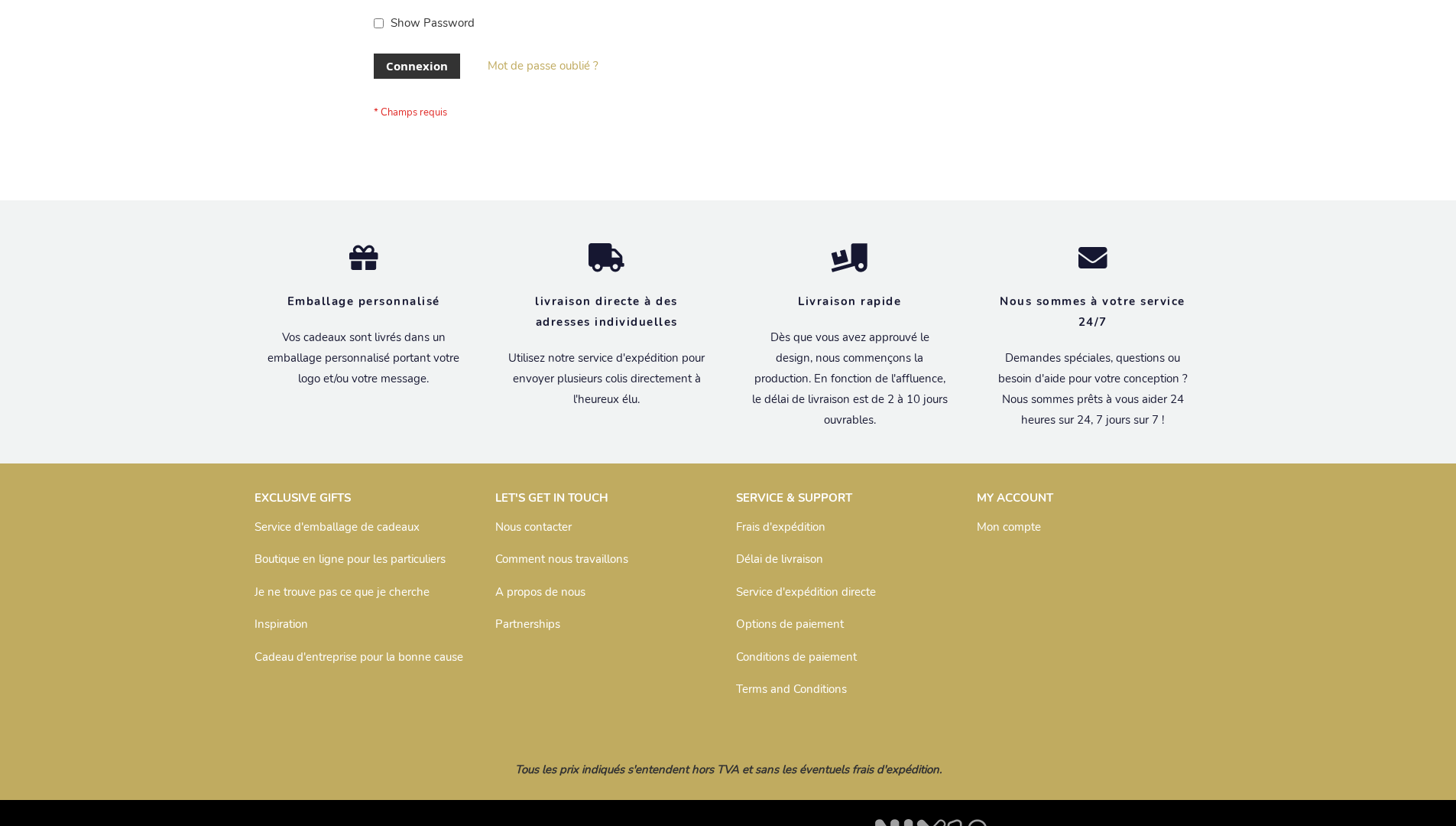
scroll to position [528, 0]
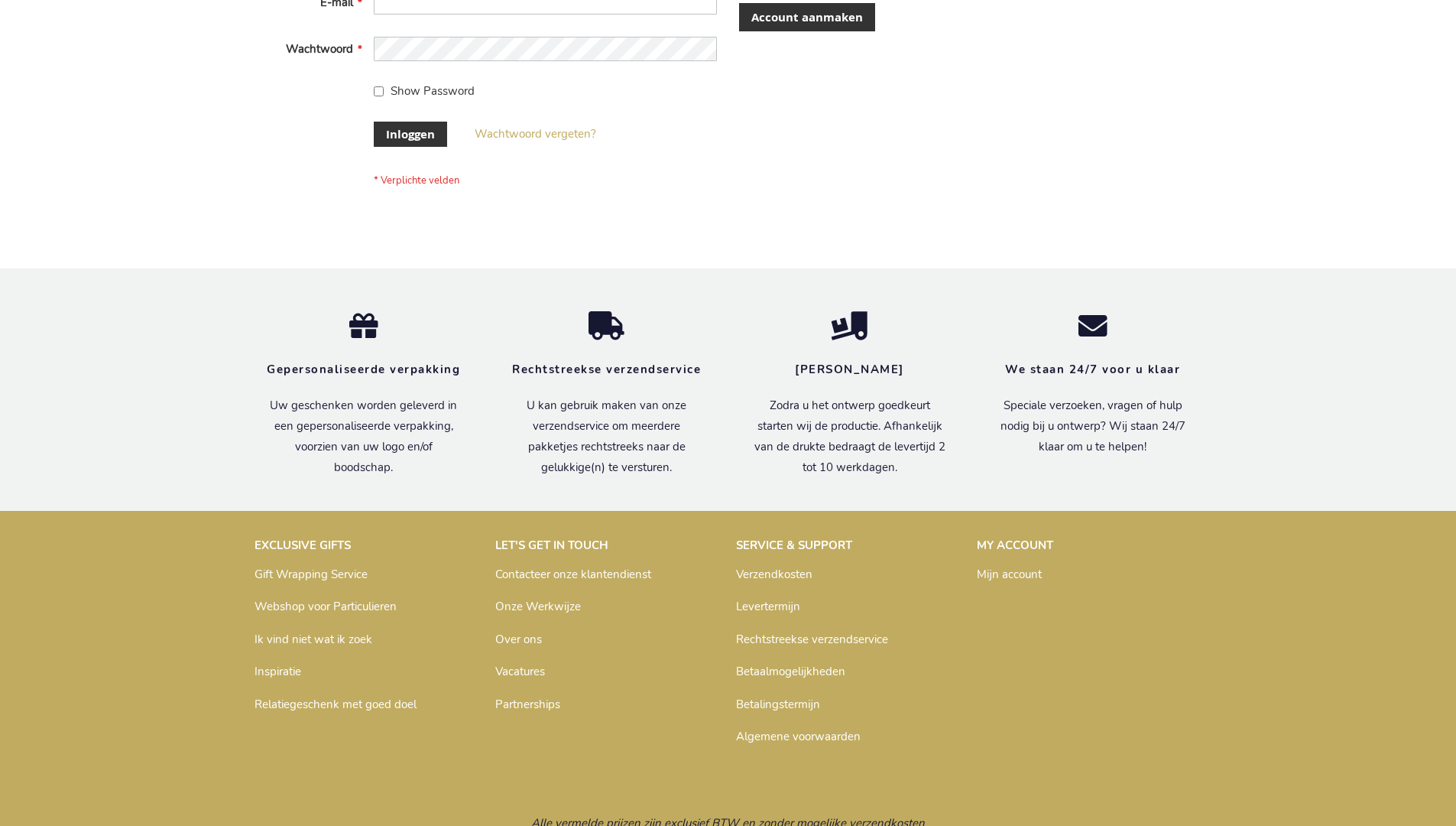
scroll to position [520, 0]
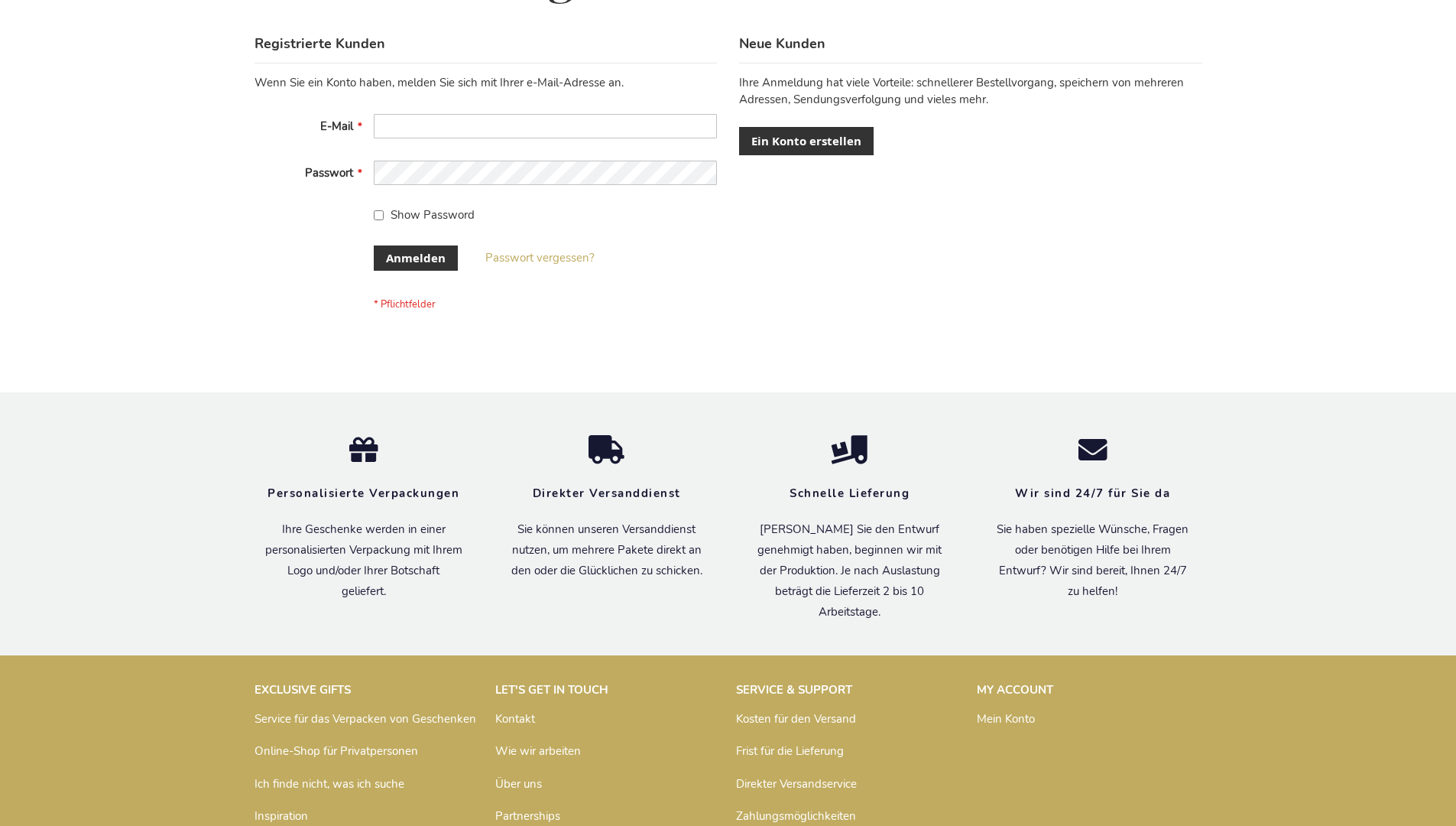
scroll to position [512, 0]
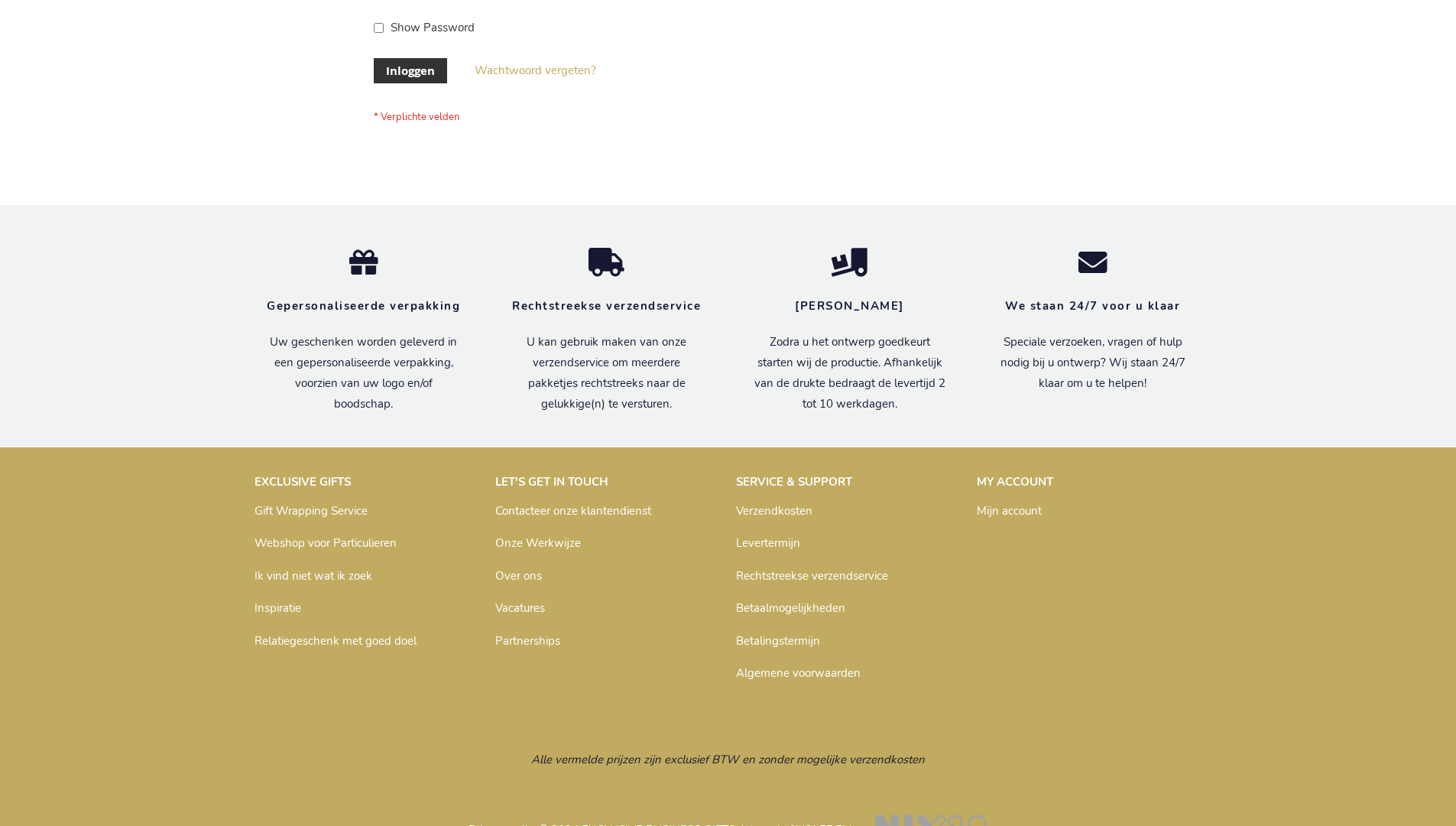
scroll to position [520, 0]
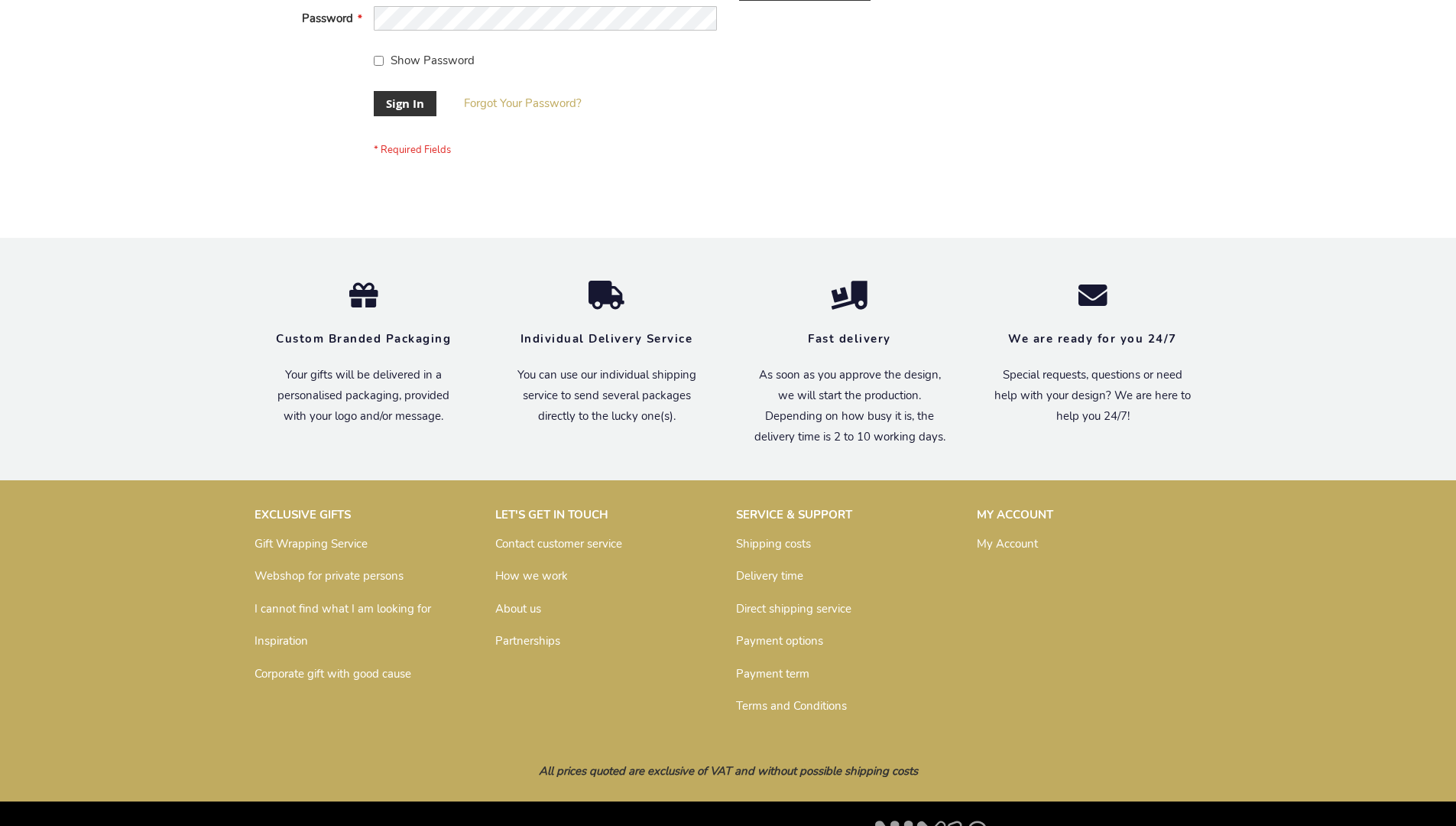
scroll to position [492, 0]
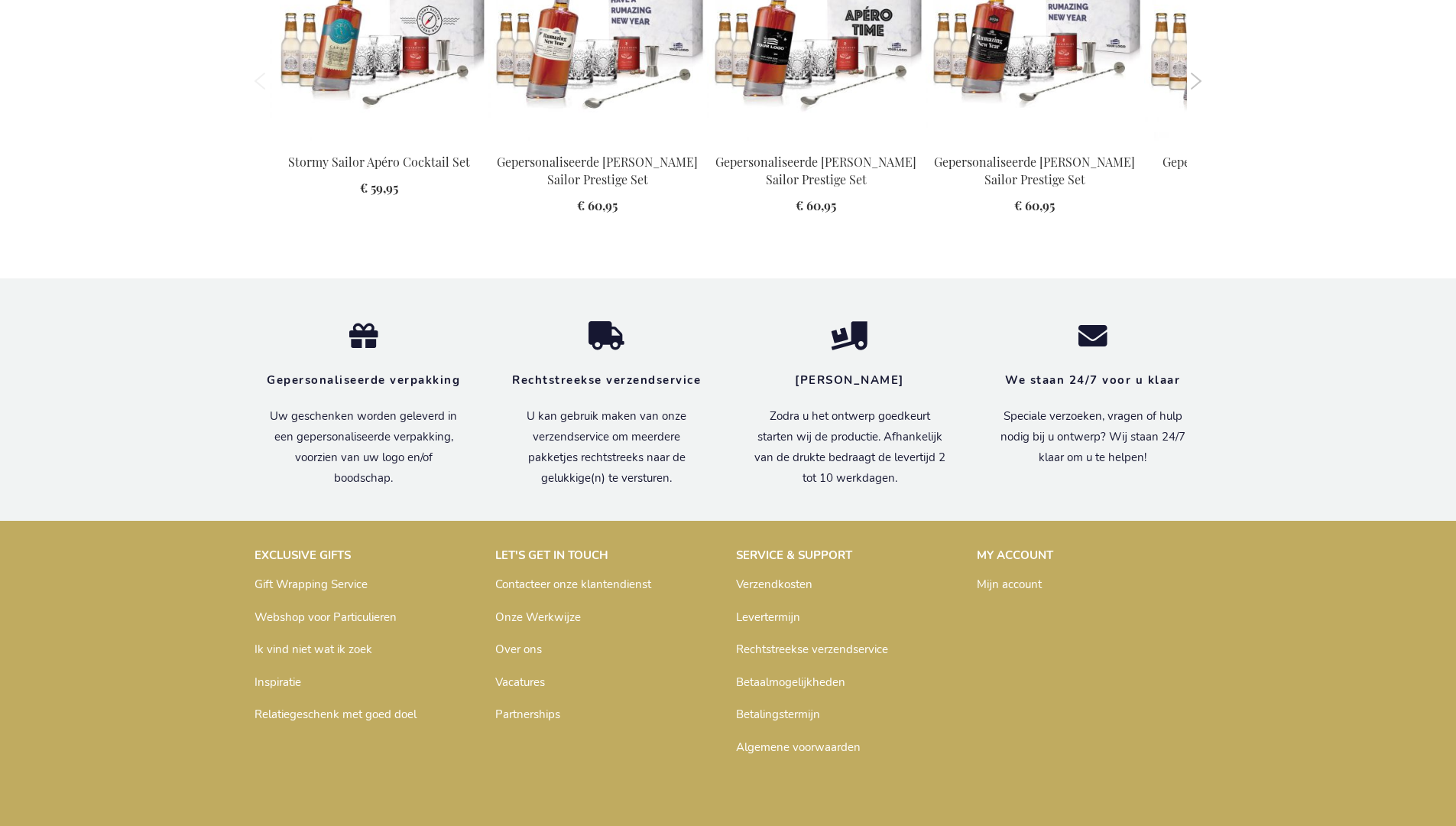
scroll to position [2033, 0]
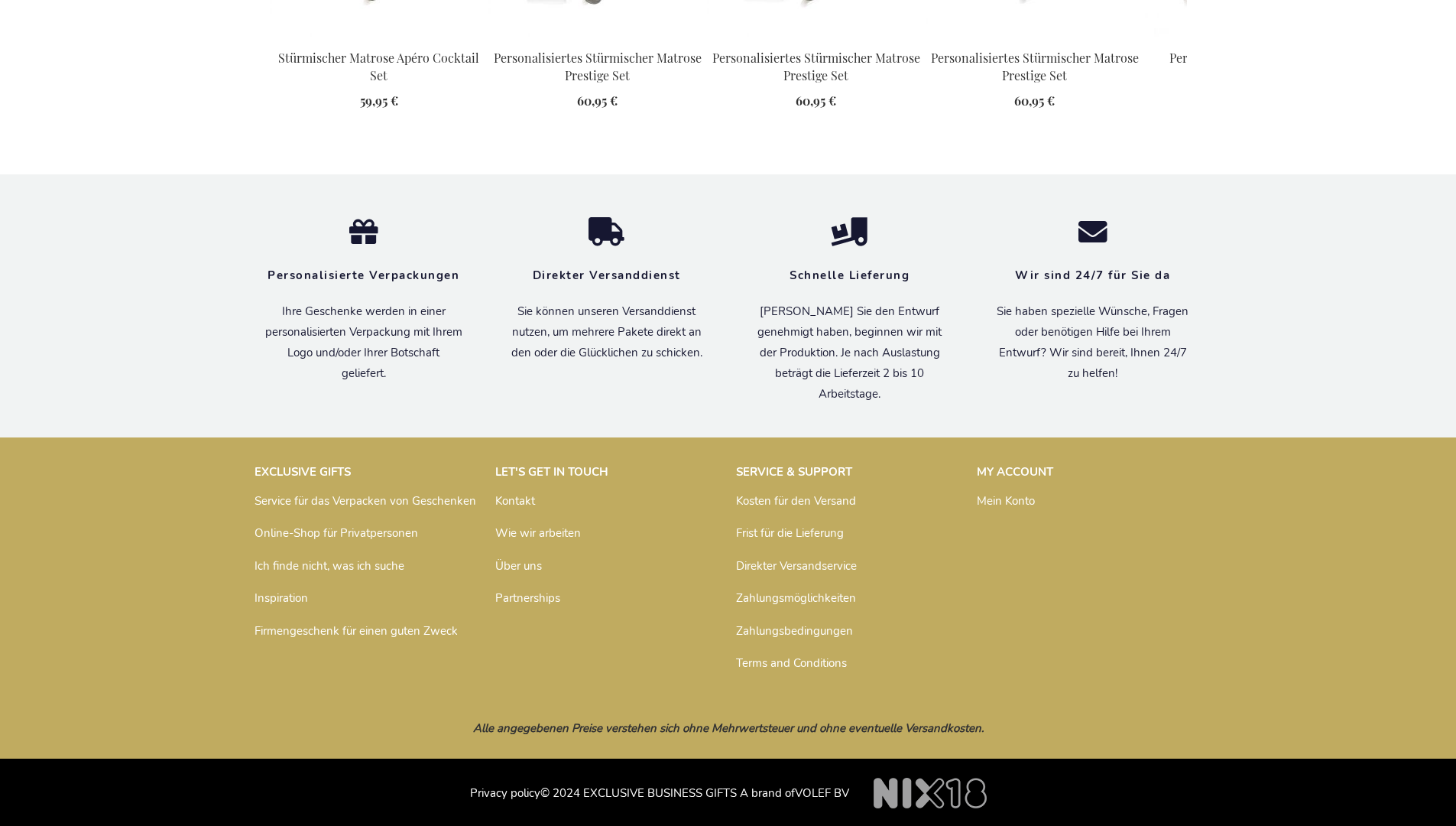
scroll to position [2043, 0]
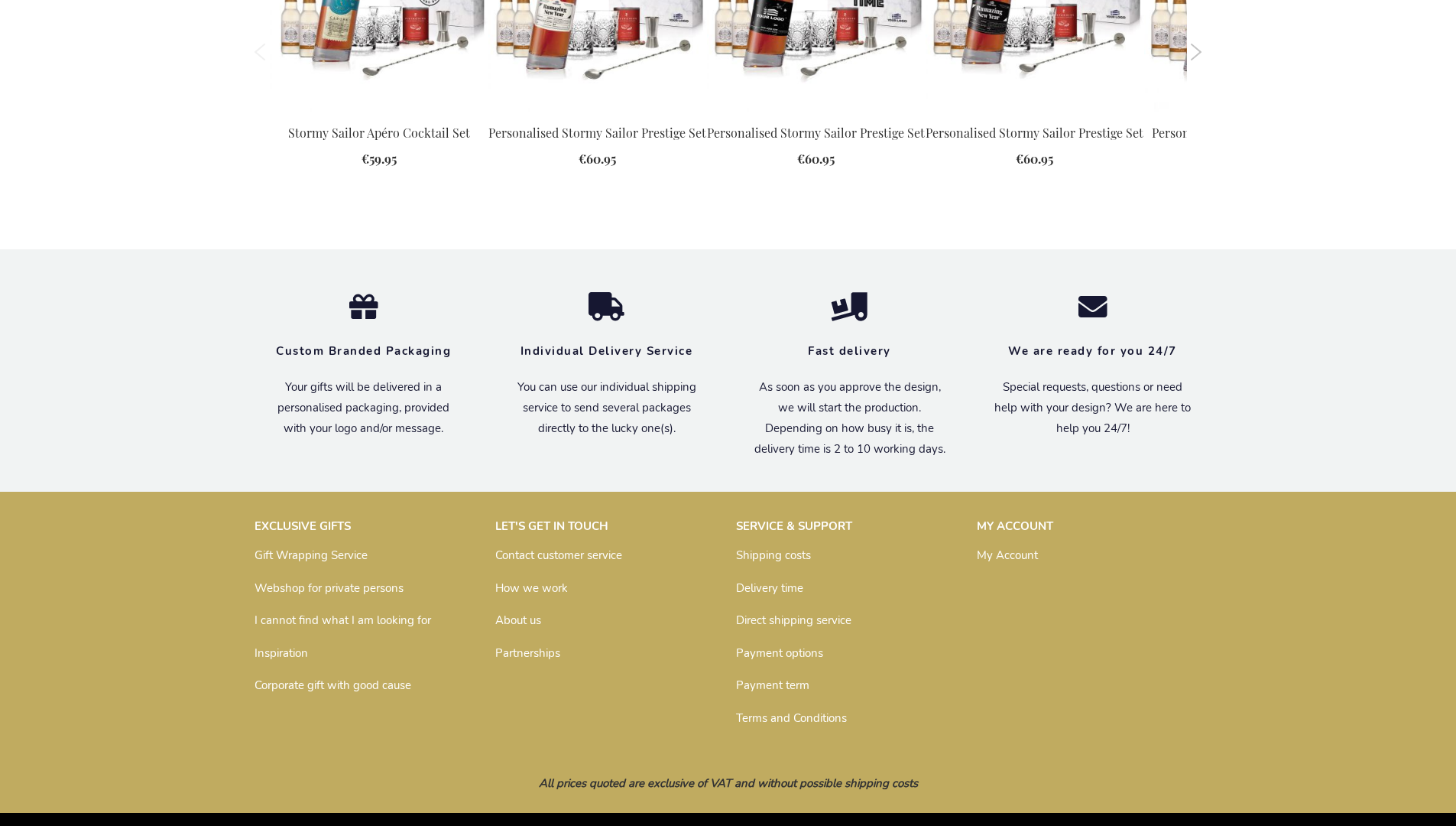
scroll to position [2005, 0]
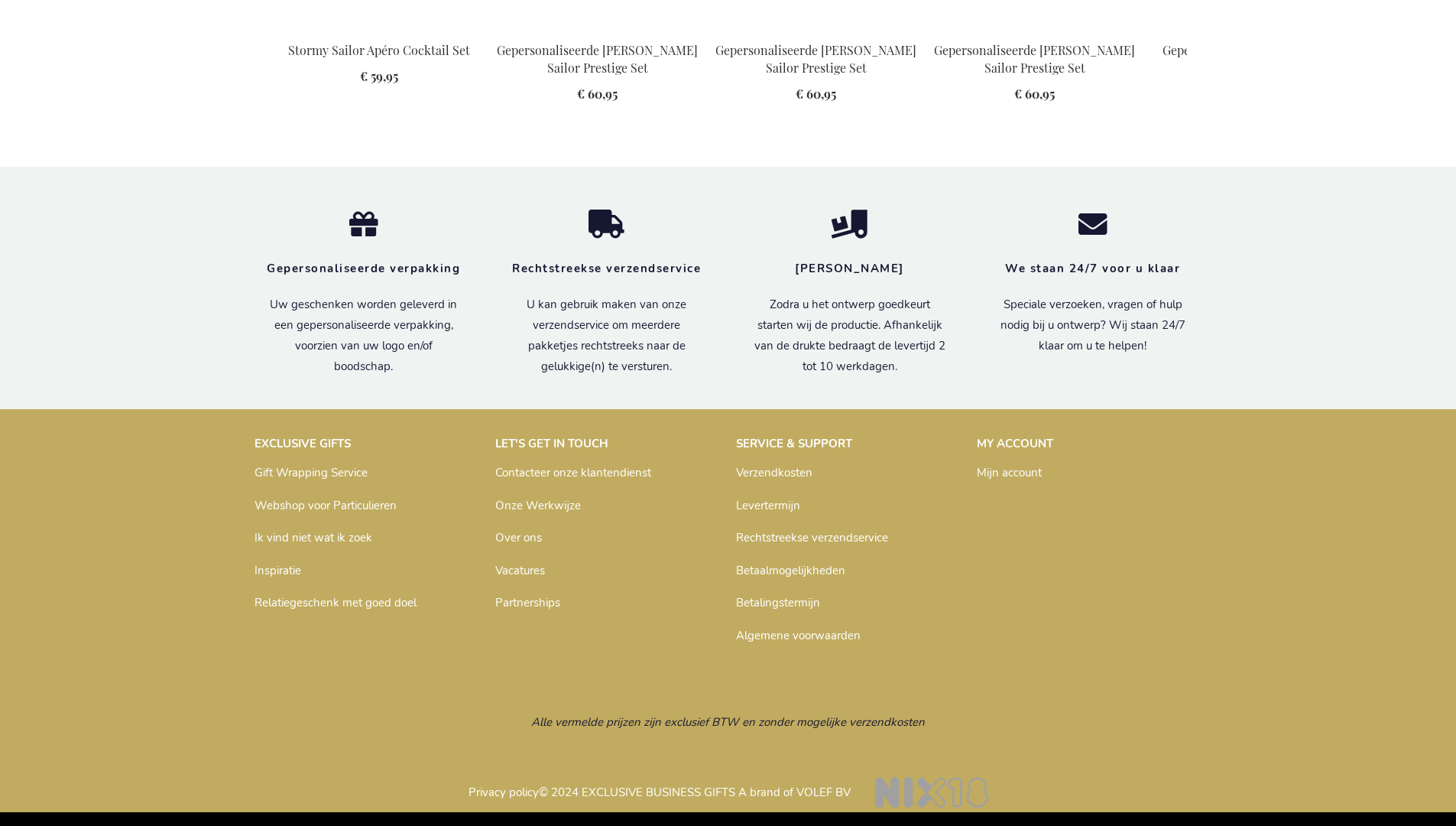
scroll to position [2033, 0]
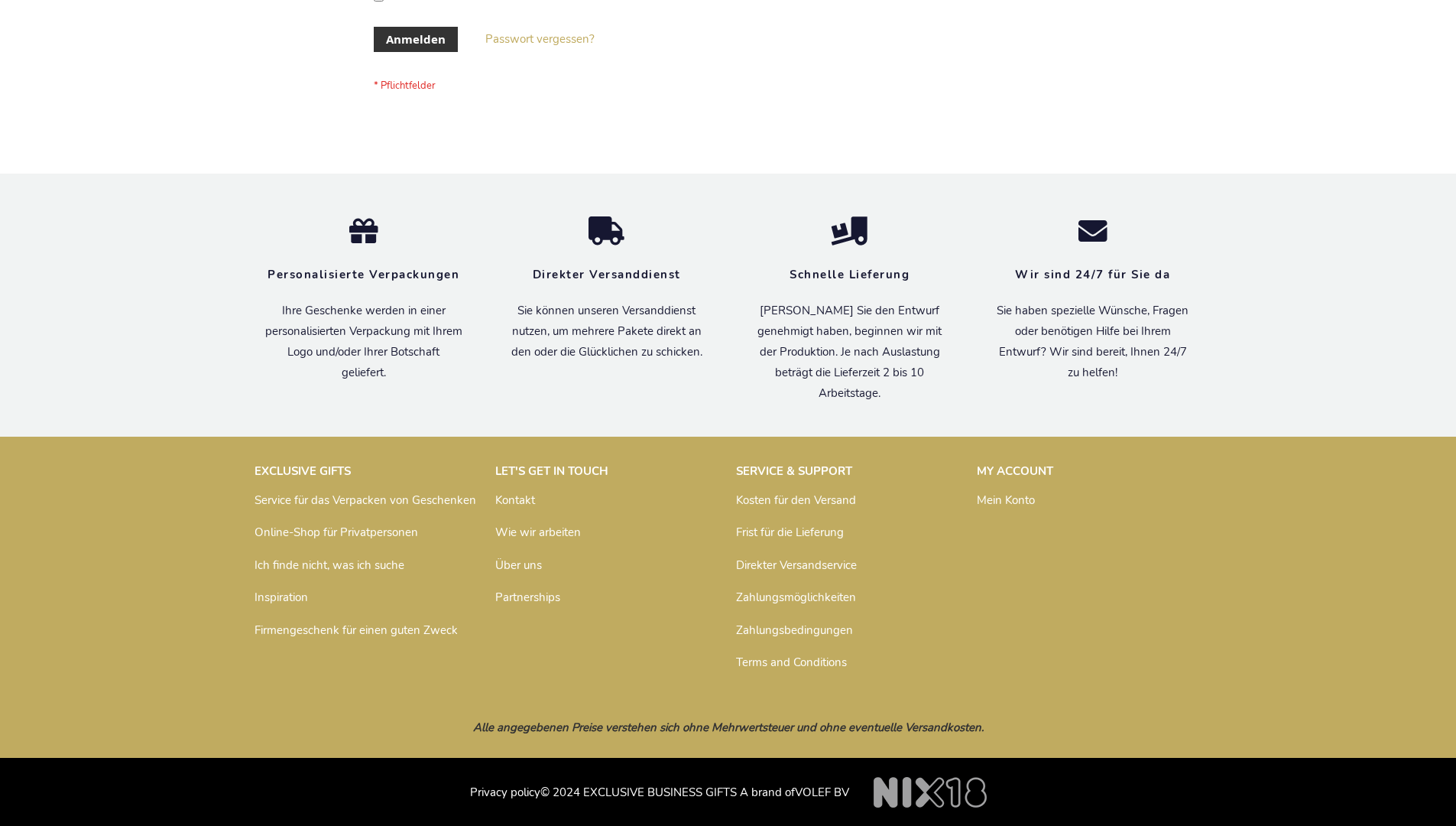
scroll to position [512, 0]
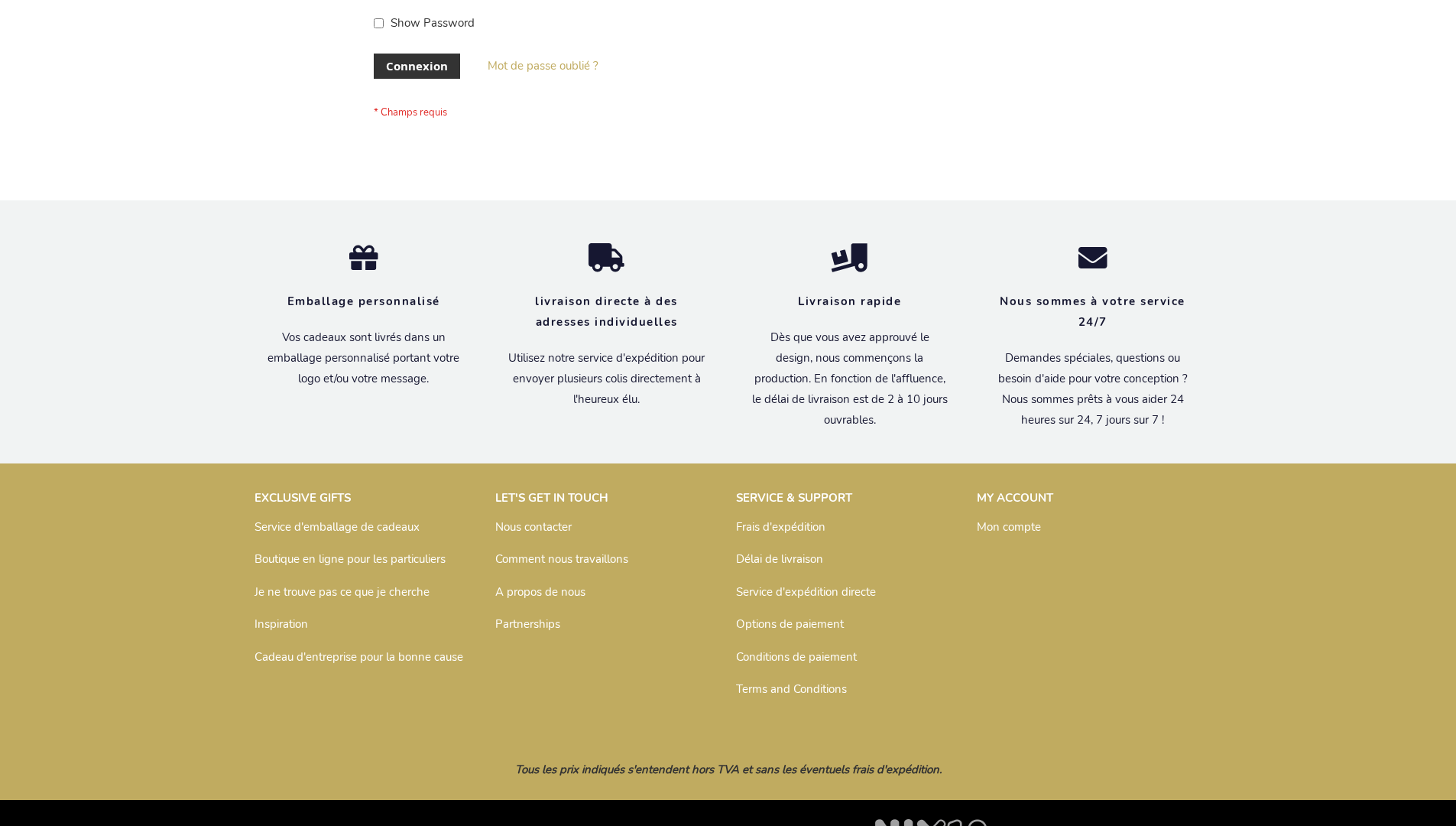
scroll to position [528, 0]
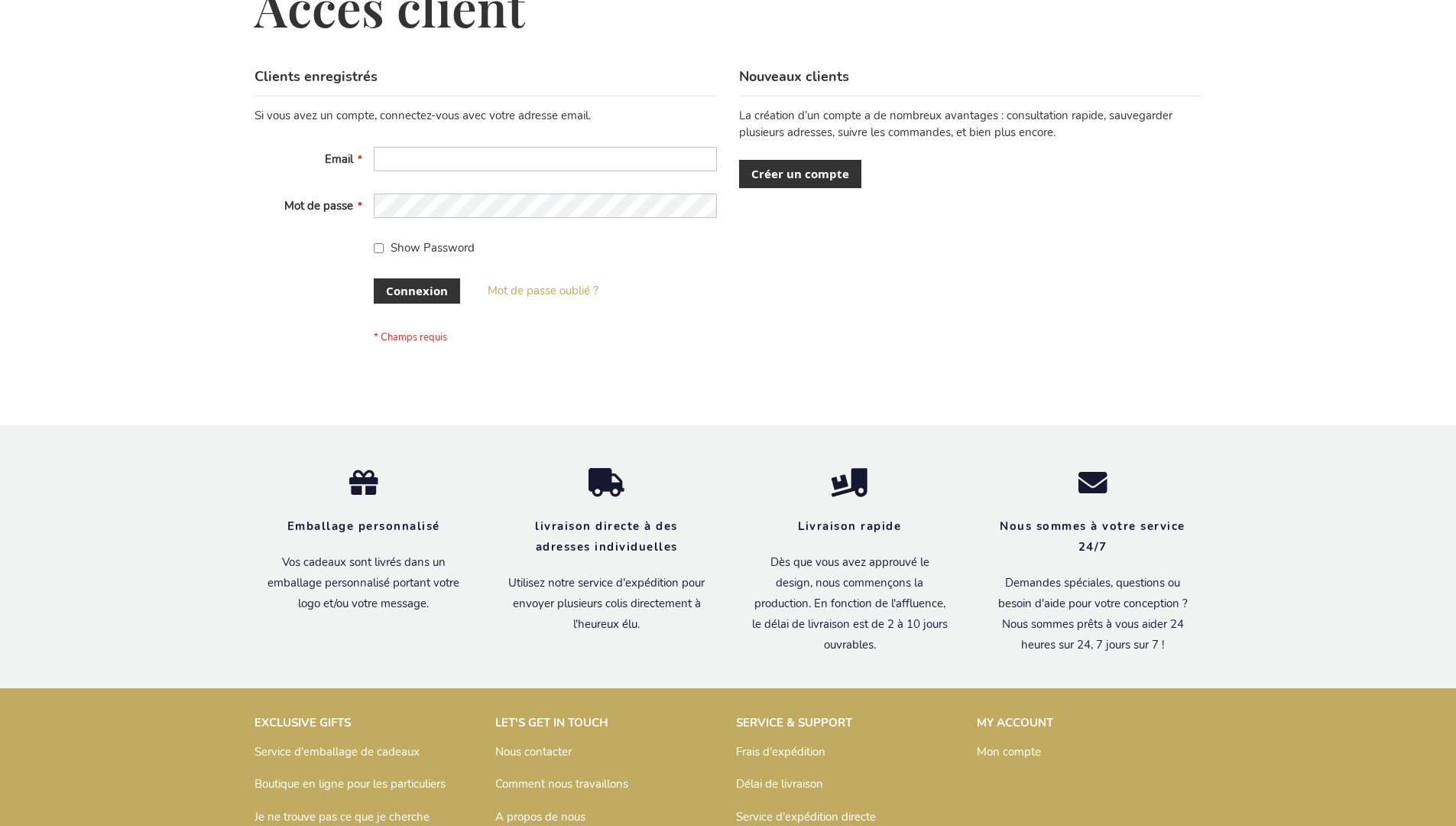
scroll to position [528, 0]
